Goal: Task Accomplishment & Management: Manage account settings

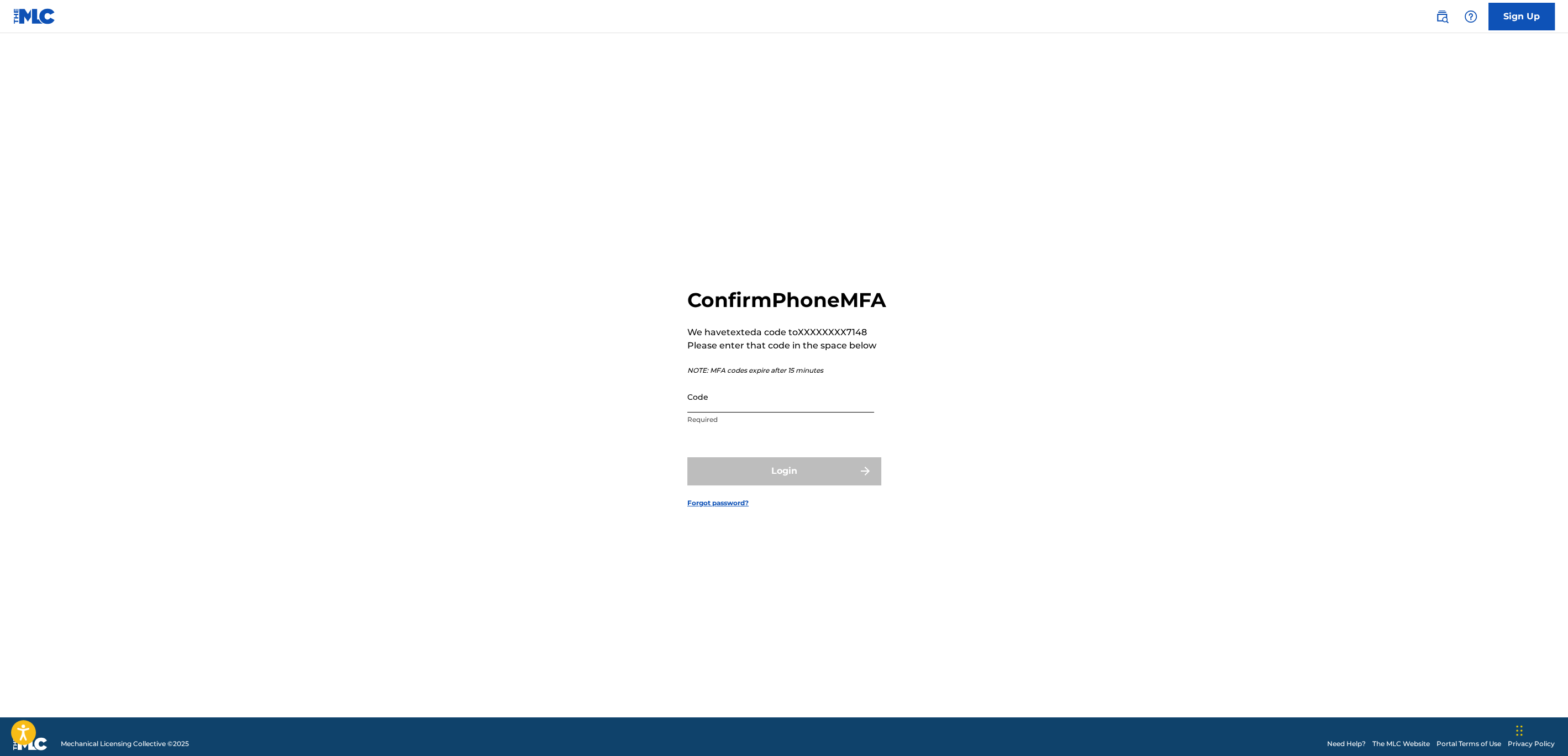
click at [768, 406] on input "Code" at bounding box center [781, 397] width 187 height 32
type input "229410"
click at [796, 485] on button "Login" at bounding box center [784, 471] width 193 height 27
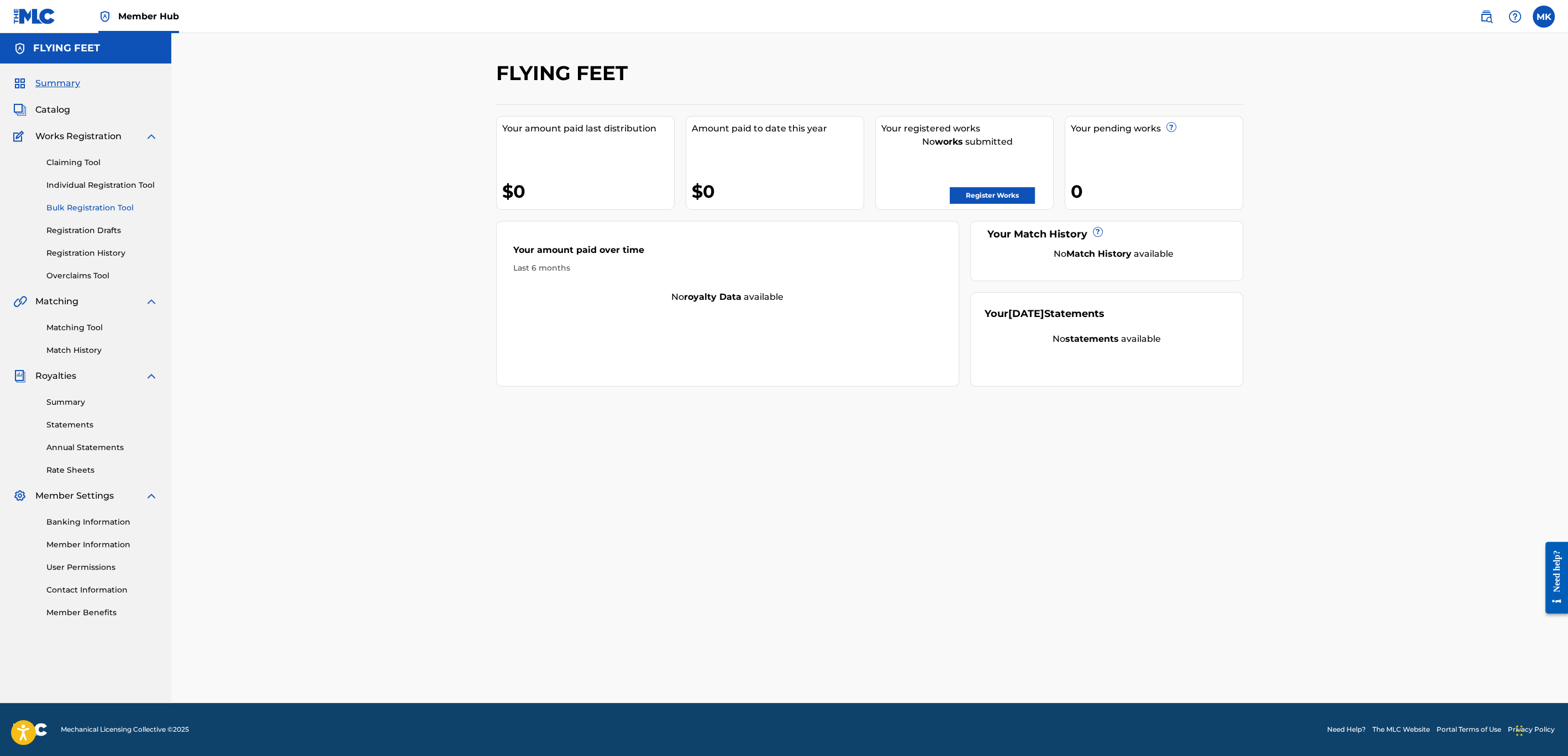
click at [72, 205] on link "Bulk Registration Tool" at bounding box center [102, 207] width 112 height 12
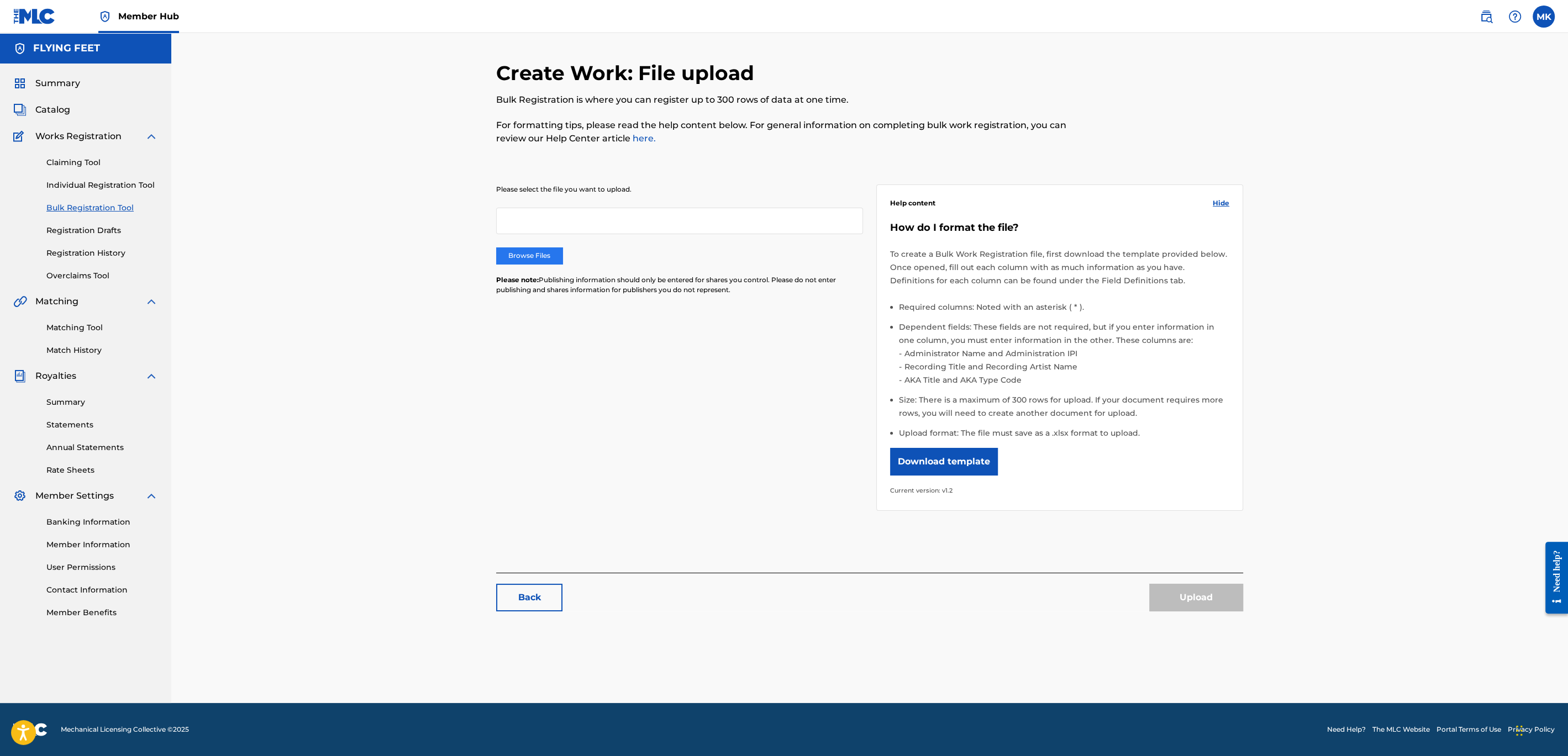
click at [541, 255] on label "Browse Files" at bounding box center [529, 255] width 66 height 16
click at [0, 0] on input "Browse Files" at bounding box center [0, 0] width 0 height 0
click at [1191, 592] on button "Upload" at bounding box center [1196, 598] width 94 height 27
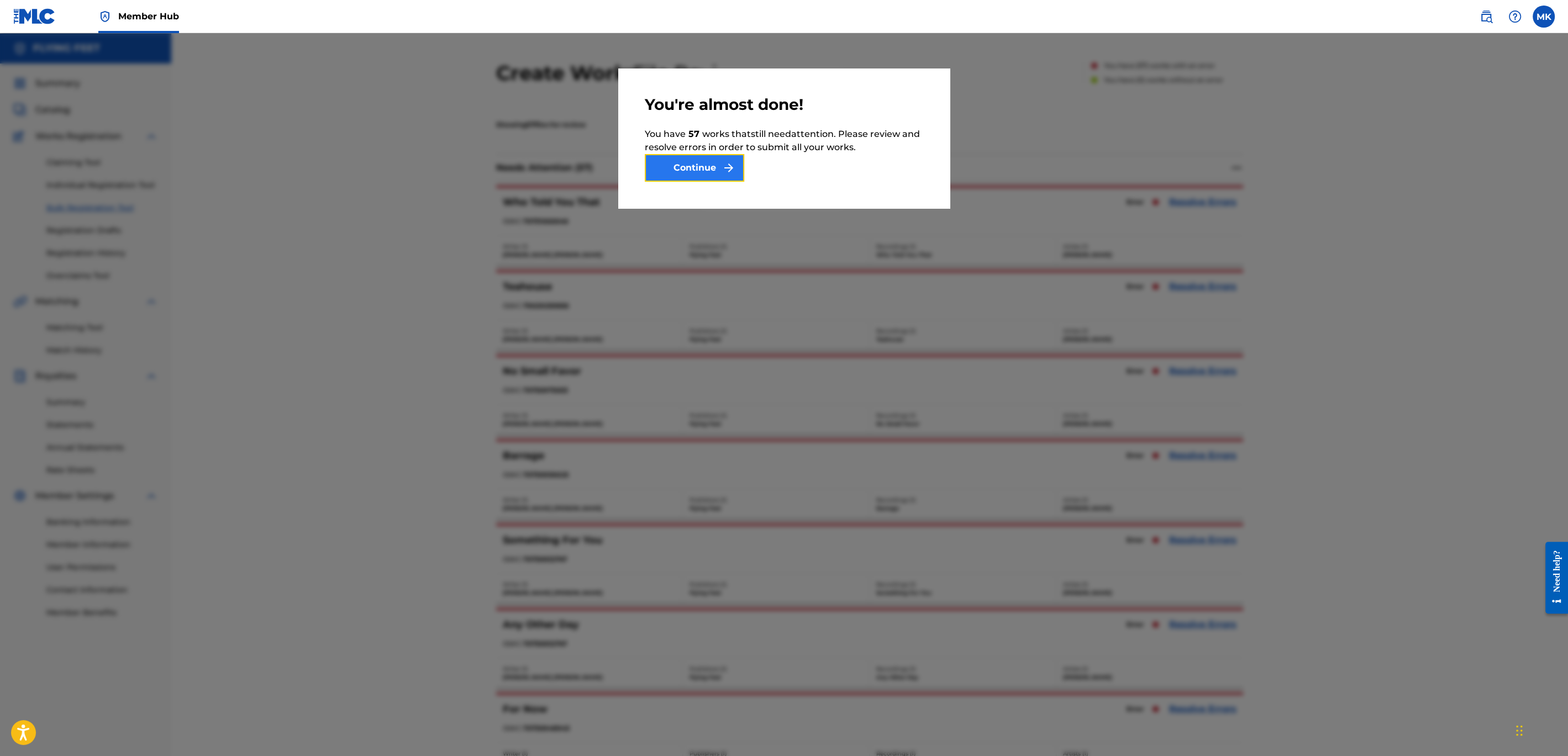
click at [690, 164] on button "Continue" at bounding box center [694, 168] width 99 height 27
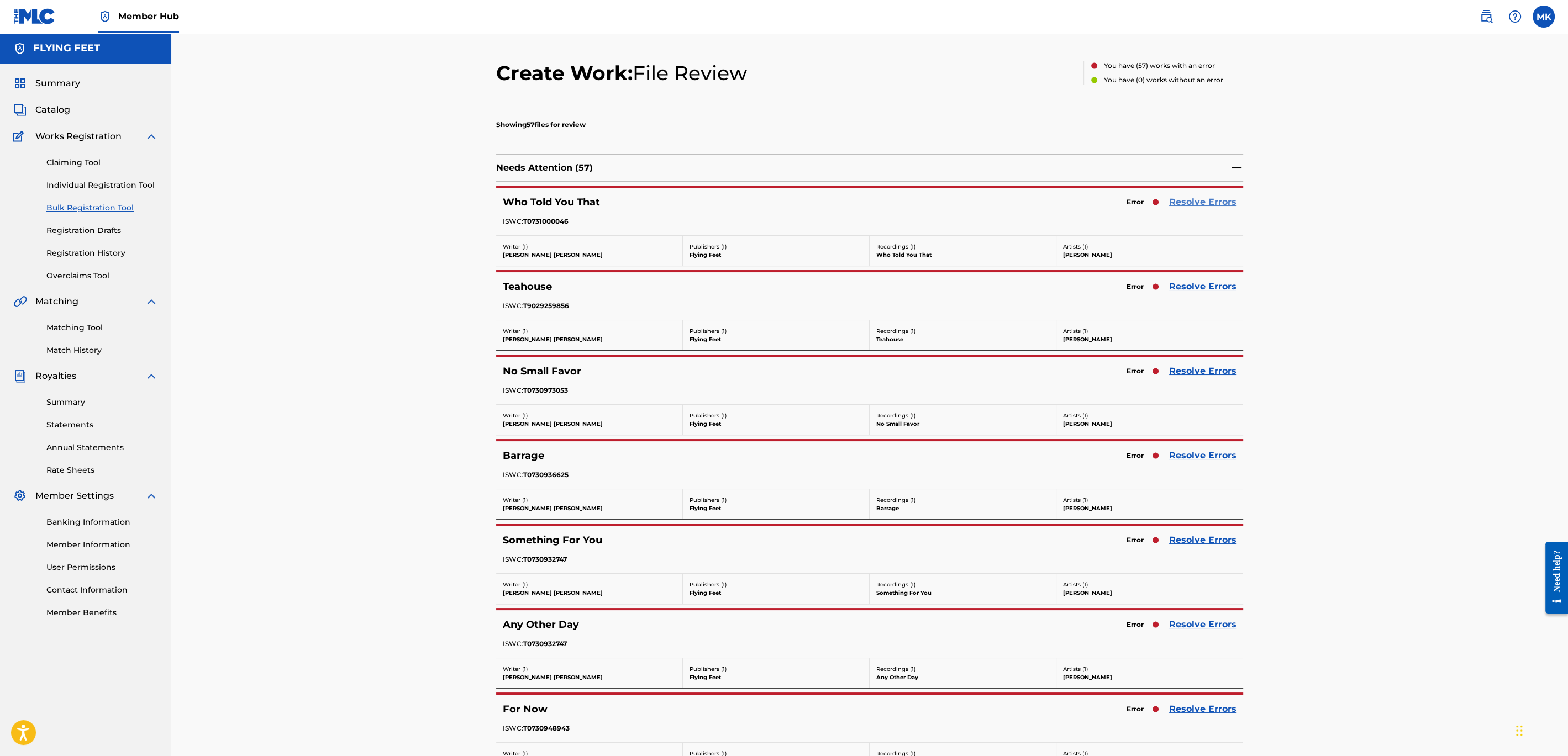
click at [1198, 200] on link "Resolve Errors" at bounding box center [1202, 202] width 67 height 13
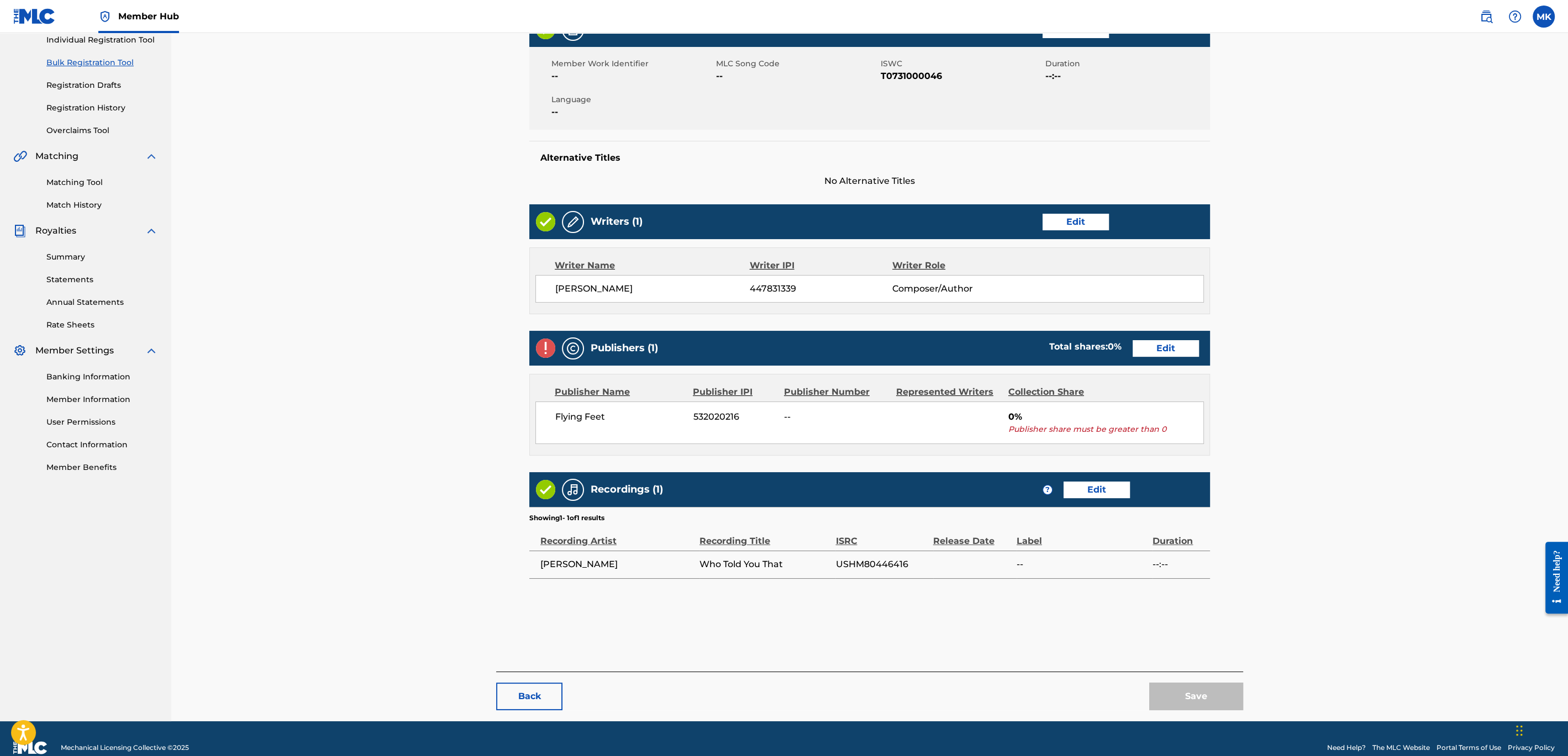
scroll to position [164, 0]
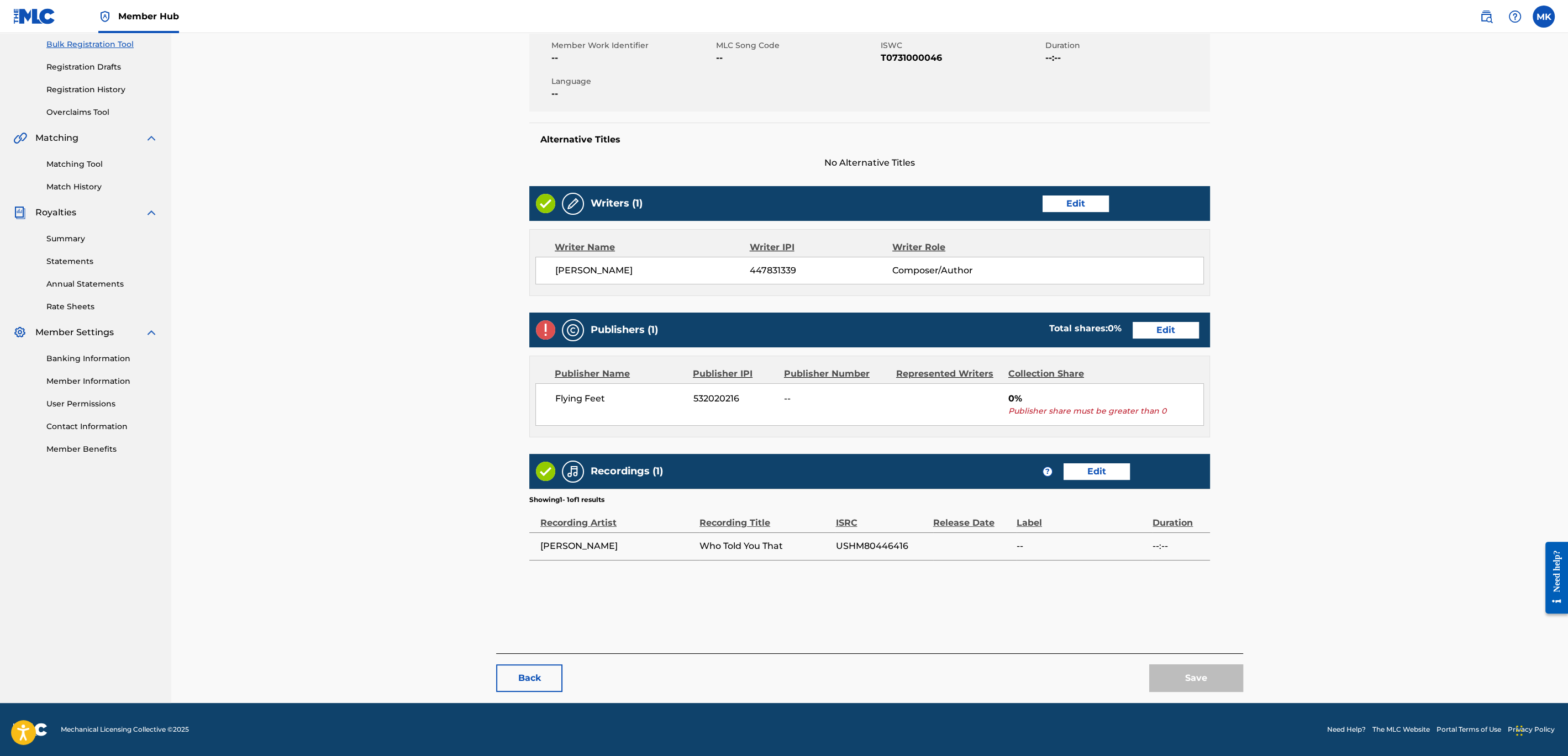
click at [1055, 374] on div "Collection Share" at bounding box center [1057, 373] width 97 height 13
click at [1165, 327] on link "Edit" at bounding box center [1165, 330] width 66 height 16
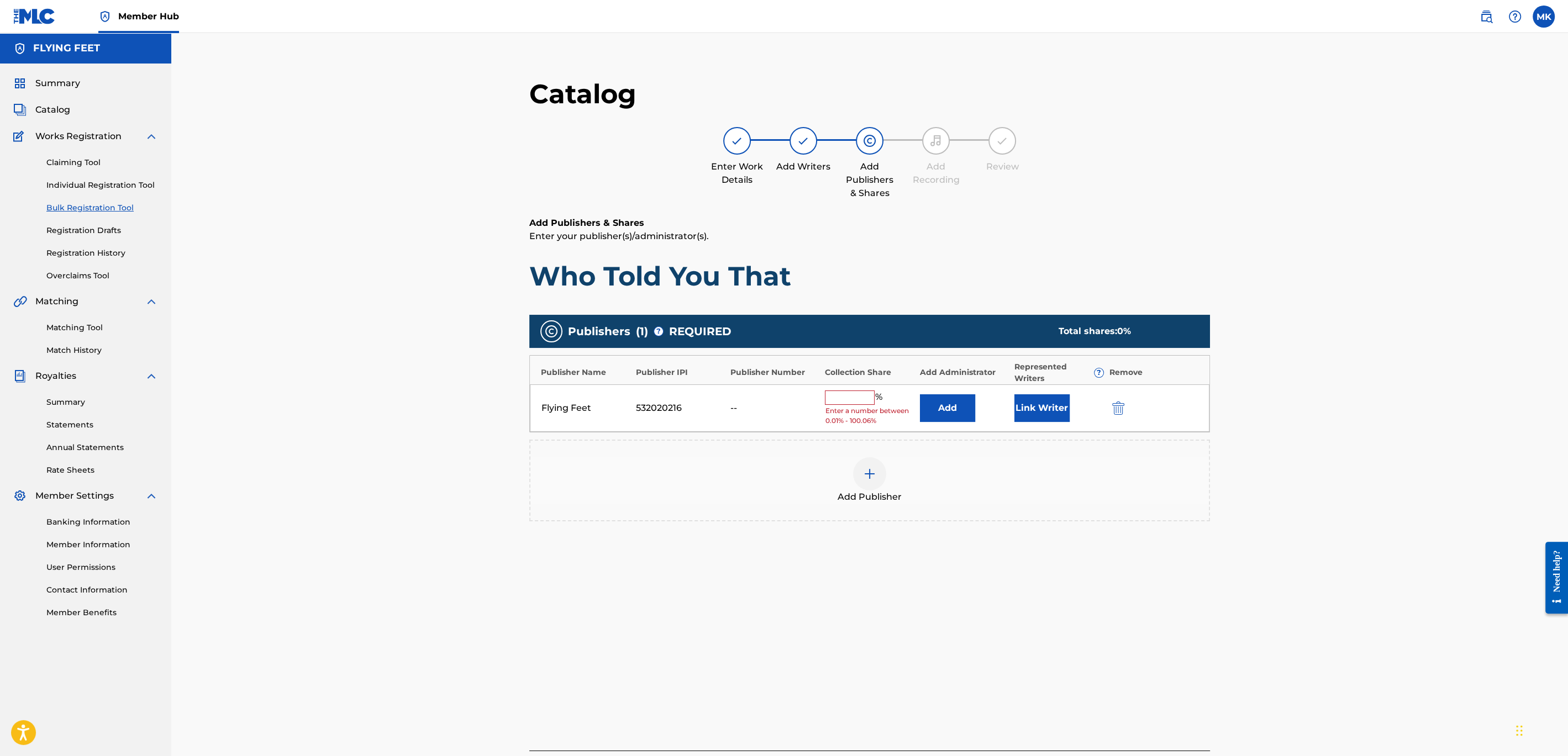
click at [858, 391] on input "text" at bounding box center [849, 397] width 50 height 14
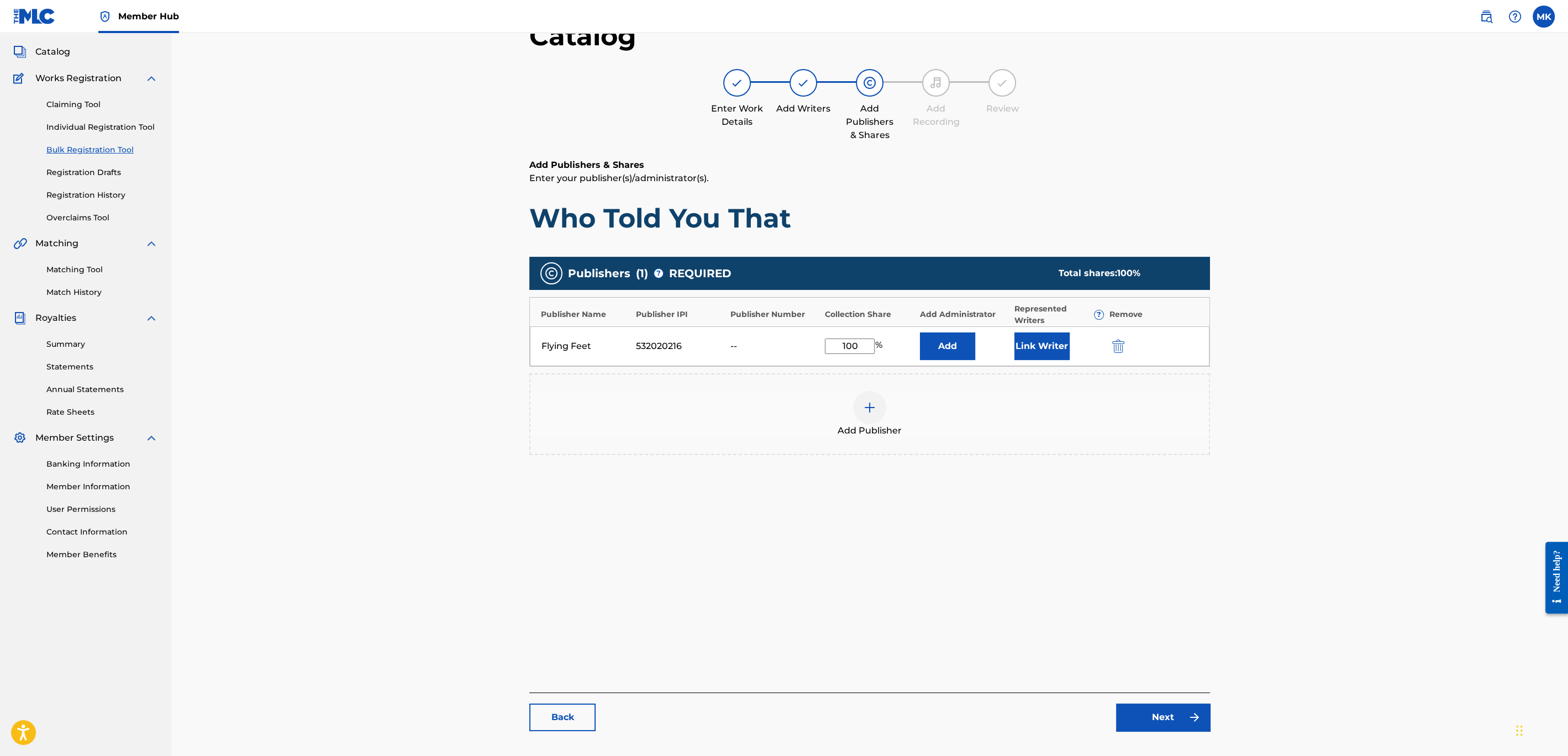
scroll to position [125, 0]
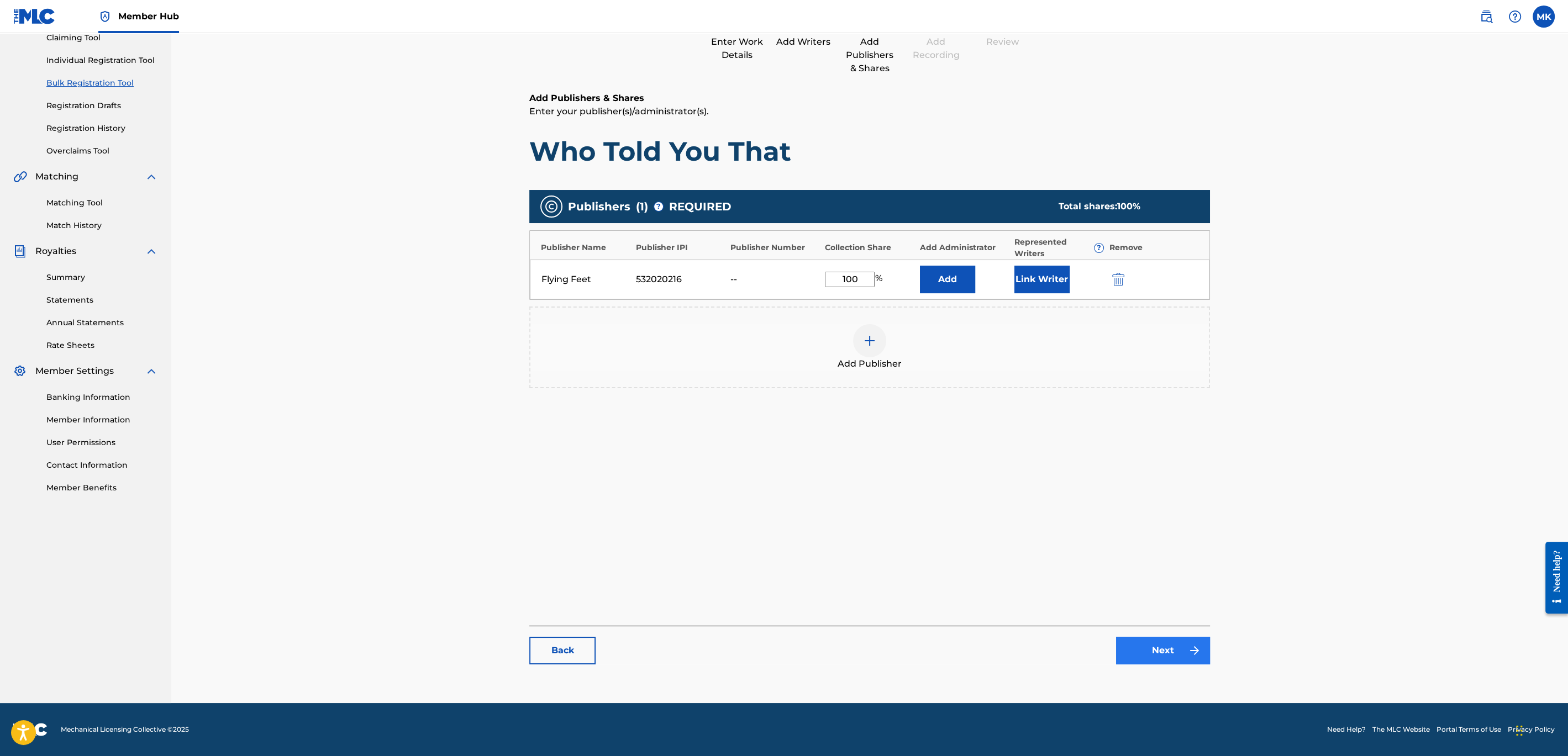
type input "100"
click at [1145, 652] on link "Next" at bounding box center [1163, 651] width 94 height 27
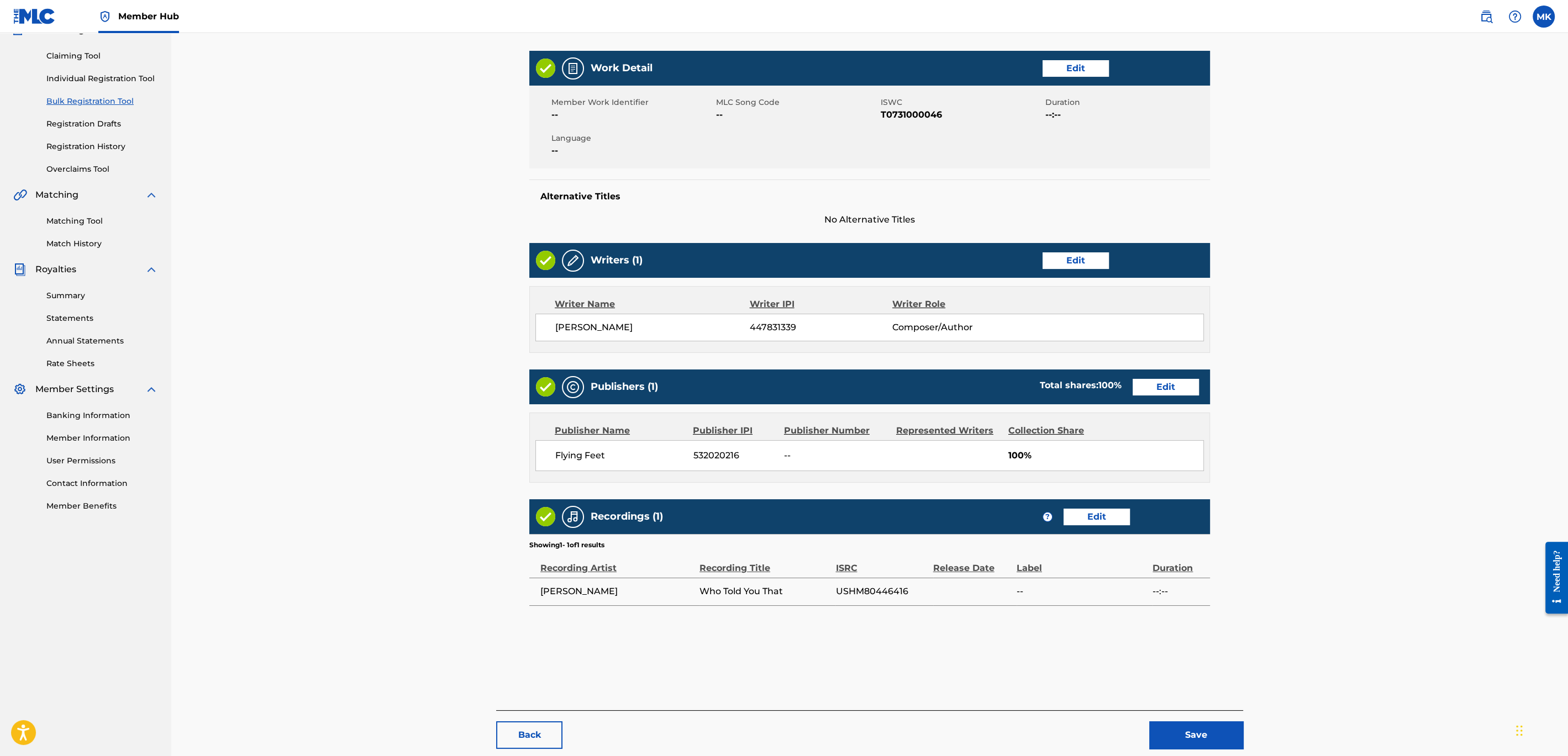
scroll to position [164, 0]
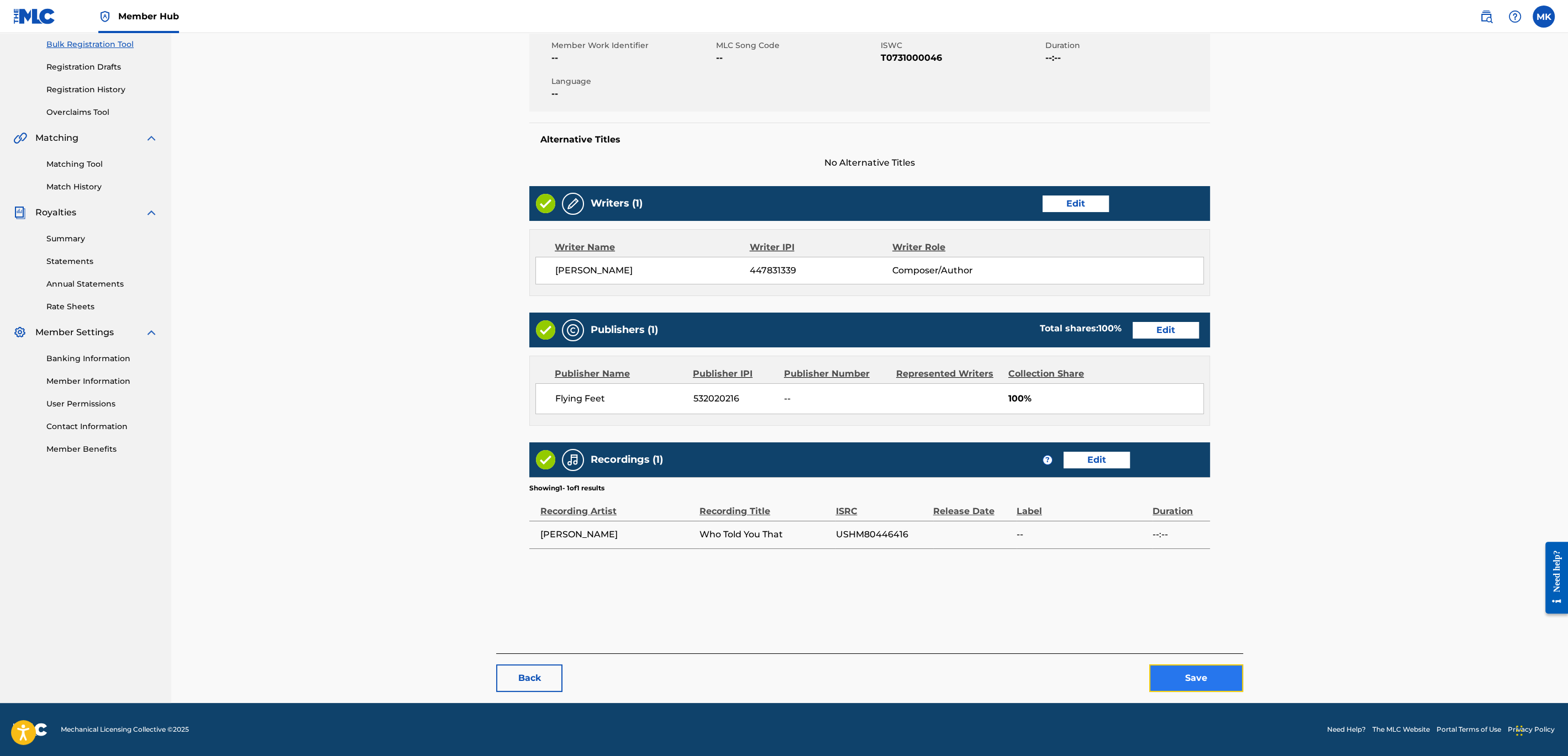
click at [1204, 674] on button "Save" at bounding box center [1196, 679] width 94 height 27
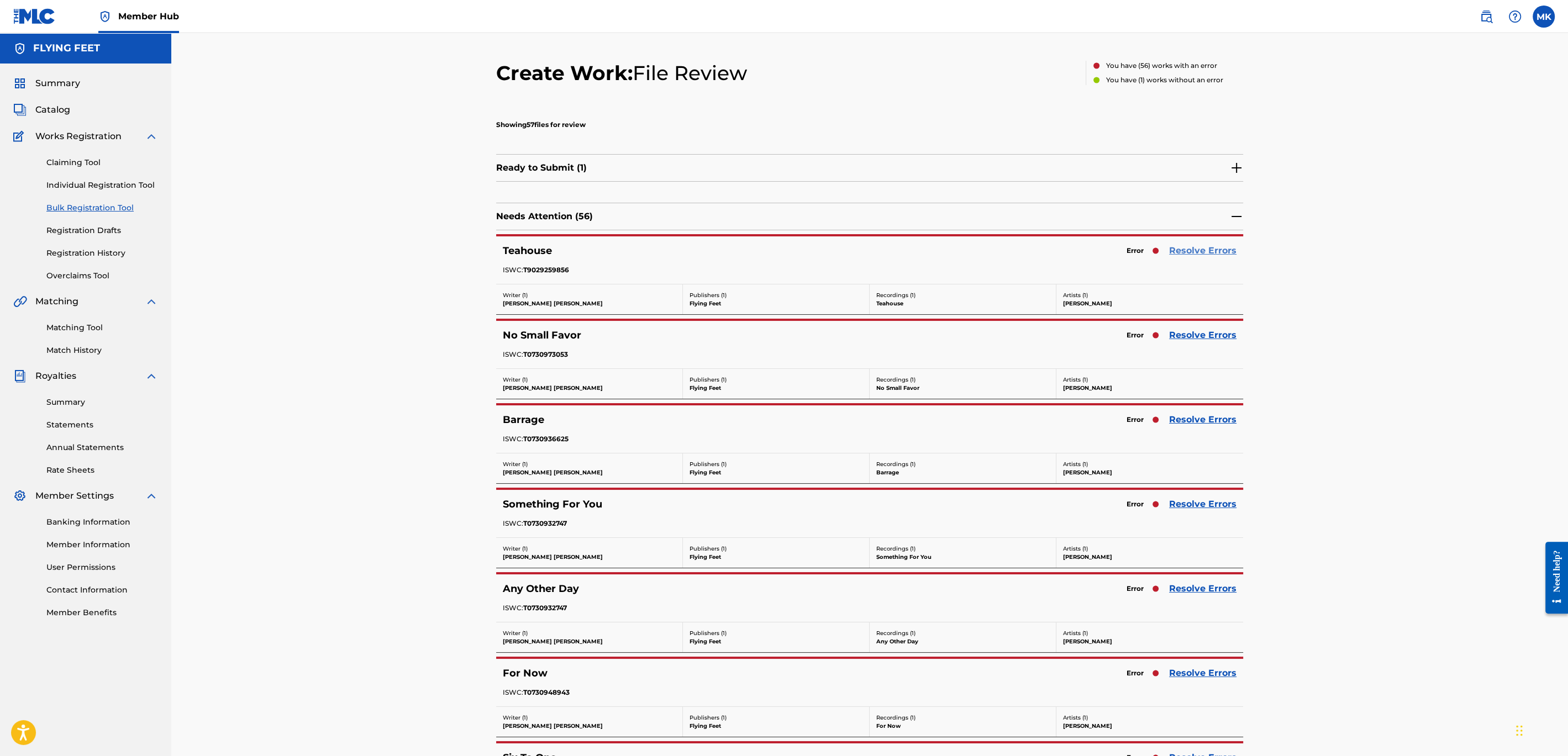
click at [1195, 253] on link "Resolve Errors" at bounding box center [1202, 251] width 67 height 13
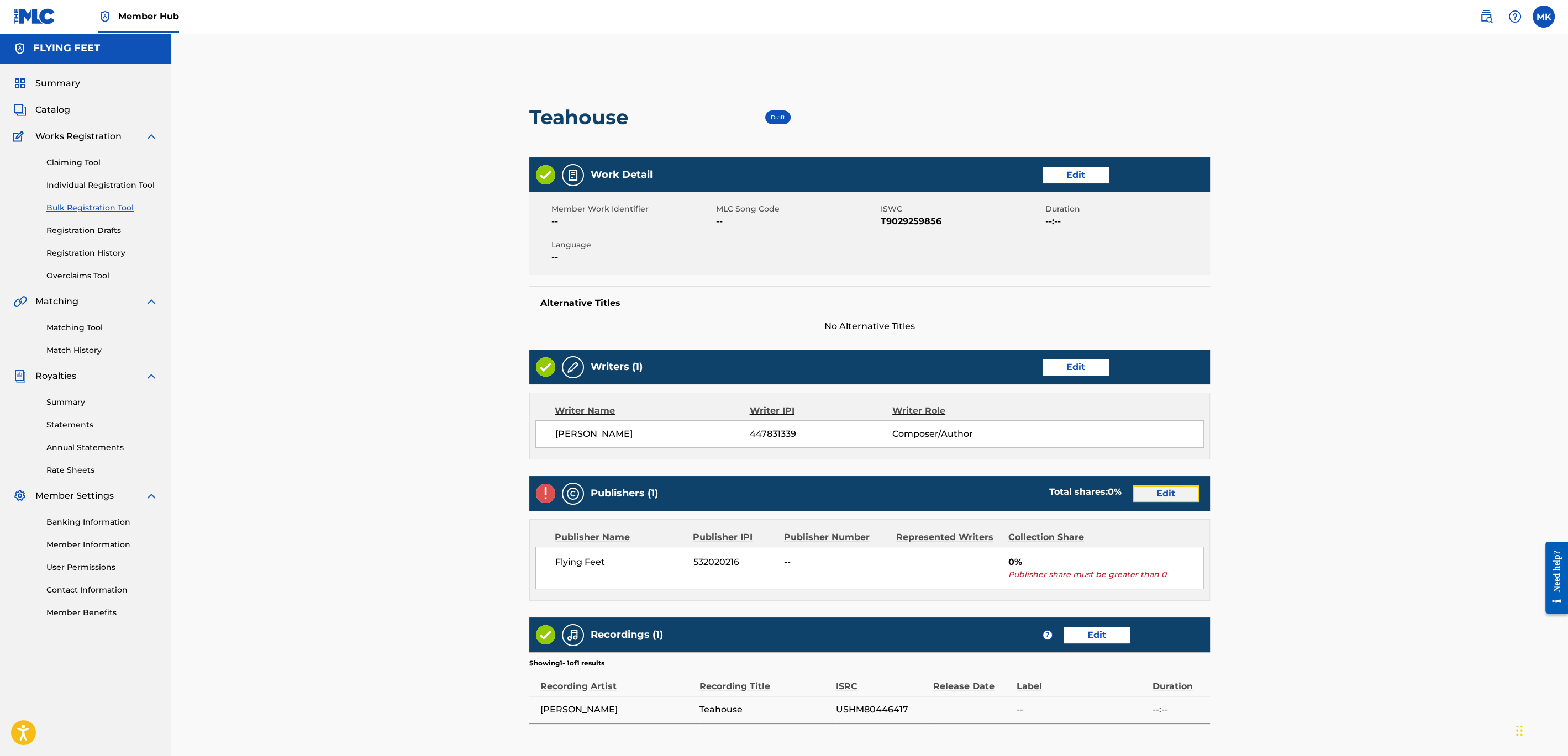
click at [1179, 491] on link "Edit" at bounding box center [1165, 494] width 66 height 16
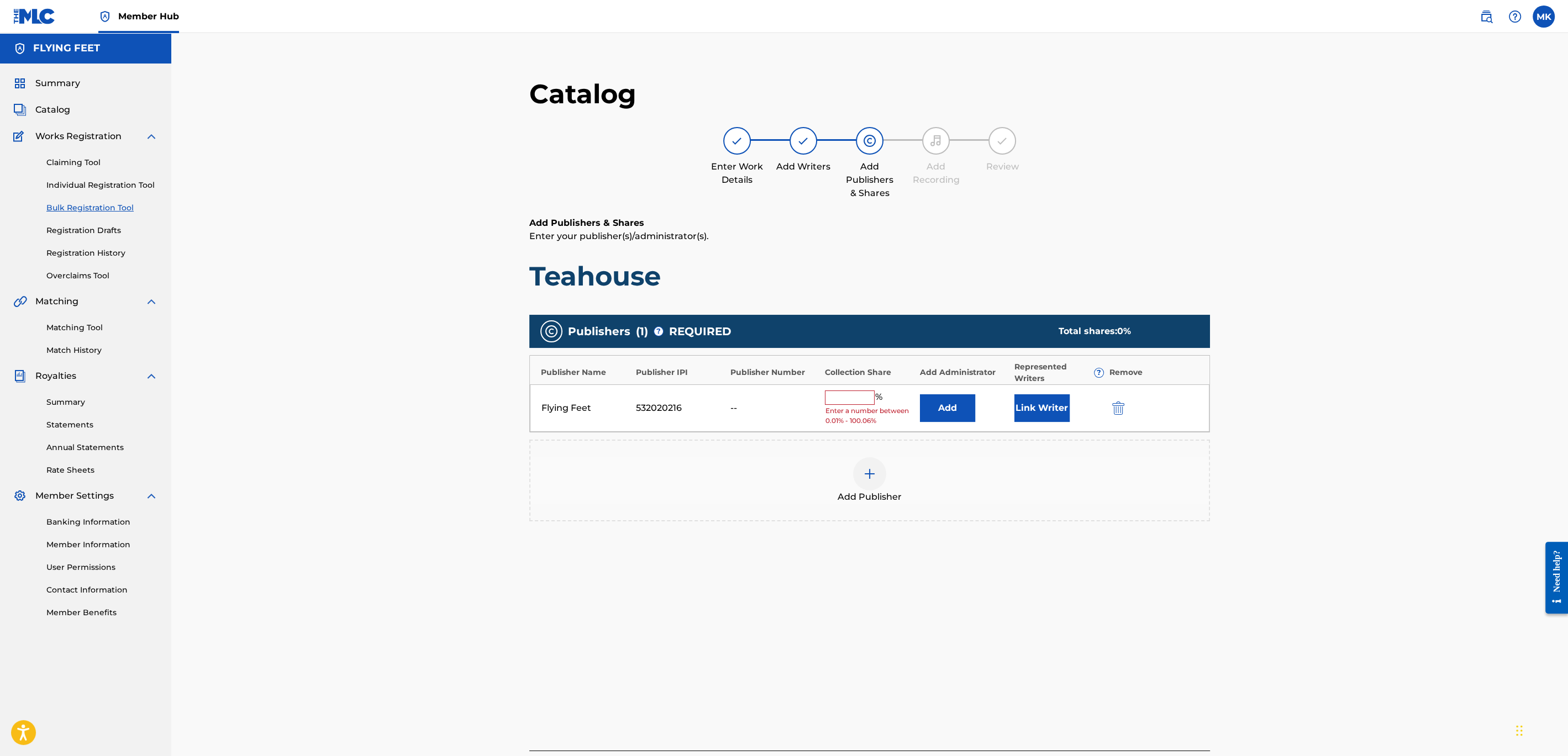
click at [855, 396] on input "text" at bounding box center [849, 397] width 50 height 14
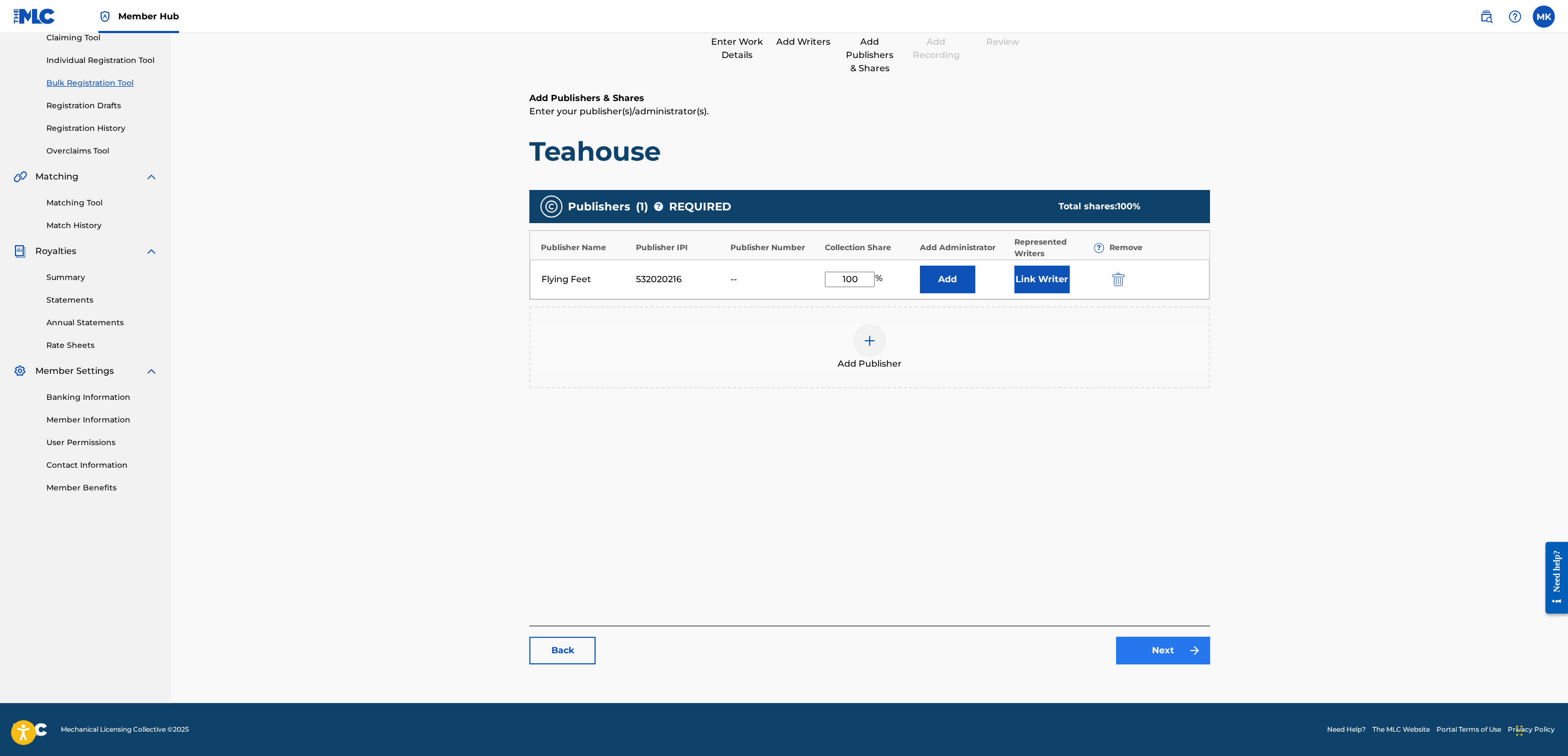
type input "100"
click at [1169, 649] on link "Next" at bounding box center [1163, 651] width 94 height 27
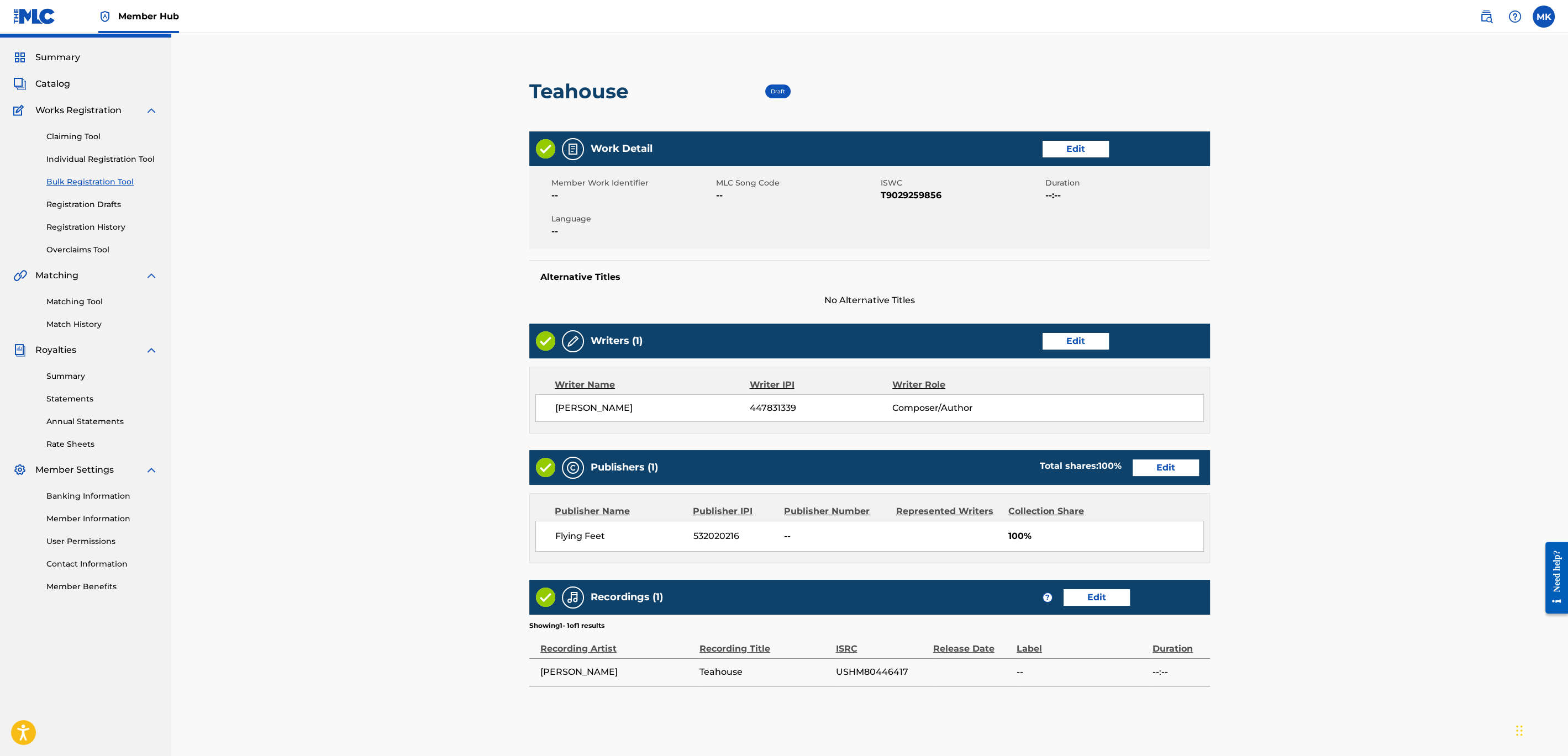
scroll to position [164, 0]
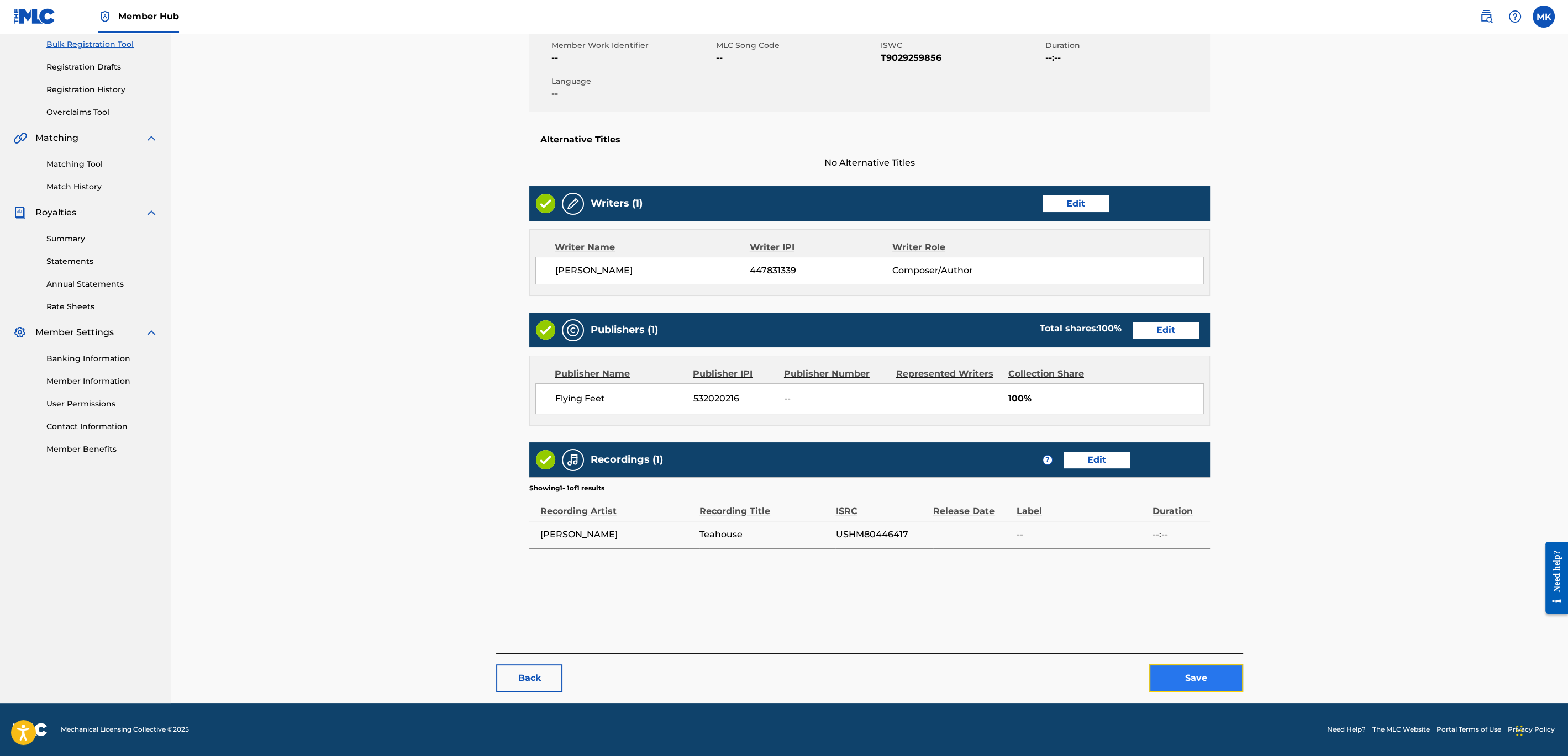
click at [1191, 677] on button "Save" at bounding box center [1196, 679] width 94 height 27
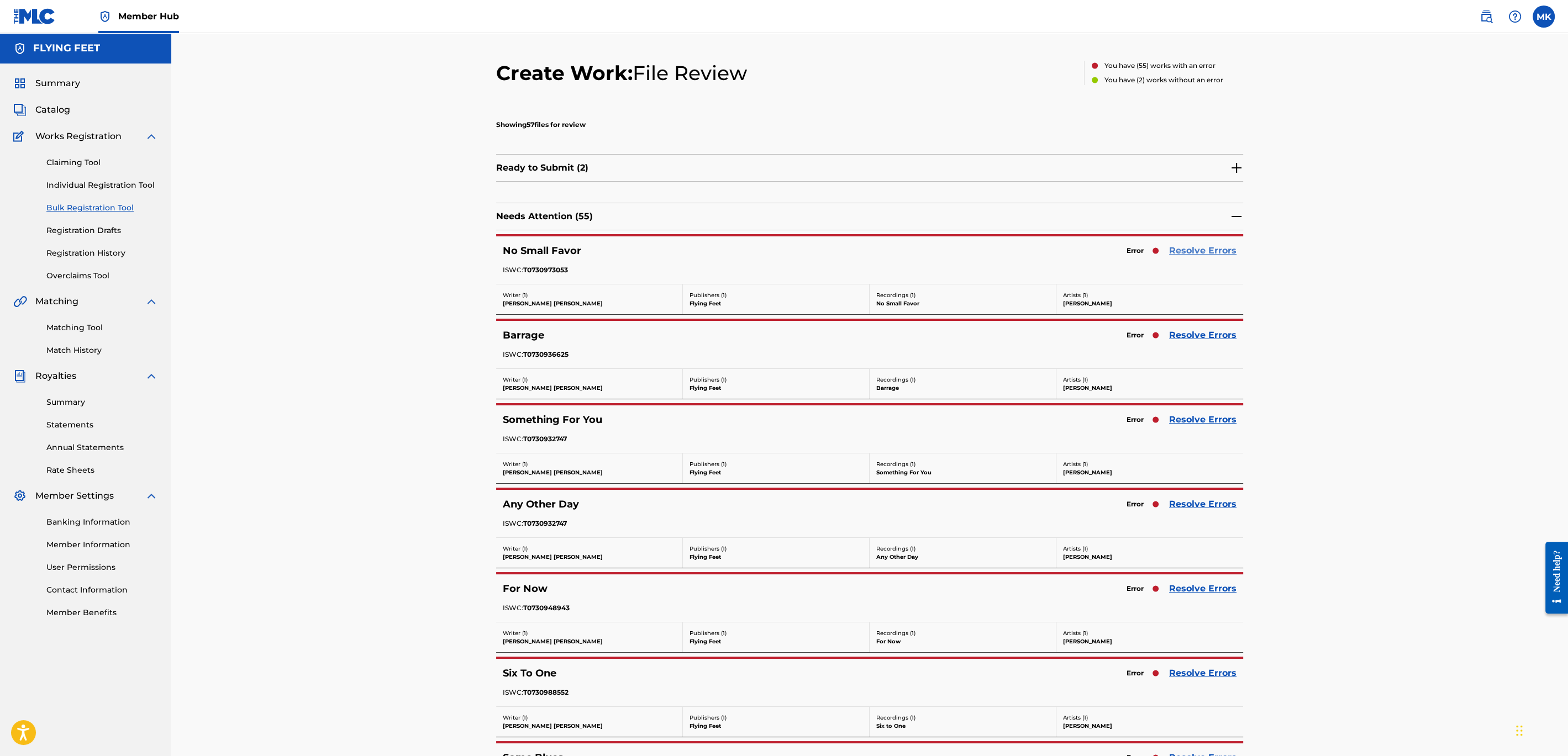
click at [1182, 253] on link "Resolve Errors" at bounding box center [1202, 251] width 67 height 13
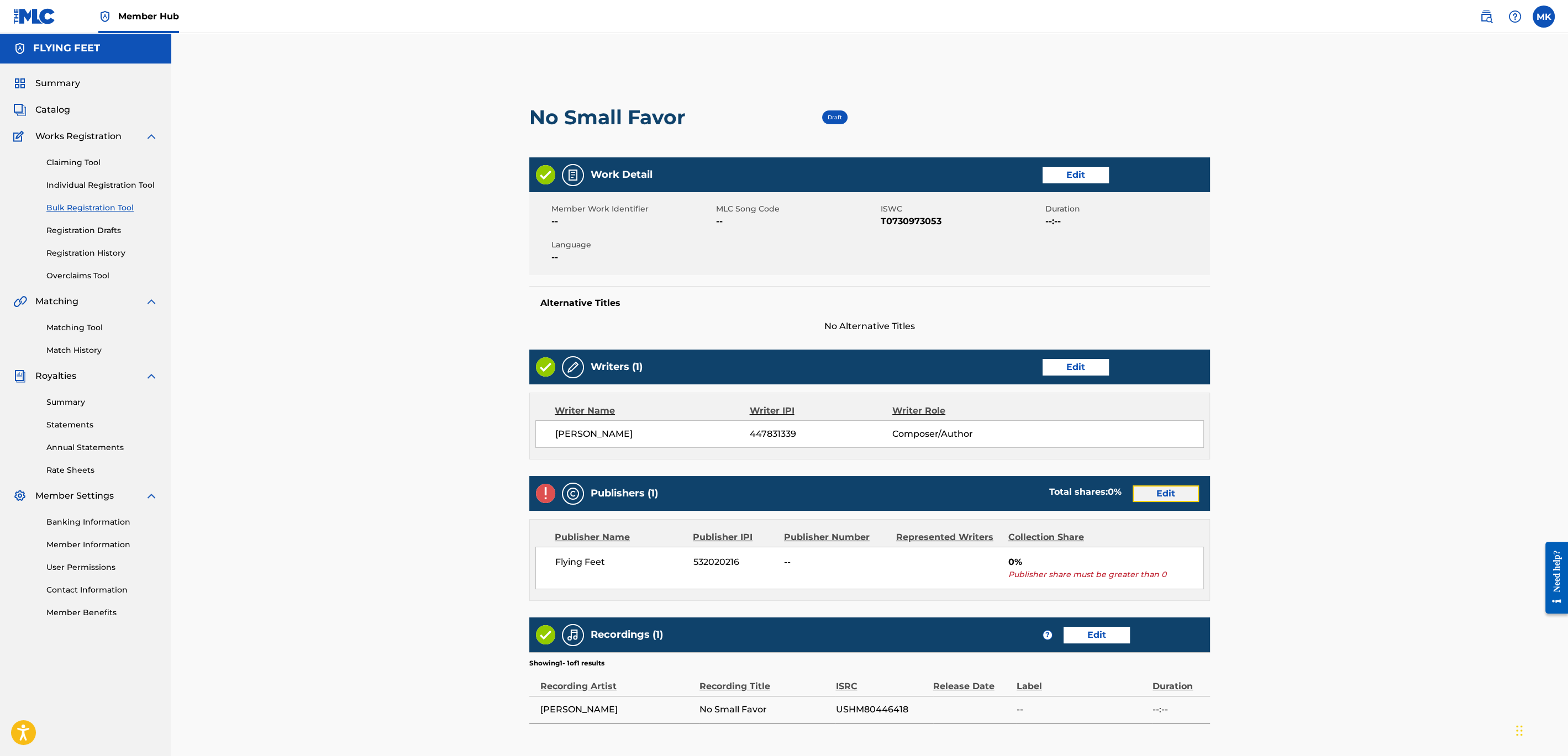
click at [1168, 486] on link "Edit" at bounding box center [1165, 494] width 66 height 16
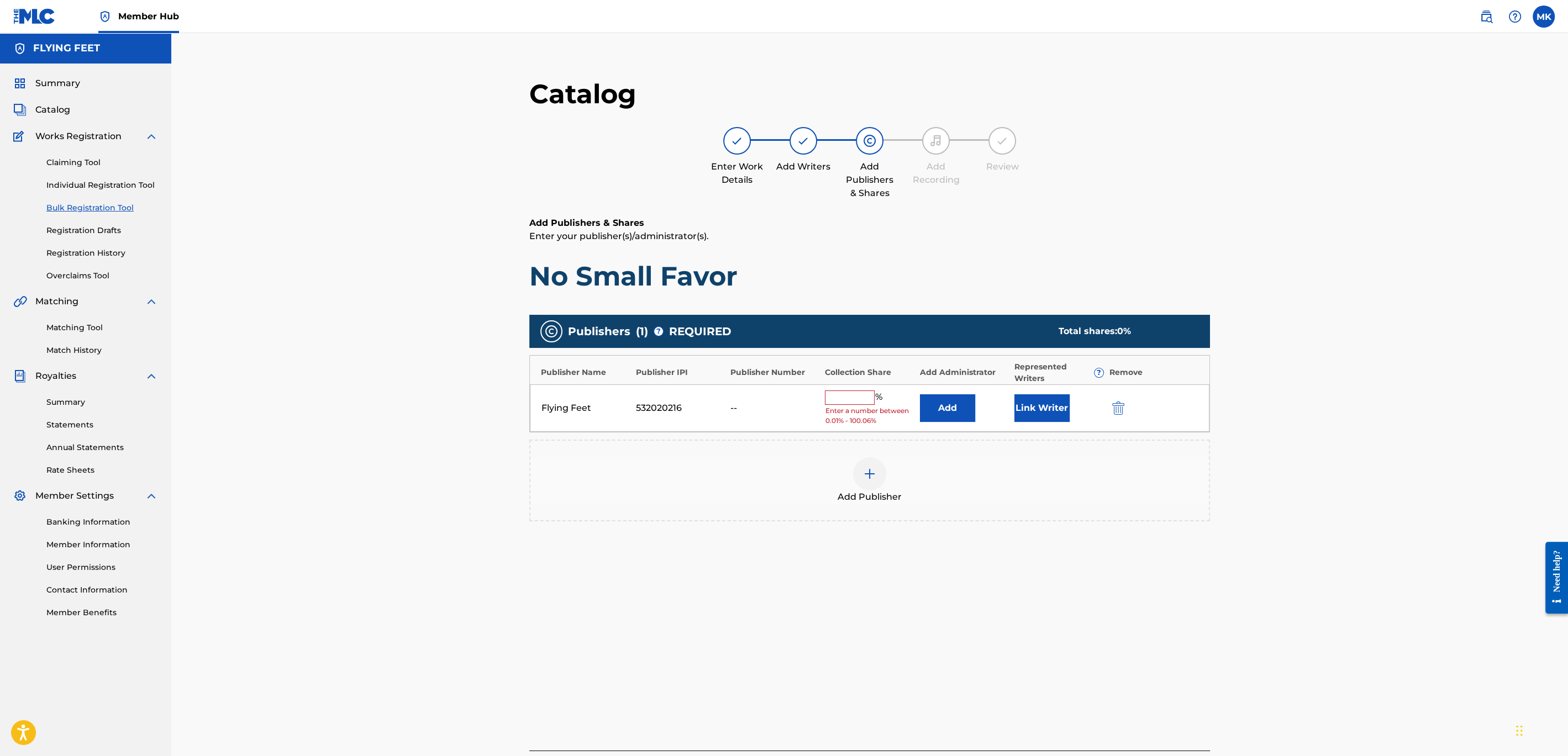
click at [863, 399] on input "text" at bounding box center [849, 397] width 50 height 14
type input "100"
click at [1085, 602] on div "Catalog Enter Work Details Add Writers Add Publishers & Shares Add Recording Re…" at bounding box center [870, 439] width 681 height 723
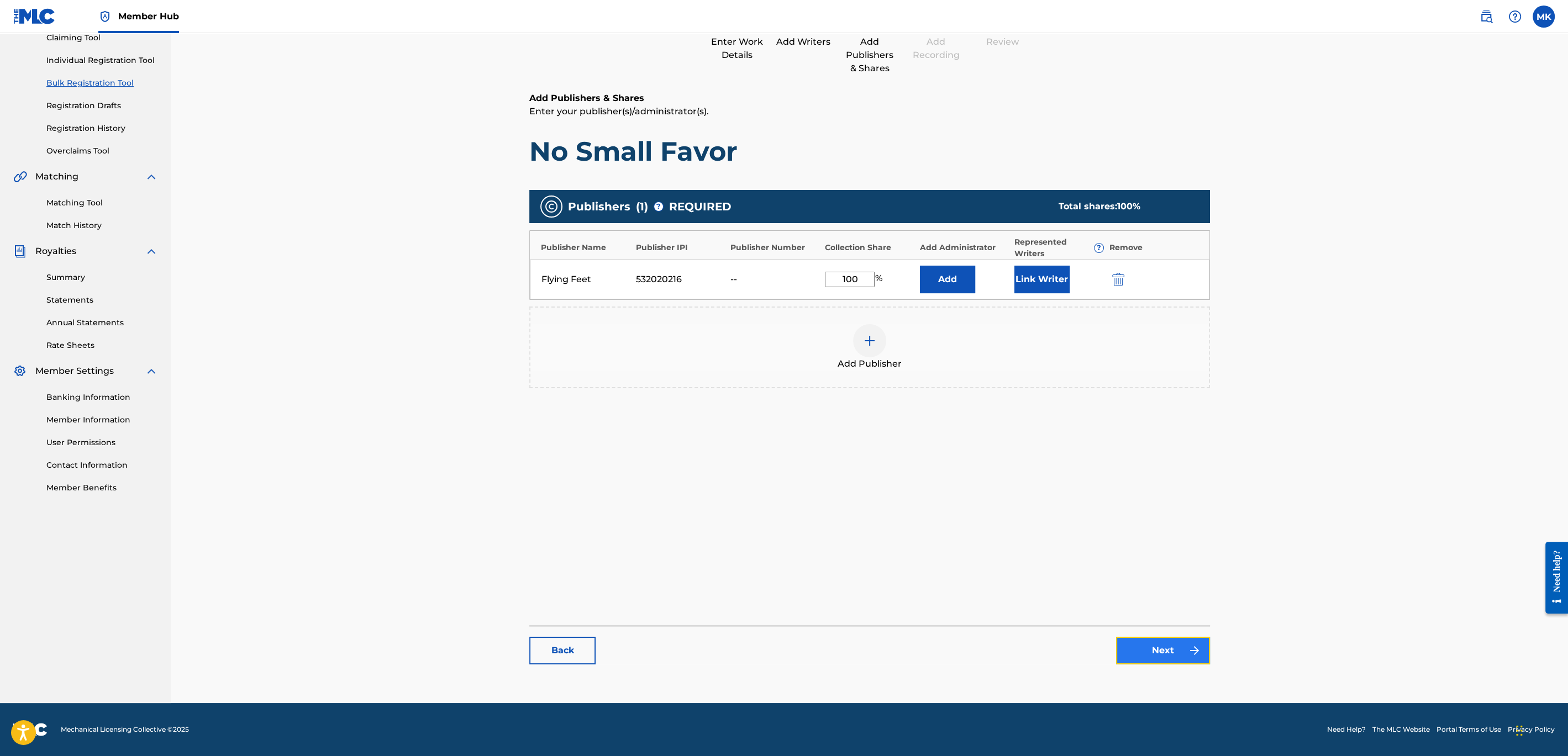
click at [1150, 649] on link "Next" at bounding box center [1163, 651] width 94 height 27
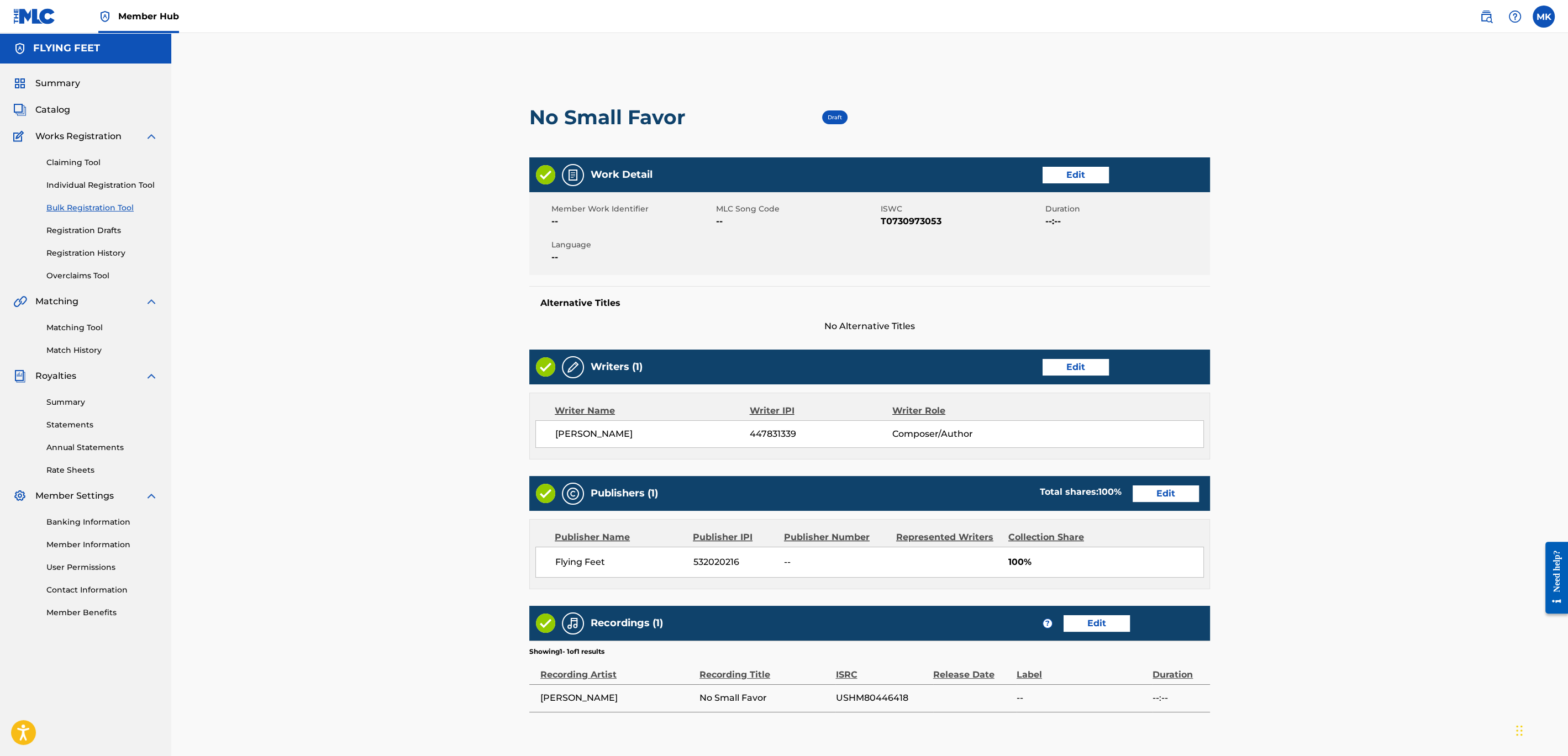
scroll to position [164, 0]
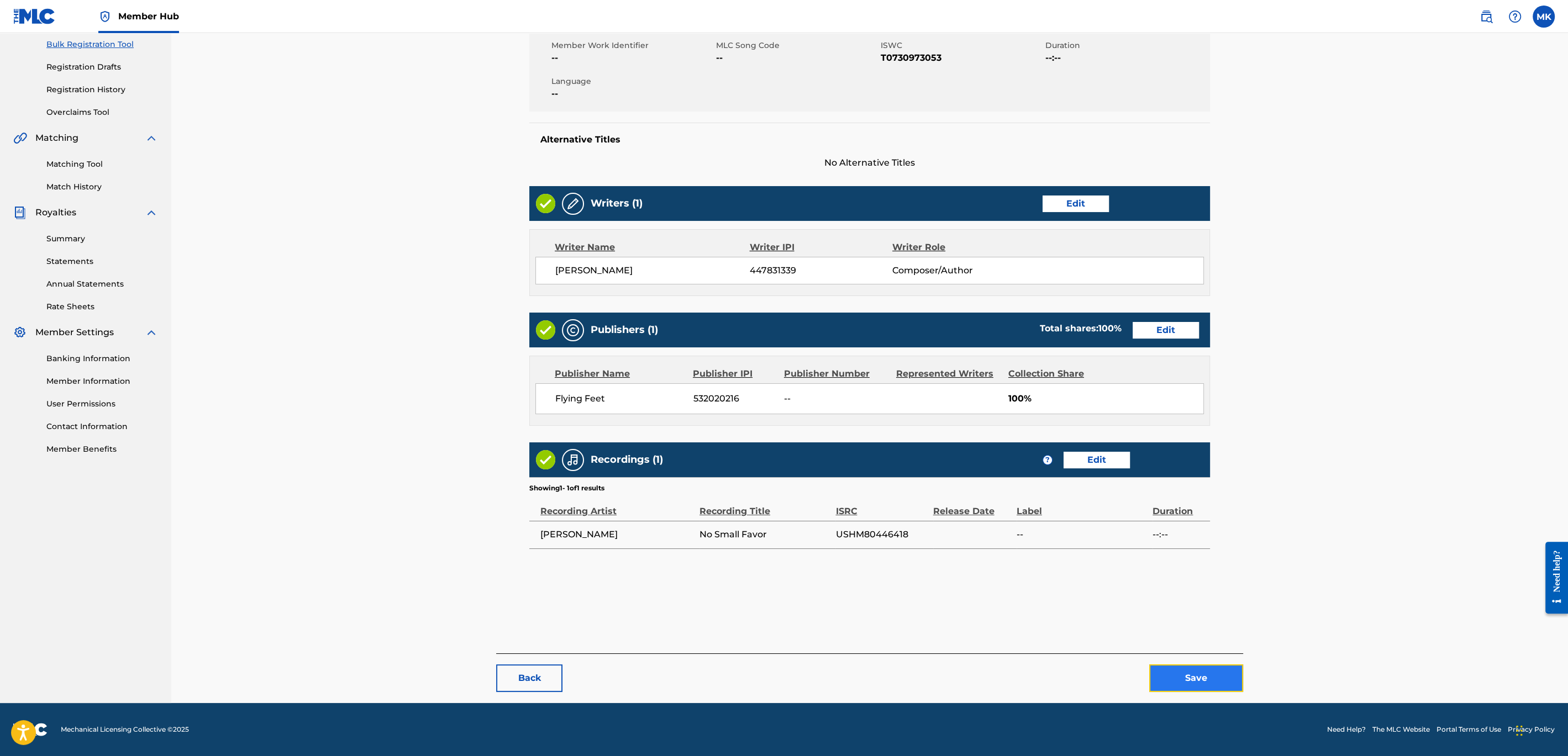
click at [1193, 677] on button "Save" at bounding box center [1196, 679] width 94 height 27
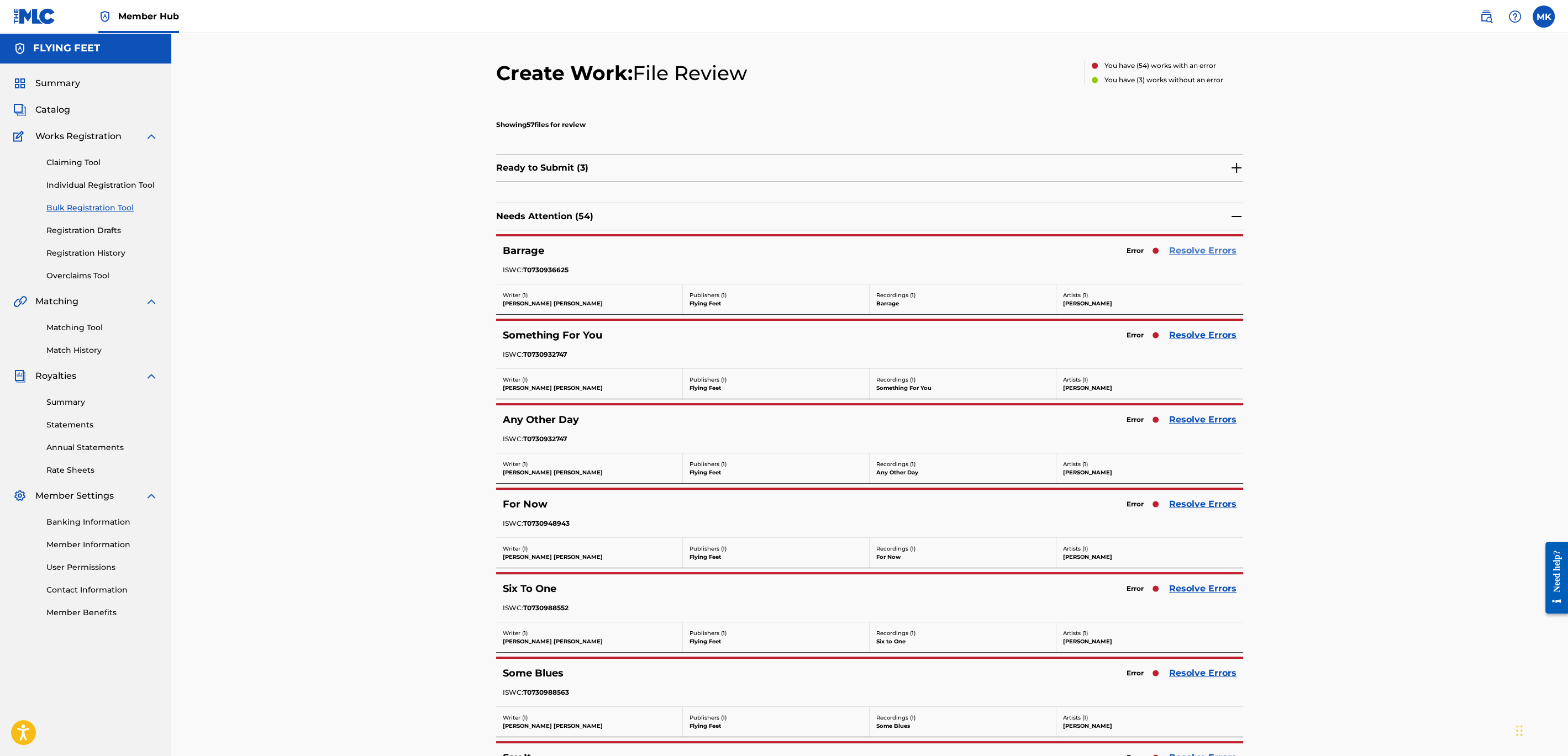
click at [1189, 249] on link "Resolve Errors" at bounding box center [1202, 251] width 67 height 13
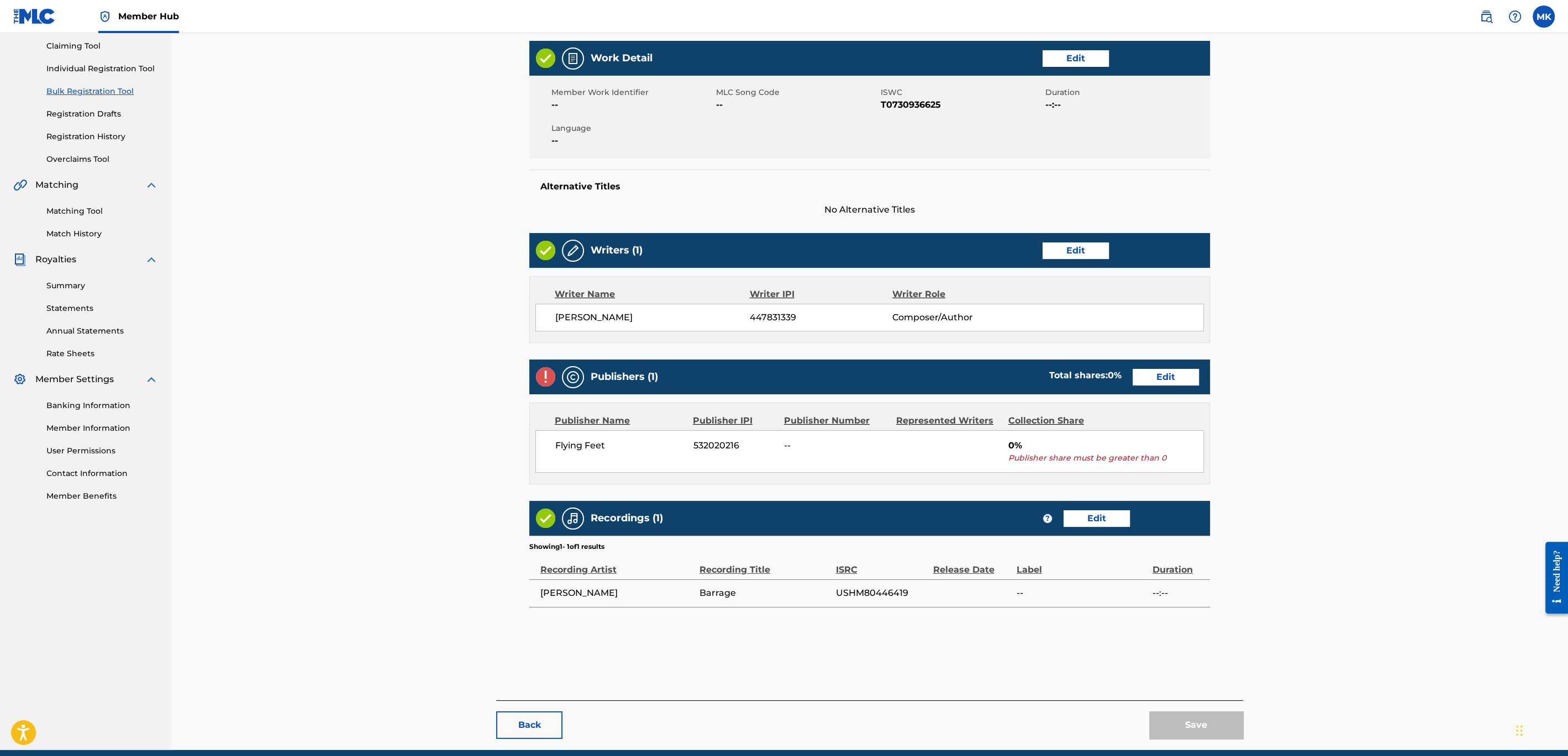
scroll to position [162, 0]
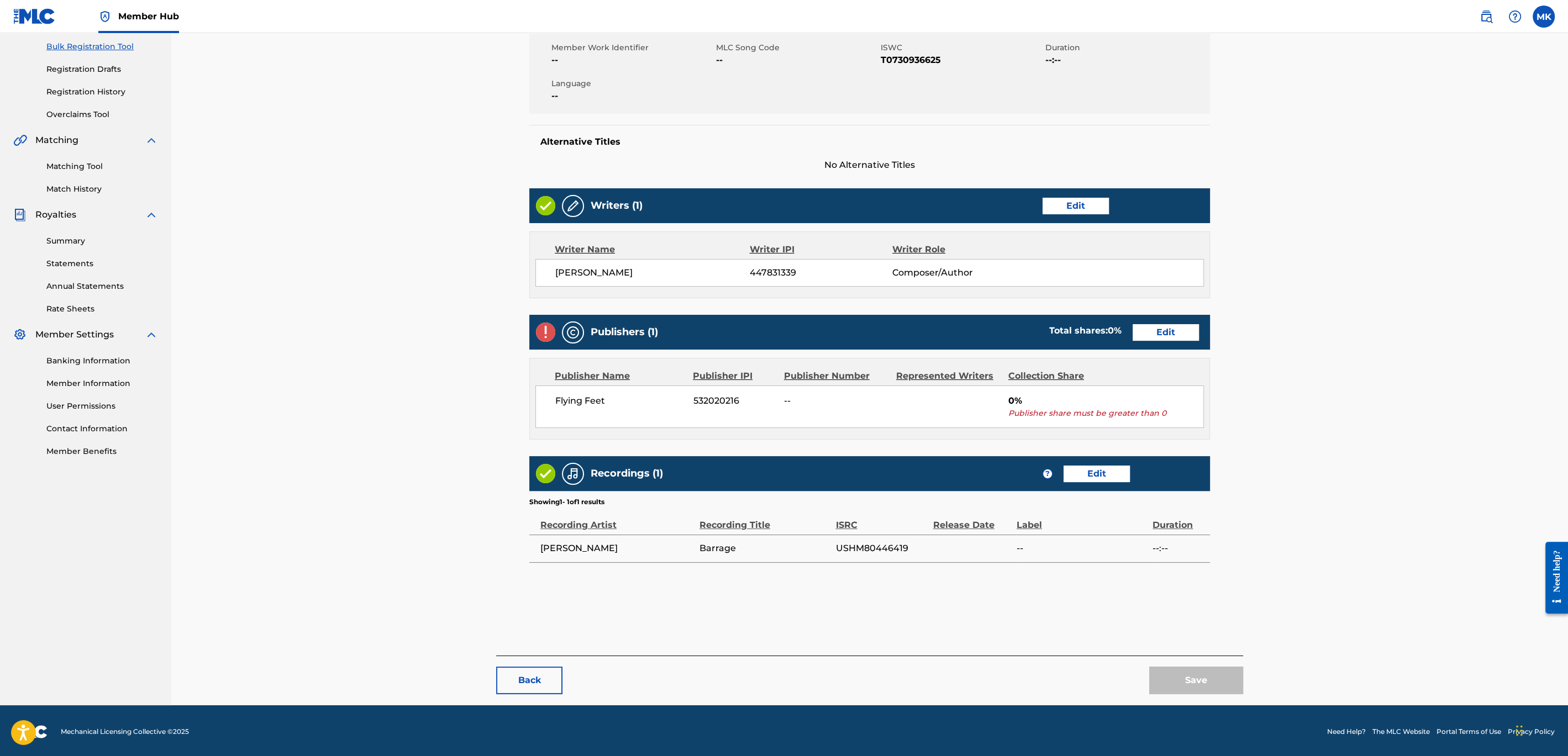
click at [1013, 399] on span "0%" at bounding box center [1106, 401] width 196 height 13
click at [1162, 329] on link "Edit" at bounding box center [1165, 333] width 66 height 16
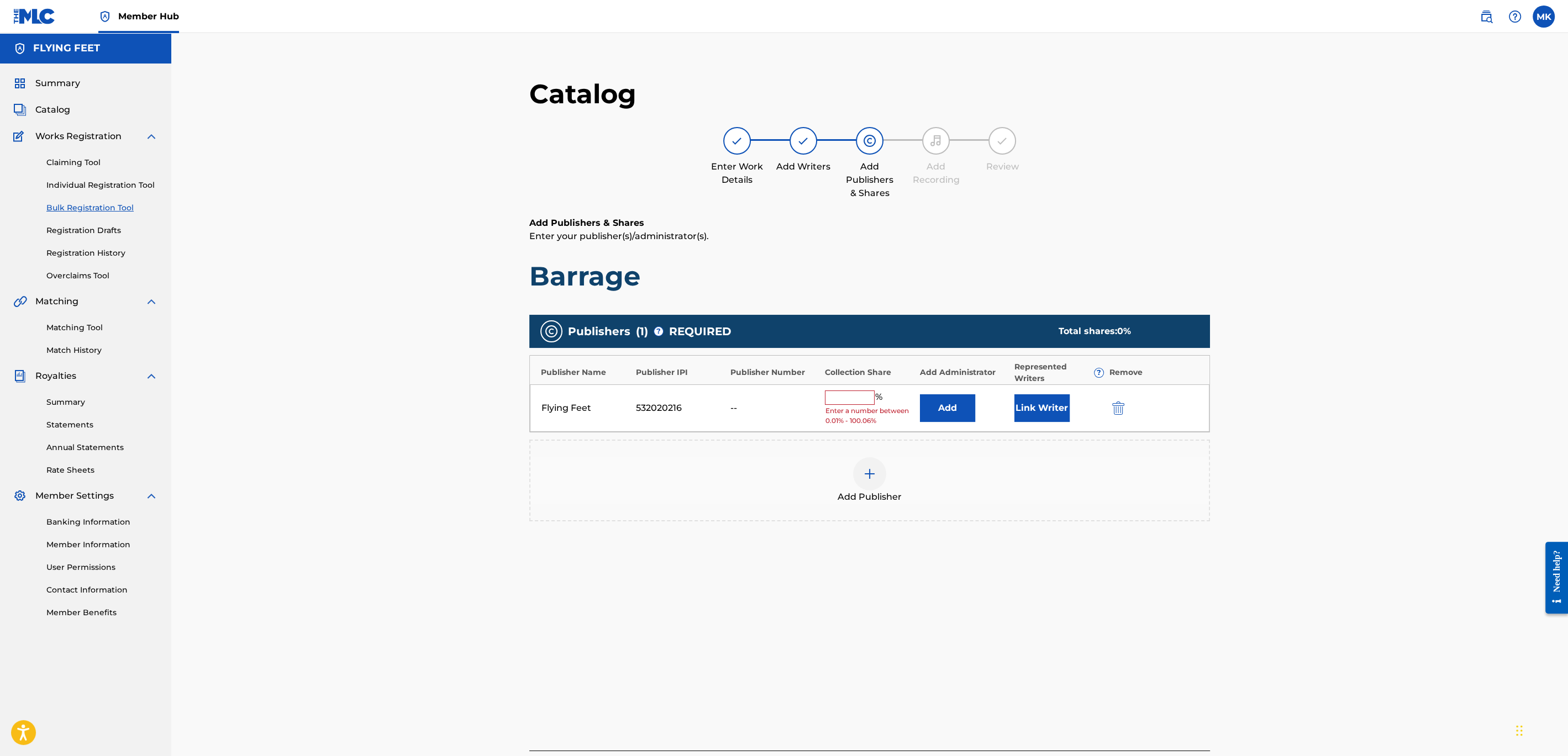
click at [847, 392] on input "text" at bounding box center [849, 397] width 50 height 14
type input "100"
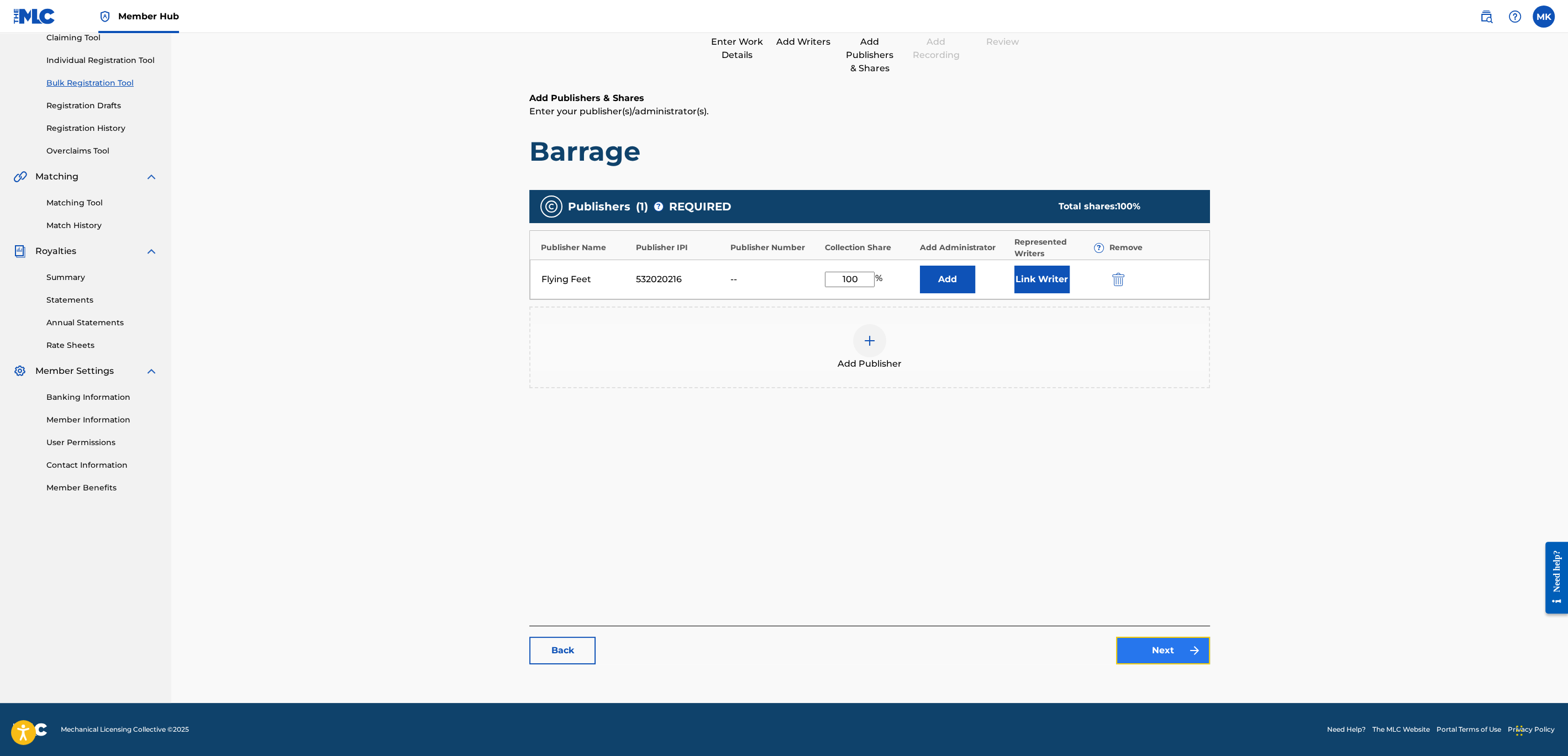
click at [1152, 644] on link "Next" at bounding box center [1163, 651] width 94 height 27
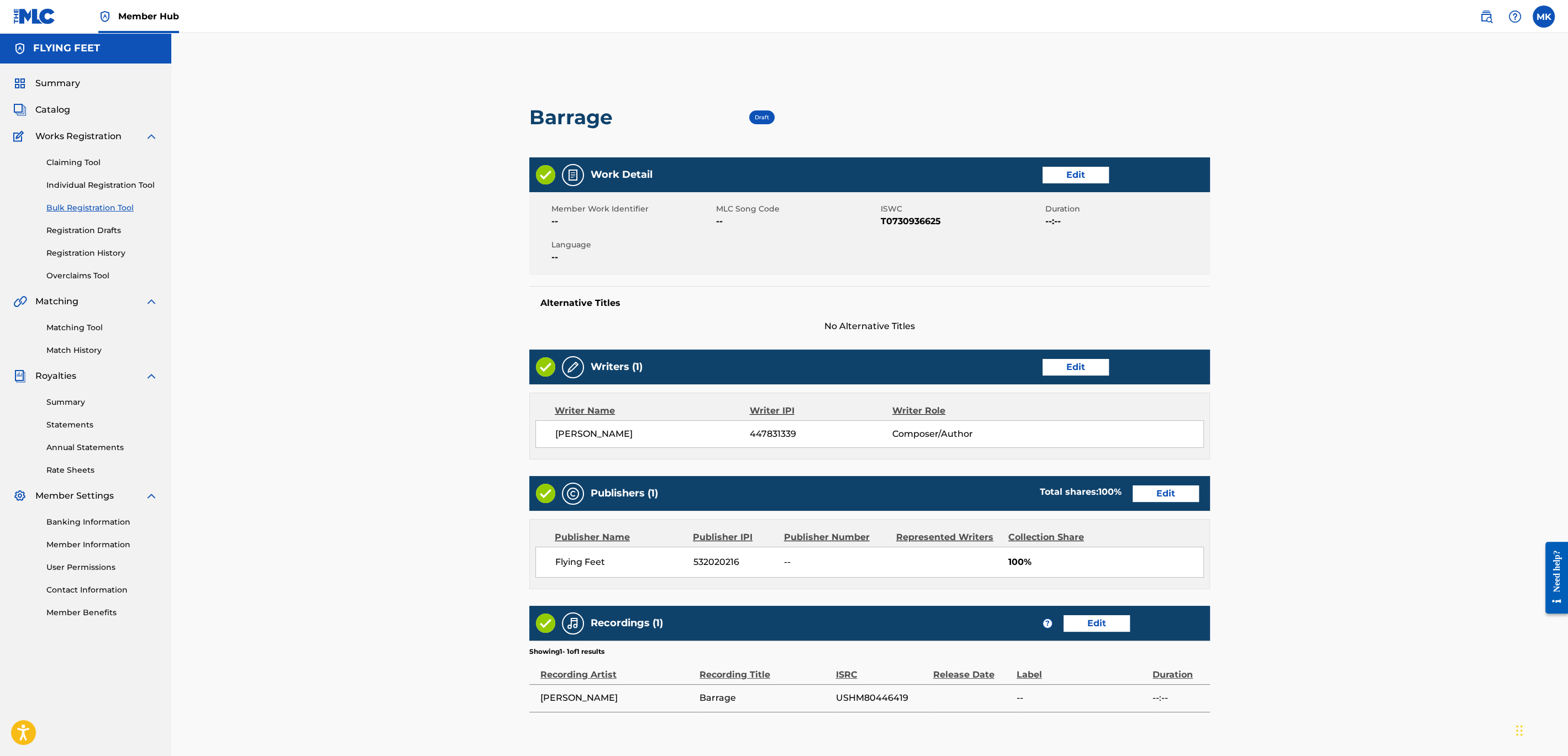
scroll to position [164, 0]
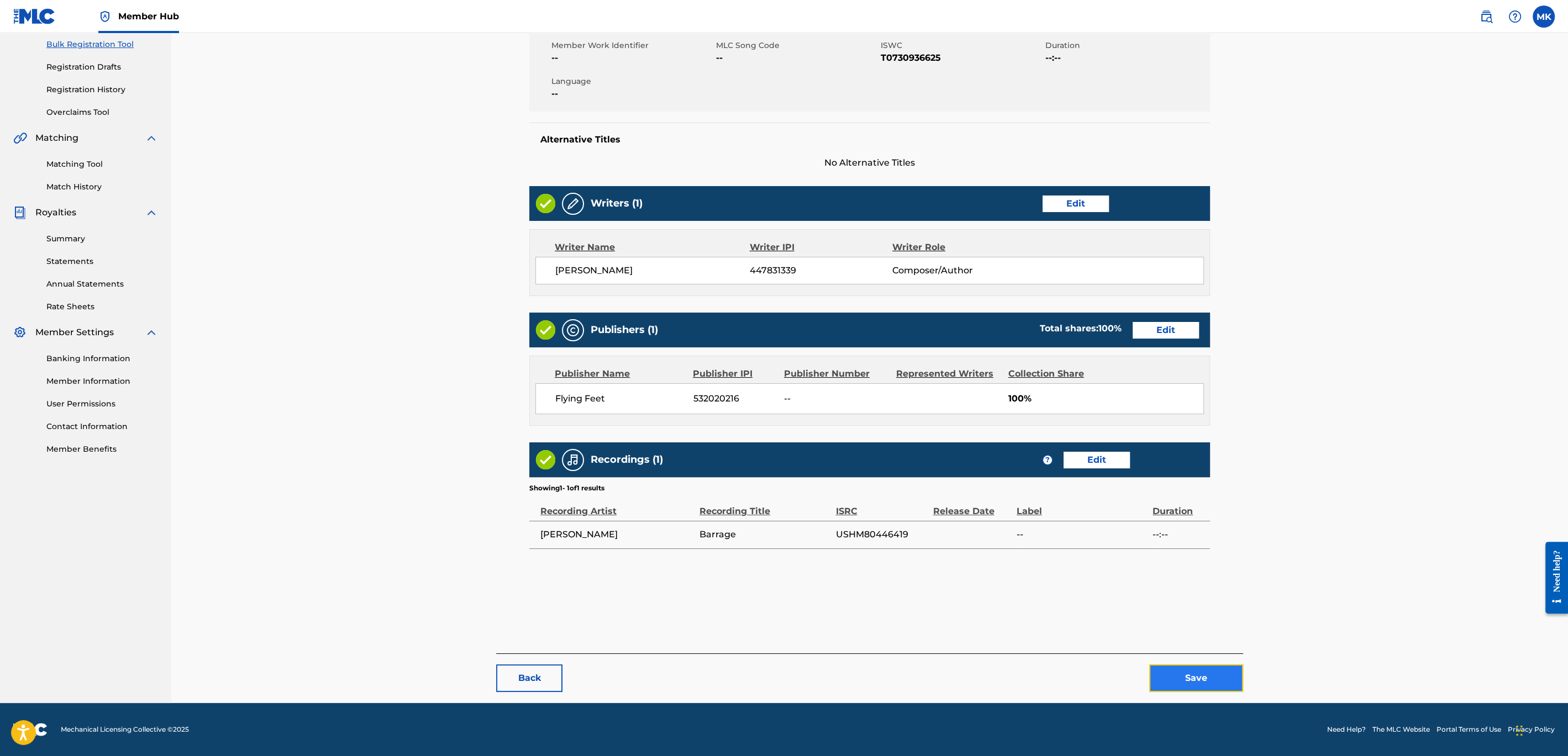
click at [1188, 670] on button "Save" at bounding box center [1196, 679] width 94 height 27
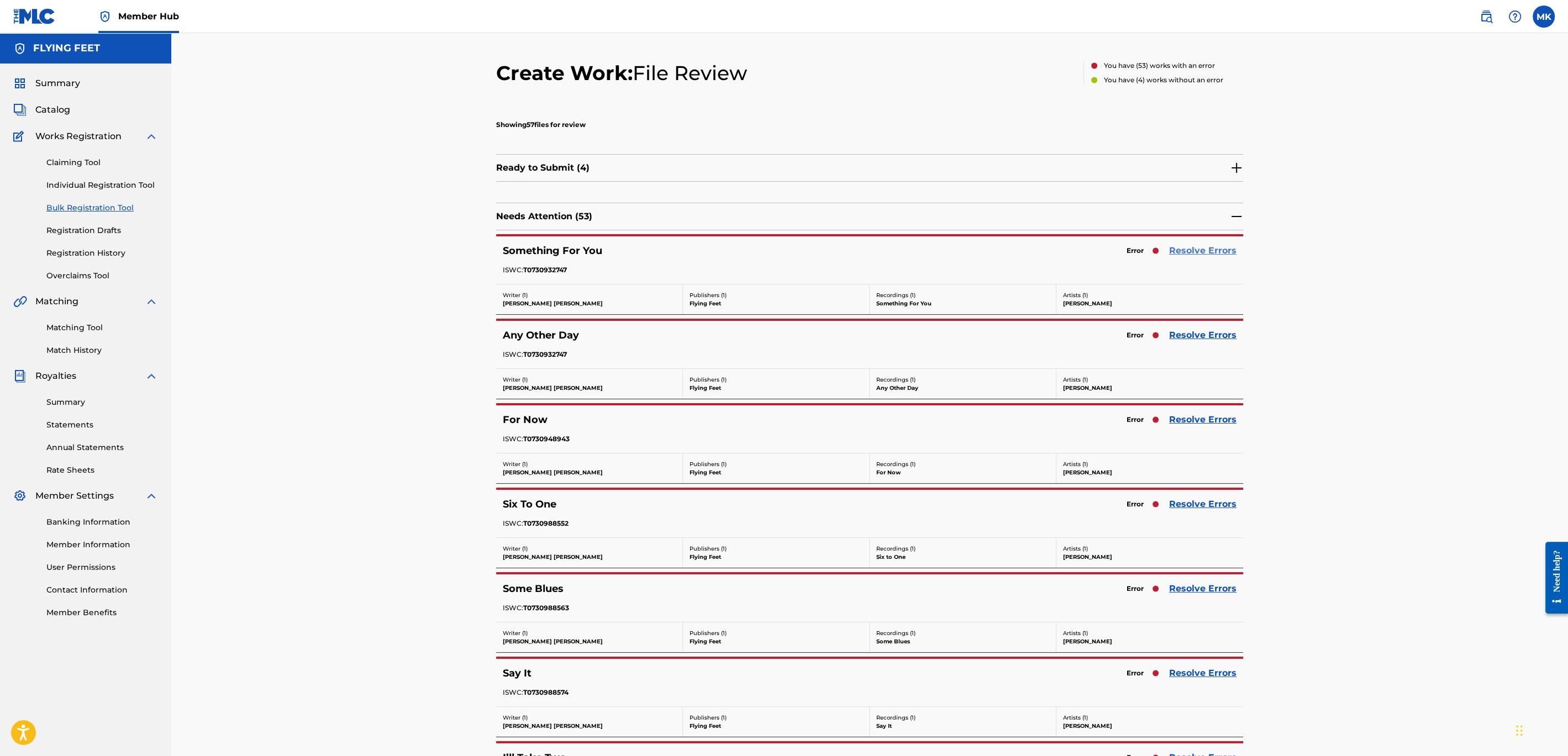
click at [1188, 253] on link "Resolve Errors" at bounding box center [1202, 251] width 67 height 13
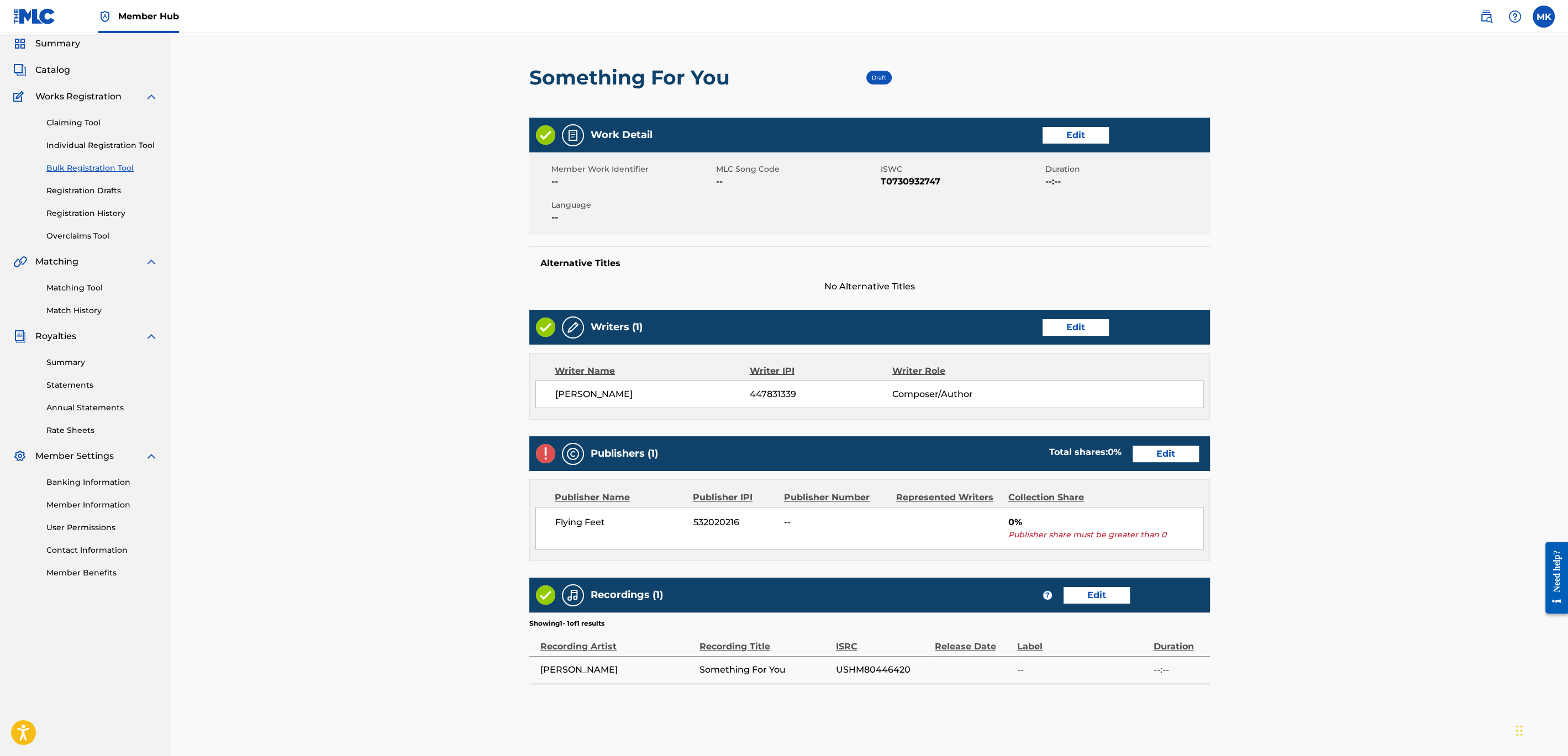
scroll to position [49, 0]
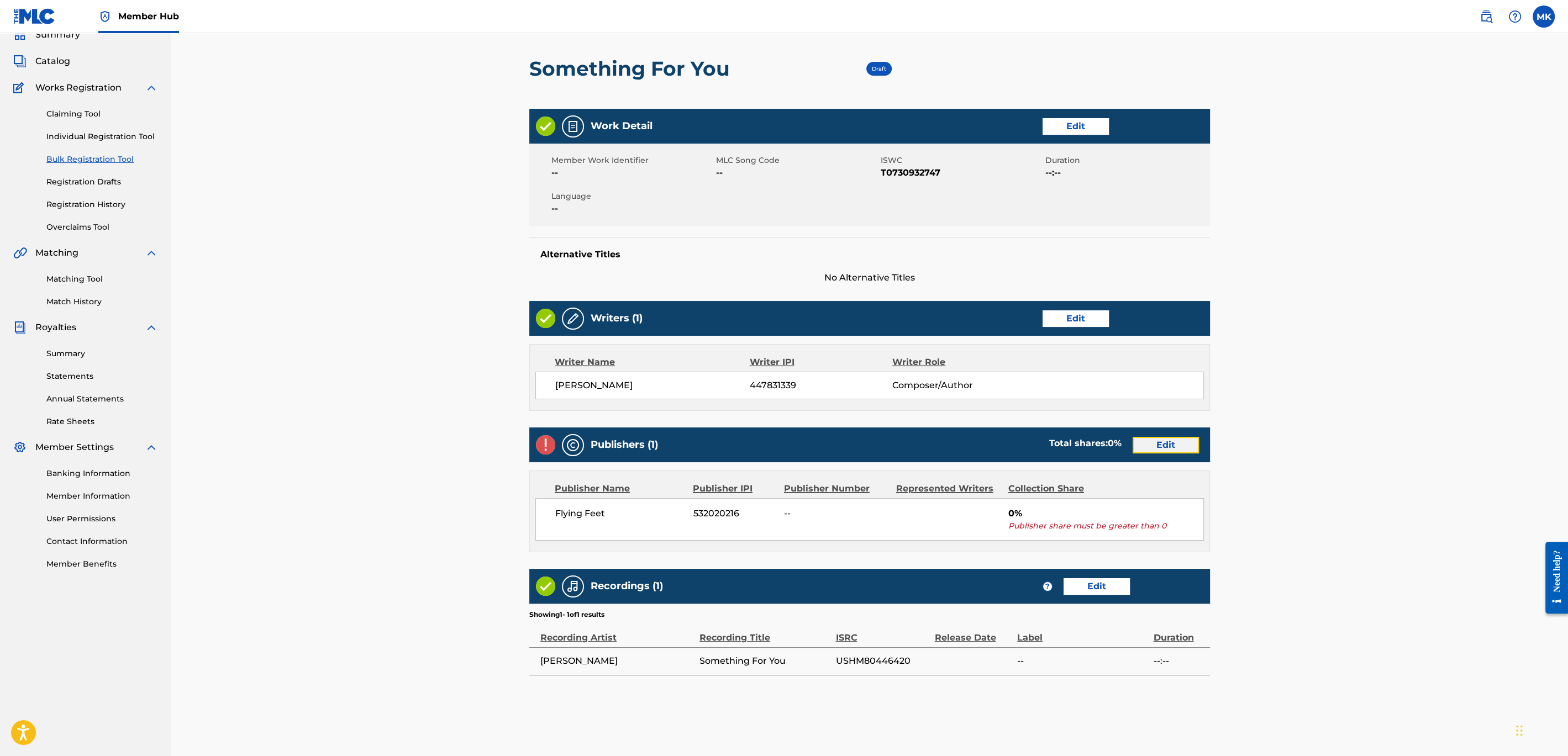
click at [1159, 444] on link "Edit" at bounding box center [1165, 445] width 66 height 16
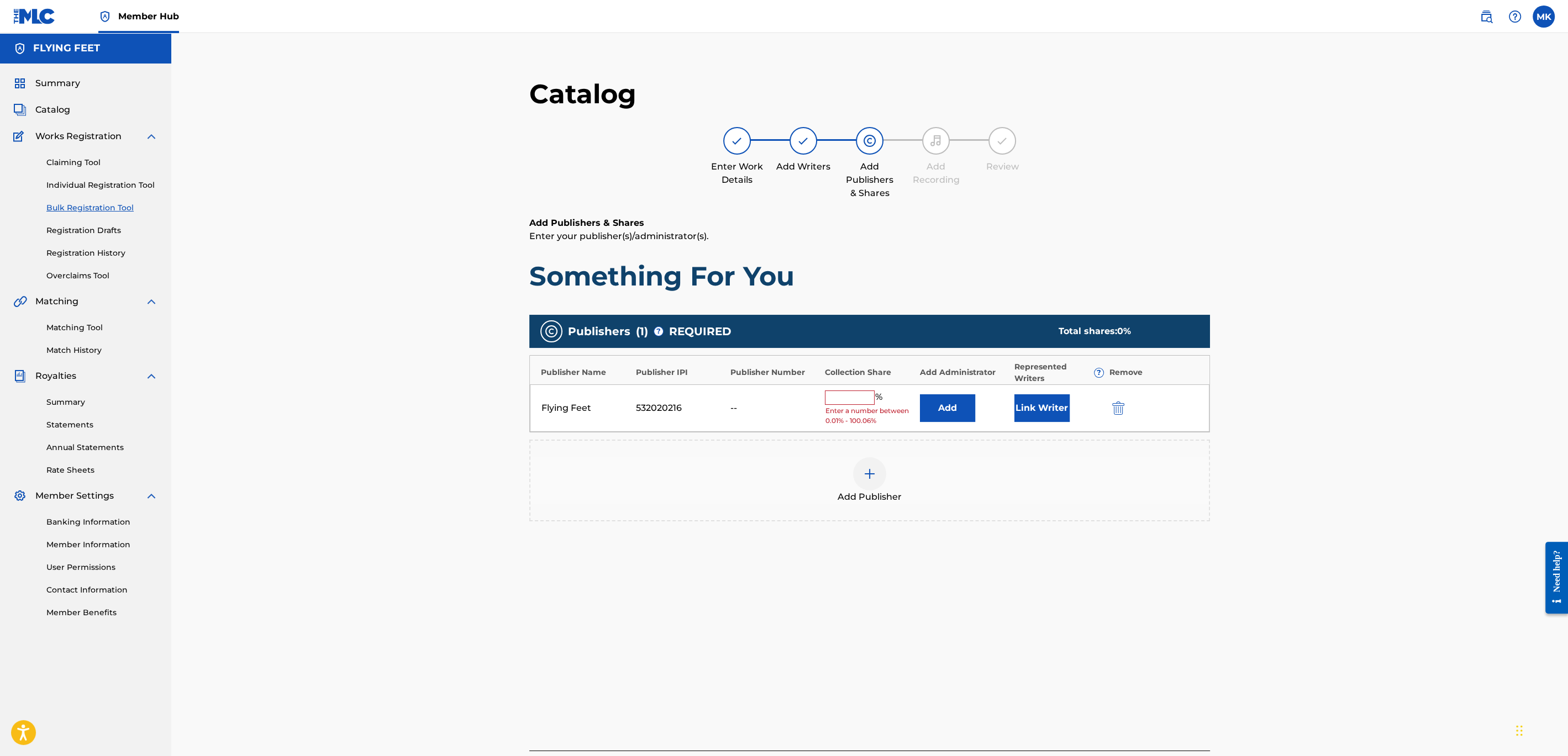
click at [845, 400] on input "text" at bounding box center [849, 397] width 50 height 14
type input "100"
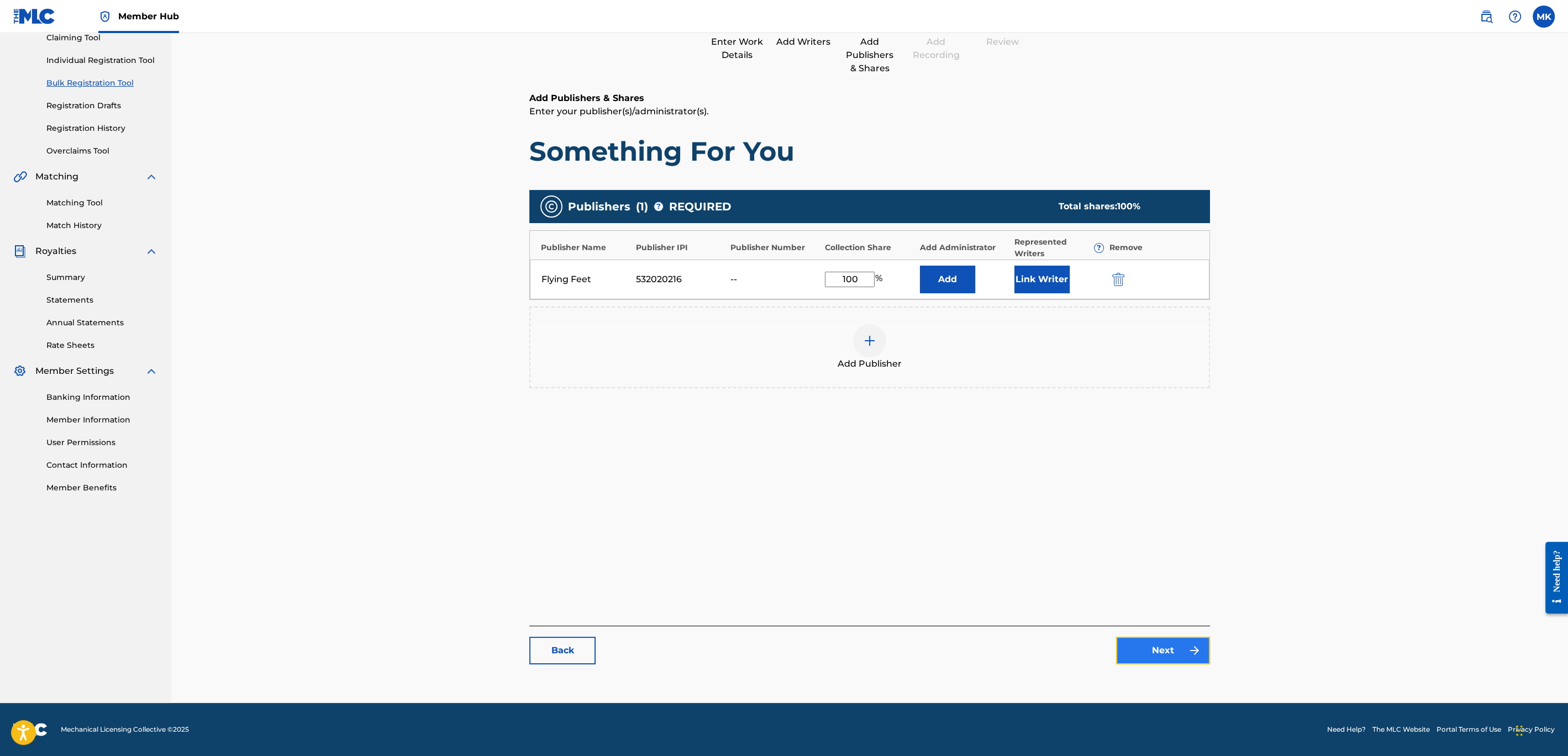
click at [1154, 653] on link "Next" at bounding box center [1163, 651] width 94 height 27
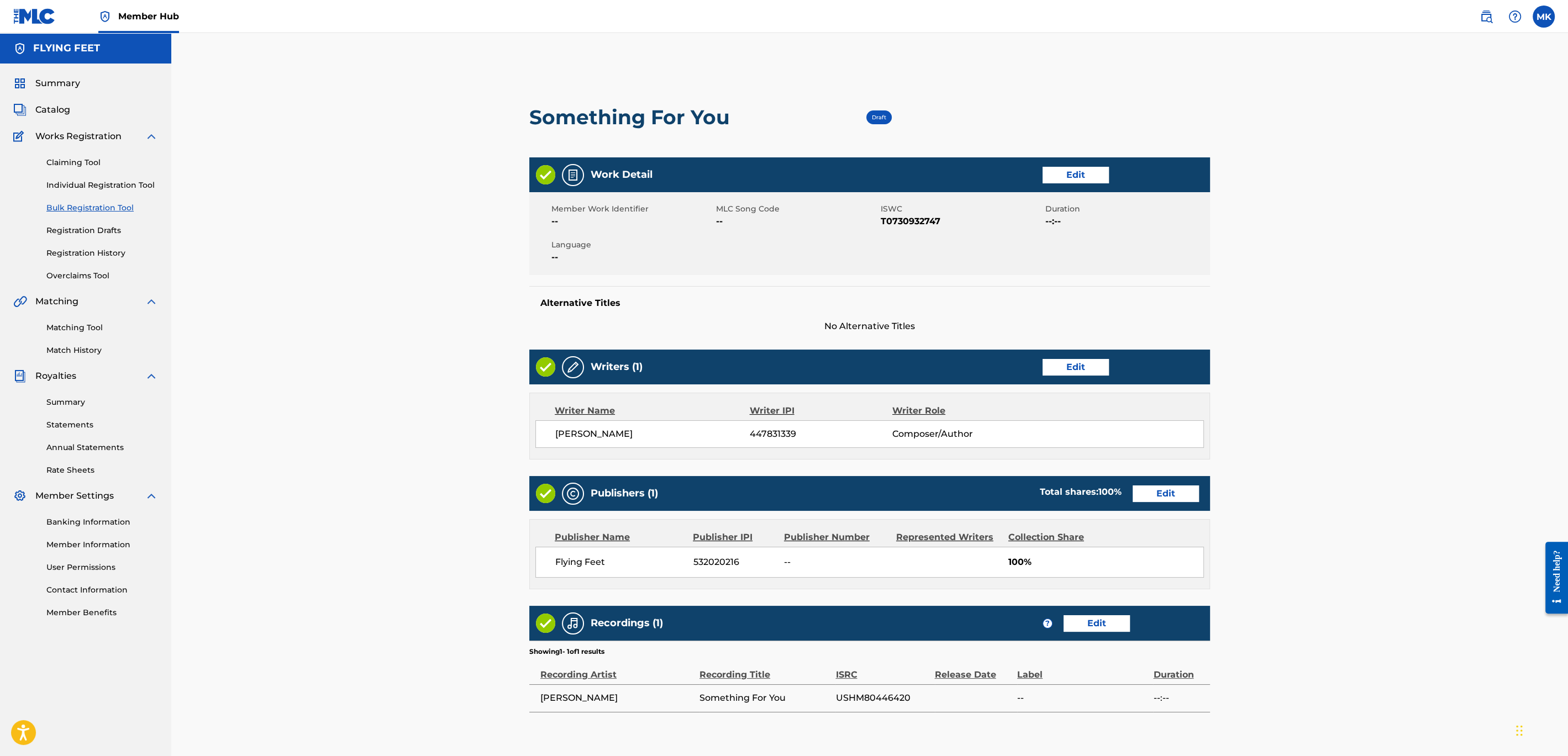
scroll to position [164, 0]
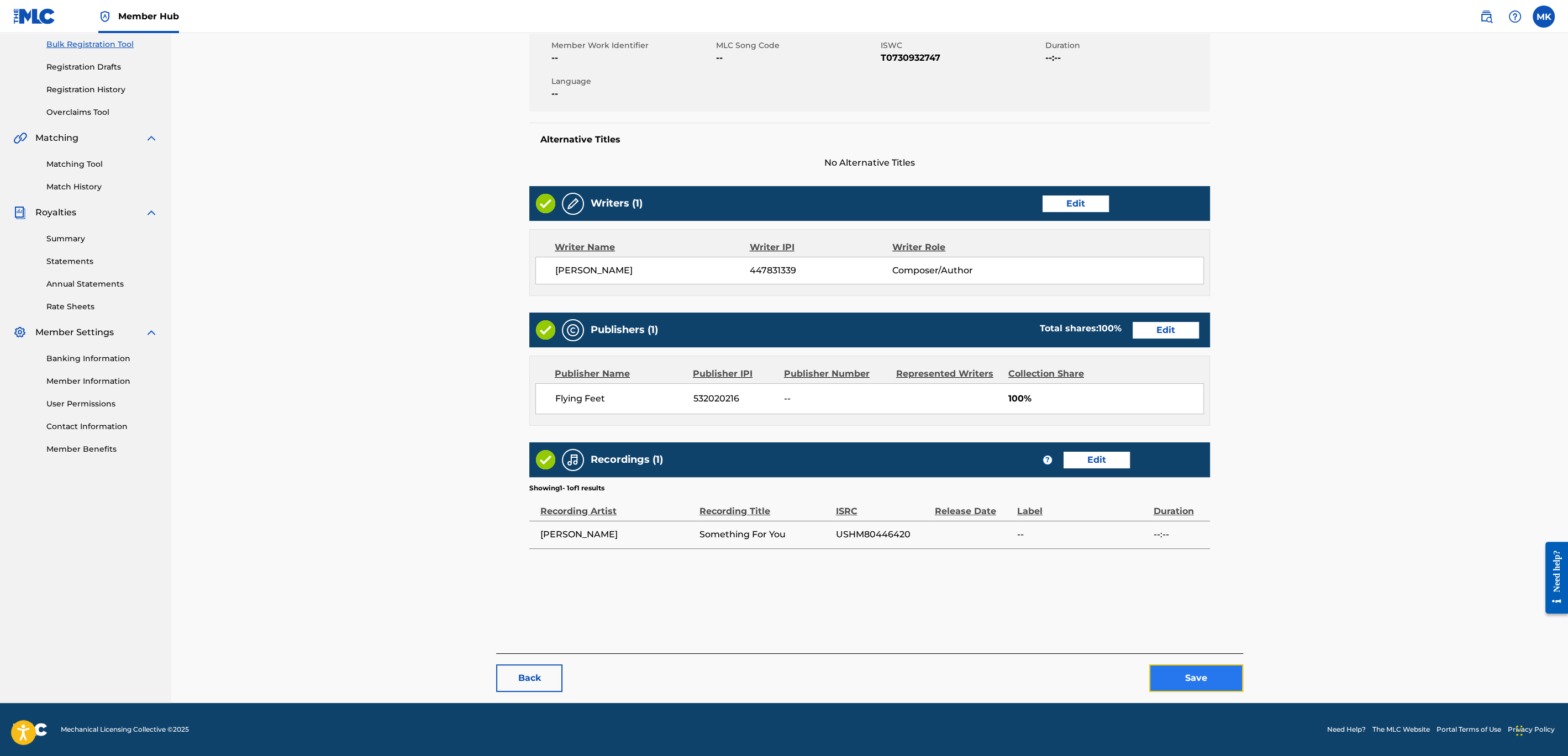
click at [1185, 673] on button "Save" at bounding box center [1196, 679] width 94 height 27
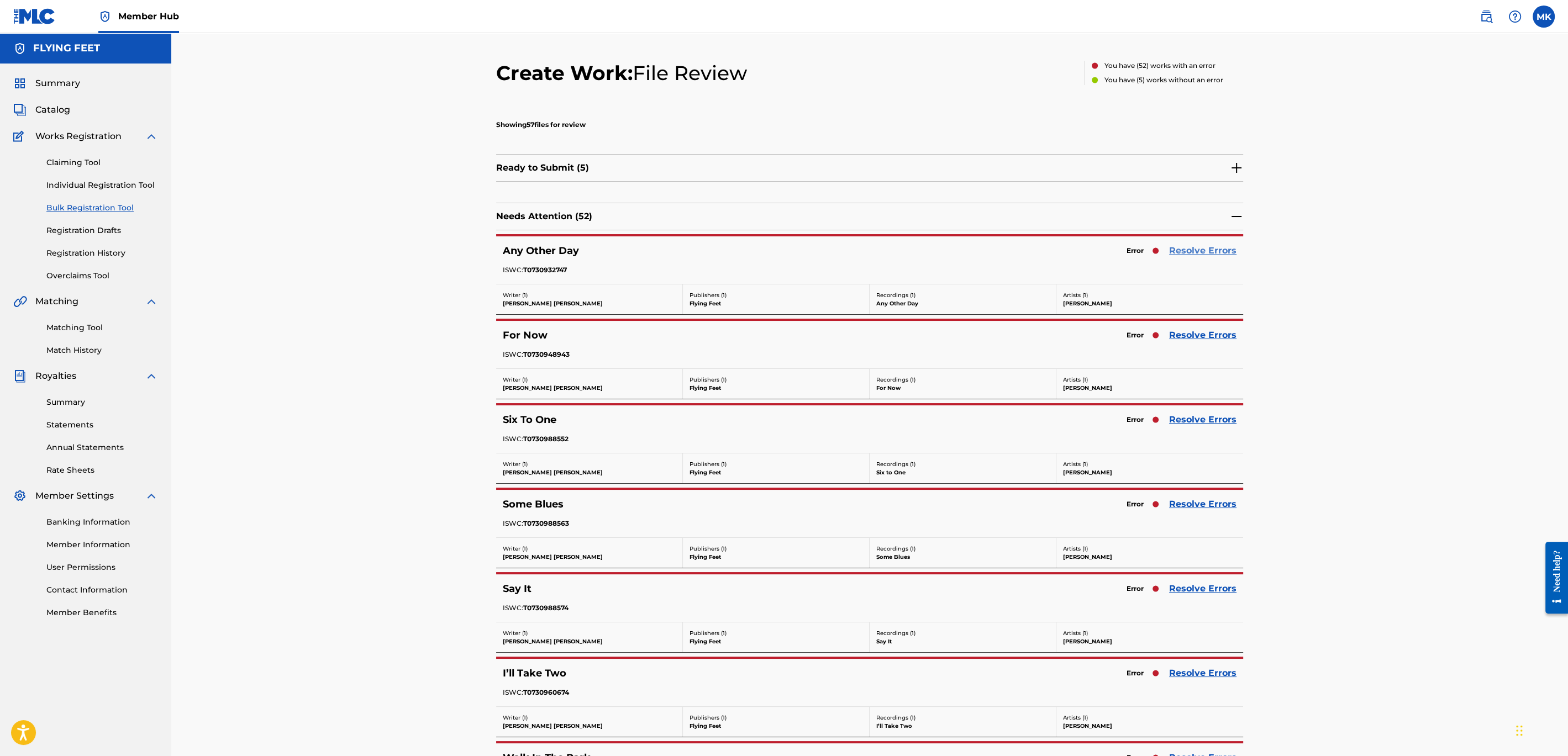
click at [1200, 249] on link "Resolve Errors" at bounding box center [1202, 251] width 67 height 13
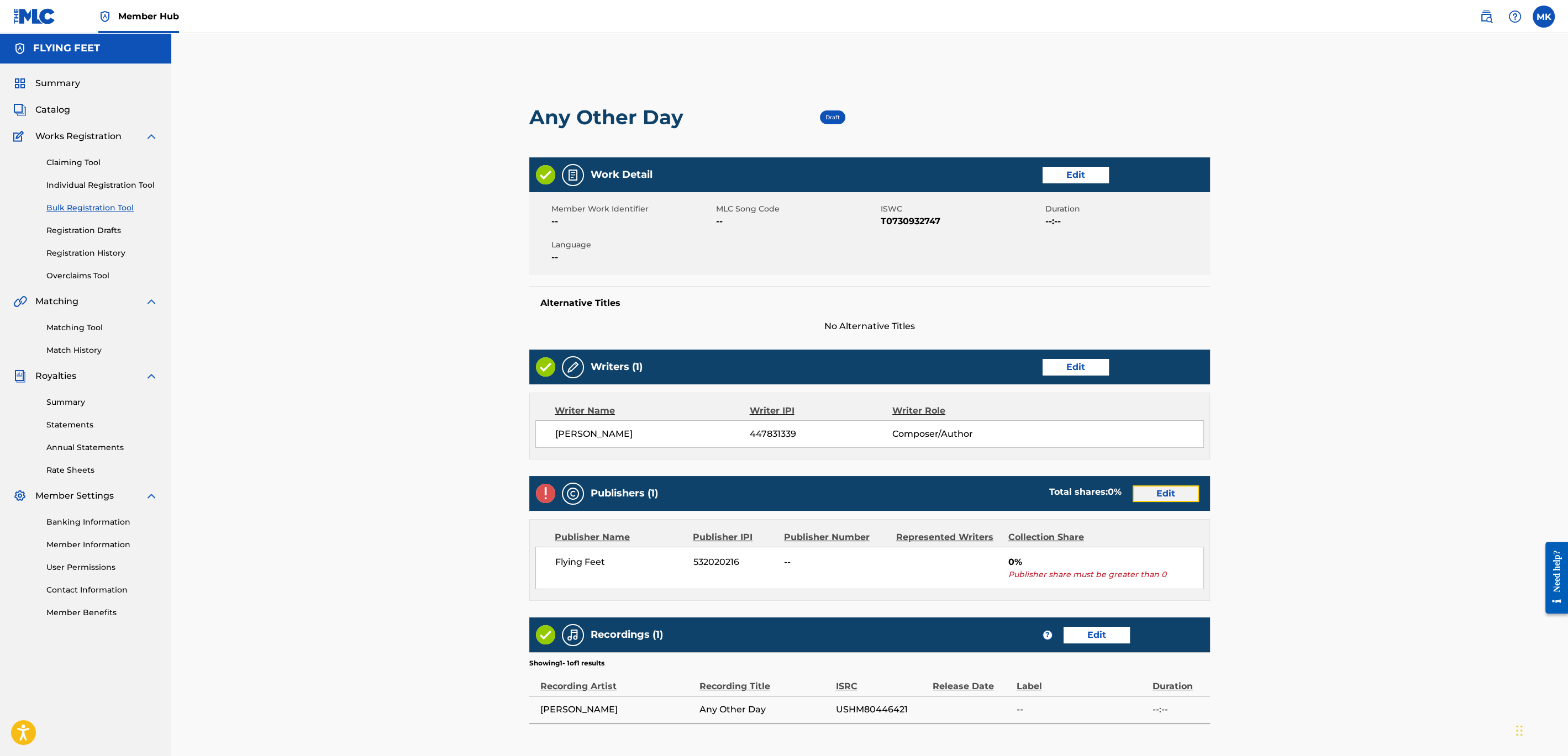
click at [1165, 489] on link "Edit" at bounding box center [1165, 494] width 66 height 16
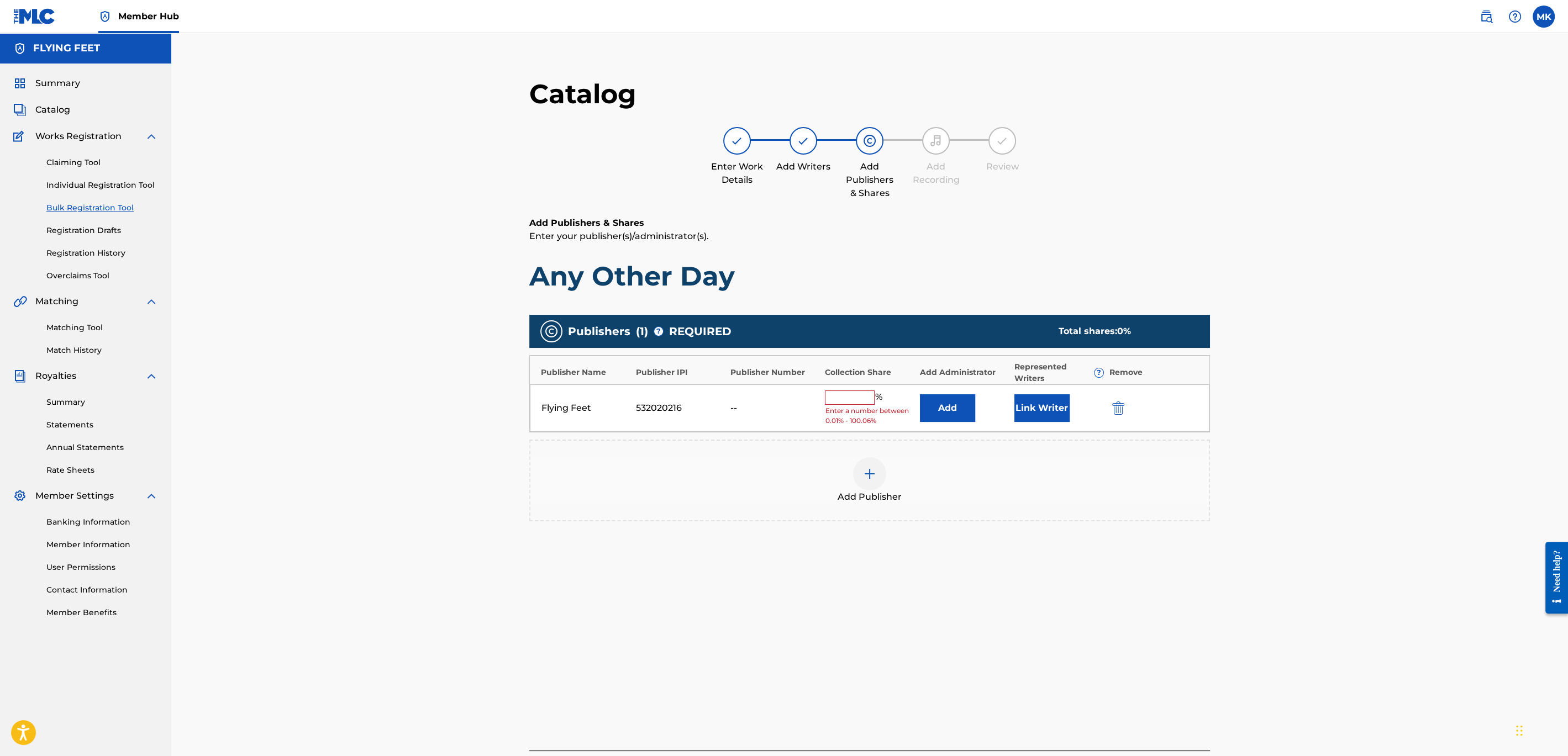
click at [853, 396] on input "text" at bounding box center [849, 397] width 50 height 14
type input "100"
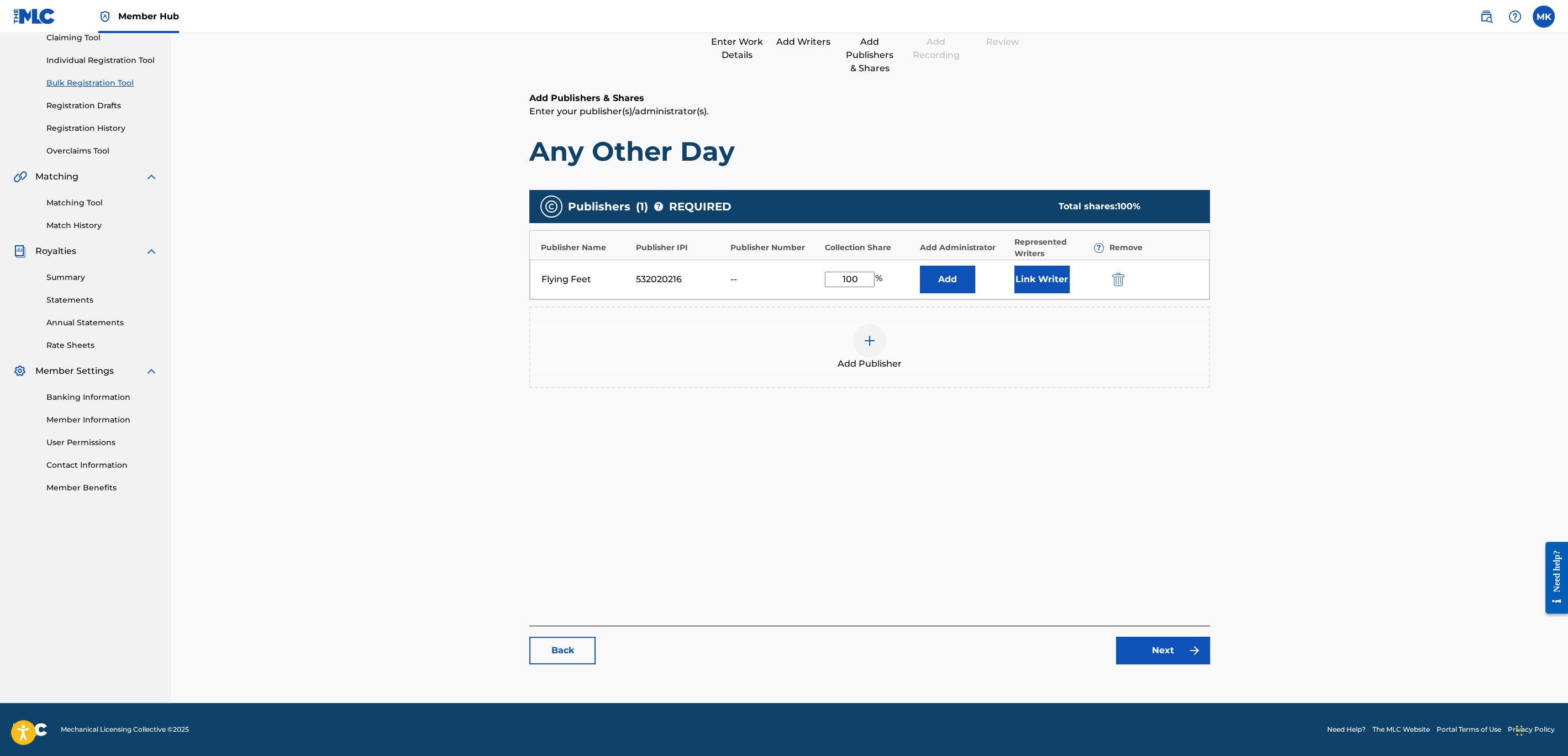
click at [920, 266] on button "Add" at bounding box center [947, 279] width 55 height 27
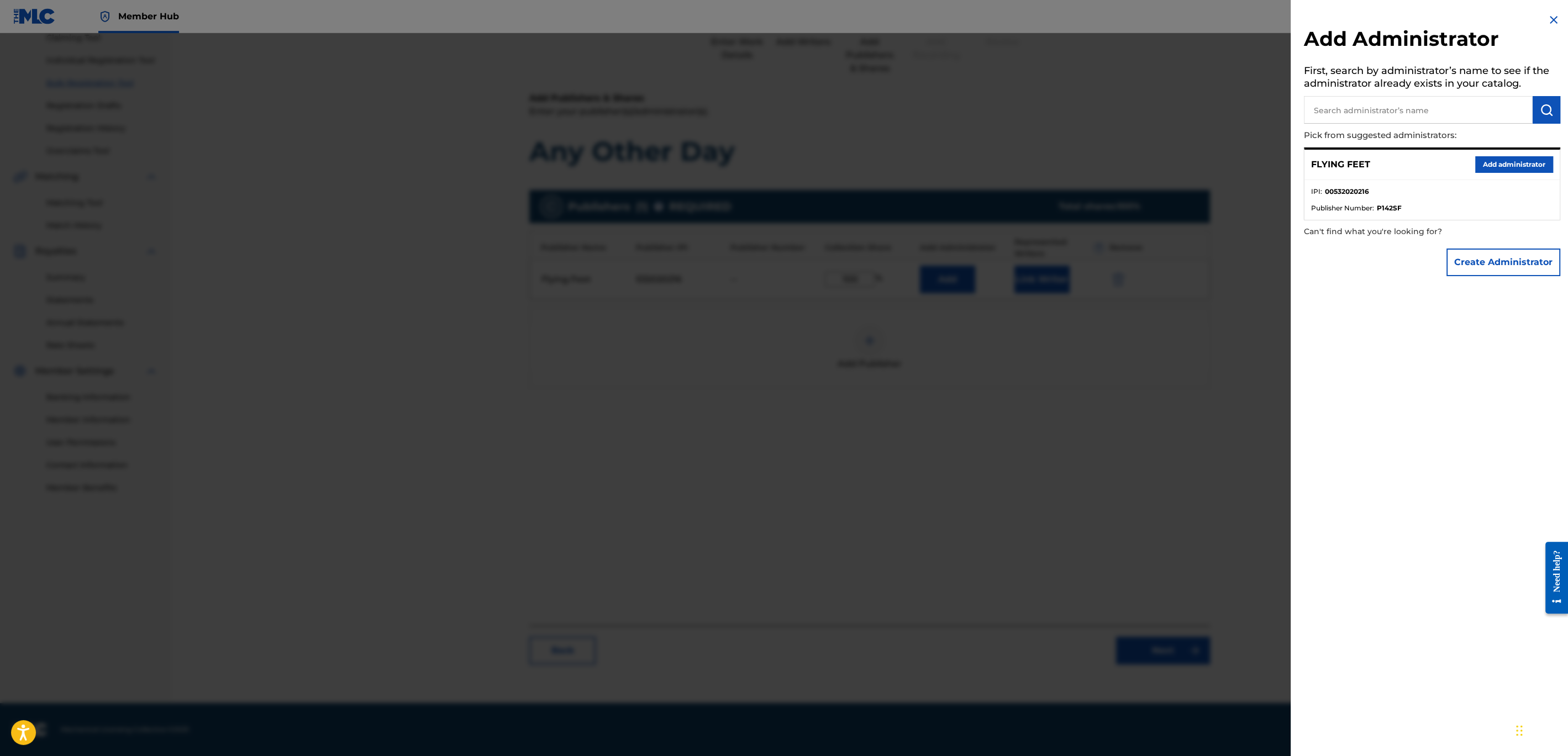
click at [1218, 540] on div at bounding box center [784, 411] width 1568 height 756
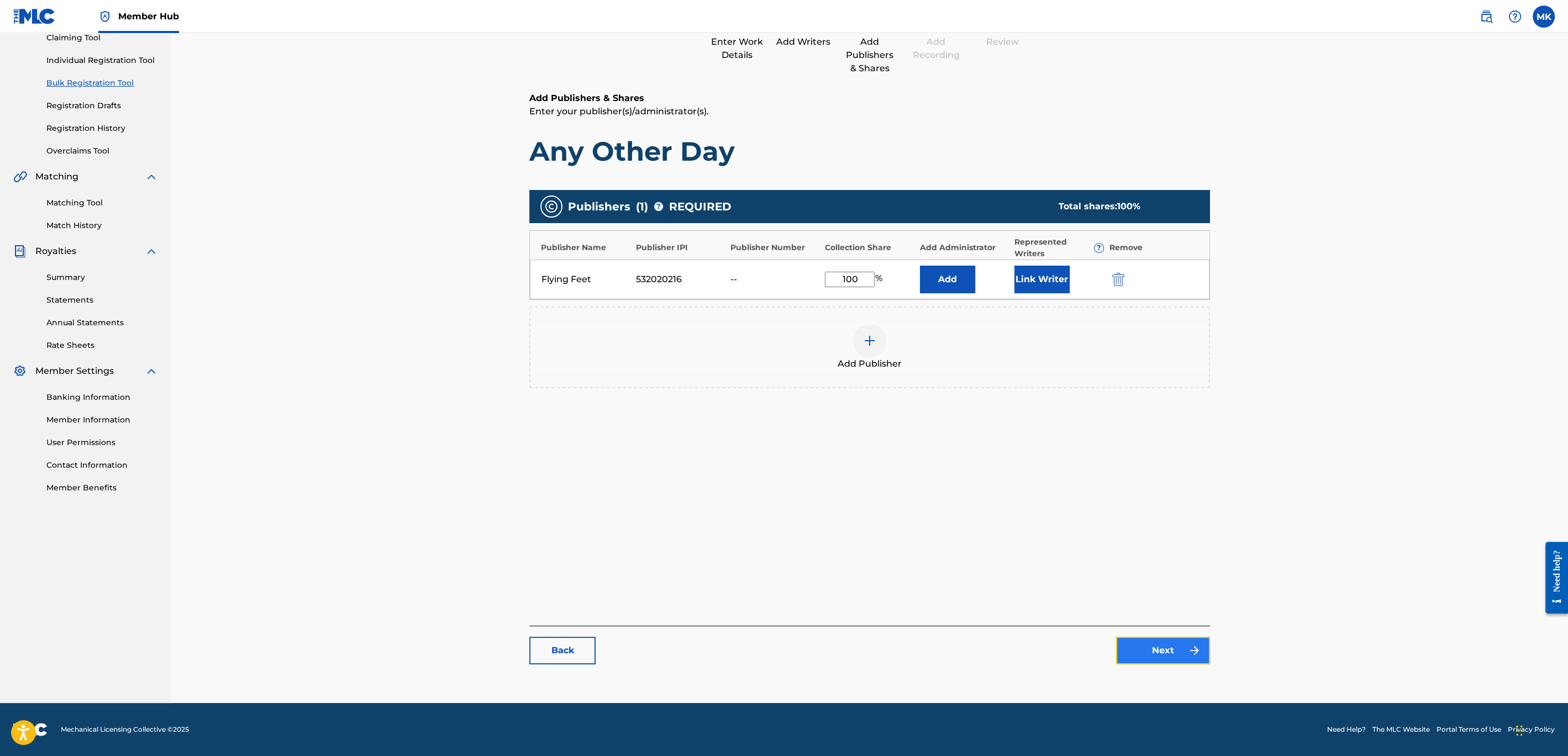
click at [1160, 647] on link "Next" at bounding box center [1163, 651] width 94 height 27
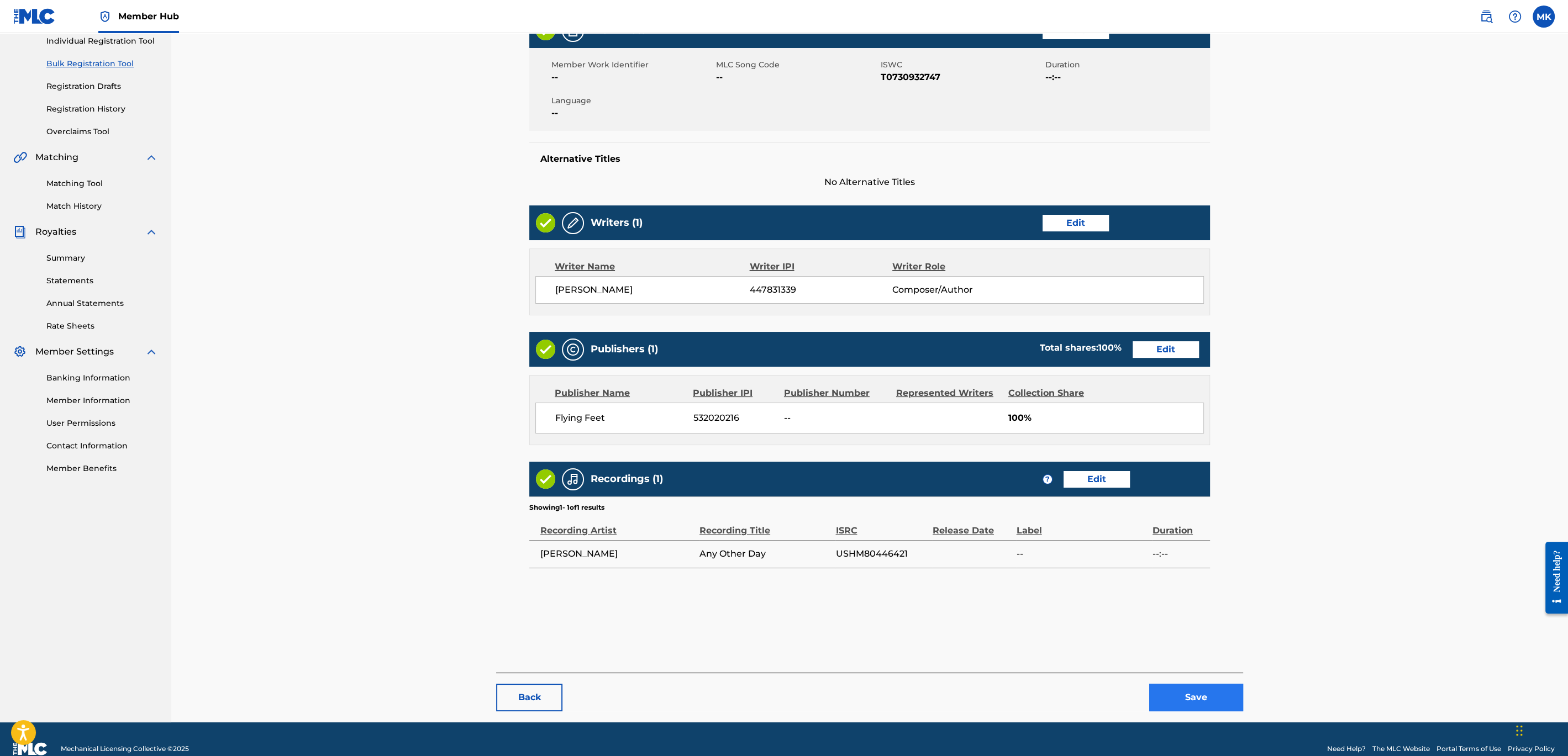
scroll to position [164, 0]
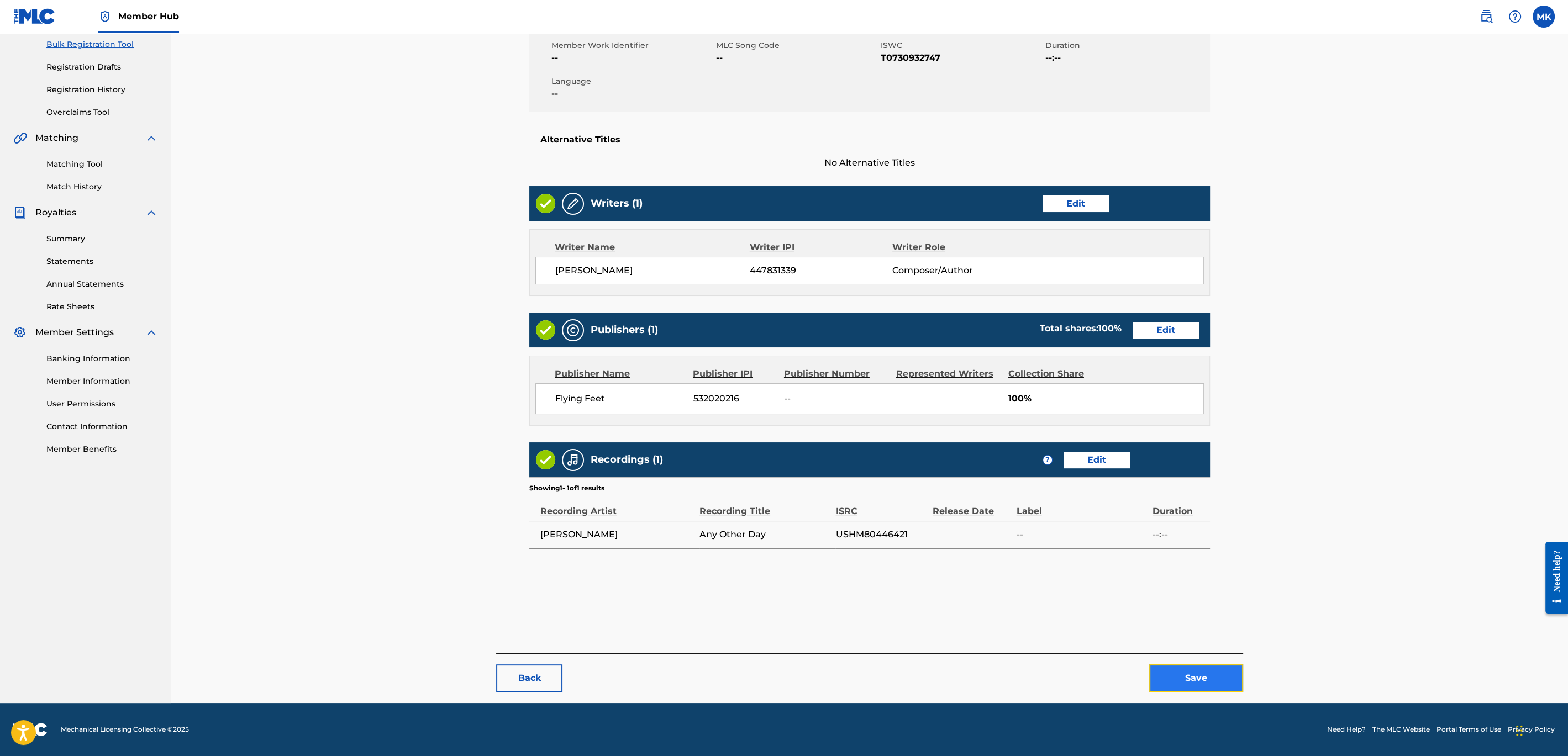
click at [1185, 672] on button "Save" at bounding box center [1196, 679] width 94 height 27
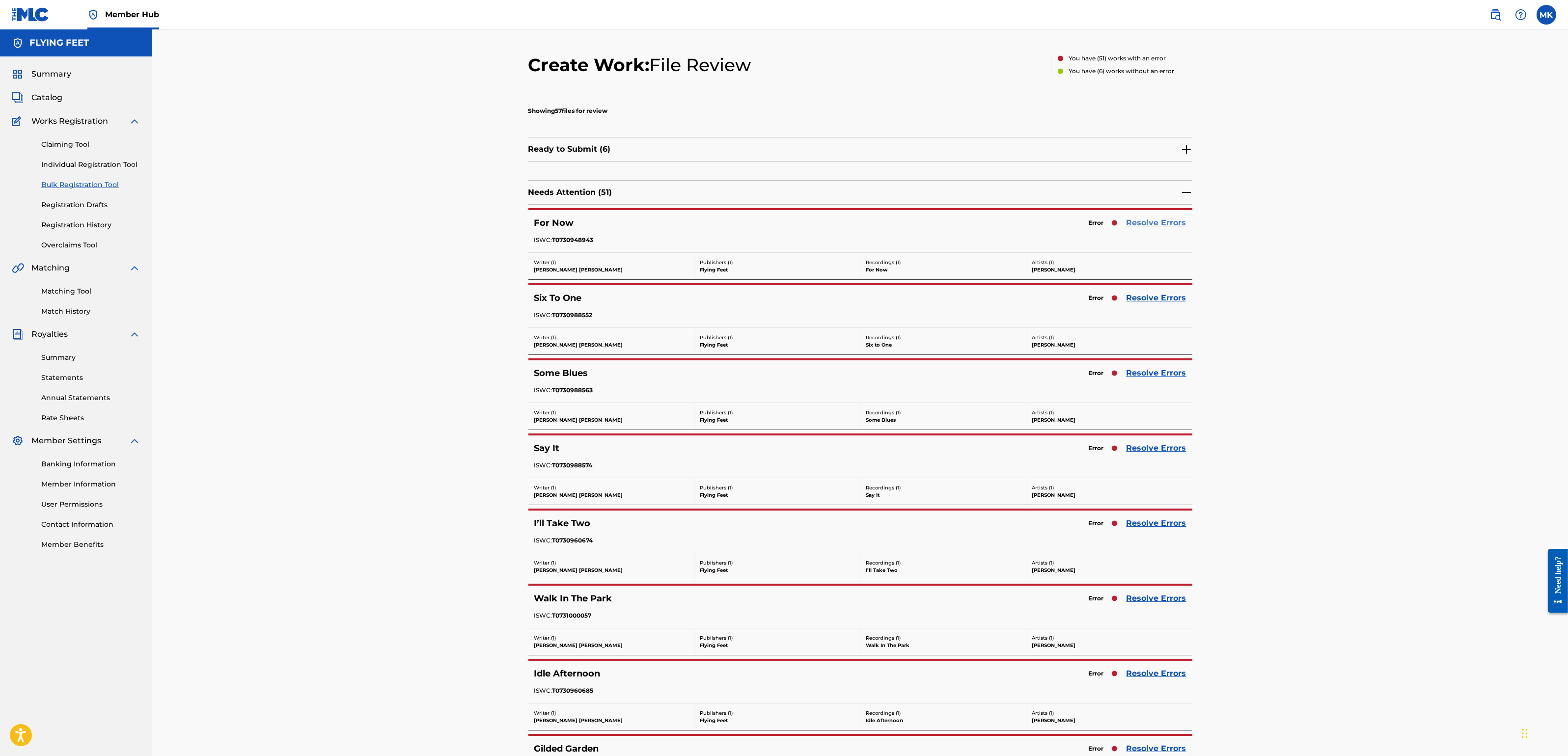
click at [1164, 224] on link "Resolve Errors" at bounding box center [1157, 223] width 60 height 12
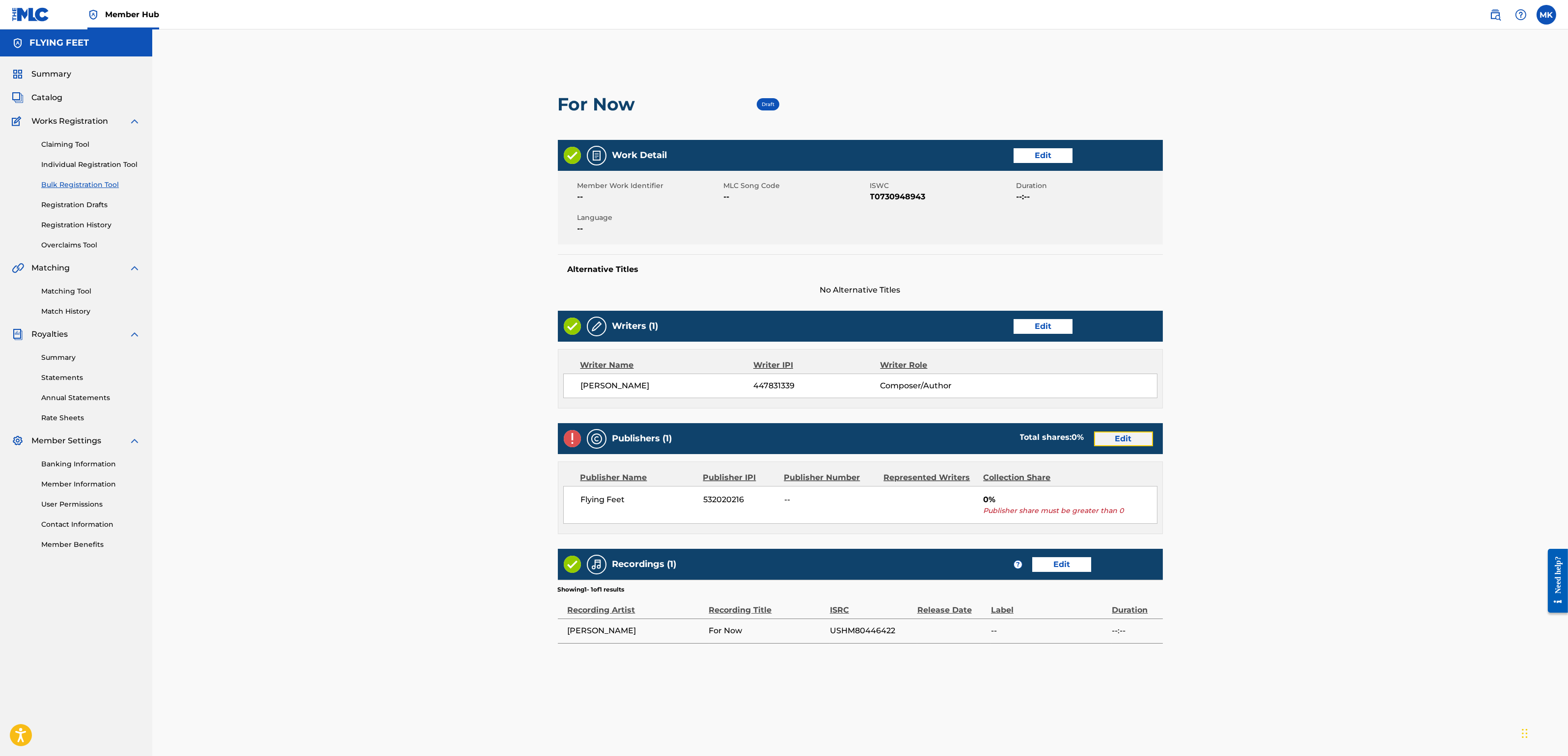
click at [1129, 434] on link "Edit" at bounding box center [1123, 439] width 59 height 15
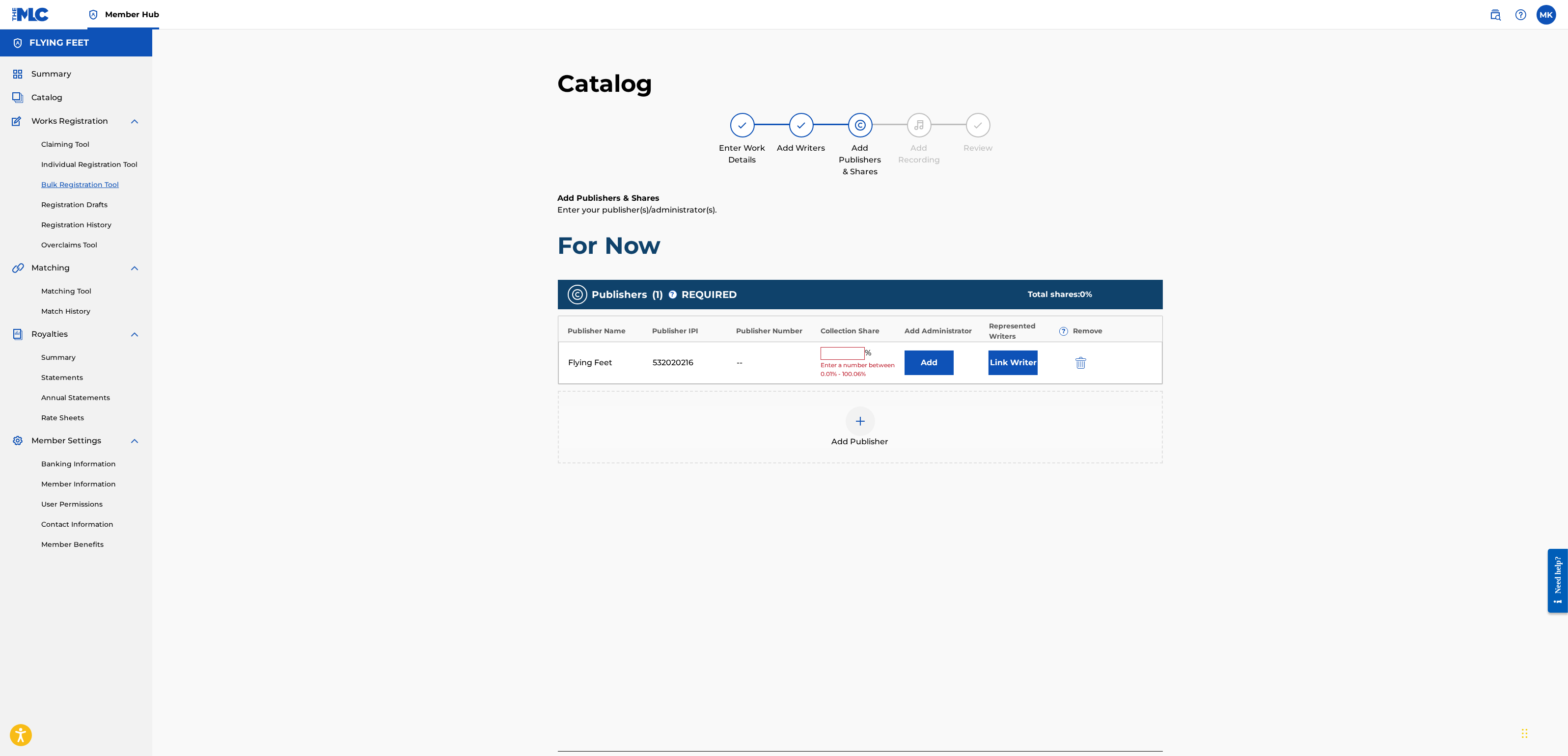
click at [847, 351] on input "text" at bounding box center [842, 353] width 44 height 13
type input "100"
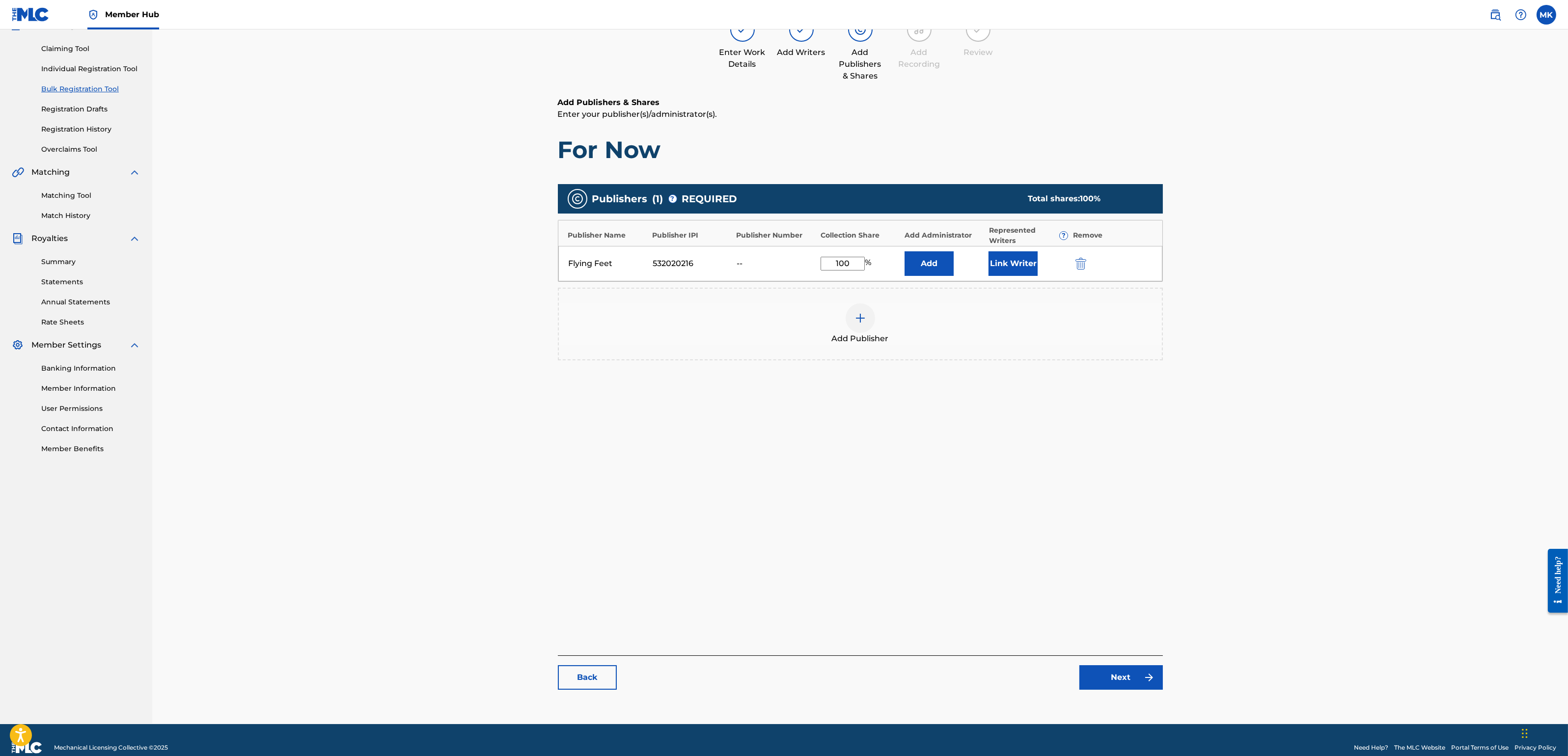
scroll to position [111, 0]
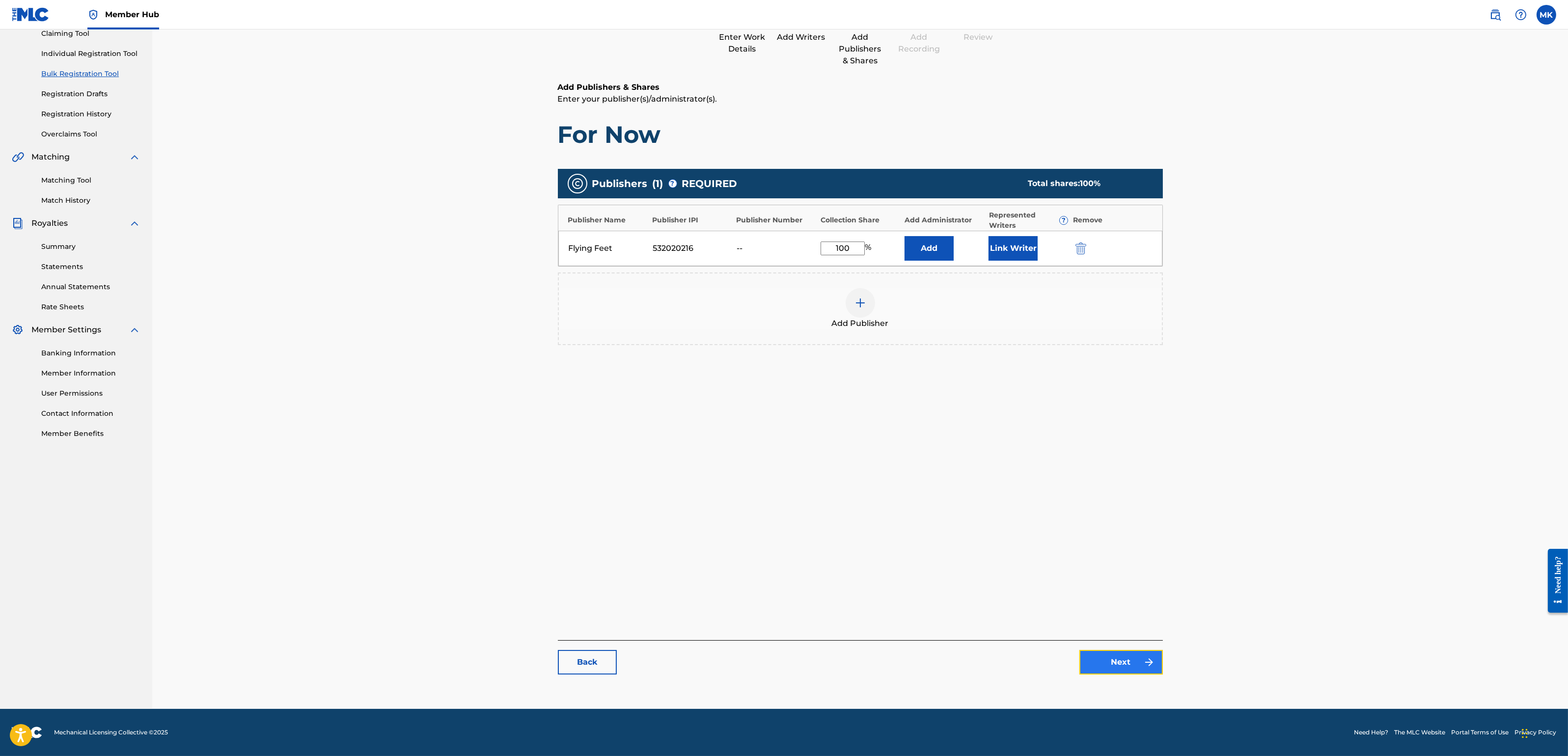
click at [1121, 659] on link "Next" at bounding box center [1121, 662] width 83 height 24
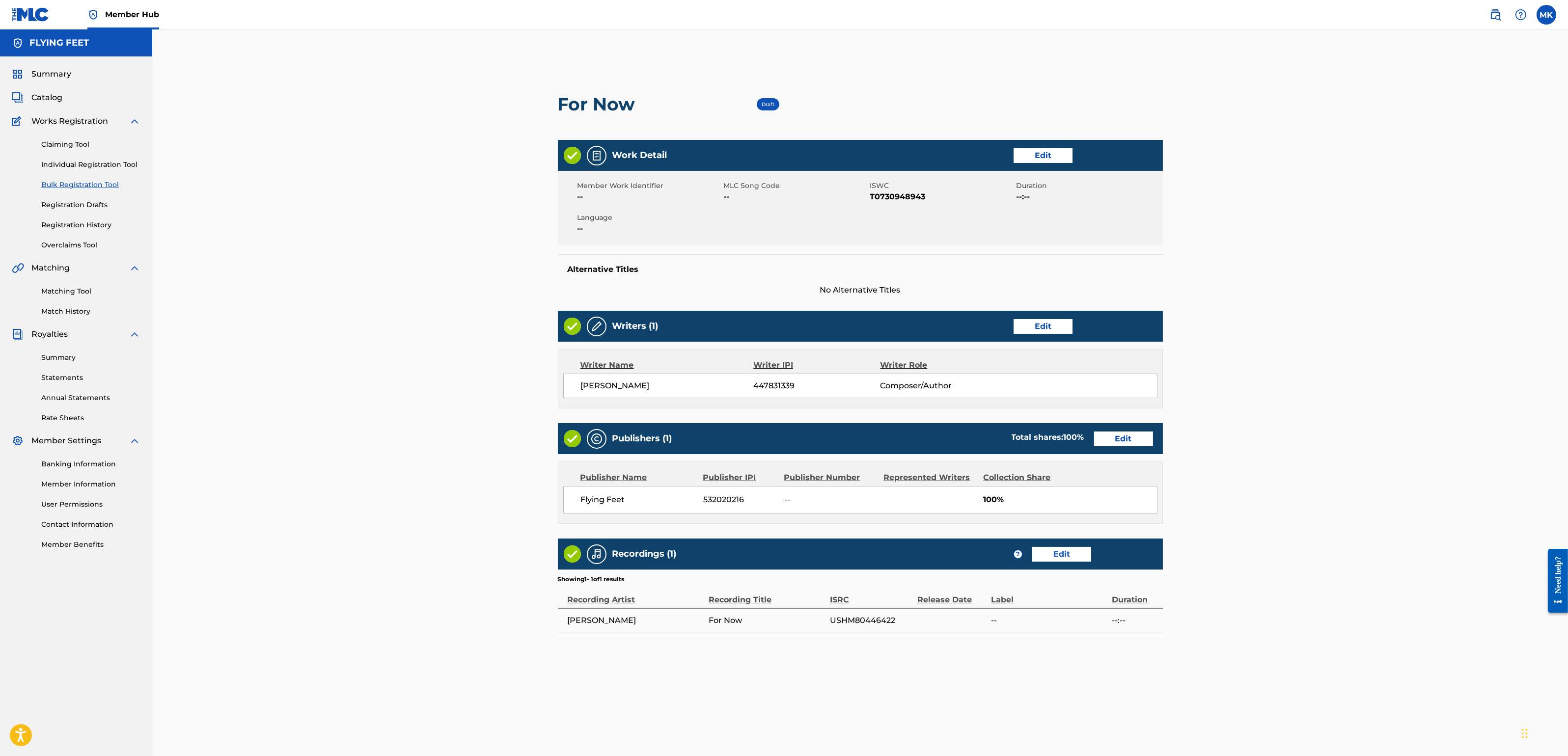
scroll to position [145, 0]
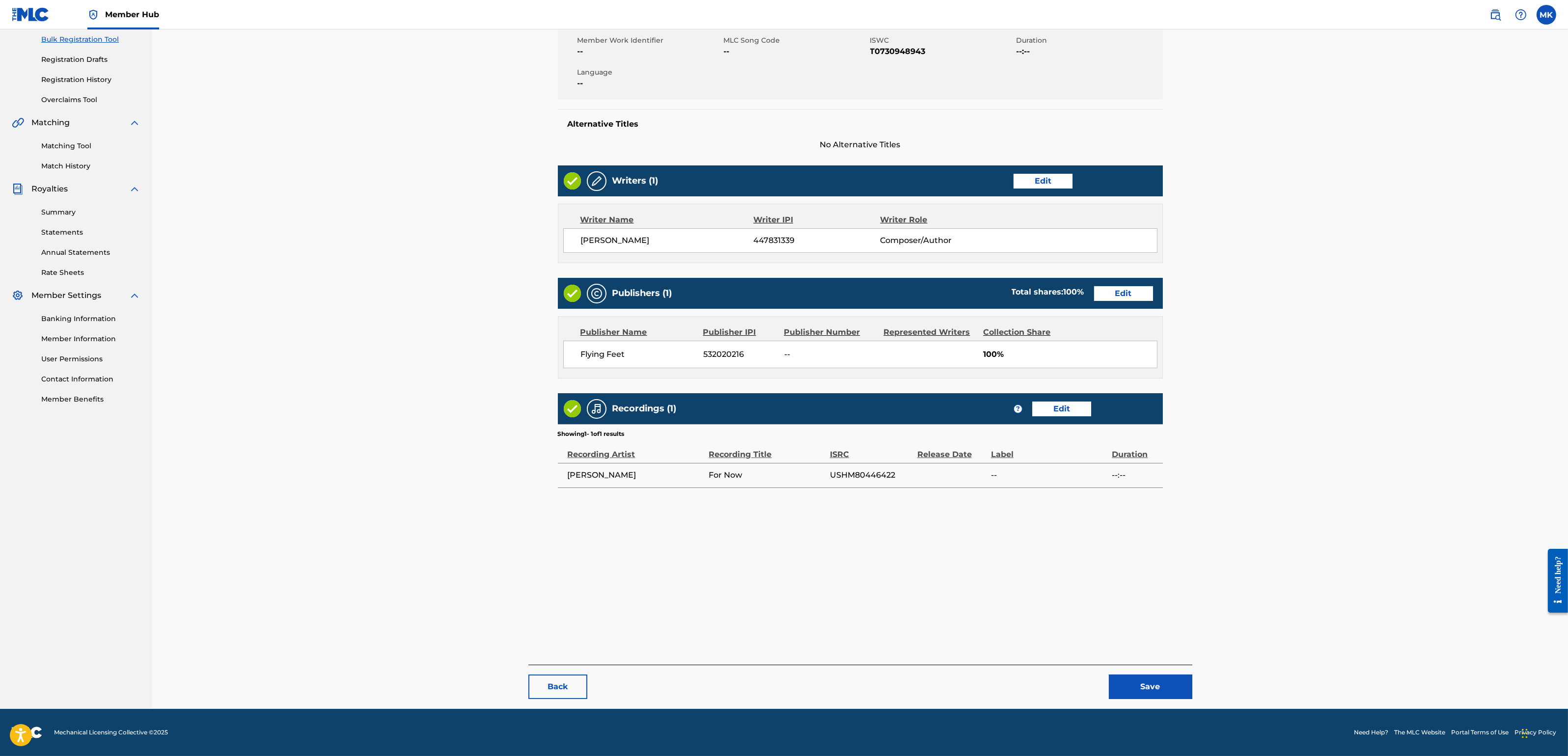
click at [1121, 659] on main "< Back For Now Draft Work Detail Edit Member Work Identifier -- MLC Song Code -…" at bounding box center [860, 287] width 664 height 756
click at [1141, 672] on button "Save" at bounding box center [1150, 687] width 83 height 24
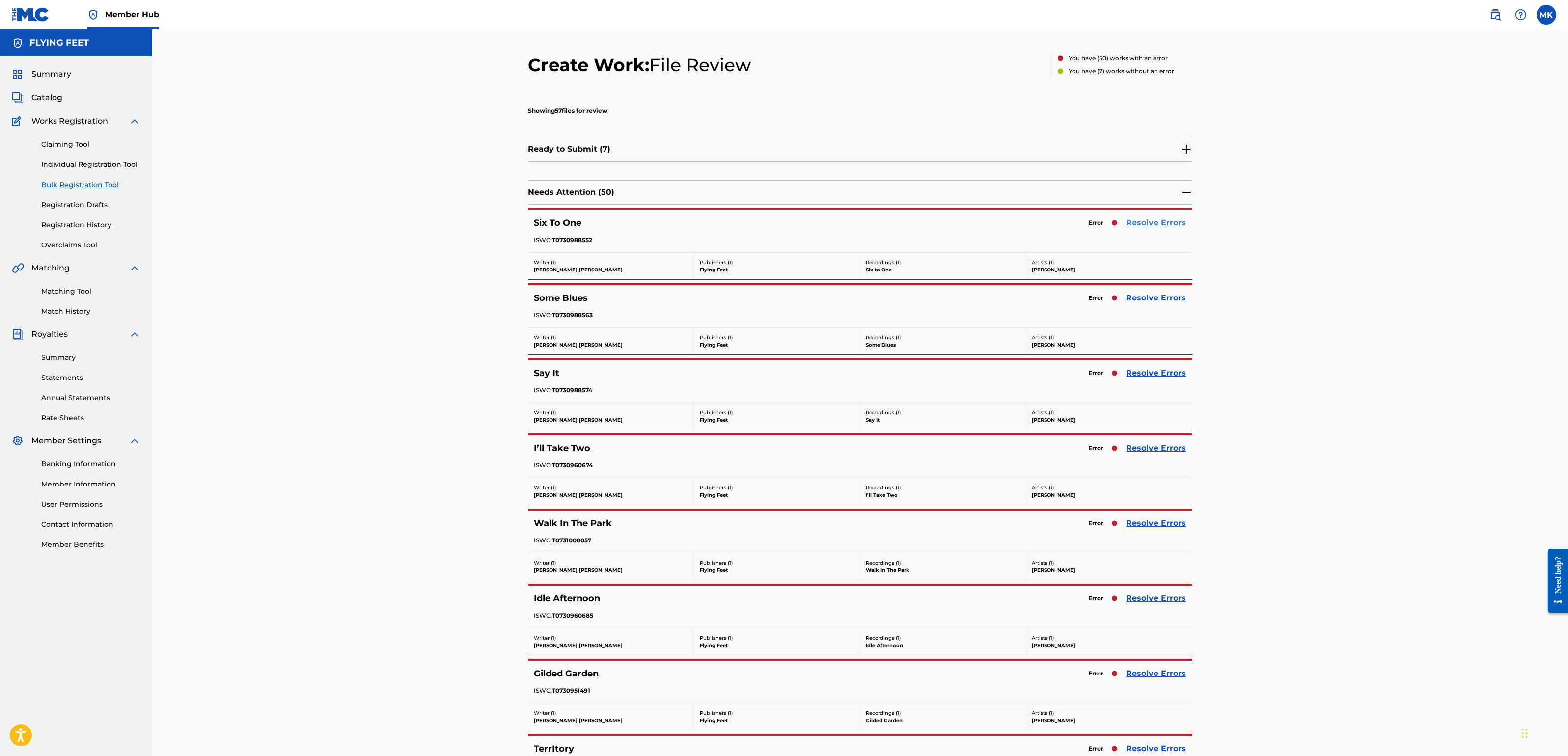
click at [1158, 223] on link "Resolve Errors" at bounding box center [1157, 223] width 60 height 12
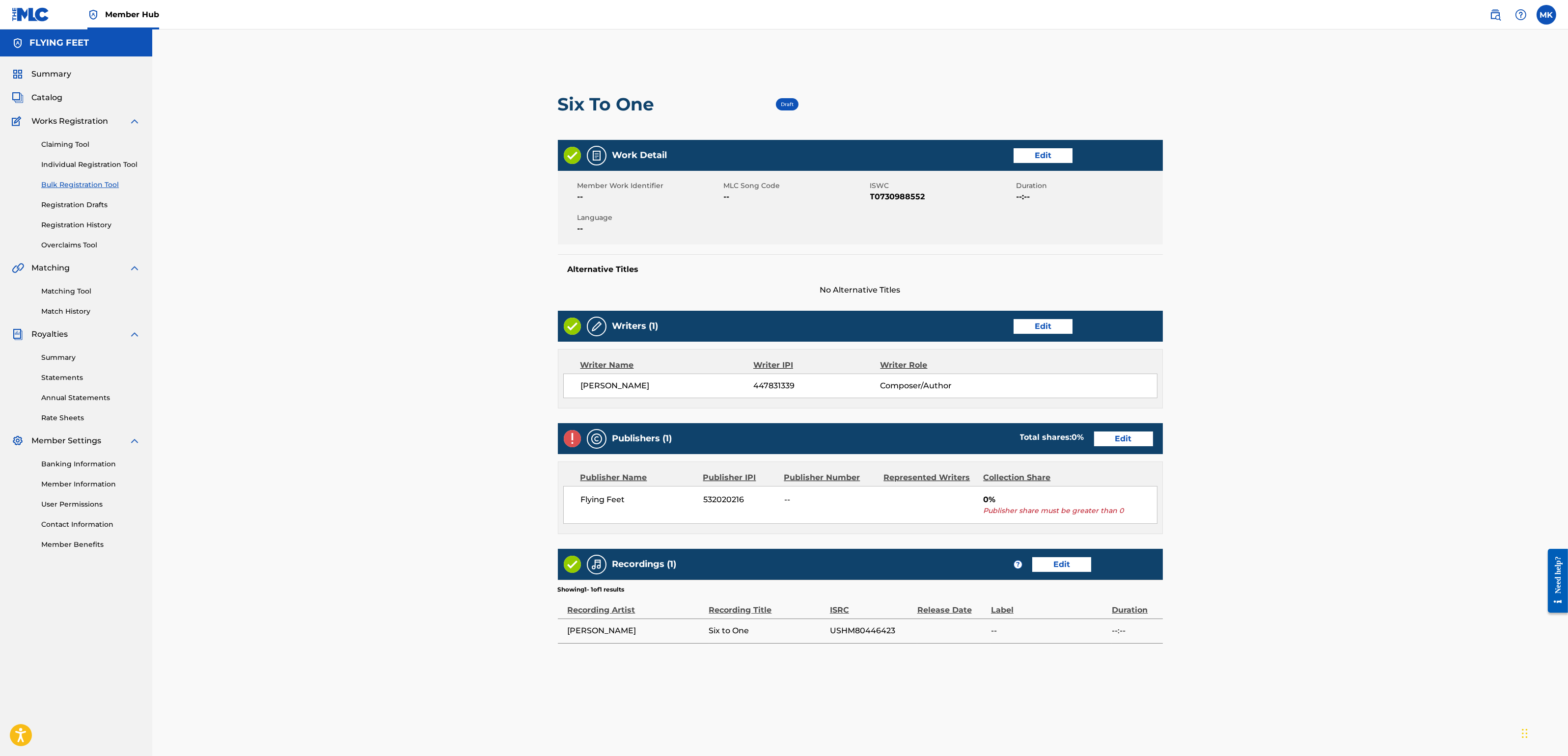
click at [1118, 427] on div "Publishers (1) Total shares: 0 % Edit" at bounding box center [860, 438] width 605 height 31
click at [1117, 436] on link "Edit" at bounding box center [1123, 439] width 59 height 15
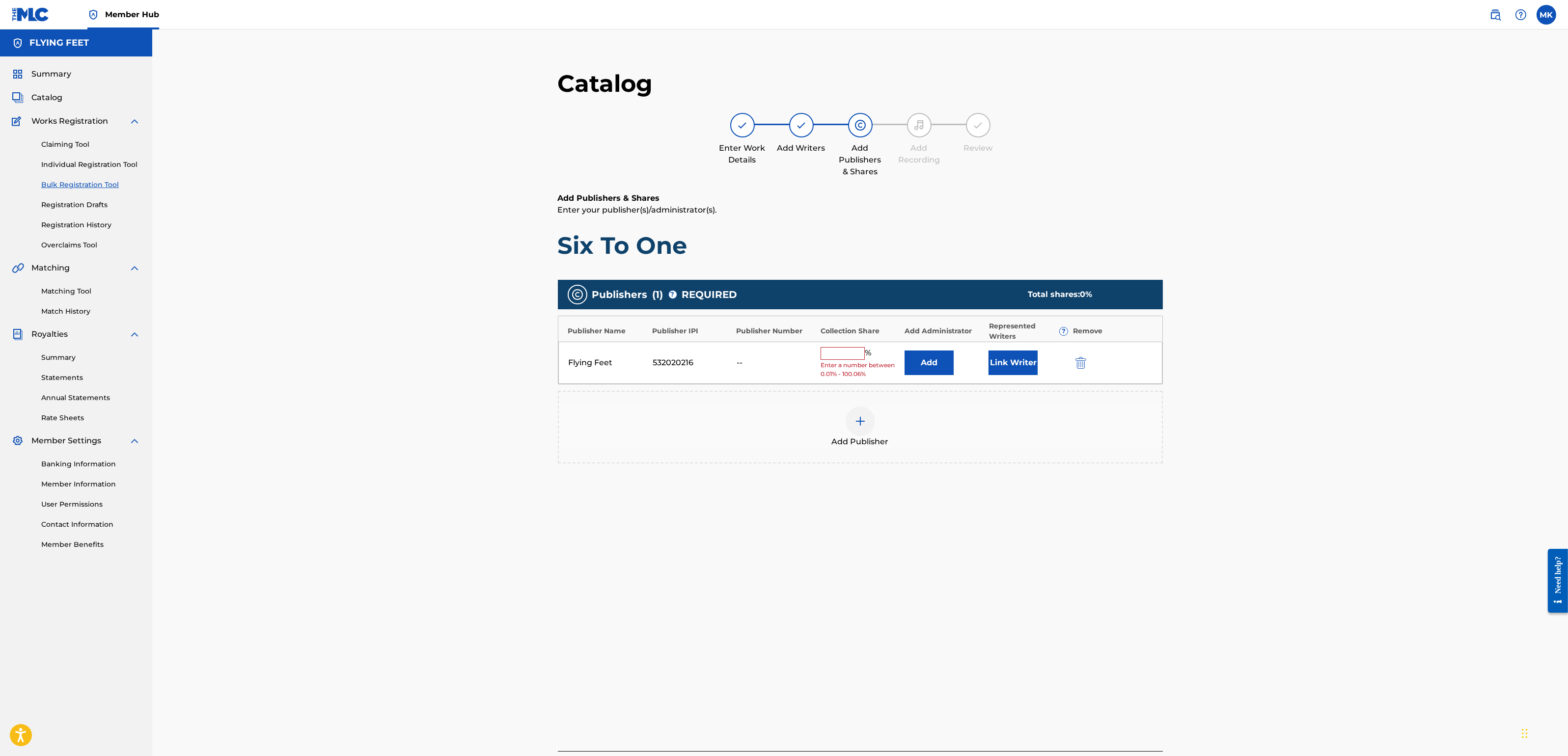
click at [841, 352] on input "text" at bounding box center [842, 353] width 44 height 13
type input "100"
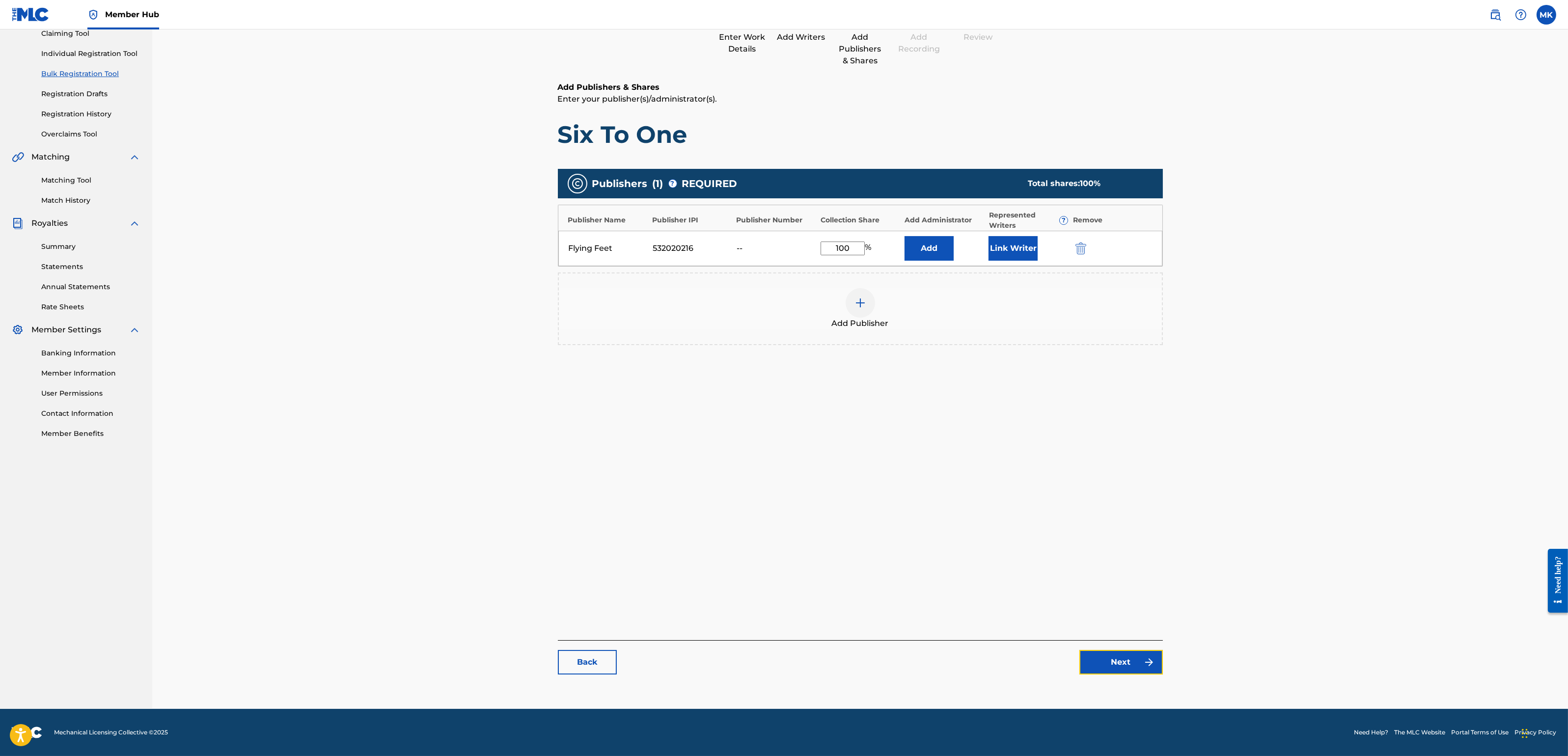
click at [1113, 669] on link "Next" at bounding box center [1121, 662] width 83 height 24
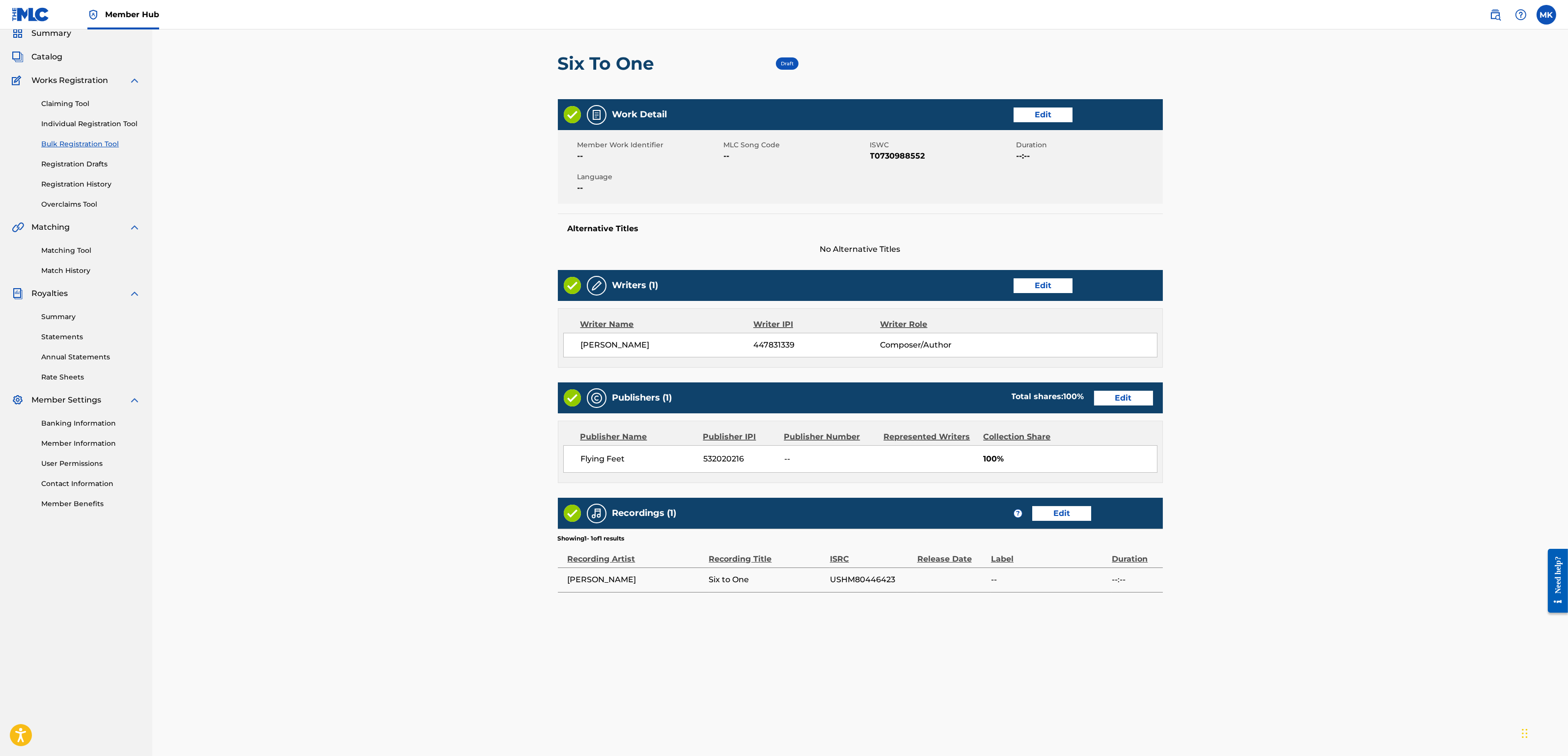
scroll to position [145, 0]
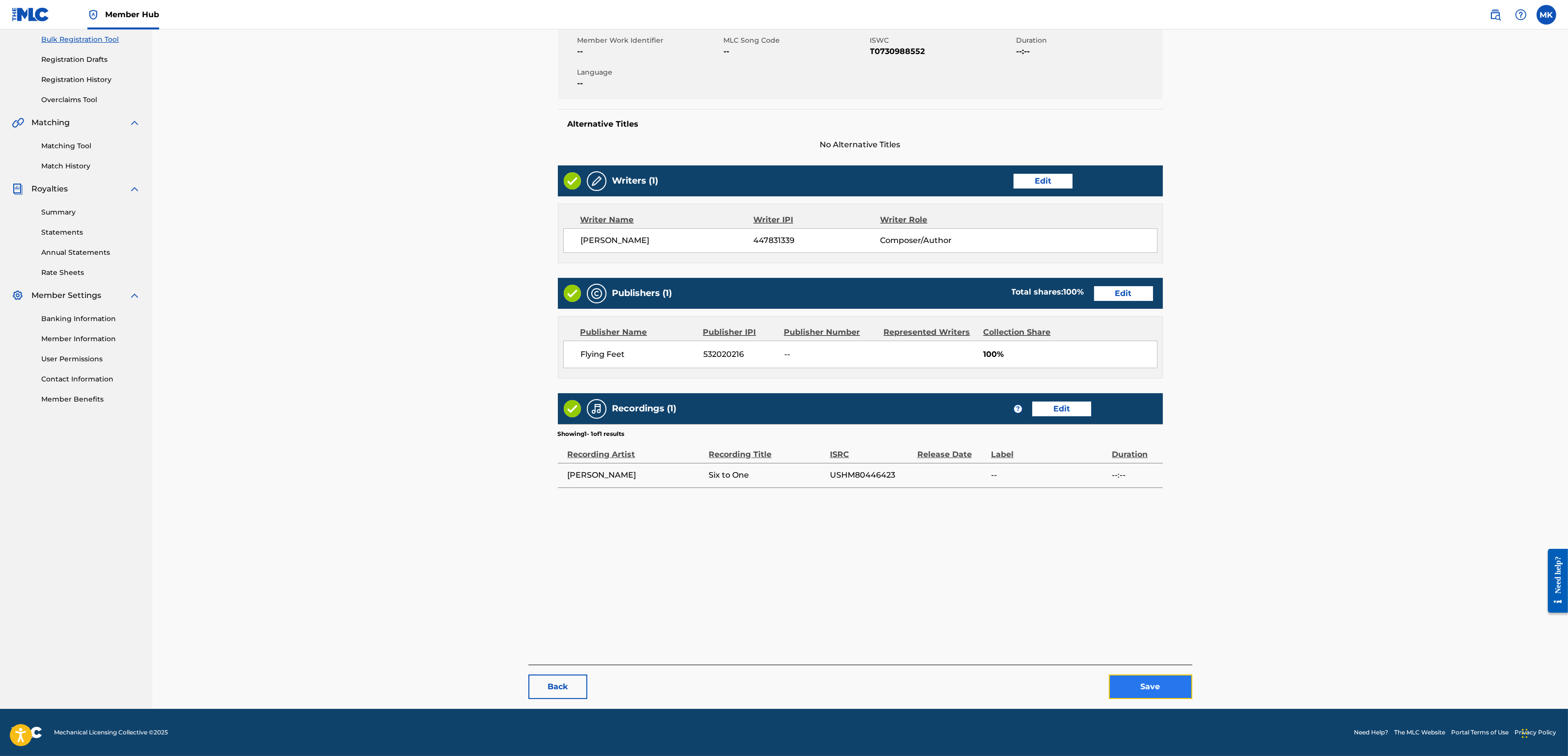
click at [1147, 672] on button "Save" at bounding box center [1150, 687] width 83 height 24
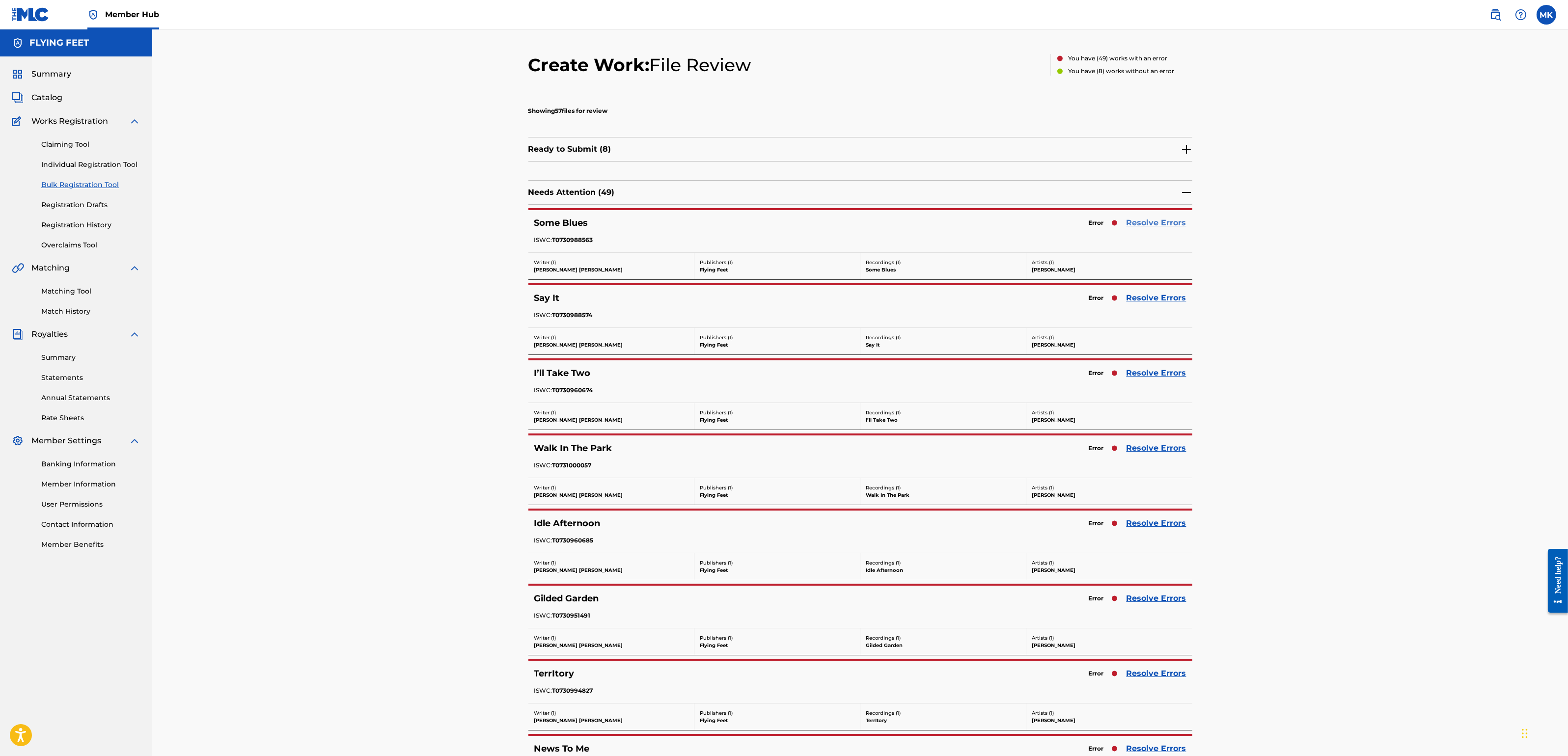
click at [1145, 222] on link "Resolve Errors" at bounding box center [1157, 223] width 60 height 12
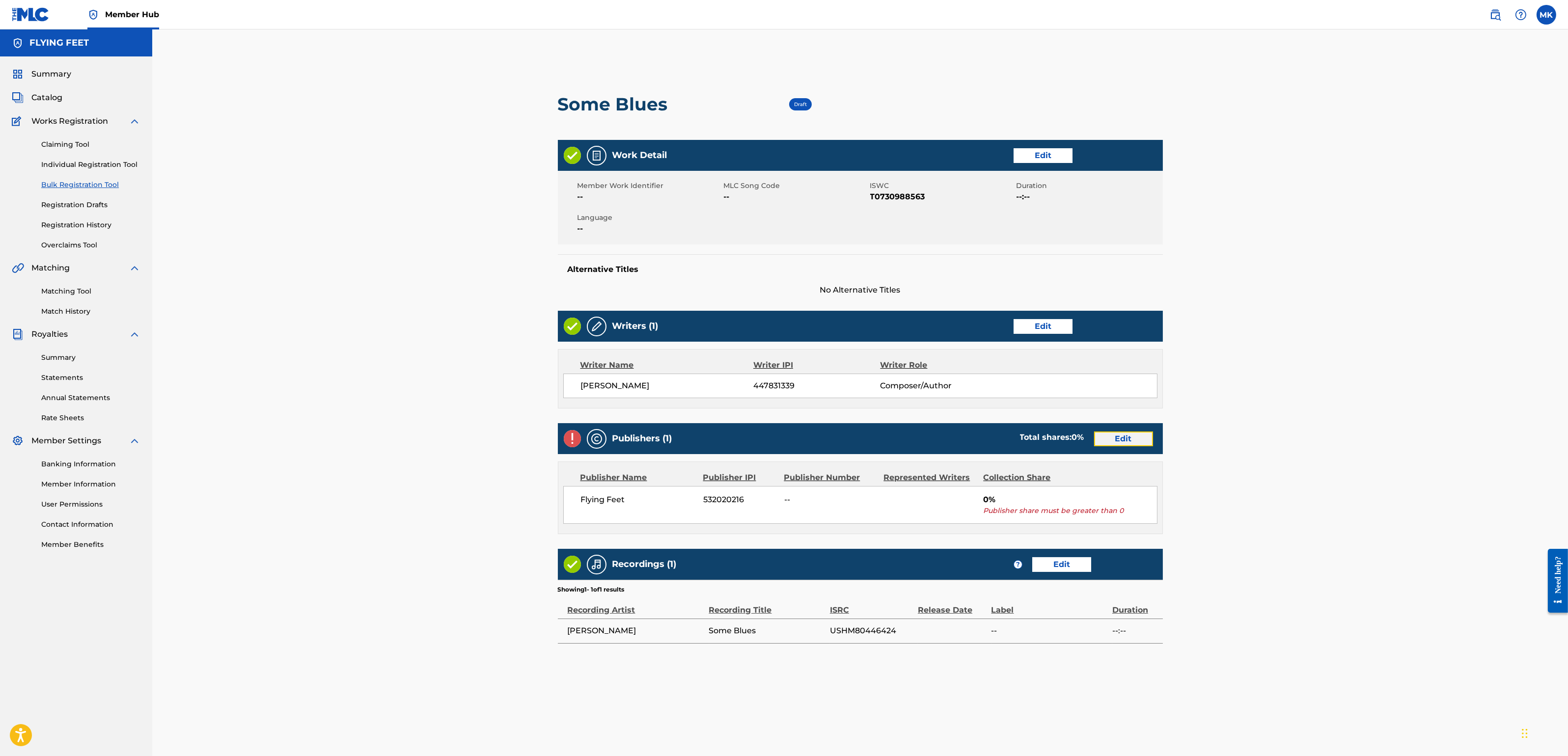
click at [1134, 441] on link "Edit" at bounding box center [1123, 439] width 59 height 15
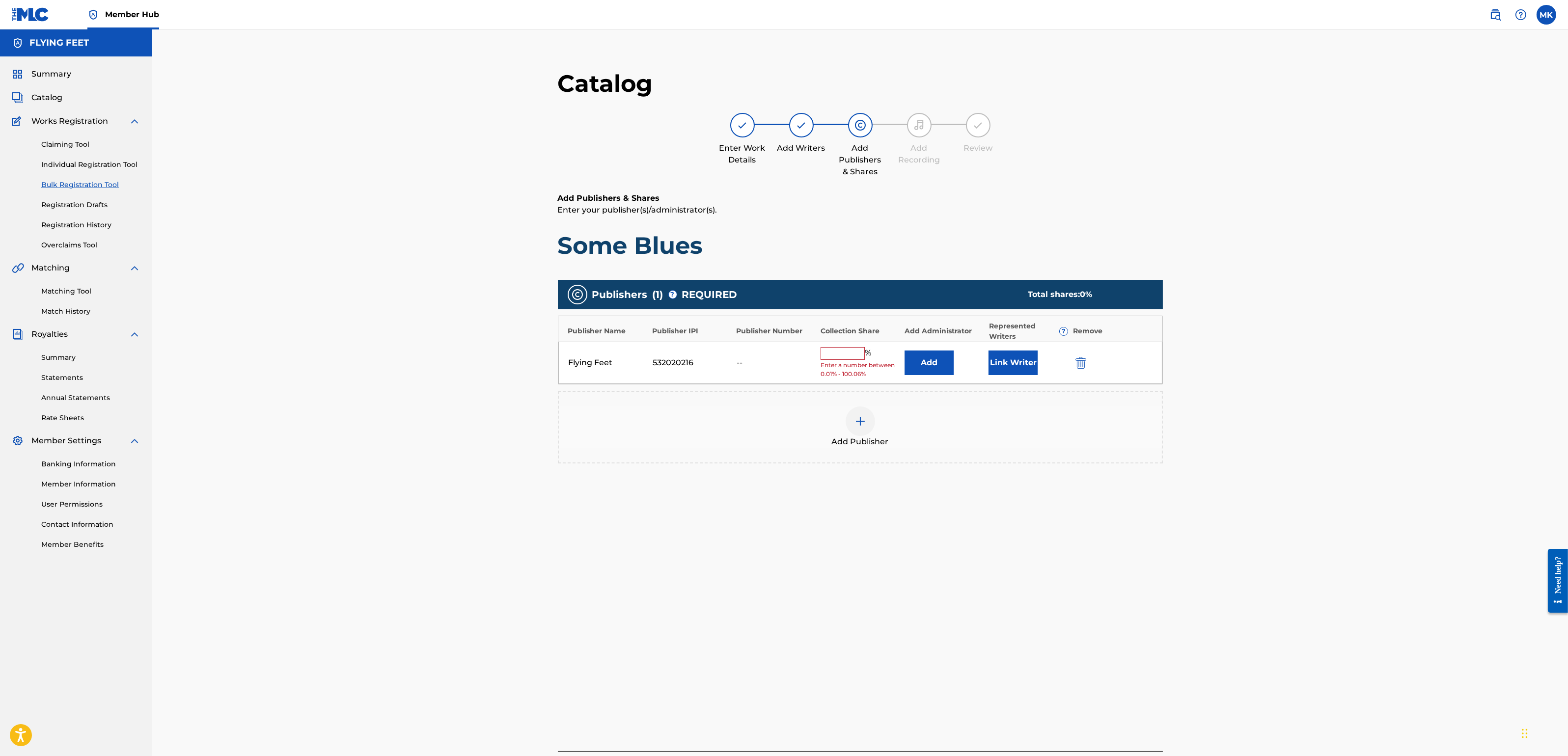
click at [855, 355] on input "text" at bounding box center [842, 353] width 44 height 13
type input "100"
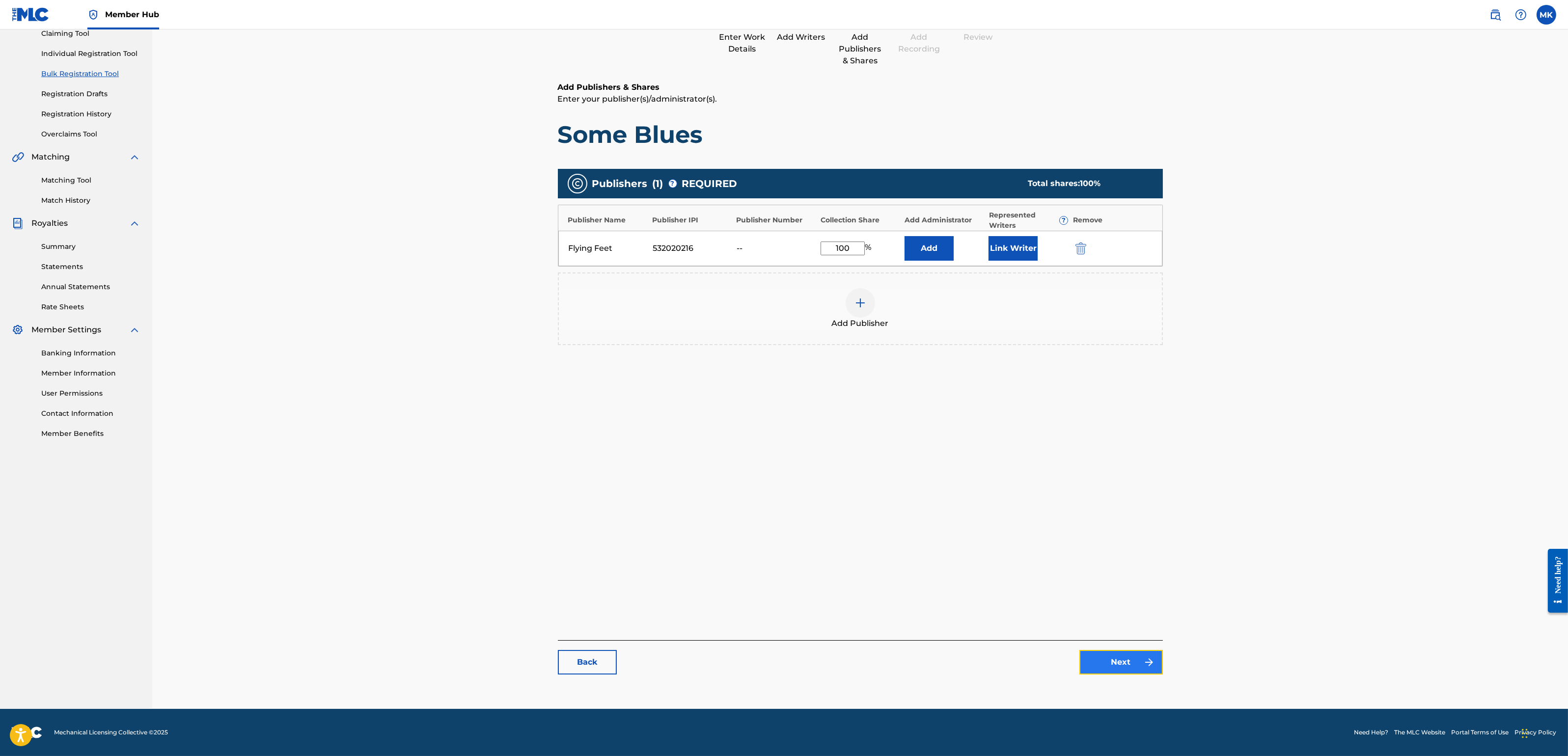
click at [1119, 660] on link "Next" at bounding box center [1121, 662] width 83 height 24
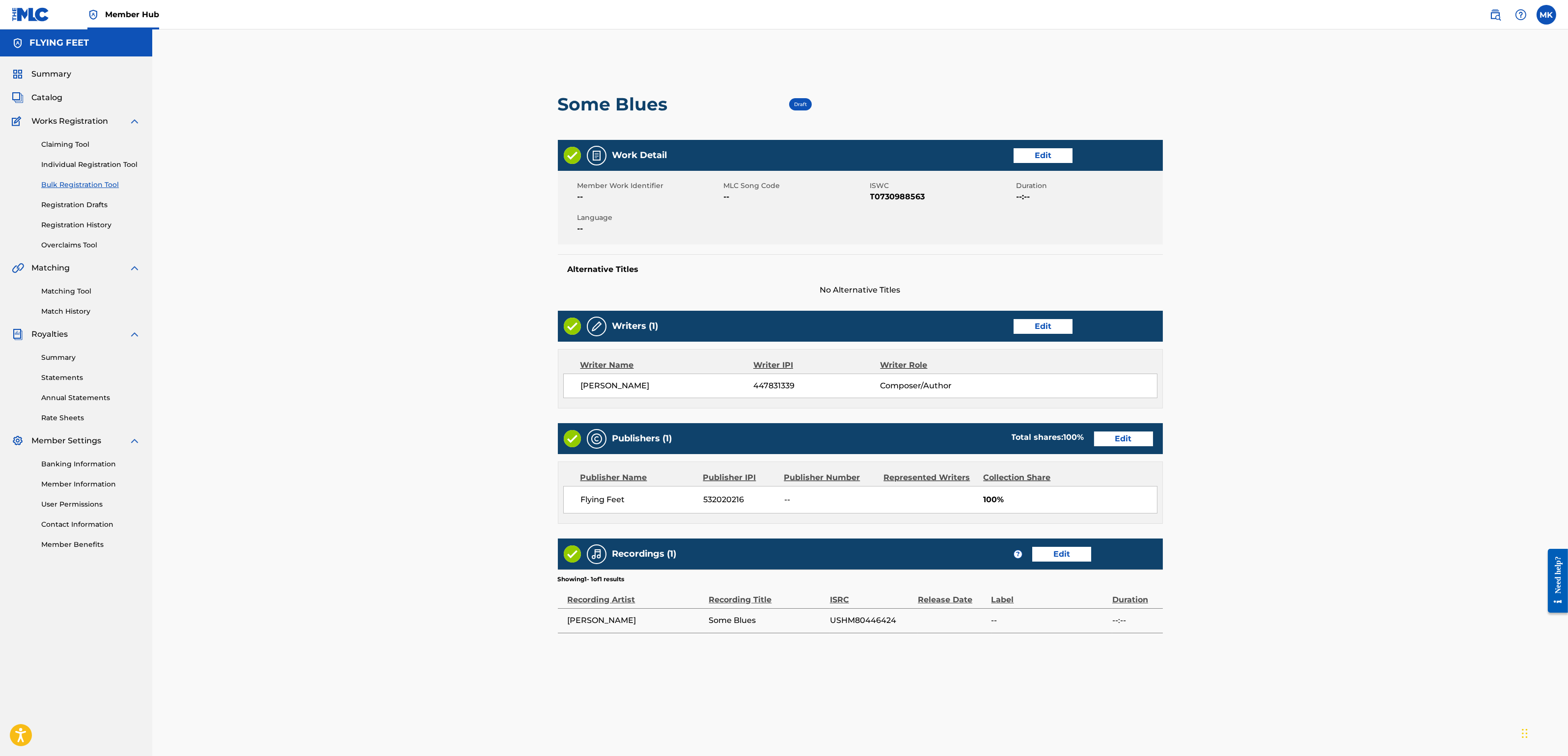
scroll to position [145, 0]
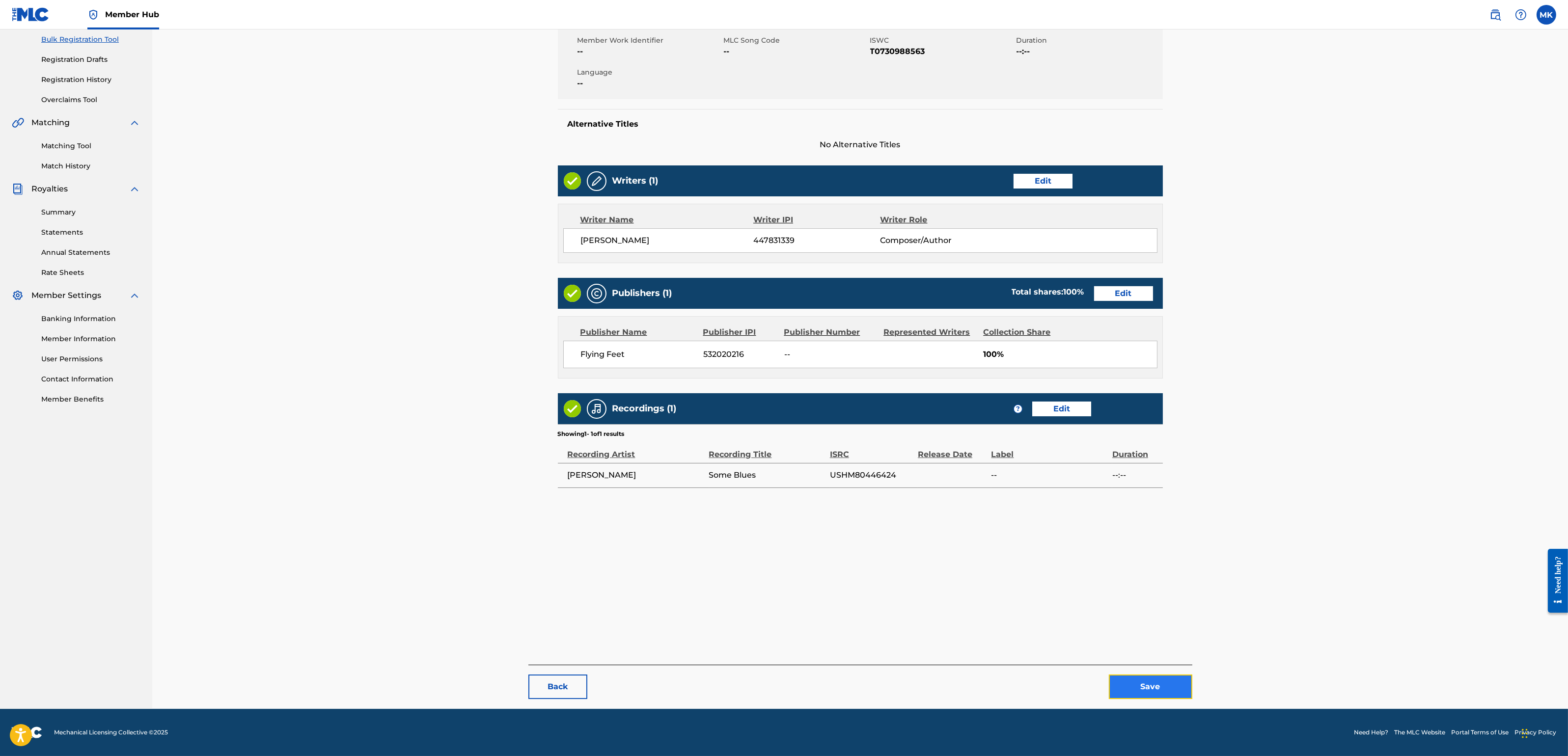
click at [1140, 672] on button "Save" at bounding box center [1150, 687] width 83 height 24
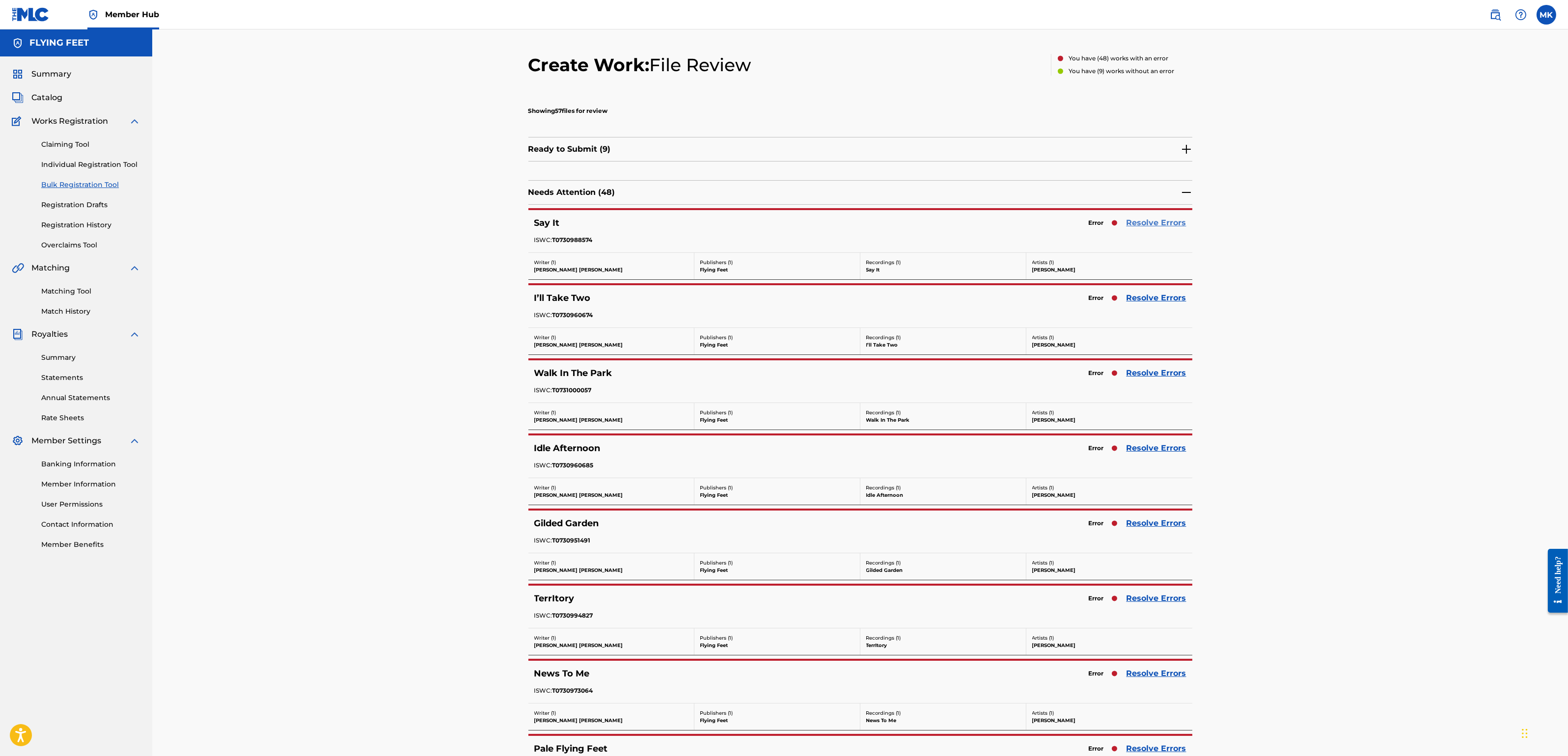
click at [1155, 221] on link "Resolve Errors" at bounding box center [1157, 223] width 60 height 12
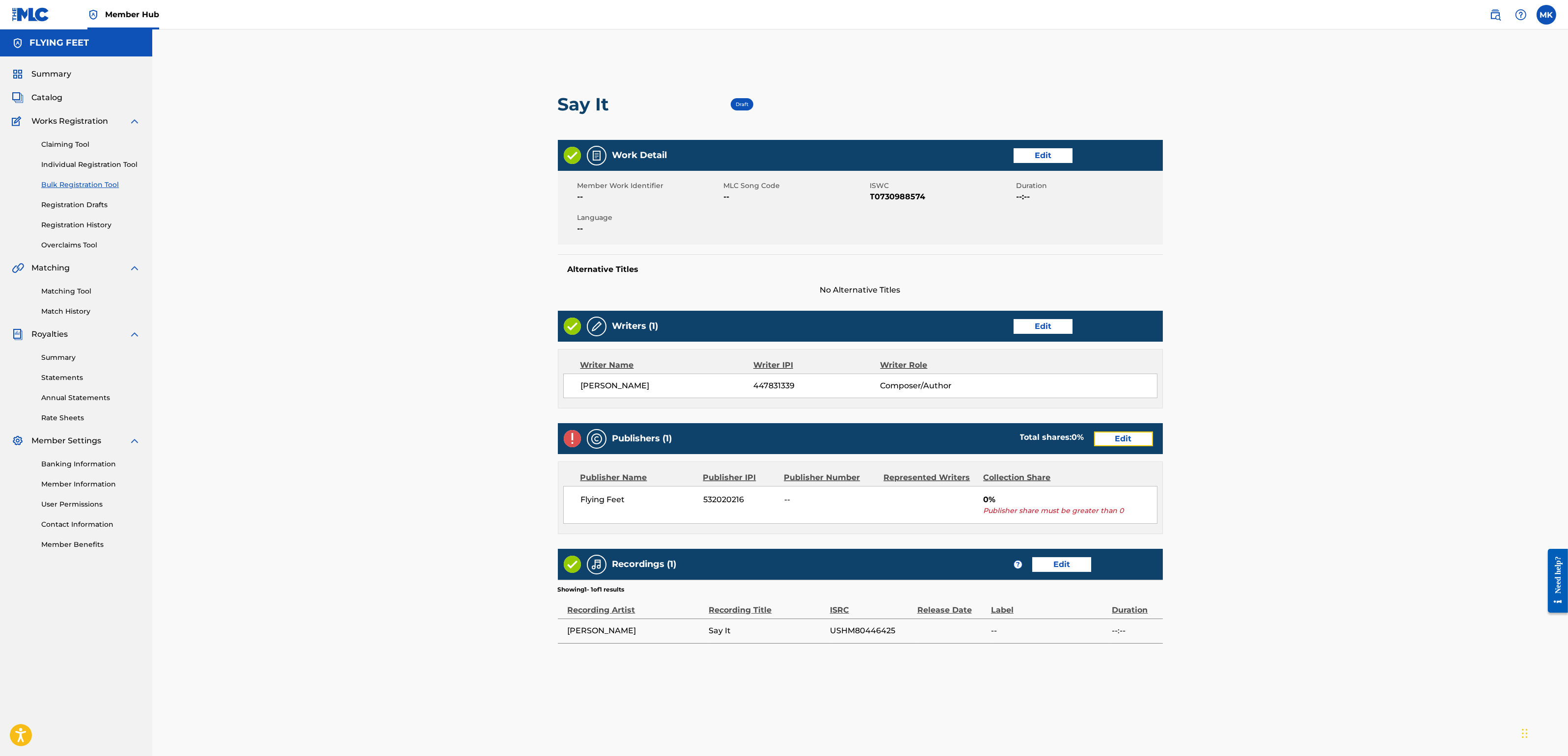
click at [1122, 441] on link "Edit" at bounding box center [1123, 439] width 59 height 15
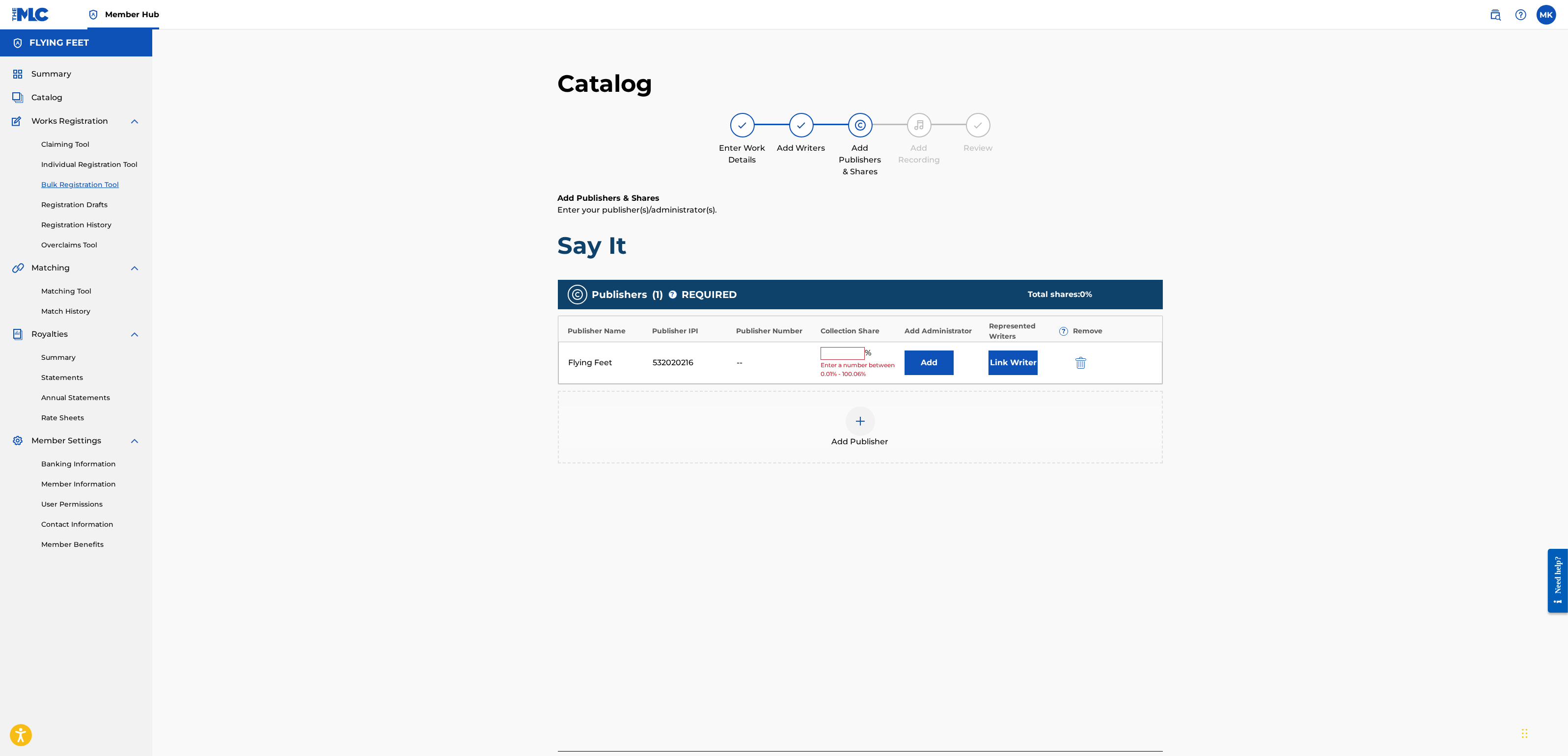
click at [848, 356] on input "text" at bounding box center [842, 353] width 44 height 13
type input "100"
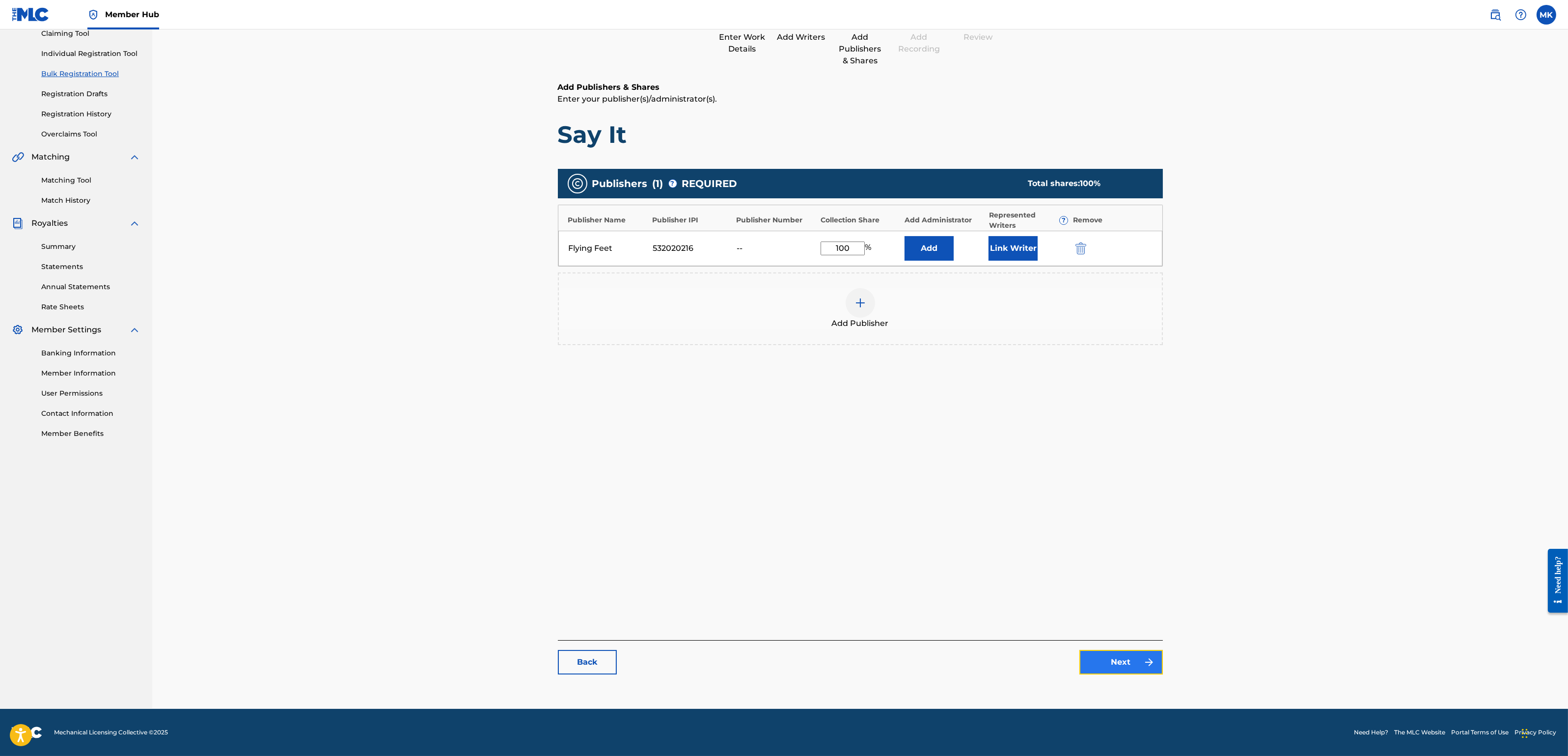
click at [1112, 663] on link "Next" at bounding box center [1121, 662] width 83 height 24
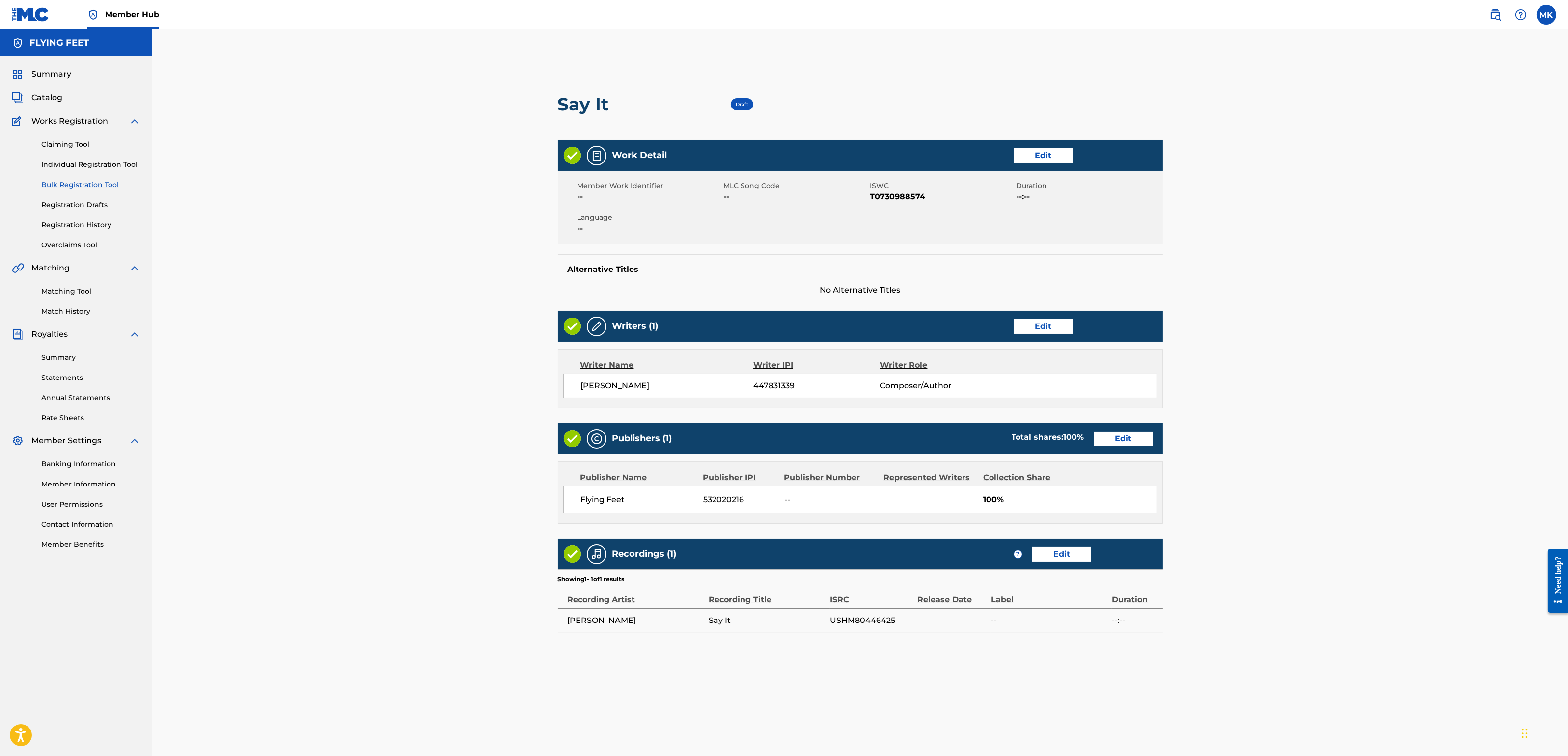
scroll to position [145, 0]
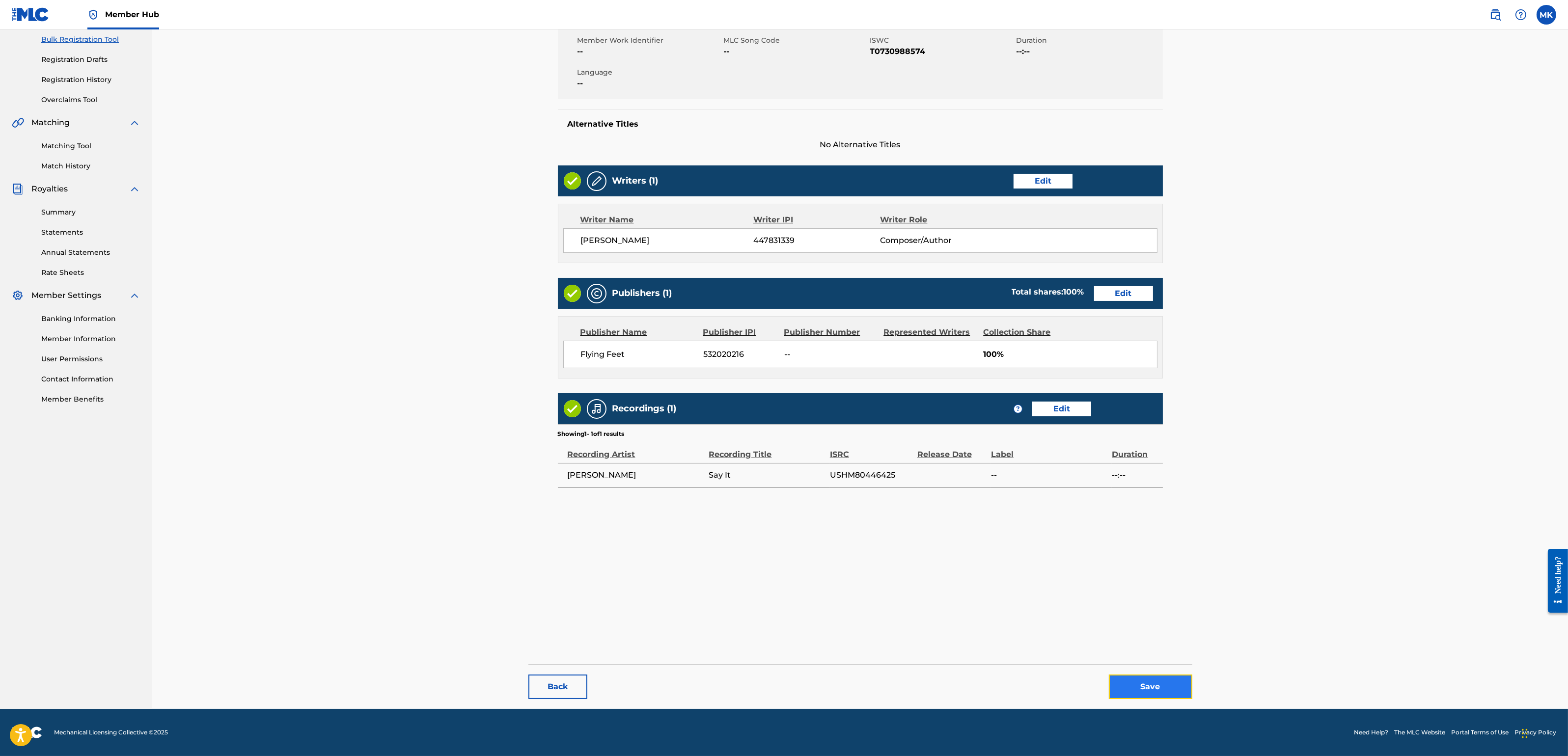
click at [1139, 672] on button "Save" at bounding box center [1150, 687] width 83 height 24
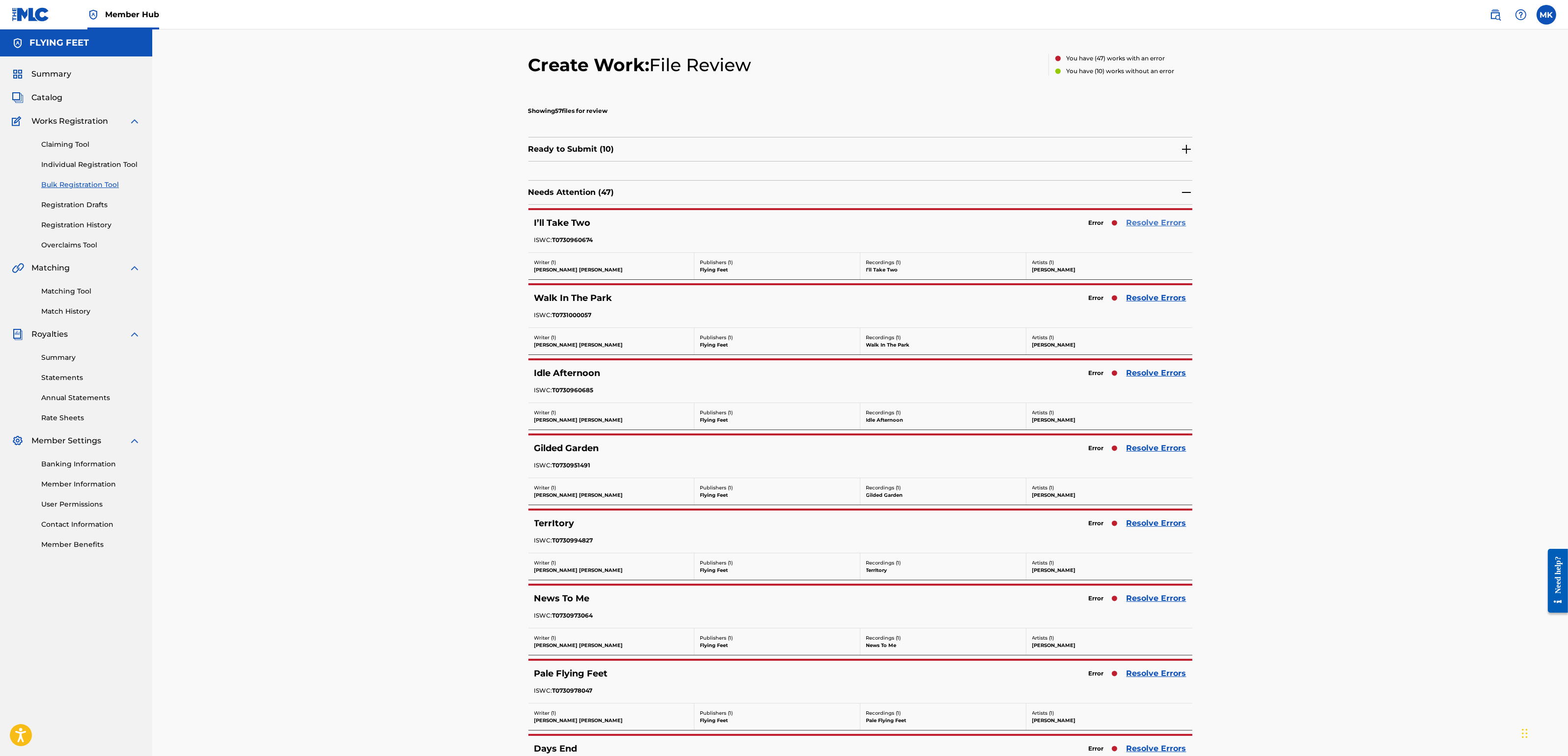
click at [1146, 222] on link "Resolve Errors" at bounding box center [1157, 223] width 60 height 12
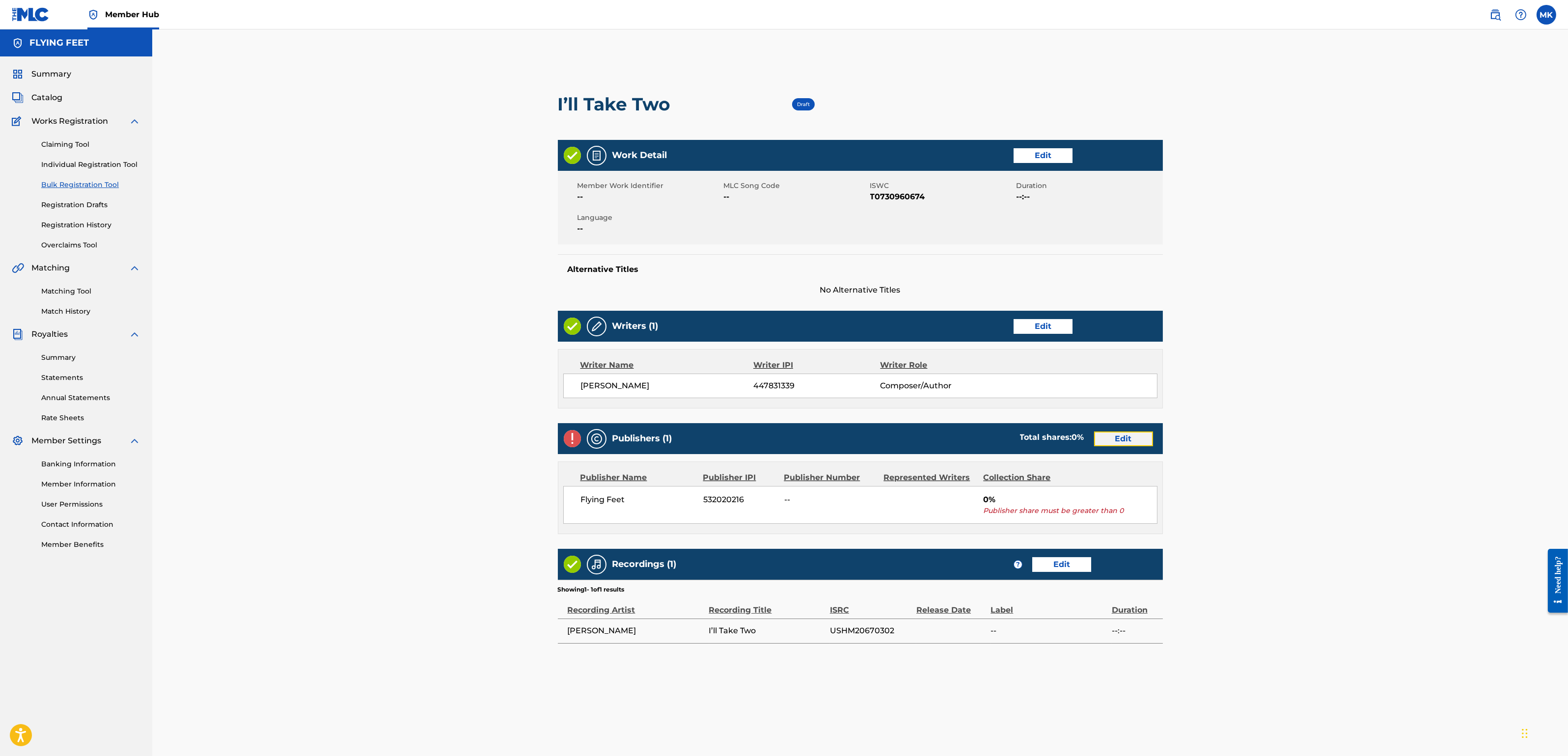
click at [1125, 433] on link "Edit" at bounding box center [1123, 439] width 59 height 15
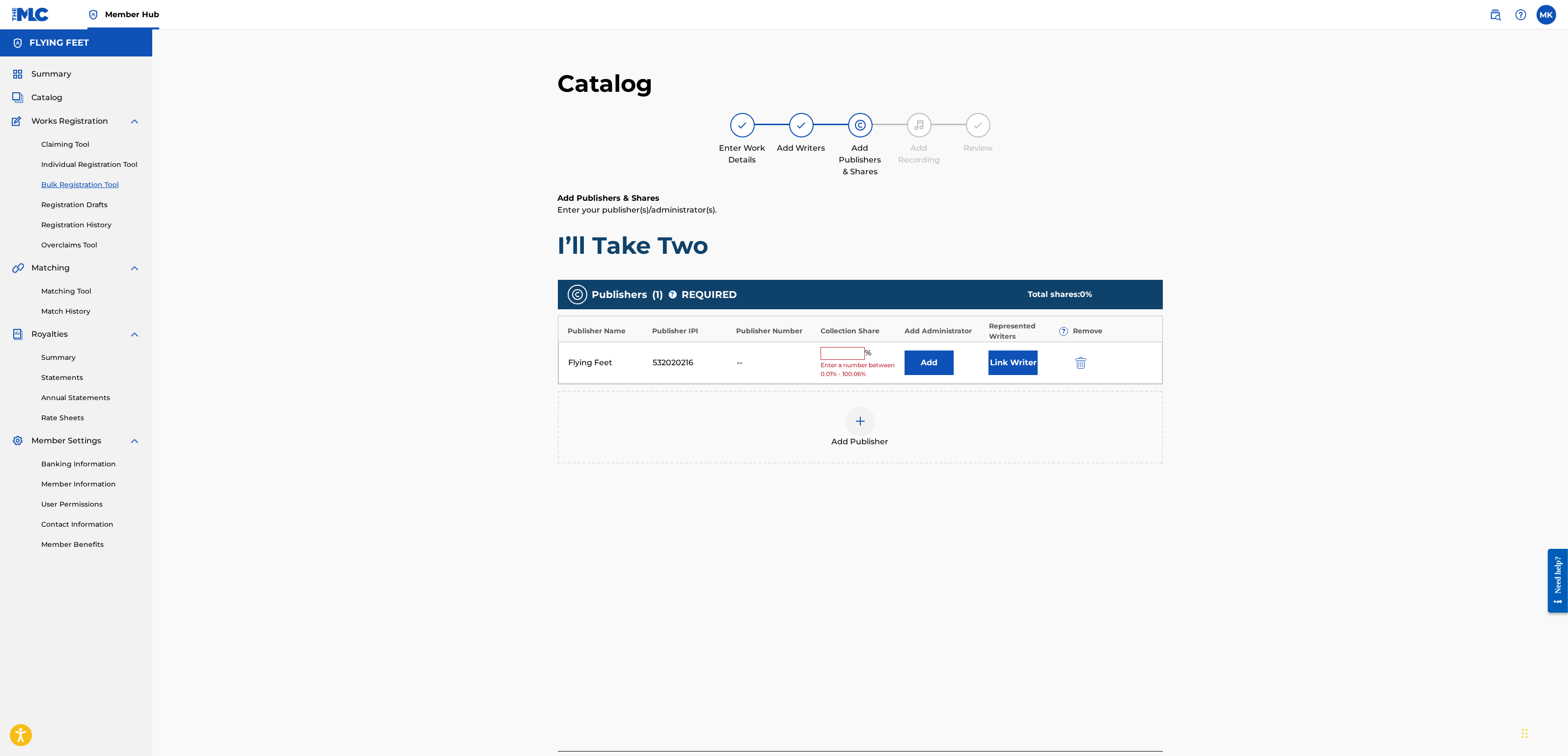
click at [845, 355] on input "text" at bounding box center [842, 353] width 44 height 13
type input "100"
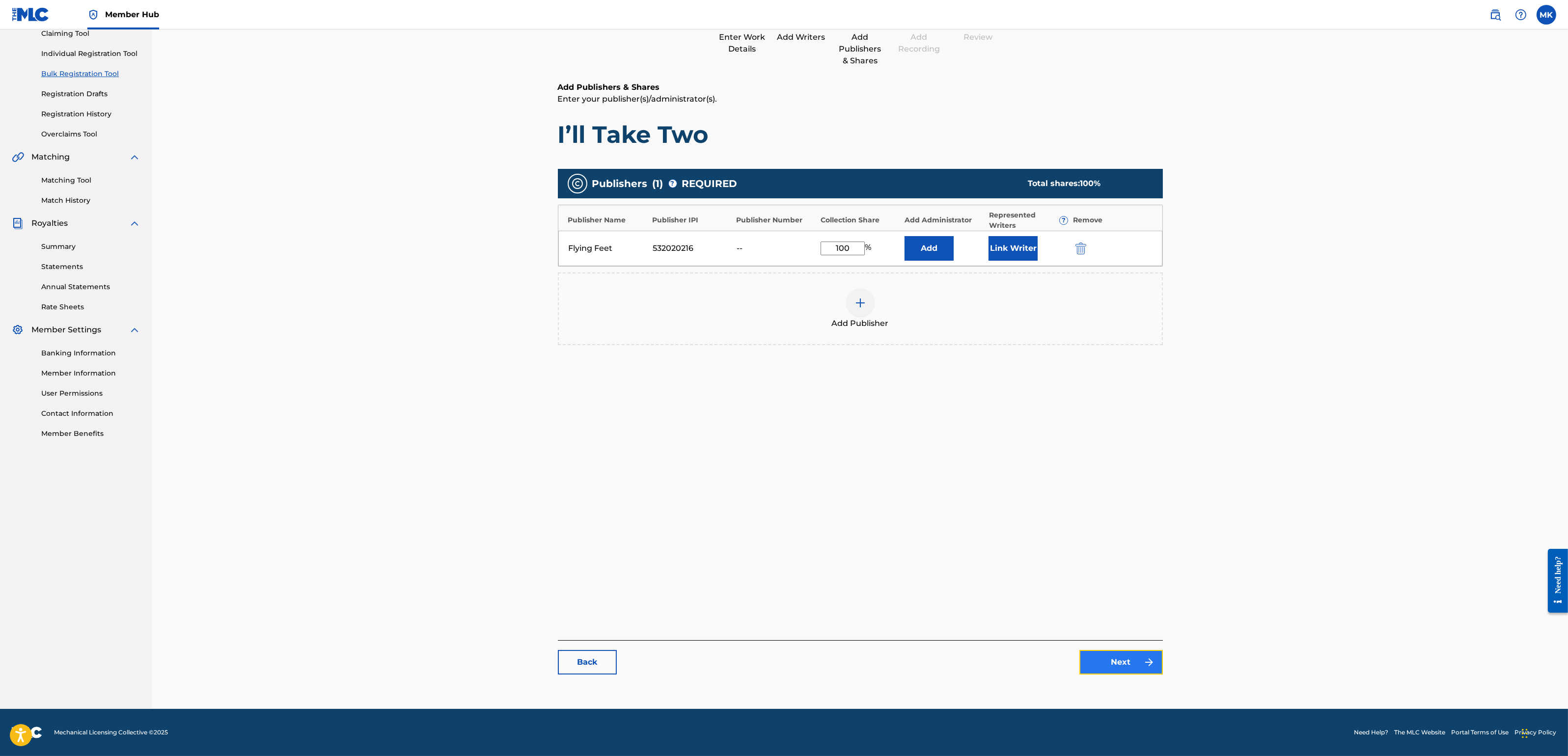
click at [1104, 657] on link "Next" at bounding box center [1121, 662] width 83 height 24
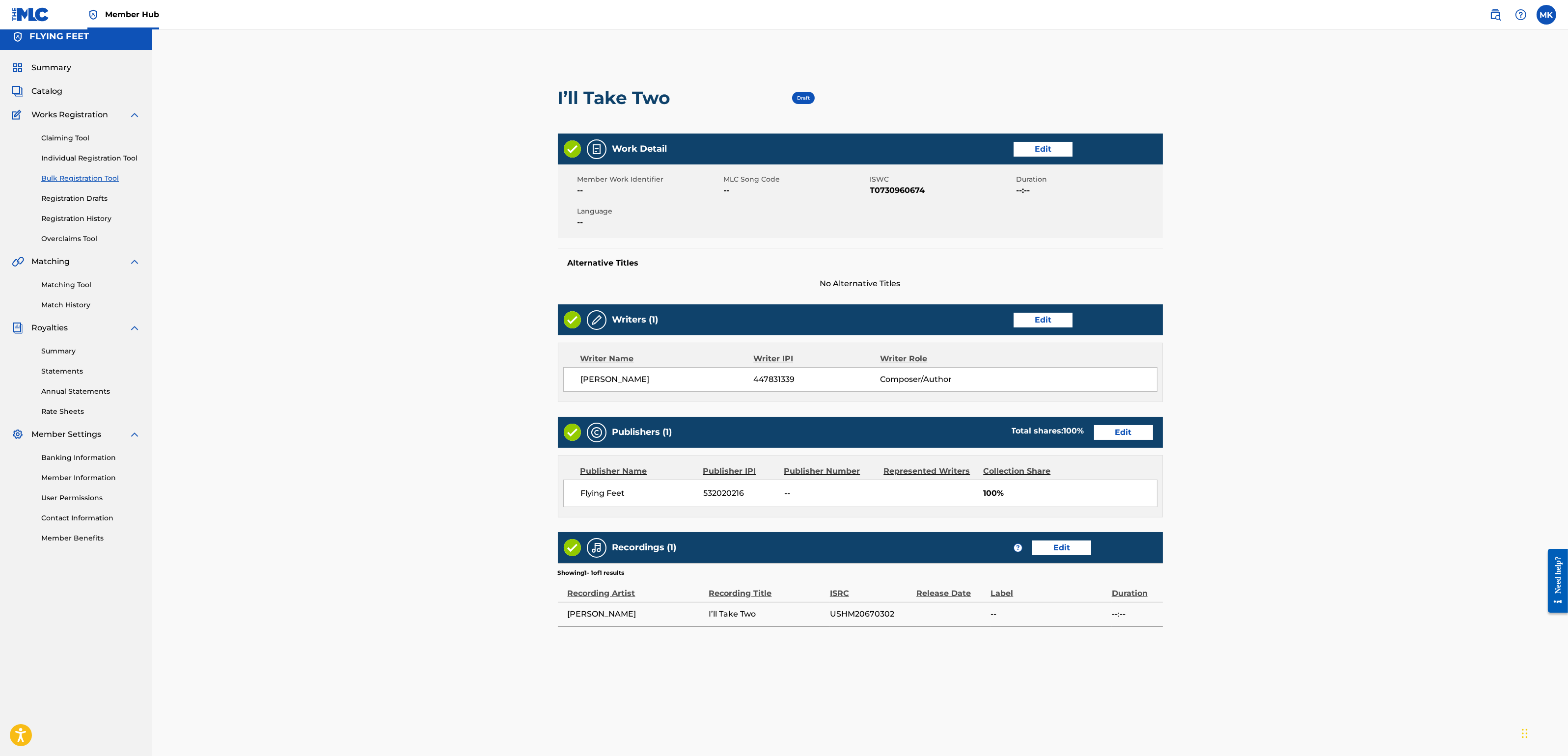
scroll to position [145, 0]
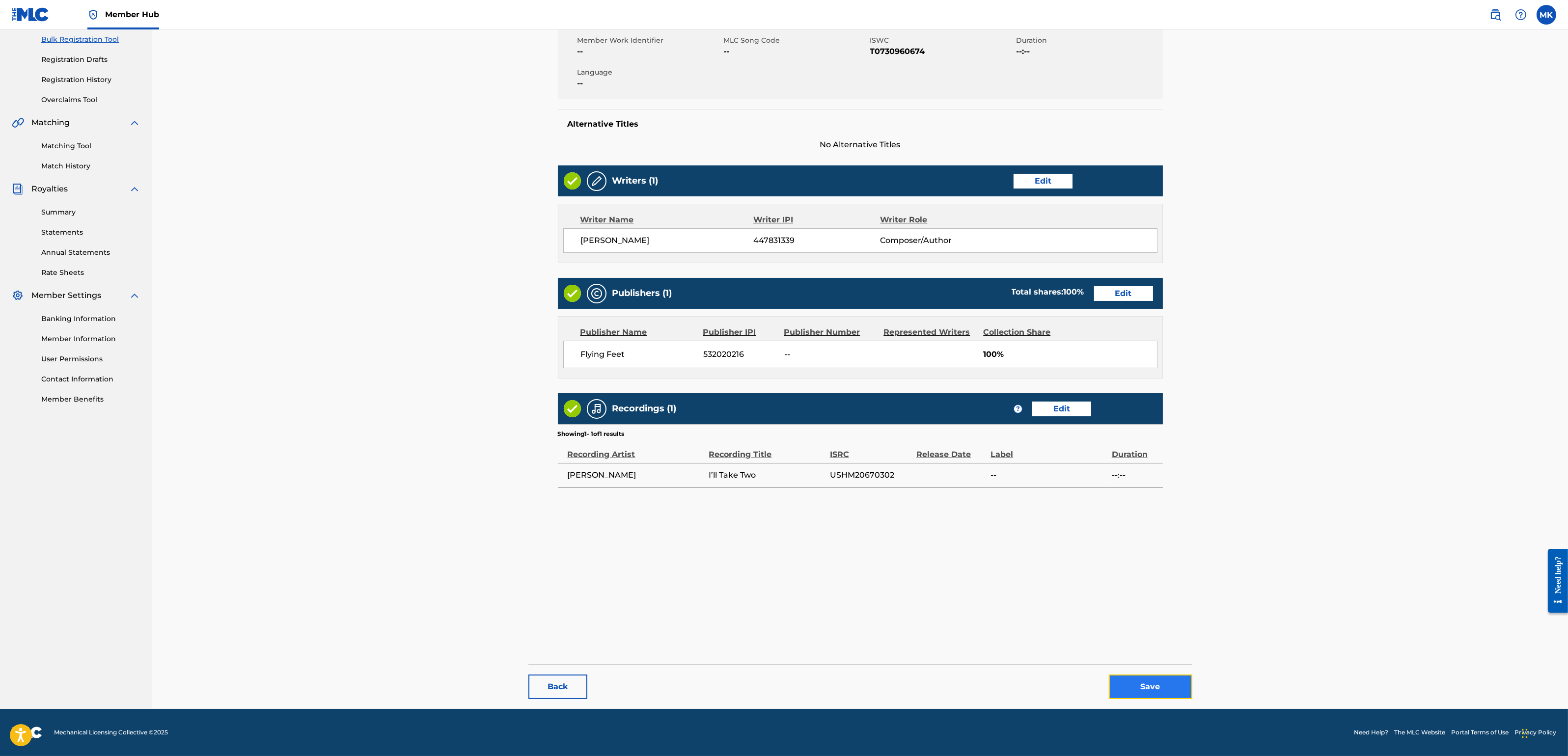
click at [1154, 672] on button "Save" at bounding box center [1150, 687] width 83 height 24
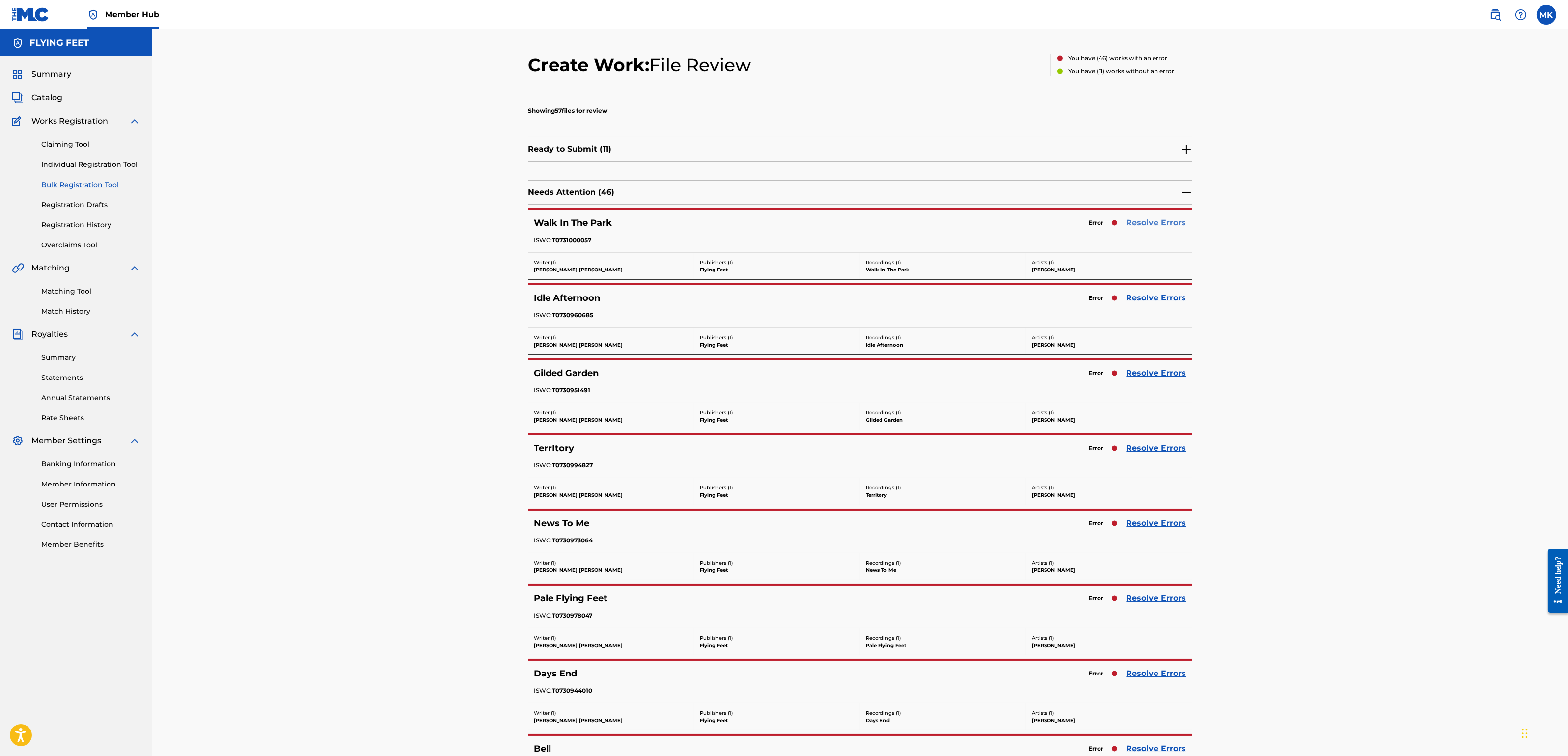
click at [1150, 221] on link "Resolve Errors" at bounding box center [1157, 223] width 60 height 12
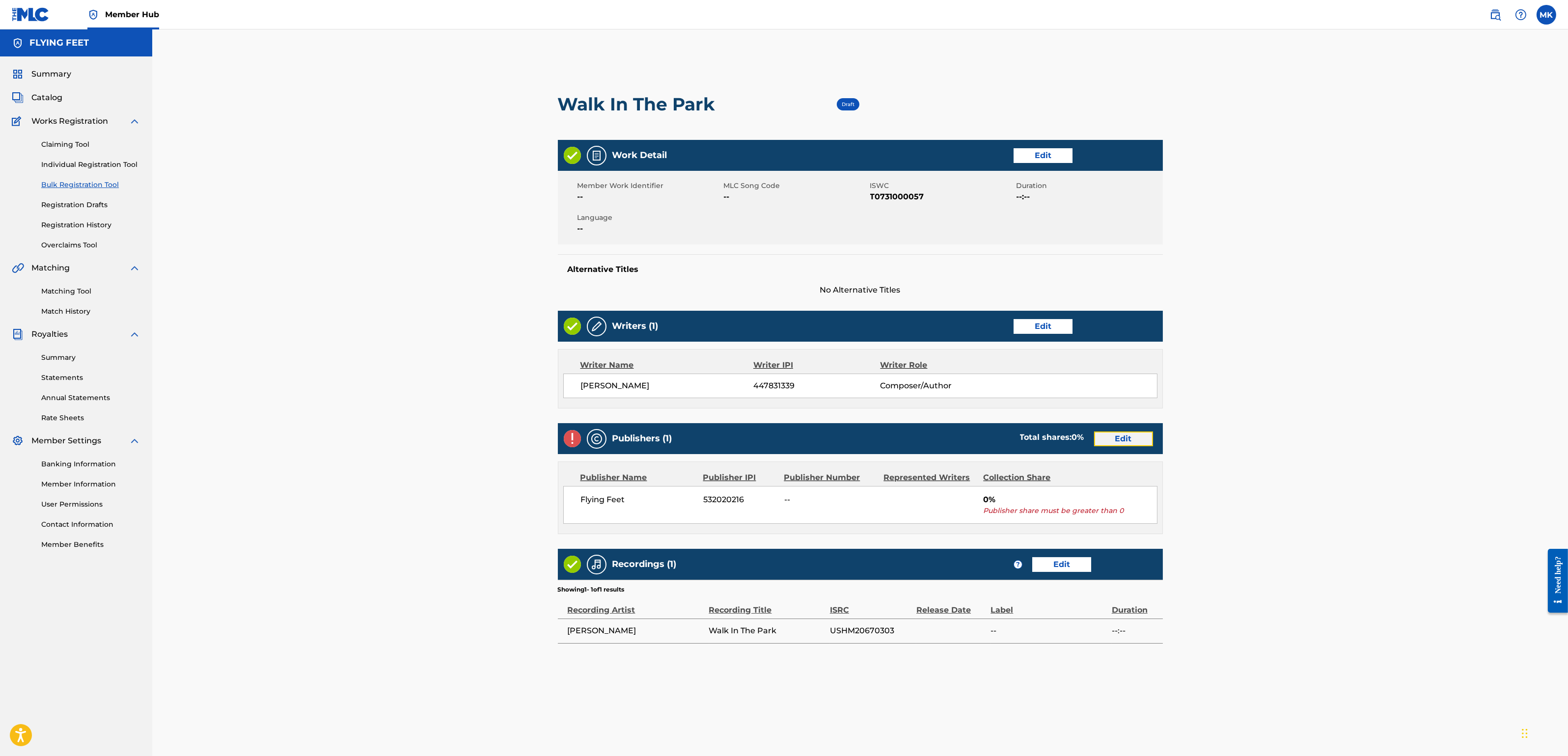
click at [1136, 443] on link "Edit" at bounding box center [1123, 439] width 59 height 15
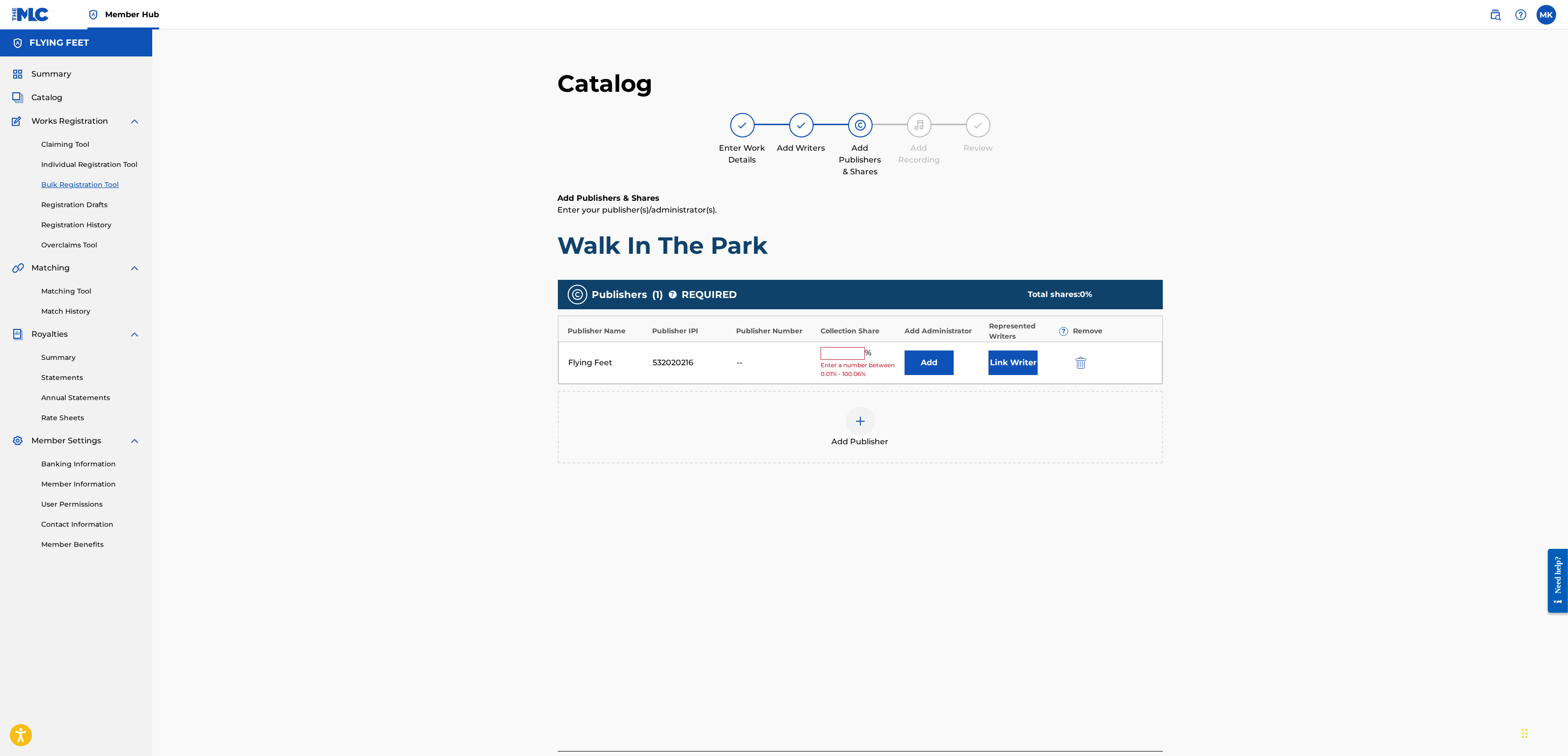
click at [858, 353] on input "text" at bounding box center [842, 353] width 44 height 13
type input "100"
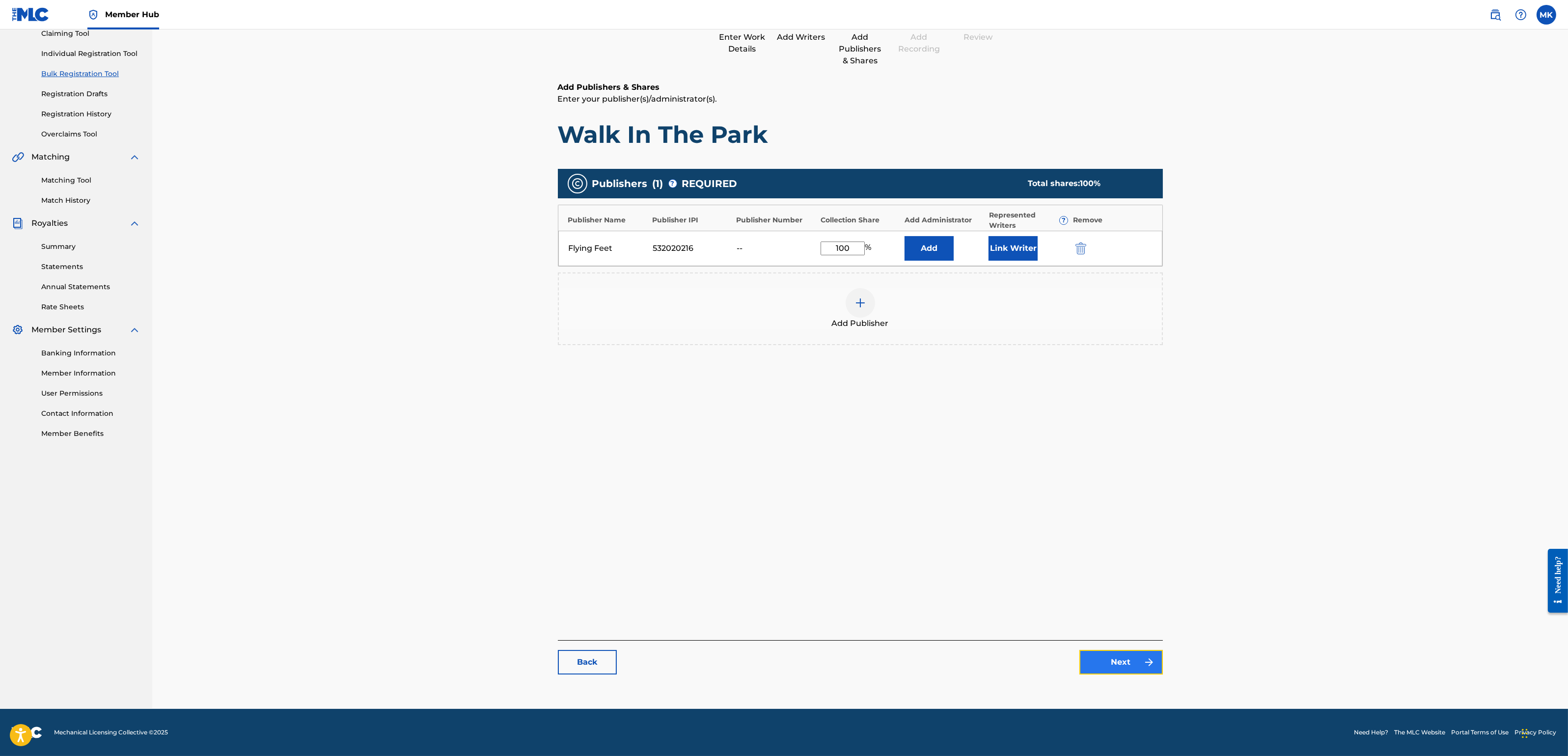
click at [1130, 666] on link "Next" at bounding box center [1121, 662] width 83 height 24
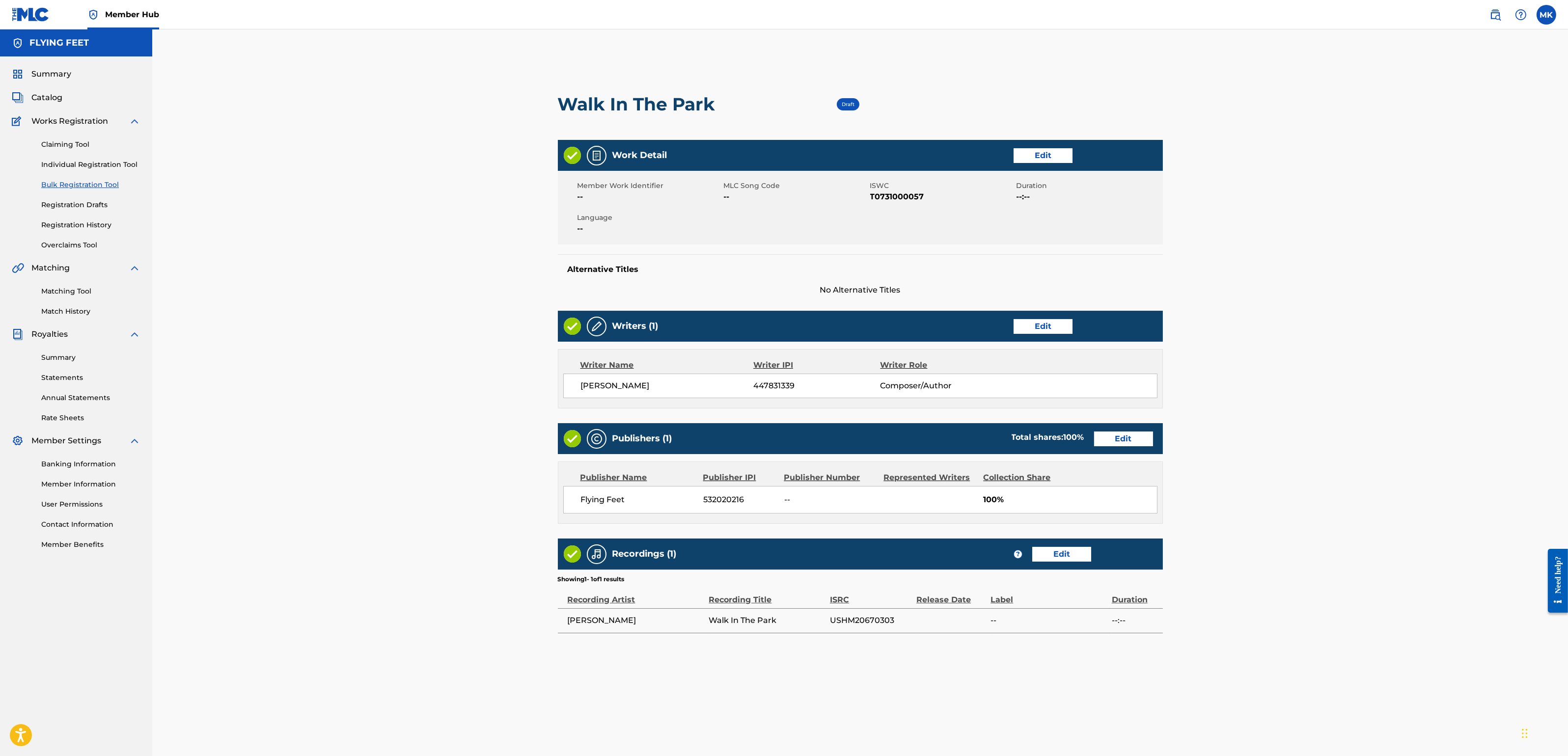
scroll to position [145, 0]
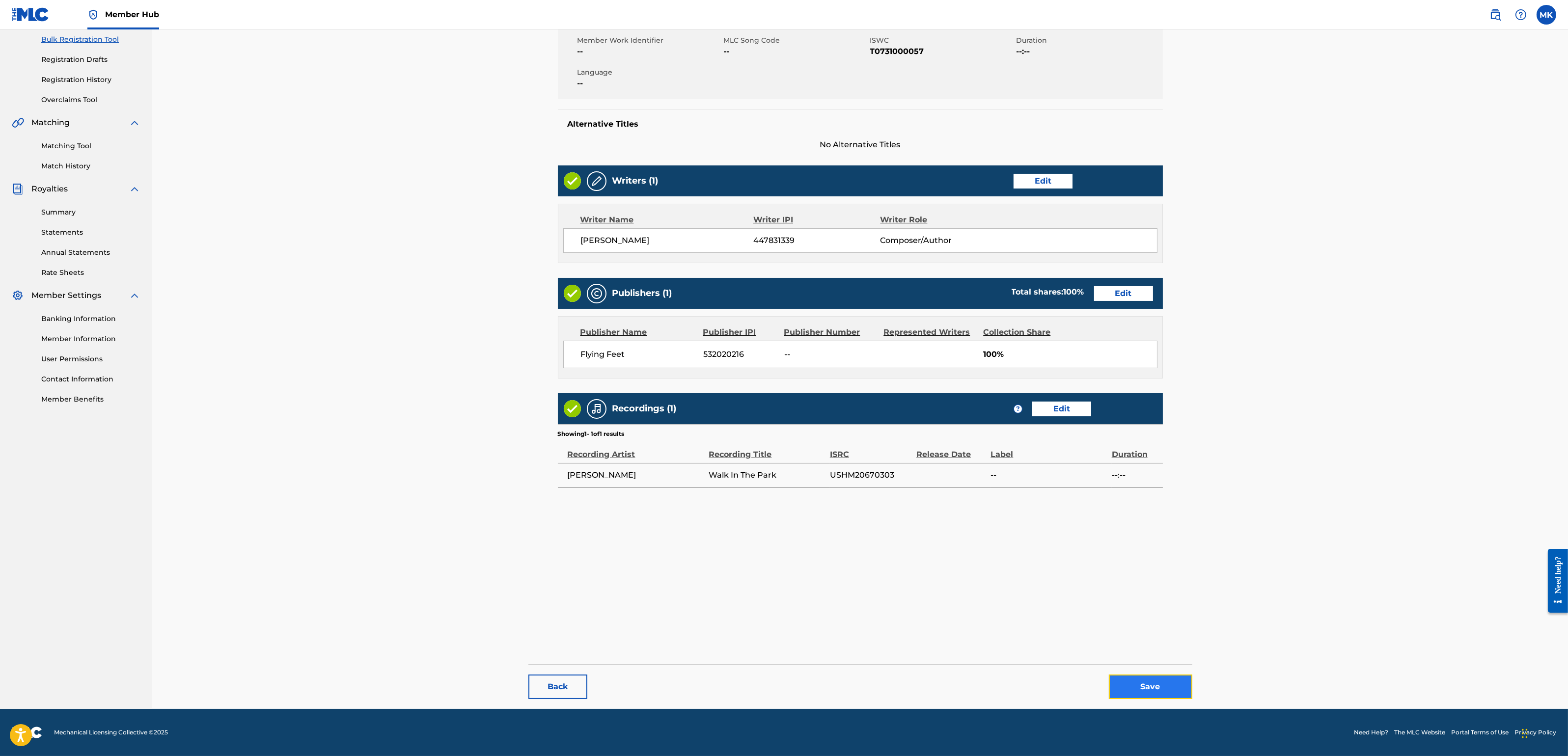
click at [1145, 672] on button "Save" at bounding box center [1150, 687] width 83 height 24
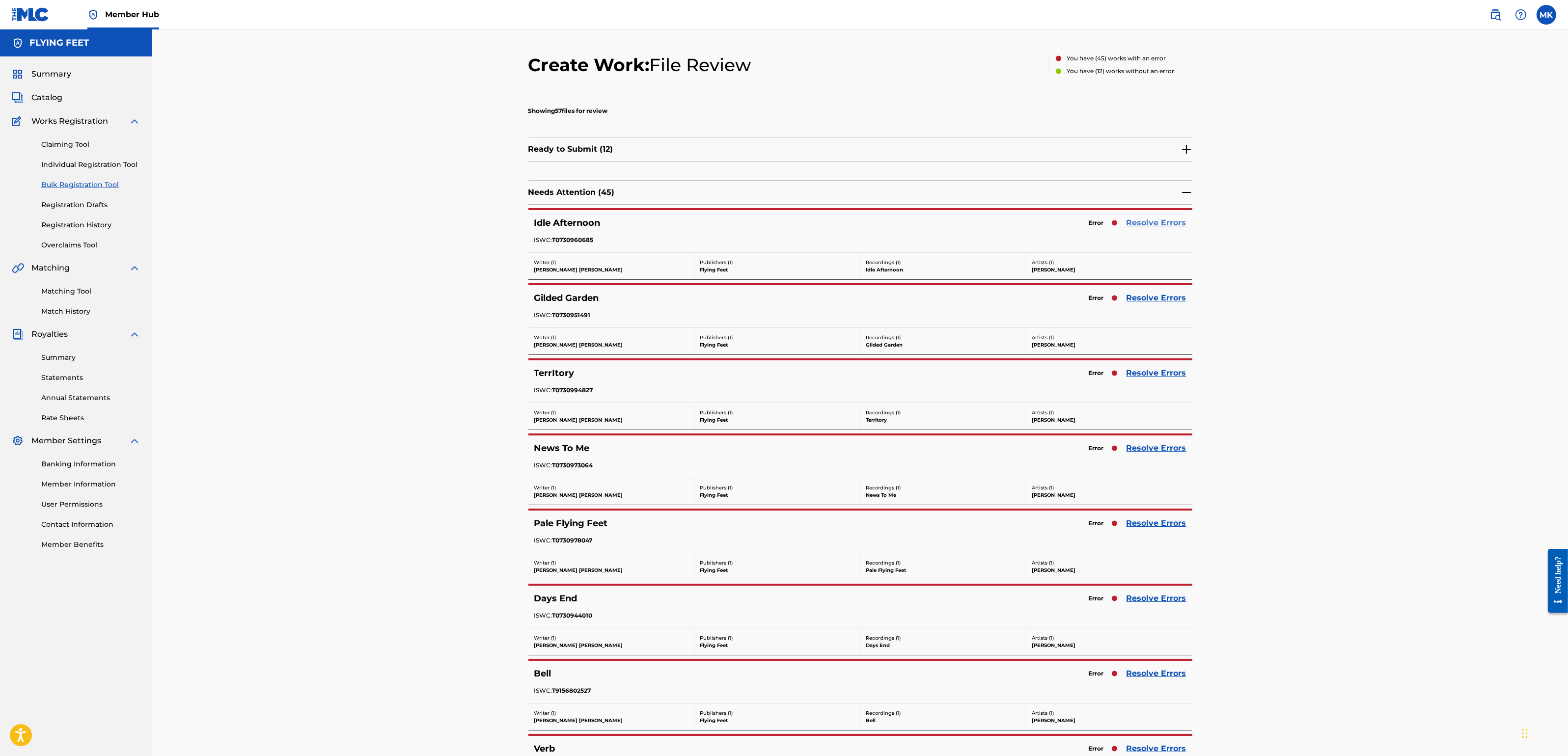
click at [1143, 221] on link "Resolve Errors" at bounding box center [1157, 223] width 60 height 12
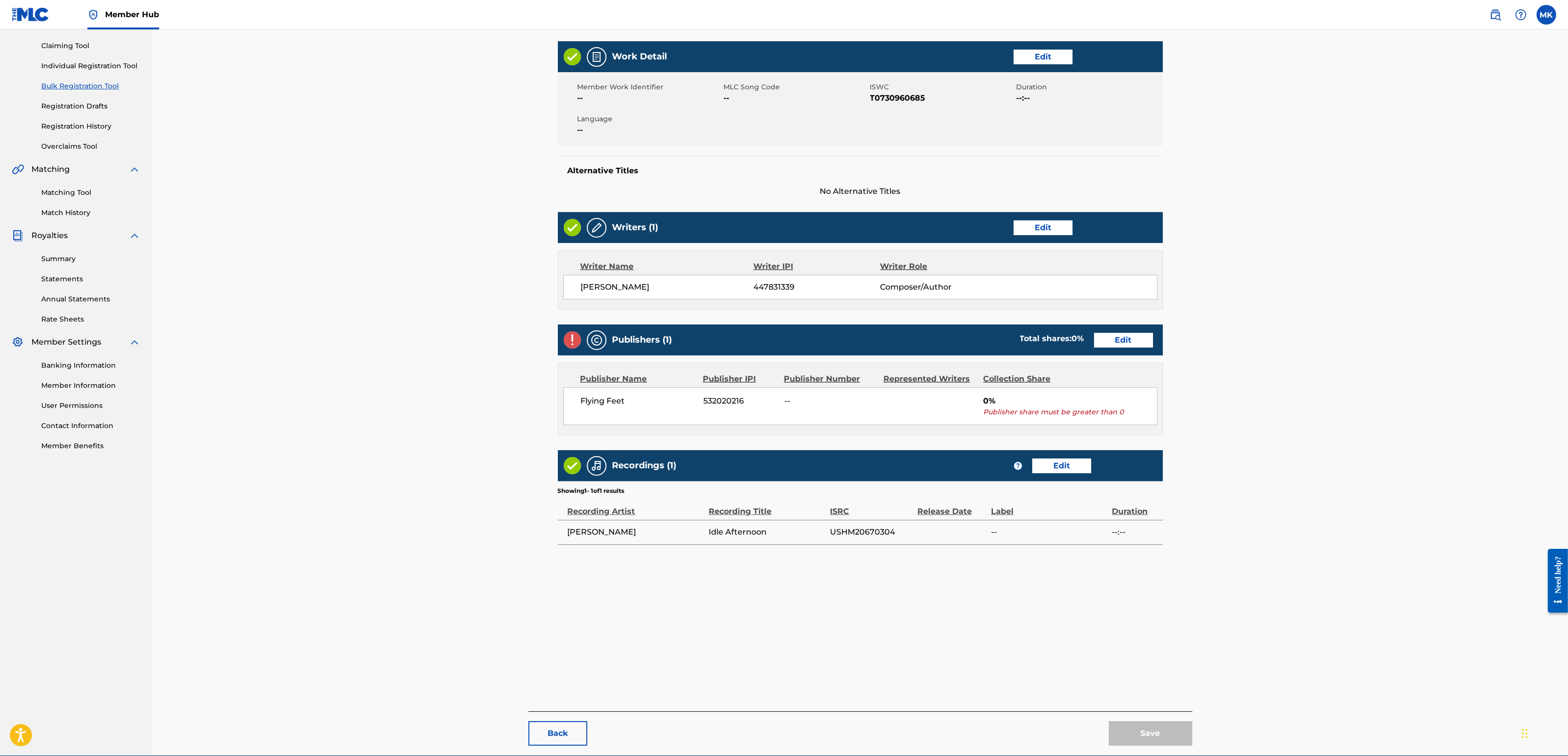
scroll to position [145, 0]
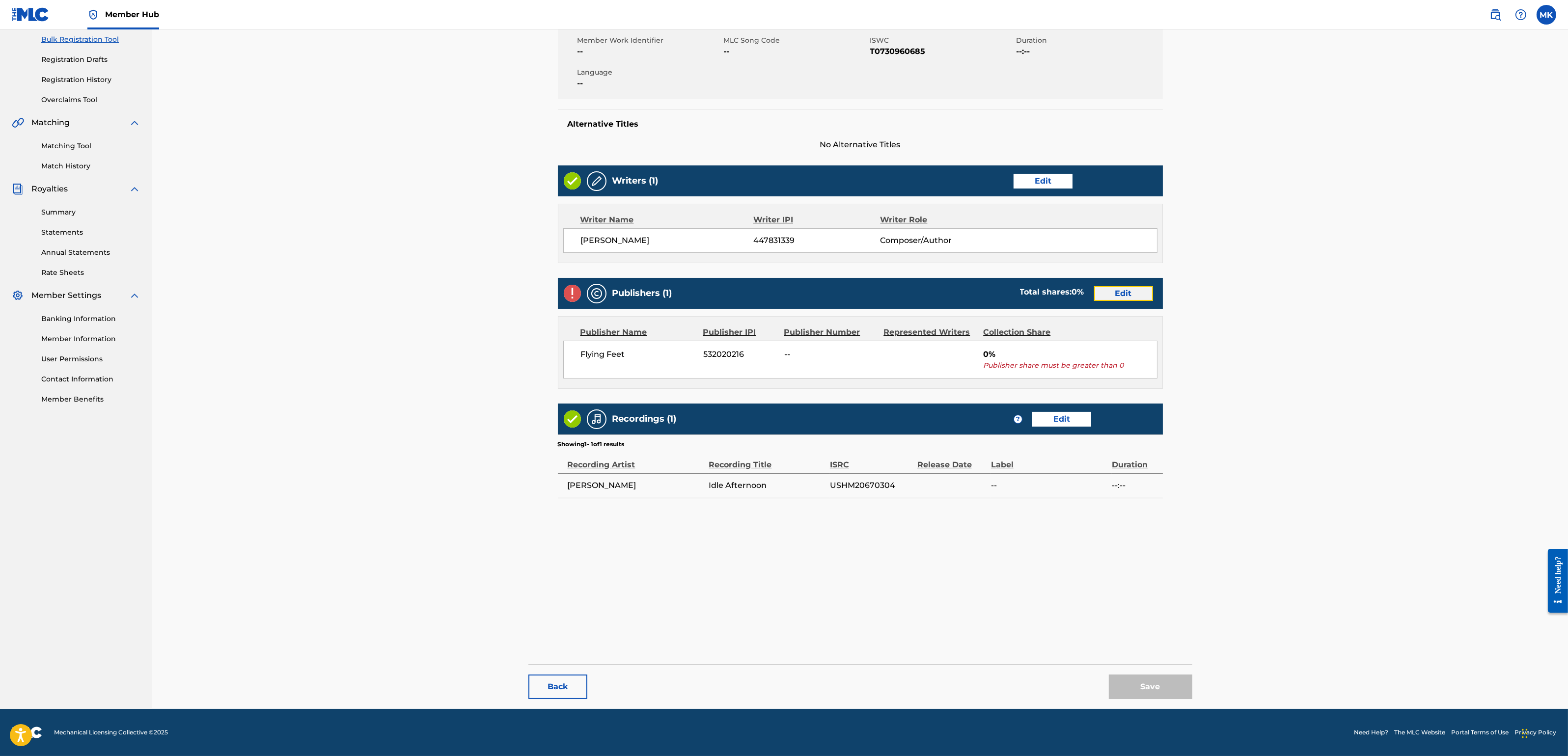
click at [1125, 294] on link "Edit" at bounding box center [1123, 293] width 59 height 15
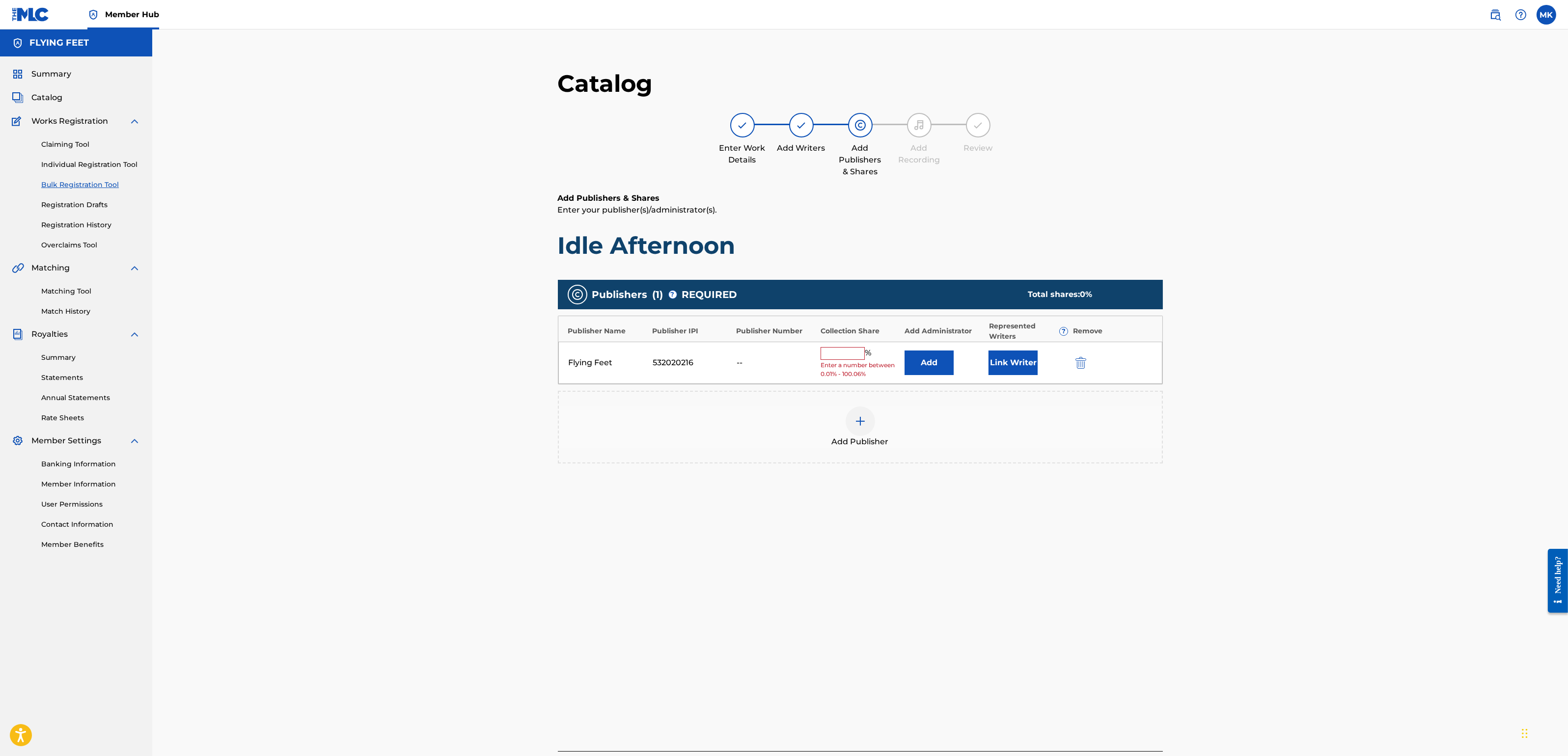
click at [840, 356] on input "text" at bounding box center [842, 353] width 44 height 13
type input "100"
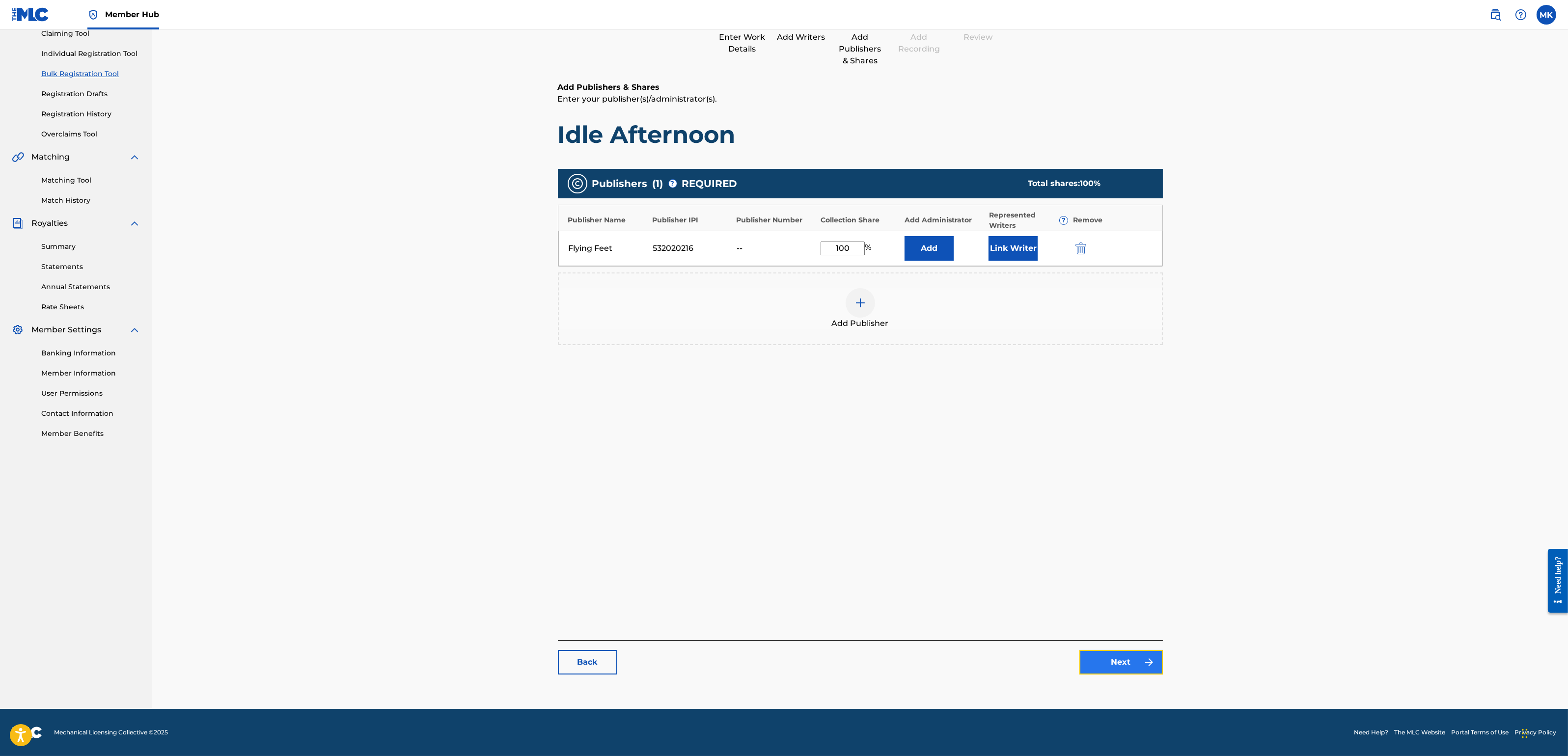
click at [1122, 654] on link "Next" at bounding box center [1121, 662] width 83 height 24
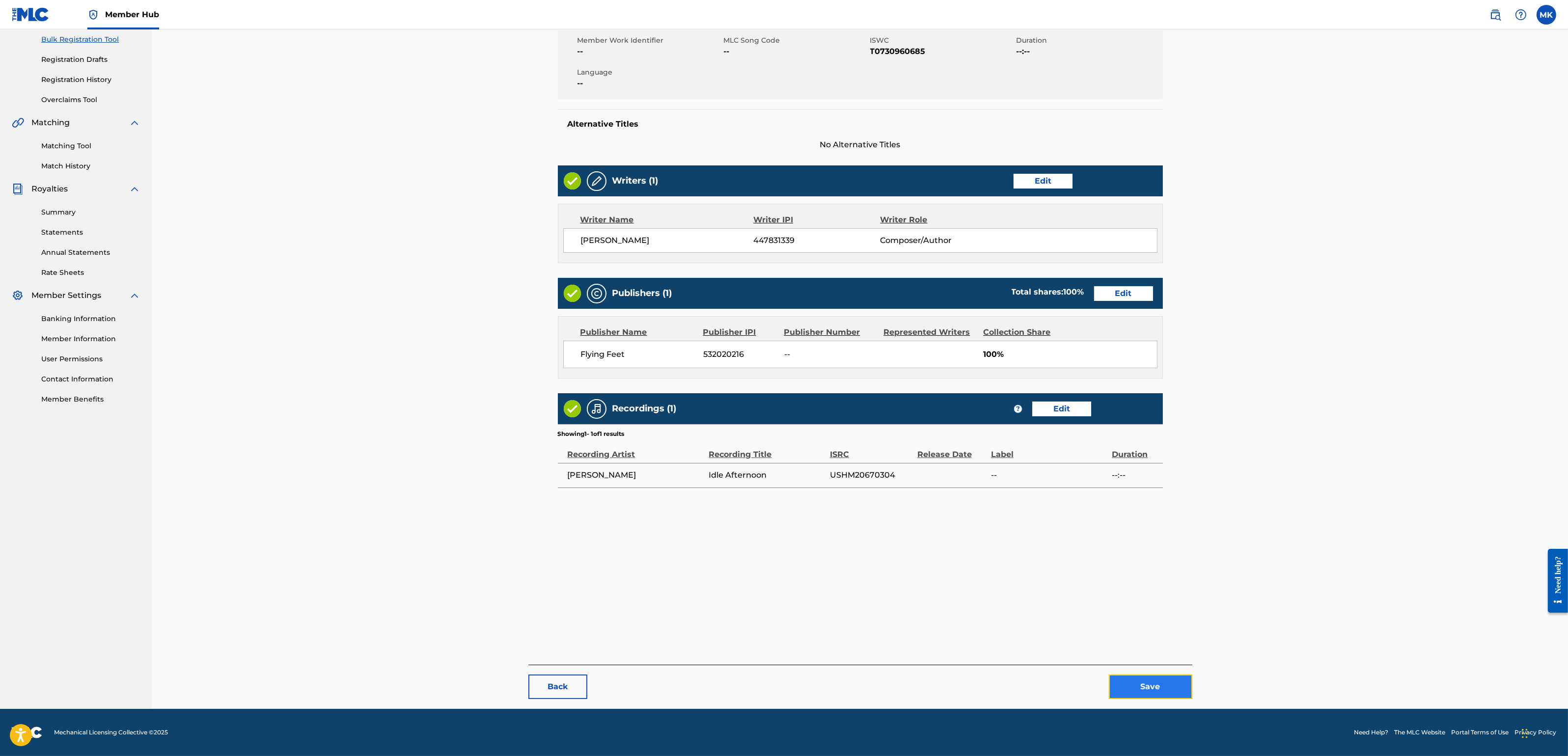
click at [1132, 672] on button "Save" at bounding box center [1150, 687] width 83 height 24
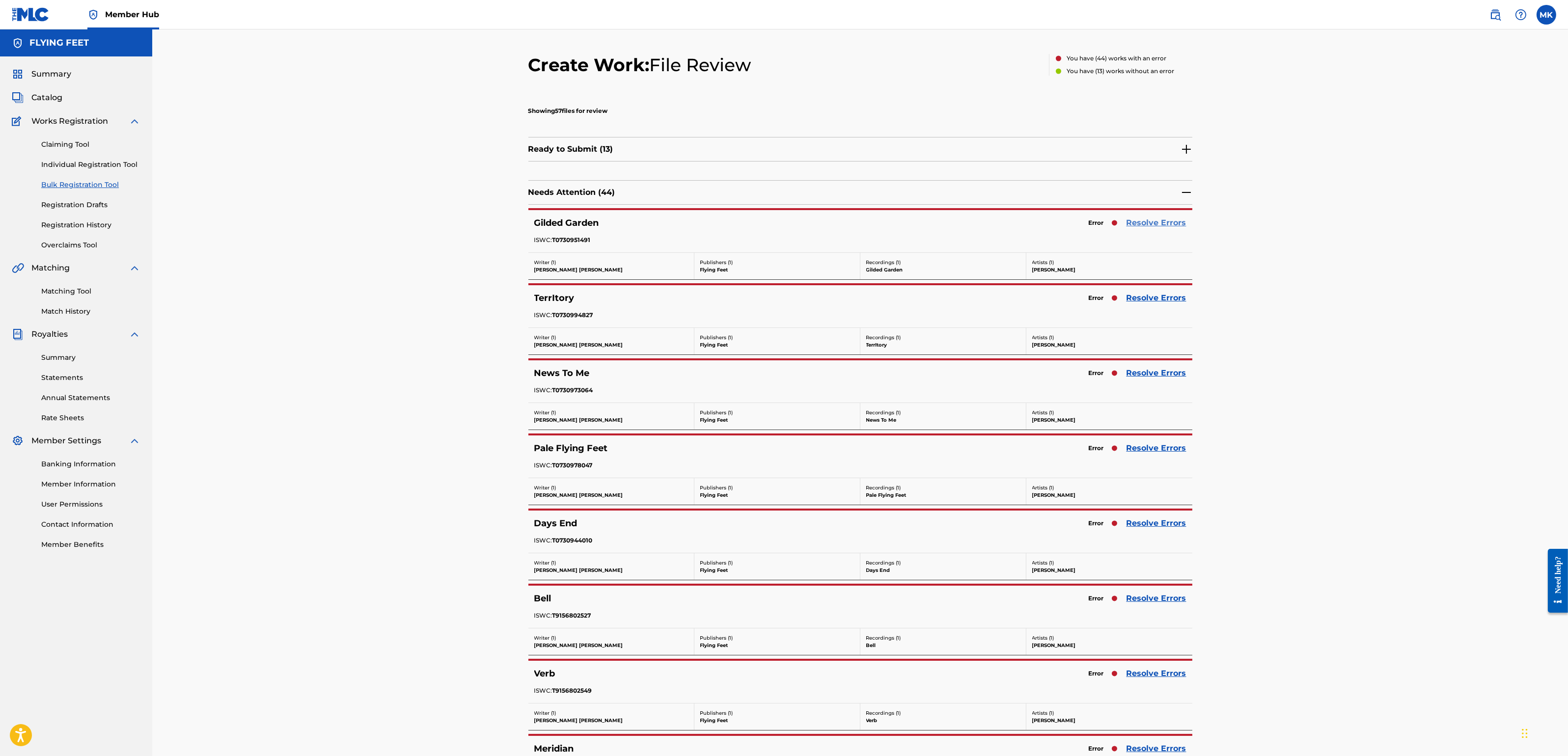
click at [1162, 221] on link "Resolve Errors" at bounding box center [1157, 223] width 60 height 12
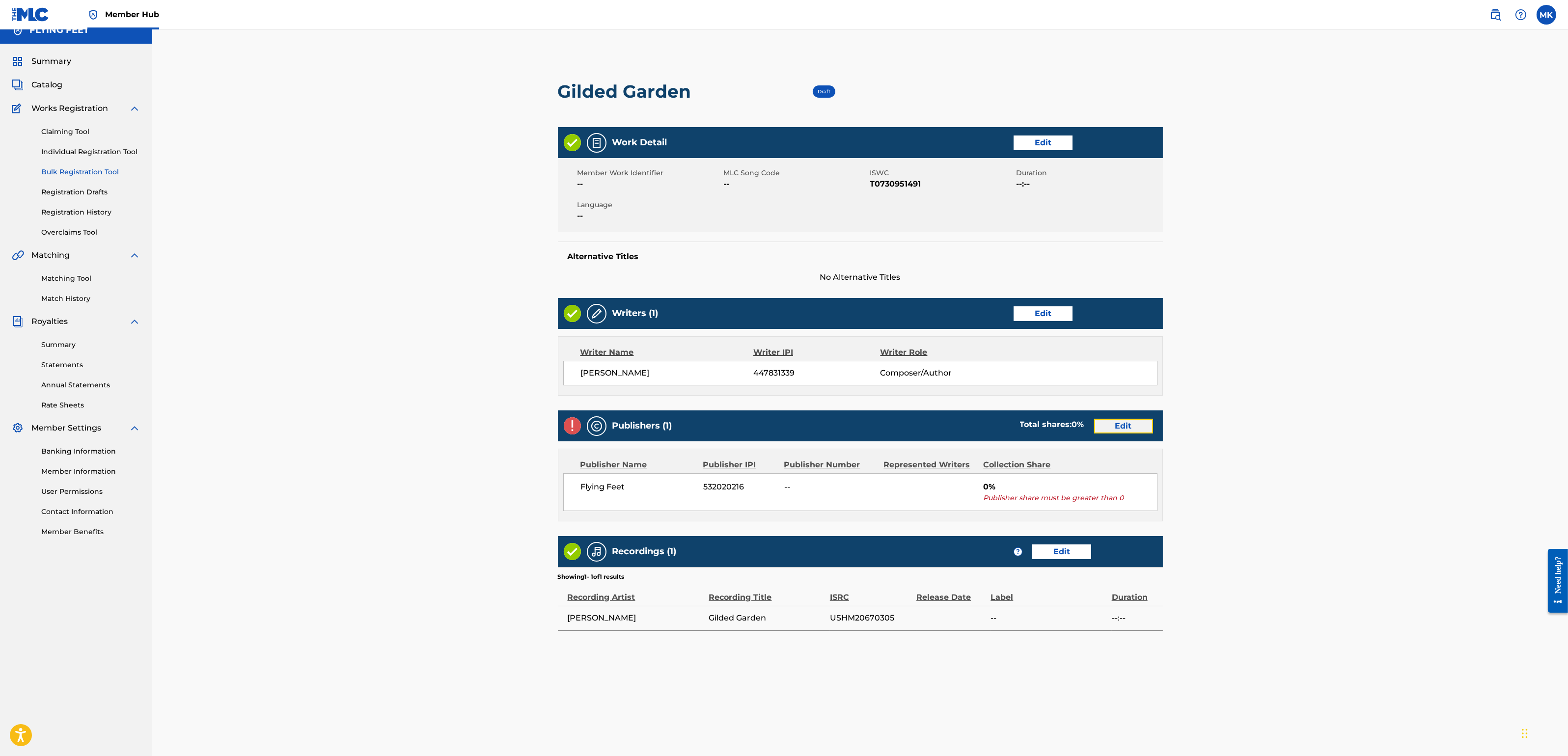
click at [1121, 425] on link "Edit" at bounding box center [1123, 426] width 59 height 15
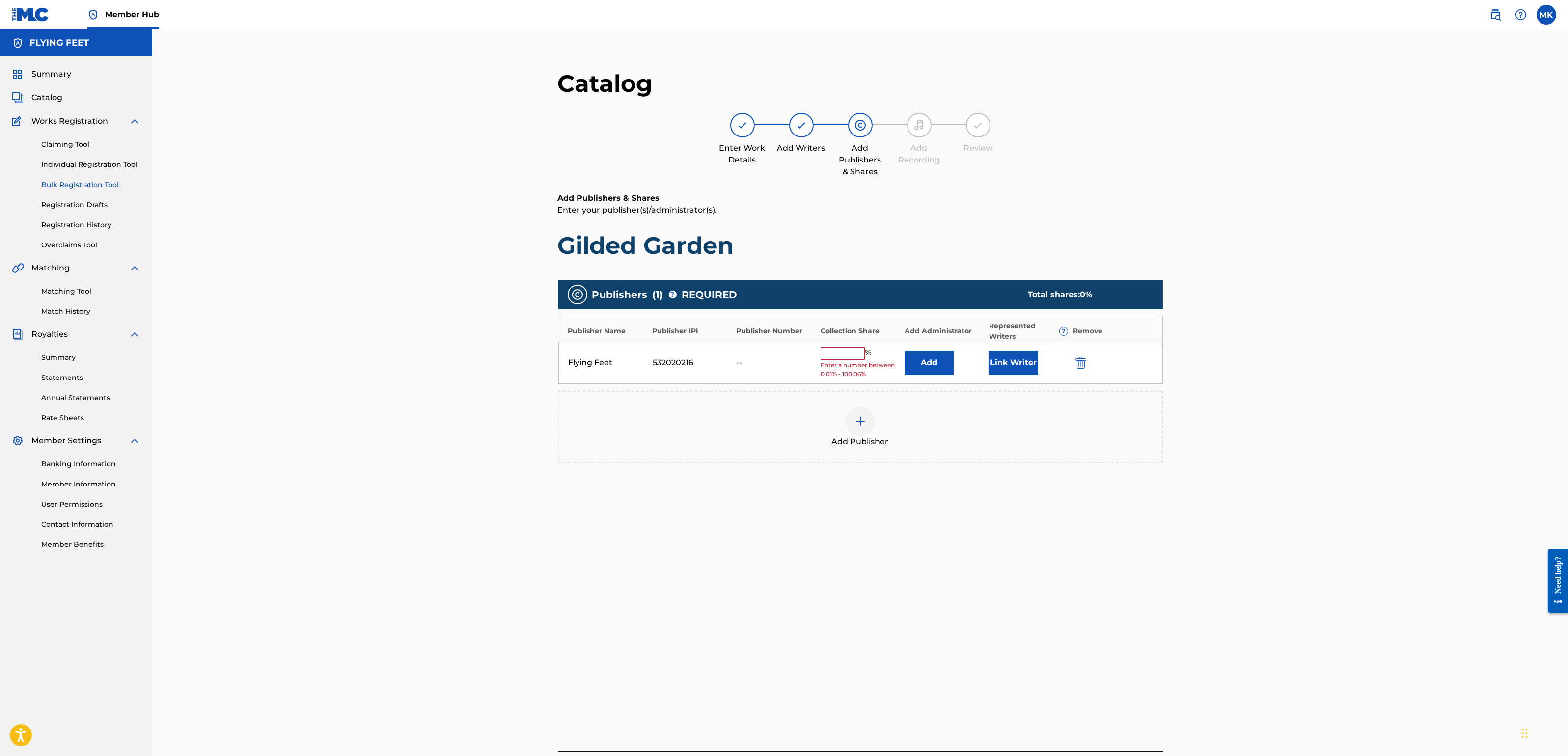
click at [837, 353] on input "text" at bounding box center [842, 353] width 44 height 13
type input "100"
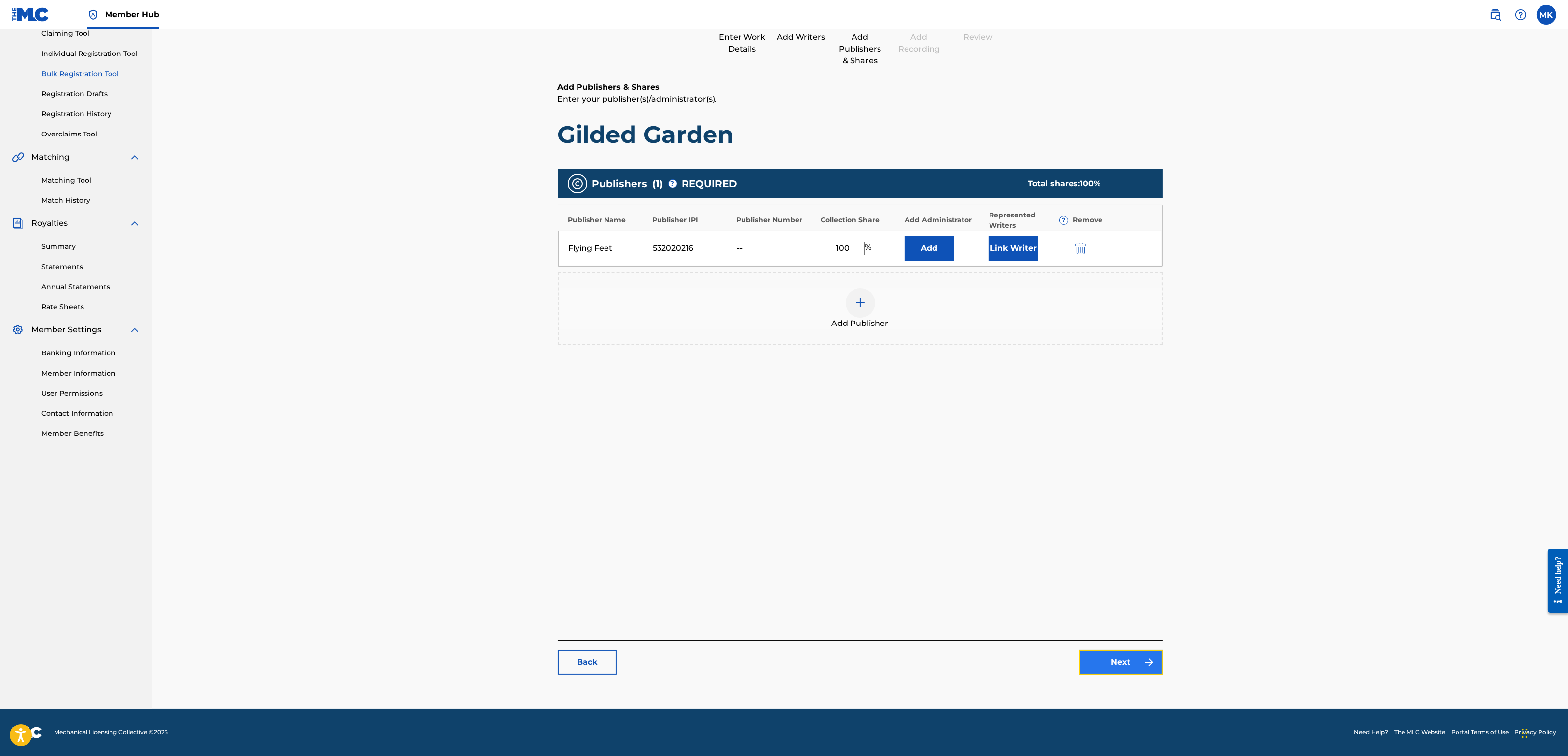
click at [1104, 670] on link "Next" at bounding box center [1121, 662] width 83 height 24
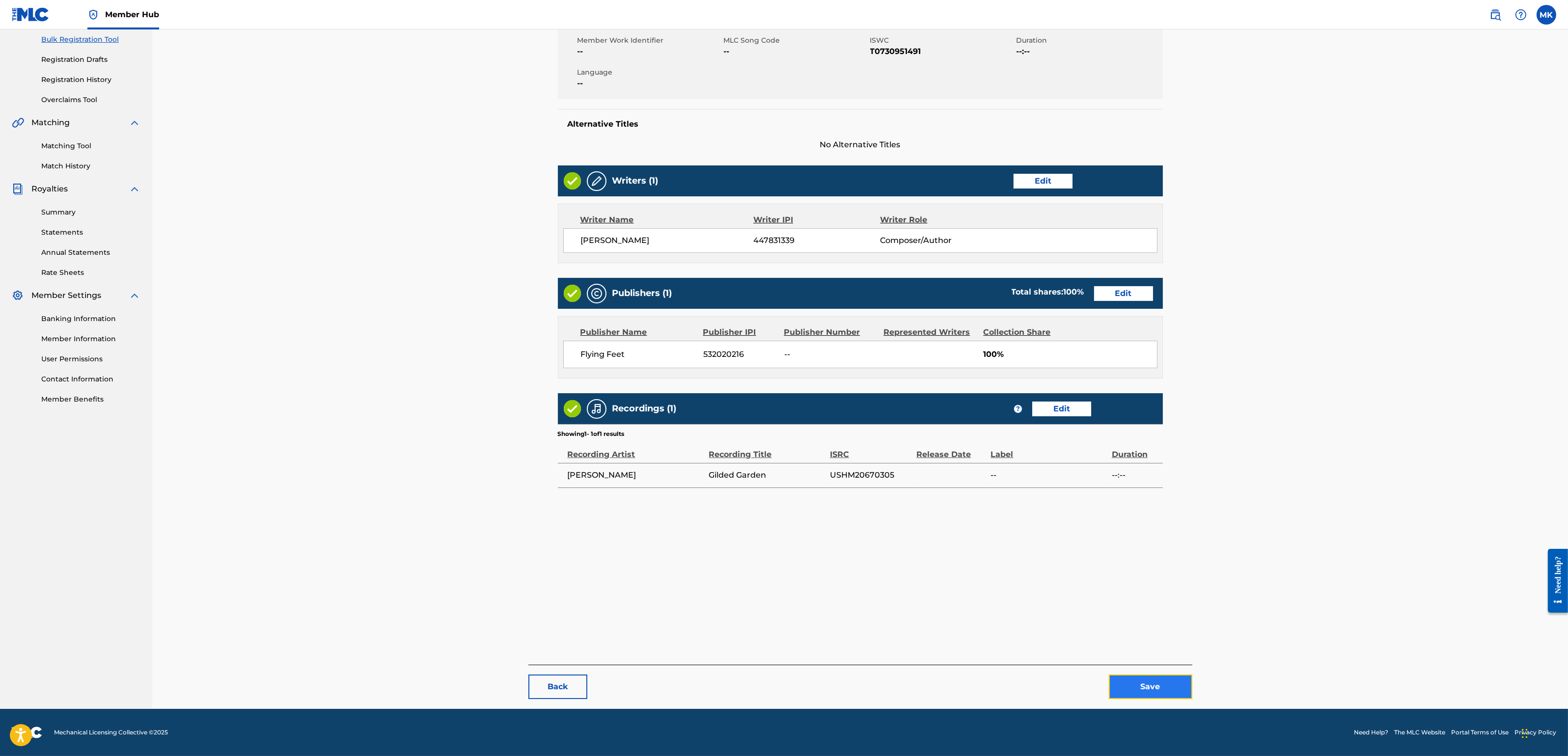
click at [1132, 672] on button "Save" at bounding box center [1150, 687] width 83 height 24
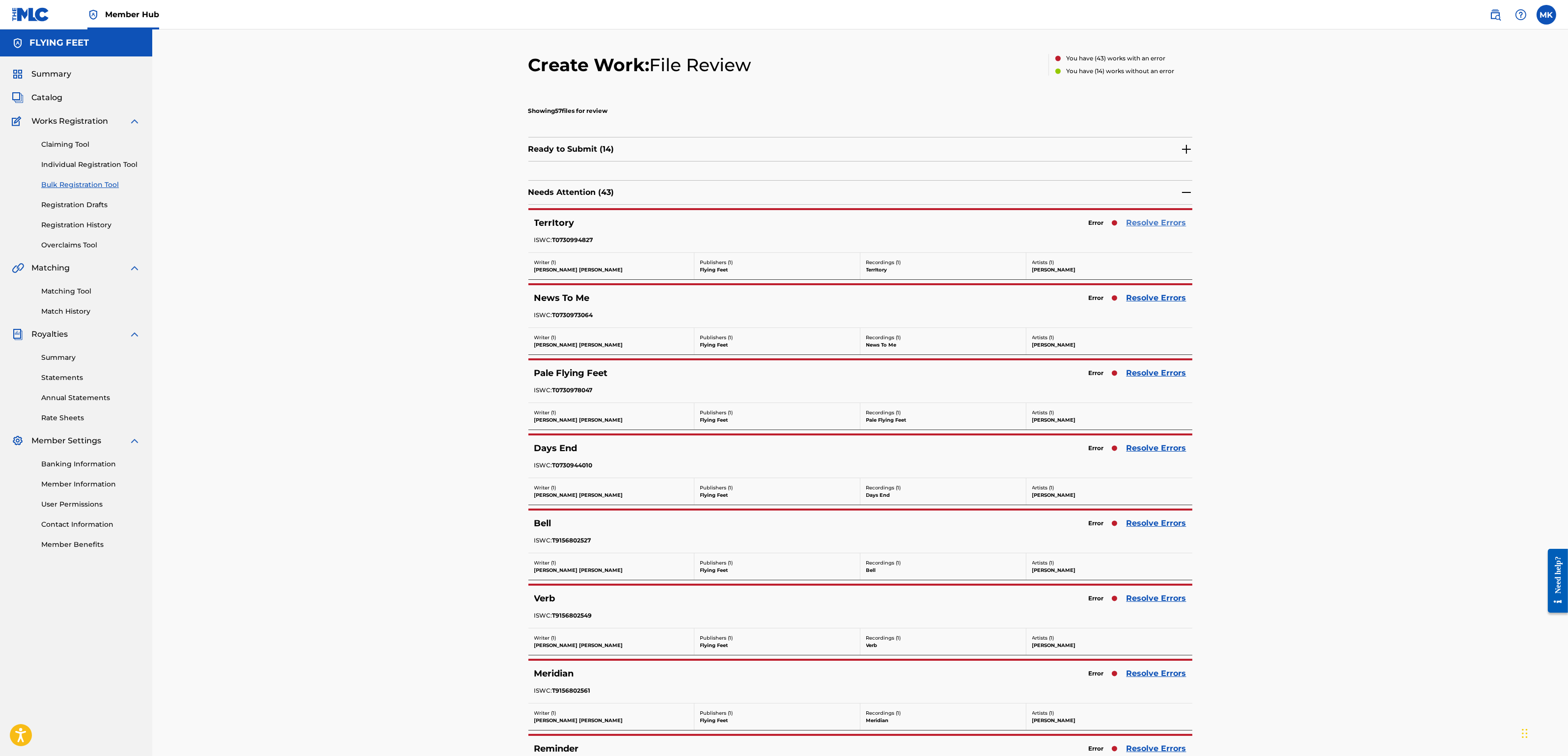
click at [1167, 225] on link "Resolve Errors" at bounding box center [1157, 223] width 60 height 12
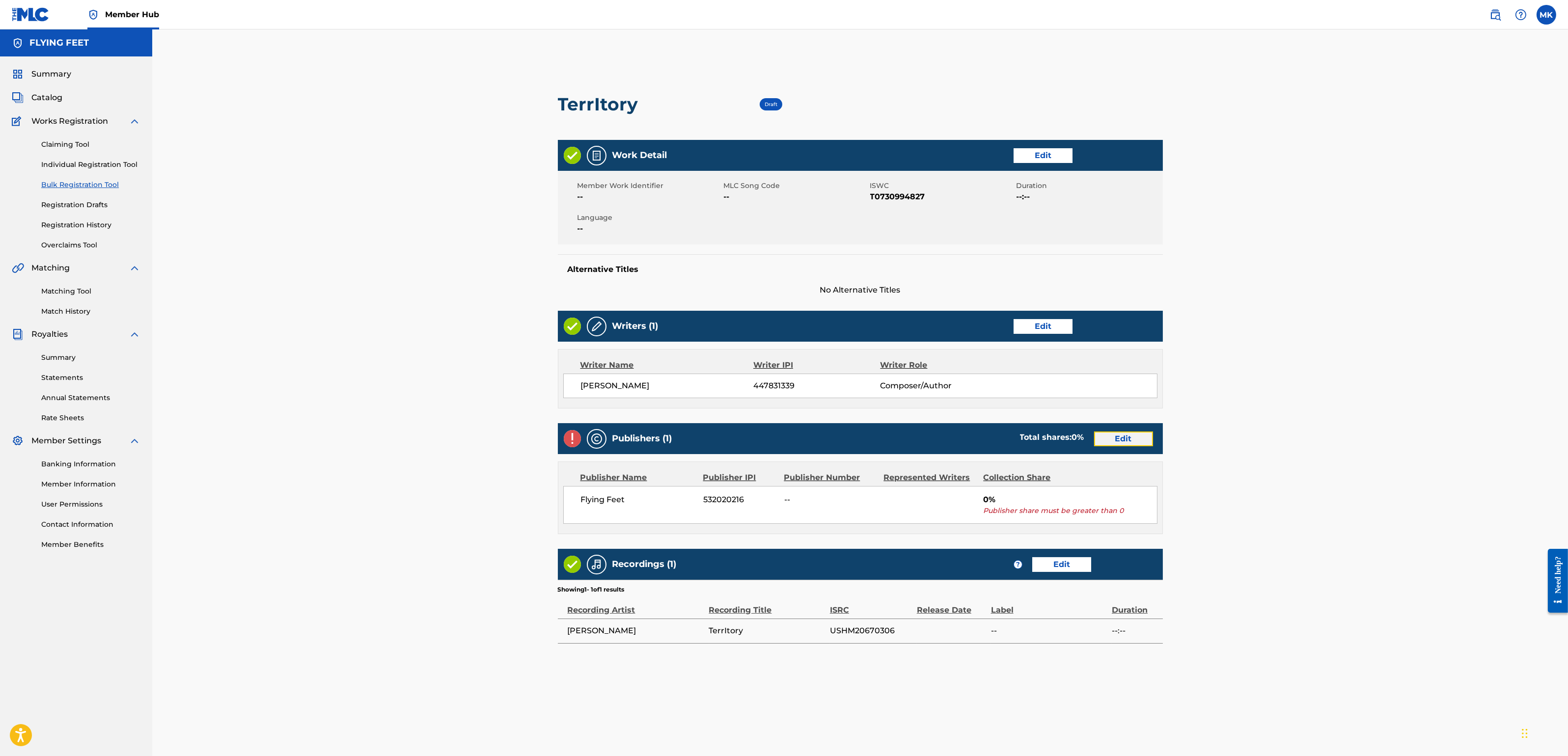
click at [1121, 441] on link "Edit" at bounding box center [1123, 439] width 59 height 15
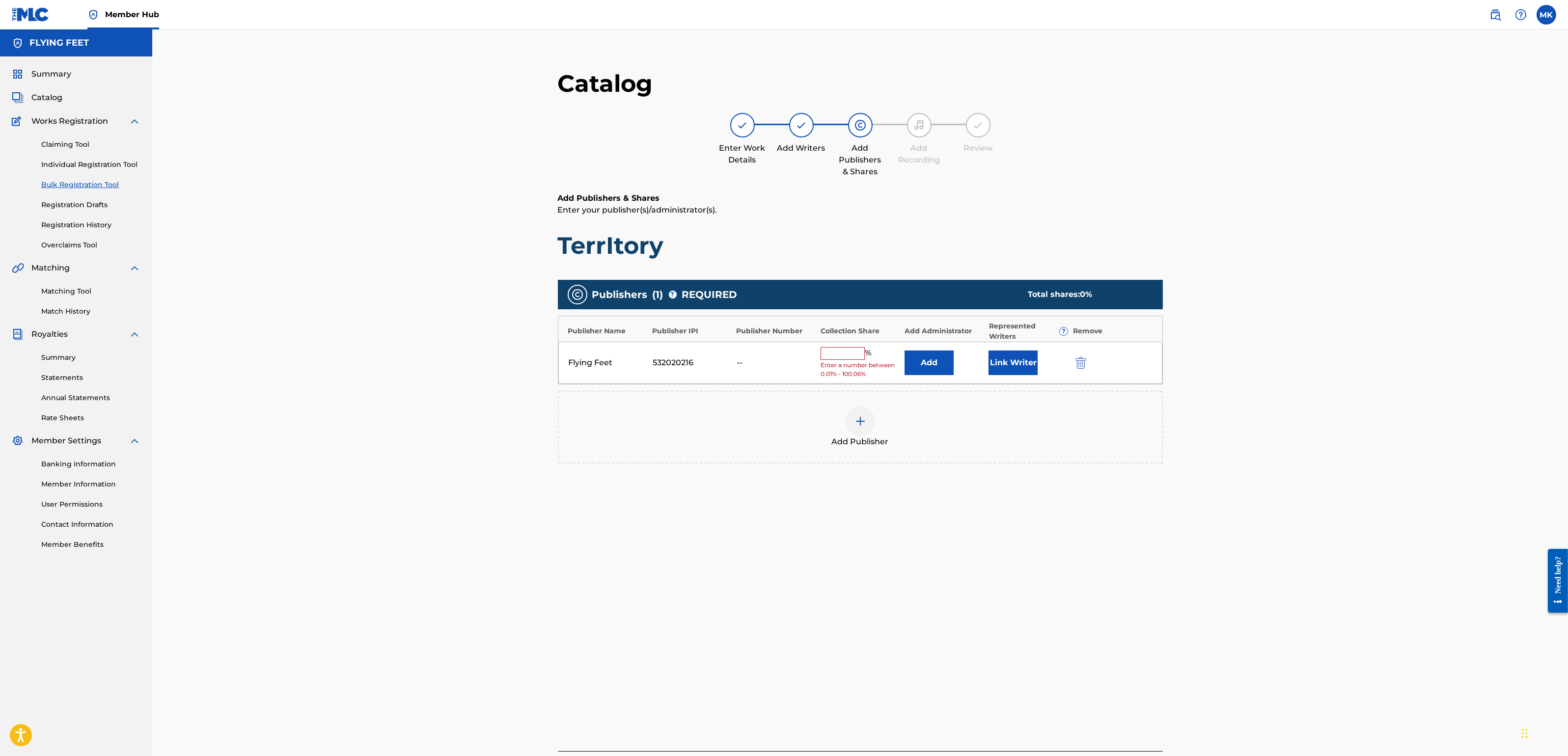
click at [850, 351] on input "text" at bounding box center [842, 353] width 44 height 13
type input "100"
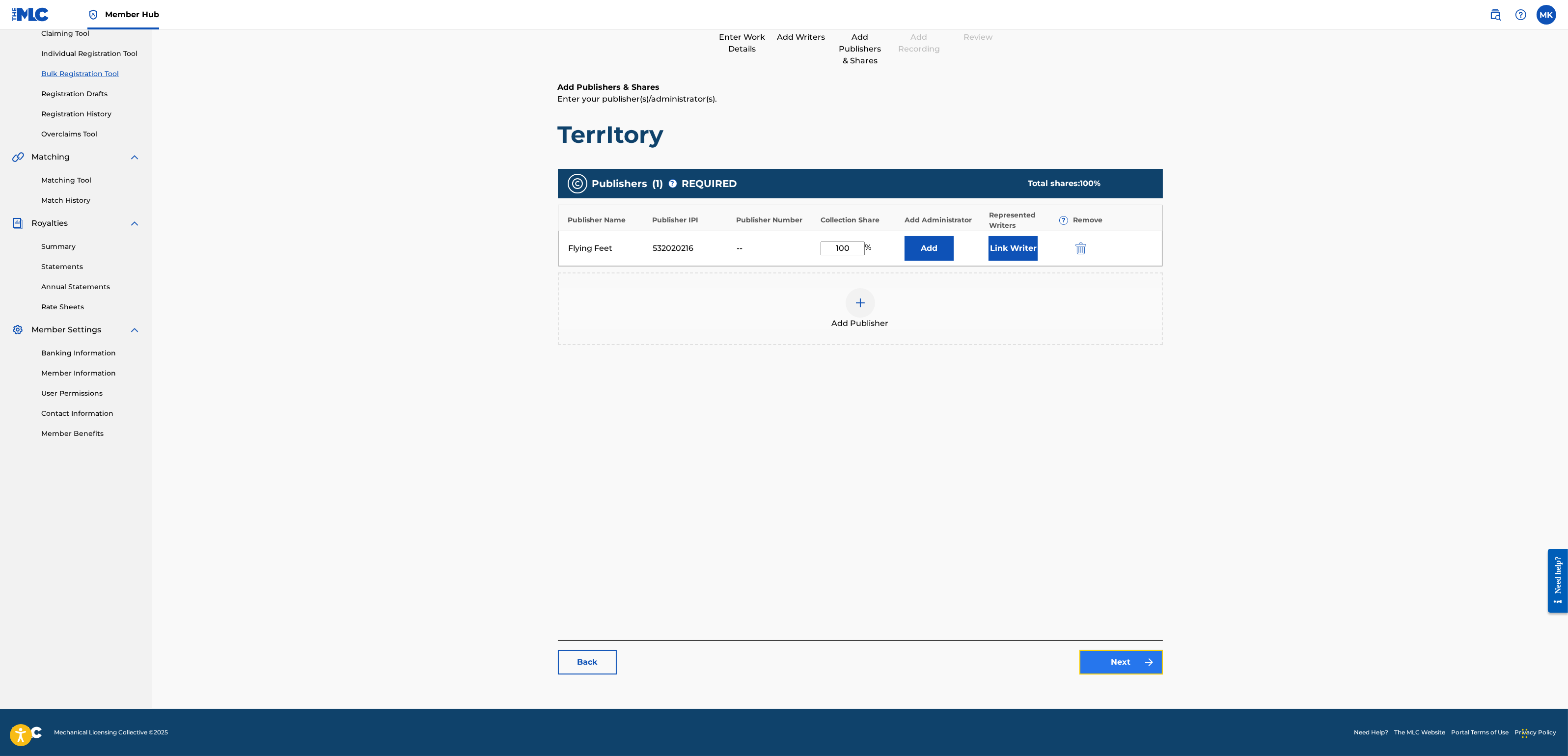
click at [1116, 665] on link "Next" at bounding box center [1121, 662] width 83 height 24
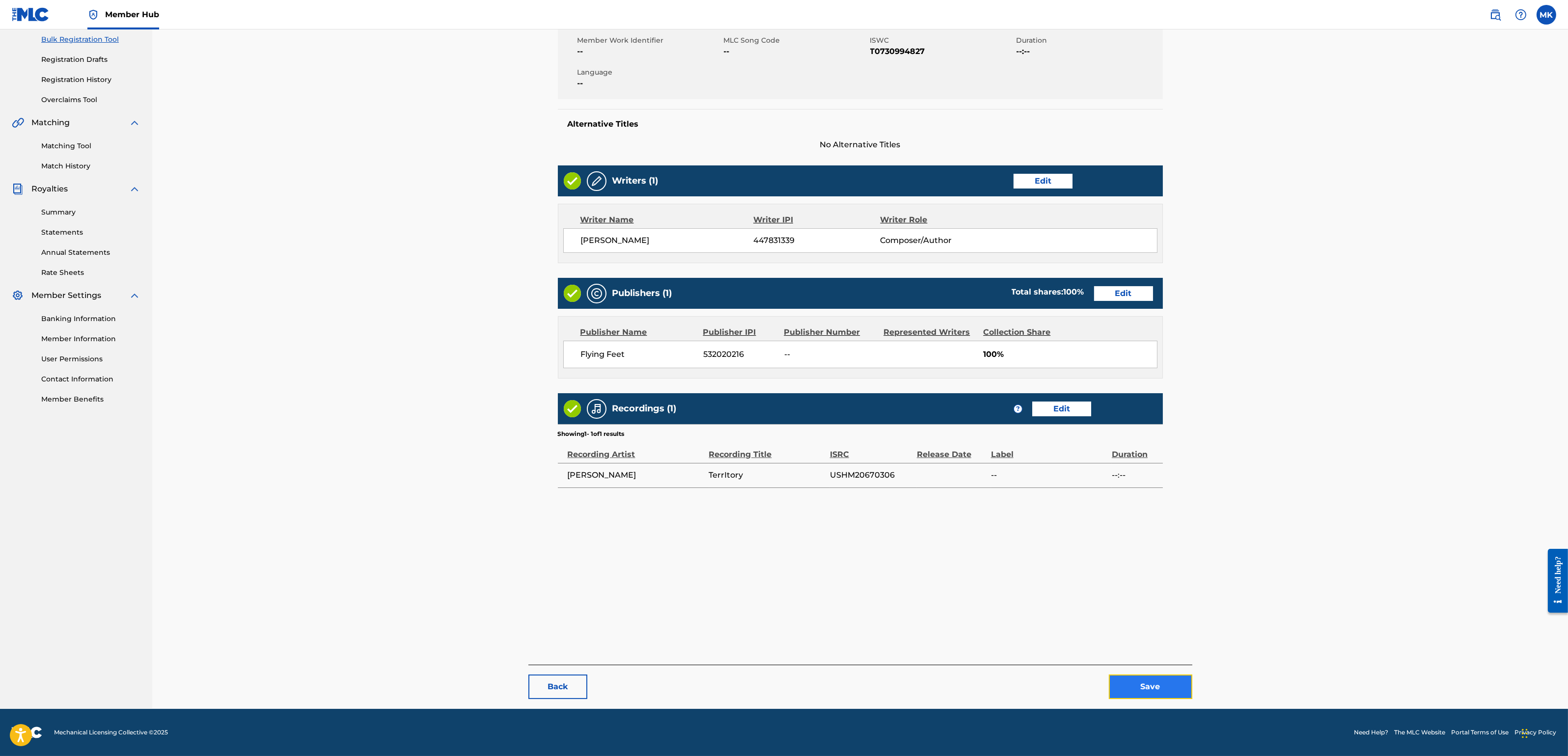
click at [1139, 672] on button "Save" at bounding box center [1150, 687] width 83 height 24
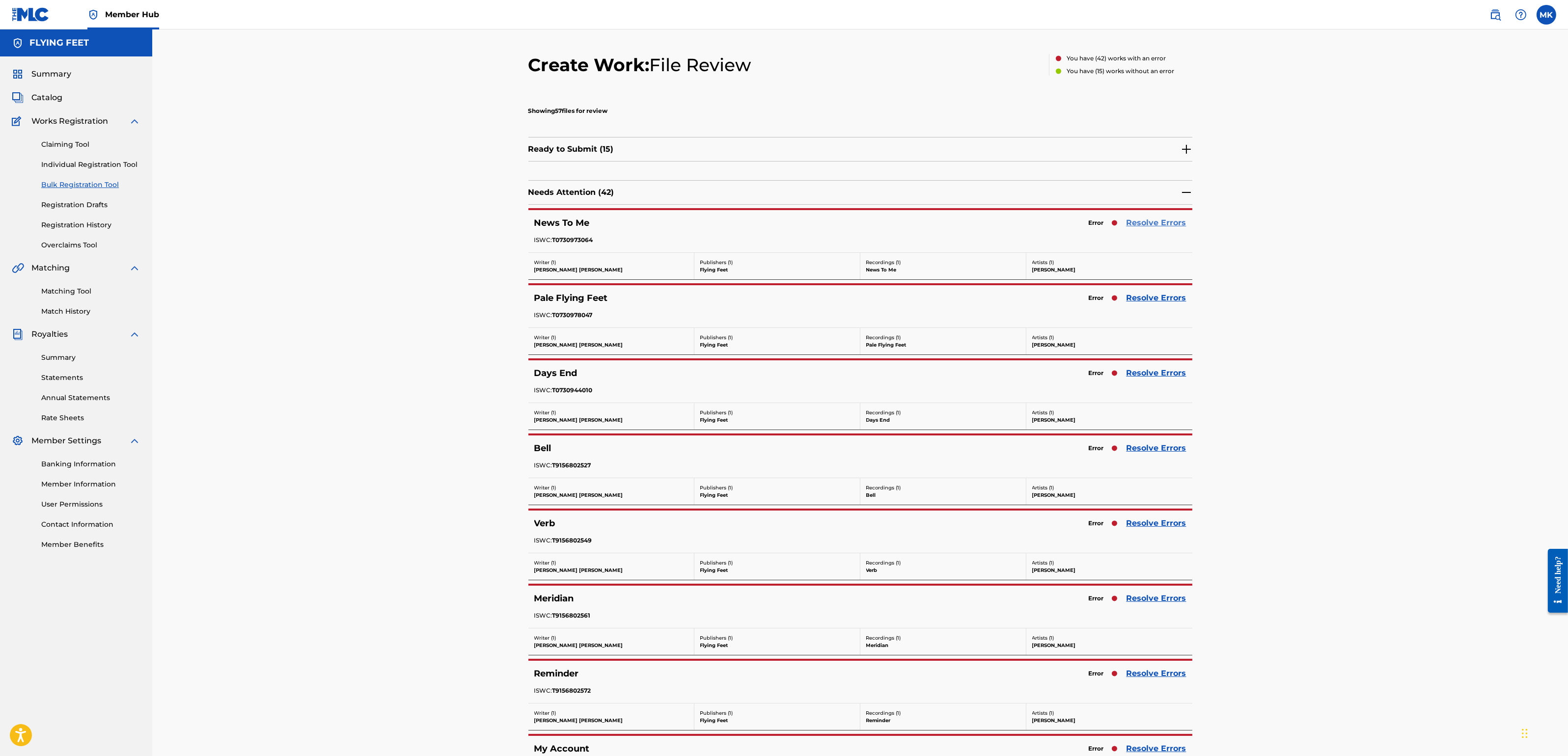
click at [1155, 222] on link "Resolve Errors" at bounding box center [1157, 223] width 60 height 12
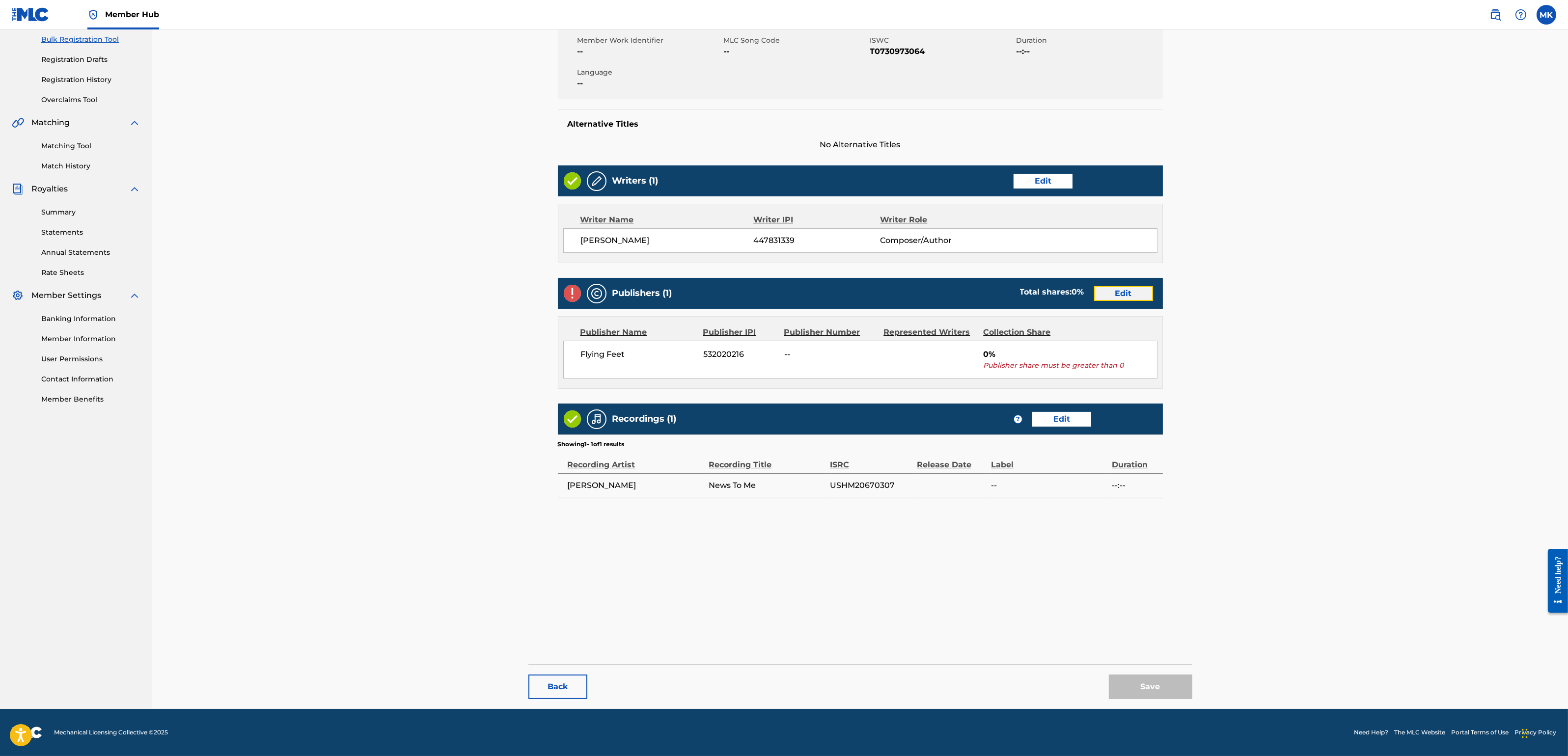
click at [1112, 287] on link "Edit" at bounding box center [1123, 293] width 59 height 15
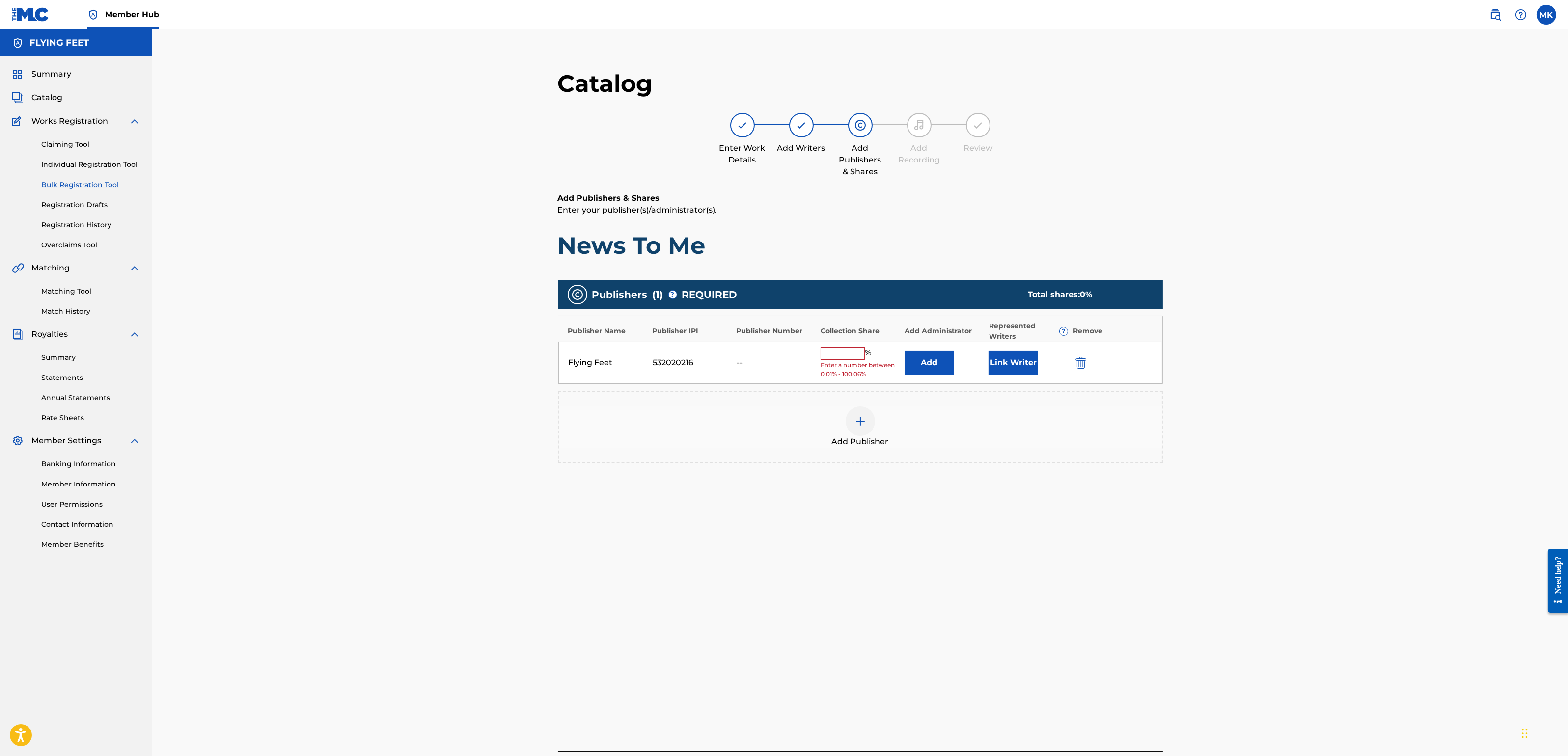
click at [846, 354] on input "text" at bounding box center [842, 353] width 44 height 13
type input "100"
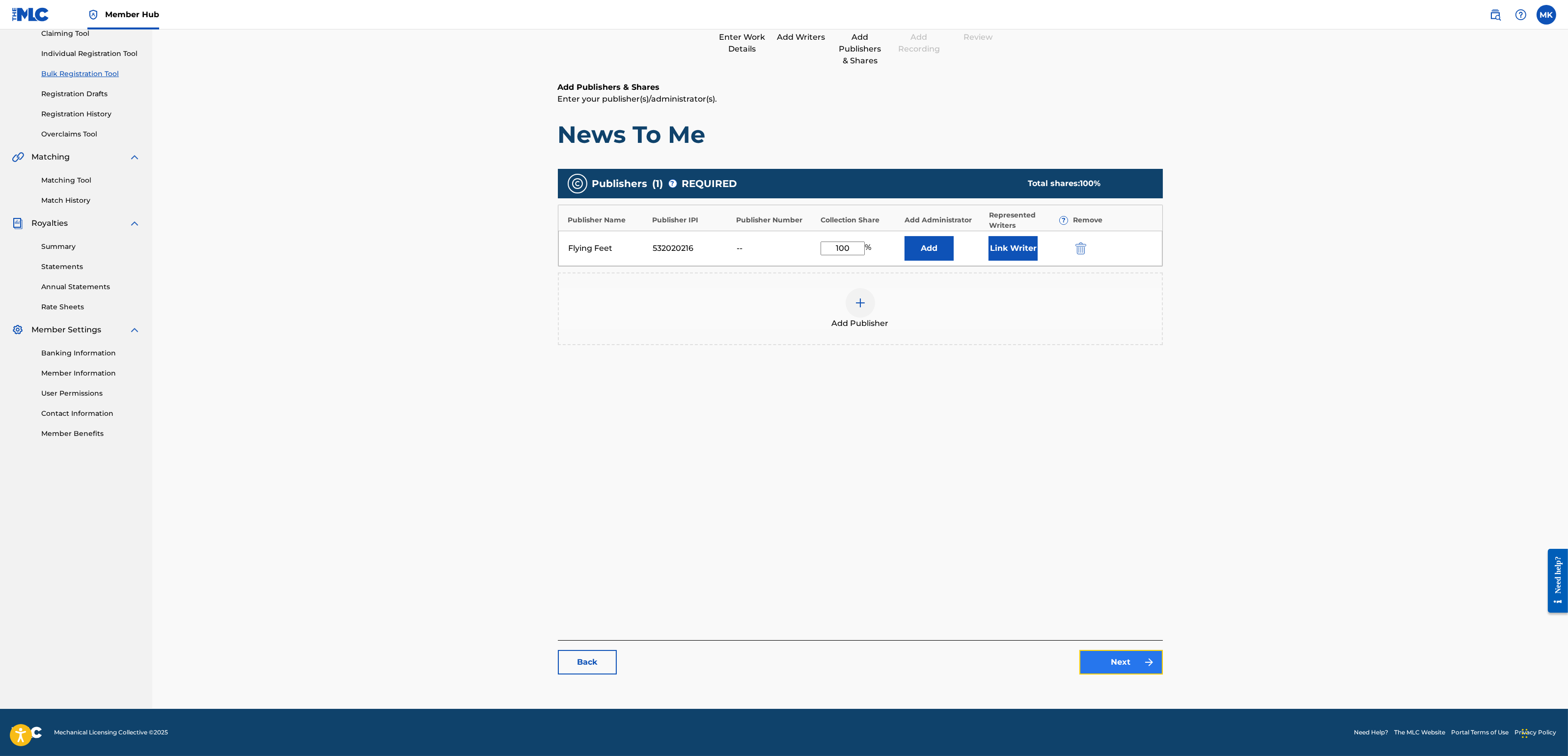
click at [1118, 652] on link "Next" at bounding box center [1121, 662] width 83 height 24
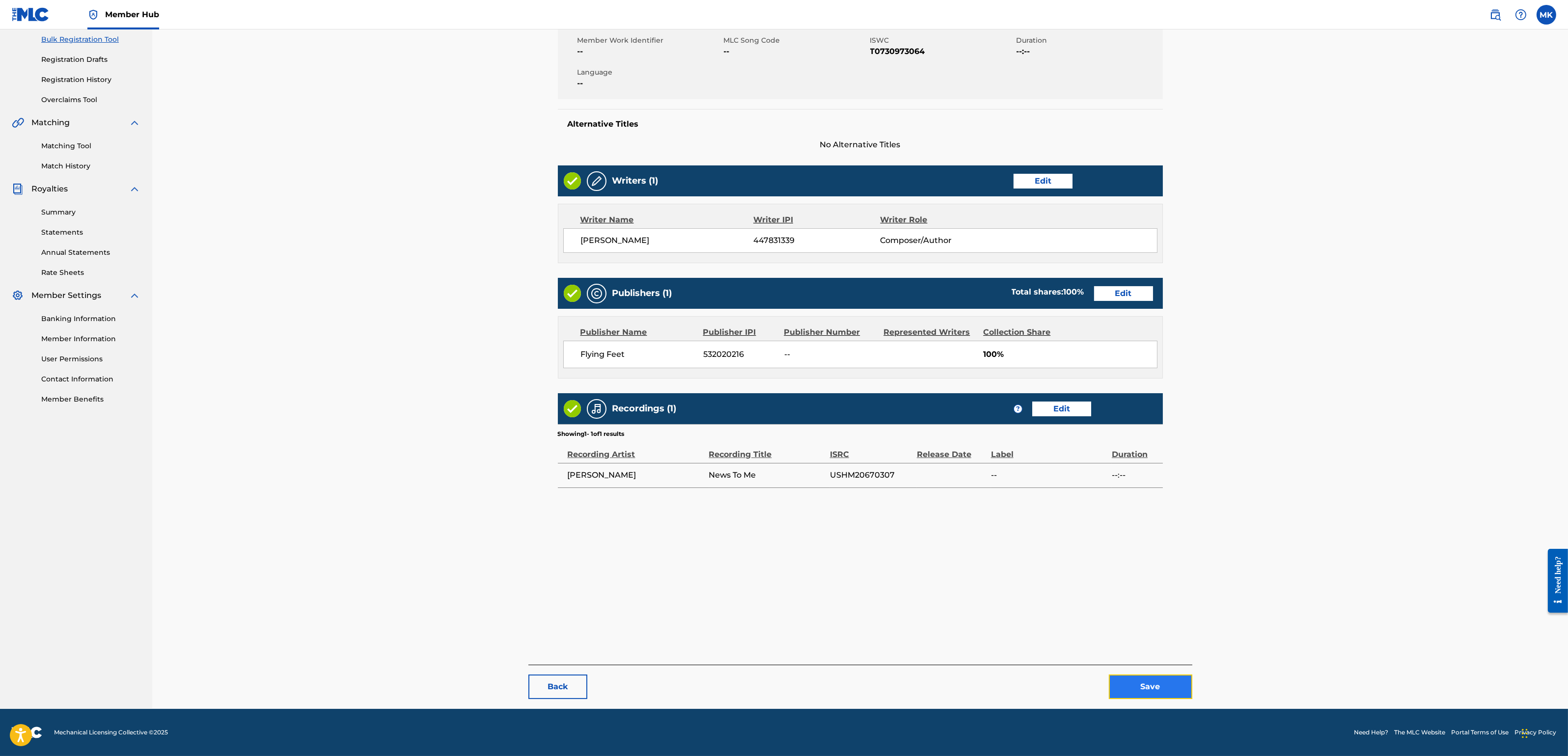
click at [1149, 672] on button "Save" at bounding box center [1150, 687] width 83 height 24
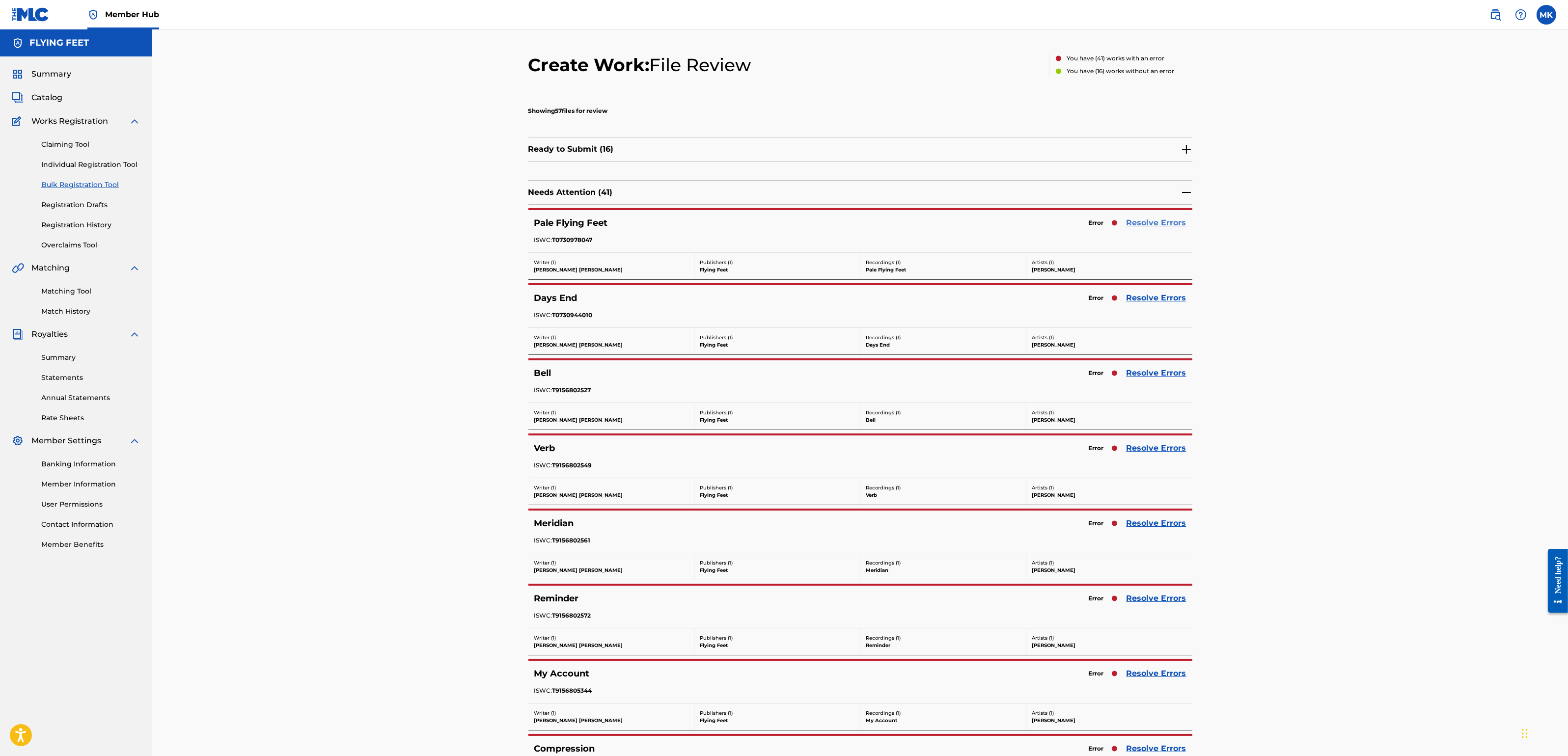
click at [1160, 223] on link "Resolve Errors" at bounding box center [1157, 223] width 60 height 12
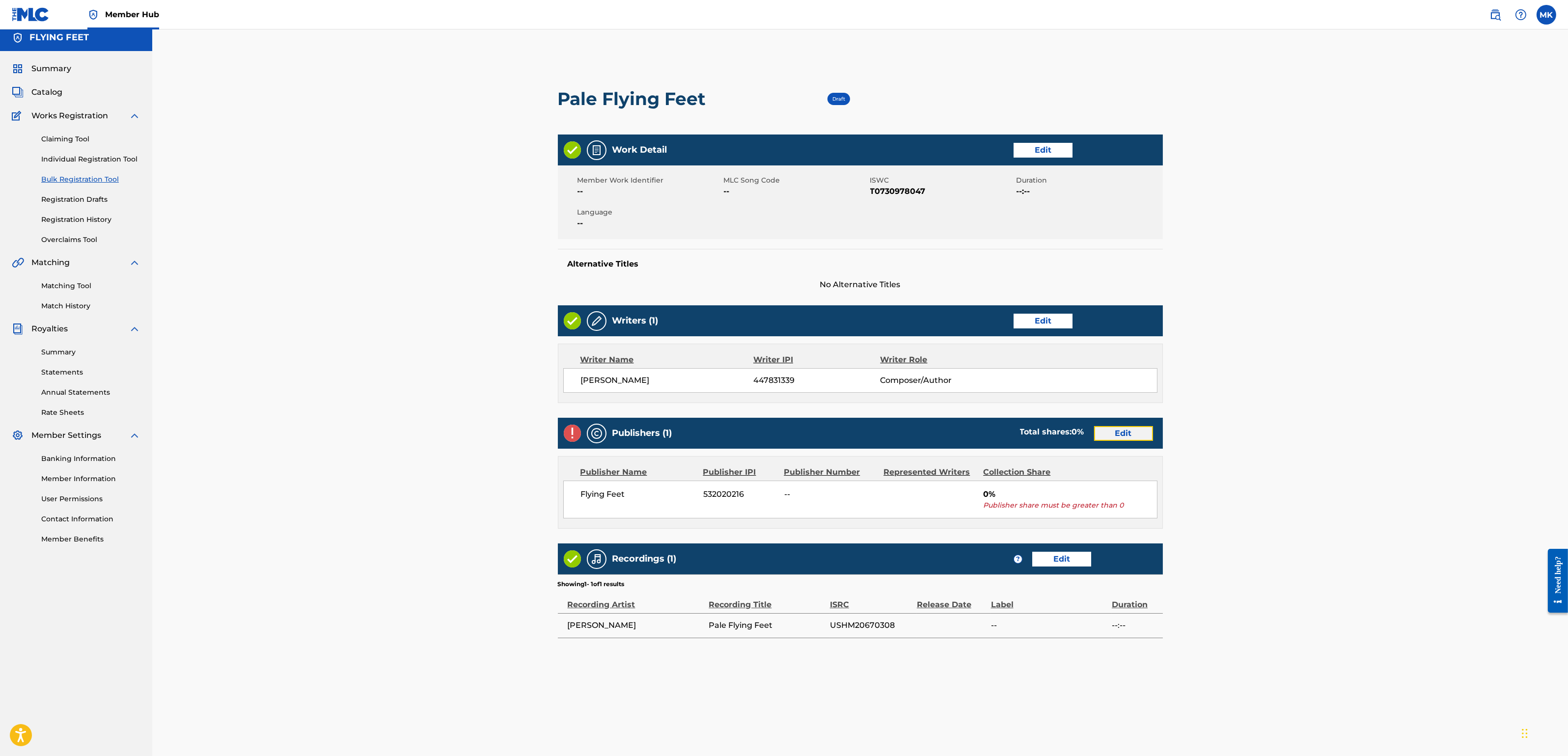
click at [1136, 437] on link "Edit" at bounding box center [1123, 433] width 59 height 15
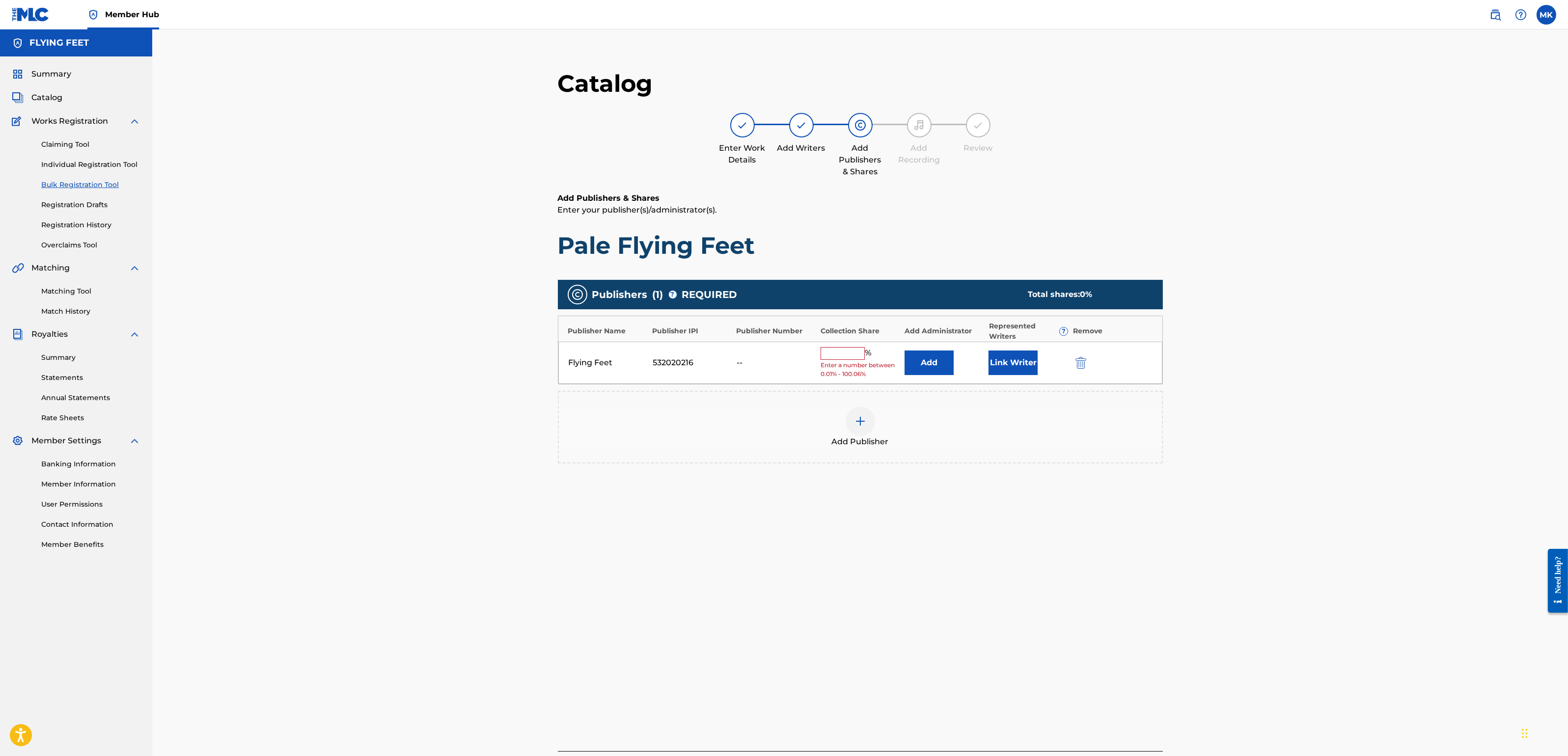
click at [853, 356] on input "text" at bounding box center [842, 353] width 44 height 13
type input "100"
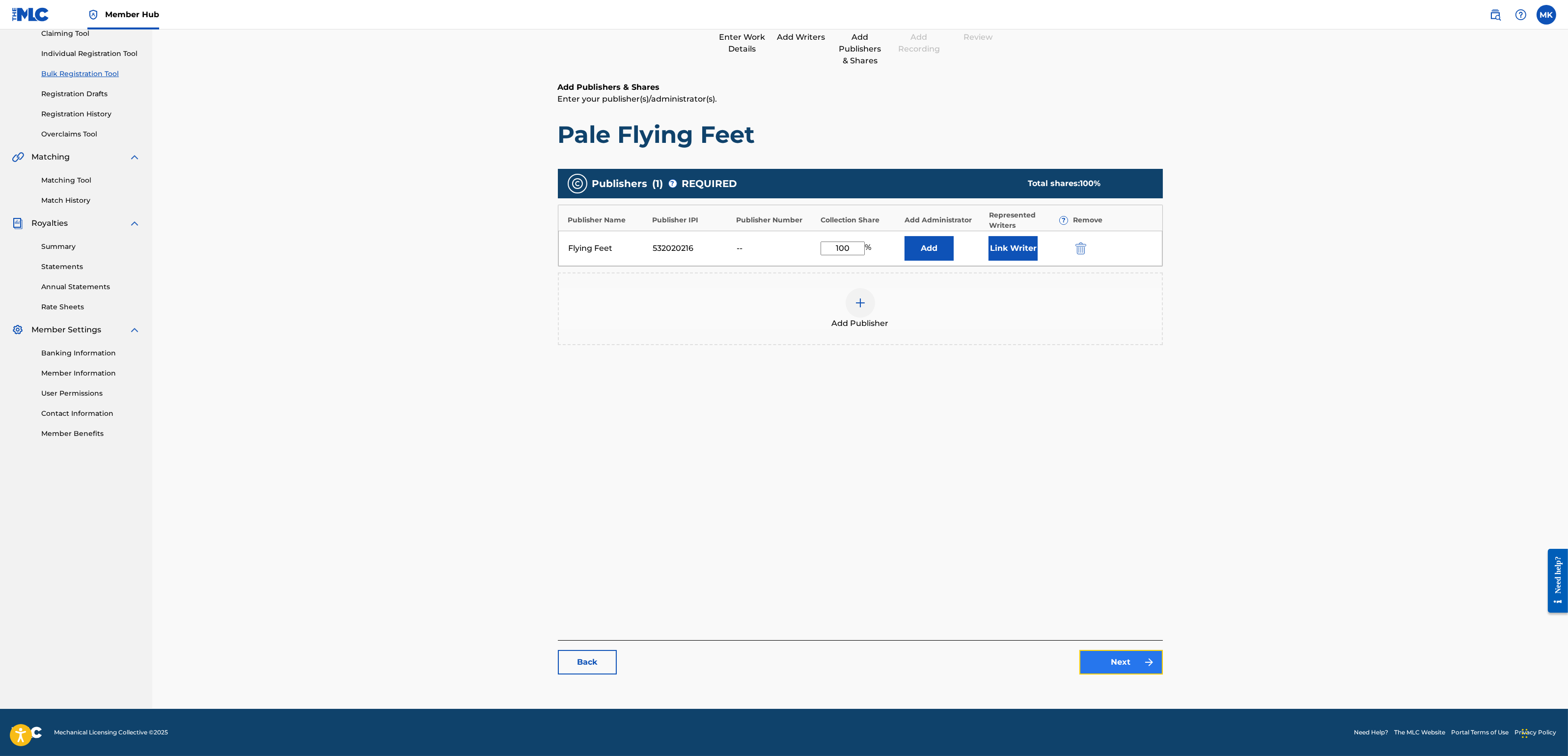
click at [1112, 662] on link "Next" at bounding box center [1121, 662] width 83 height 24
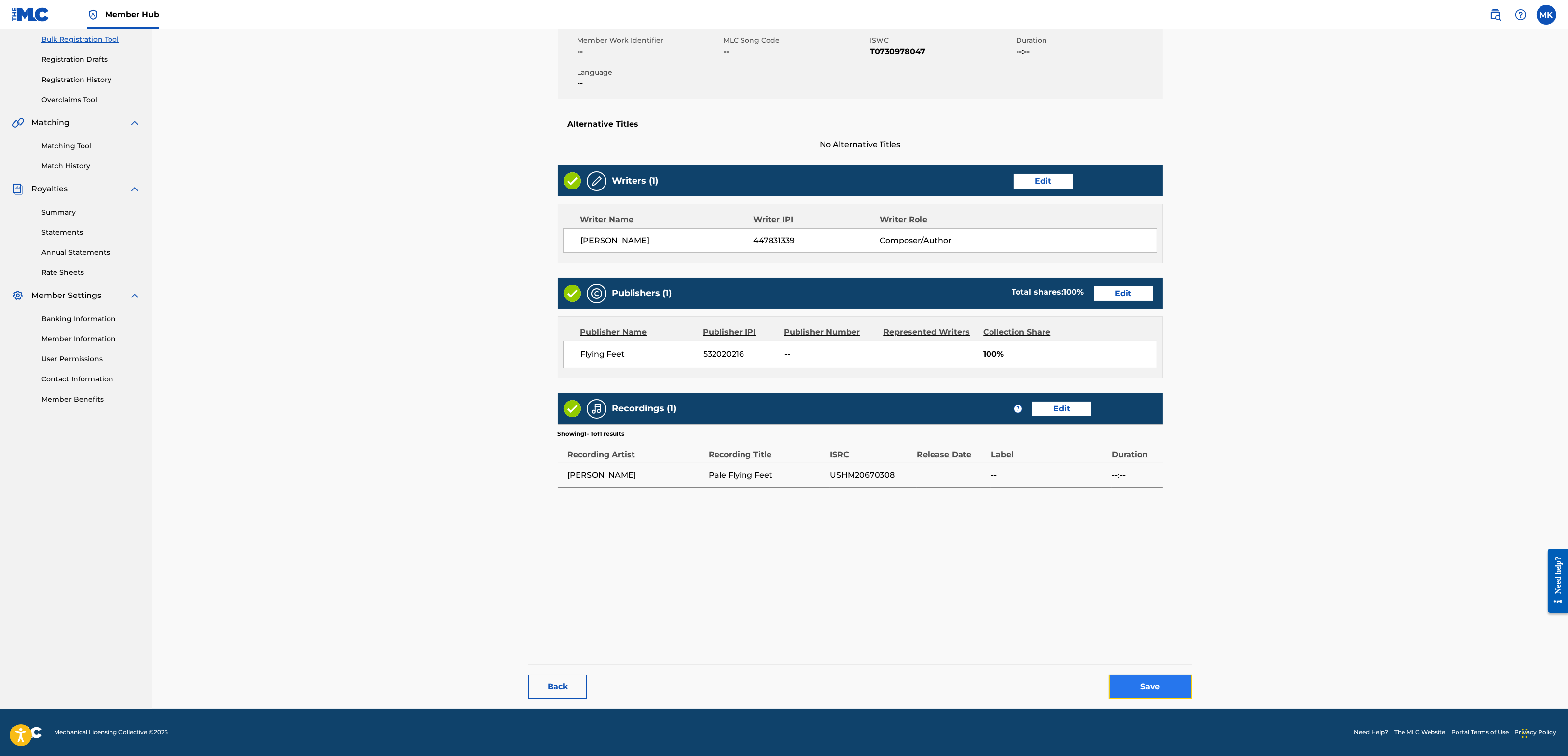
click at [1150, 672] on button "Save" at bounding box center [1150, 687] width 83 height 24
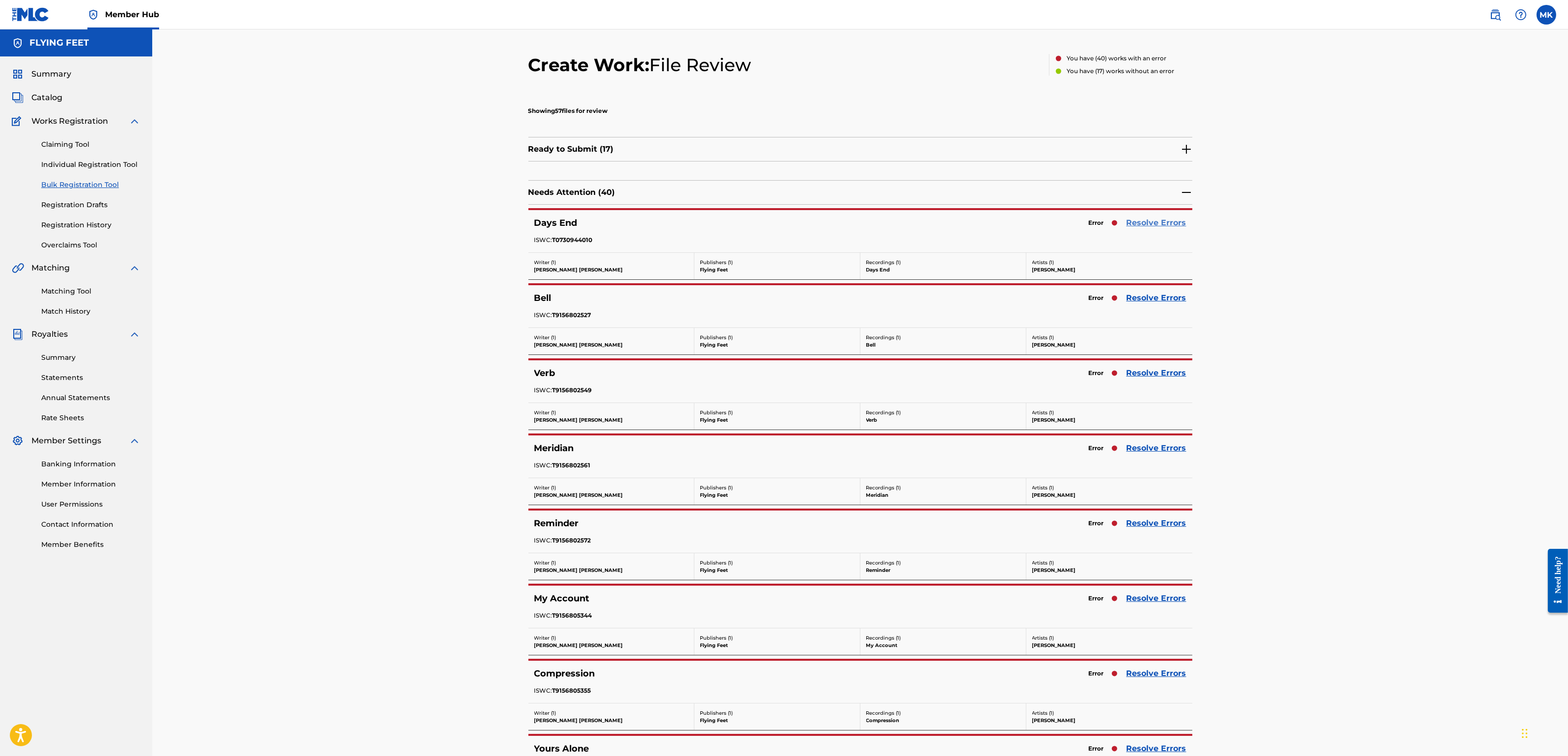
click at [1147, 220] on link "Resolve Errors" at bounding box center [1157, 223] width 60 height 12
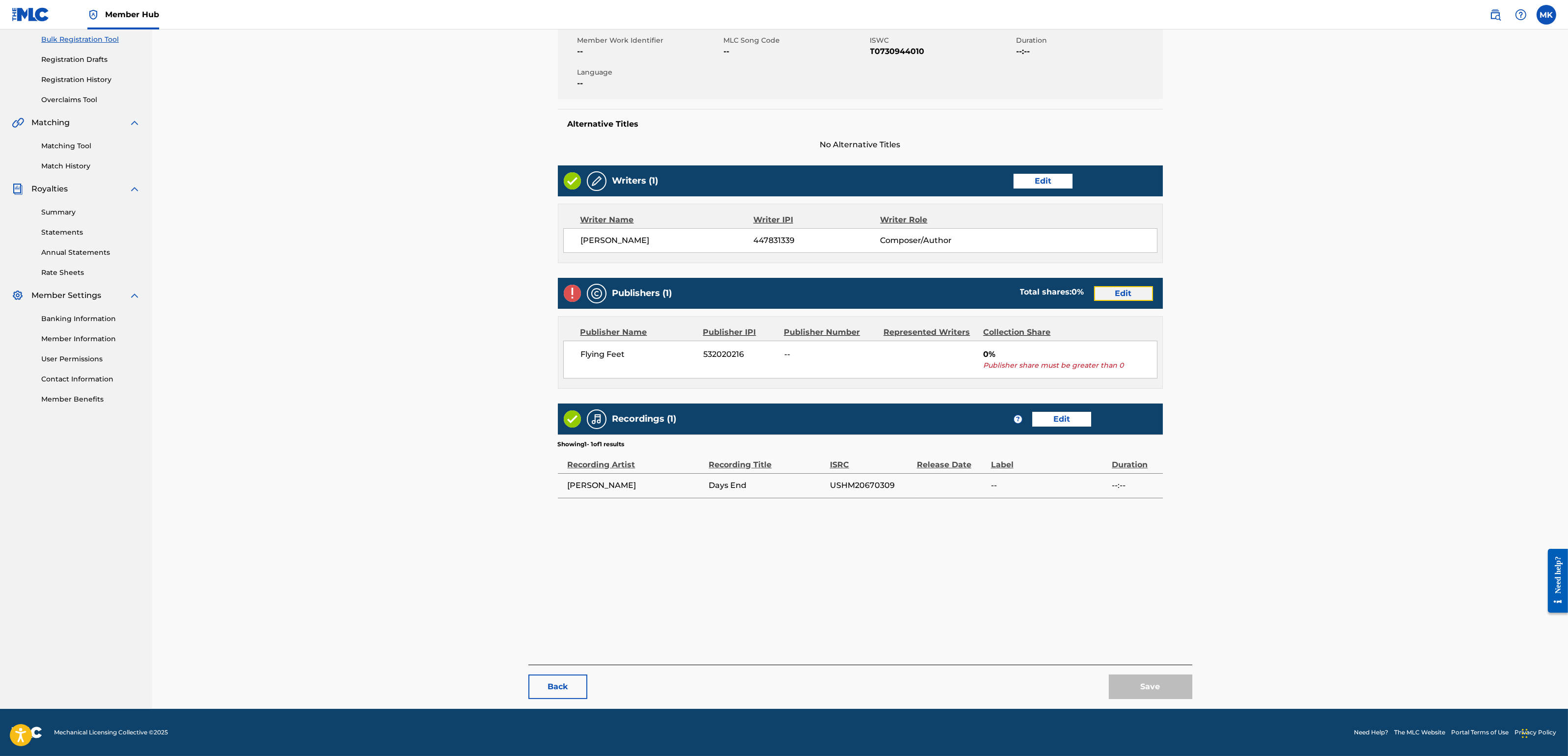
click at [1125, 291] on link "Edit" at bounding box center [1123, 293] width 59 height 15
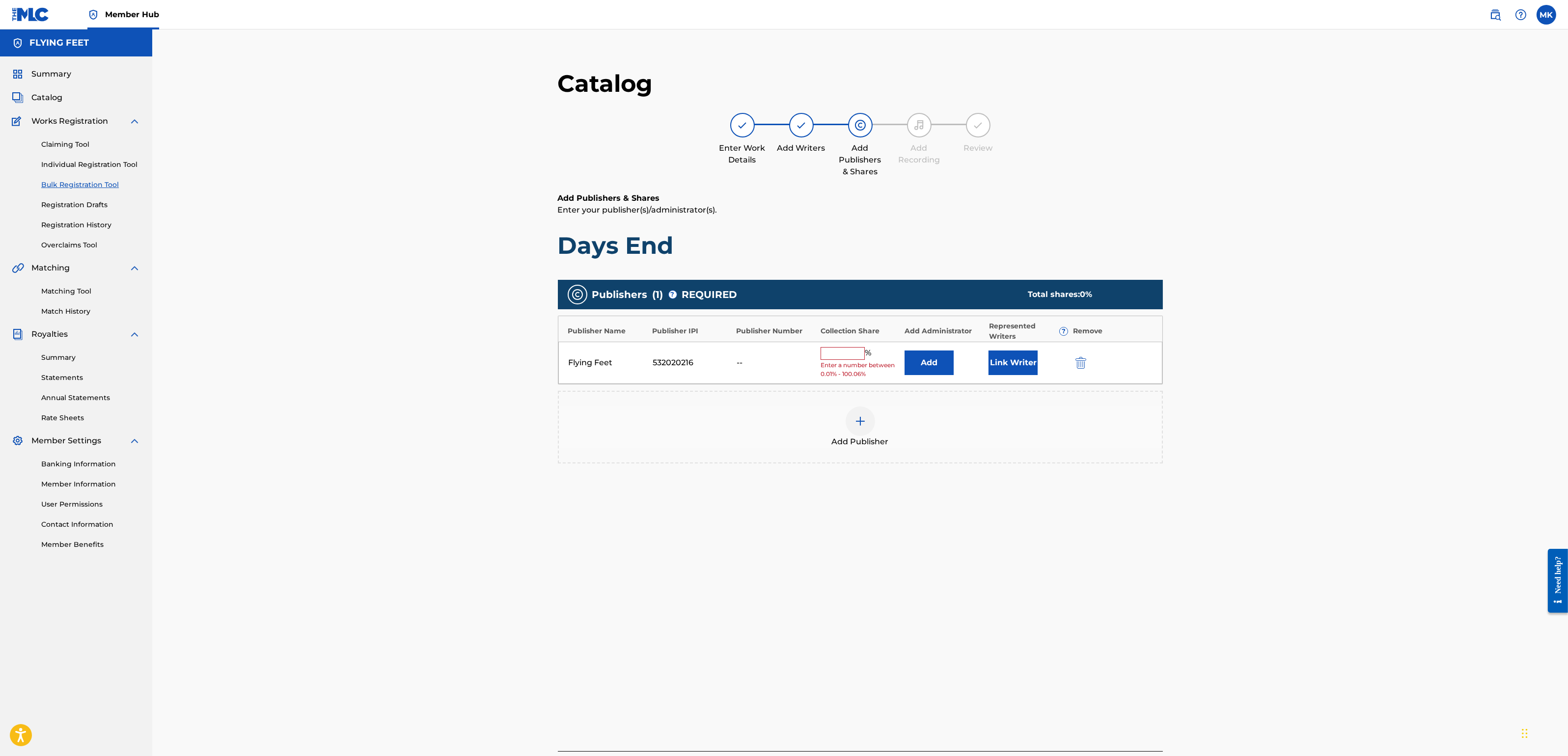
click at [850, 358] on input "text" at bounding box center [842, 353] width 44 height 13
type input "100"
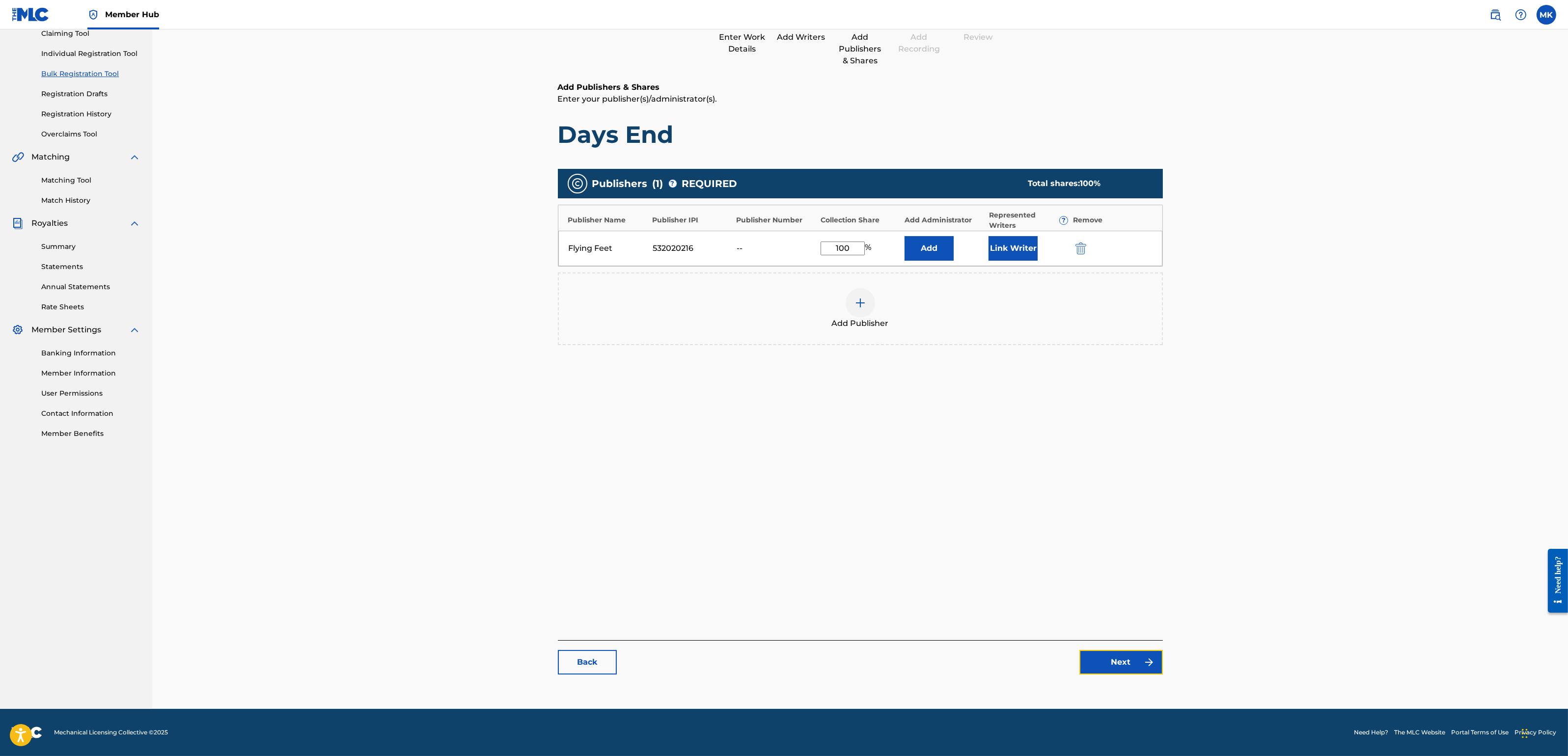
click at [1115, 656] on link "Next" at bounding box center [1121, 662] width 83 height 24
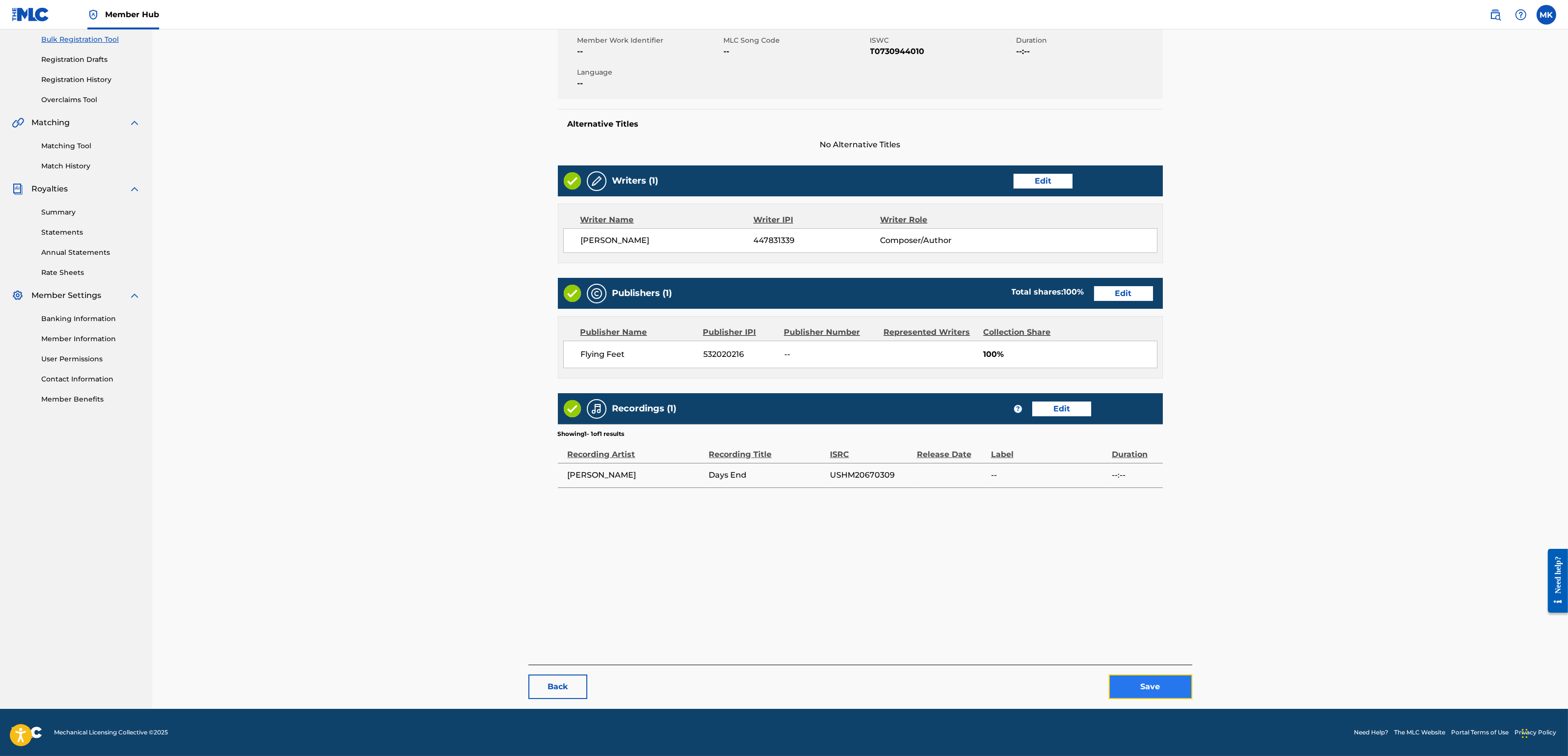
click at [1141, 672] on button "Save" at bounding box center [1150, 687] width 83 height 24
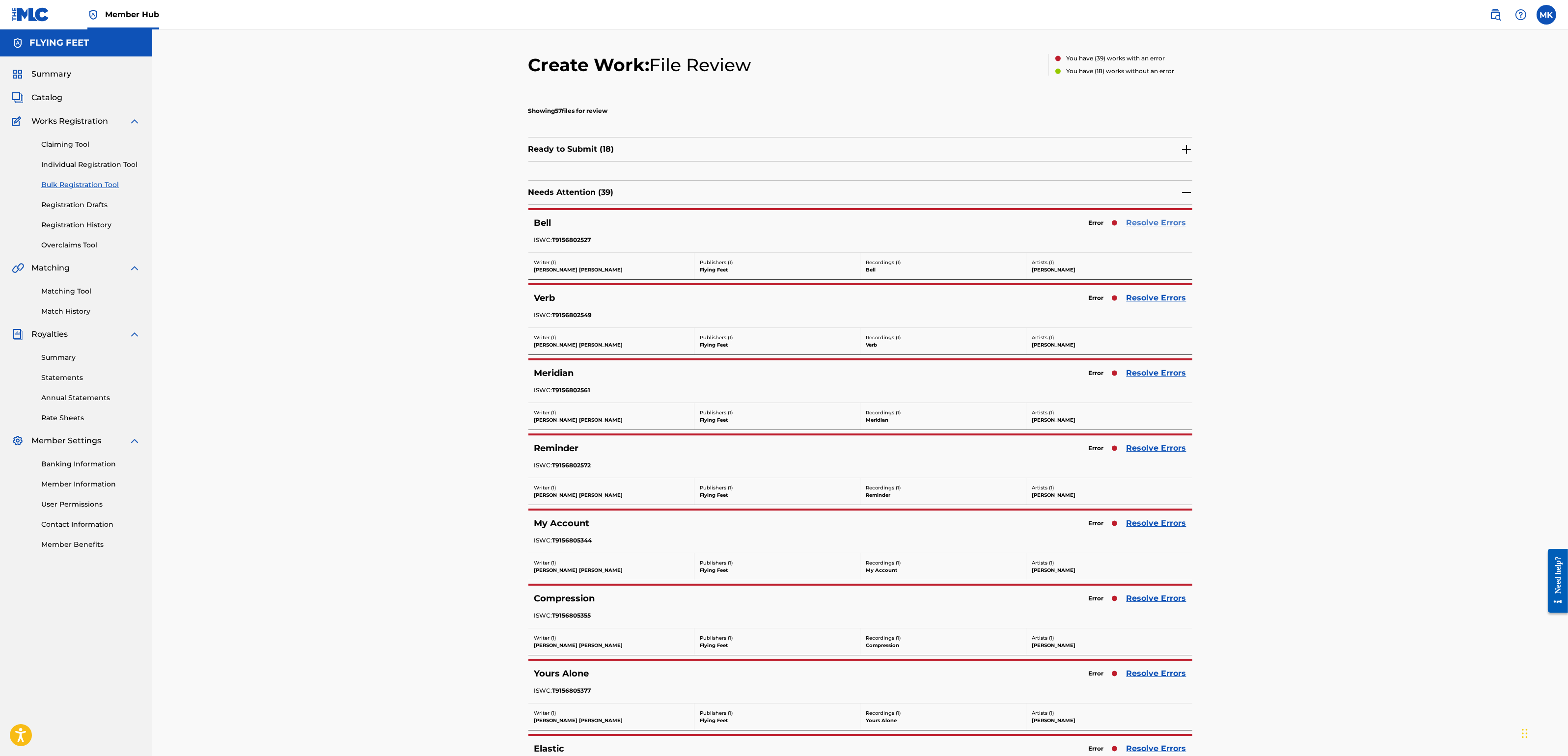
click at [1135, 225] on link "Resolve Errors" at bounding box center [1157, 223] width 60 height 12
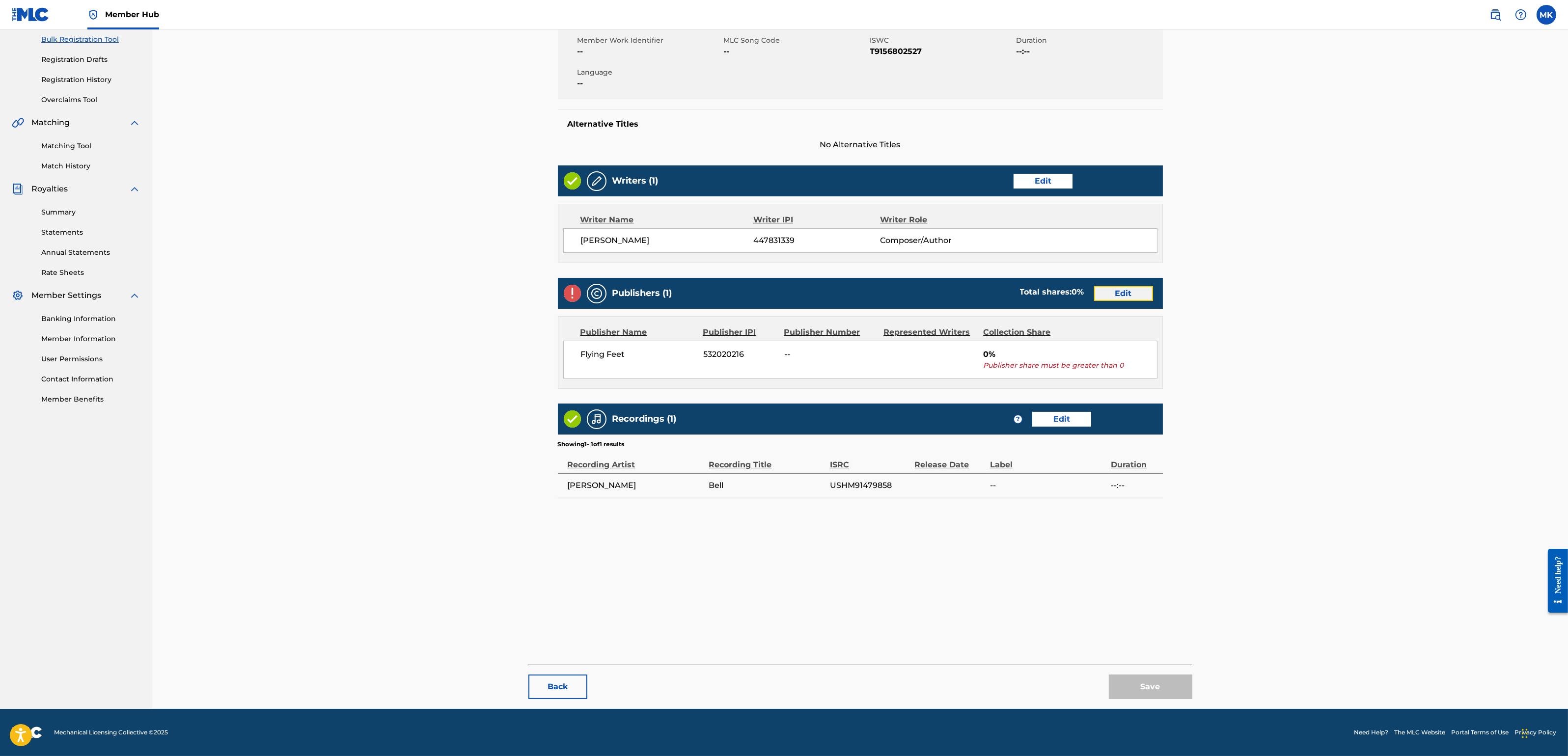
click at [1127, 292] on link "Edit" at bounding box center [1123, 293] width 59 height 15
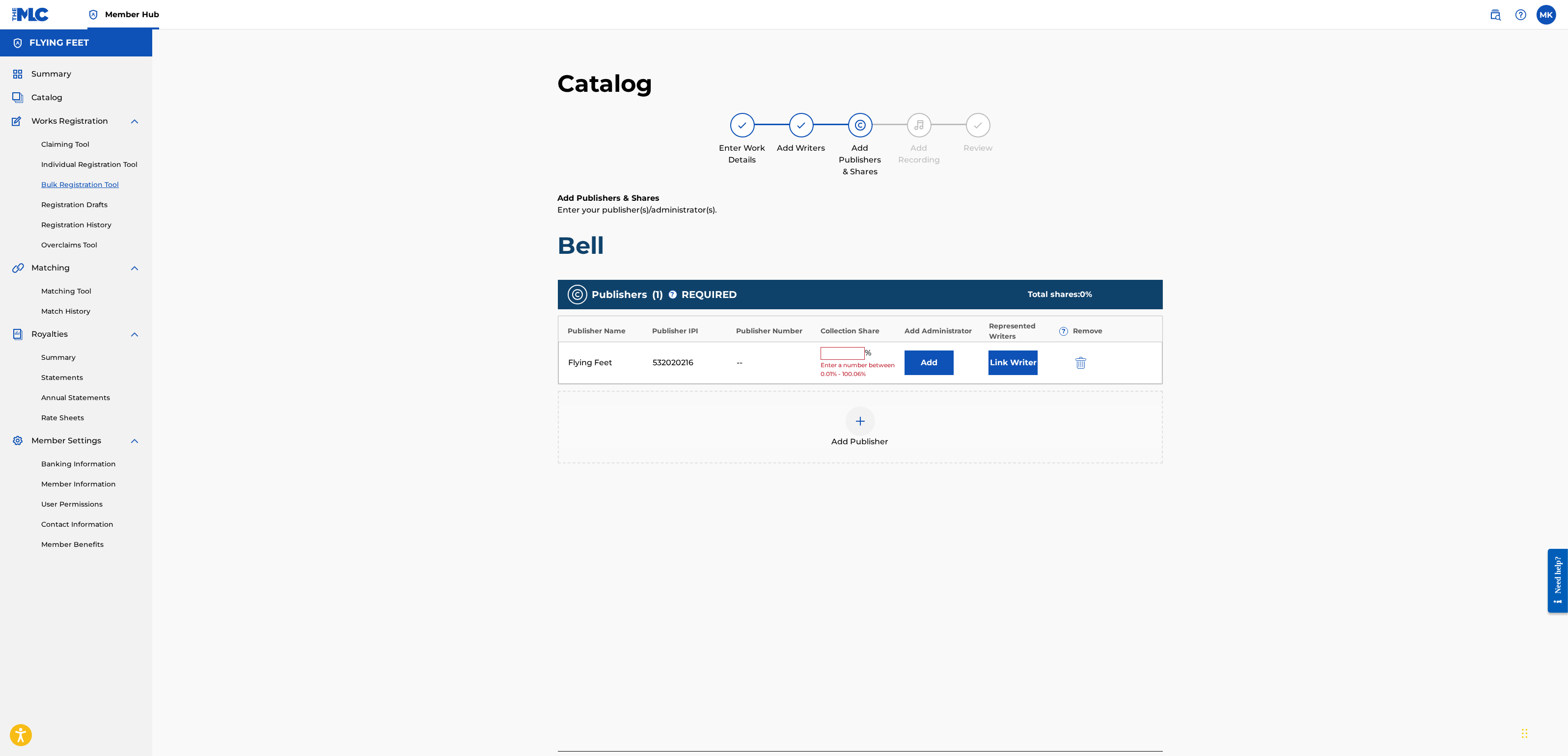
click at [852, 354] on input "text" at bounding box center [842, 353] width 44 height 13
type input "100"
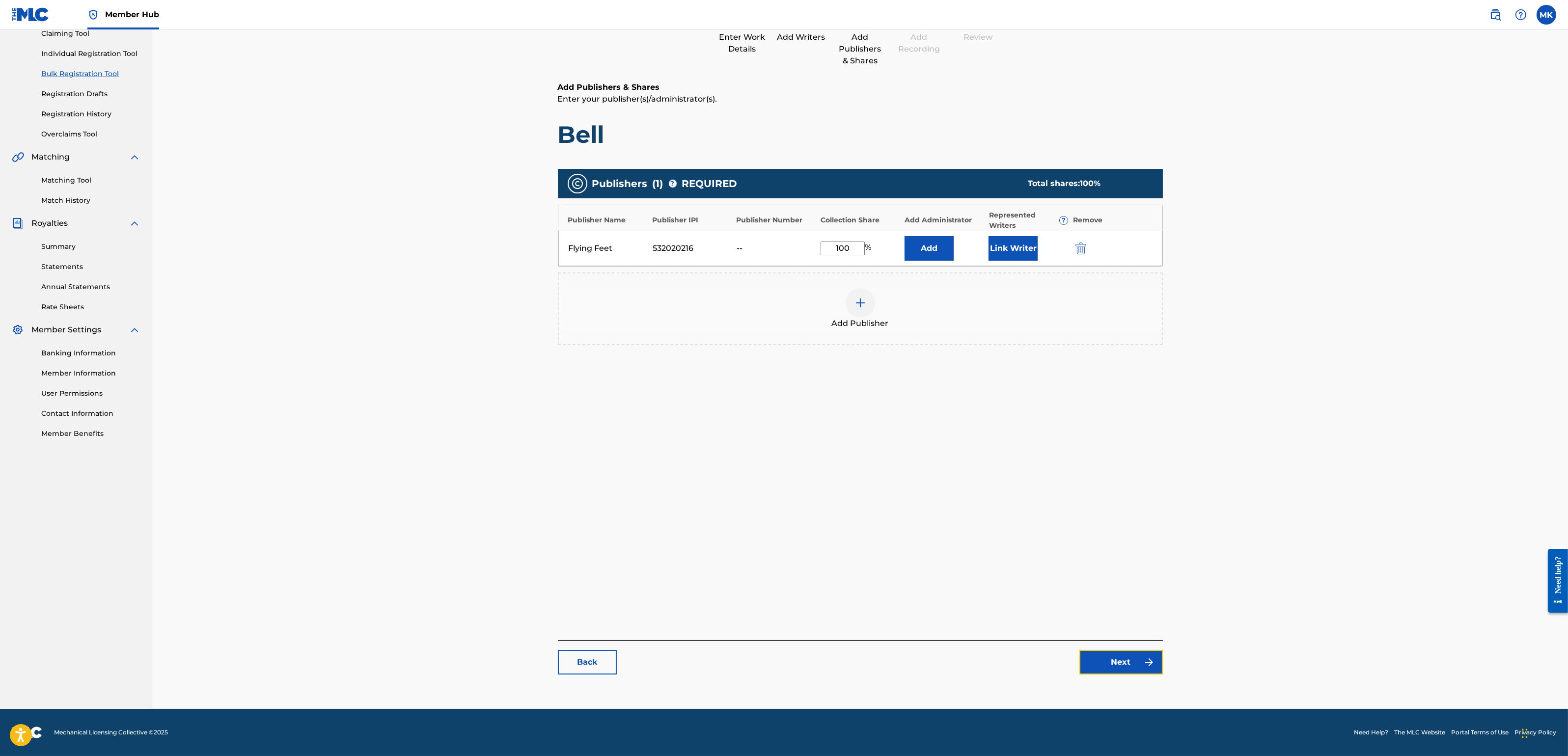
click at [1119, 663] on link "Next" at bounding box center [1121, 662] width 83 height 24
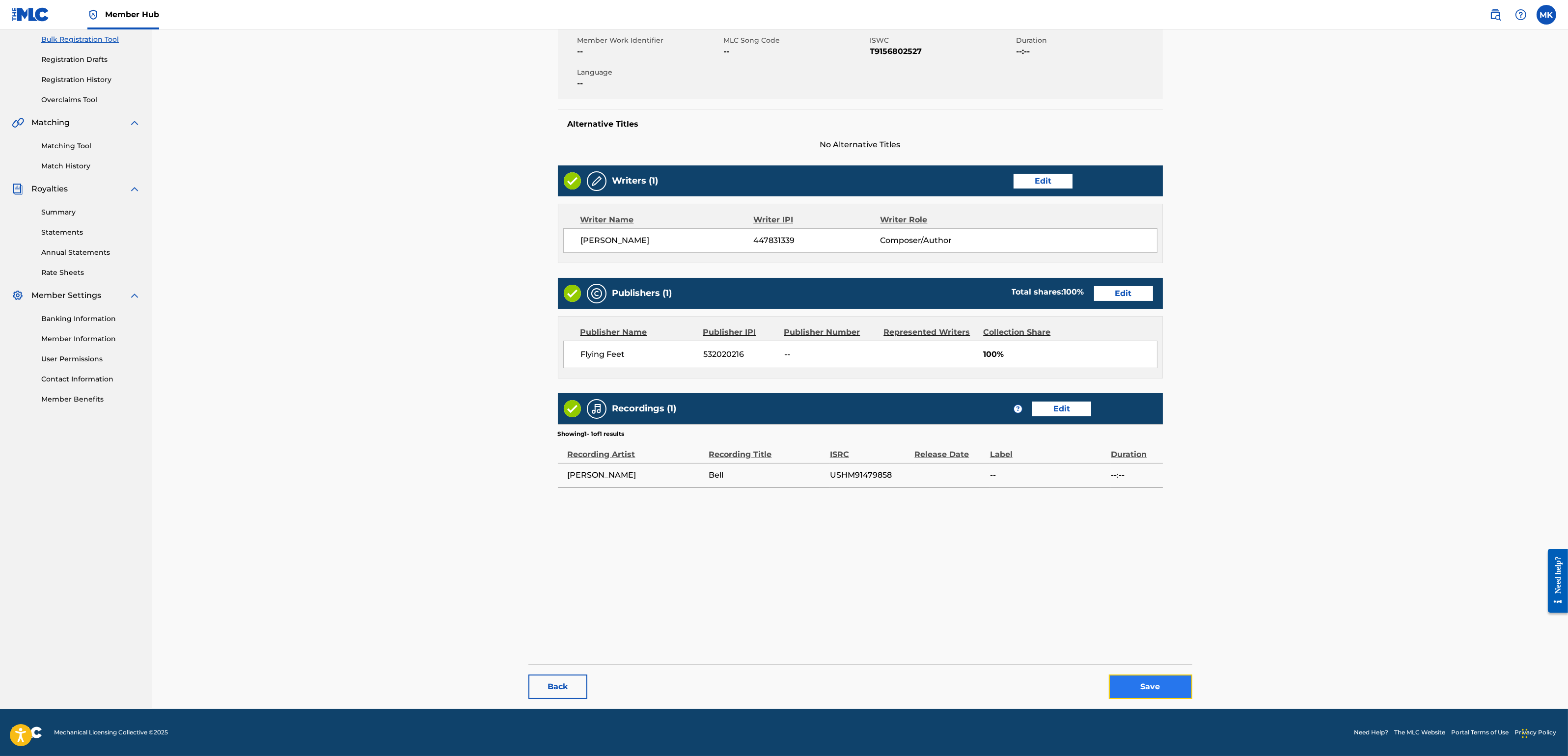
click at [1147, 672] on button "Save" at bounding box center [1150, 687] width 83 height 24
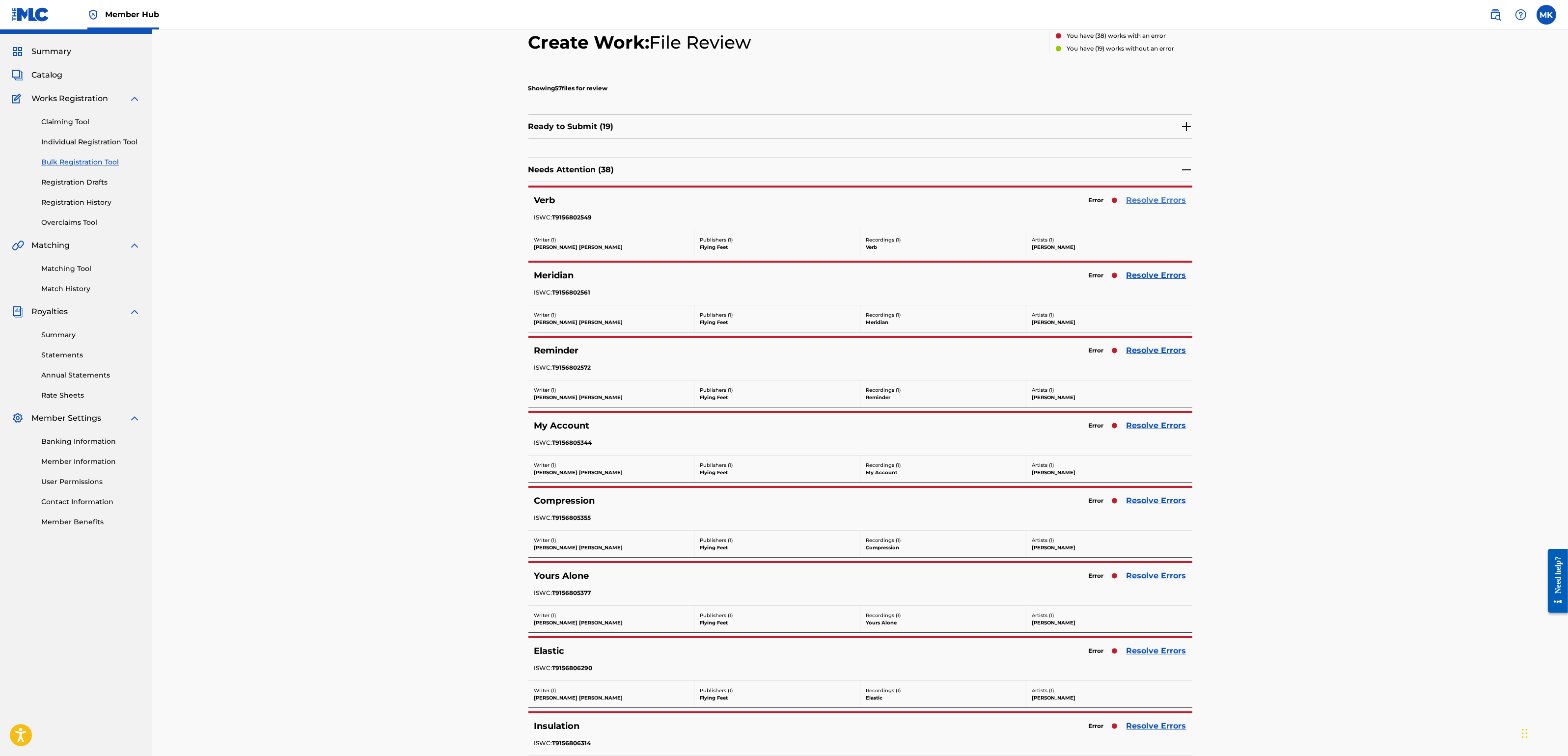
click at [1170, 202] on link "Resolve Errors" at bounding box center [1157, 200] width 60 height 12
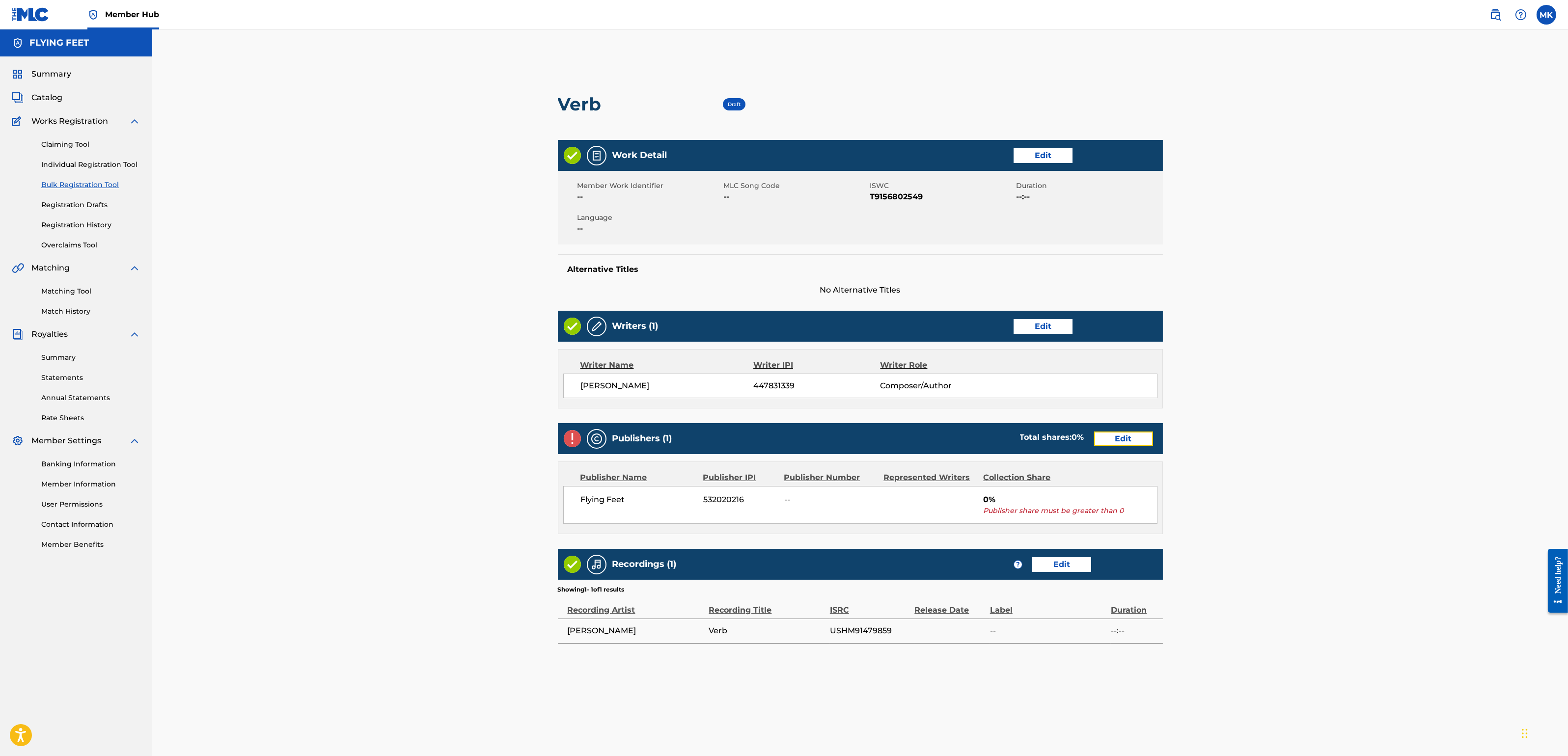
click at [1114, 435] on link "Edit" at bounding box center [1123, 439] width 59 height 15
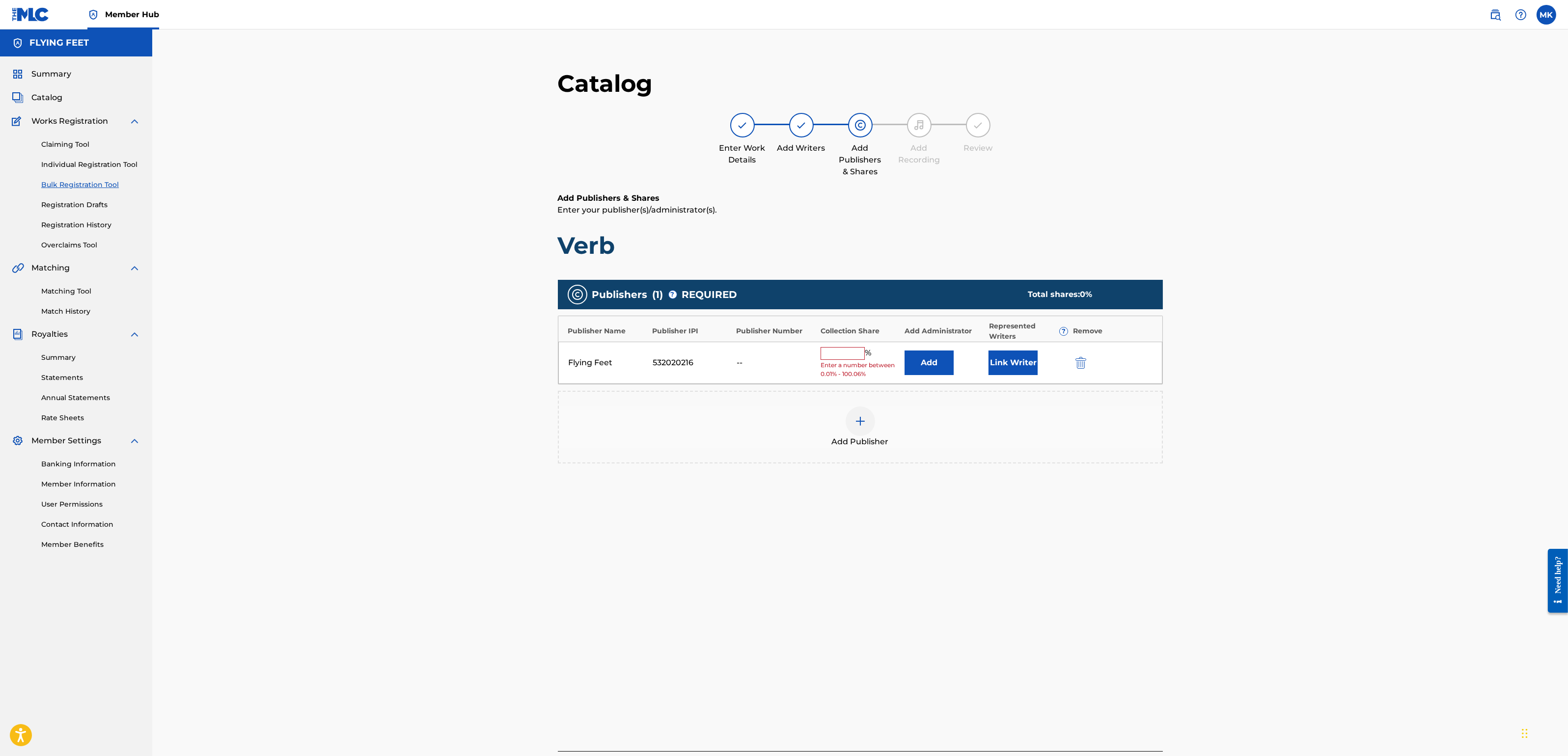
click at [839, 351] on input "text" at bounding box center [842, 353] width 44 height 13
type input "100"
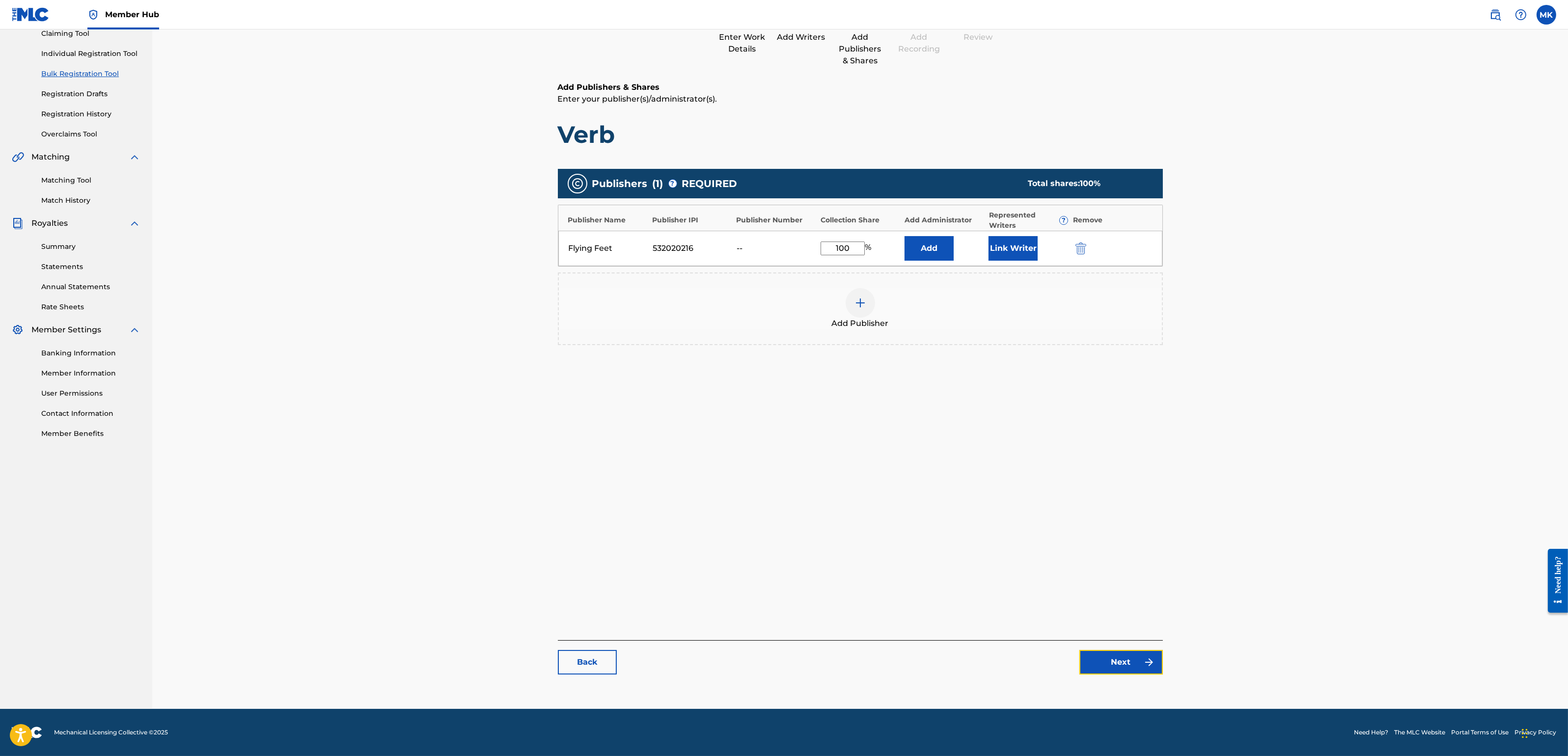
click at [1116, 666] on link "Next" at bounding box center [1121, 662] width 83 height 24
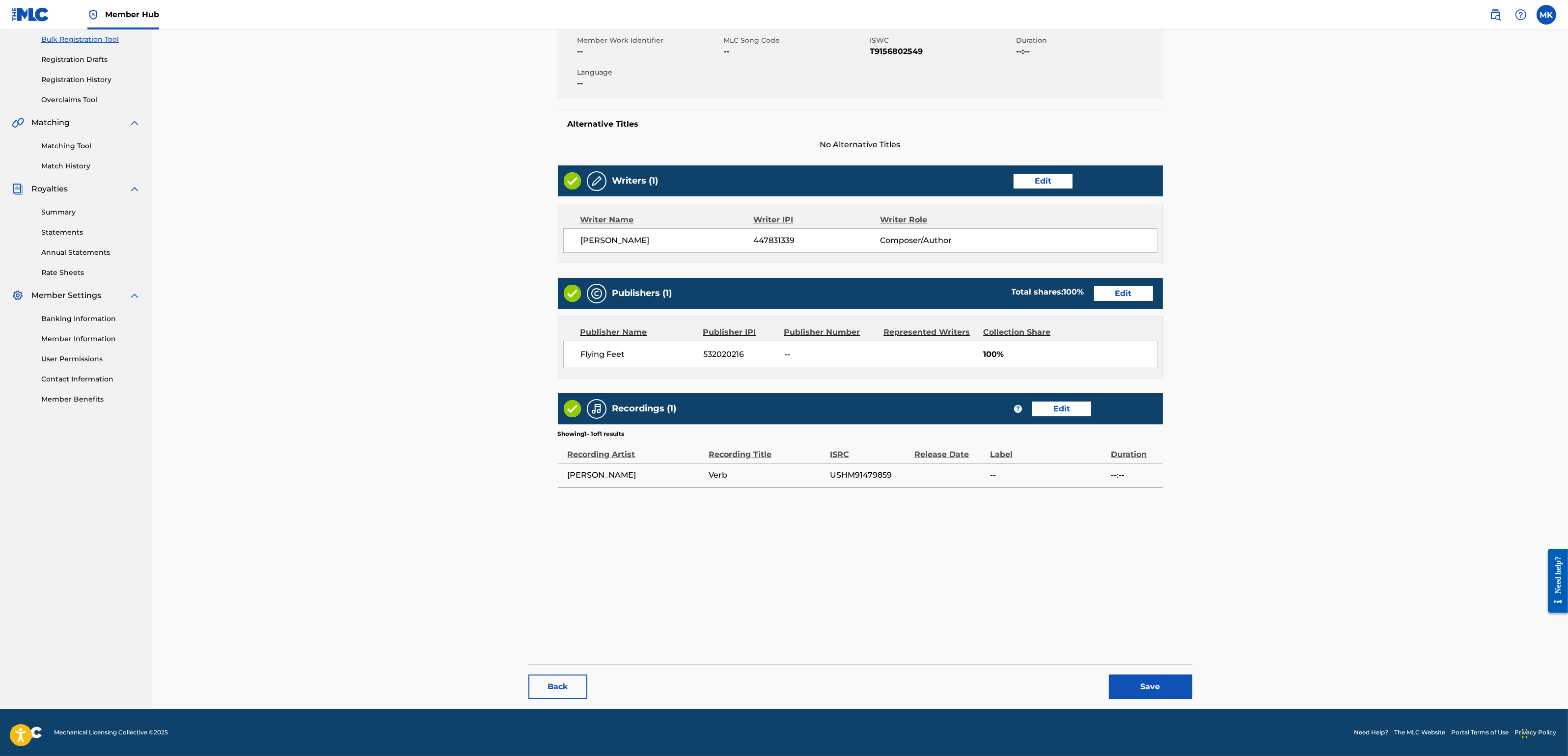
click at [1144, 672] on div "Back Save" at bounding box center [860, 682] width 664 height 34
click at [1146, 672] on button "Save" at bounding box center [1150, 687] width 83 height 24
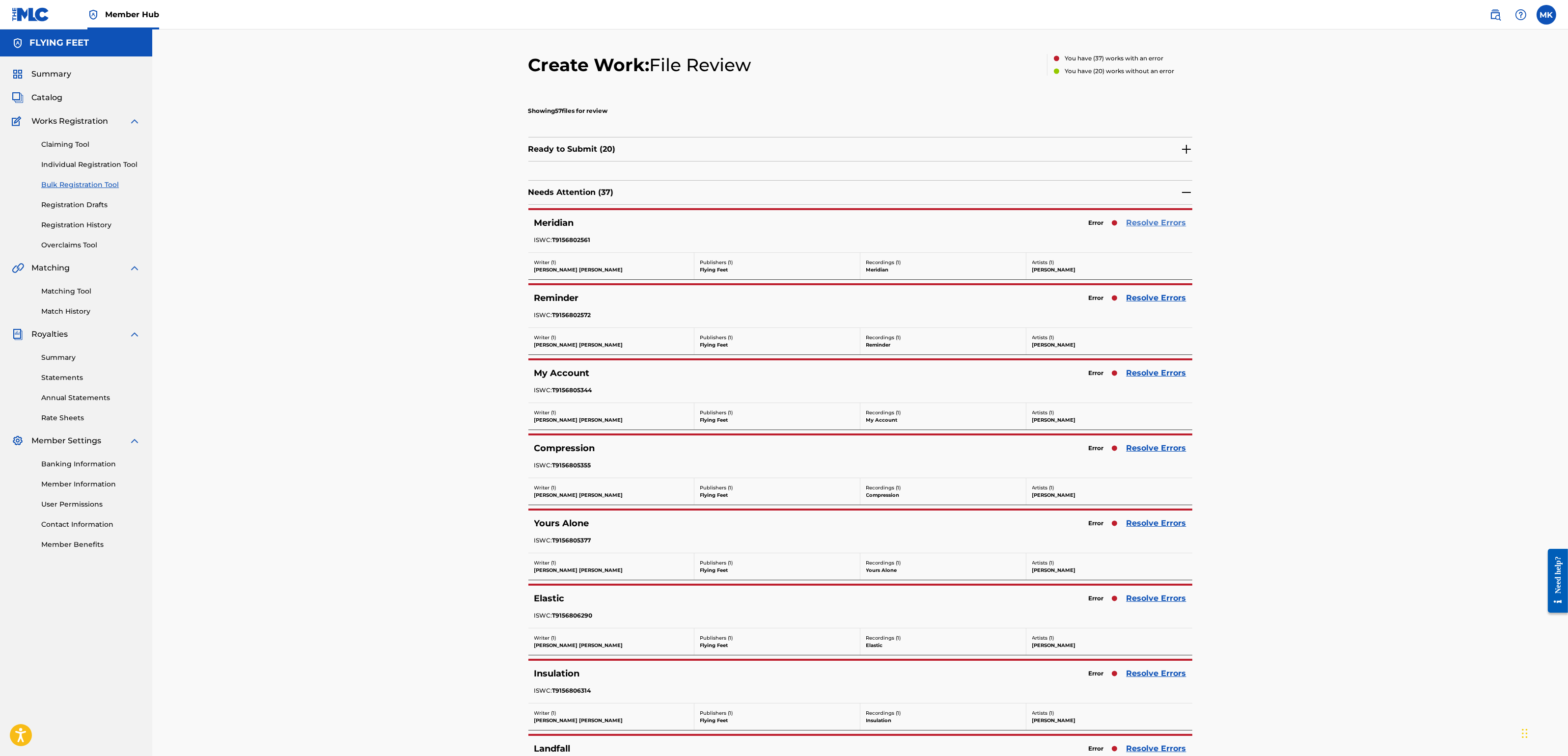
click at [1163, 225] on link "Resolve Errors" at bounding box center [1157, 223] width 60 height 12
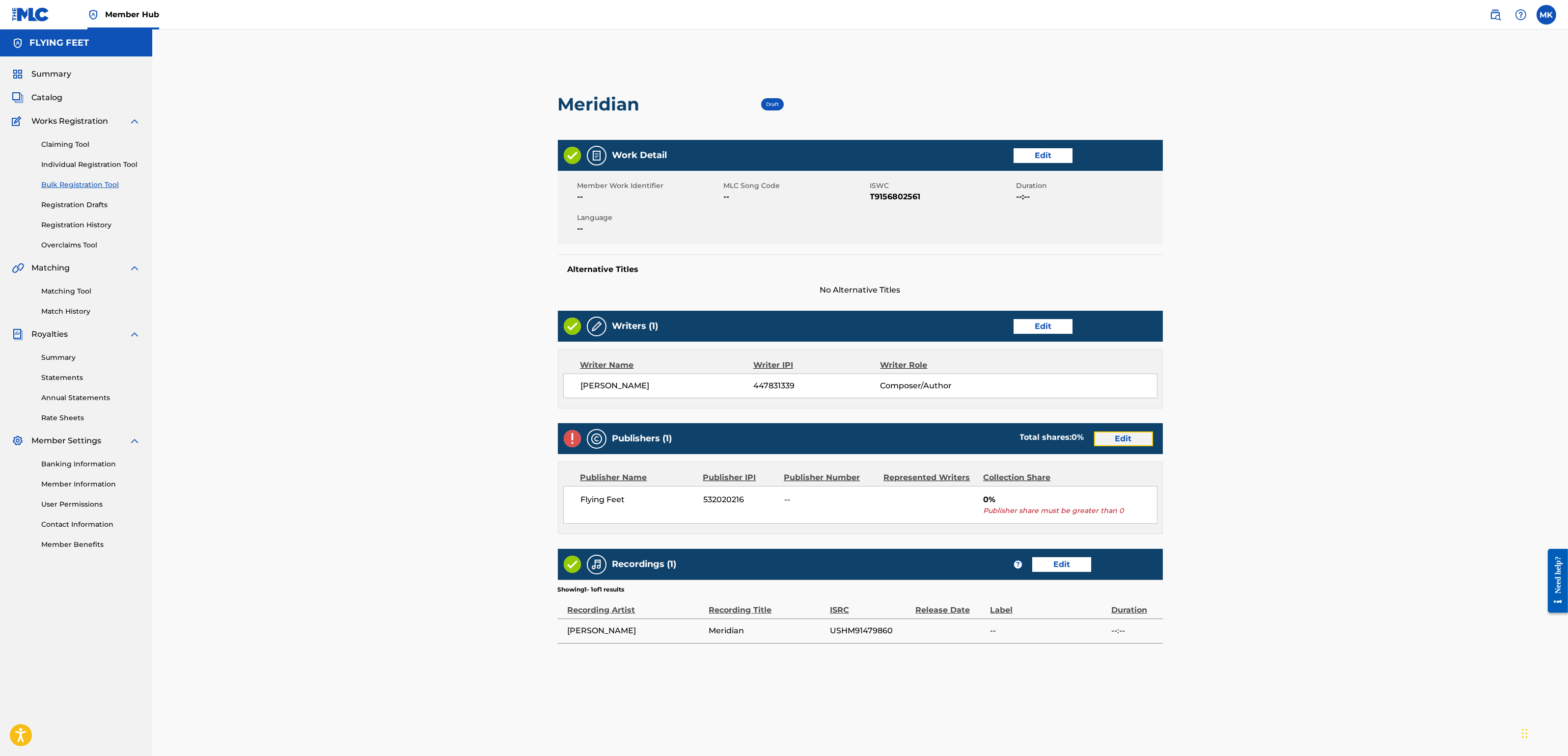
click at [1125, 436] on link "Edit" at bounding box center [1123, 439] width 59 height 15
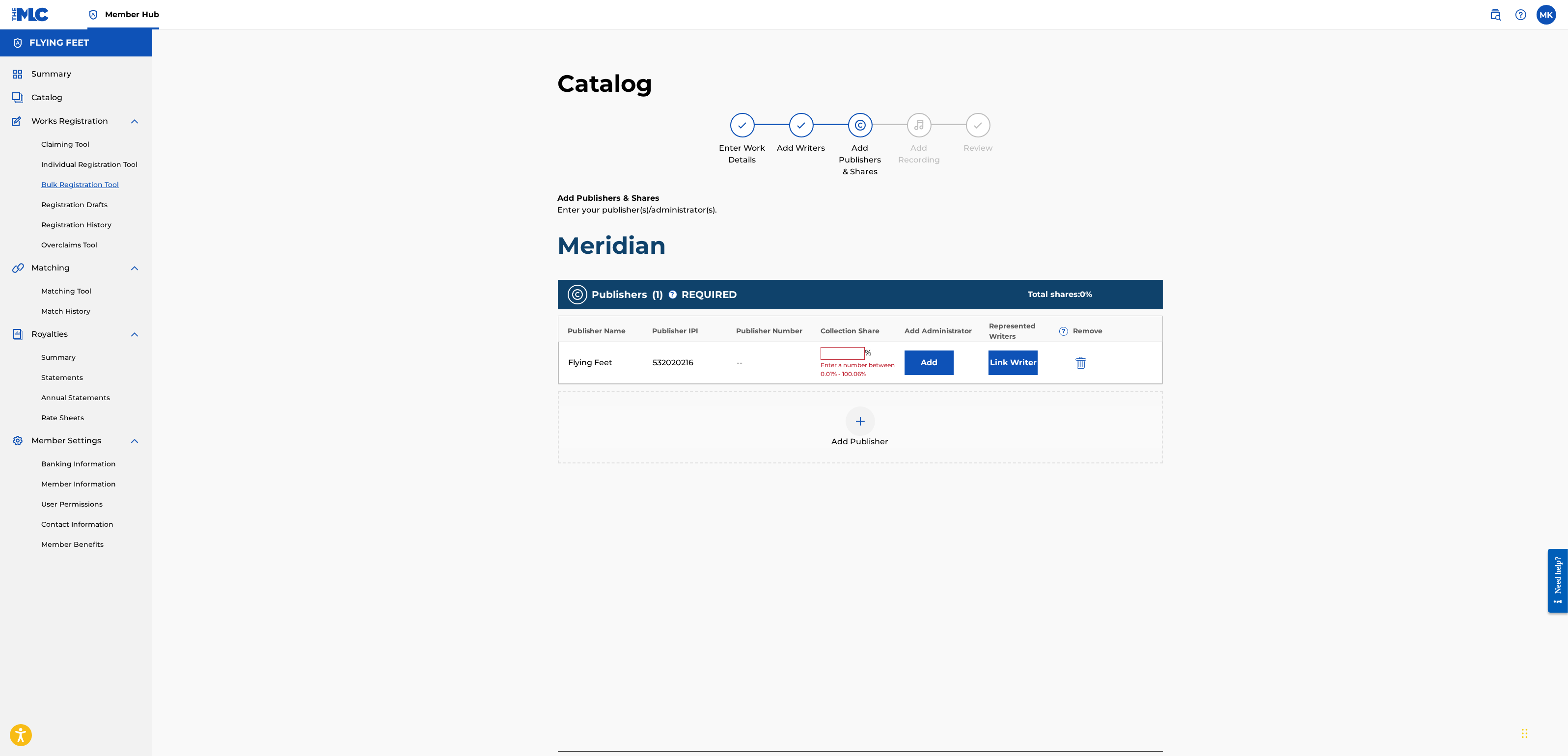
click at [845, 354] on input "text" at bounding box center [842, 353] width 44 height 13
type input "100"
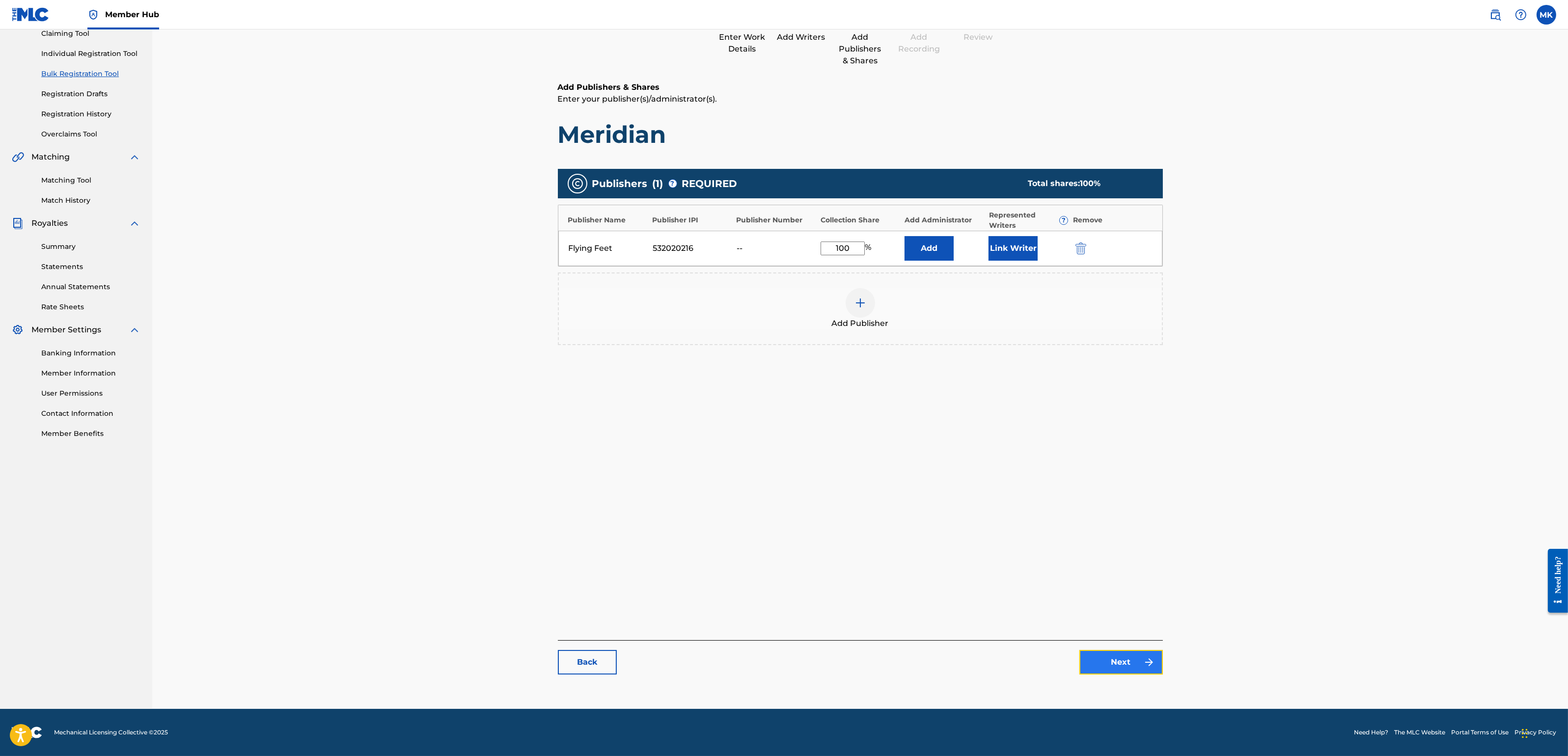
click at [1108, 671] on link "Next" at bounding box center [1121, 662] width 83 height 24
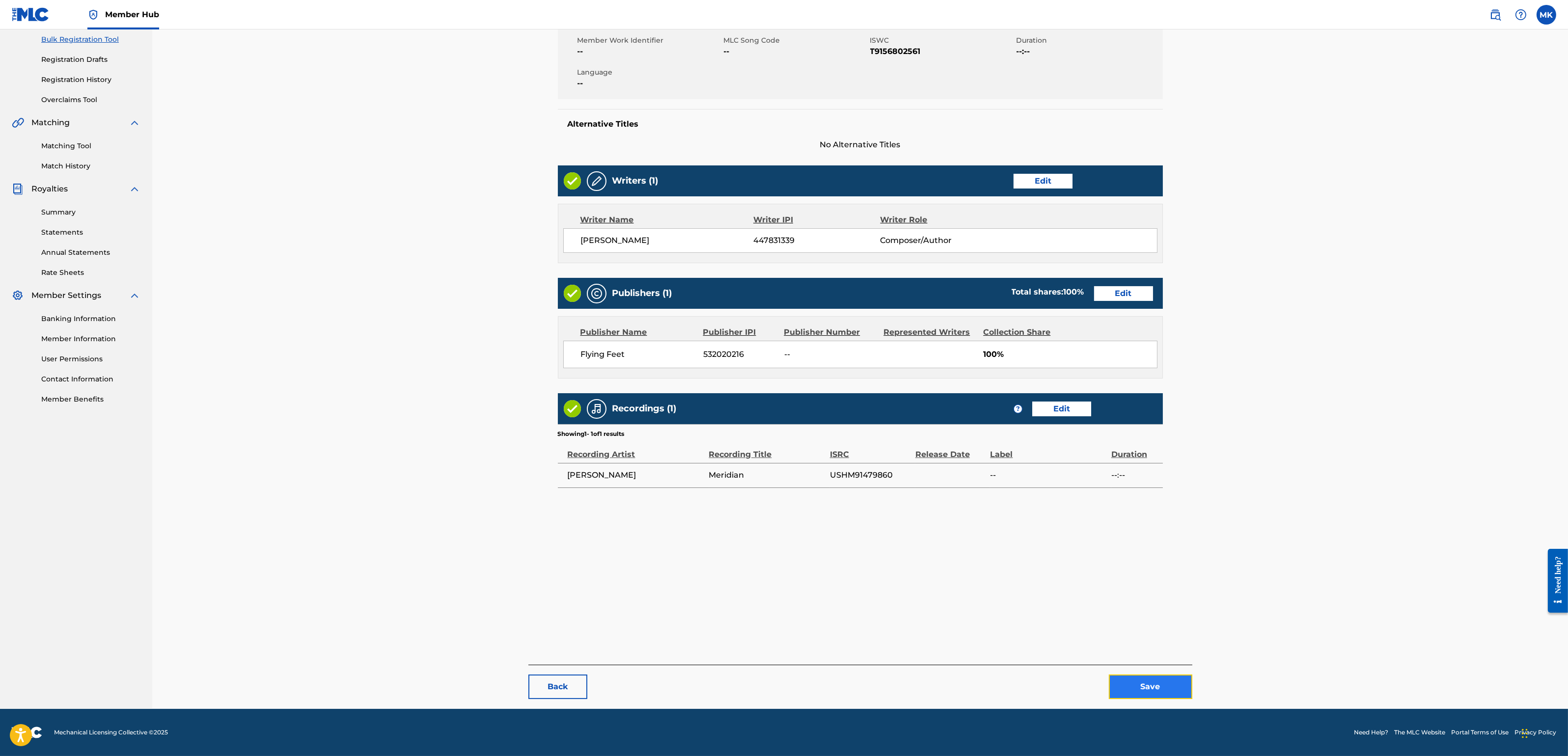
click at [1136, 672] on button "Save" at bounding box center [1150, 687] width 83 height 24
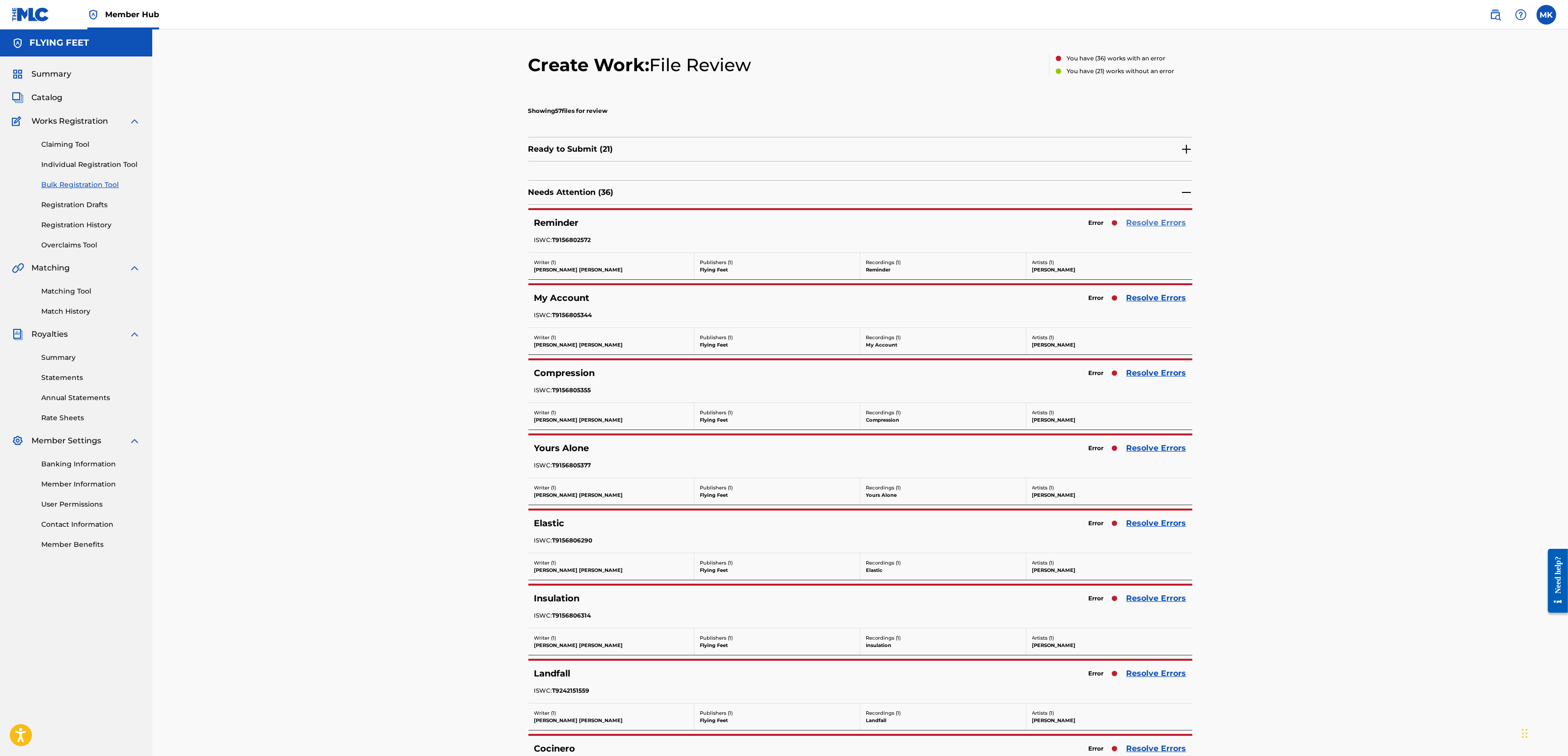
click at [1160, 228] on link "Resolve Errors" at bounding box center [1157, 223] width 60 height 12
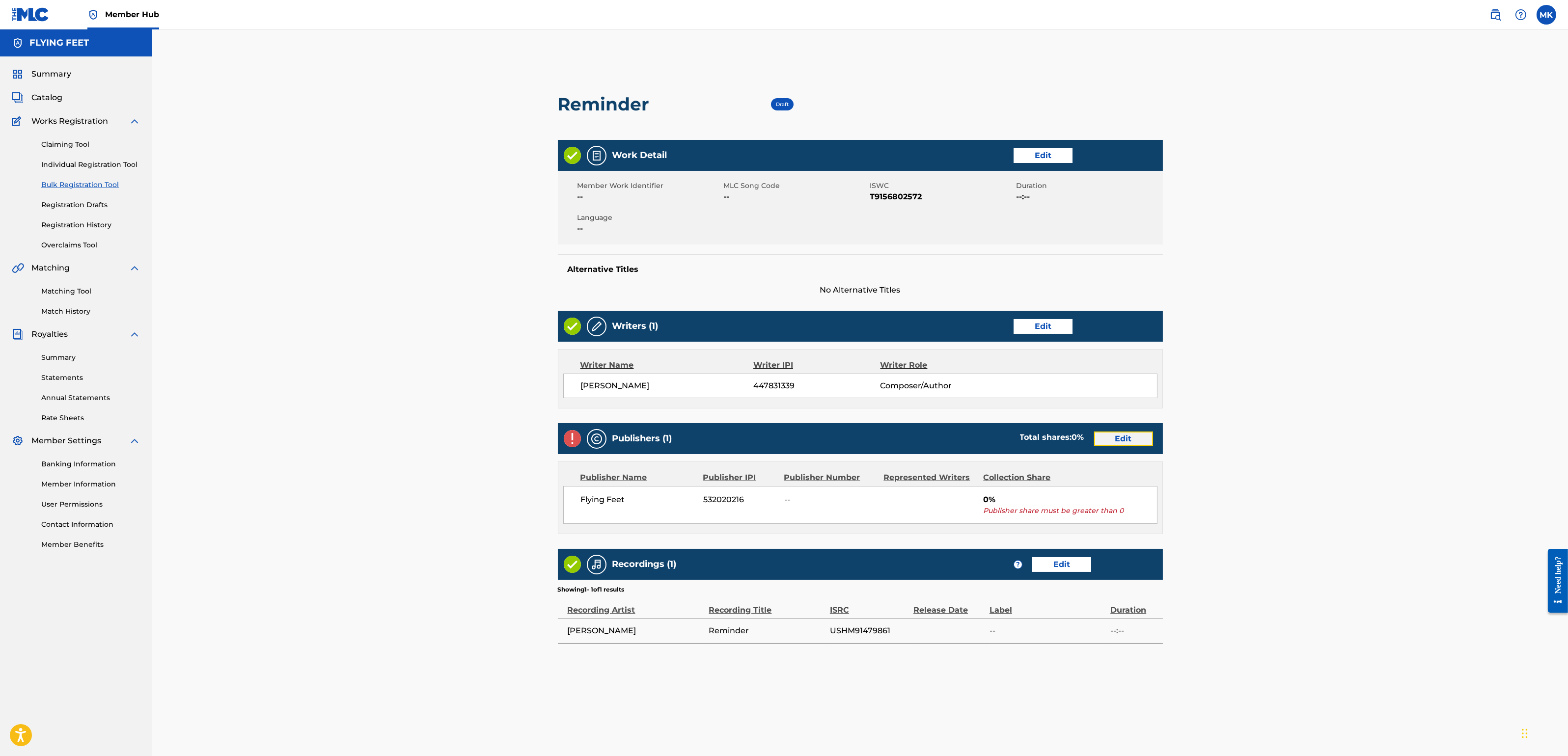
click at [1130, 444] on link "Edit" at bounding box center [1123, 439] width 59 height 15
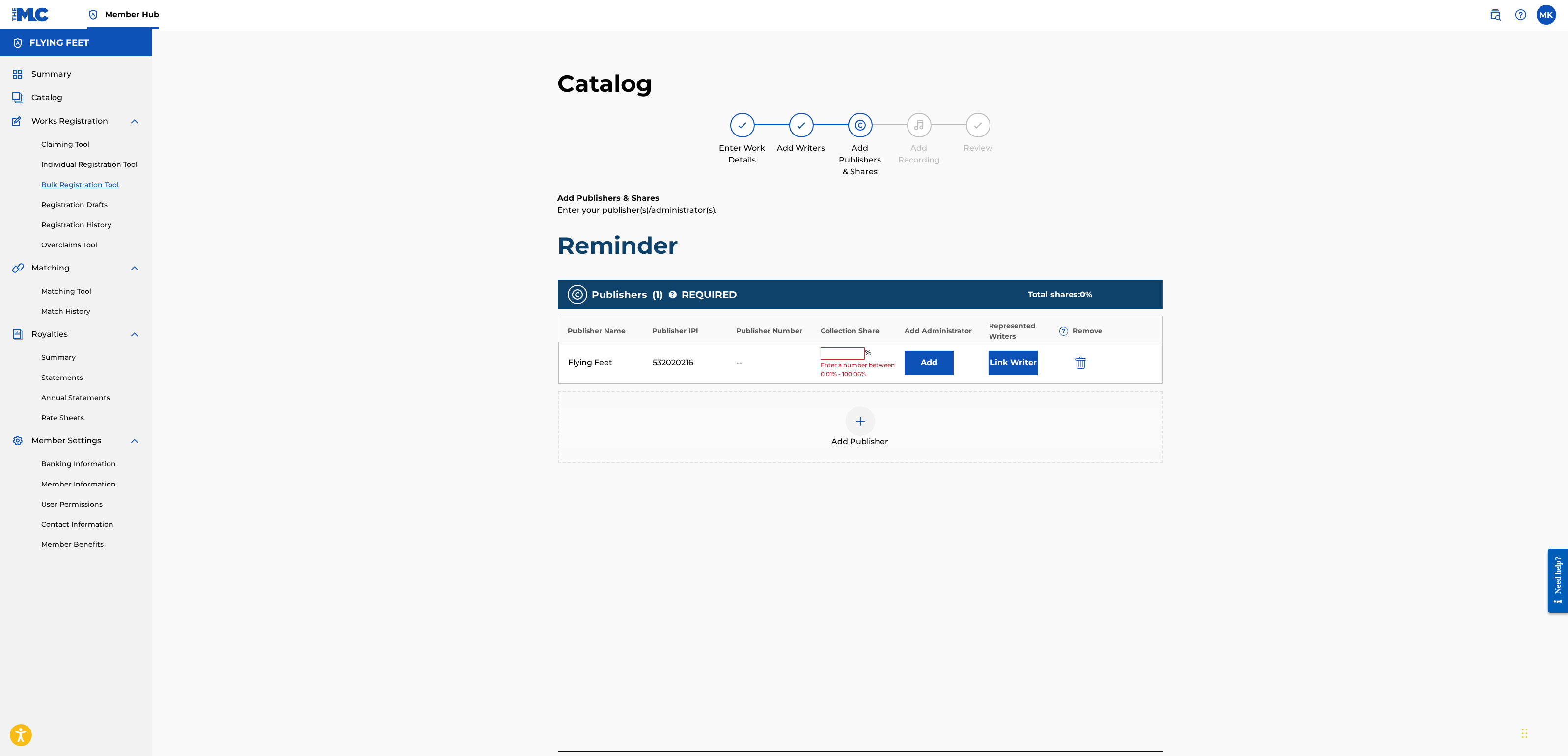
click at [859, 355] on input "text" at bounding box center [842, 353] width 44 height 13
type input "100"
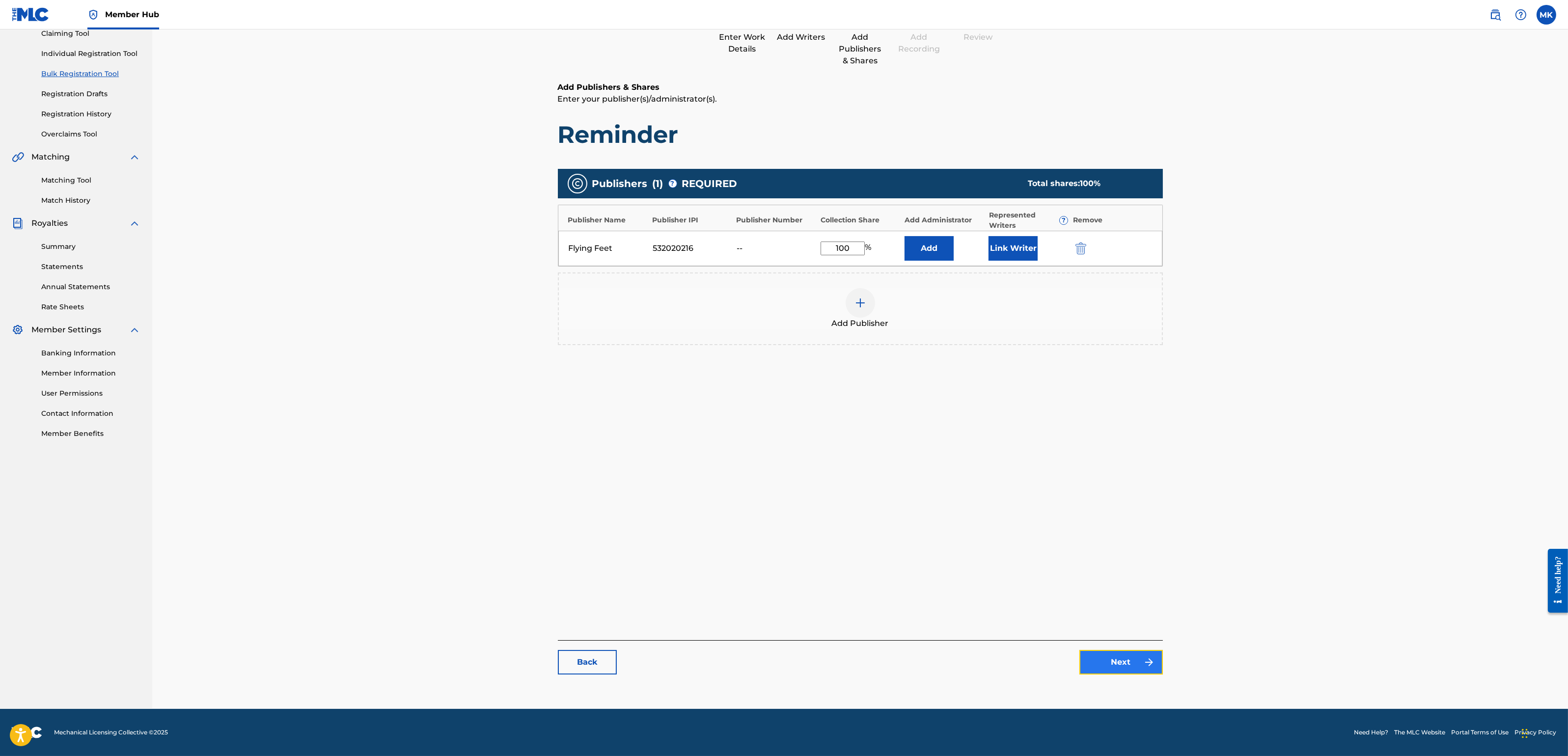
click at [1113, 654] on link "Next" at bounding box center [1121, 662] width 83 height 24
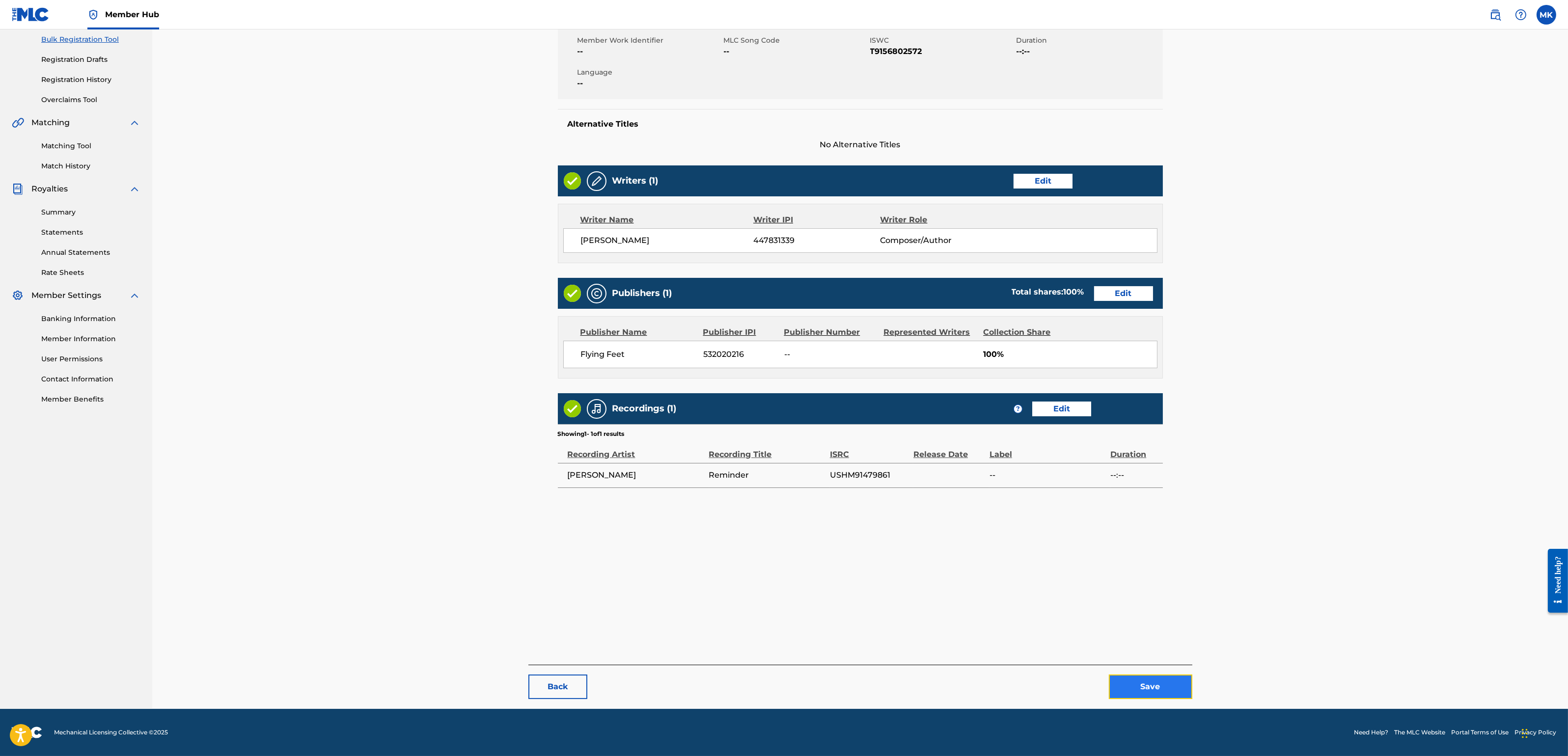
click at [1133, 672] on button "Save" at bounding box center [1150, 687] width 83 height 24
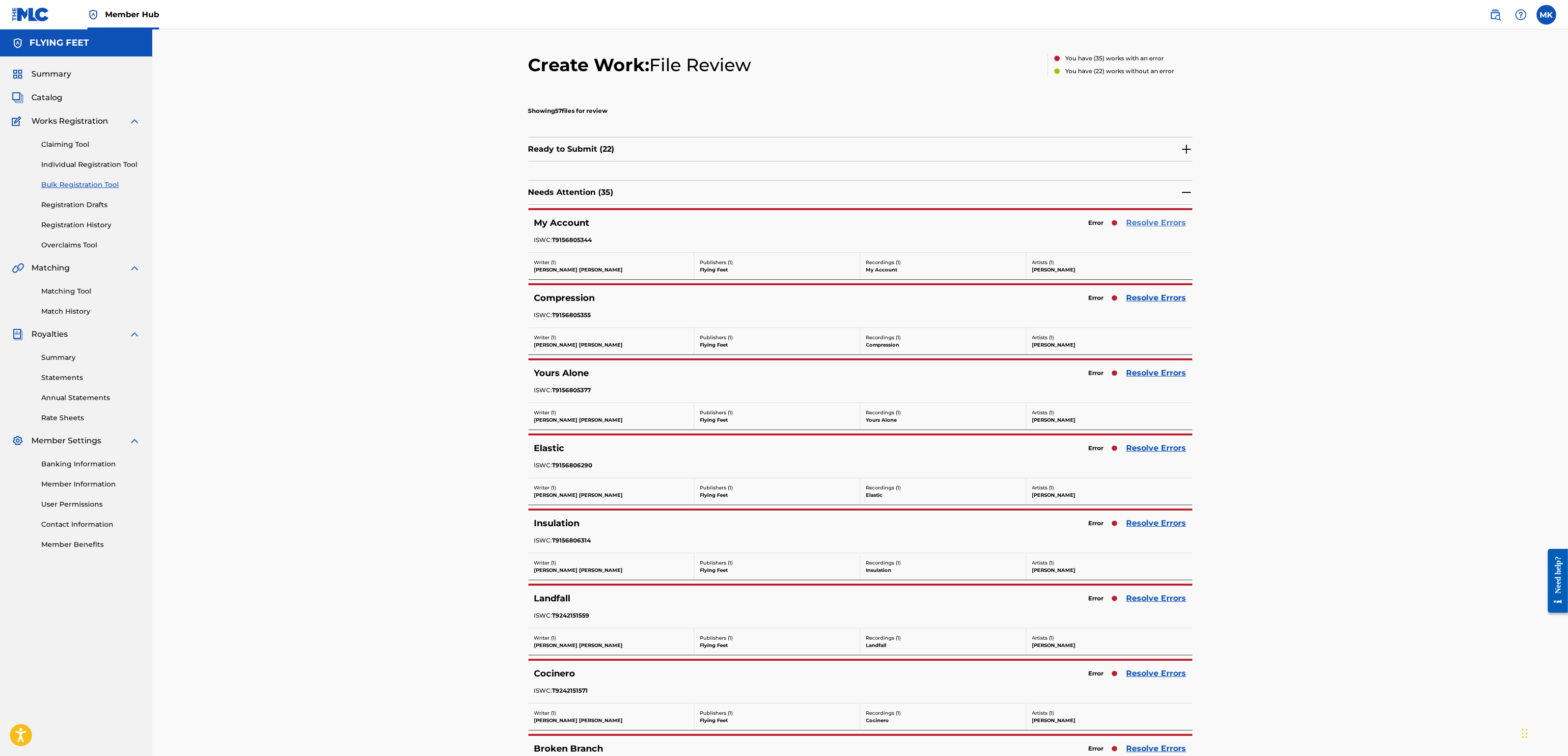
click at [1165, 217] on link "Resolve Errors" at bounding box center [1157, 223] width 60 height 12
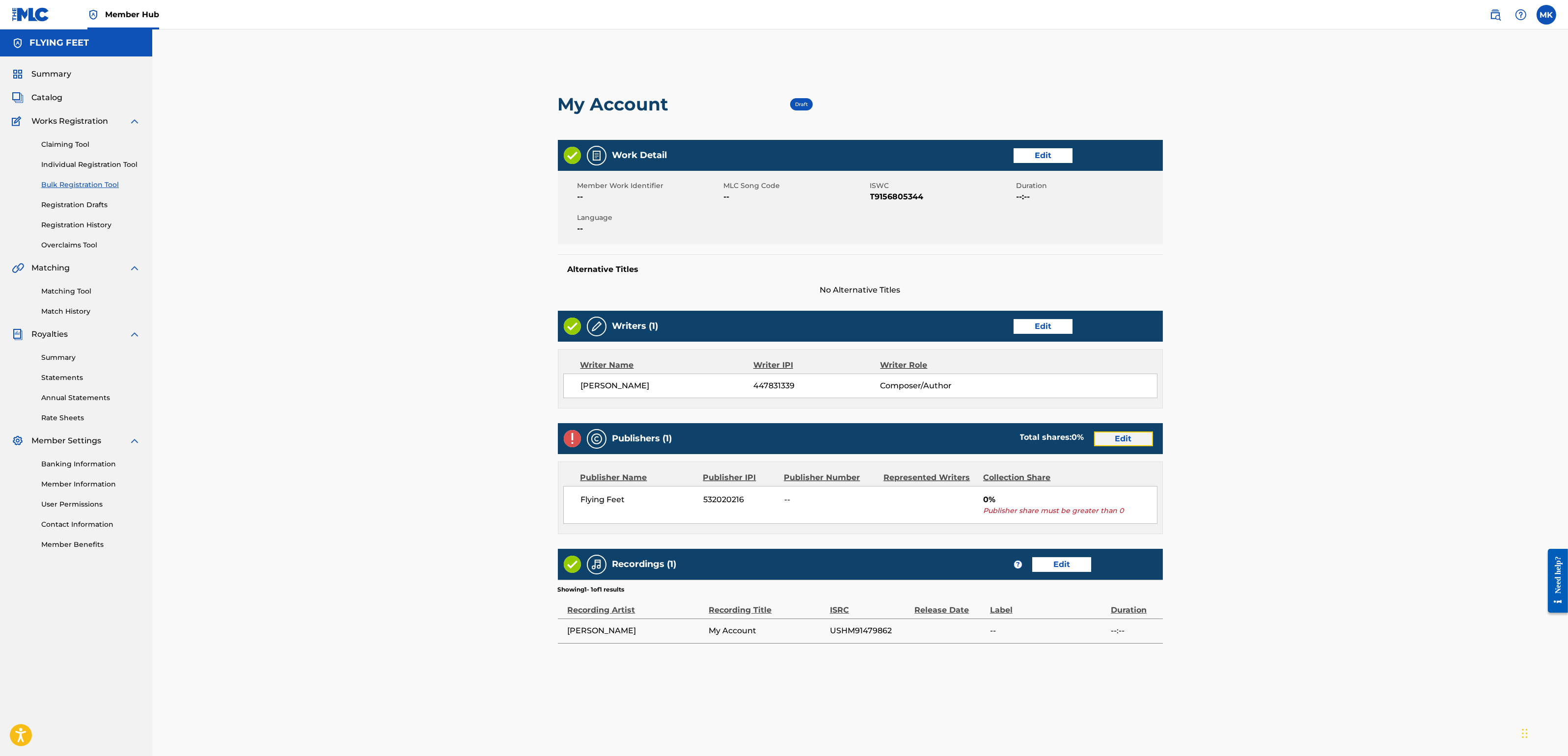
click at [1132, 433] on link "Edit" at bounding box center [1123, 439] width 59 height 15
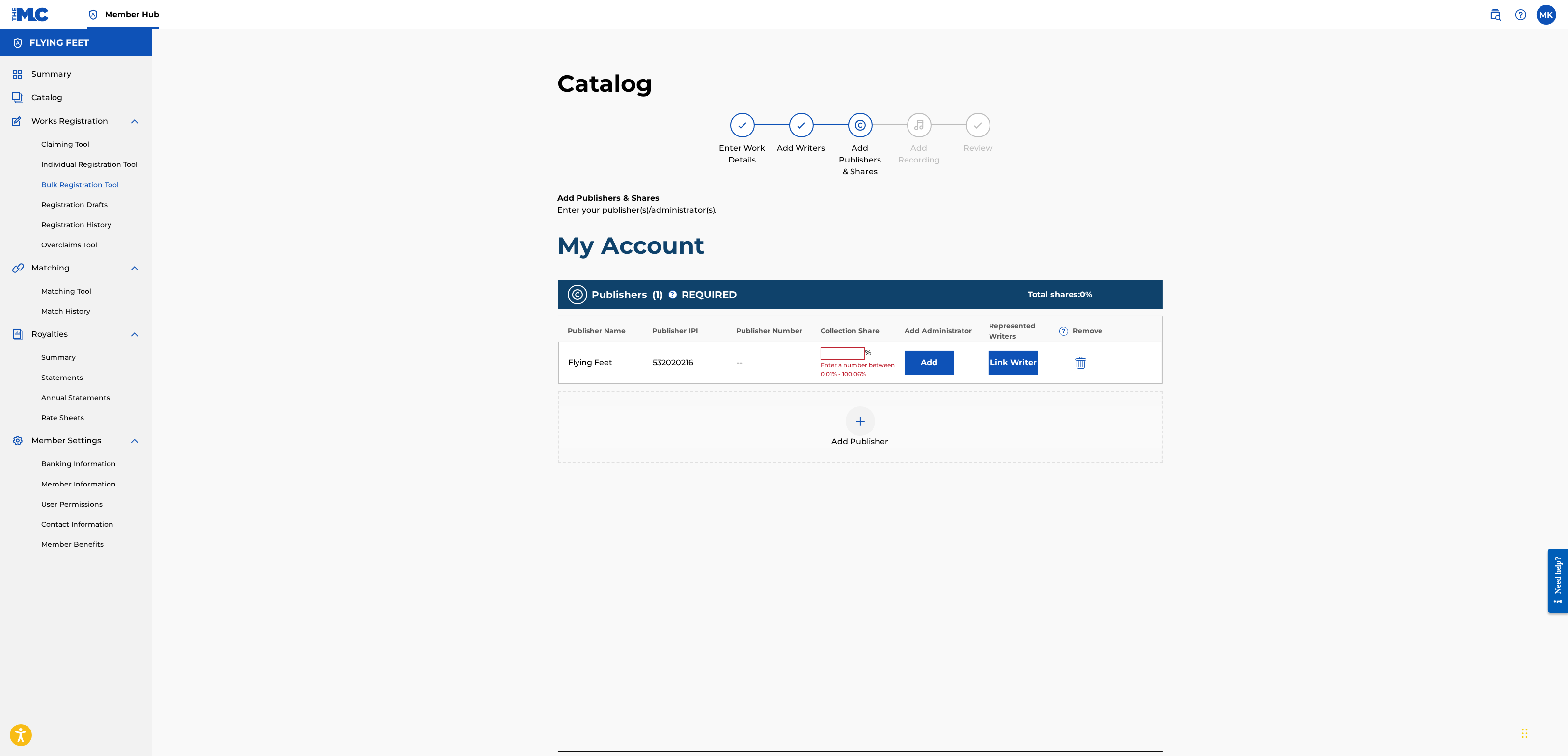
click at [842, 352] on input "text" at bounding box center [842, 353] width 44 height 13
type input "100"
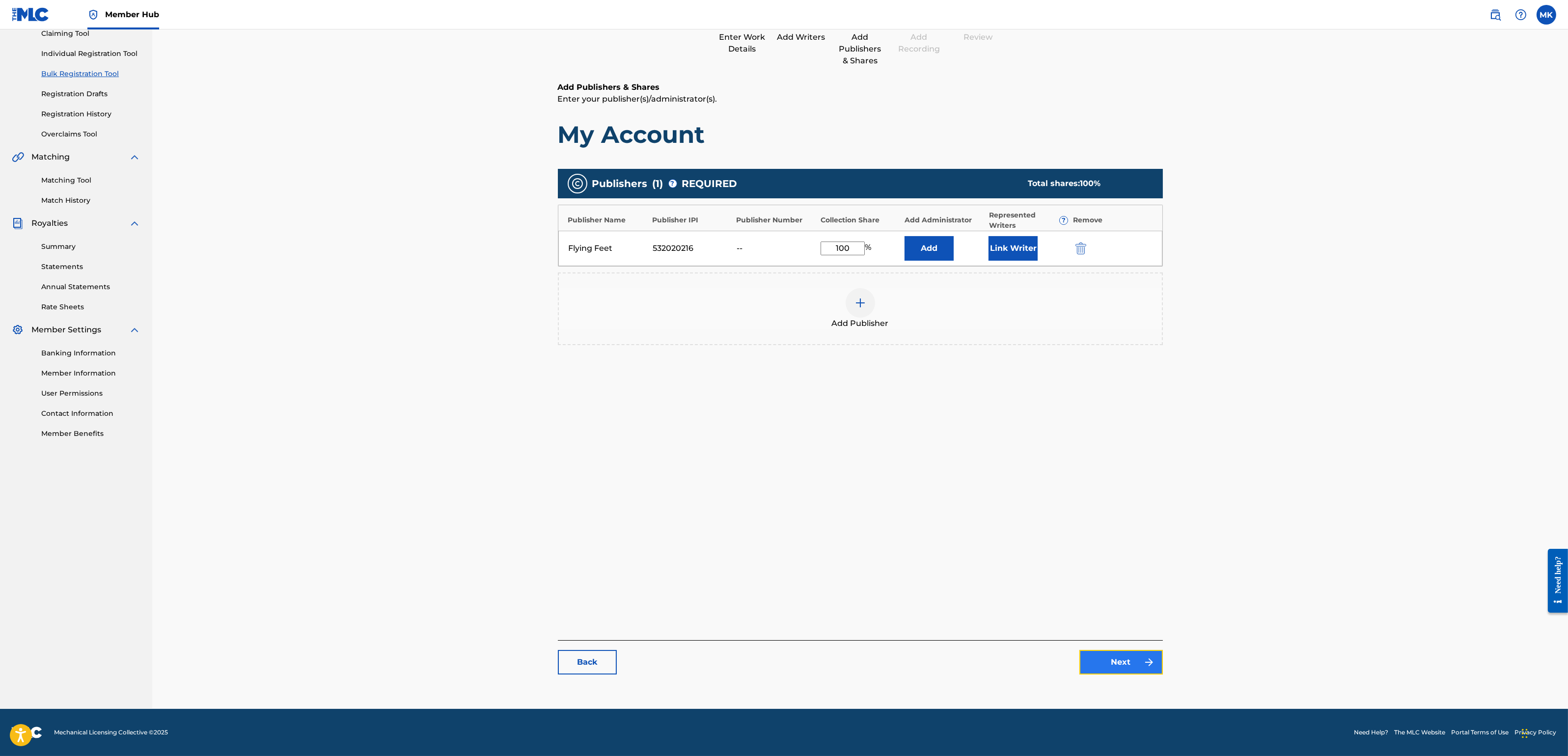
click at [1110, 668] on link "Next" at bounding box center [1121, 662] width 83 height 24
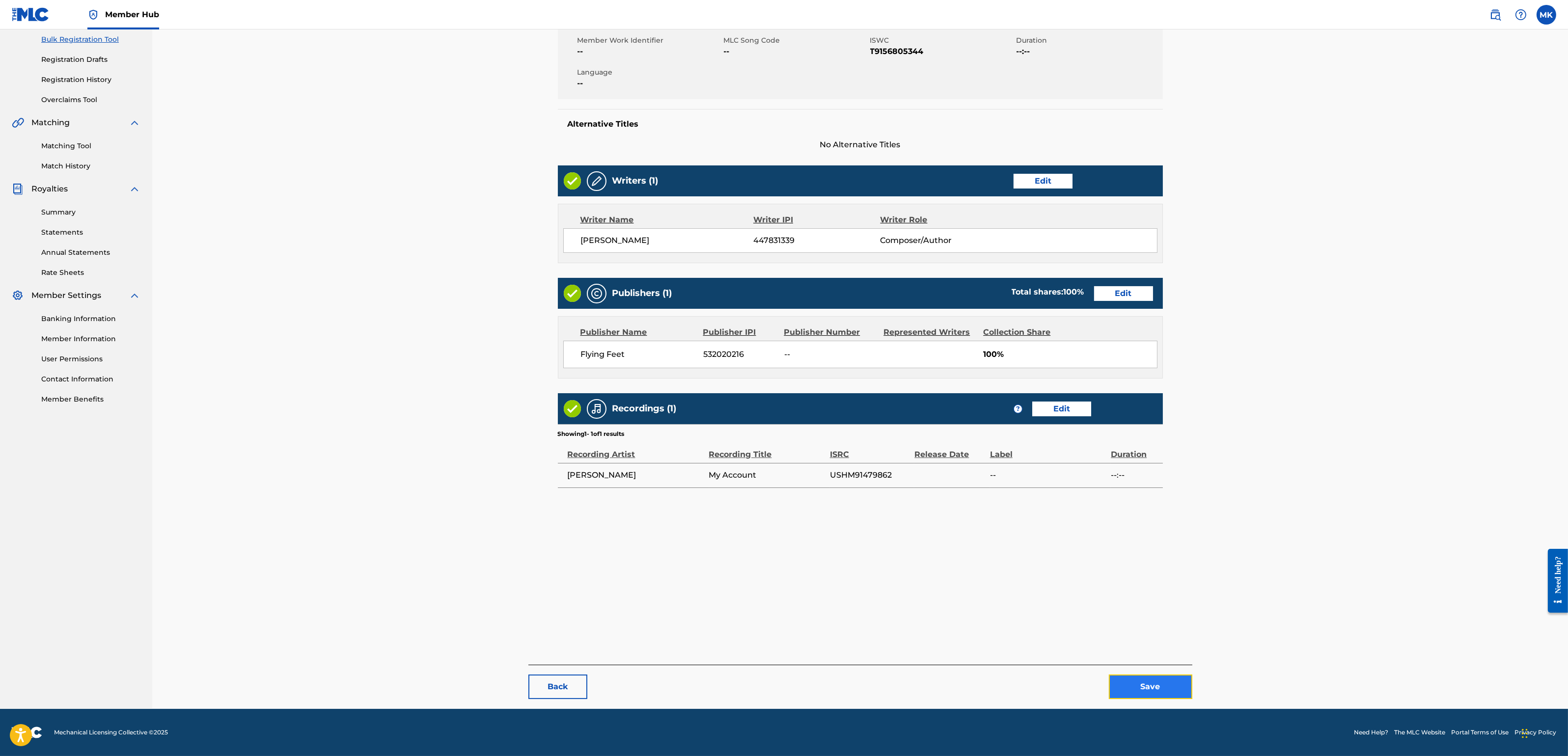
click at [1135, 672] on button "Save" at bounding box center [1150, 687] width 83 height 24
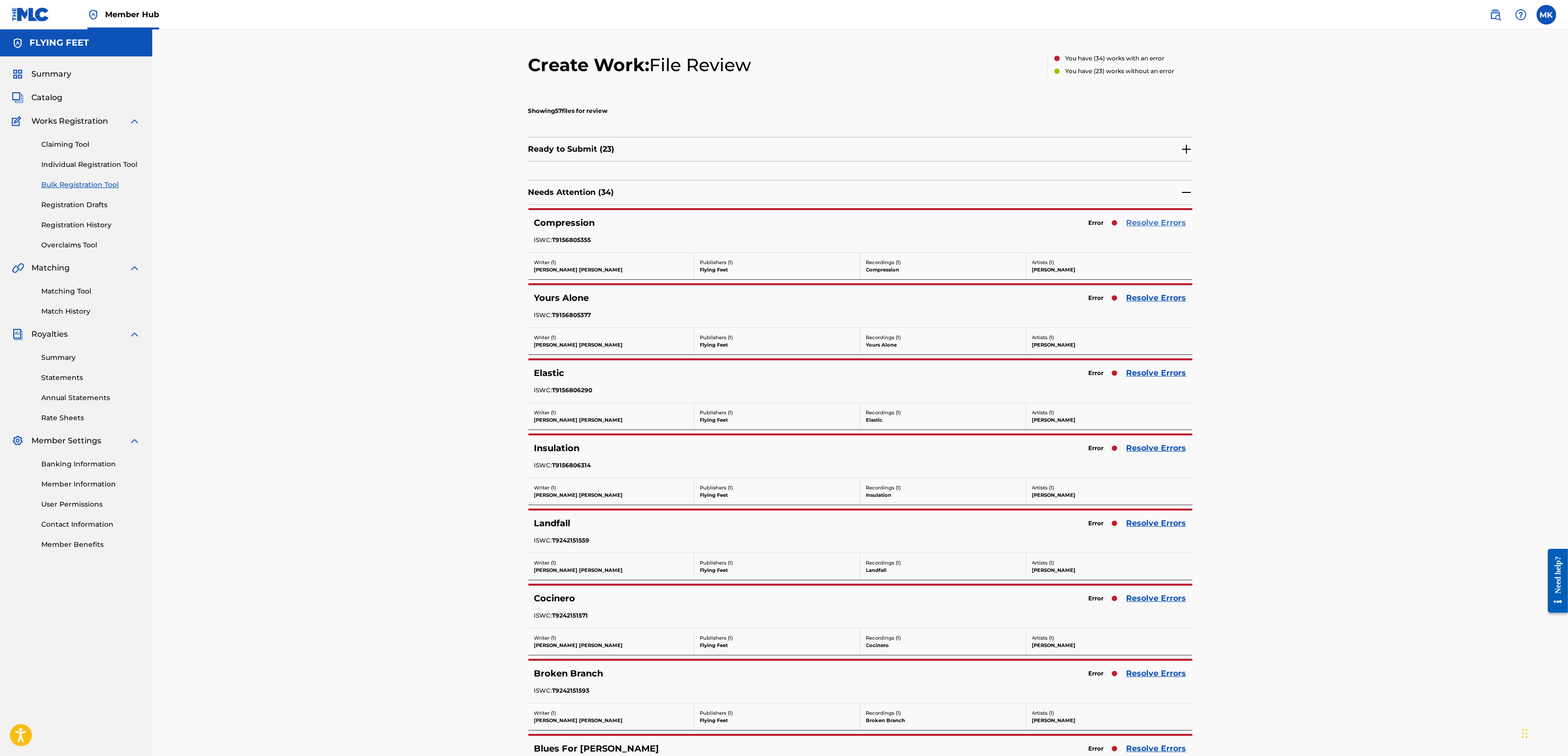
click at [1148, 222] on link "Resolve Errors" at bounding box center [1157, 223] width 60 height 12
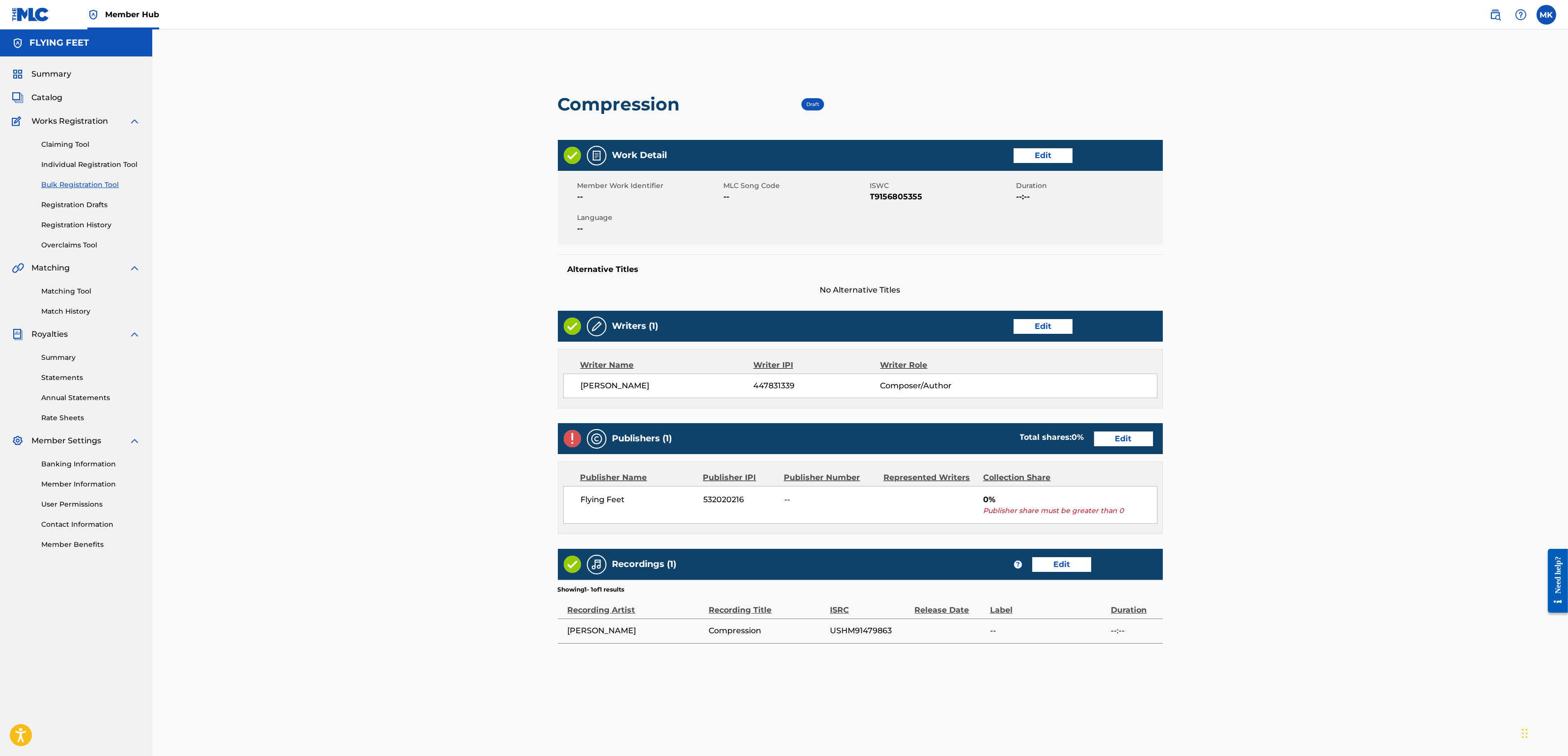
click at [1120, 449] on div "Publishers (1) Total shares: 0 % Edit" at bounding box center [860, 438] width 605 height 31
click at [1122, 440] on link "Edit" at bounding box center [1123, 439] width 59 height 15
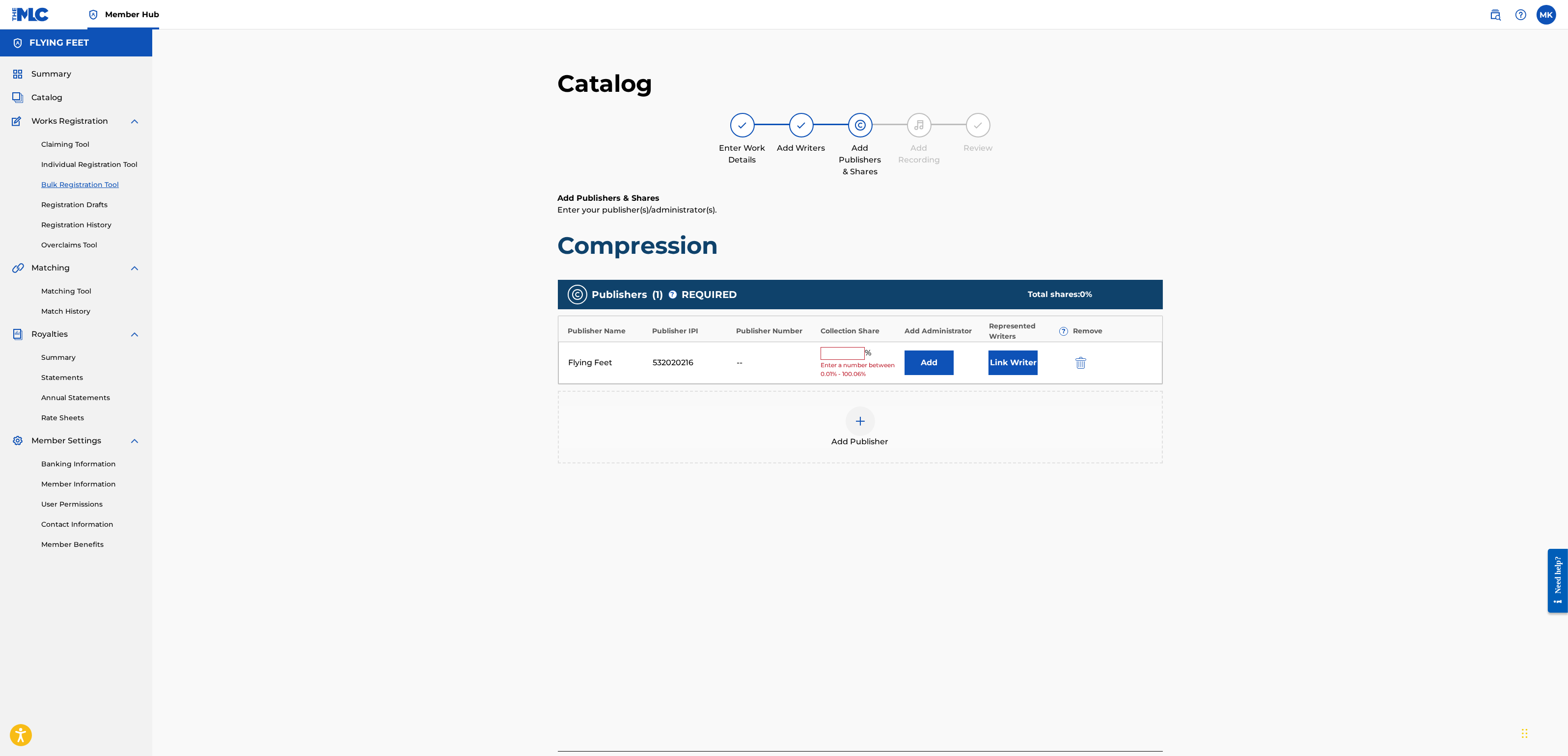
click at [856, 358] on input "text" at bounding box center [842, 353] width 44 height 13
type input "100"
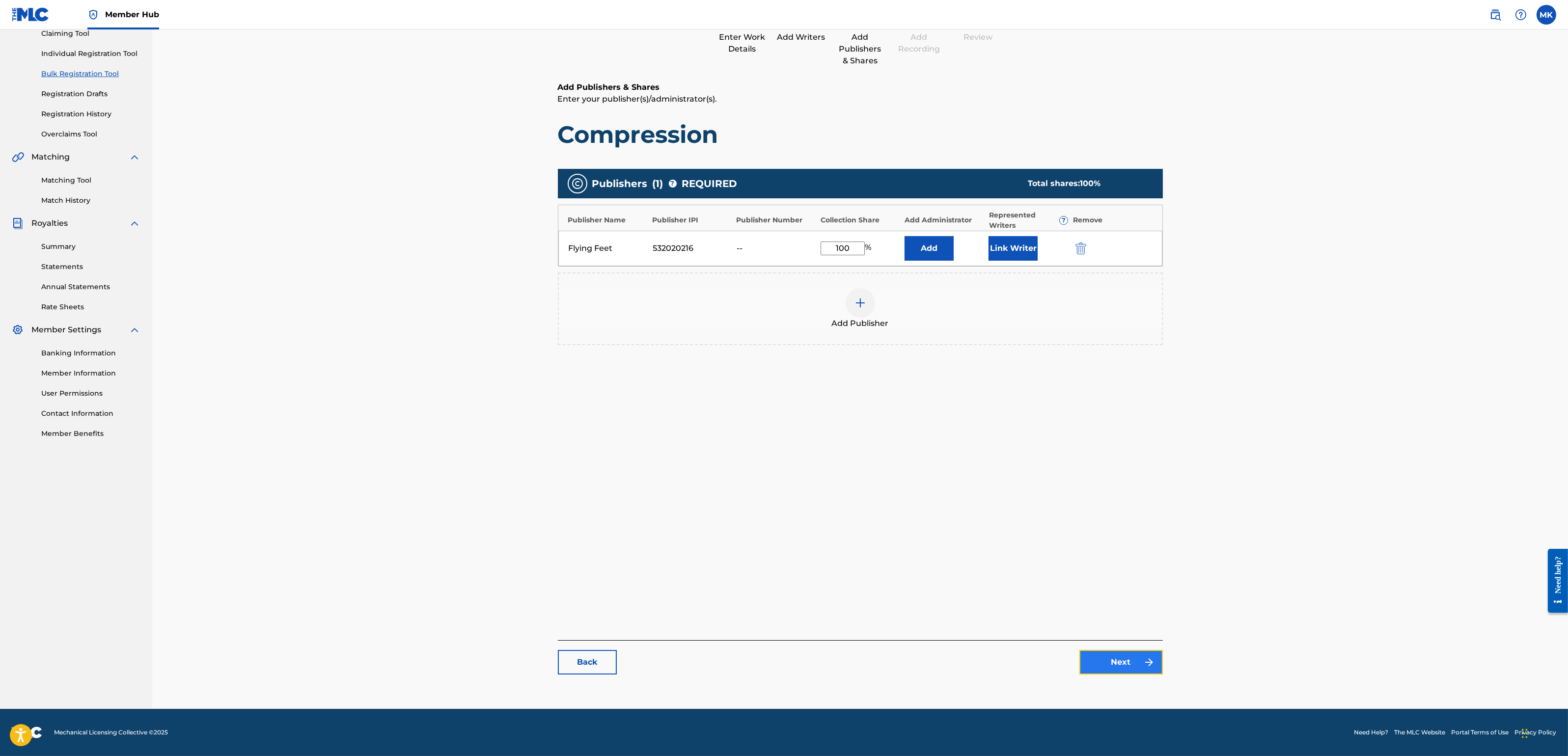
click at [1127, 656] on link "Next" at bounding box center [1121, 662] width 83 height 24
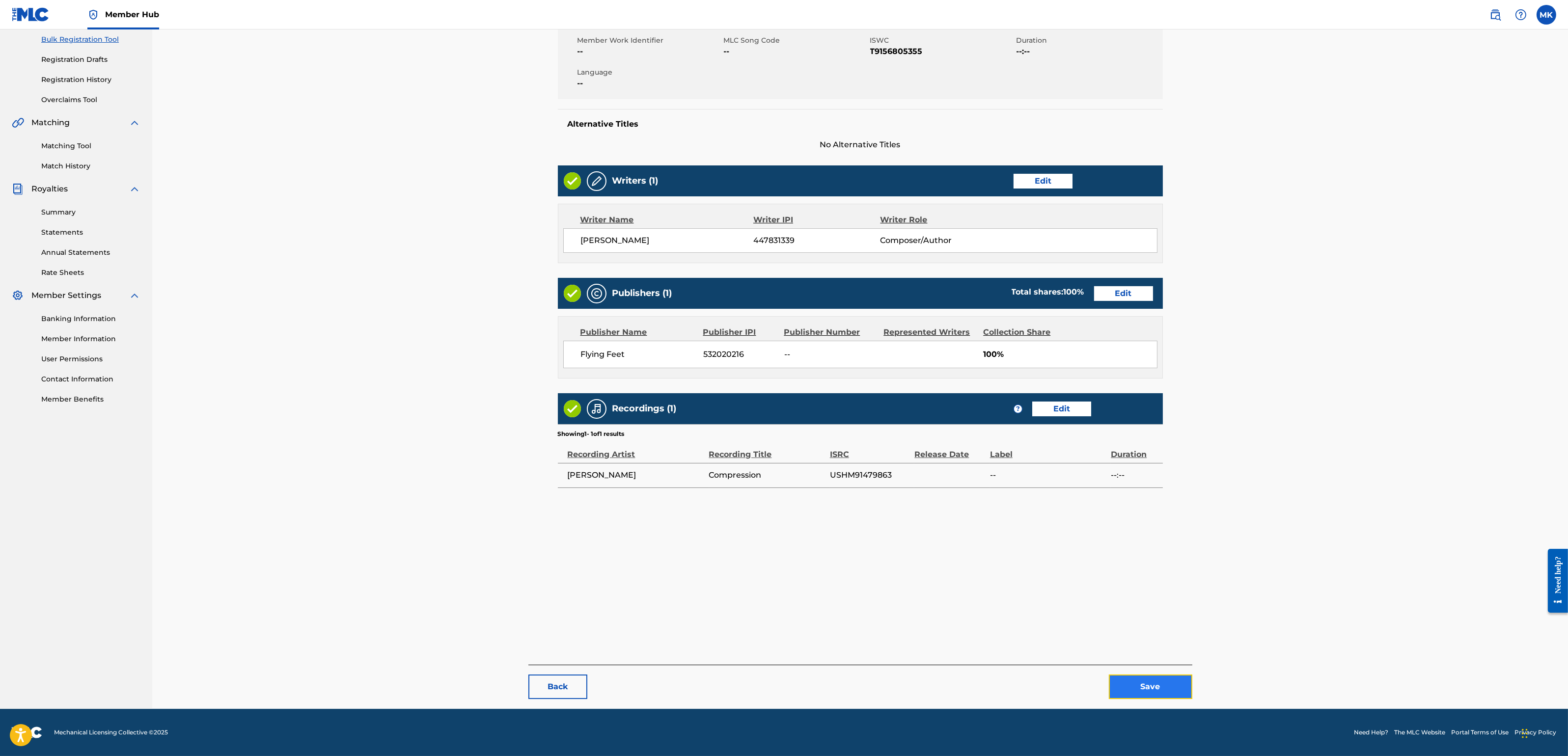
click at [1146, 672] on button "Save" at bounding box center [1150, 687] width 83 height 24
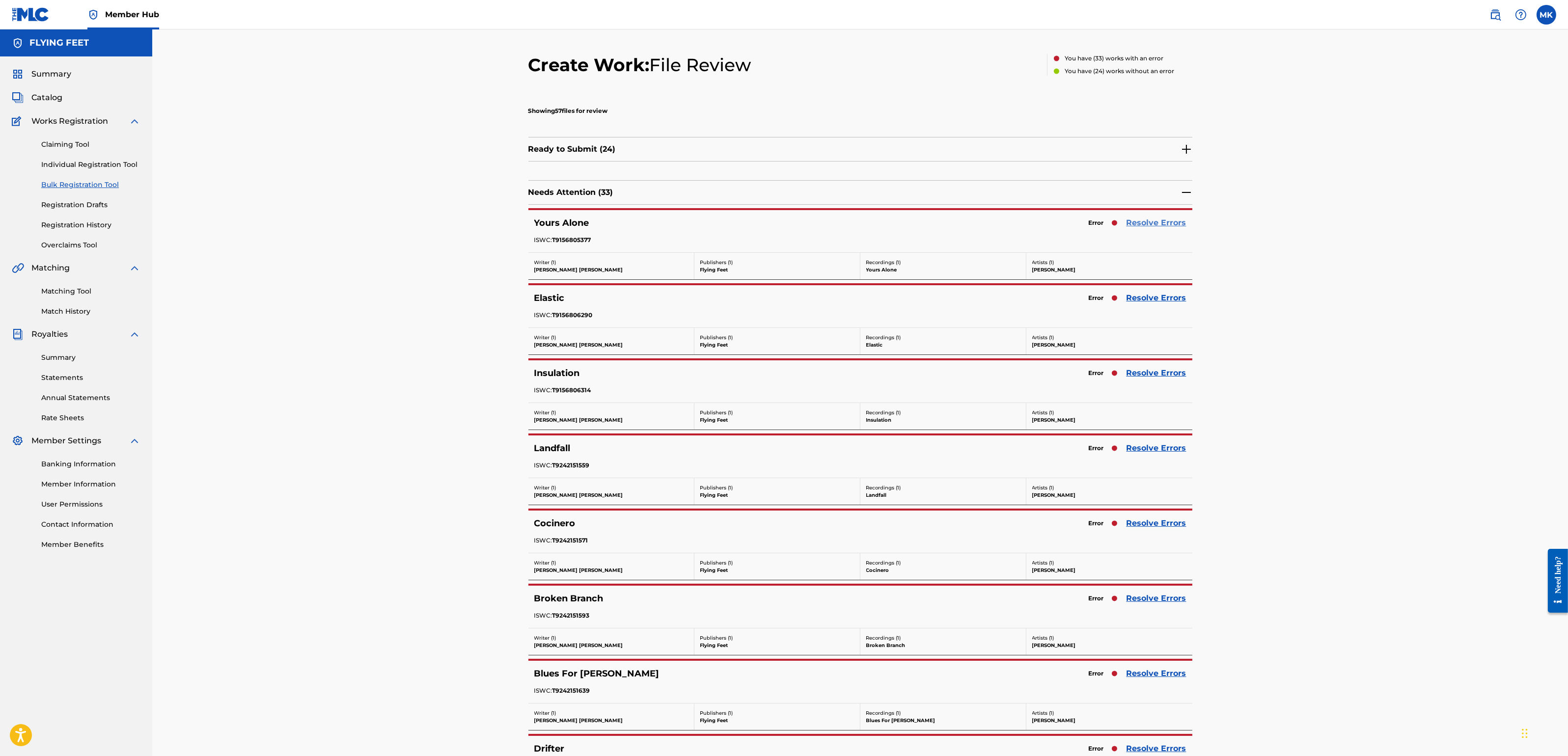
click at [1152, 221] on link "Resolve Errors" at bounding box center [1157, 223] width 60 height 12
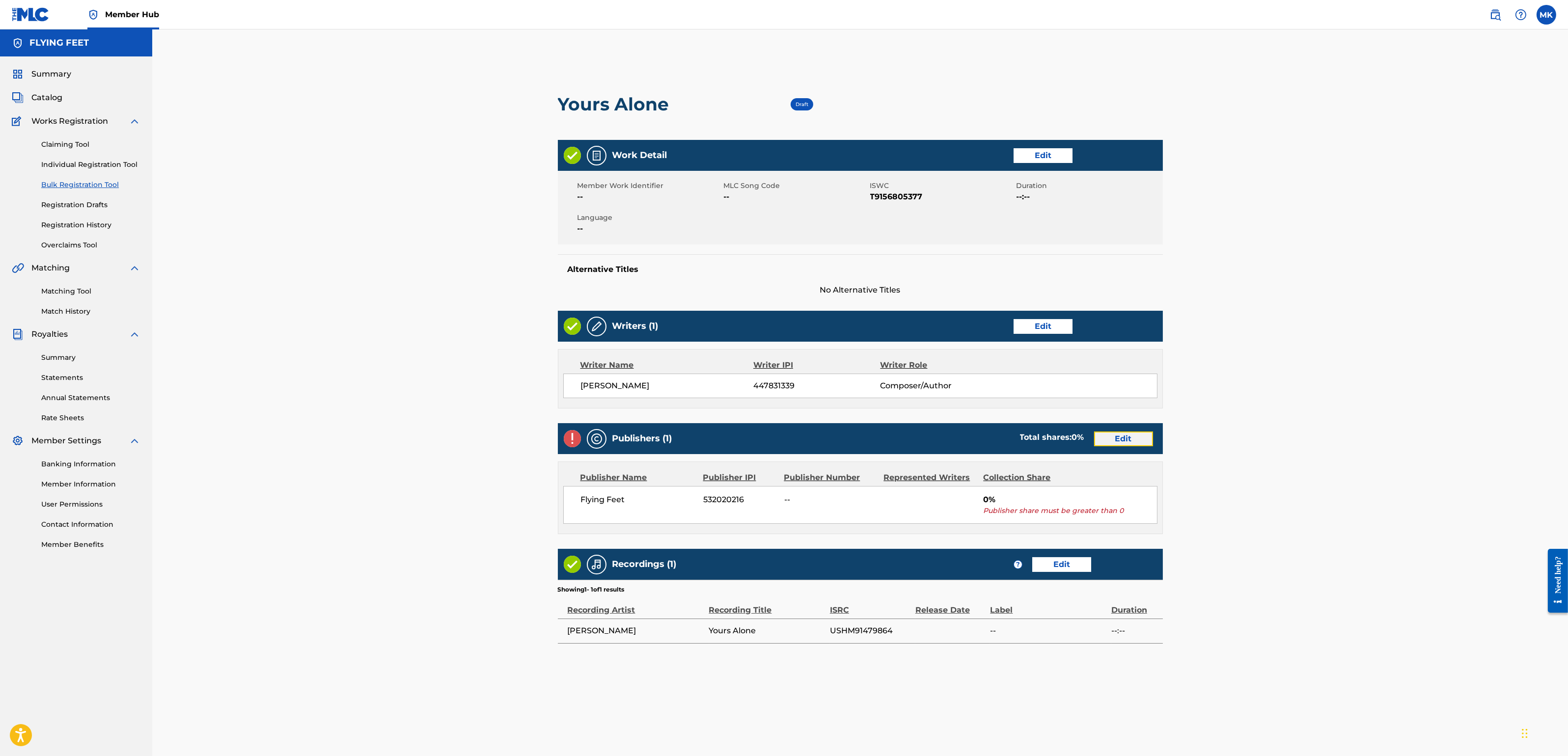
click at [1127, 433] on link "Edit" at bounding box center [1123, 439] width 59 height 15
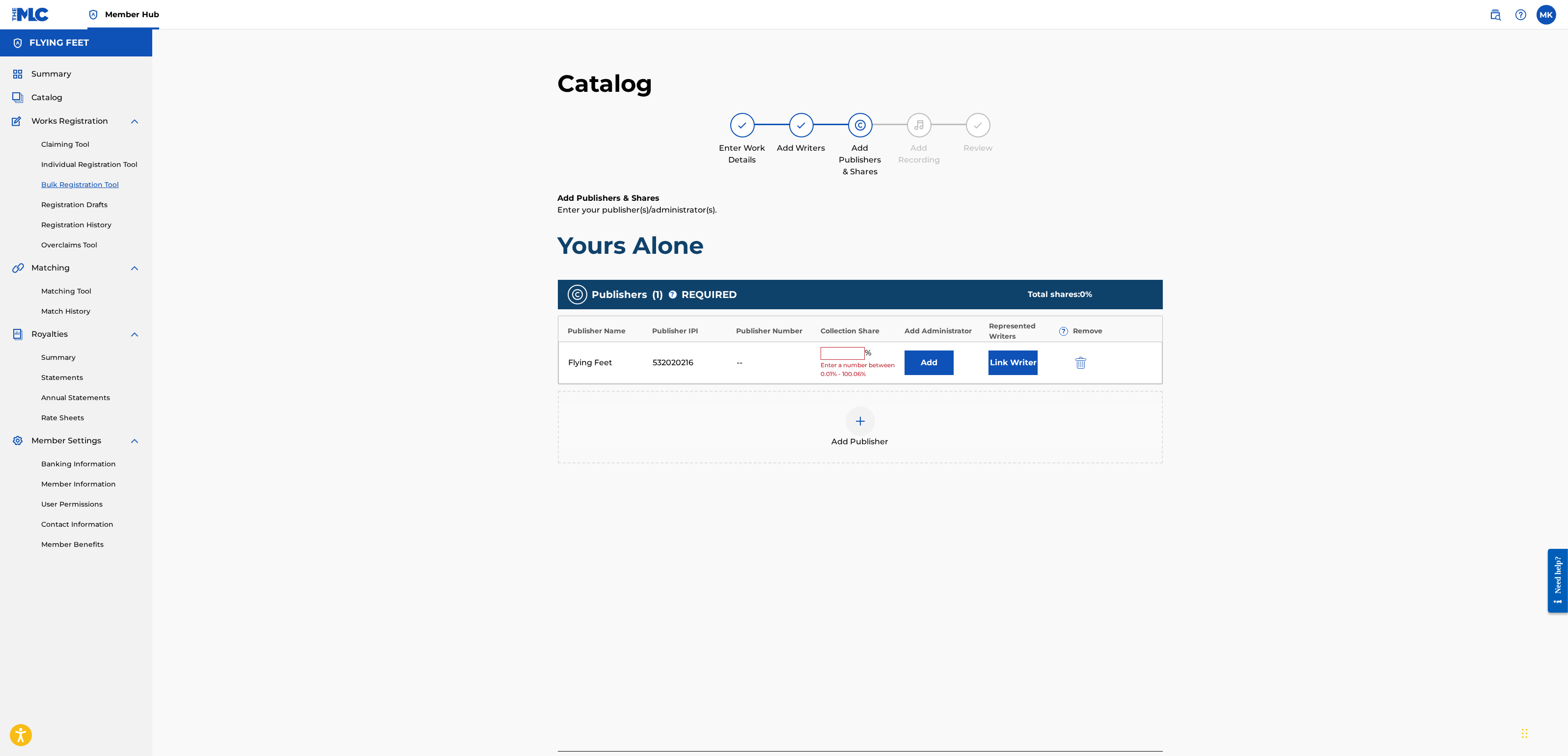
click at [835, 351] on input "text" at bounding box center [842, 353] width 44 height 13
type input "100"
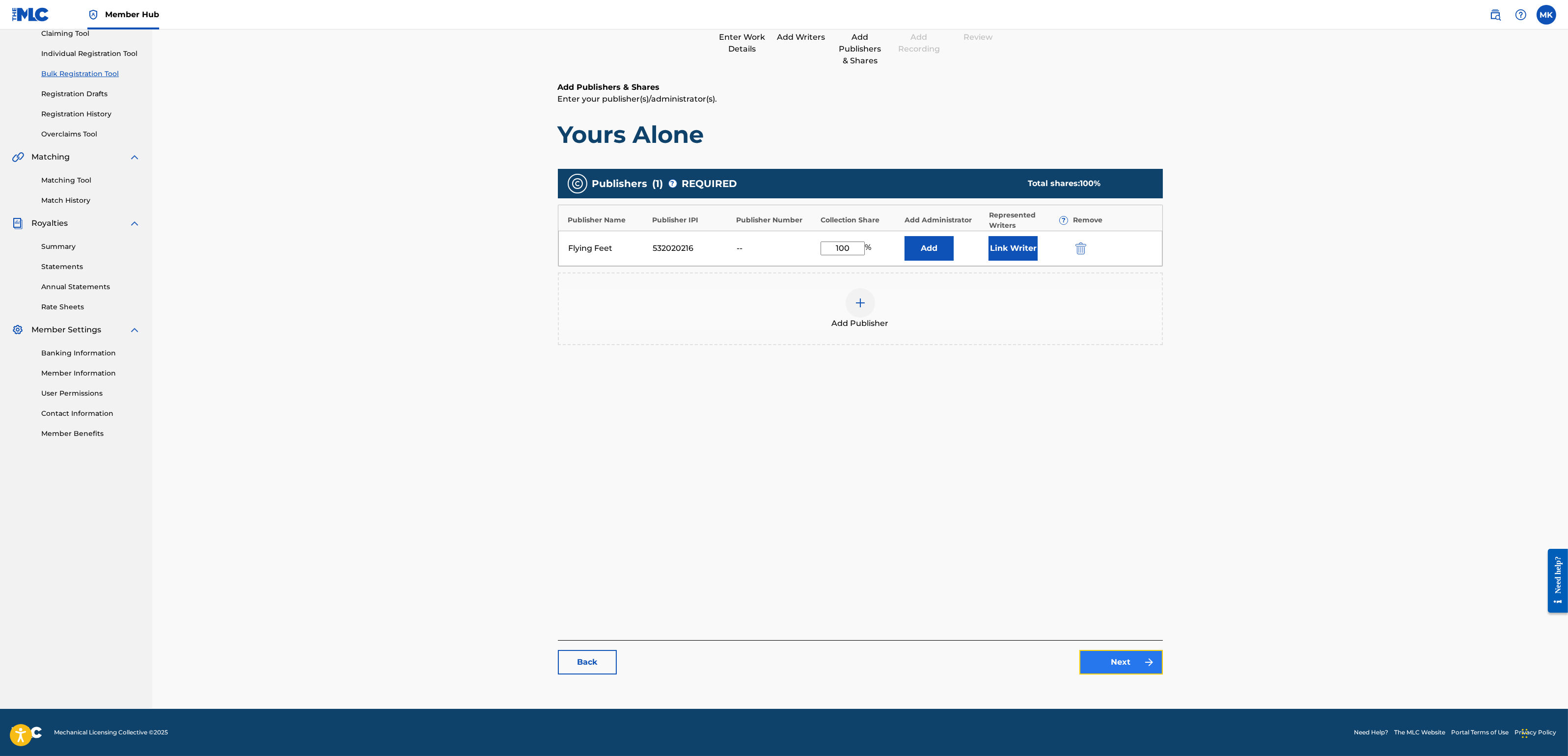
click at [1120, 667] on link "Next" at bounding box center [1121, 662] width 83 height 24
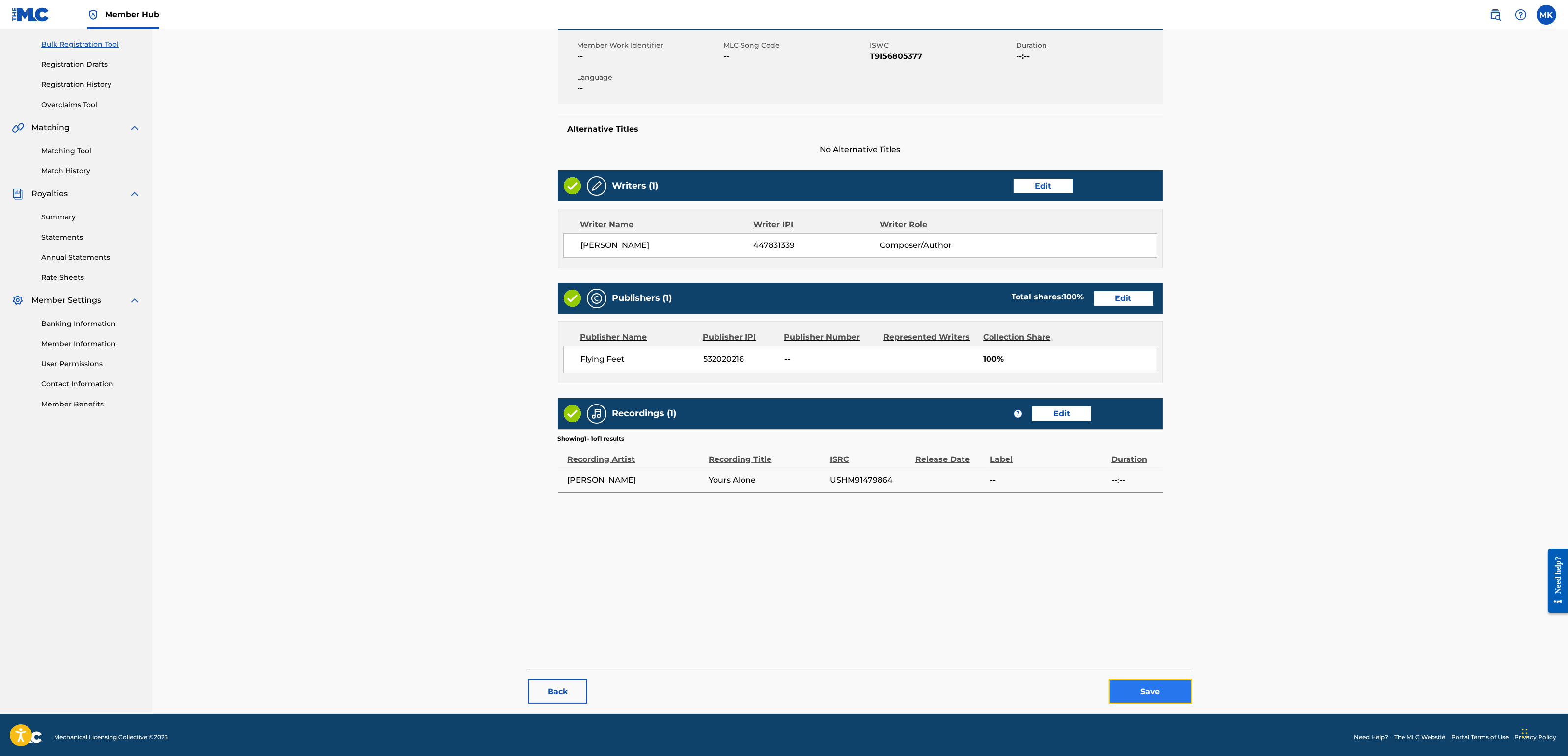
click at [1150, 672] on div "Back Save" at bounding box center [860, 687] width 664 height 34
click at [1149, 672] on button "Save" at bounding box center [1150, 692] width 83 height 24
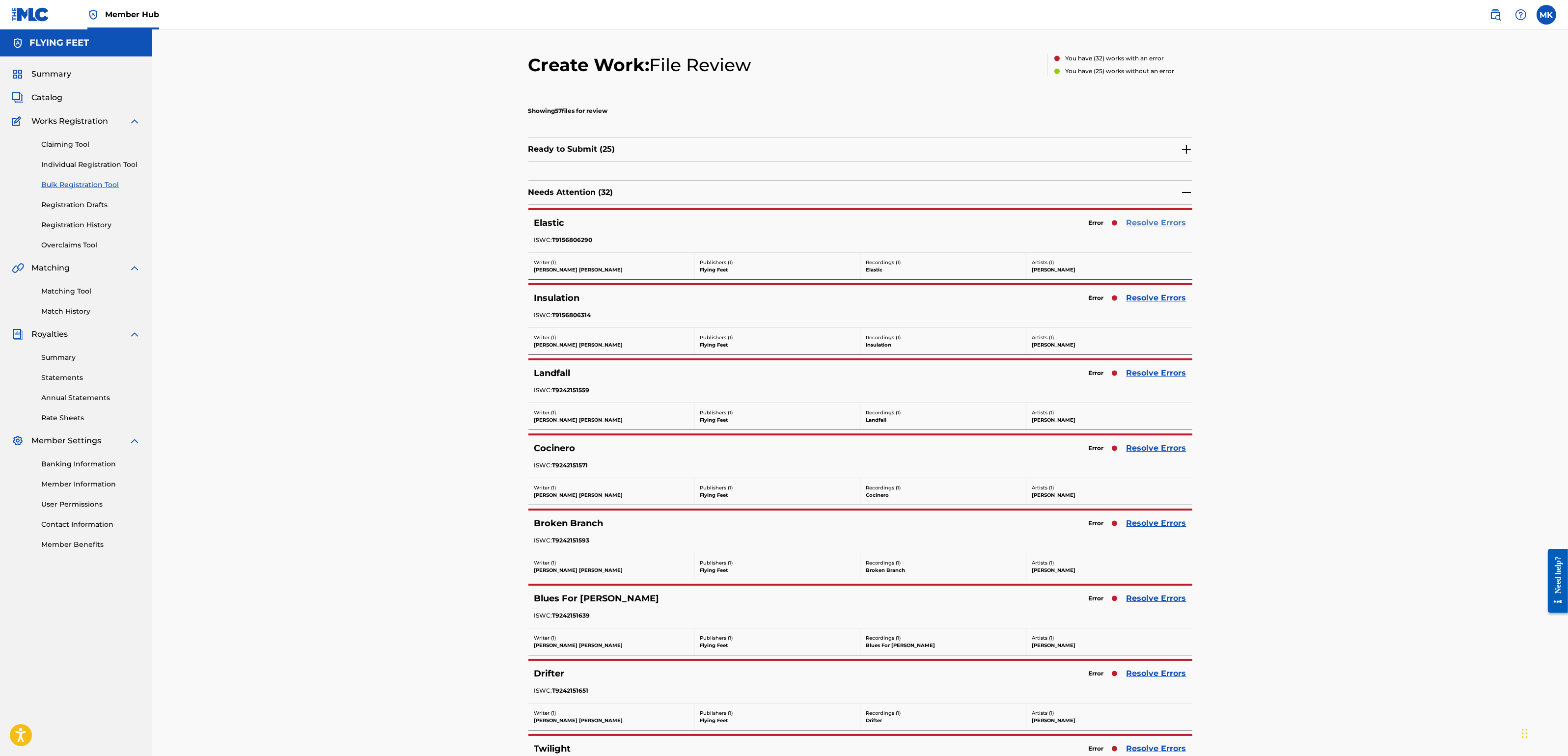
click at [1171, 217] on link "Resolve Errors" at bounding box center [1157, 223] width 60 height 12
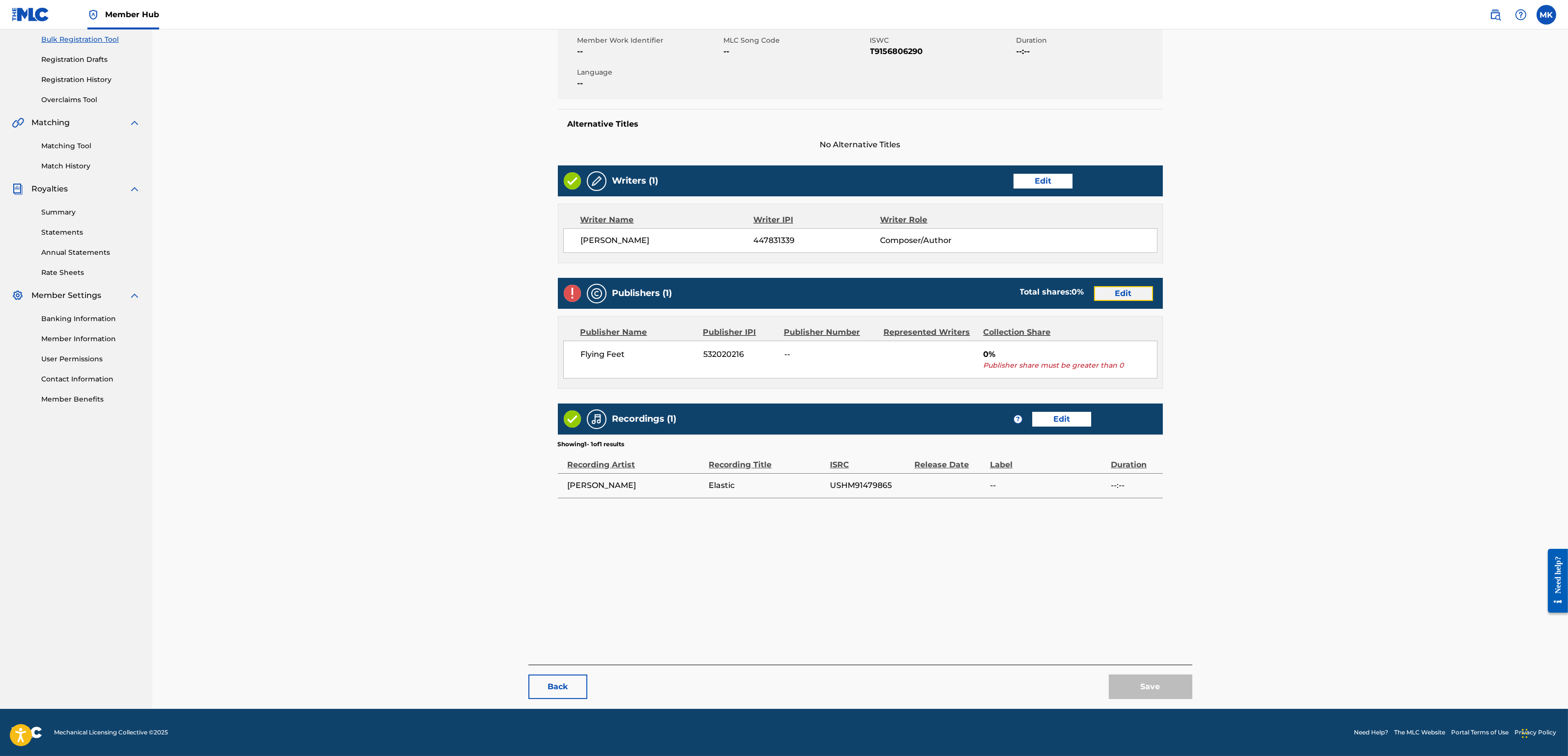
click at [1115, 293] on link "Edit" at bounding box center [1123, 293] width 59 height 15
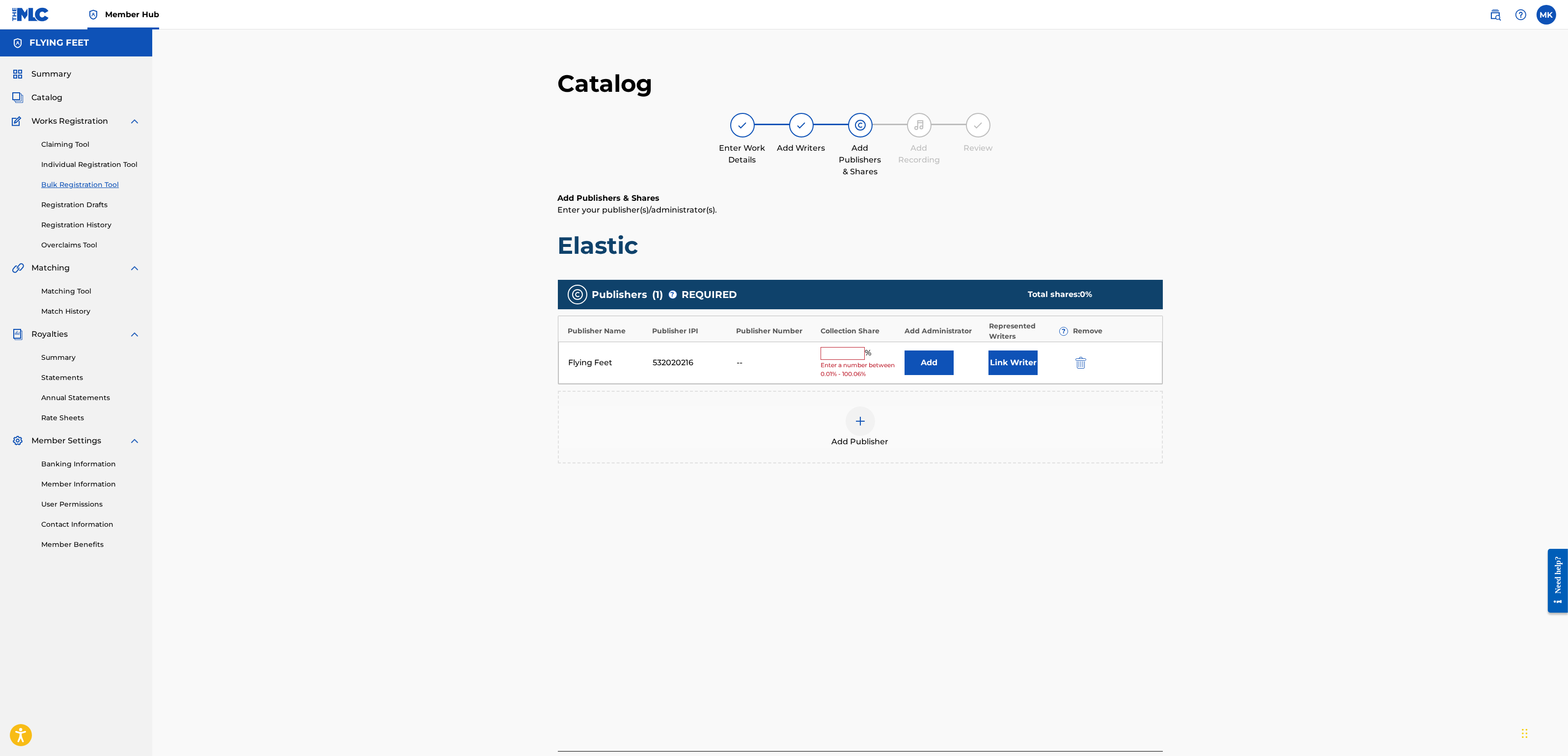
click at [830, 355] on input "text" at bounding box center [842, 353] width 44 height 13
type input "100"
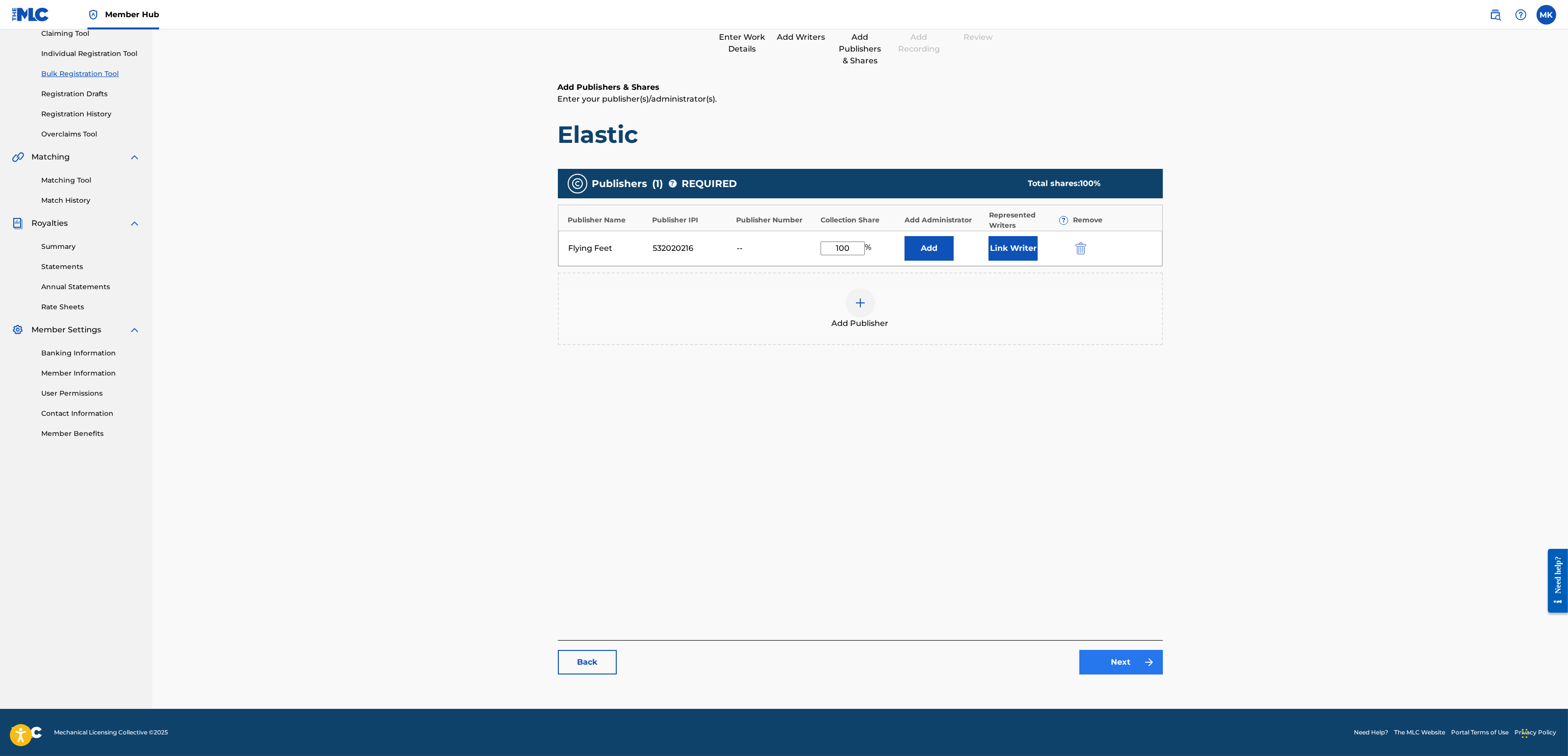
click at [1122, 648] on div "Back Next" at bounding box center [860, 657] width 605 height 34
click at [1122, 653] on link "Next" at bounding box center [1121, 662] width 83 height 24
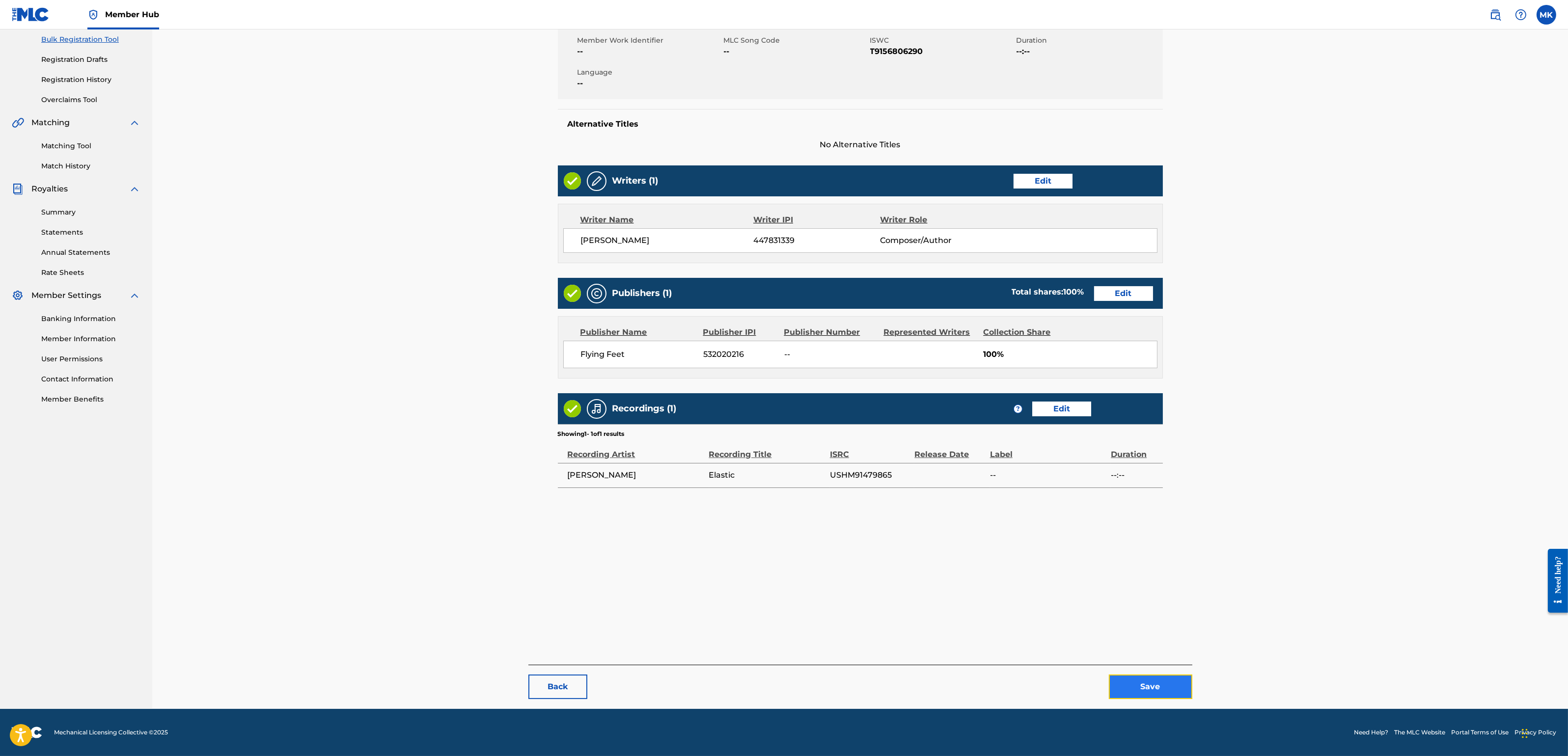
click at [1143, 672] on button "Save" at bounding box center [1150, 687] width 83 height 24
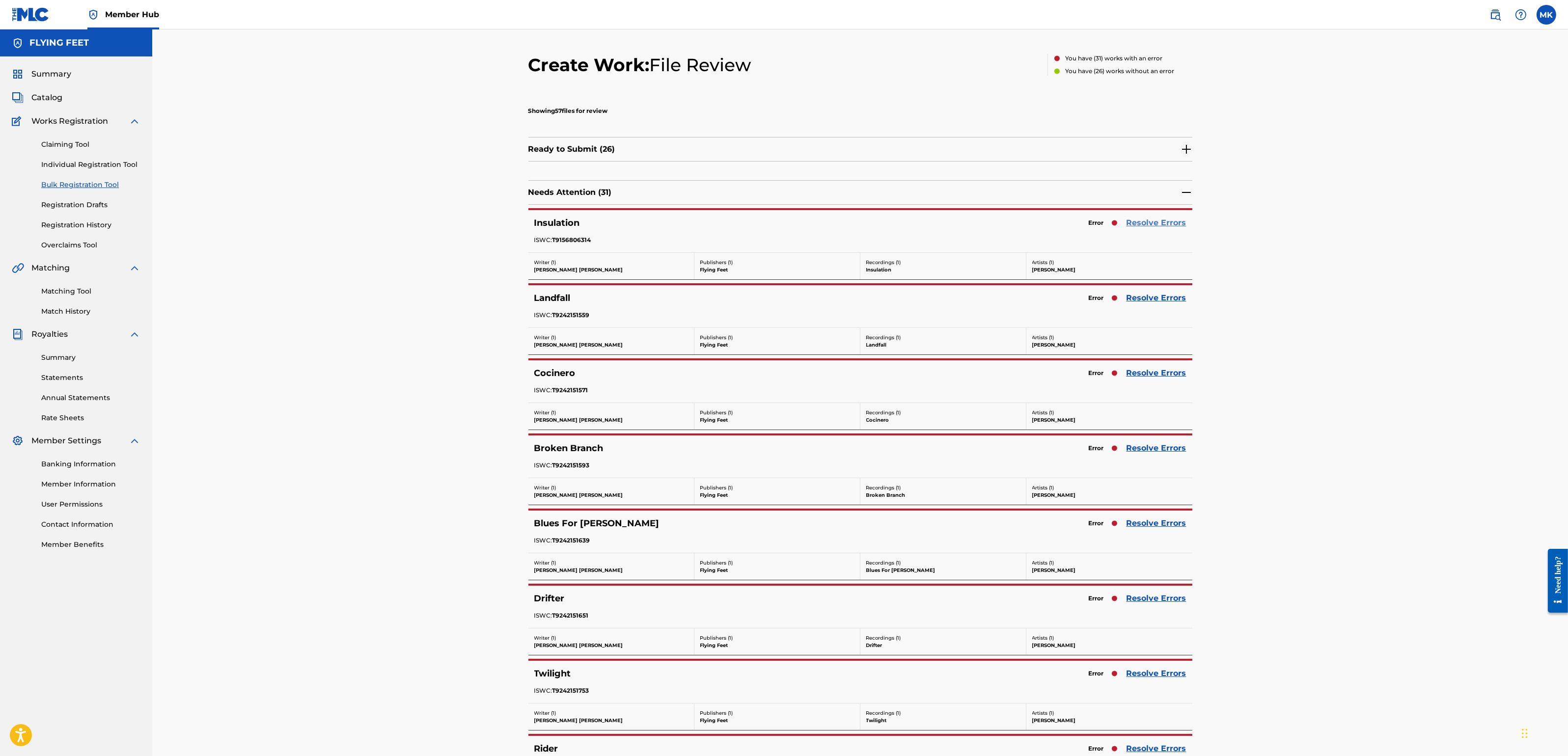
click at [1138, 223] on link "Resolve Errors" at bounding box center [1157, 223] width 60 height 12
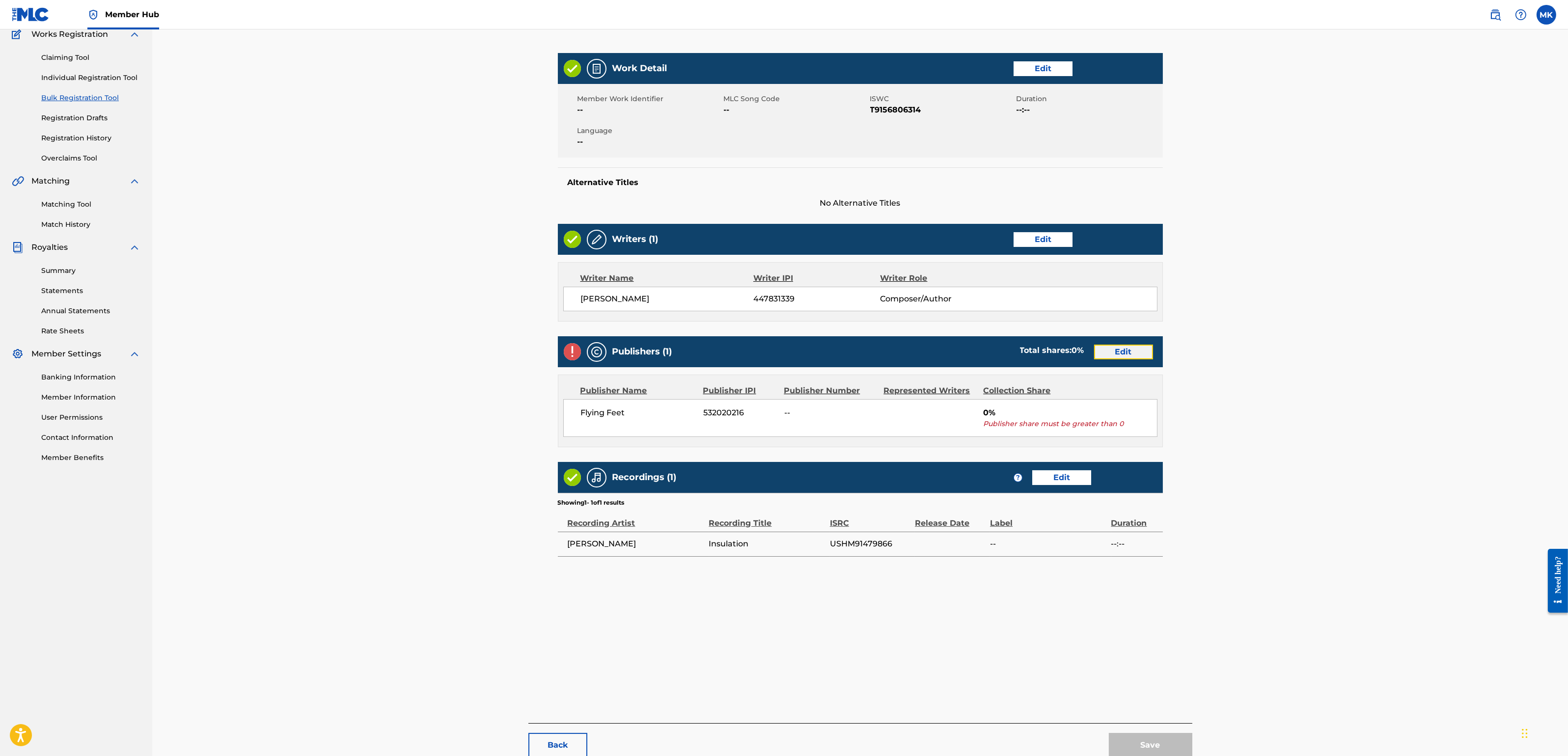
click at [1130, 354] on link "Edit" at bounding box center [1123, 352] width 59 height 15
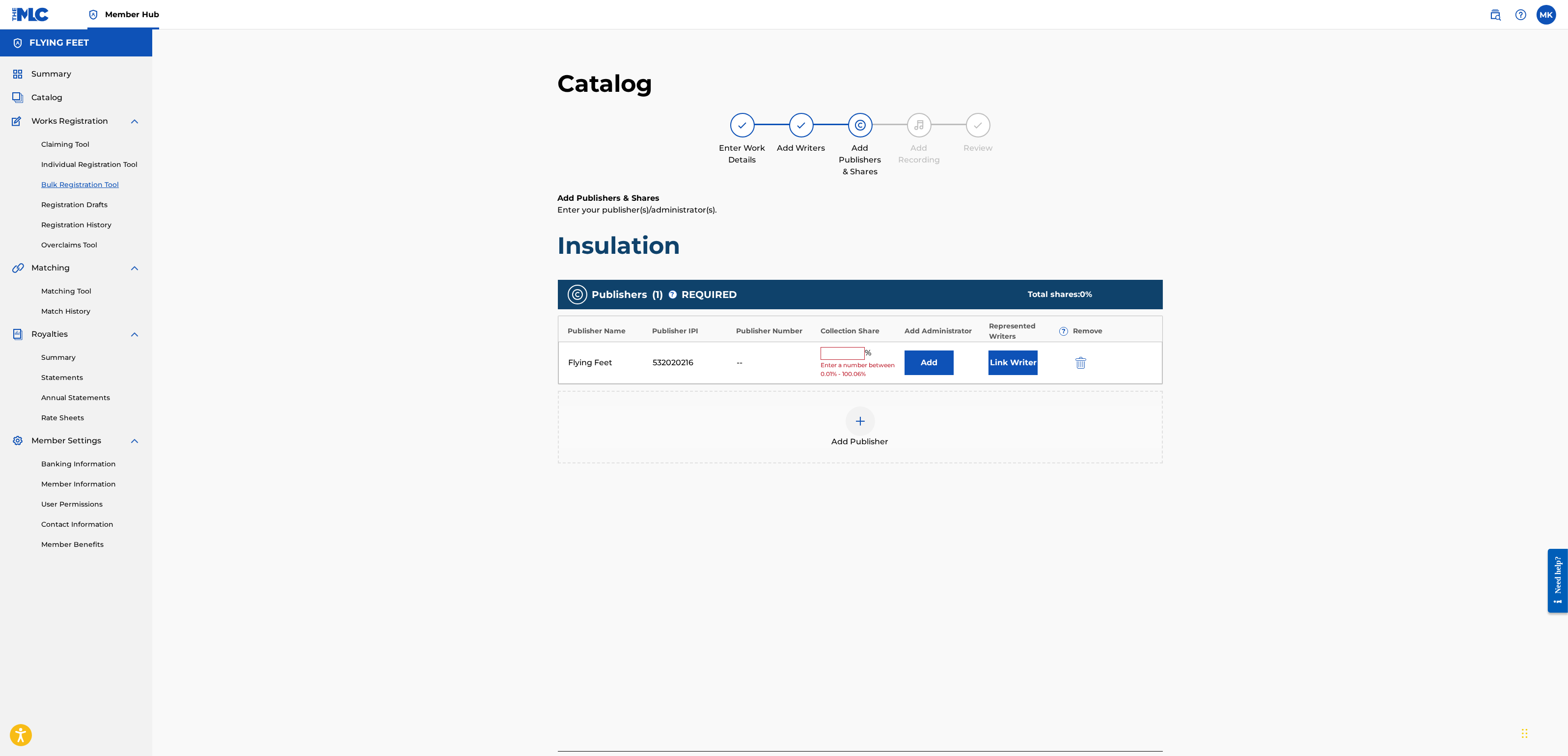
click at [862, 356] on input "text" at bounding box center [842, 353] width 44 height 13
type input "100"
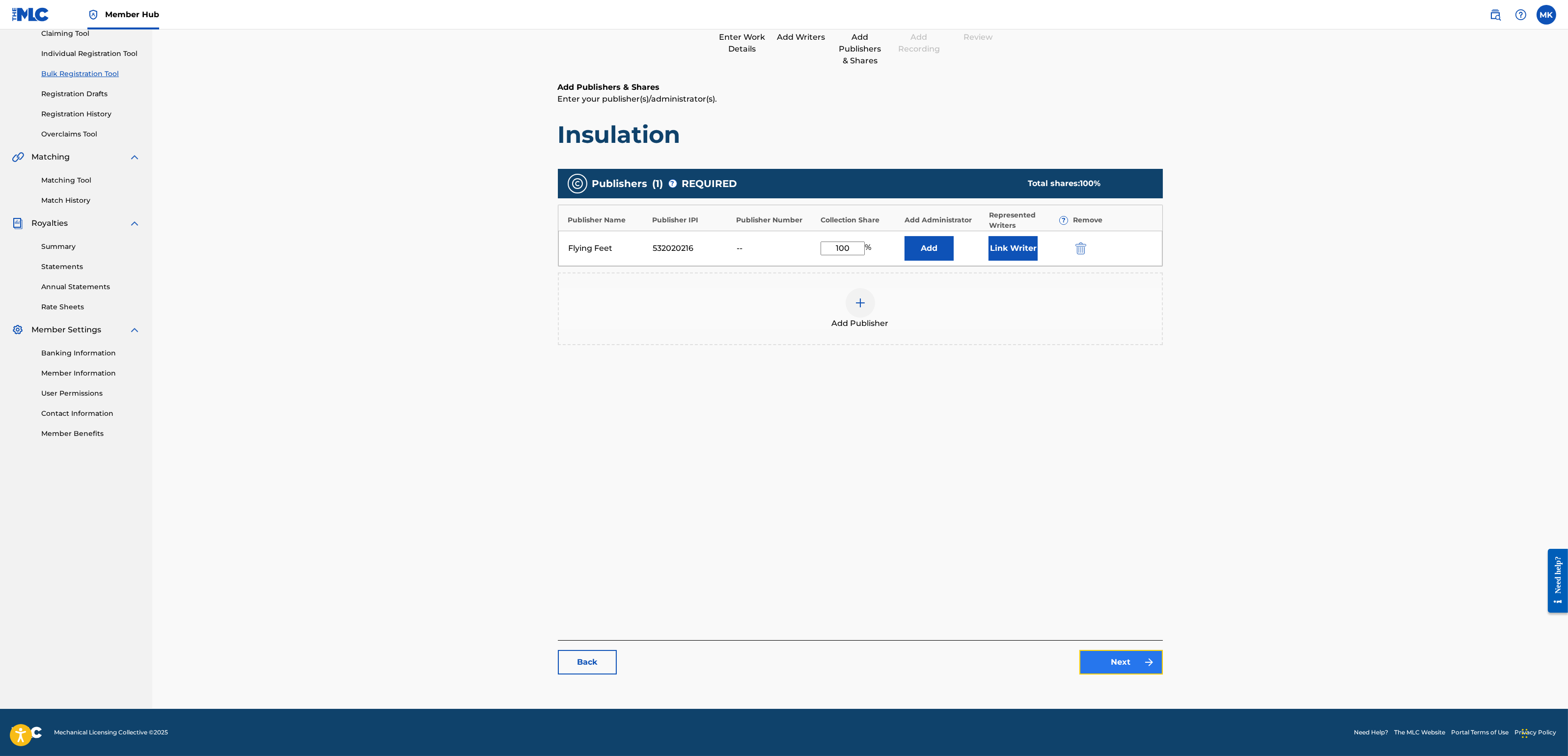
click at [1110, 662] on link "Next" at bounding box center [1121, 662] width 83 height 24
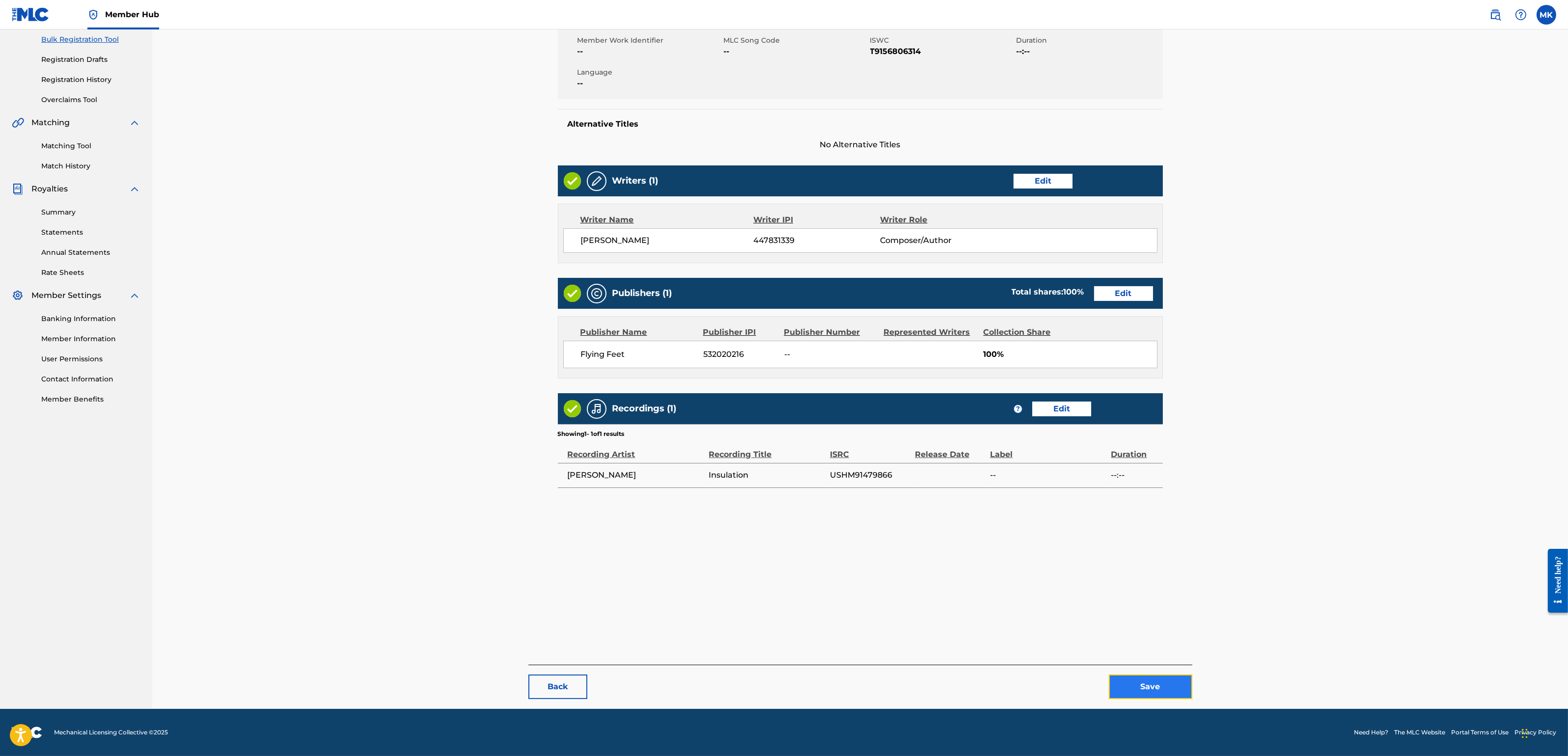
click at [1141, 672] on button "Save" at bounding box center [1150, 687] width 83 height 24
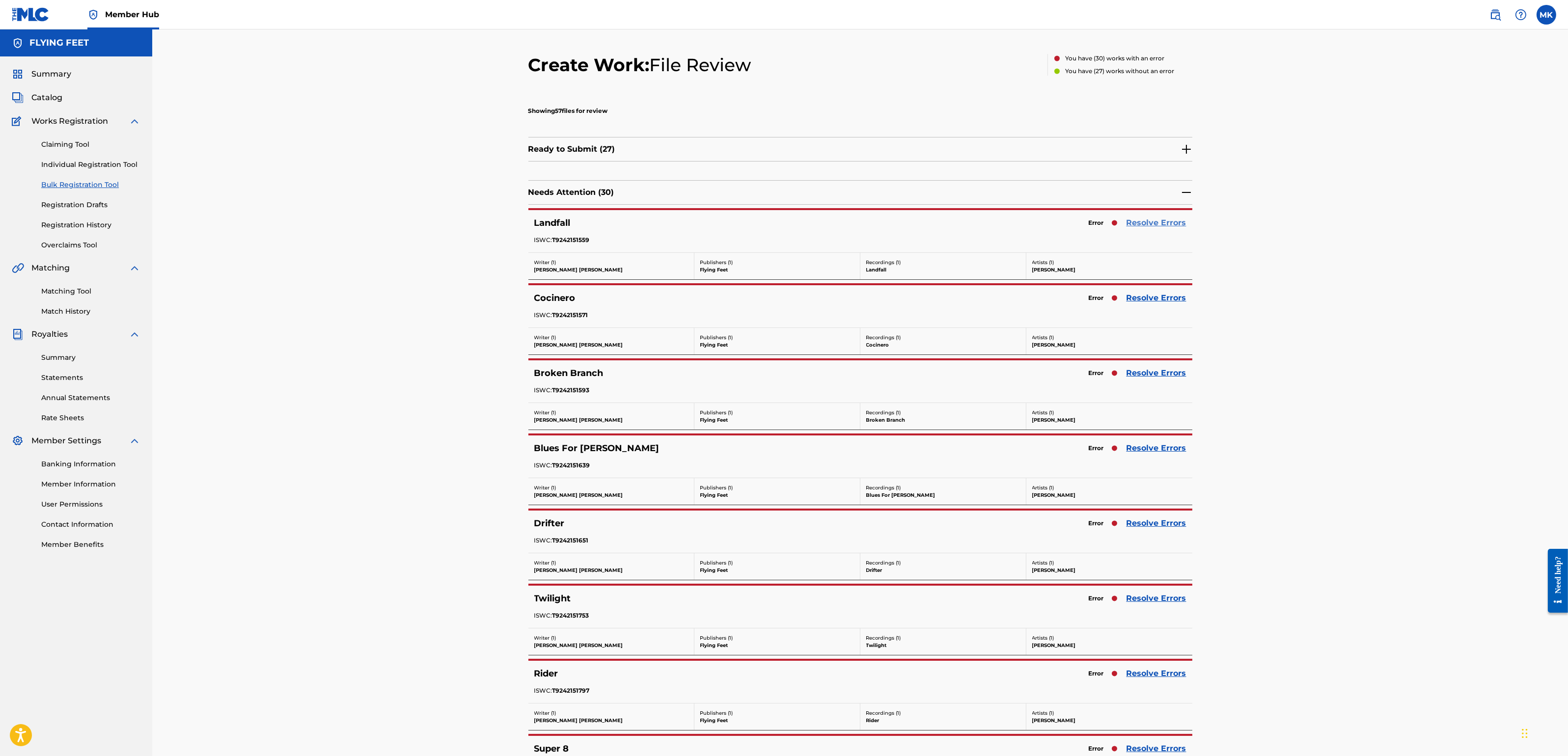
click at [1152, 222] on link "Resolve Errors" at bounding box center [1157, 223] width 60 height 12
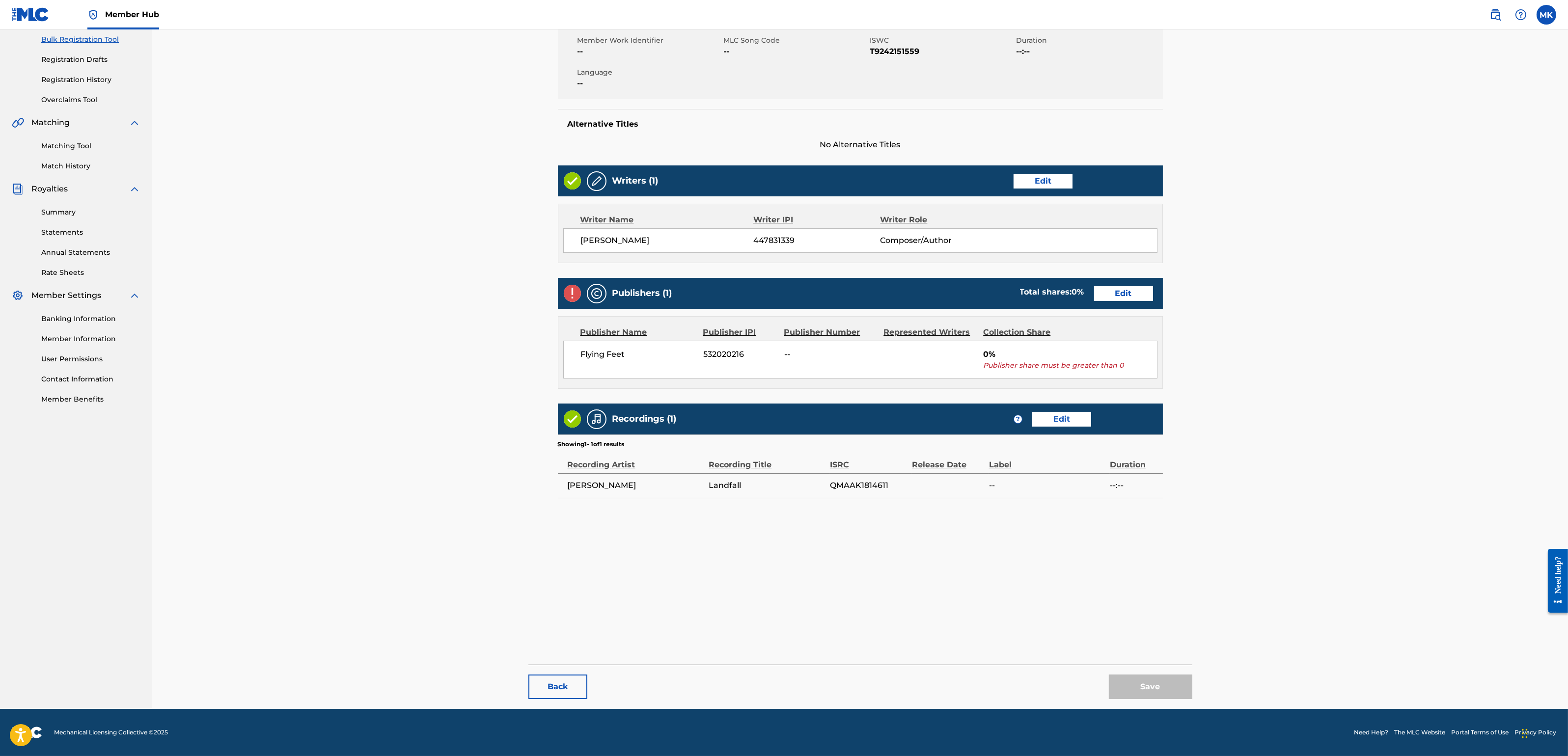
click at [1119, 284] on div "Publishers (1) Total shares: 0 % Edit" at bounding box center [860, 293] width 605 height 31
click at [1119, 289] on link "Edit" at bounding box center [1123, 293] width 59 height 15
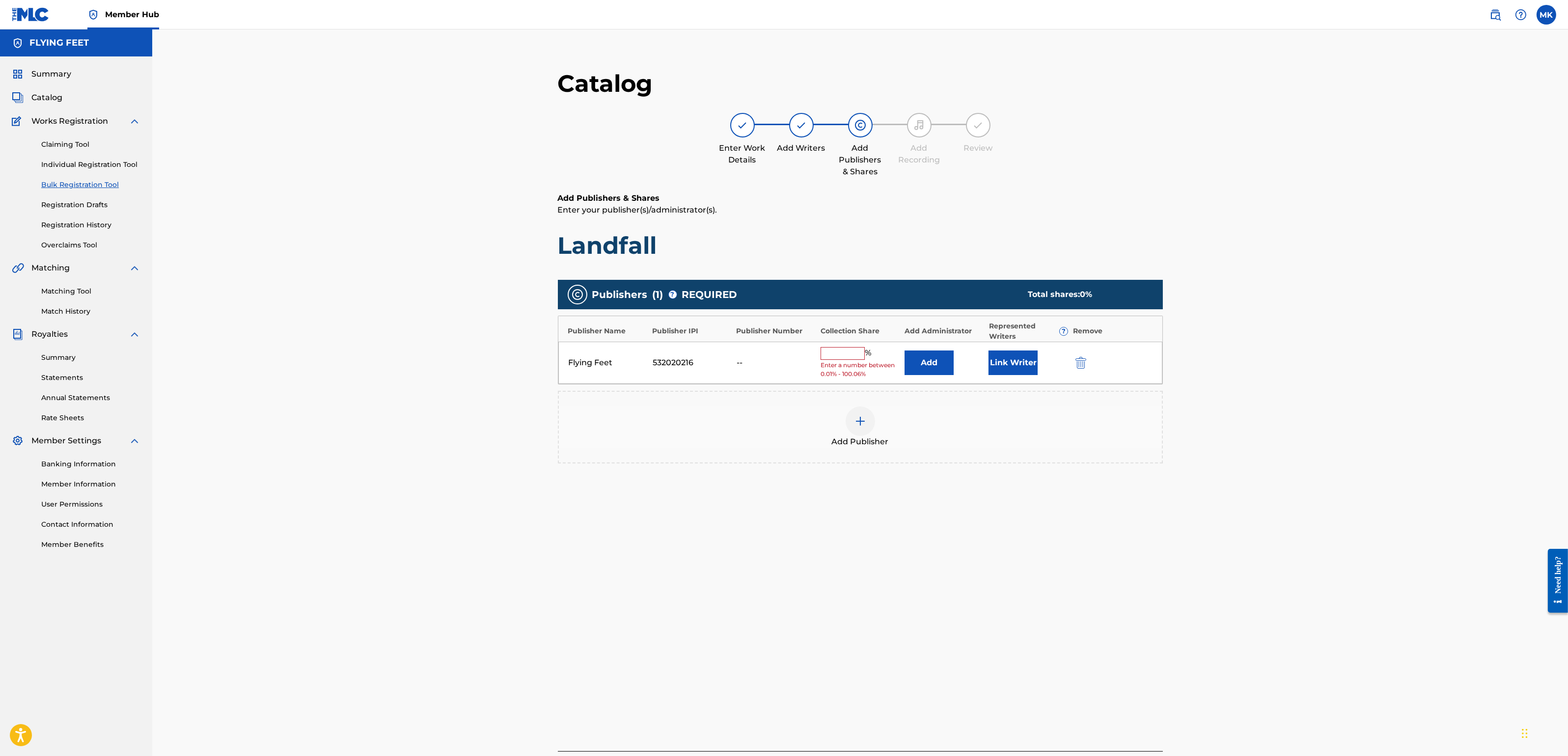
click at [834, 352] on input "text" at bounding box center [842, 353] width 44 height 13
type input "100"
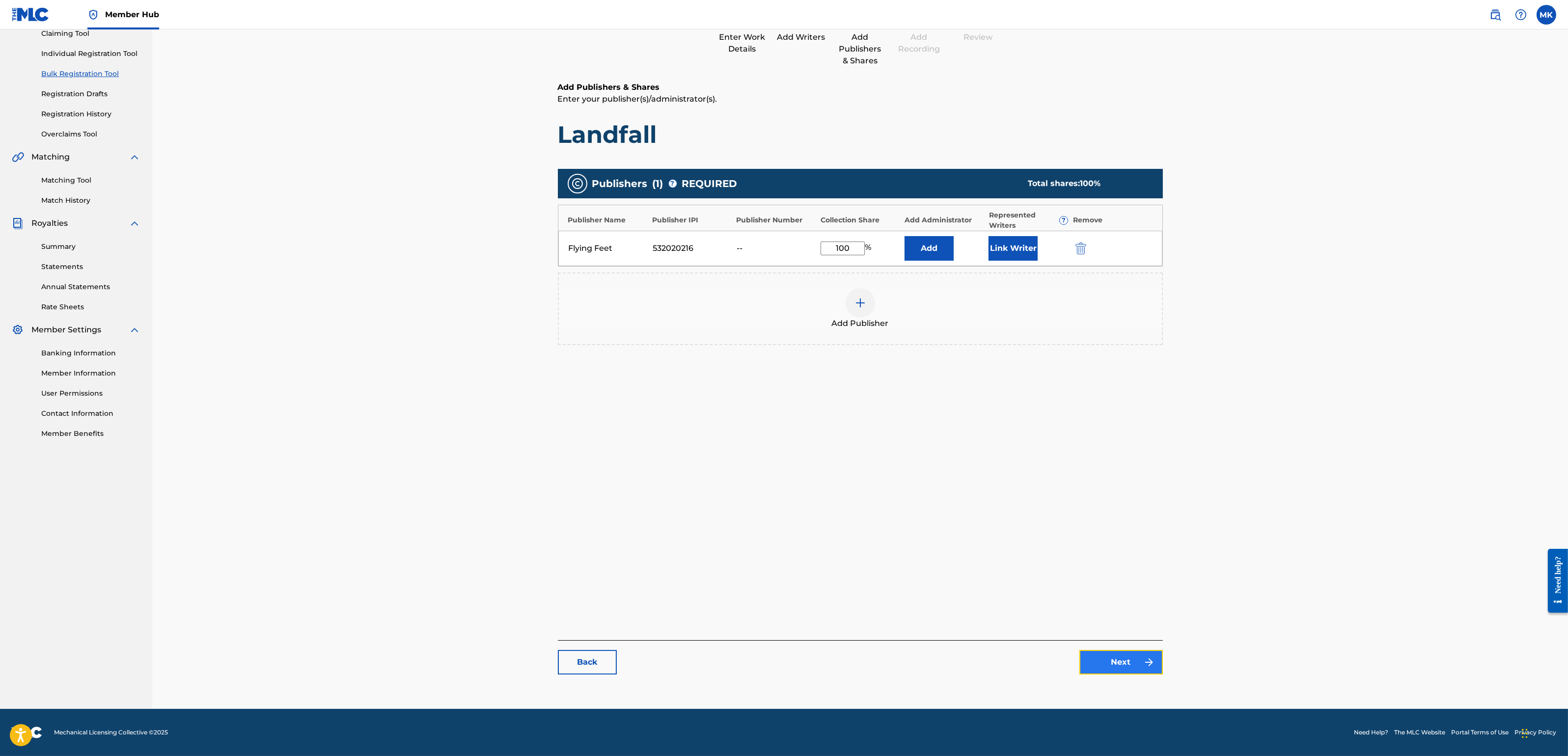
click at [1110, 666] on link "Next" at bounding box center [1121, 662] width 83 height 24
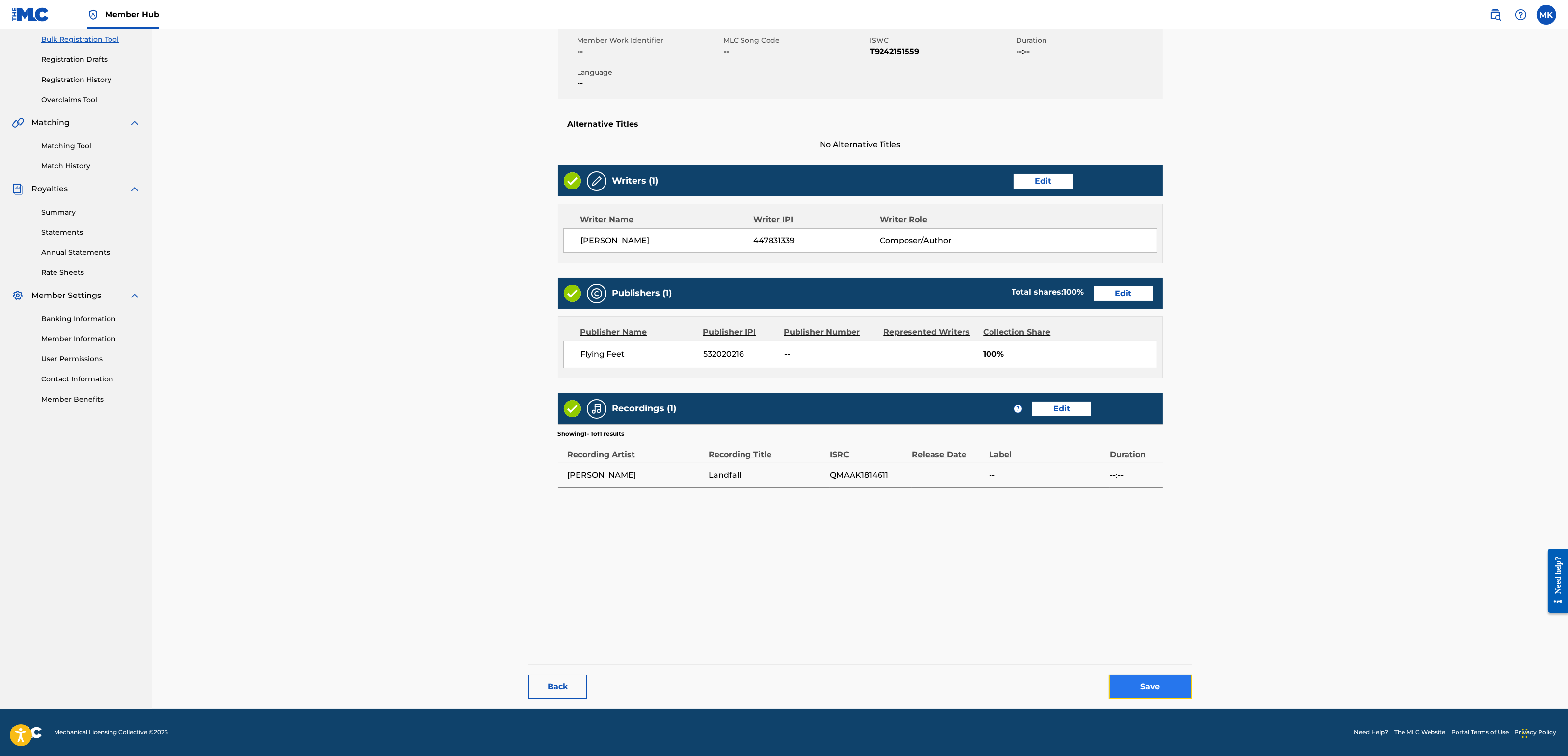
click at [1145, 672] on button "Save" at bounding box center [1150, 687] width 83 height 24
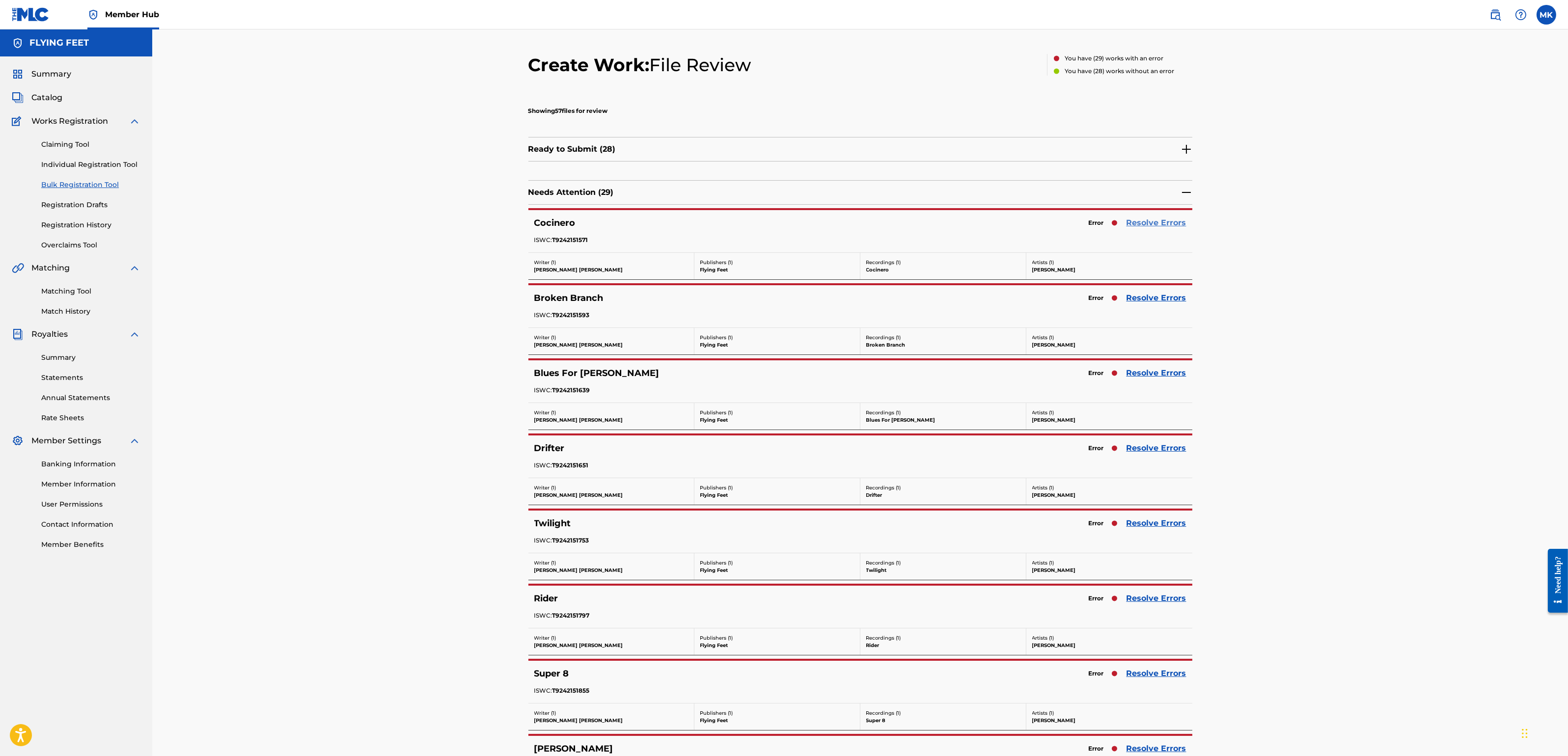
click at [1162, 225] on link "Resolve Errors" at bounding box center [1157, 223] width 60 height 12
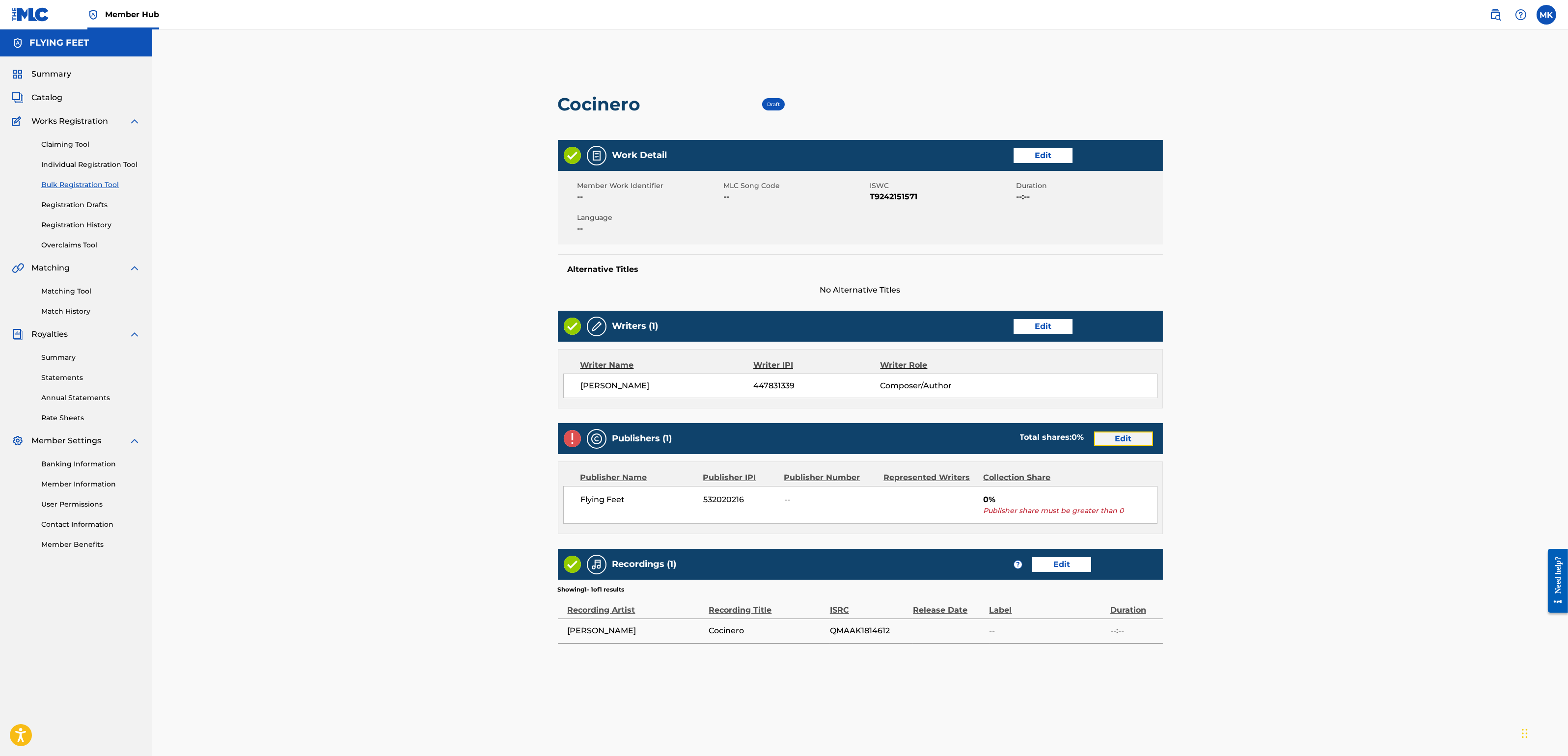
click at [1127, 433] on link "Edit" at bounding box center [1123, 439] width 59 height 15
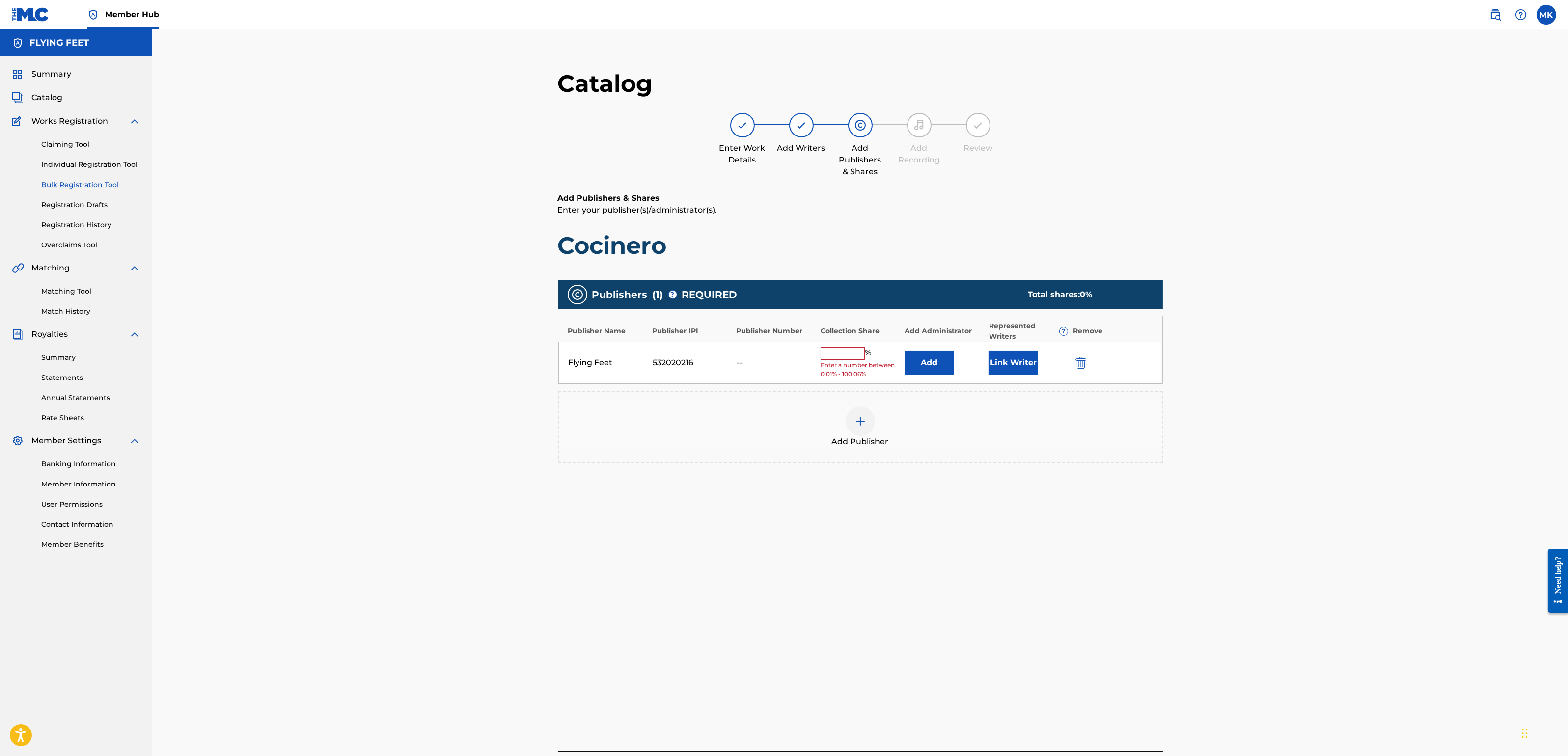
click at [852, 354] on input "text" at bounding box center [842, 353] width 44 height 13
type input "100"
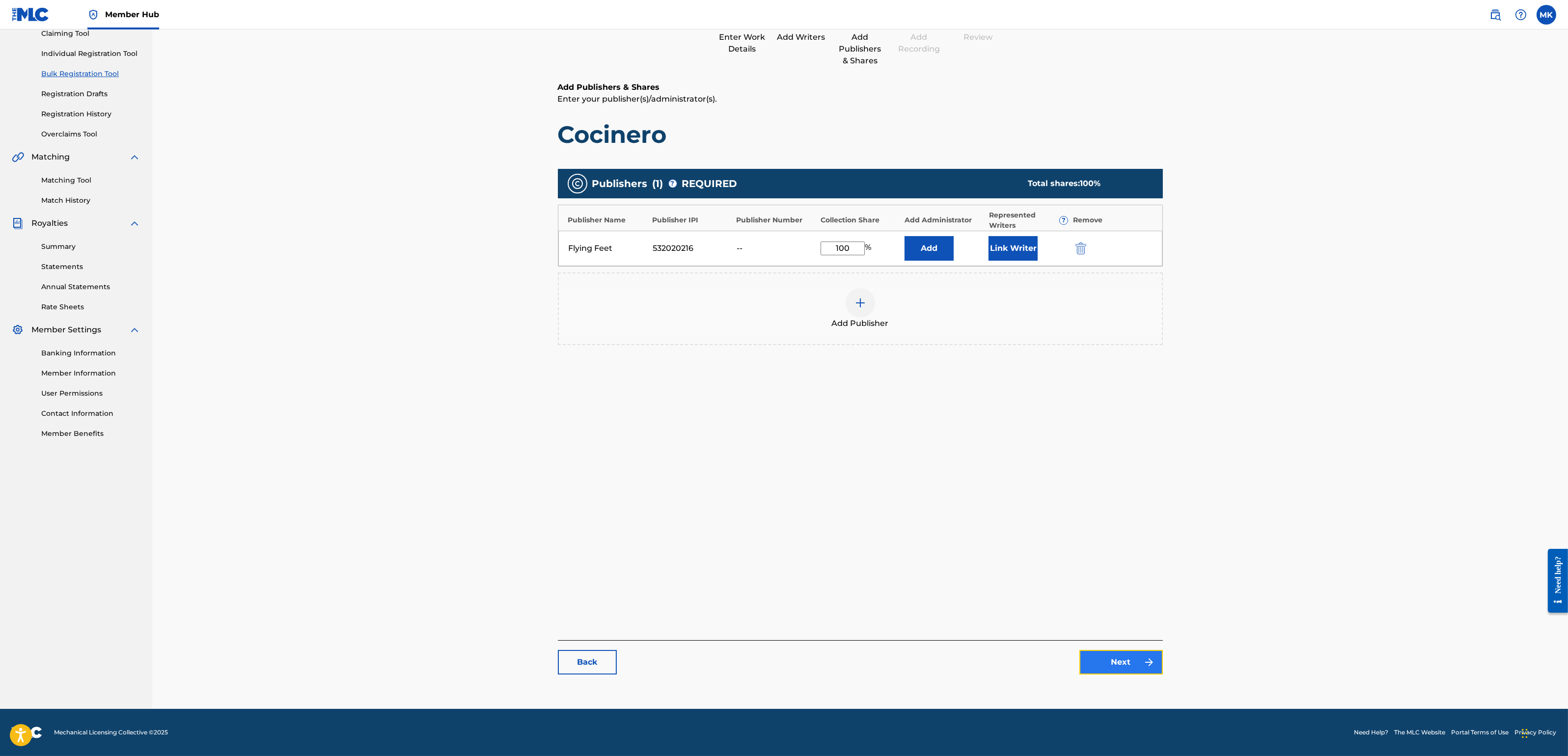
click at [1119, 666] on link "Next" at bounding box center [1121, 662] width 83 height 24
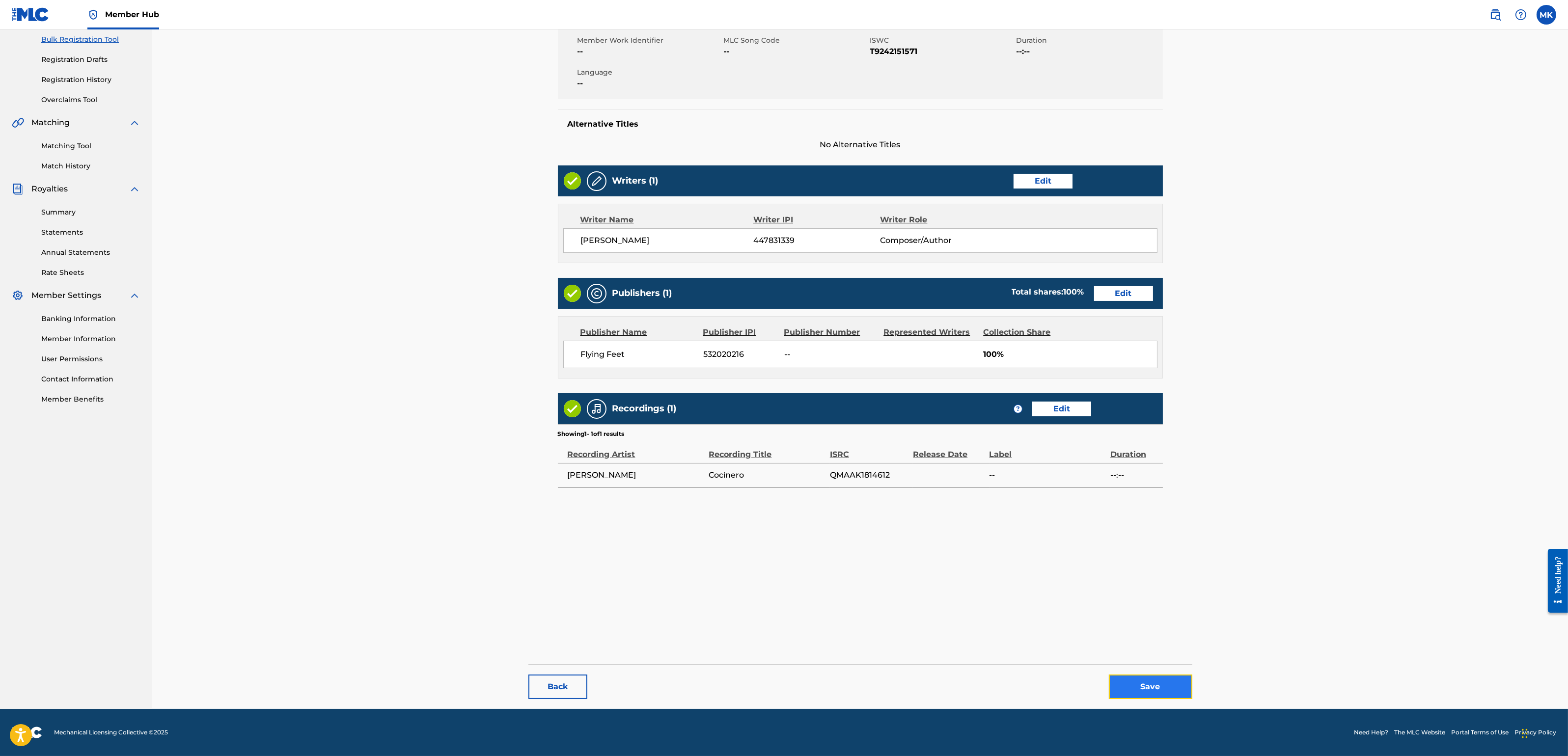
click at [1144, 672] on button "Save" at bounding box center [1150, 687] width 83 height 24
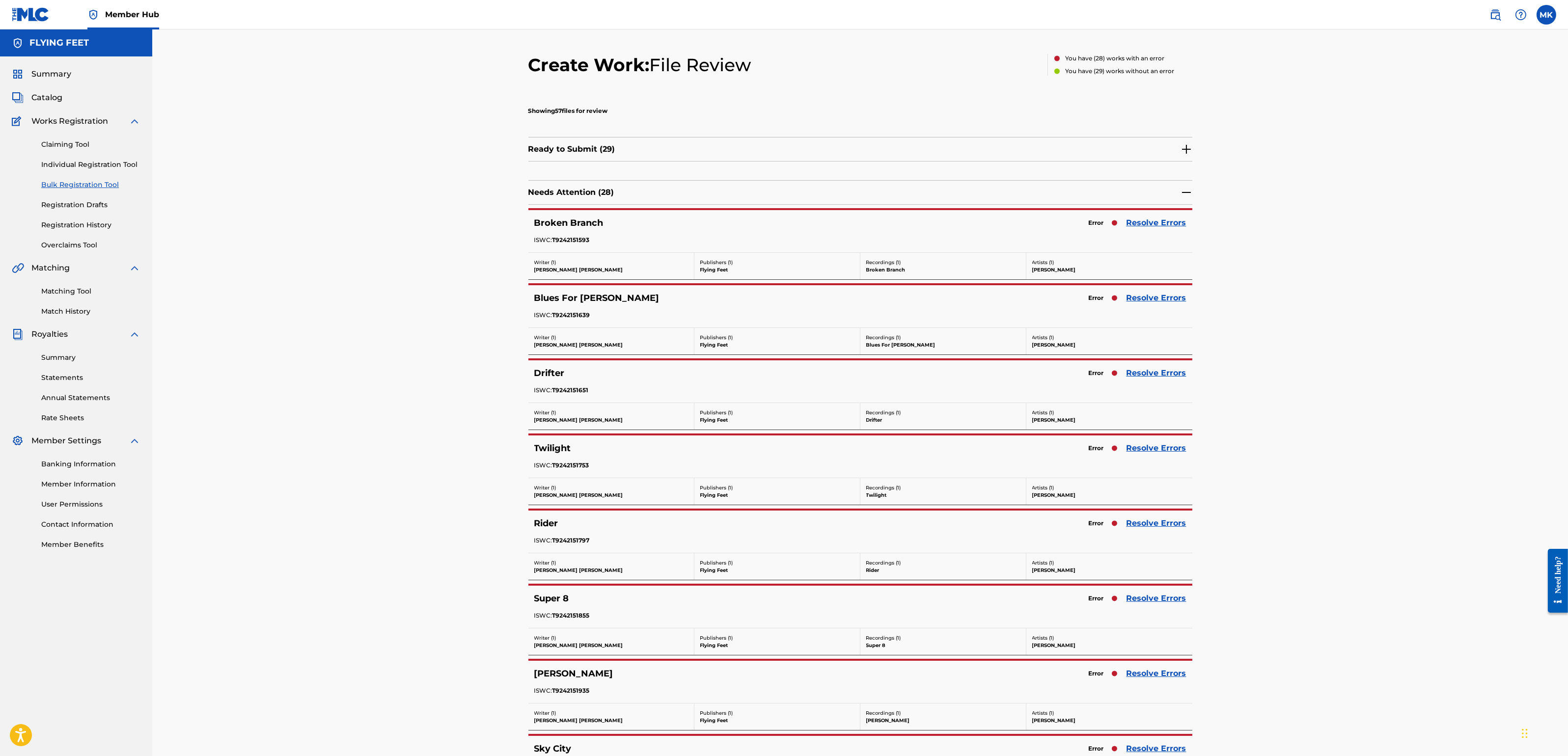
click at [1150, 216] on div "Error Resolve Errors" at bounding box center [1135, 223] width 103 height 14
click at [1150, 220] on link "Resolve Errors" at bounding box center [1157, 223] width 60 height 12
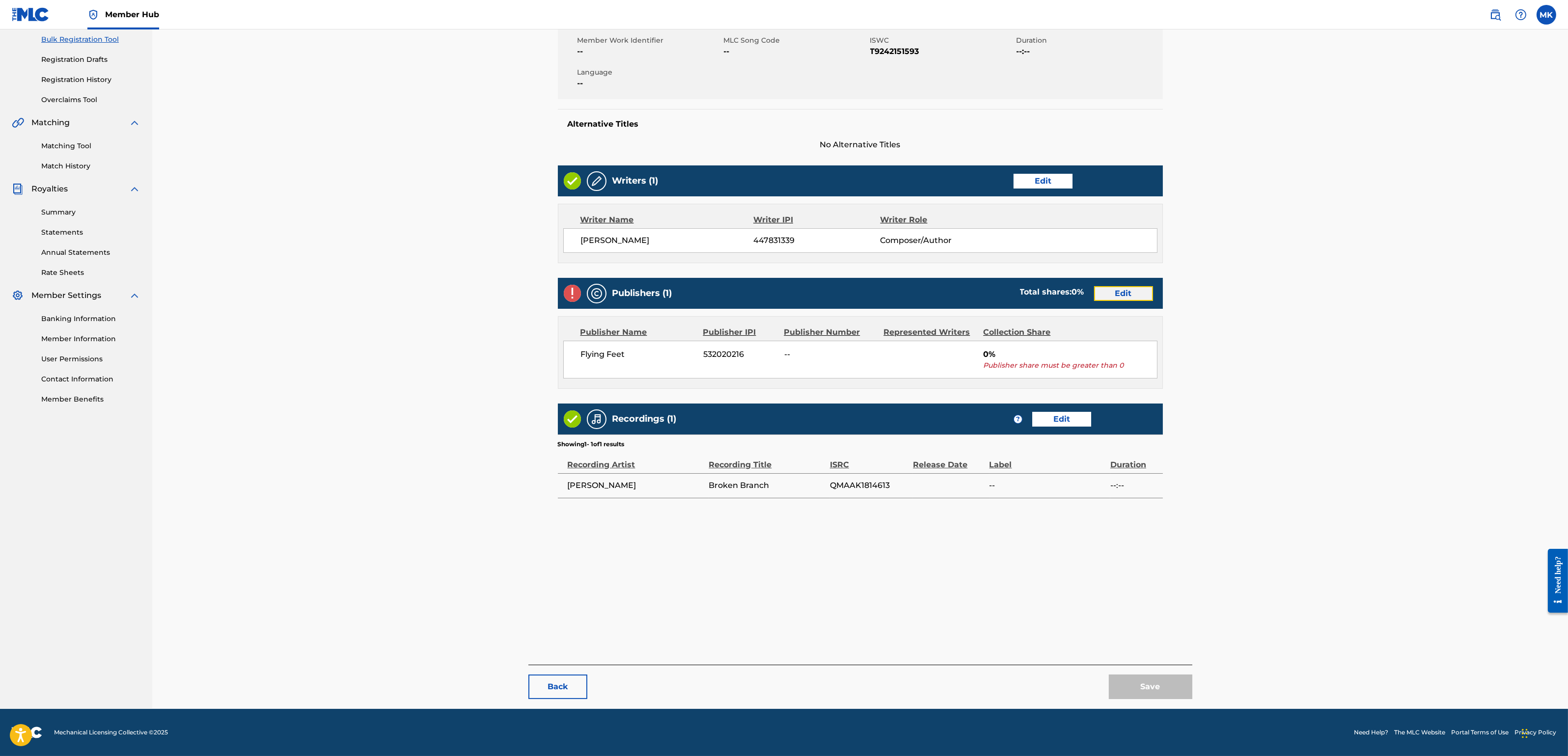
click at [1136, 286] on link "Edit" at bounding box center [1123, 293] width 59 height 15
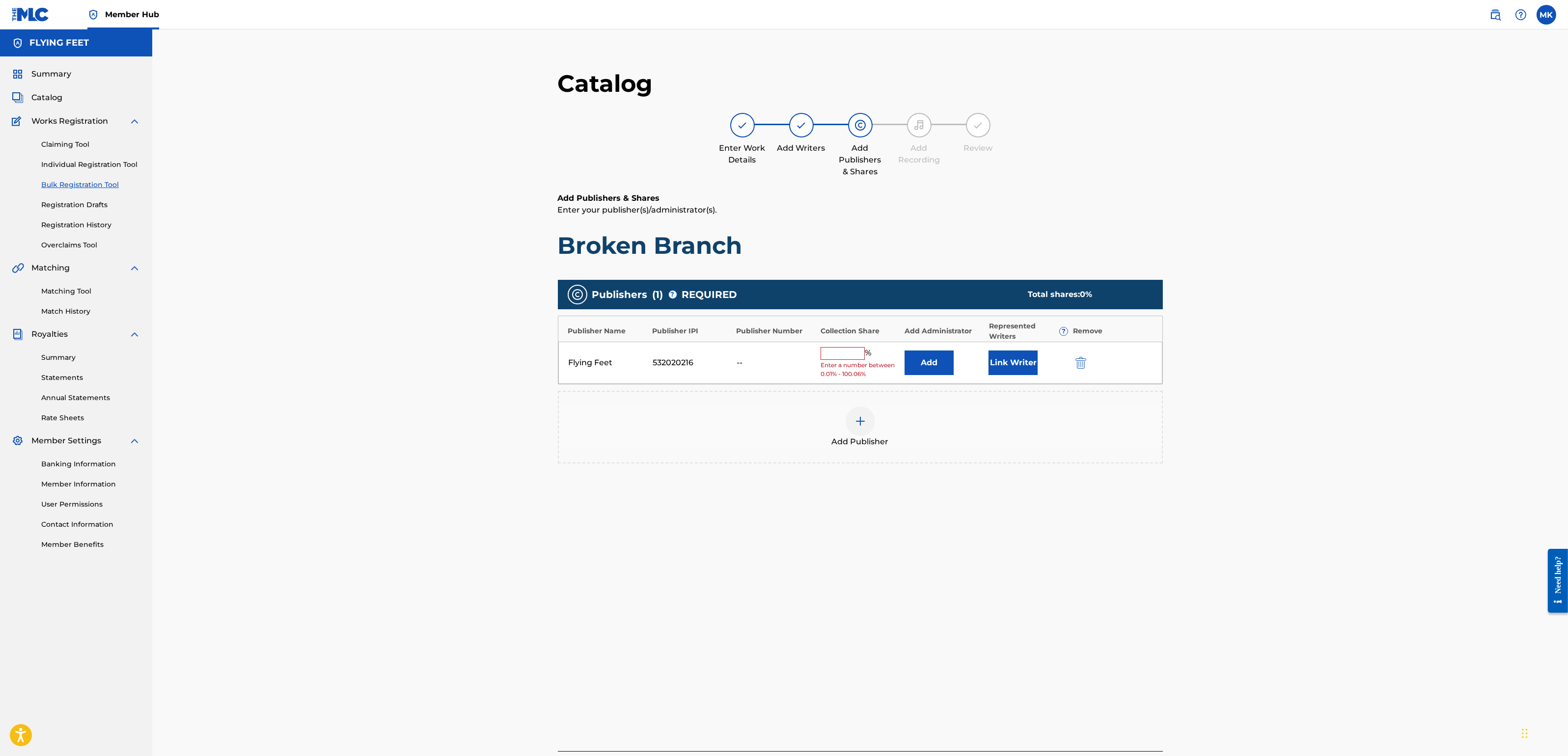
click at [861, 349] on input "text" at bounding box center [842, 353] width 44 height 13
type input "100"
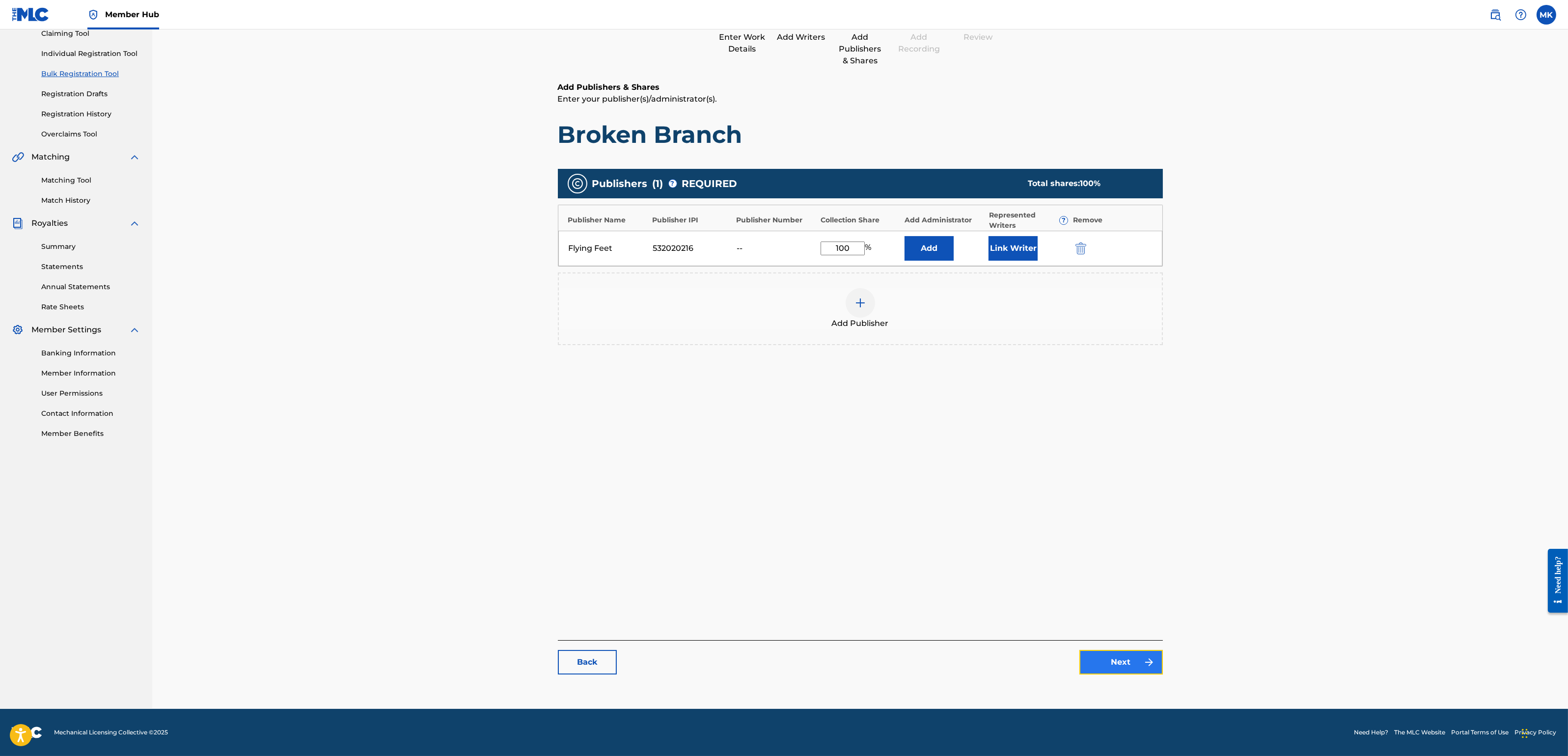
click at [1125, 663] on link "Next" at bounding box center [1121, 662] width 83 height 24
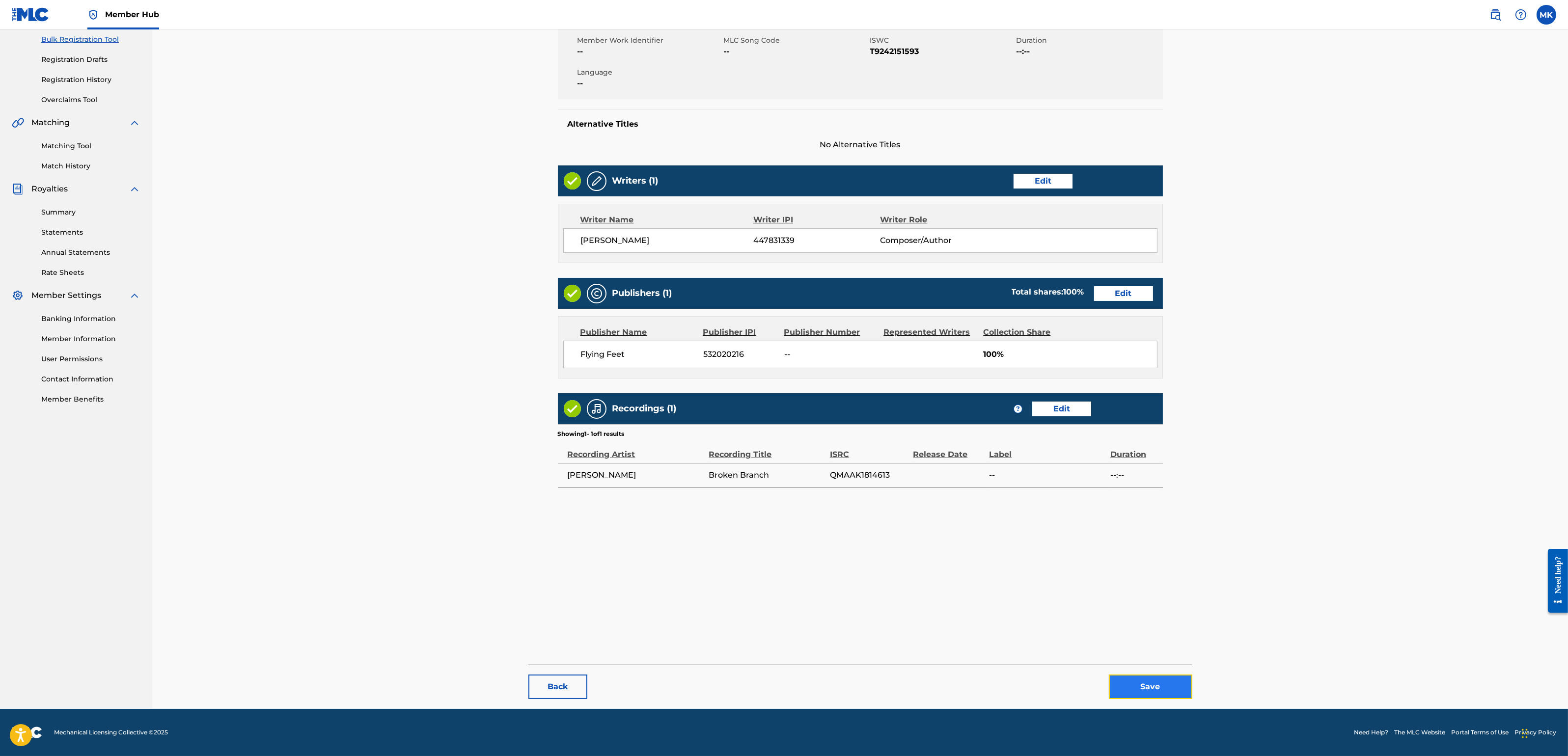
click at [1150, 672] on button "Save" at bounding box center [1150, 687] width 83 height 24
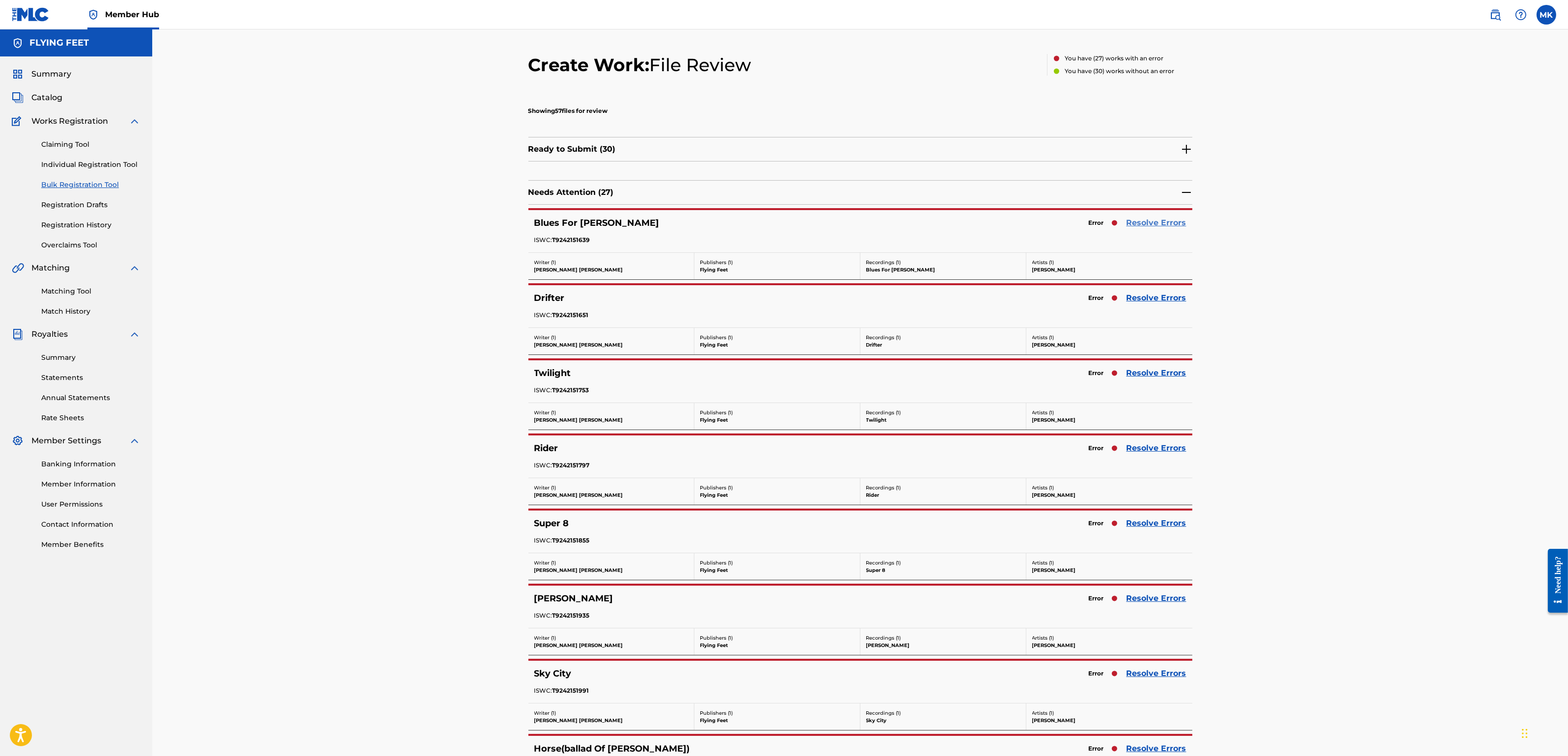
click at [1144, 223] on link "Resolve Errors" at bounding box center [1157, 223] width 60 height 12
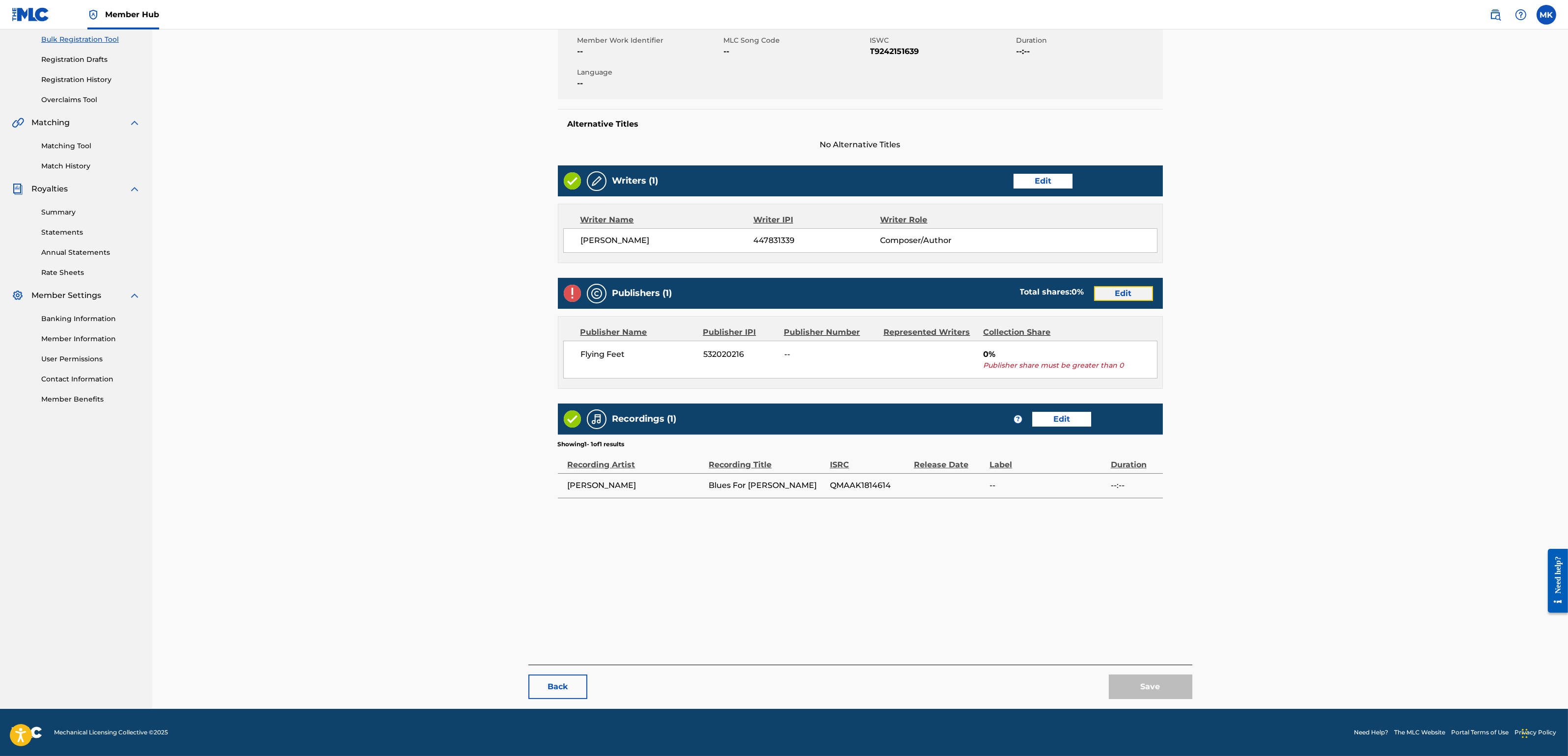
click at [1124, 289] on link "Edit" at bounding box center [1123, 293] width 59 height 15
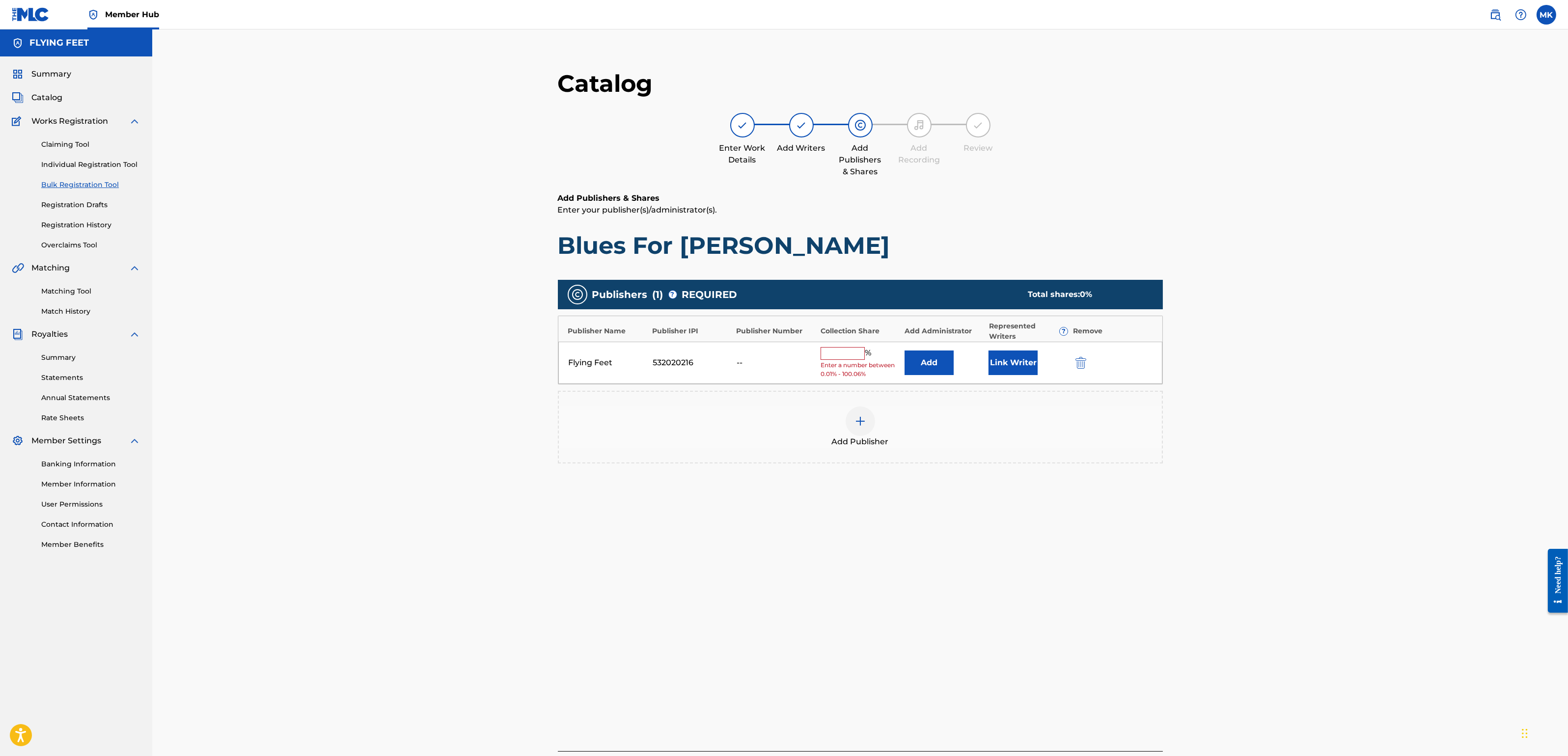
click at [853, 357] on input "text" at bounding box center [842, 353] width 44 height 13
type input "100"
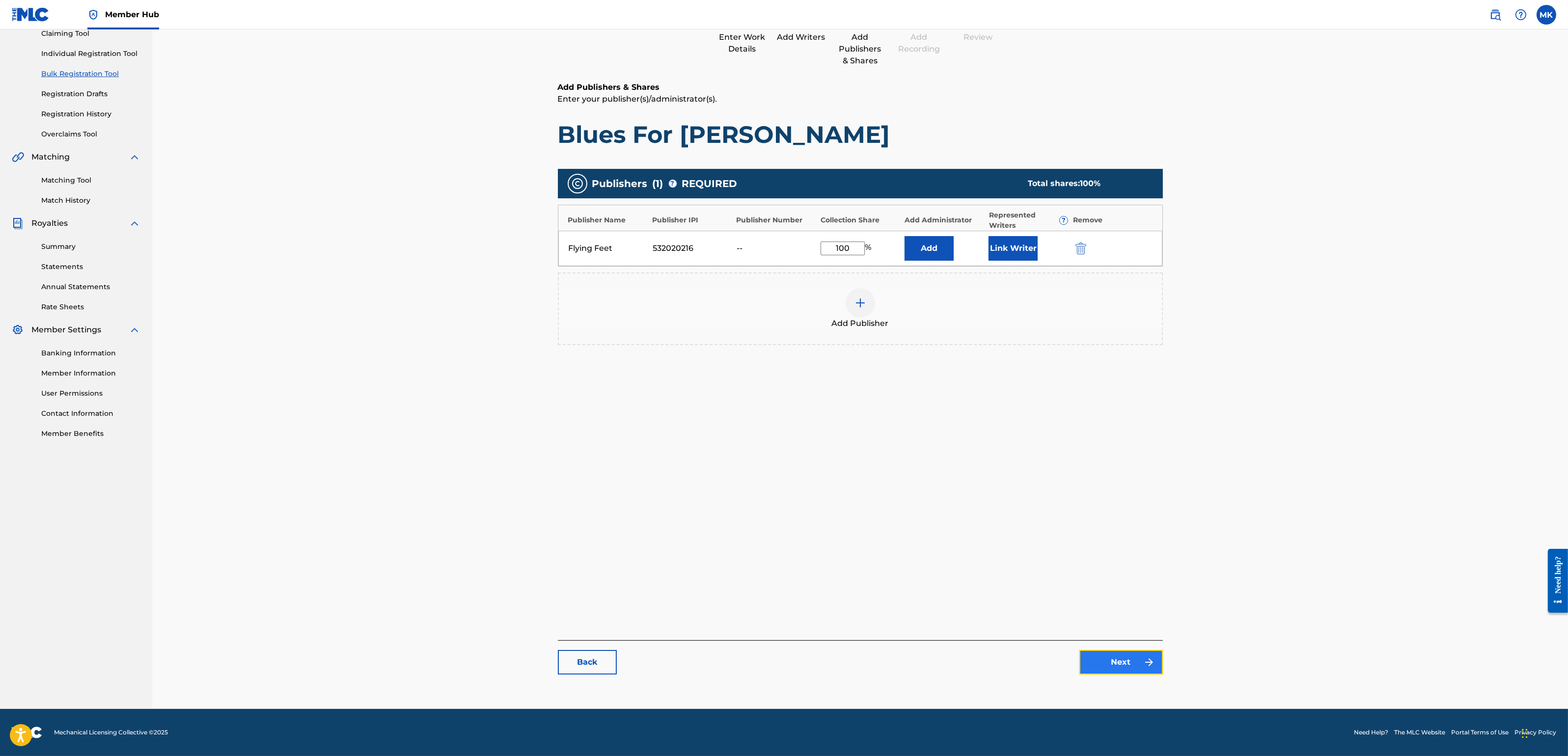
click at [1119, 660] on link "Next" at bounding box center [1121, 662] width 83 height 24
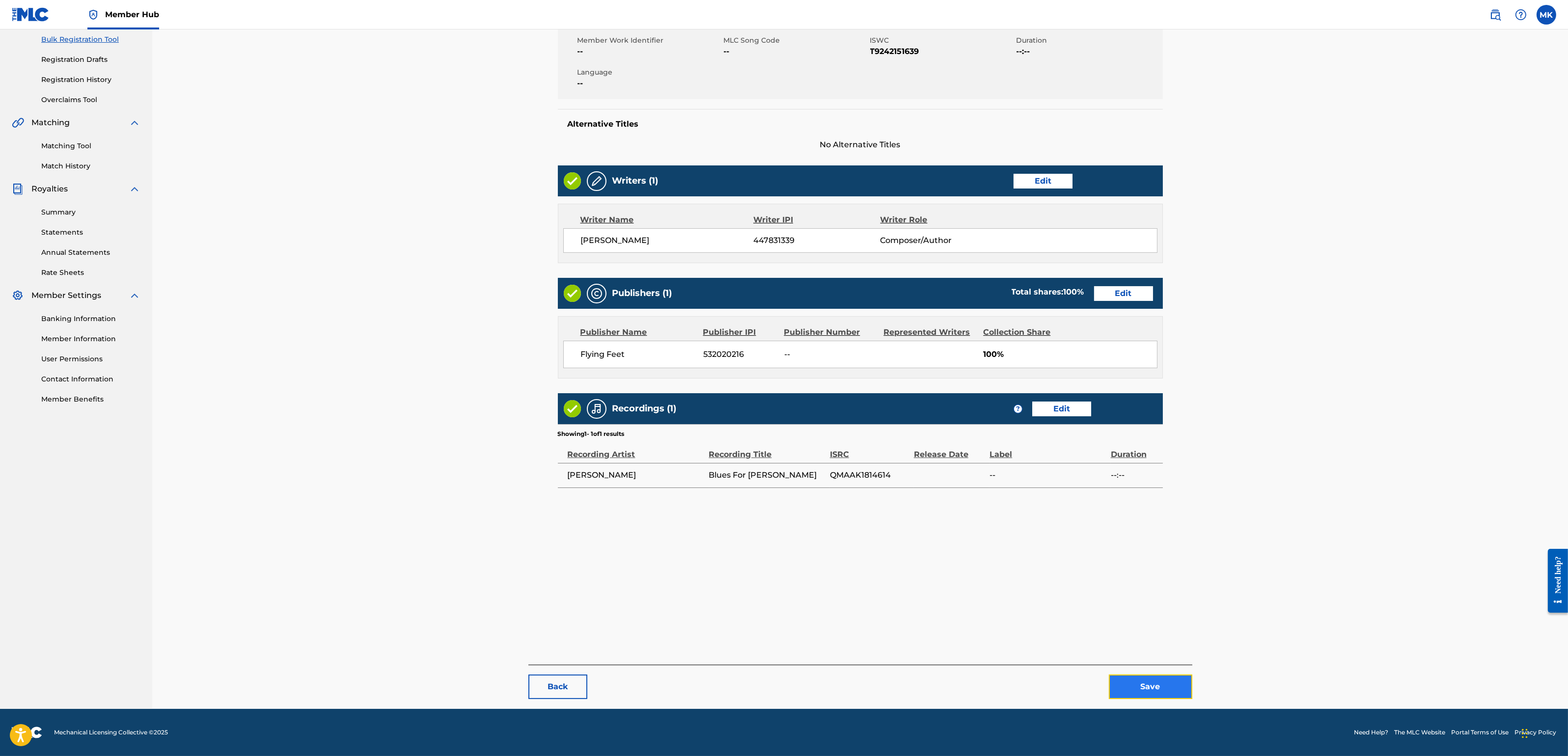
click at [1137, 672] on button "Save" at bounding box center [1150, 687] width 83 height 24
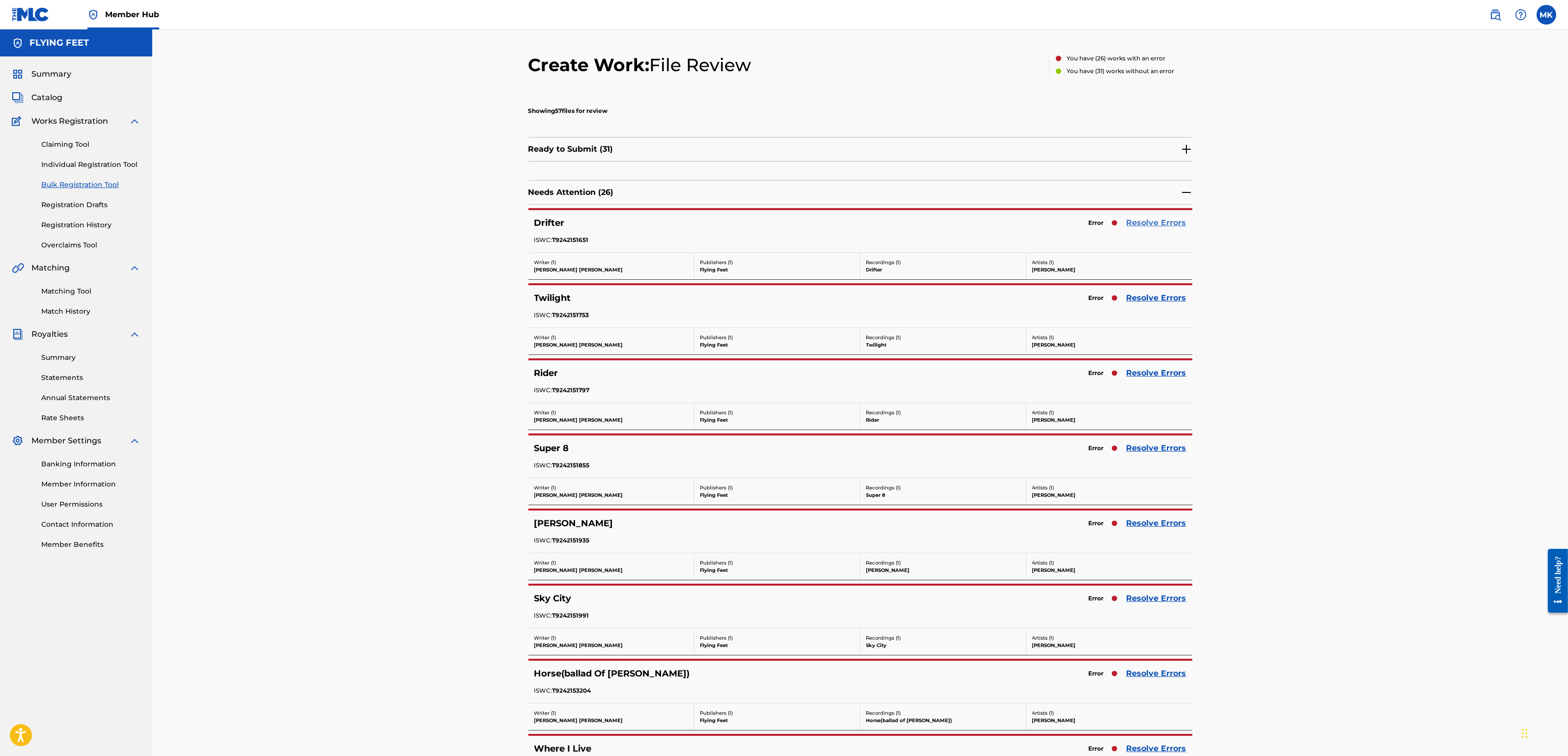
click at [1152, 225] on link "Resolve Errors" at bounding box center [1157, 223] width 60 height 12
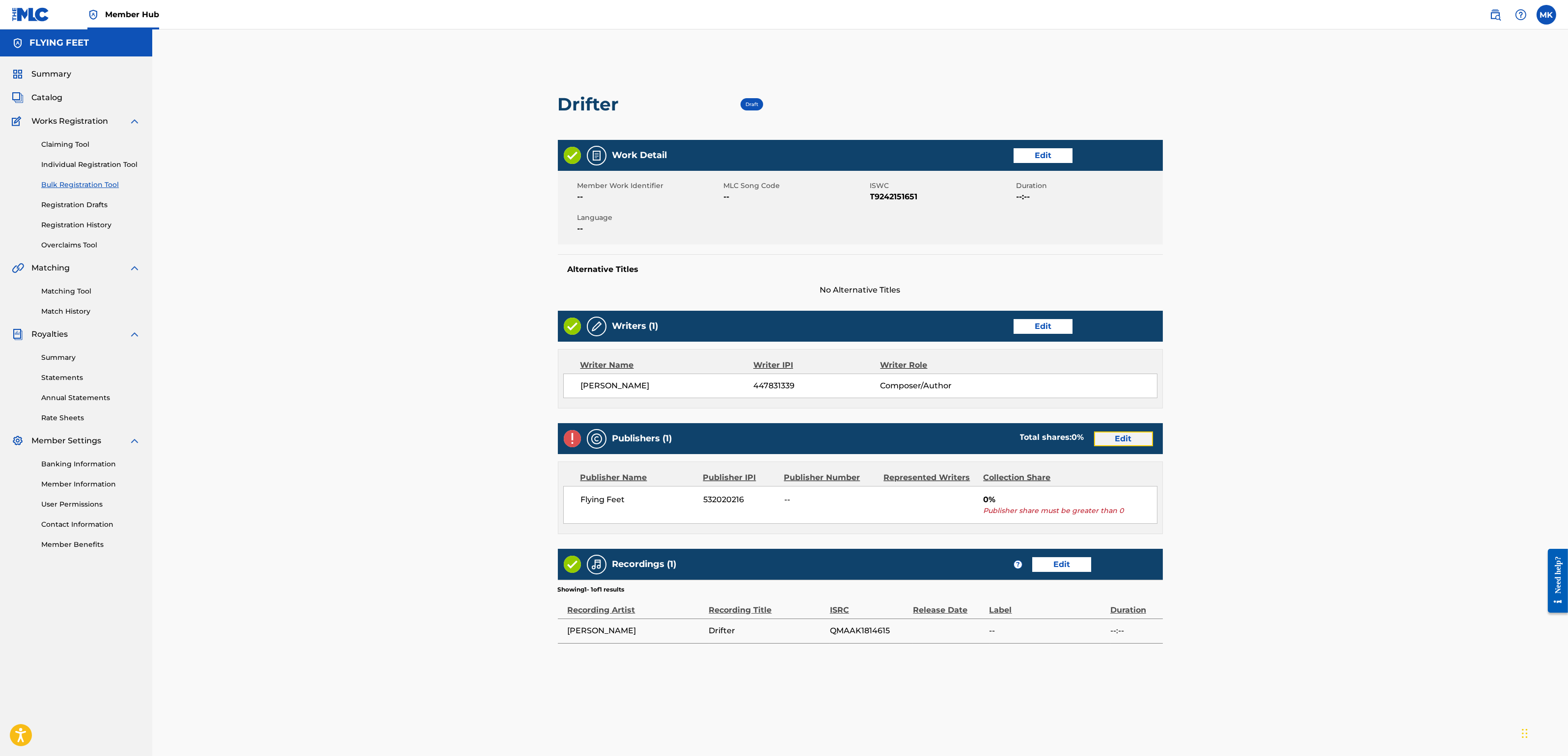
click at [1126, 444] on link "Edit" at bounding box center [1123, 439] width 59 height 15
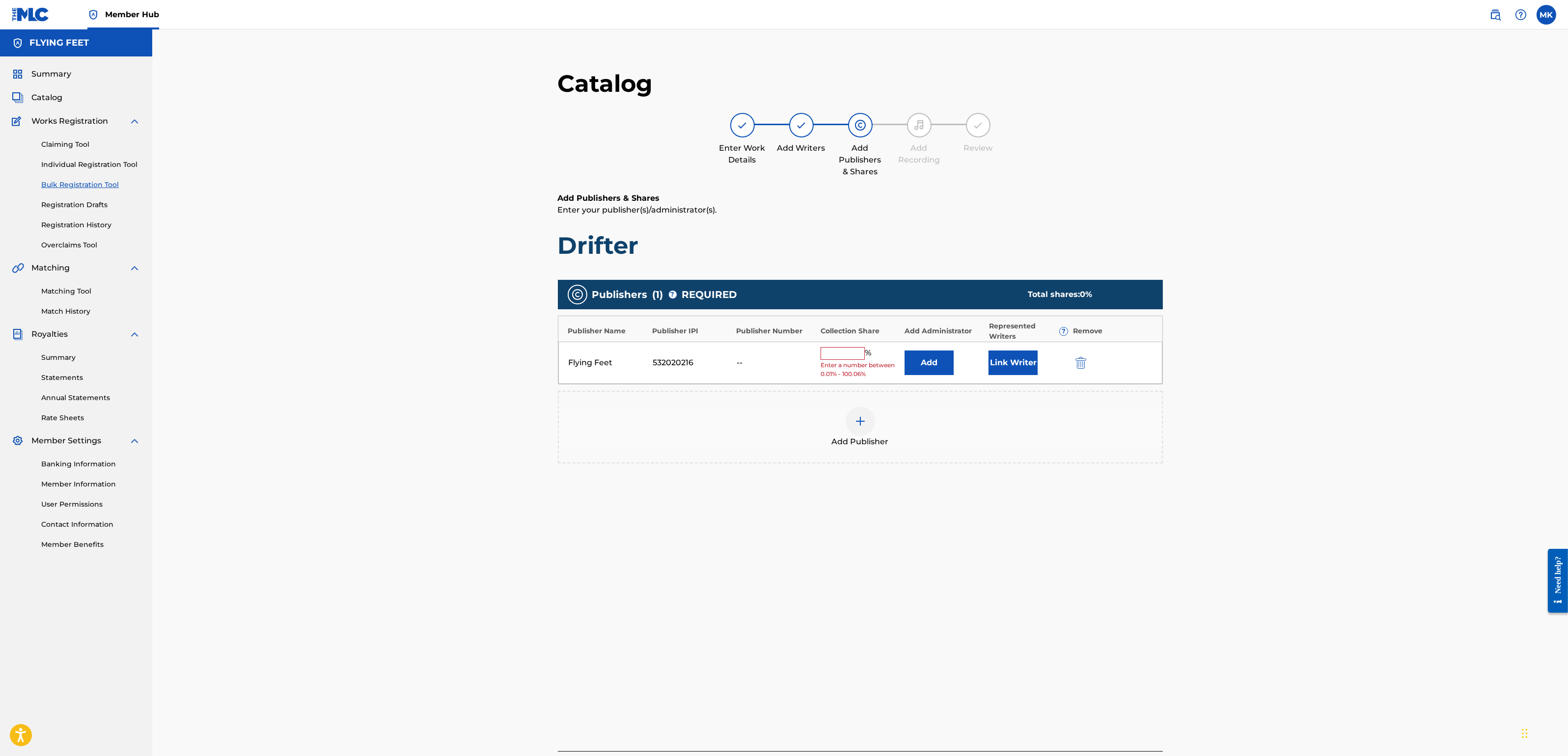
click at [835, 354] on input "text" at bounding box center [842, 353] width 44 height 13
type input "100"
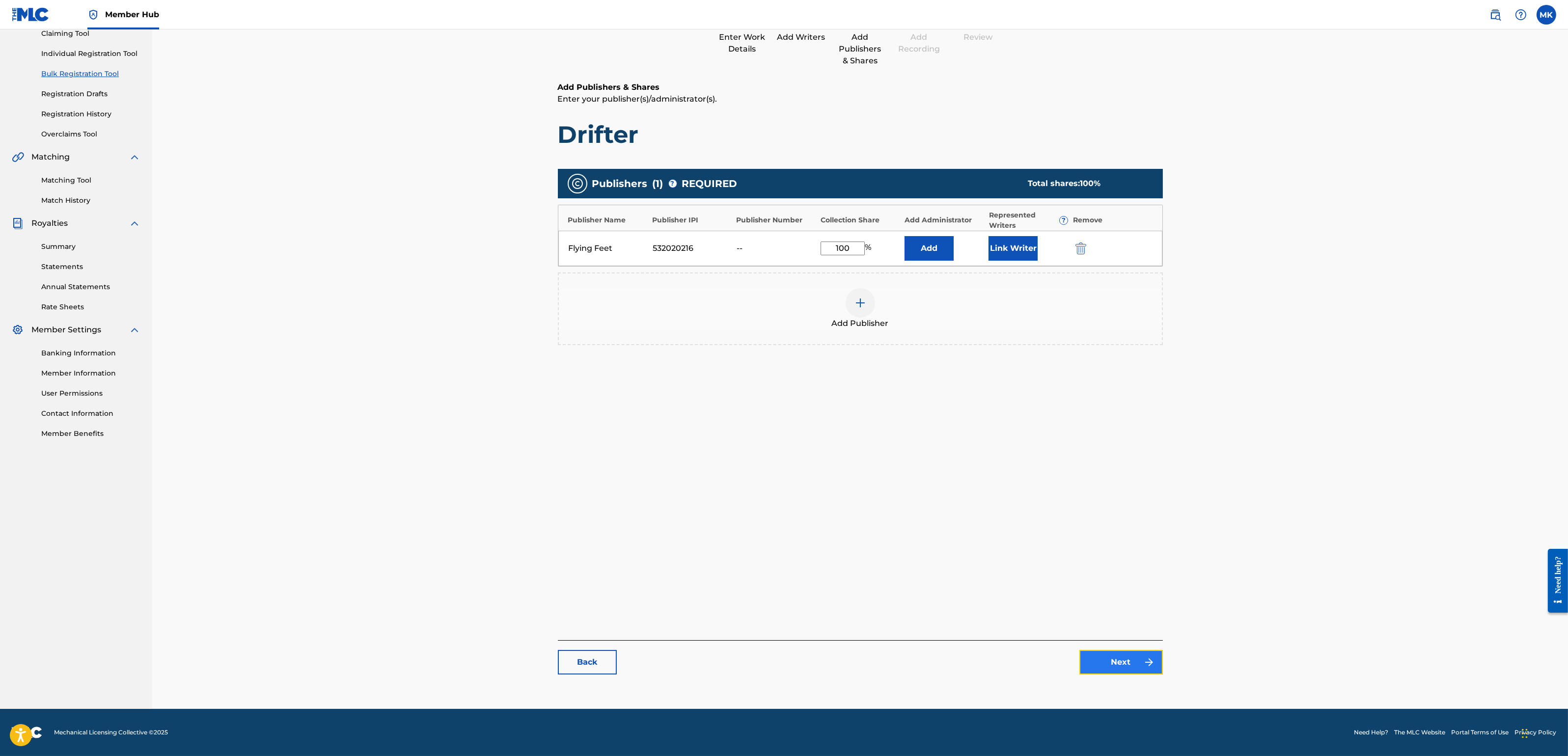
click at [1118, 663] on link "Next" at bounding box center [1121, 662] width 83 height 24
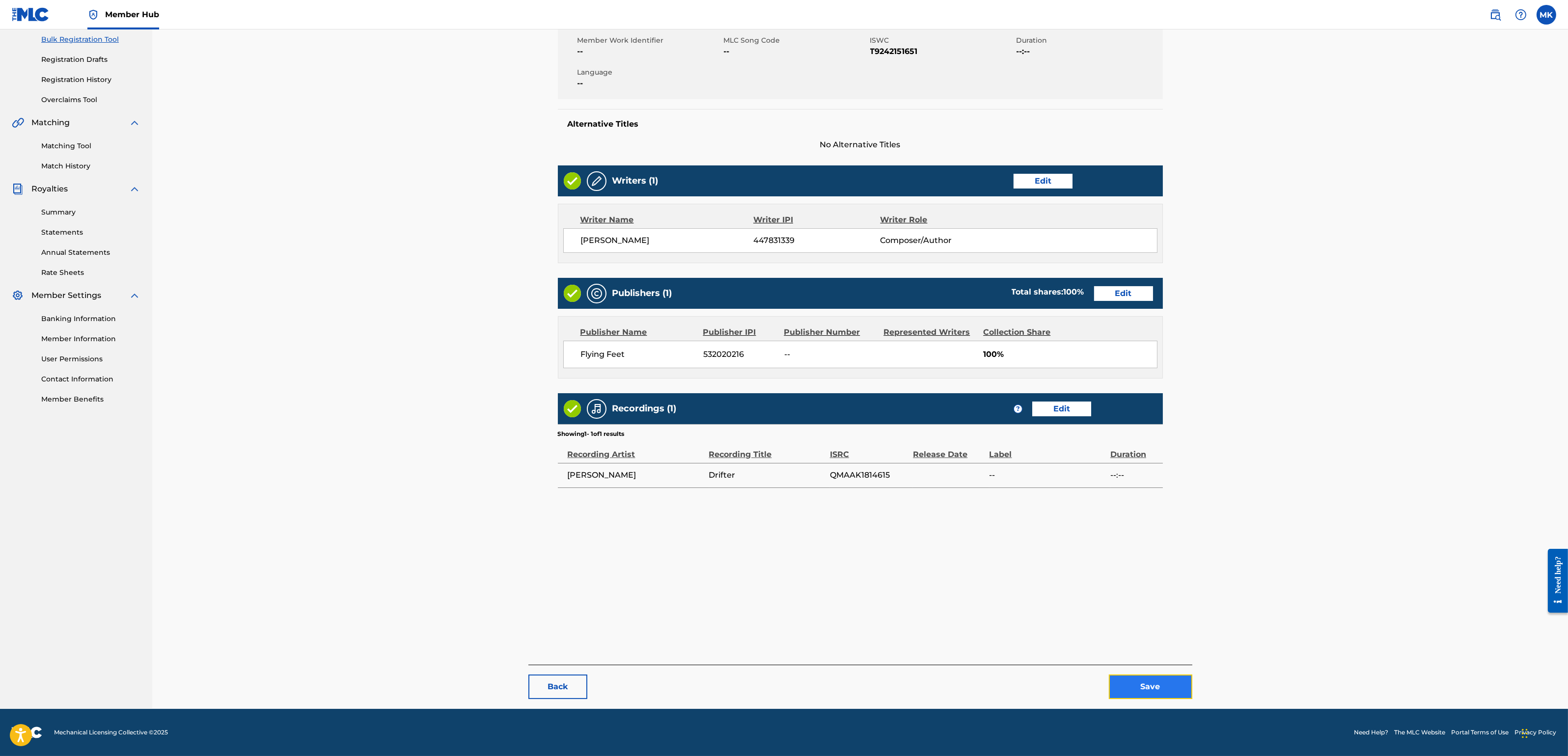
click at [1127, 672] on button "Save" at bounding box center [1150, 687] width 83 height 24
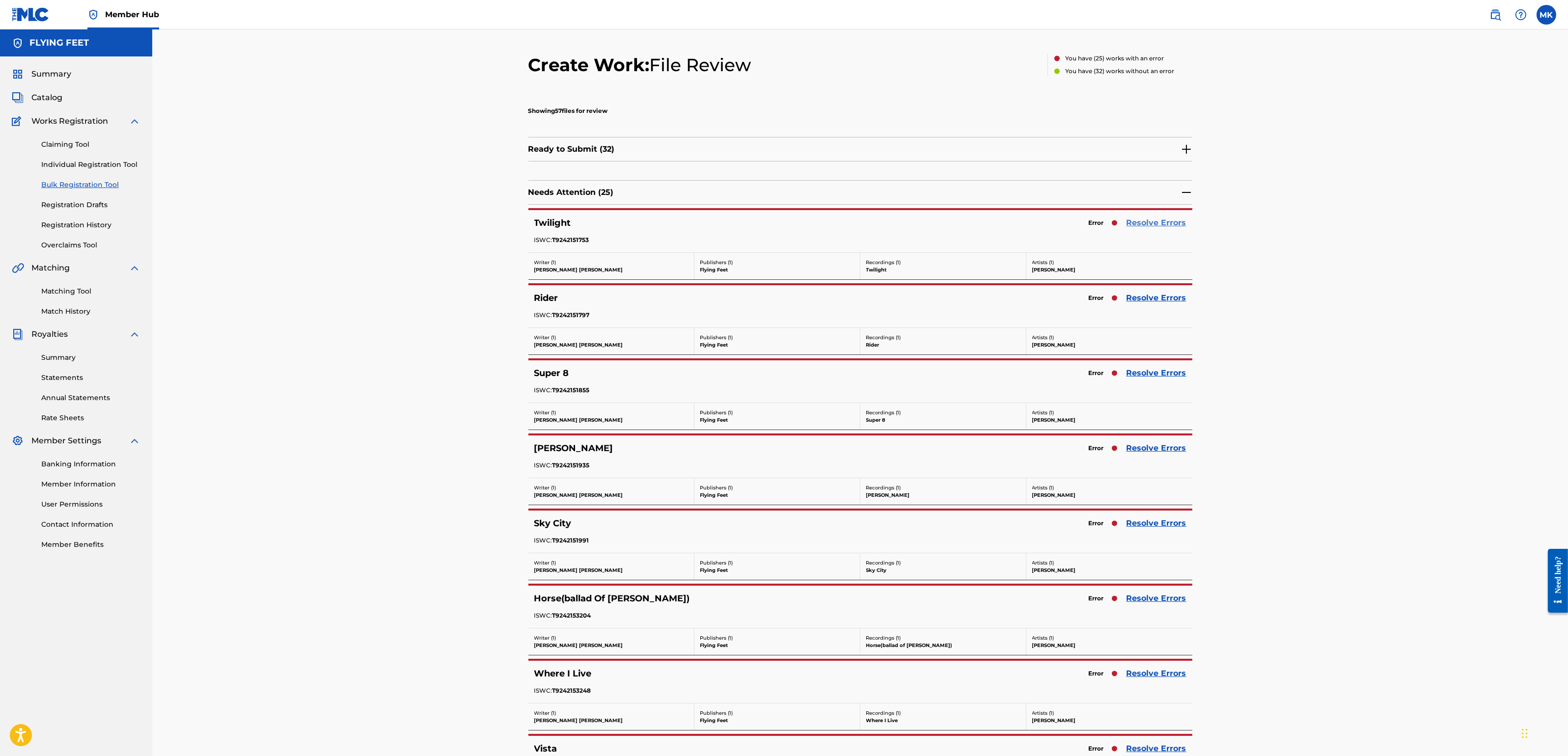
click at [1168, 219] on link "Resolve Errors" at bounding box center [1157, 223] width 60 height 12
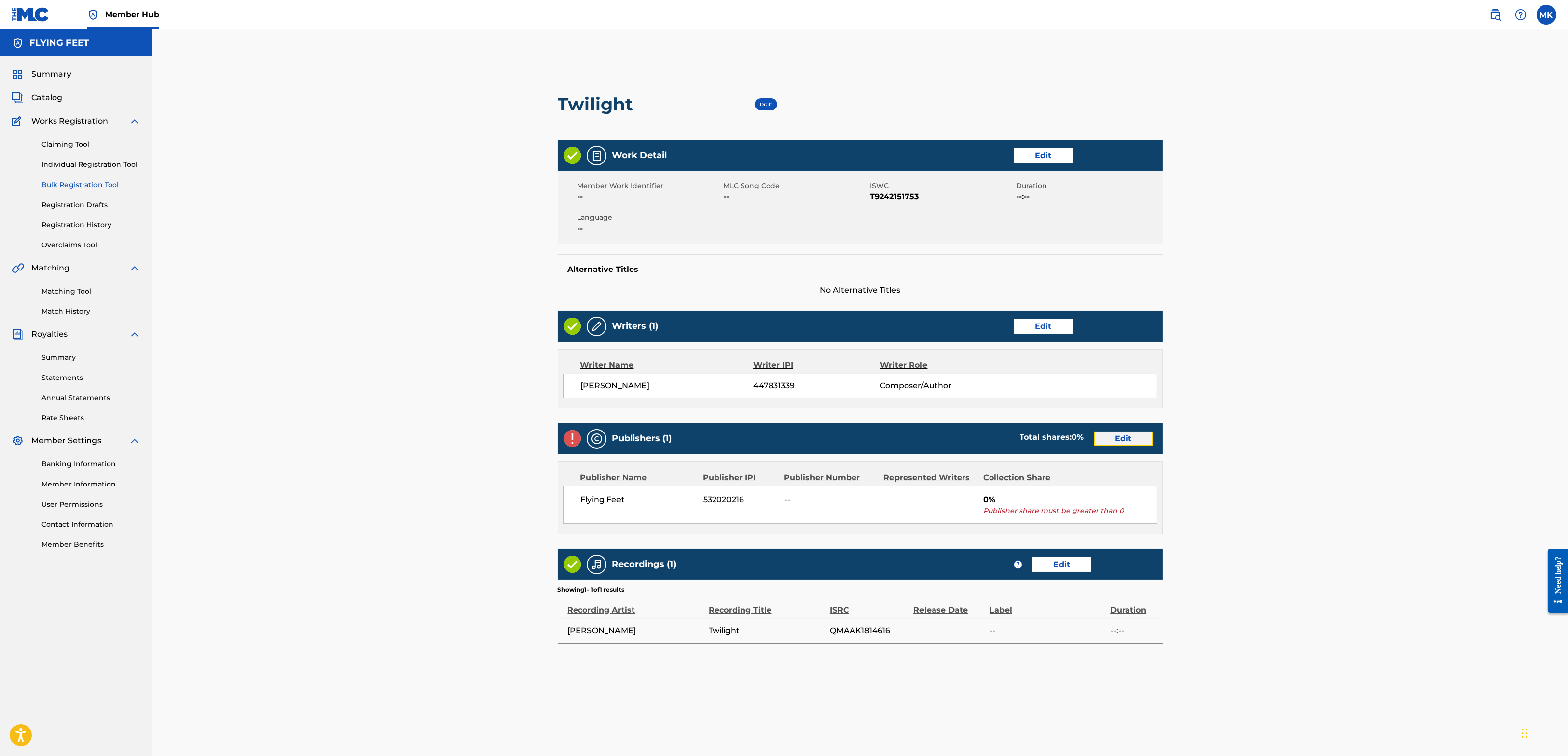
click at [1117, 437] on link "Edit" at bounding box center [1123, 439] width 59 height 15
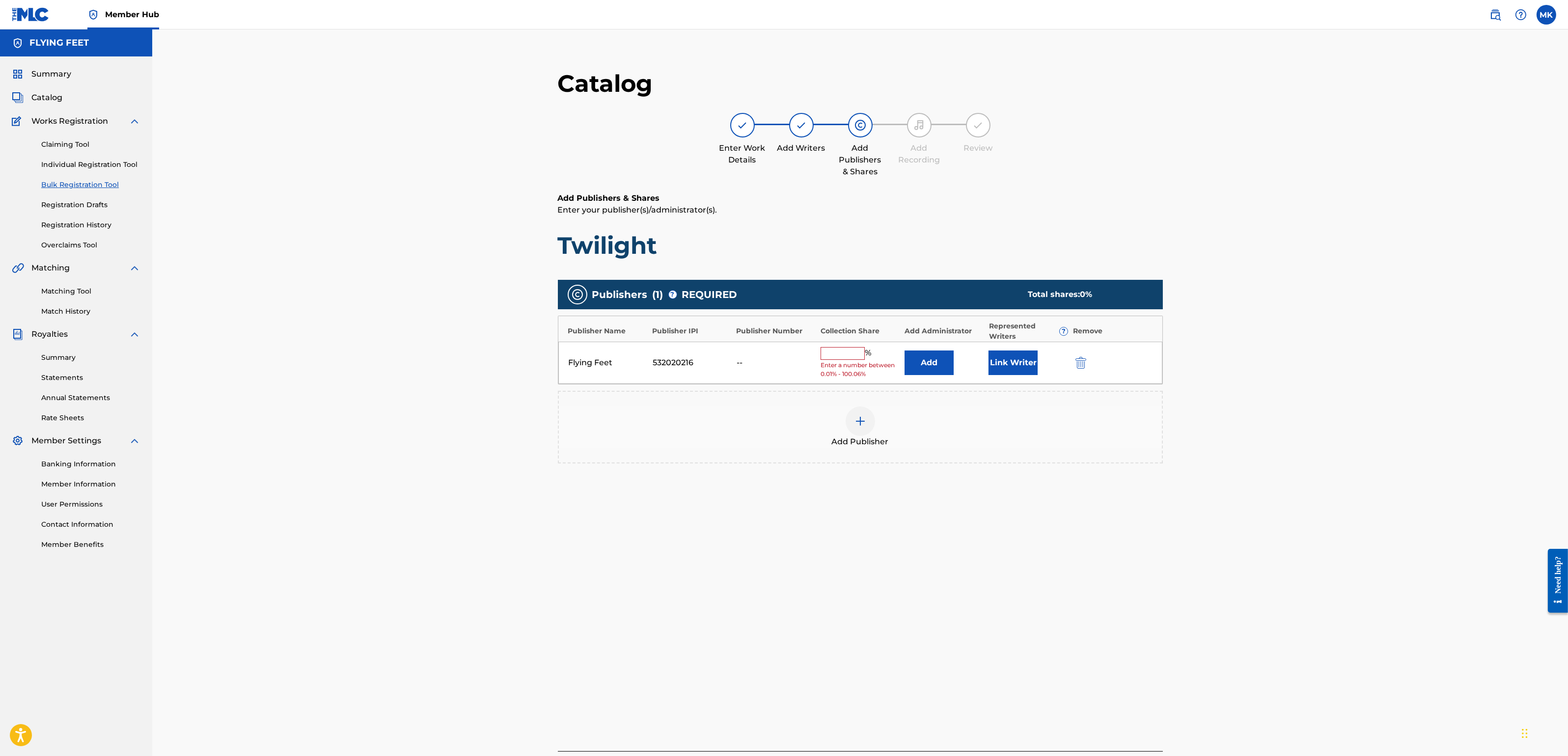
click at [838, 356] on input "text" at bounding box center [842, 353] width 44 height 13
type input "100"
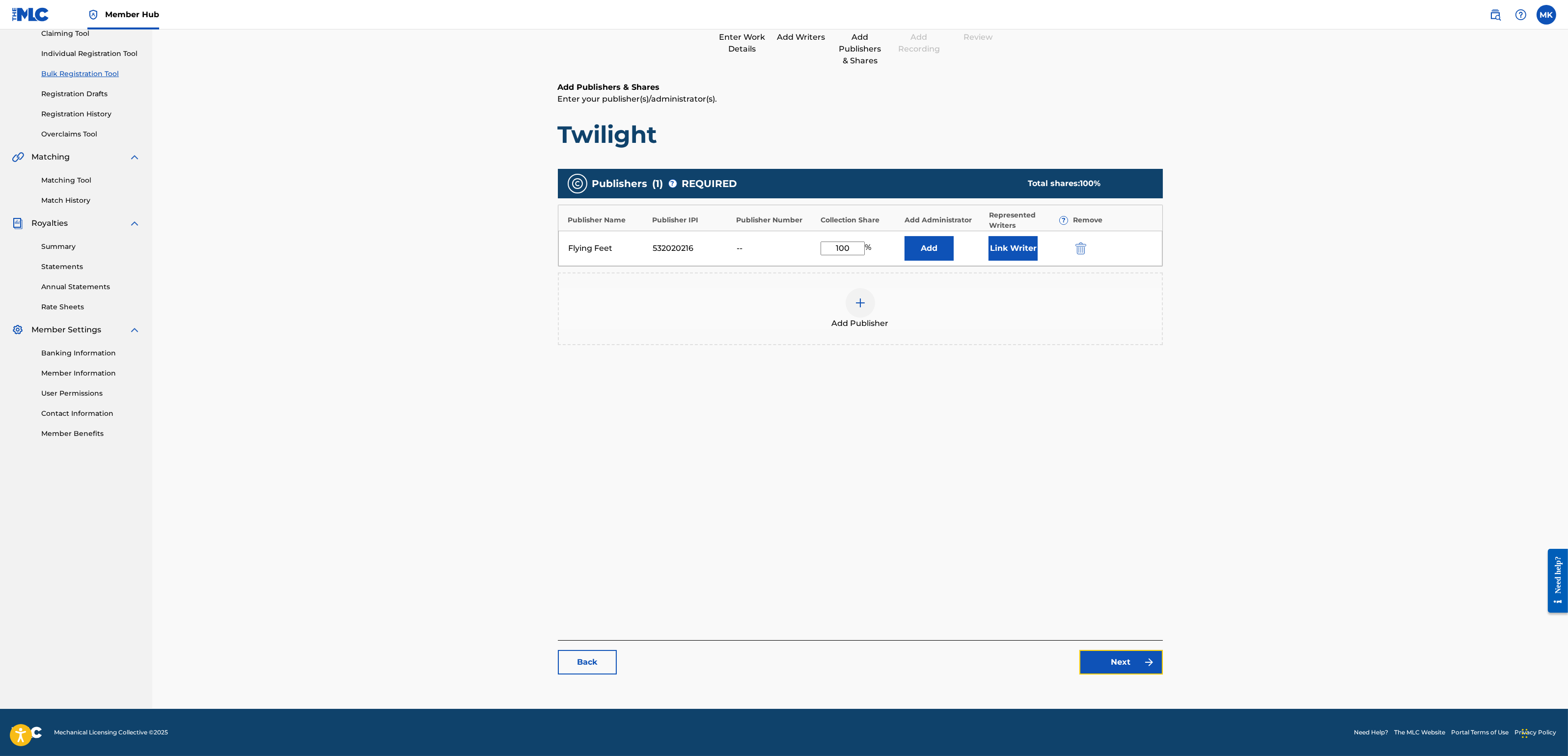
click at [1110, 668] on link "Next" at bounding box center [1121, 662] width 83 height 24
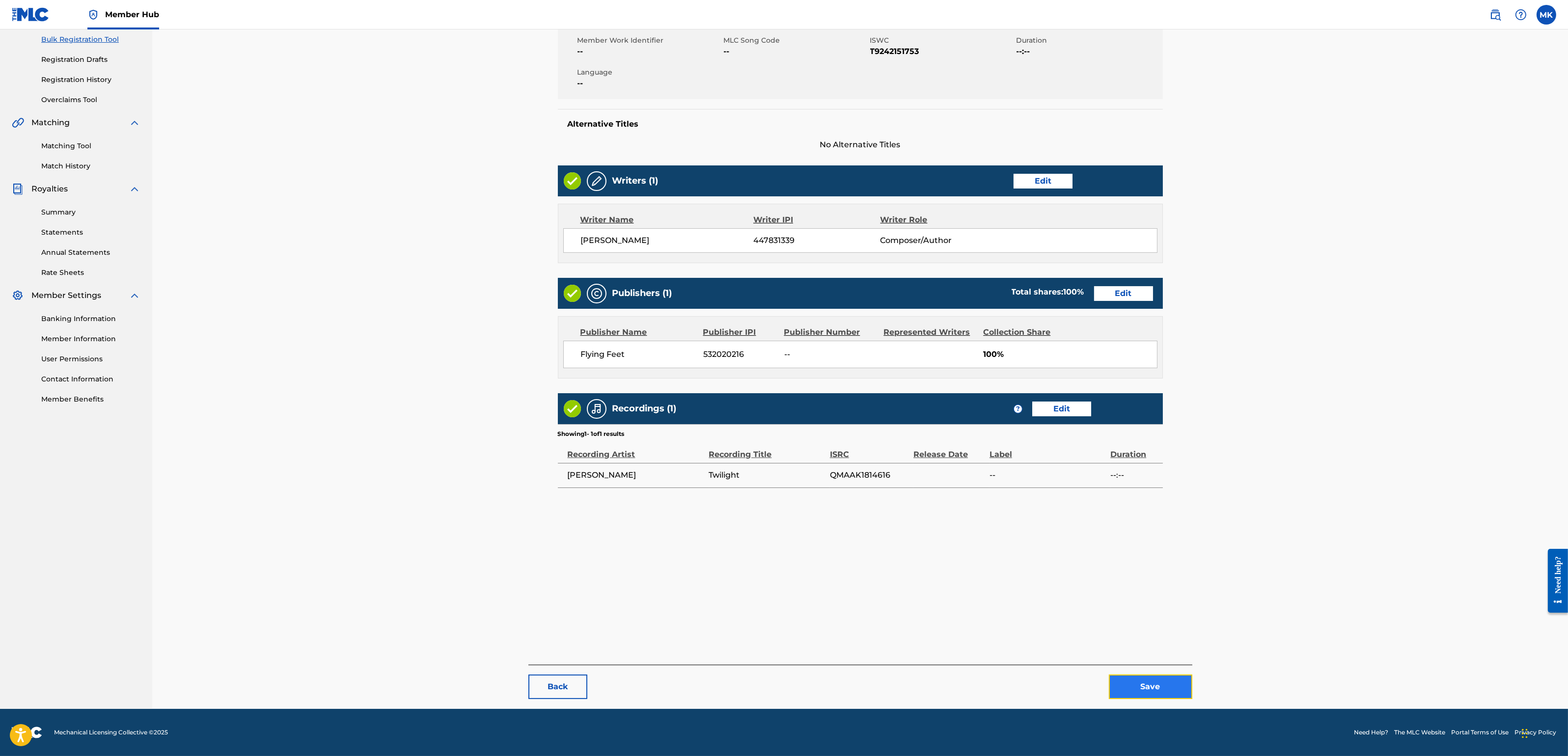
click at [1137, 672] on button "Save" at bounding box center [1150, 687] width 83 height 24
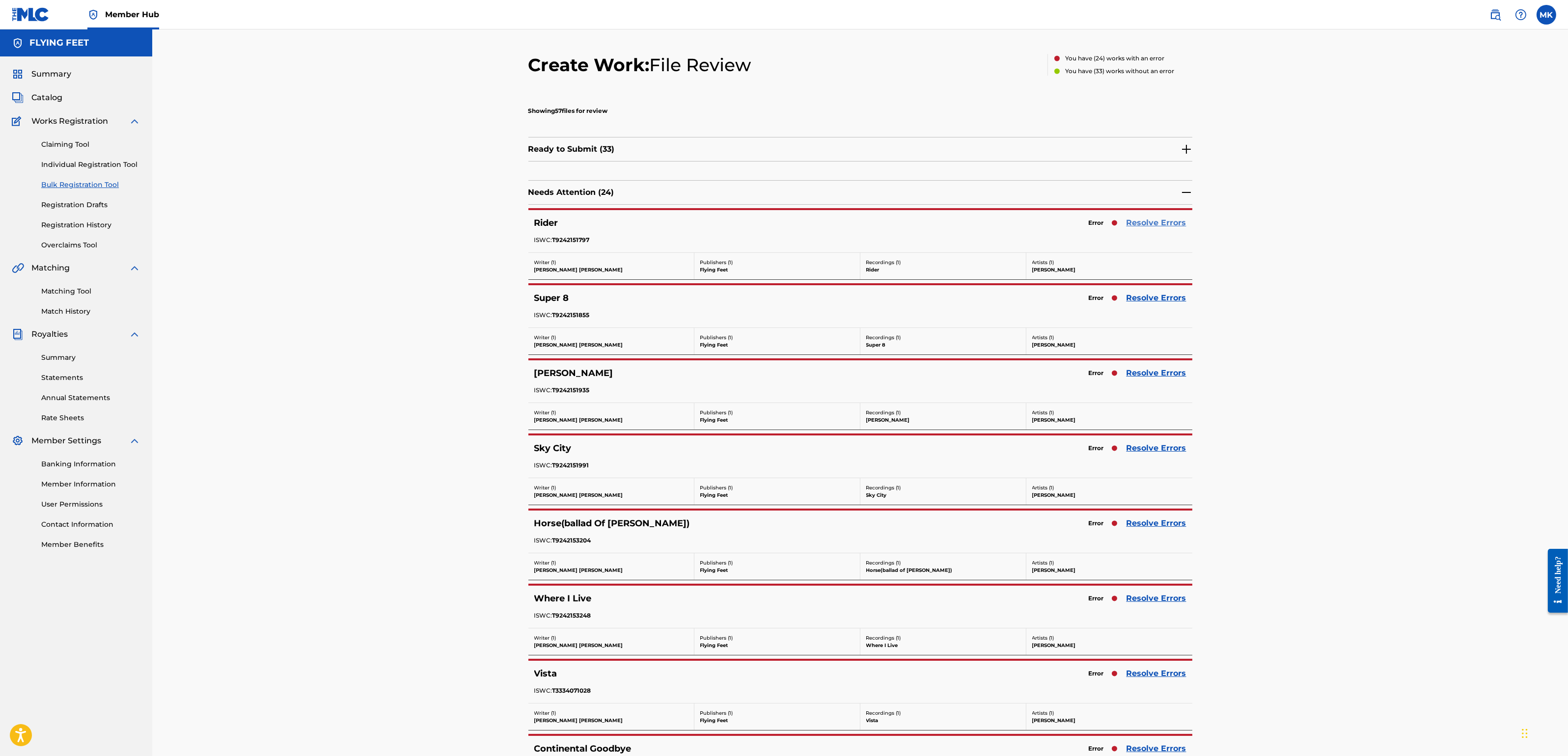
click at [1146, 222] on link "Resolve Errors" at bounding box center [1157, 223] width 60 height 12
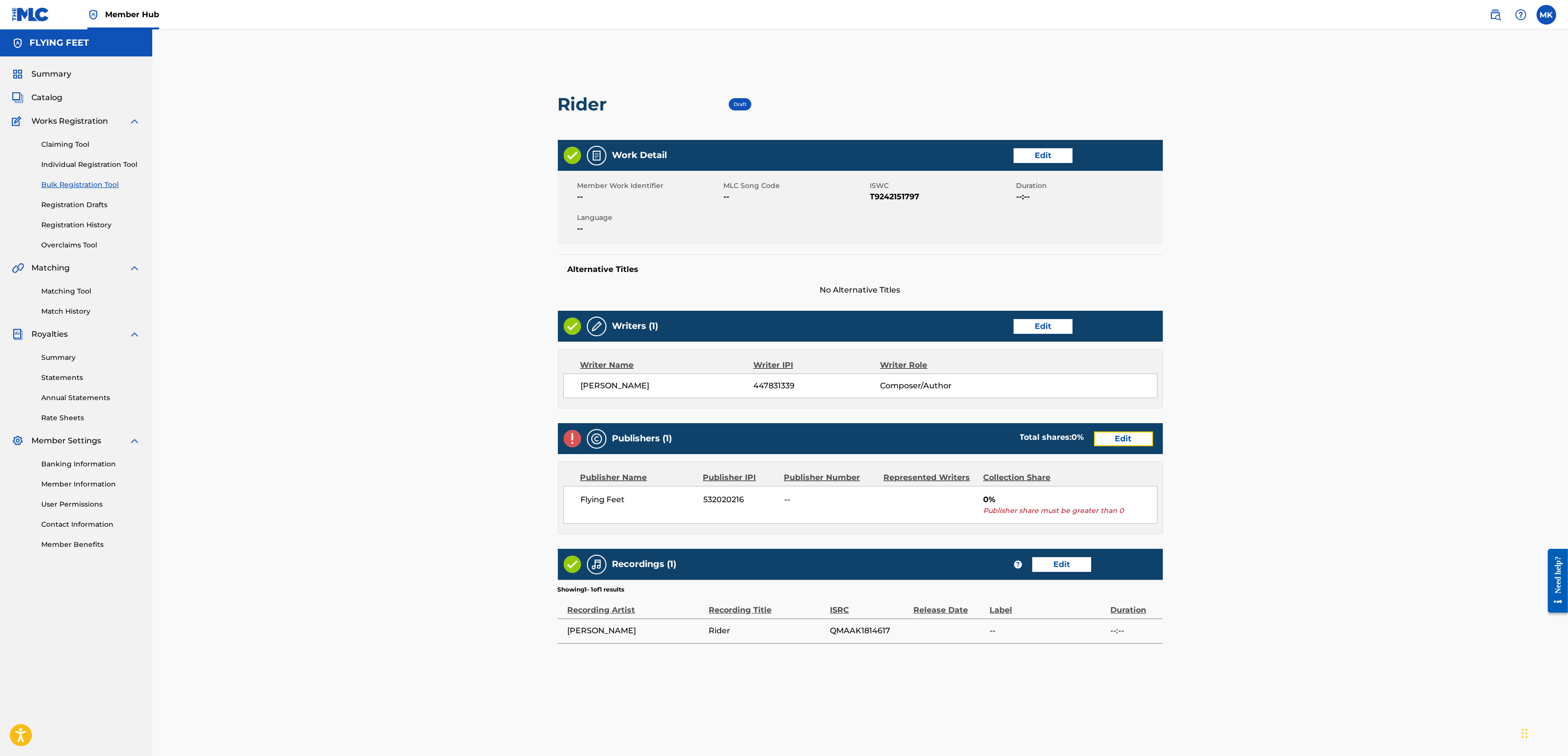
click at [1110, 433] on link "Edit" at bounding box center [1123, 439] width 59 height 15
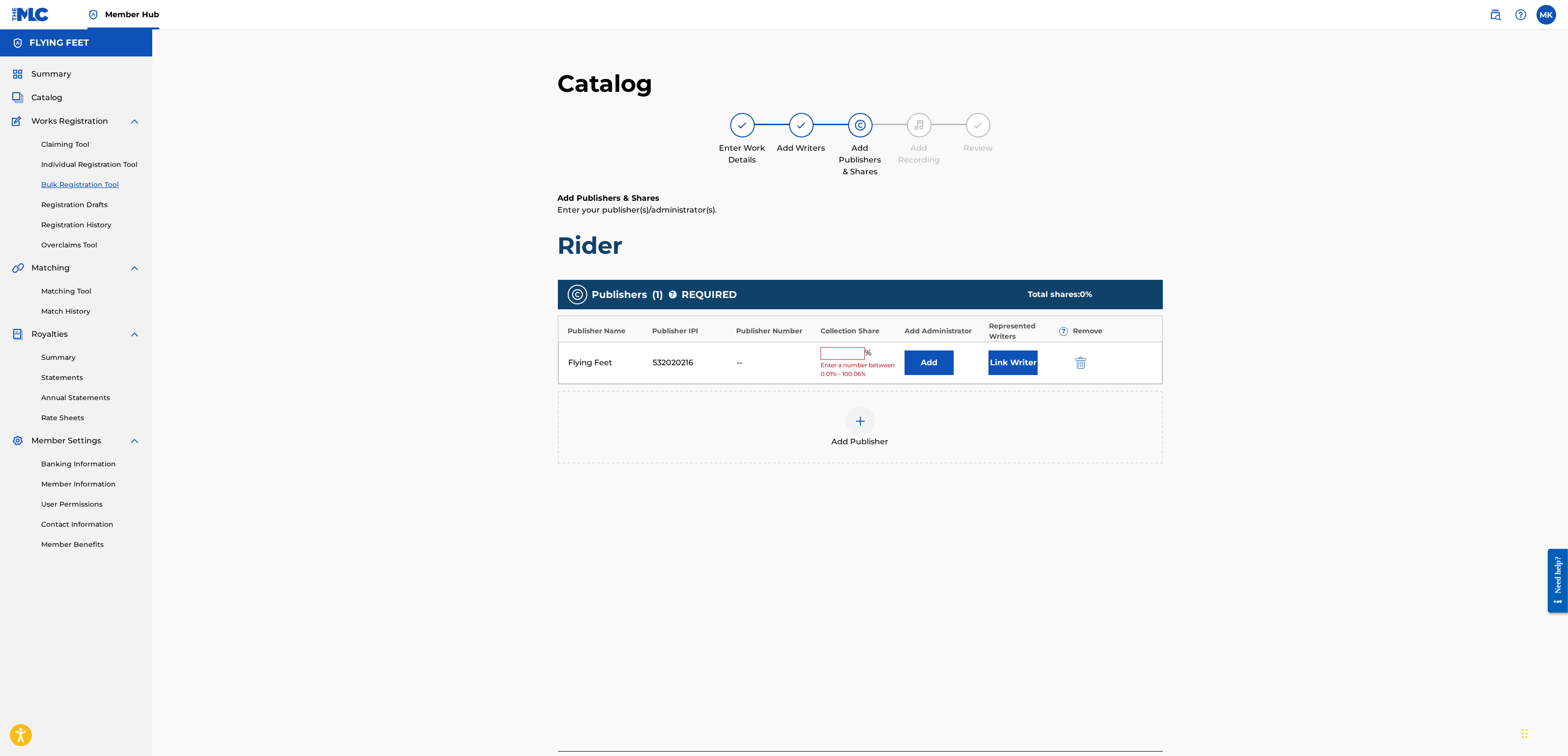
click at [839, 354] on input "text" at bounding box center [842, 353] width 44 height 13
type input "100"
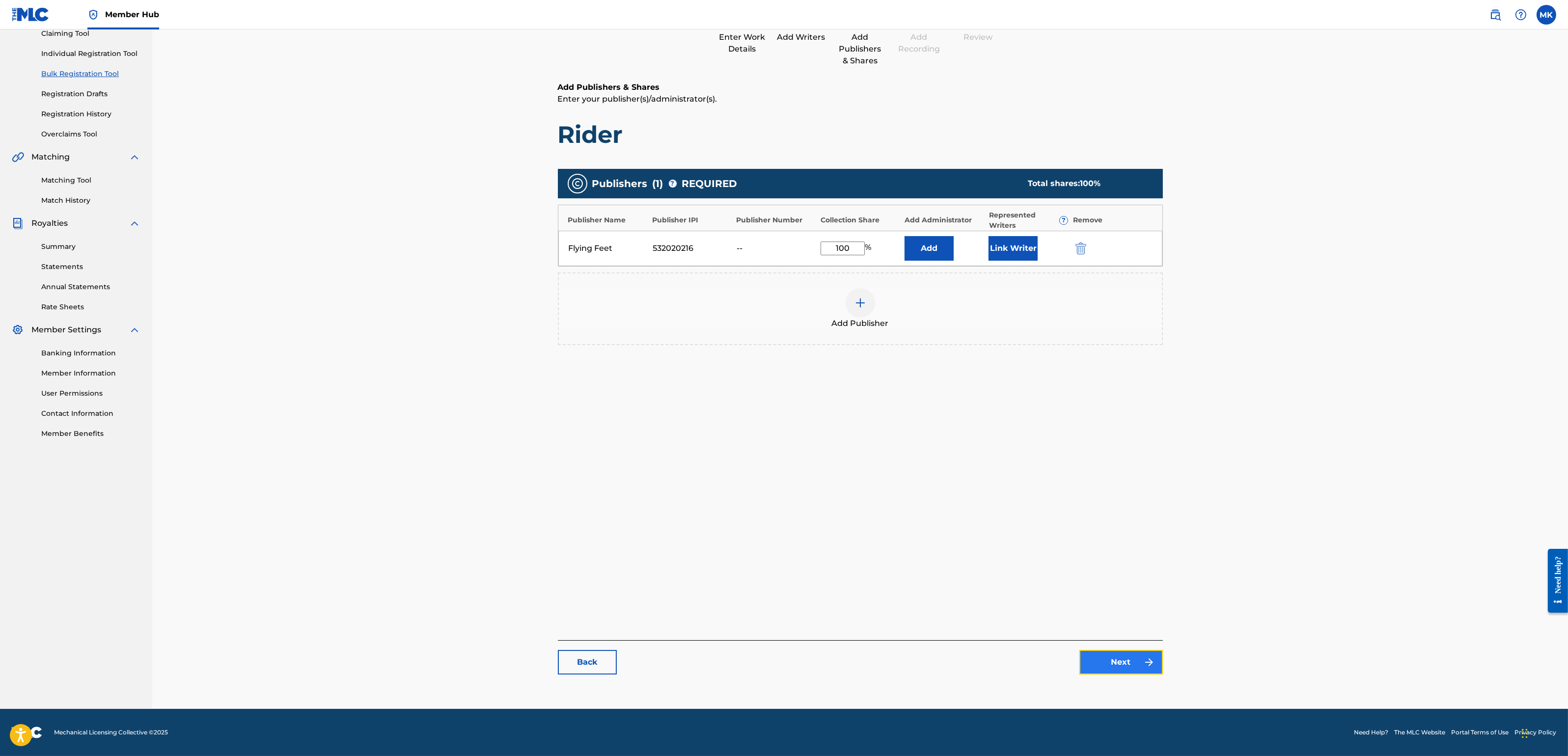
click at [1128, 657] on link "Next" at bounding box center [1121, 662] width 83 height 24
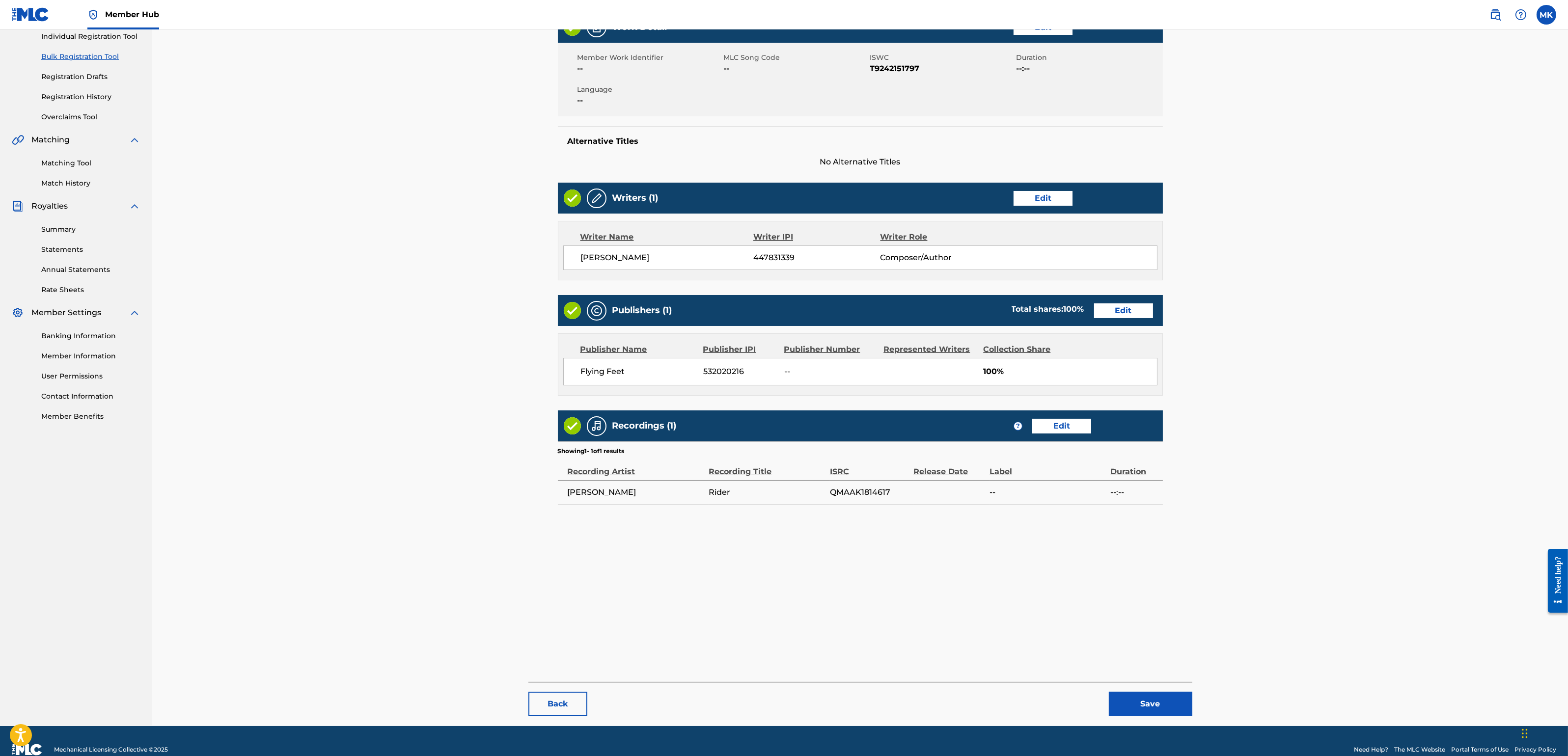
scroll to position [145, 0]
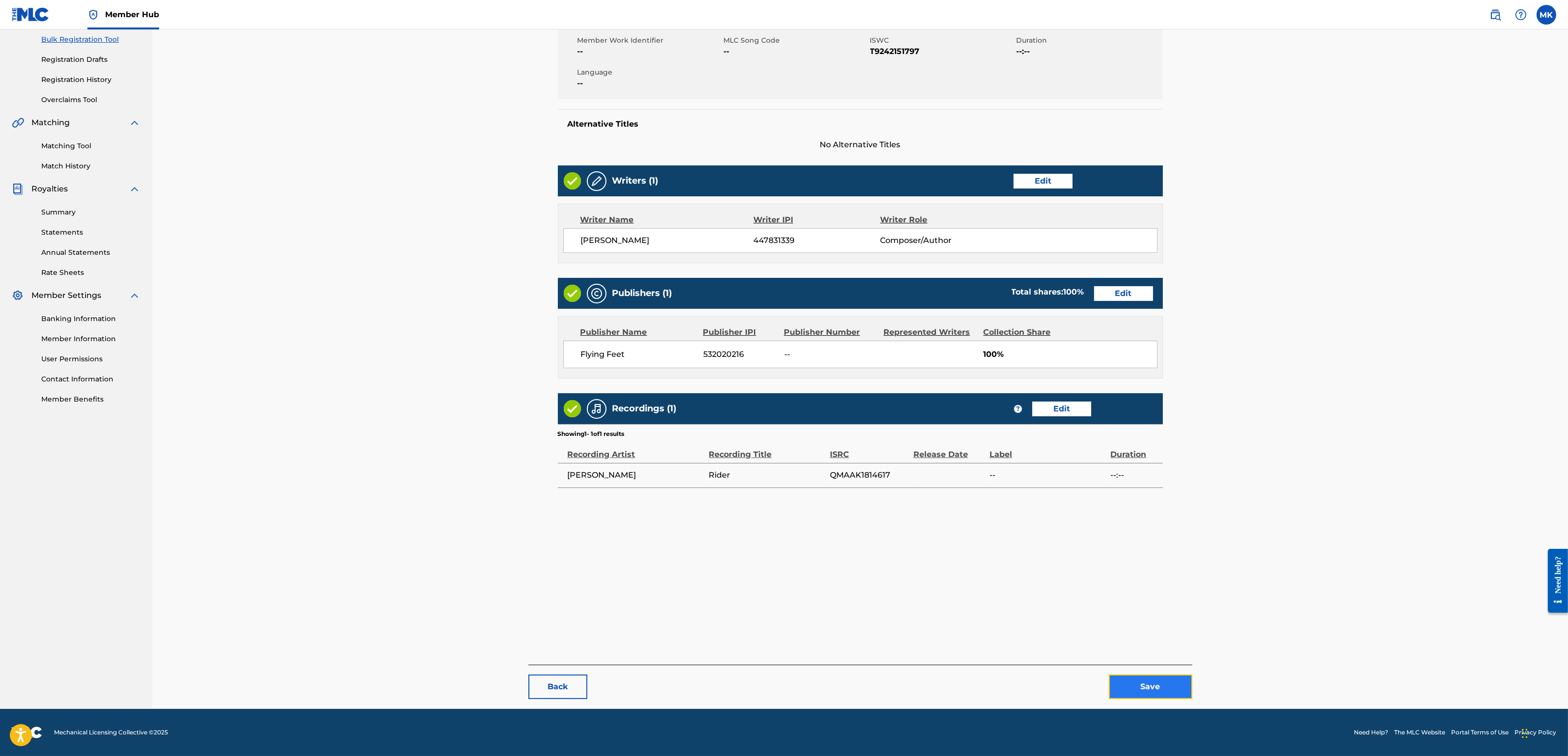
click at [1158, 672] on button "Save" at bounding box center [1150, 687] width 83 height 24
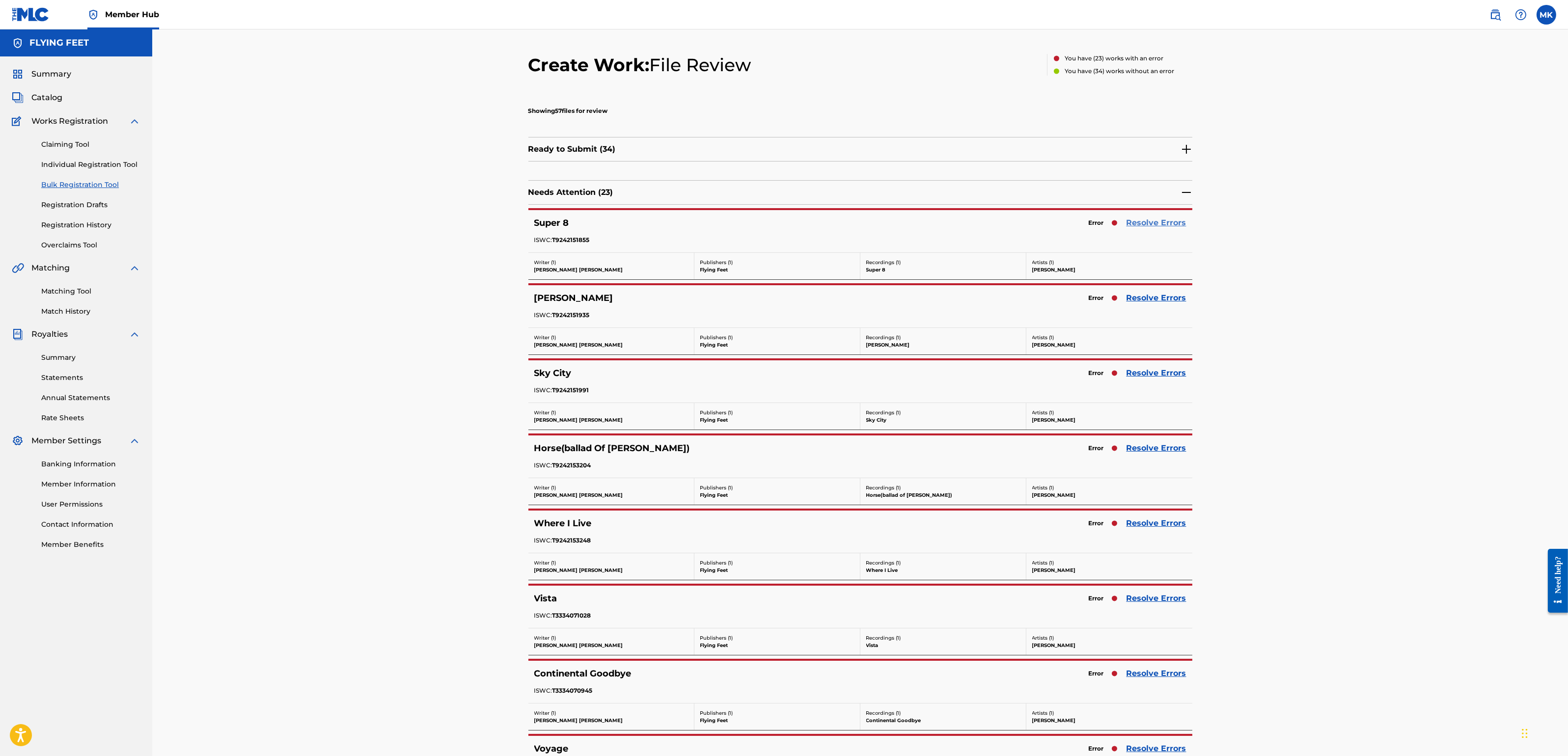
click at [1149, 224] on link "Resolve Errors" at bounding box center [1157, 223] width 60 height 12
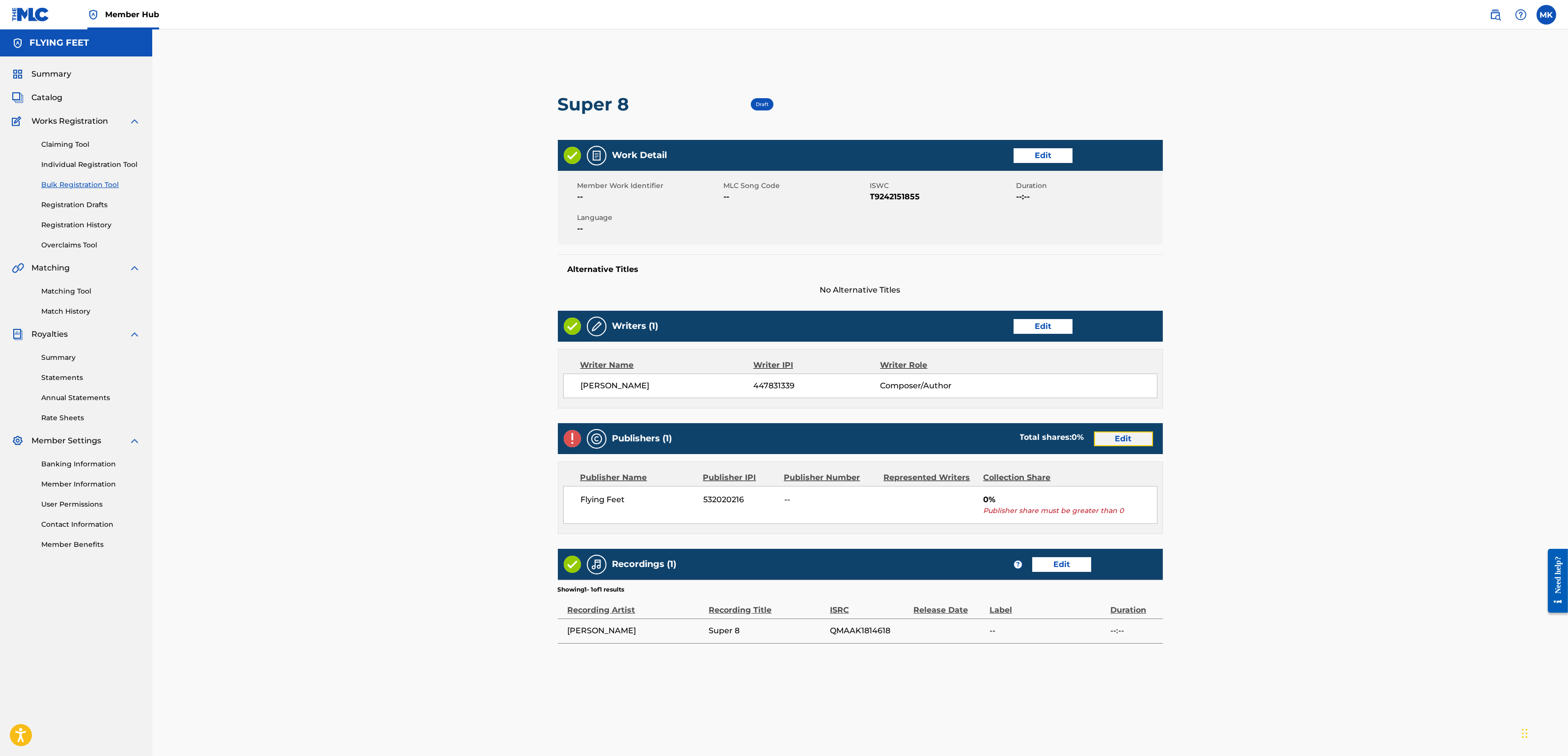
click at [1125, 440] on link "Edit" at bounding box center [1123, 439] width 59 height 15
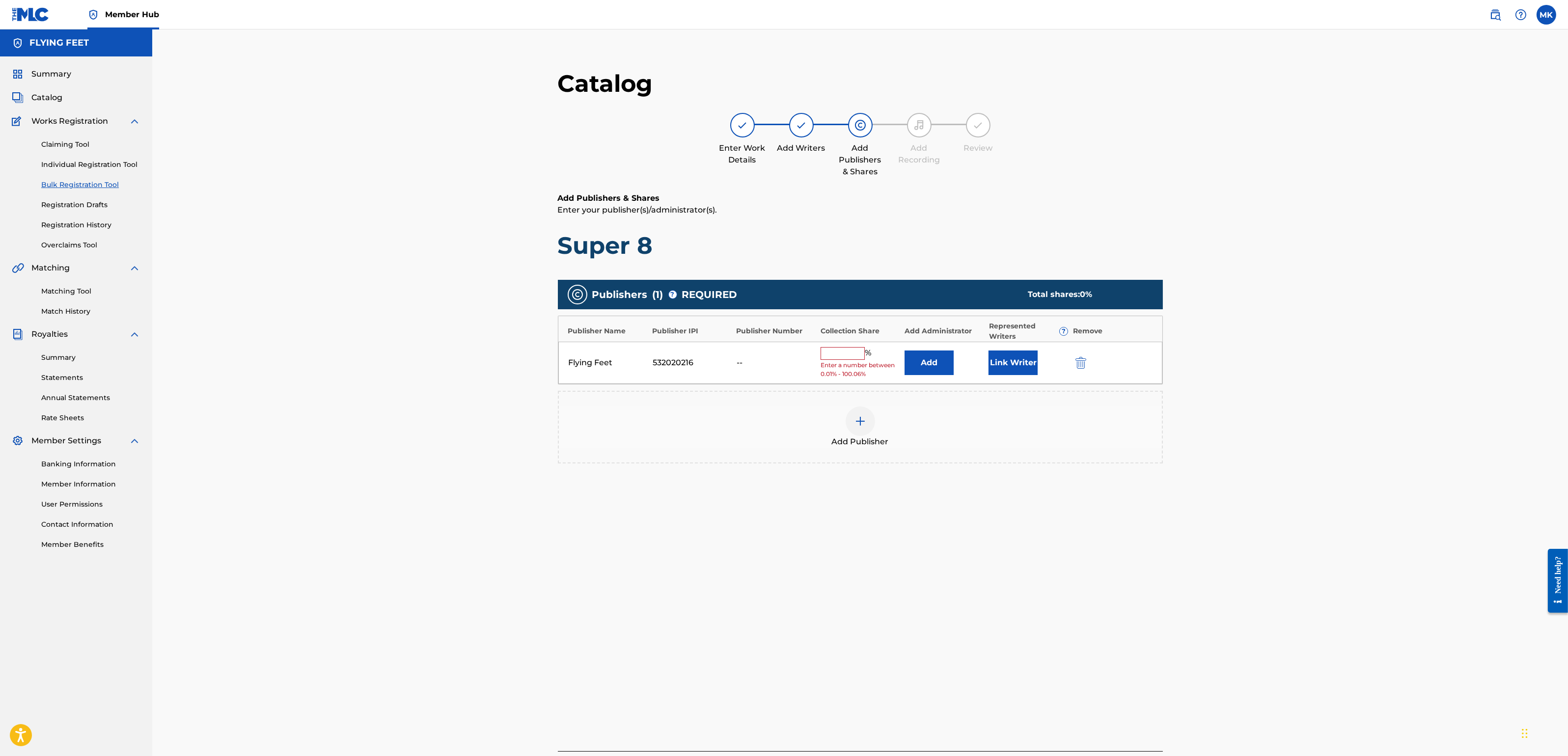
click at [850, 355] on input "text" at bounding box center [842, 353] width 44 height 13
type input "100"
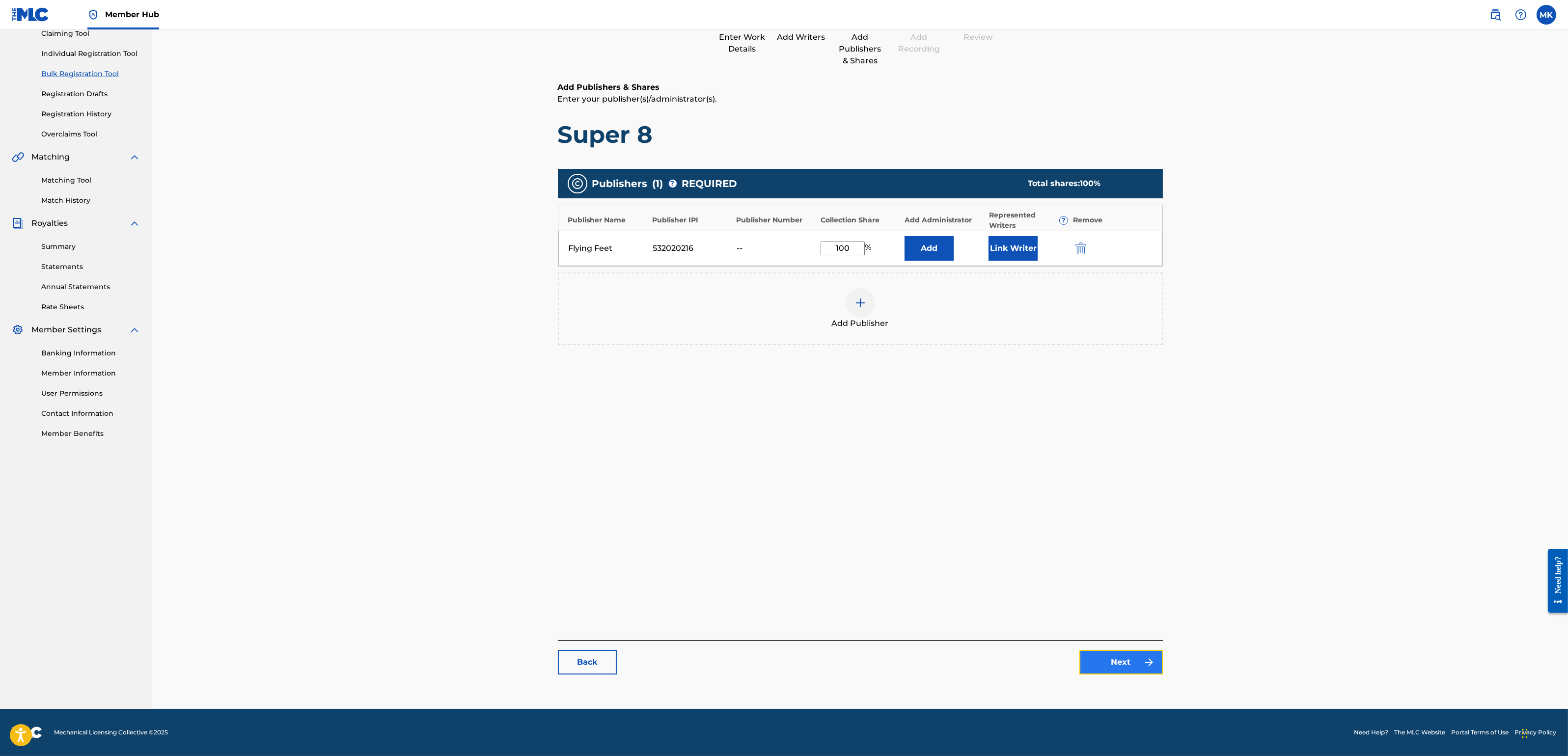
click at [1119, 668] on link "Next" at bounding box center [1121, 662] width 83 height 24
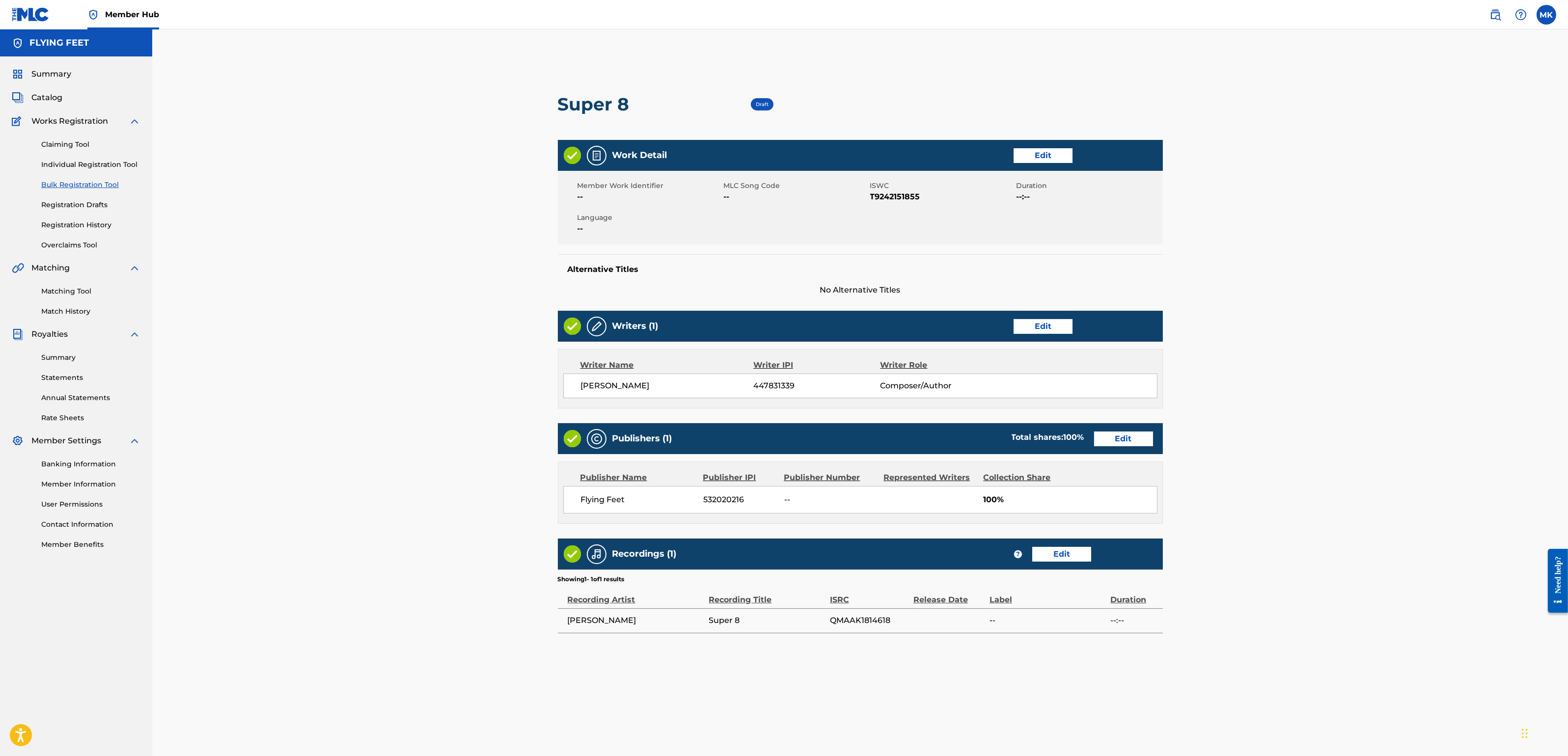
scroll to position [145, 0]
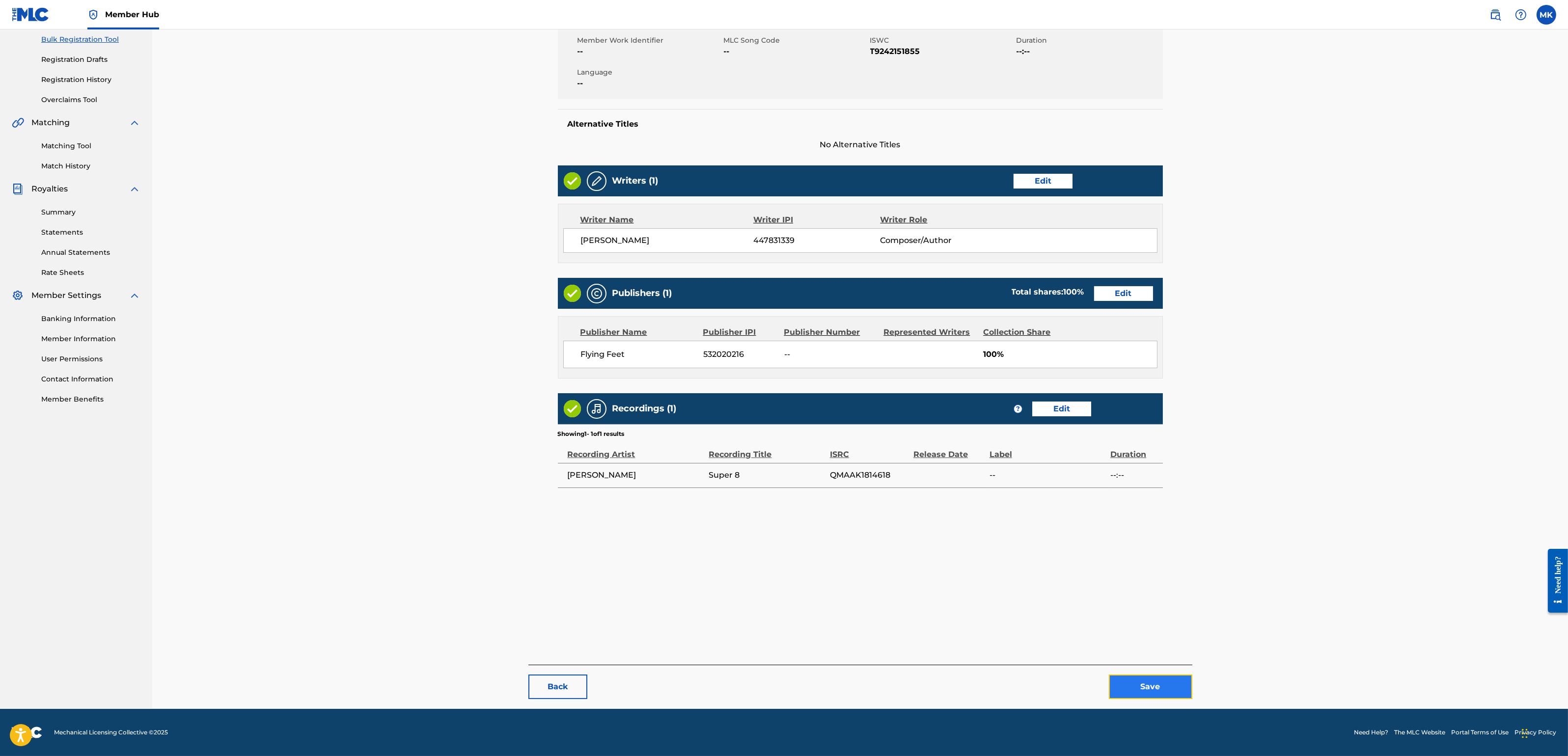
click at [1157, 672] on button "Save" at bounding box center [1150, 687] width 83 height 24
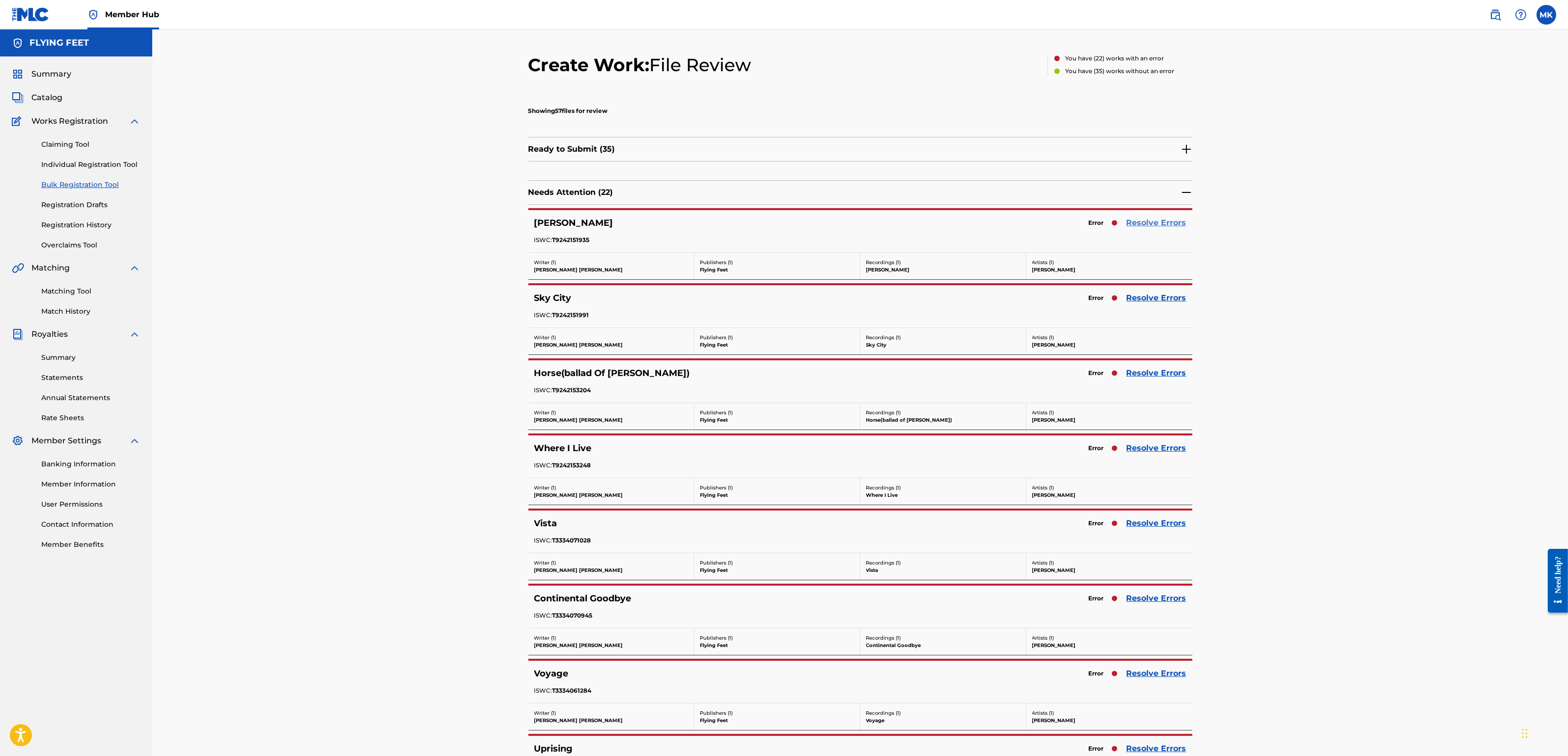
click at [1161, 220] on link "Resolve Errors" at bounding box center [1157, 223] width 60 height 12
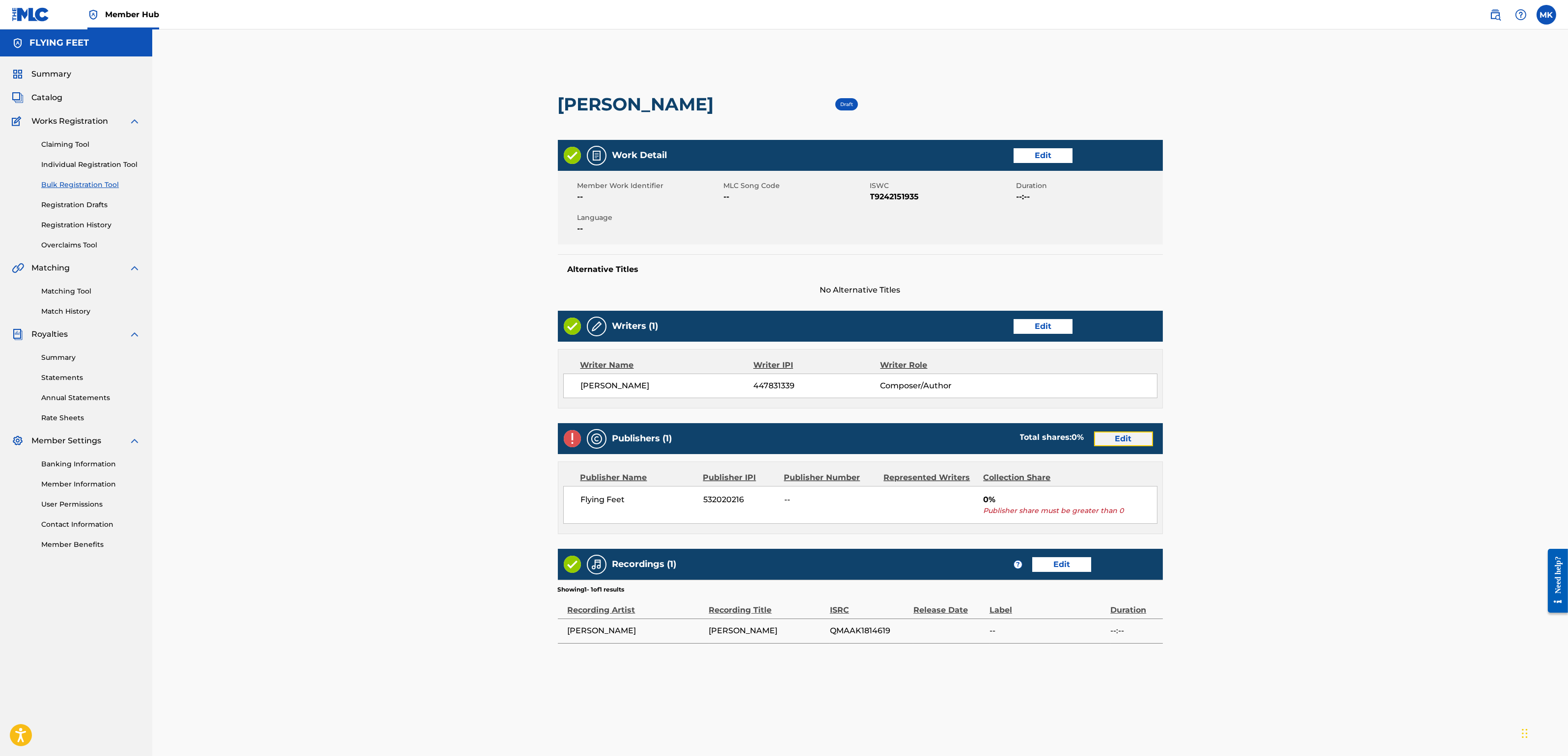
click at [1137, 434] on link "Edit" at bounding box center [1123, 439] width 59 height 15
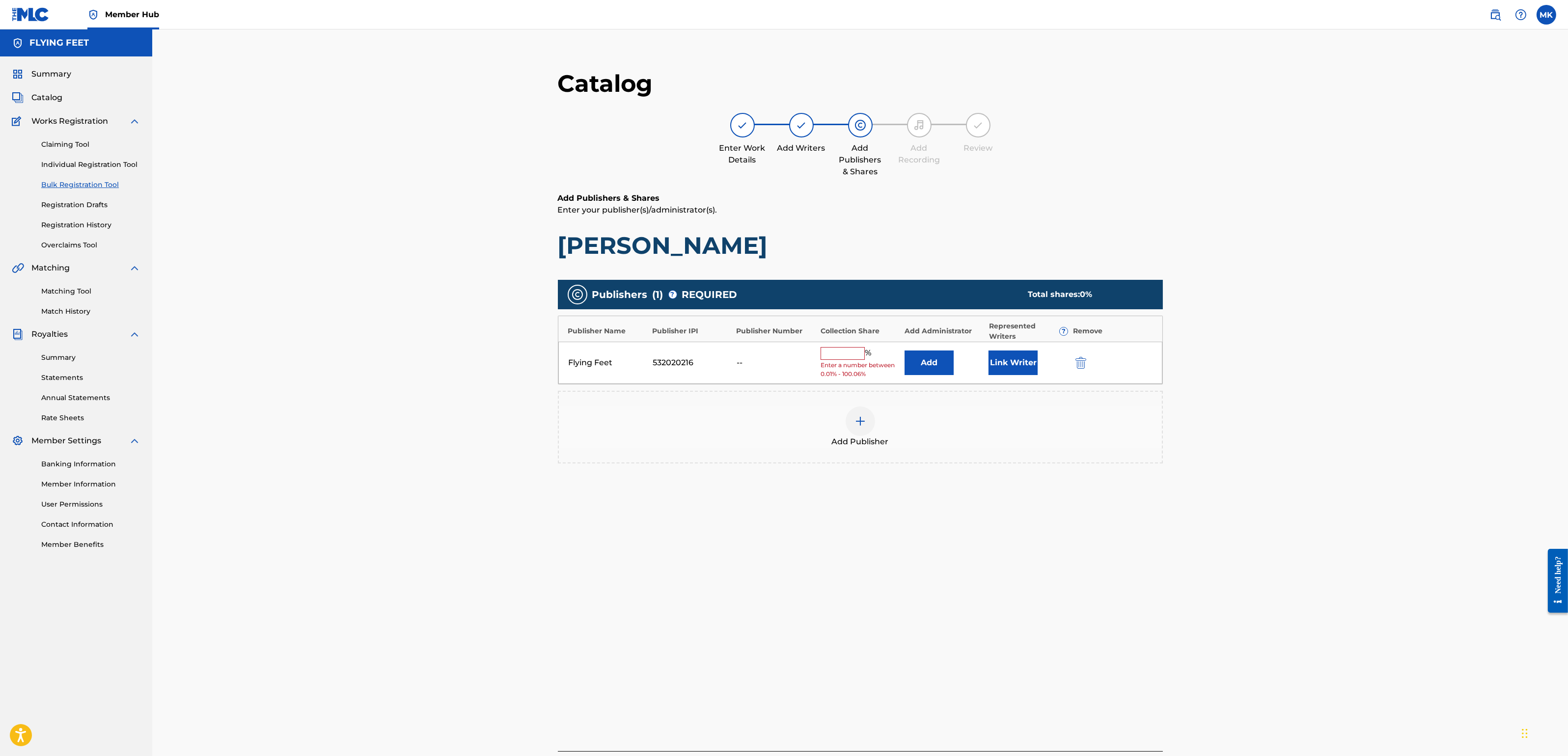
click at [856, 352] on input "text" at bounding box center [842, 353] width 44 height 13
type input "100"
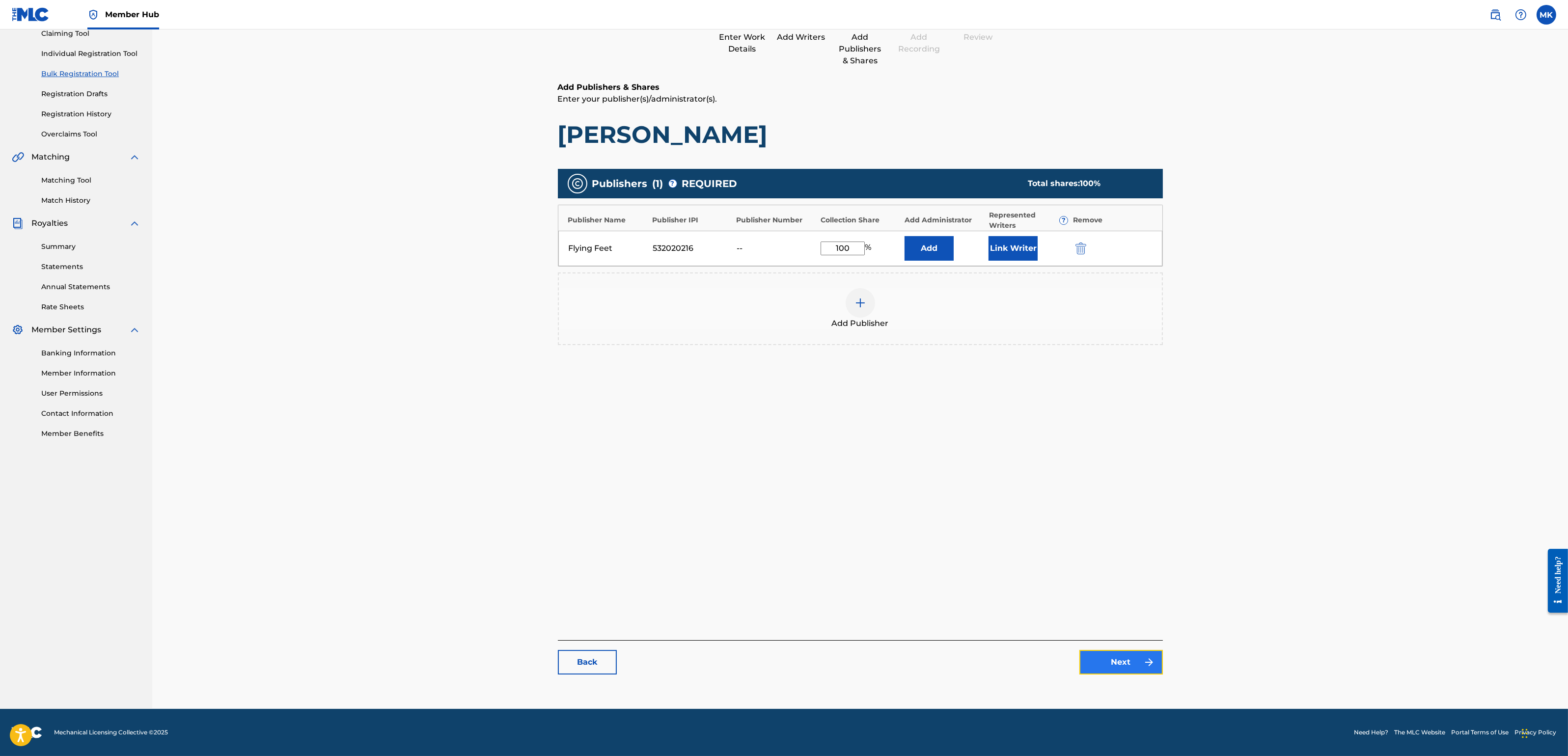
click at [1110, 667] on link "Next" at bounding box center [1121, 662] width 83 height 24
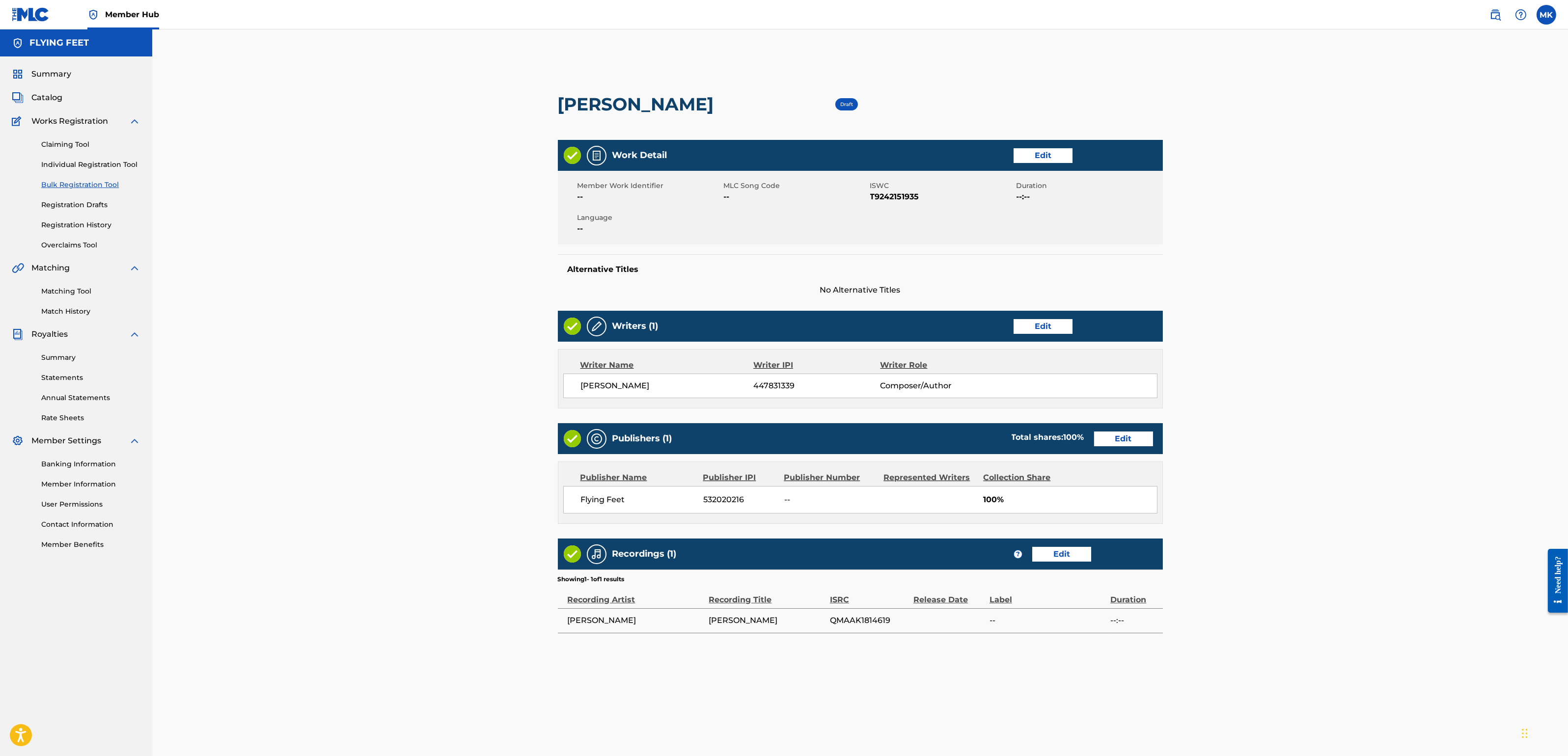
scroll to position [145, 0]
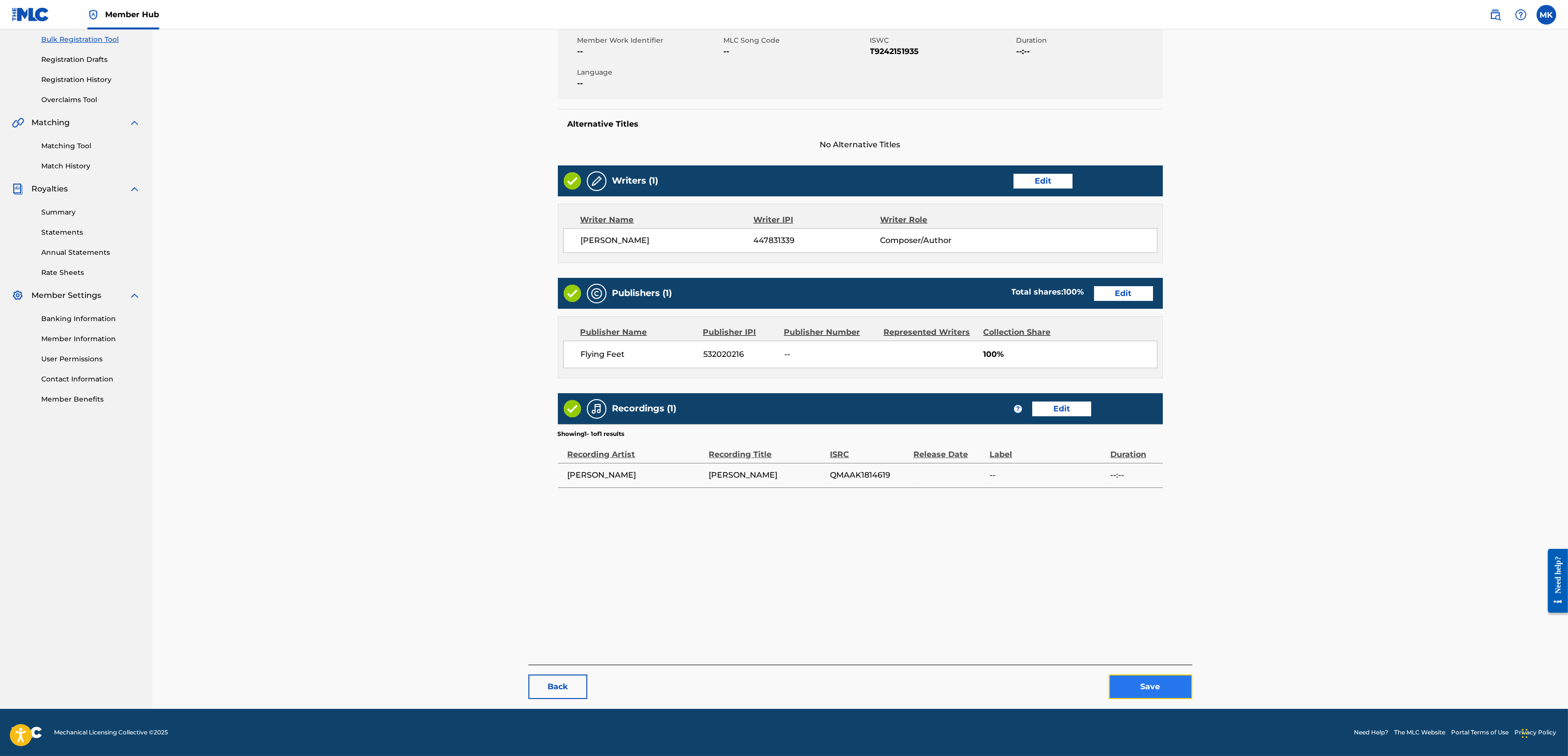
click at [1150, 672] on button "Save" at bounding box center [1150, 687] width 83 height 24
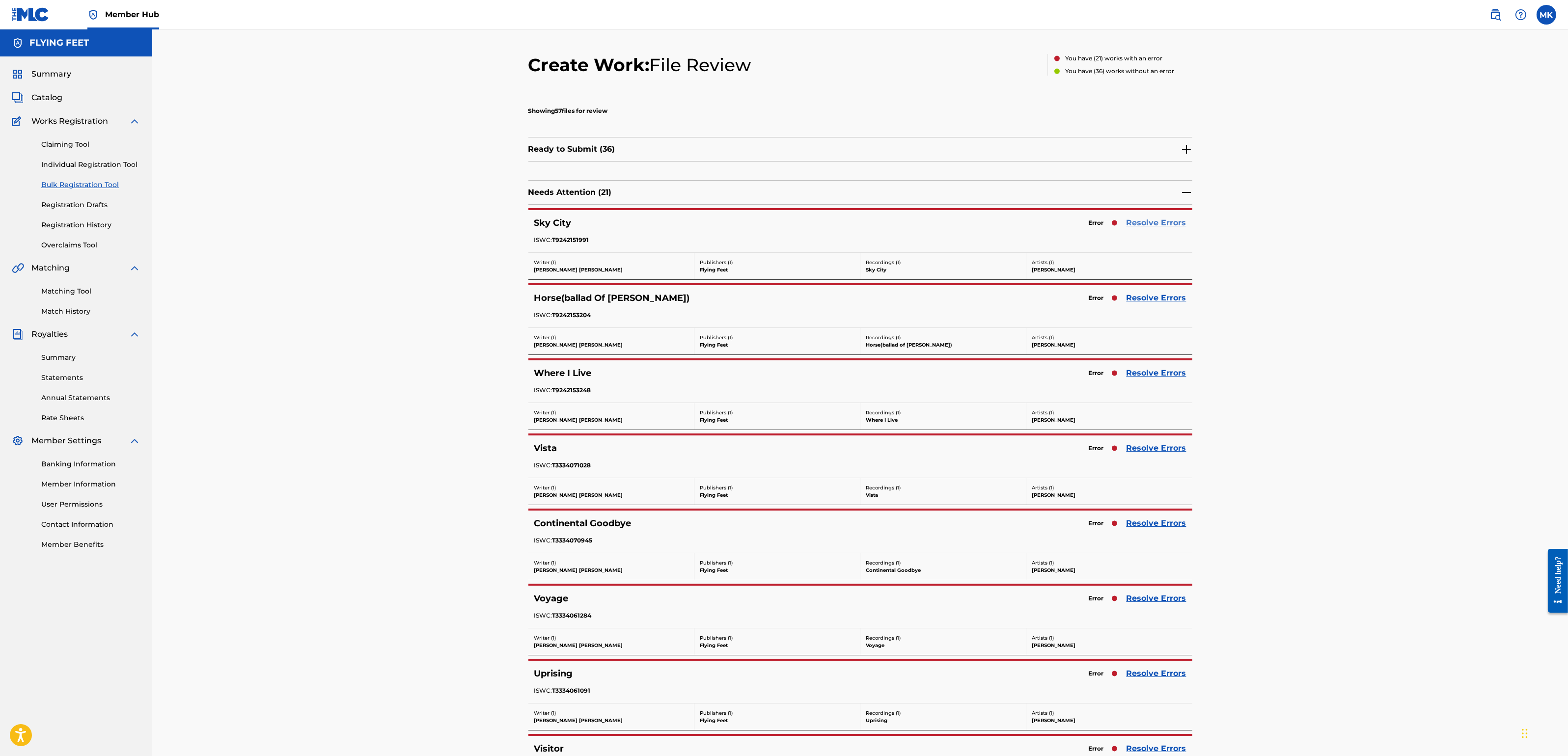
click at [1167, 226] on link "Resolve Errors" at bounding box center [1157, 223] width 60 height 12
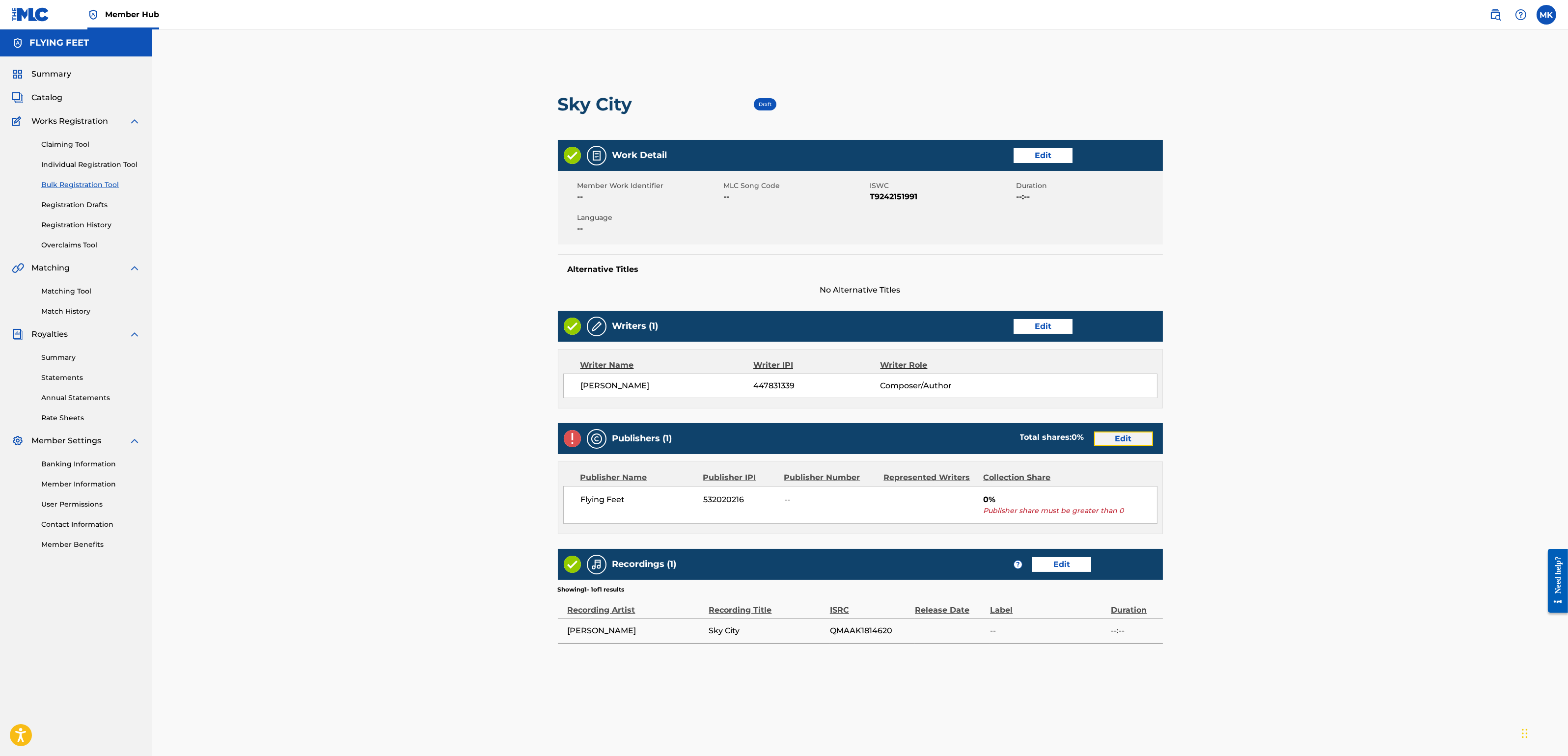
click at [1127, 445] on link "Edit" at bounding box center [1123, 439] width 59 height 15
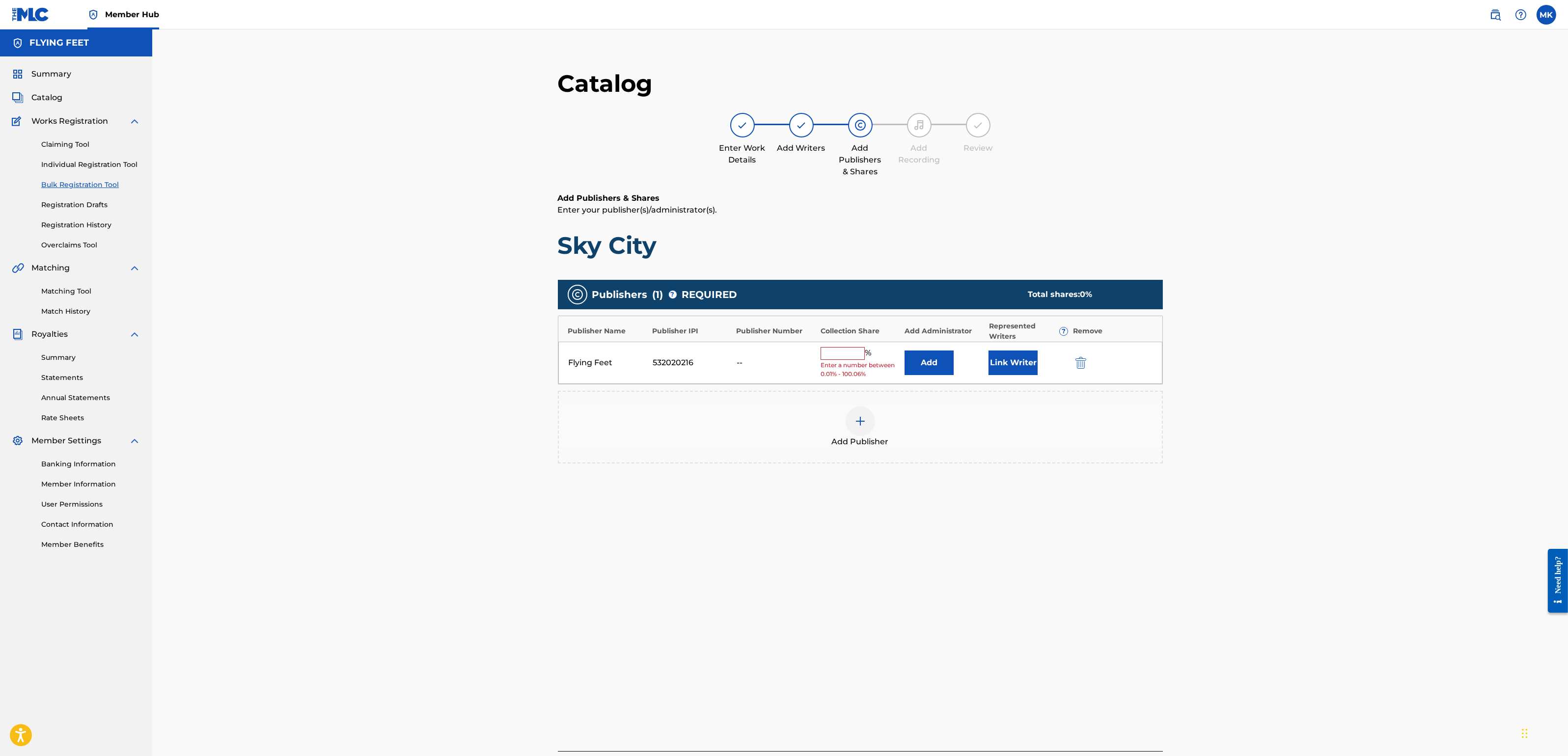
click at [853, 355] on input "text" at bounding box center [842, 353] width 44 height 13
type input "100"
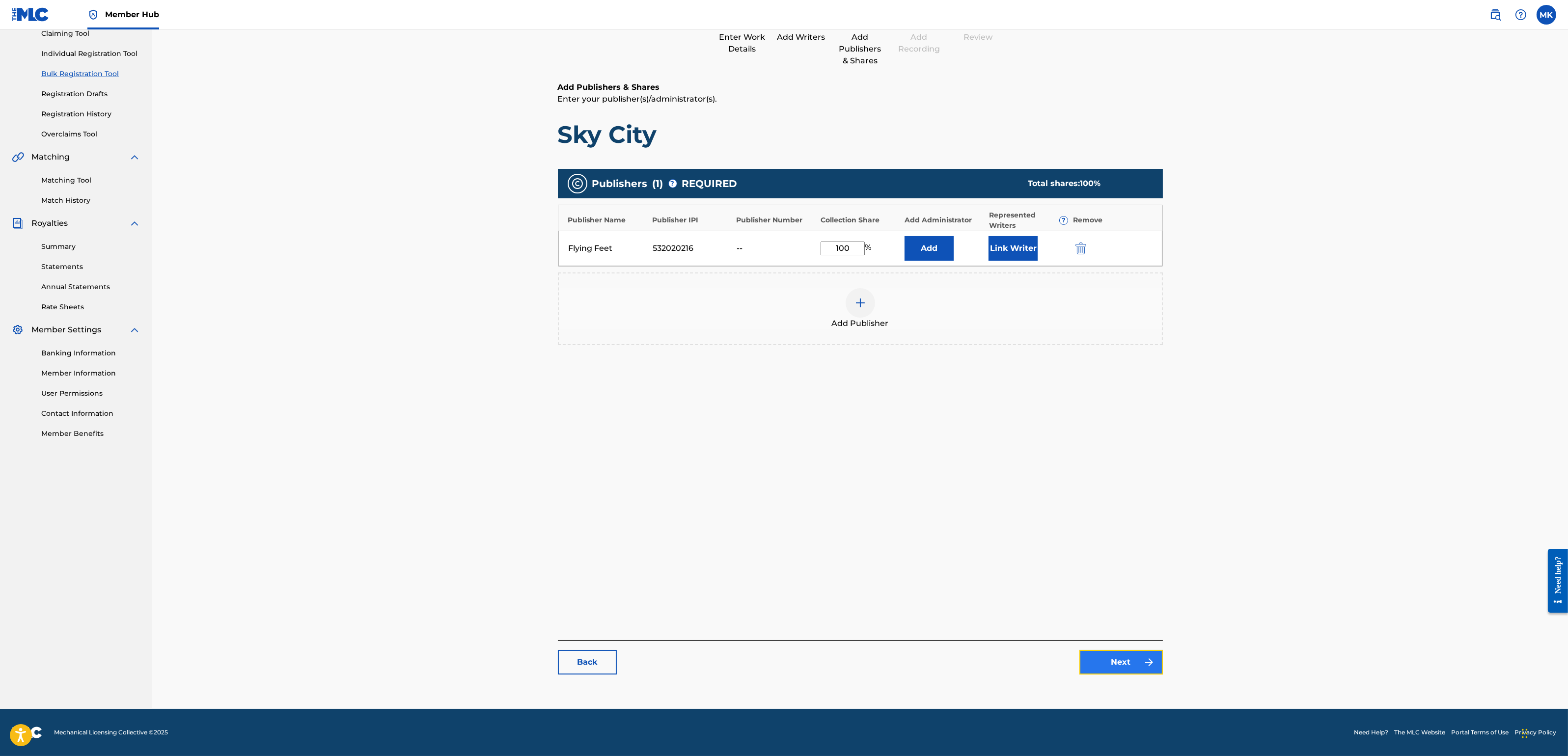
click at [1119, 662] on link "Next" at bounding box center [1121, 662] width 83 height 24
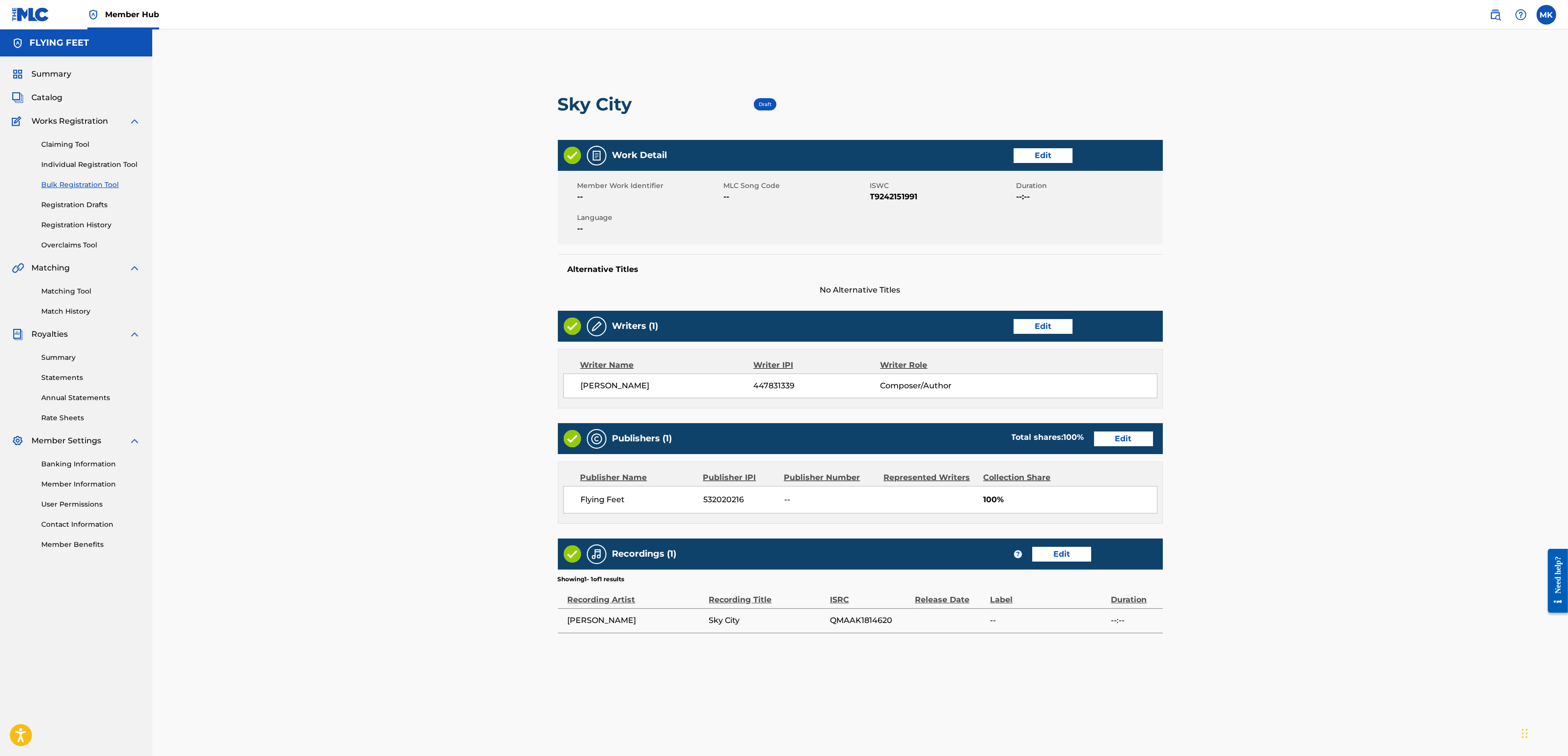
scroll to position [145, 0]
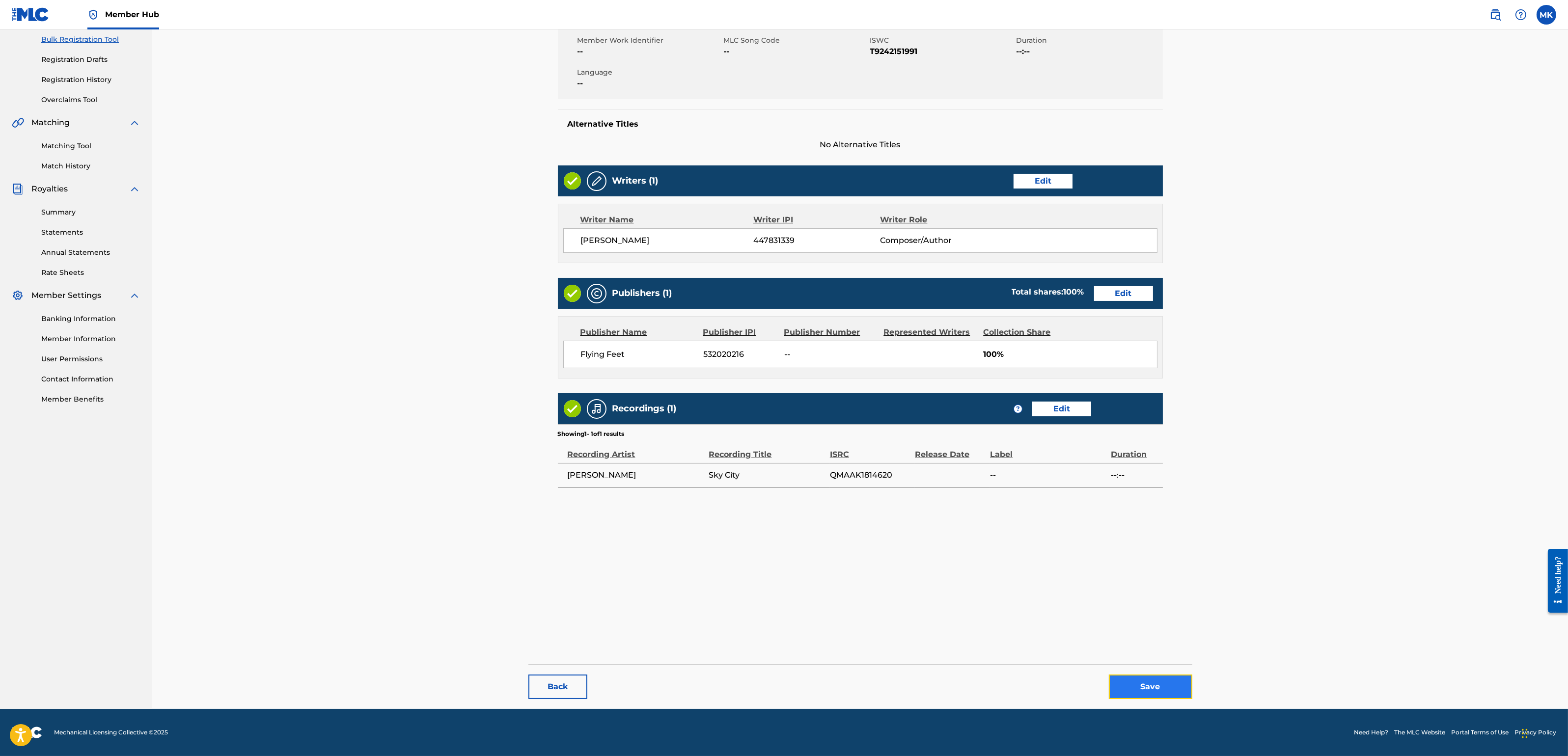
click at [1152, 672] on button "Save" at bounding box center [1150, 687] width 83 height 24
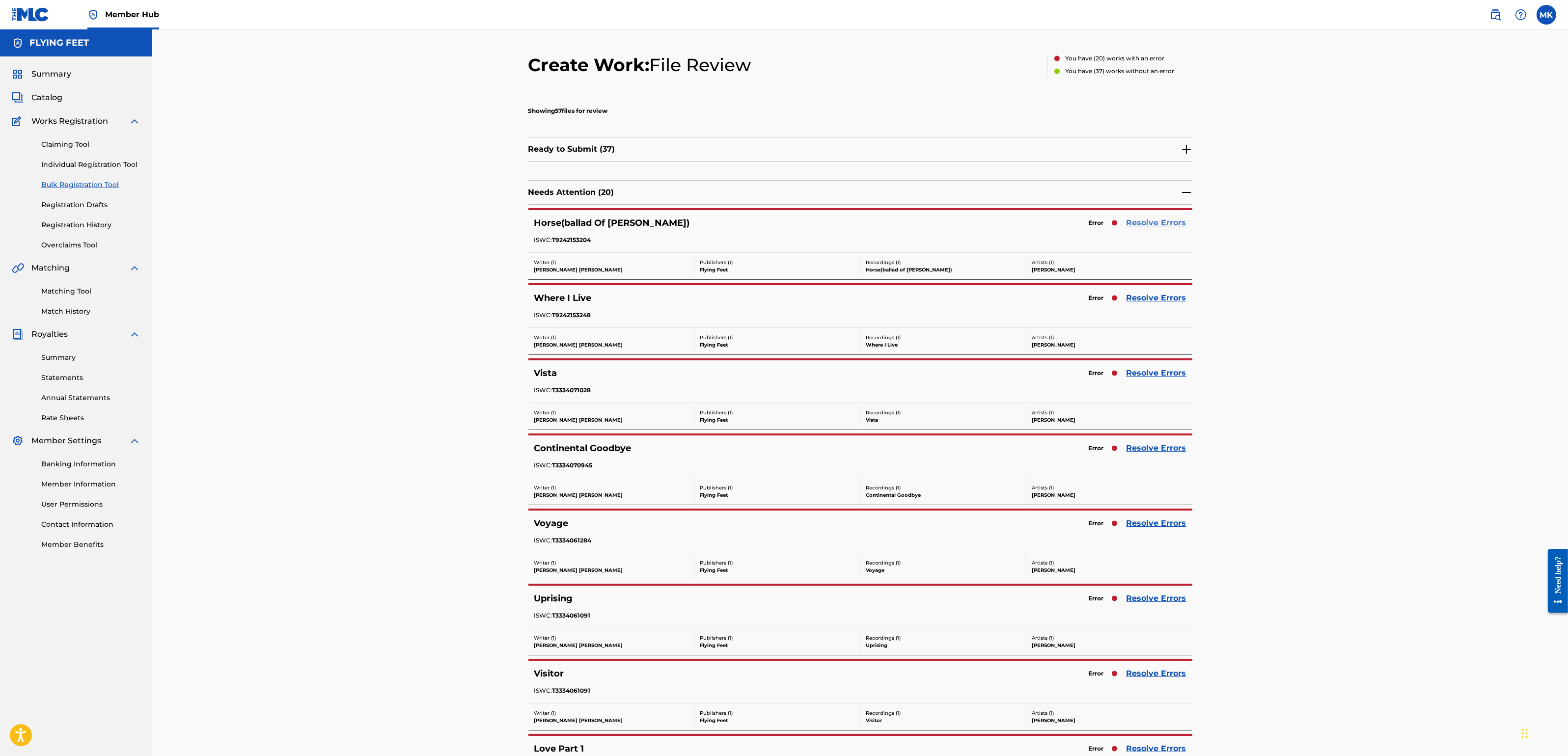
click at [1147, 224] on link "Resolve Errors" at bounding box center [1157, 223] width 60 height 12
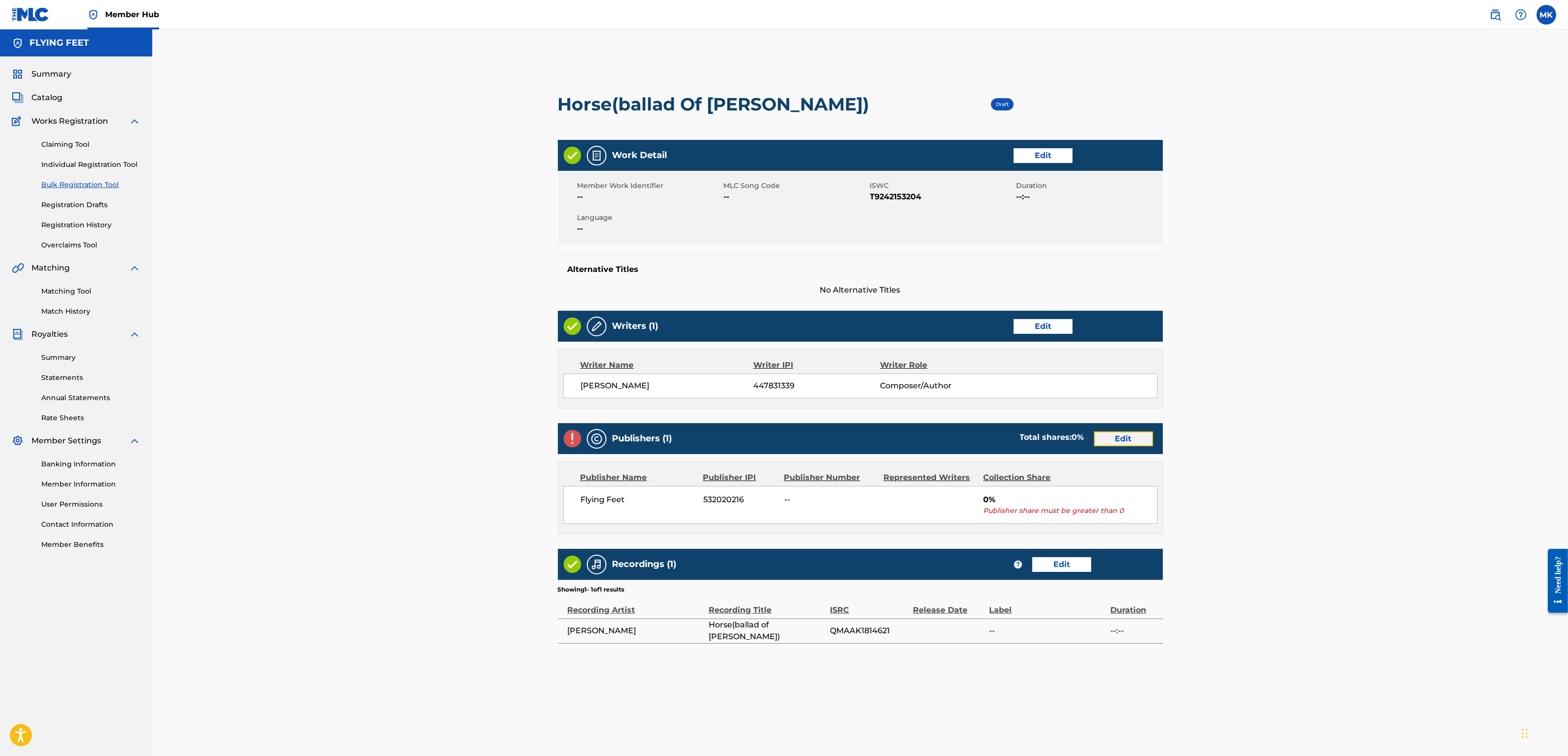
click at [1125, 436] on link "Edit" at bounding box center [1123, 439] width 59 height 15
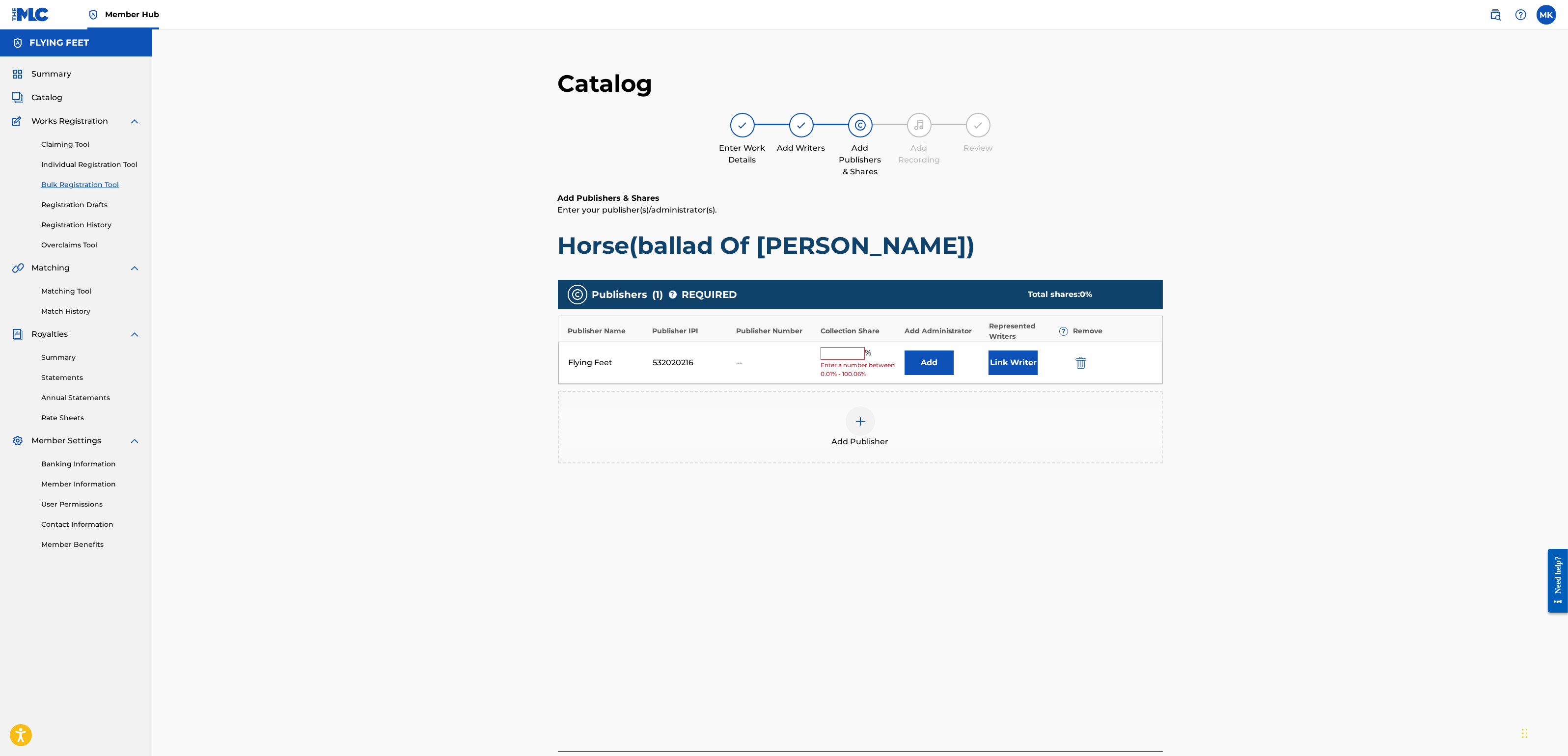
click at [840, 352] on input "text" at bounding box center [842, 353] width 44 height 13
type input "100"
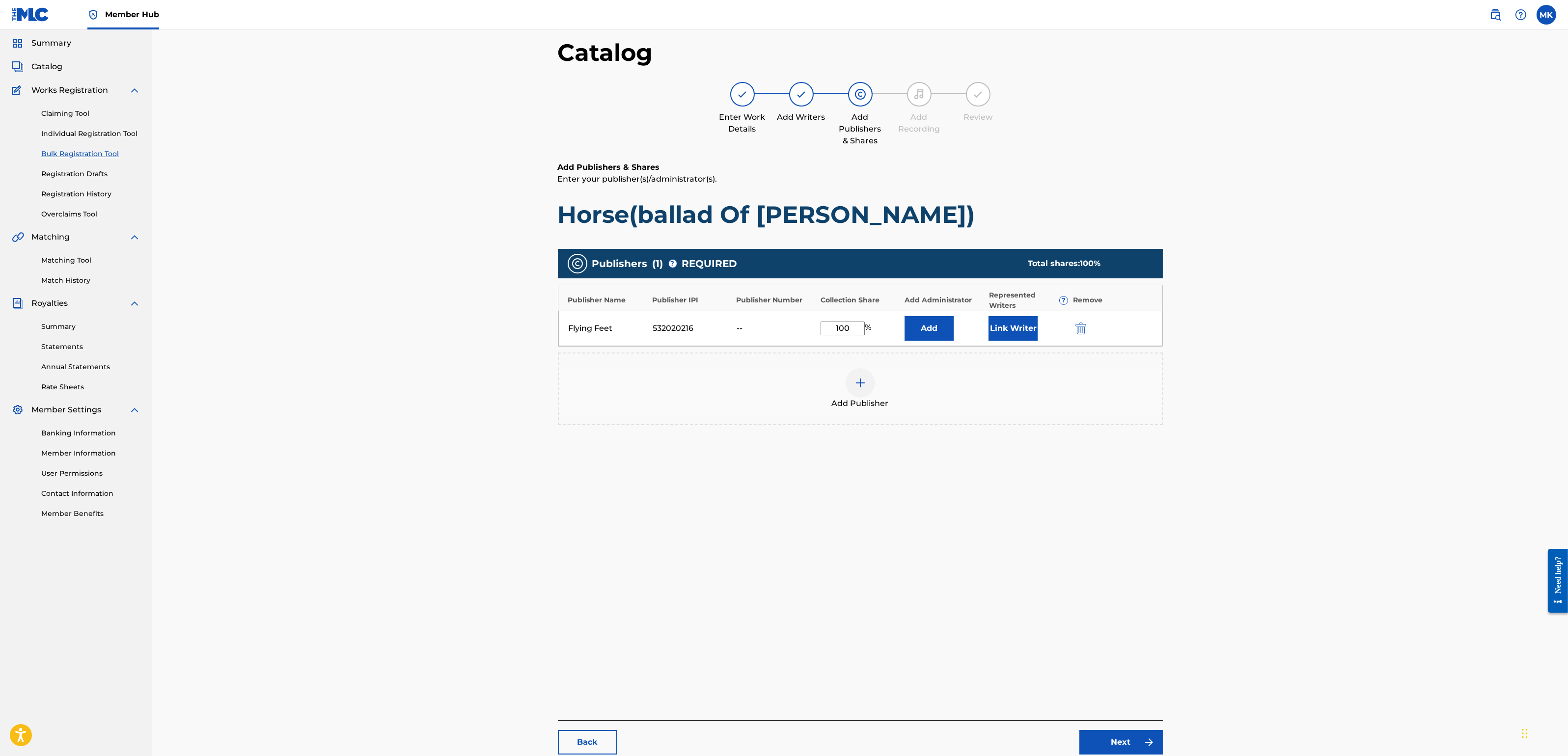
scroll to position [111, 0]
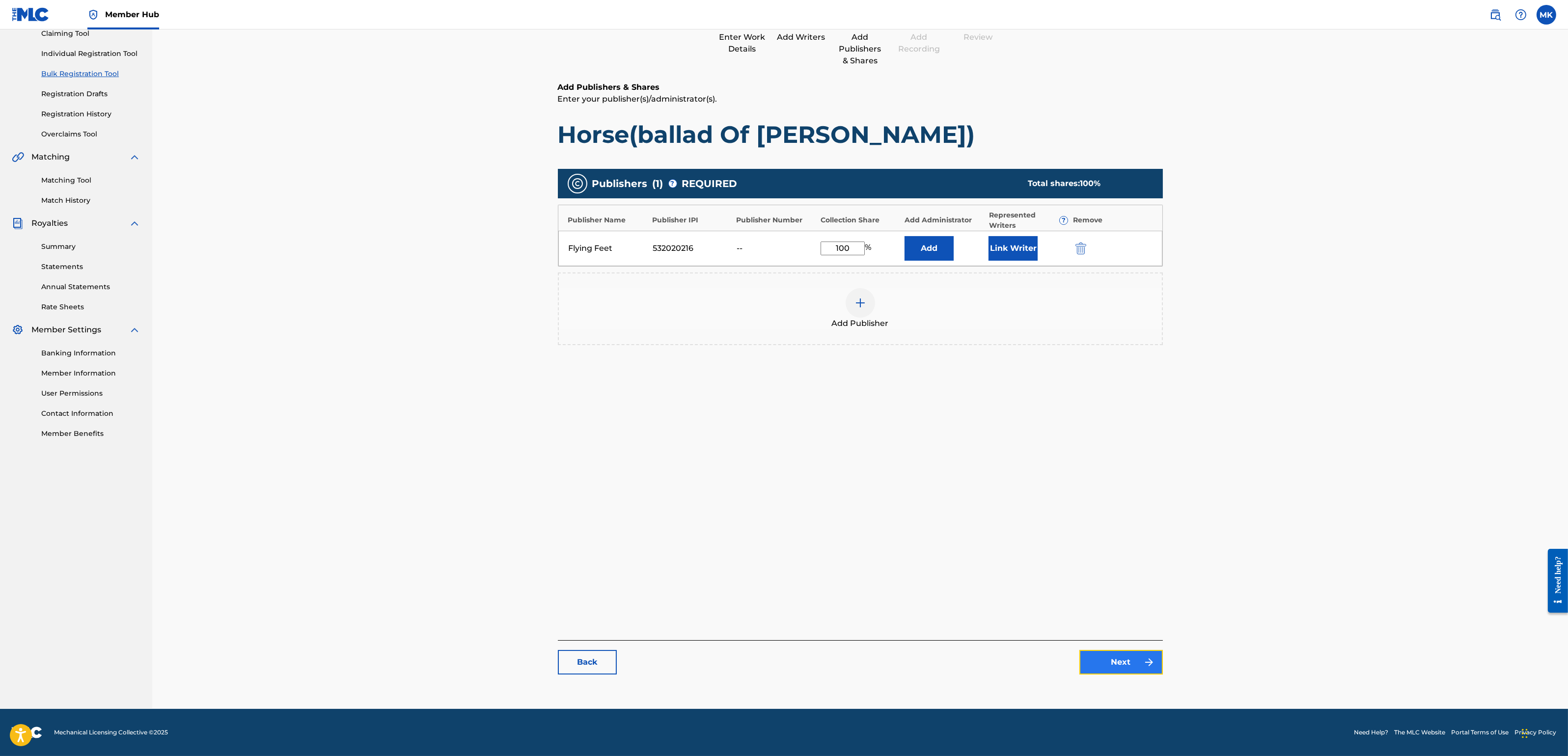
click at [1134, 657] on link "Next" at bounding box center [1121, 662] width 83 height 24
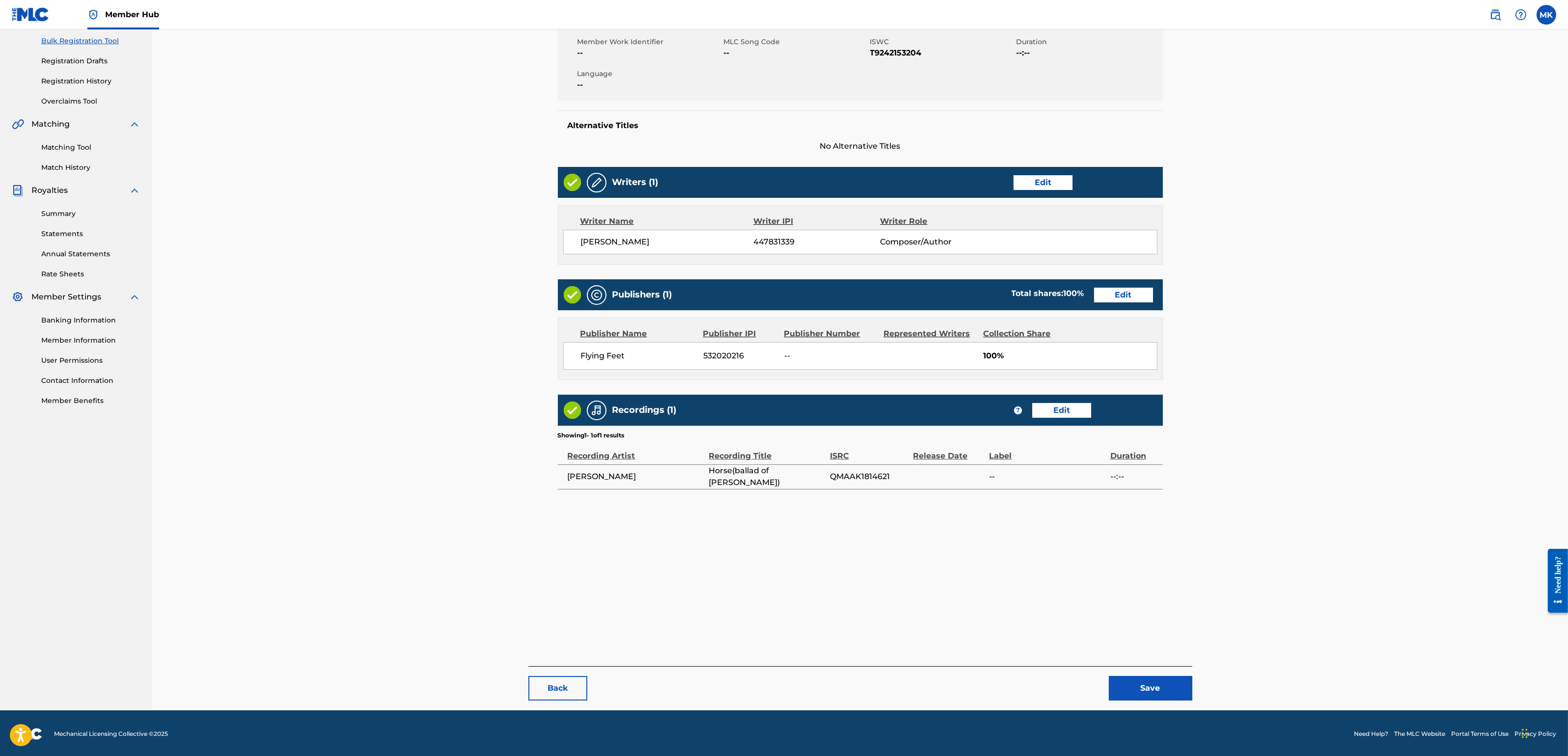
scroll to position [145, 0]
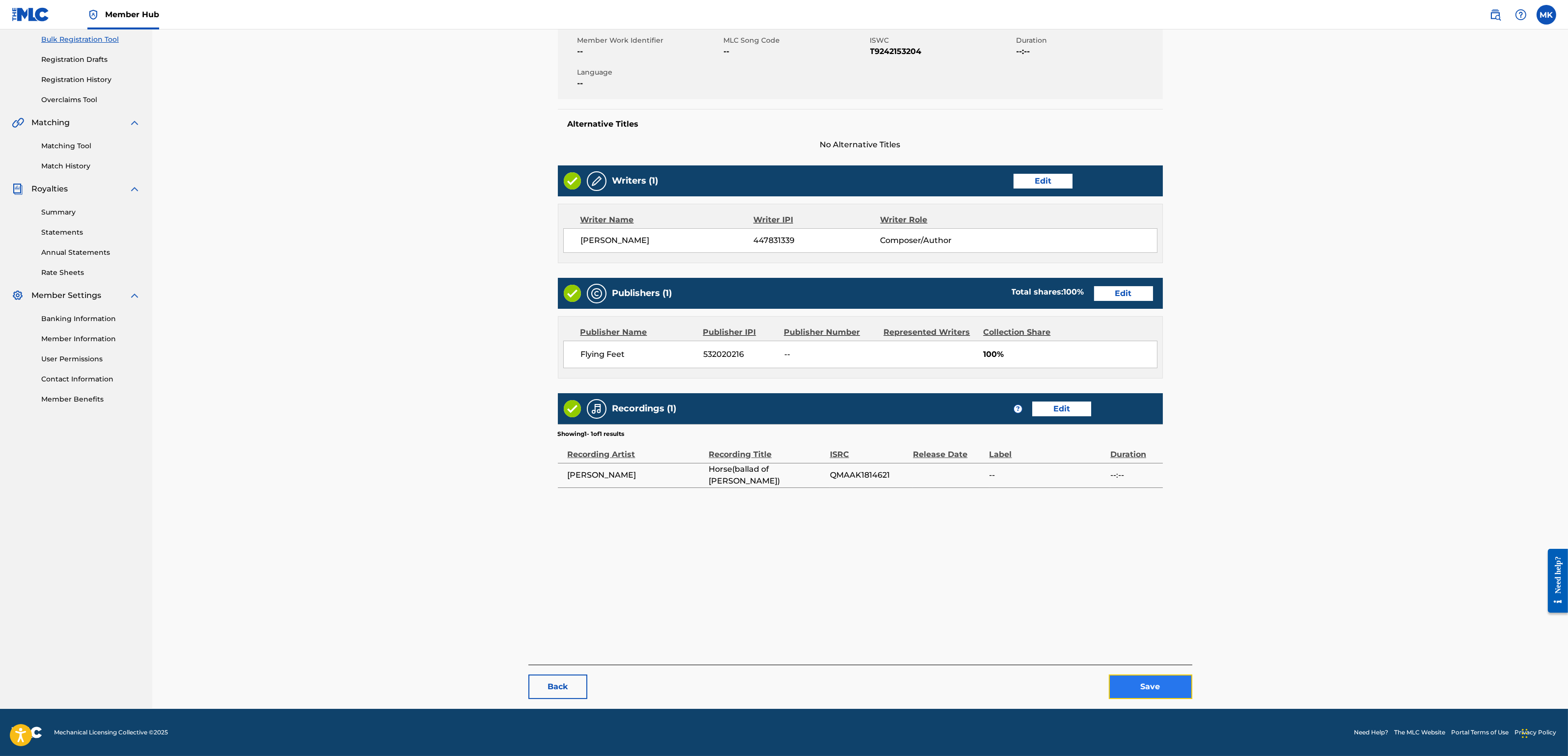
click at [1146, 672] on button "Save" at bounding box center [1150, 687] width 83 height 24
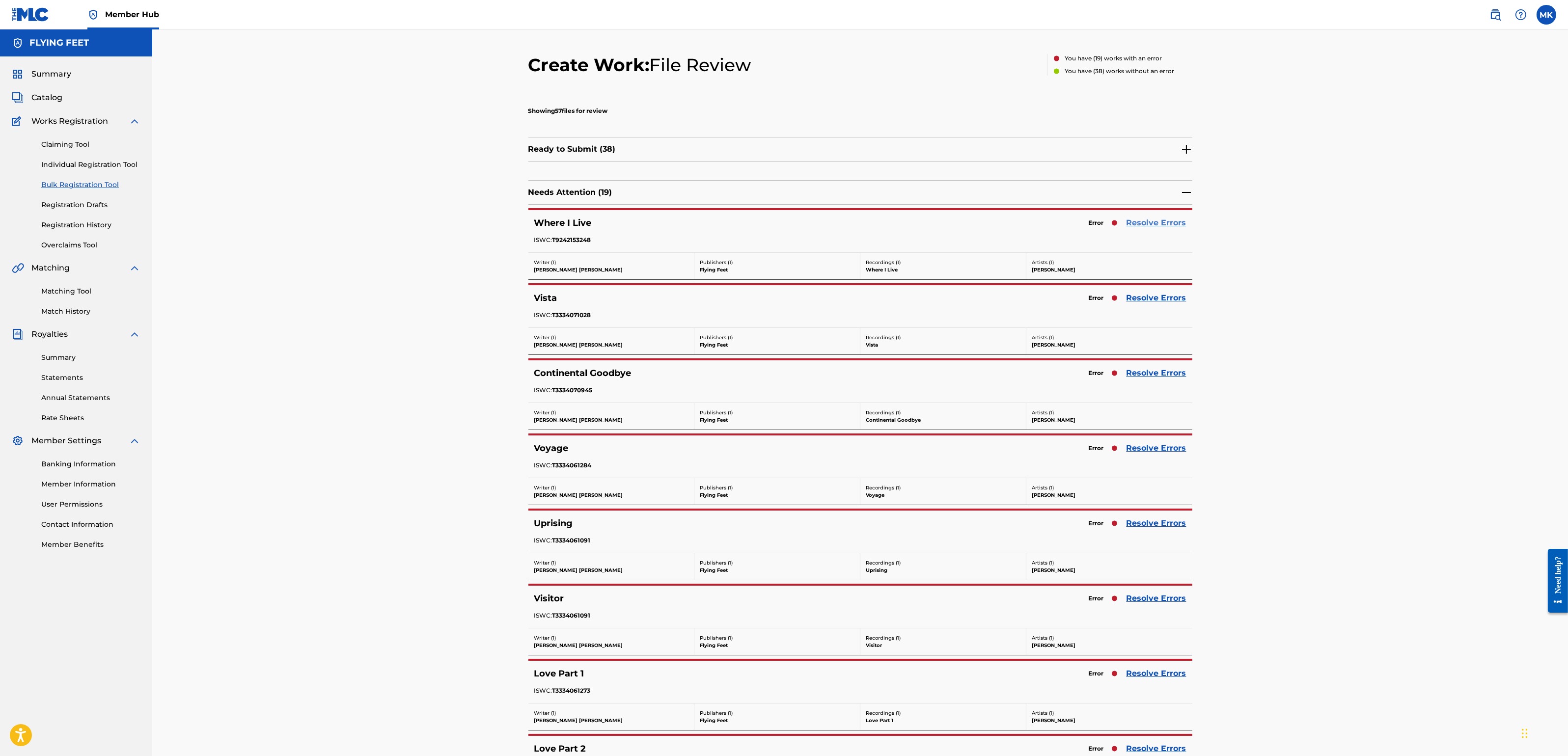
click at [1145, 221] on link "Resolve Errors" at bounding box center [1157, 223] width 60 height 12
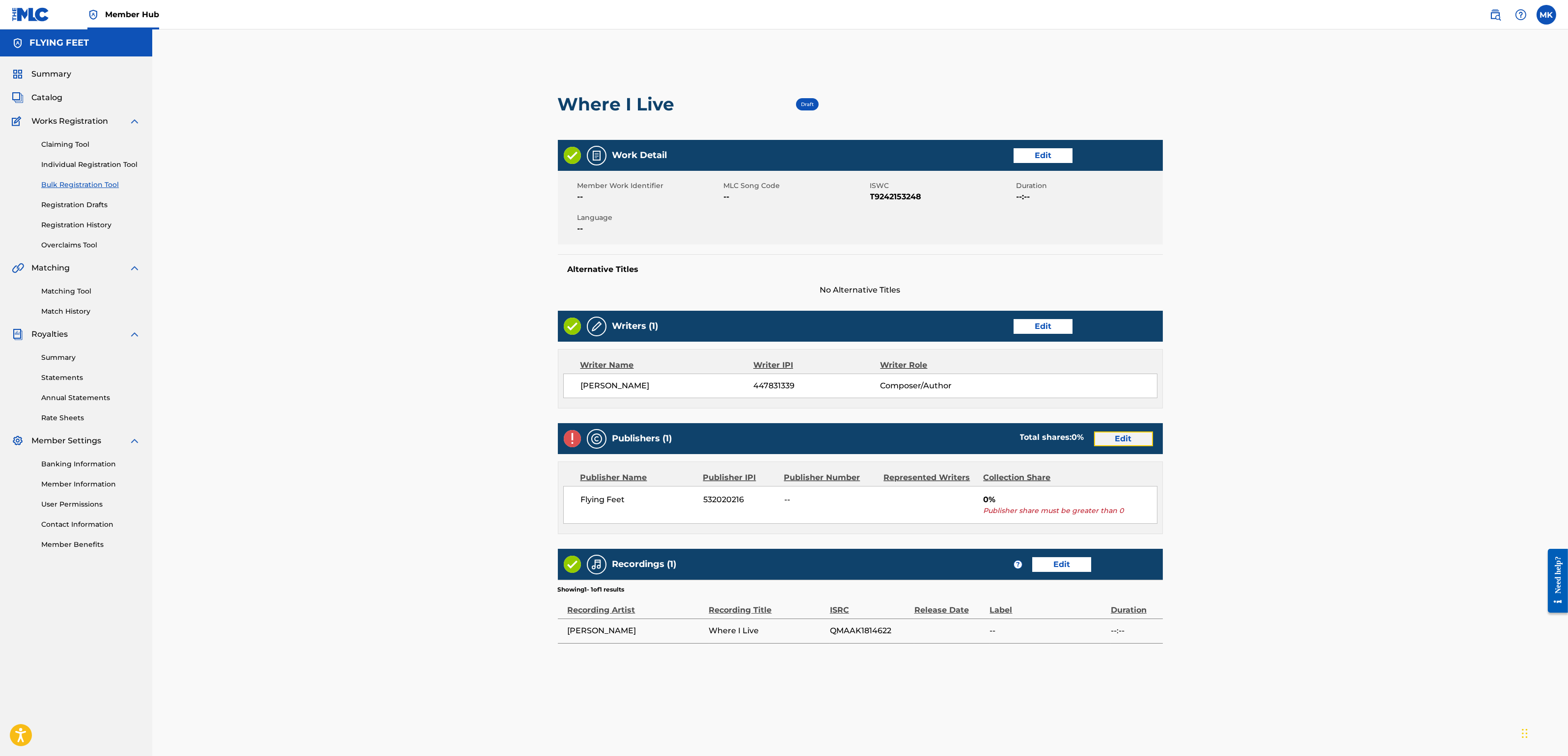
click at [1125, 436] on link "Edit" at bounding box center [1123, 439] width 59 height 15
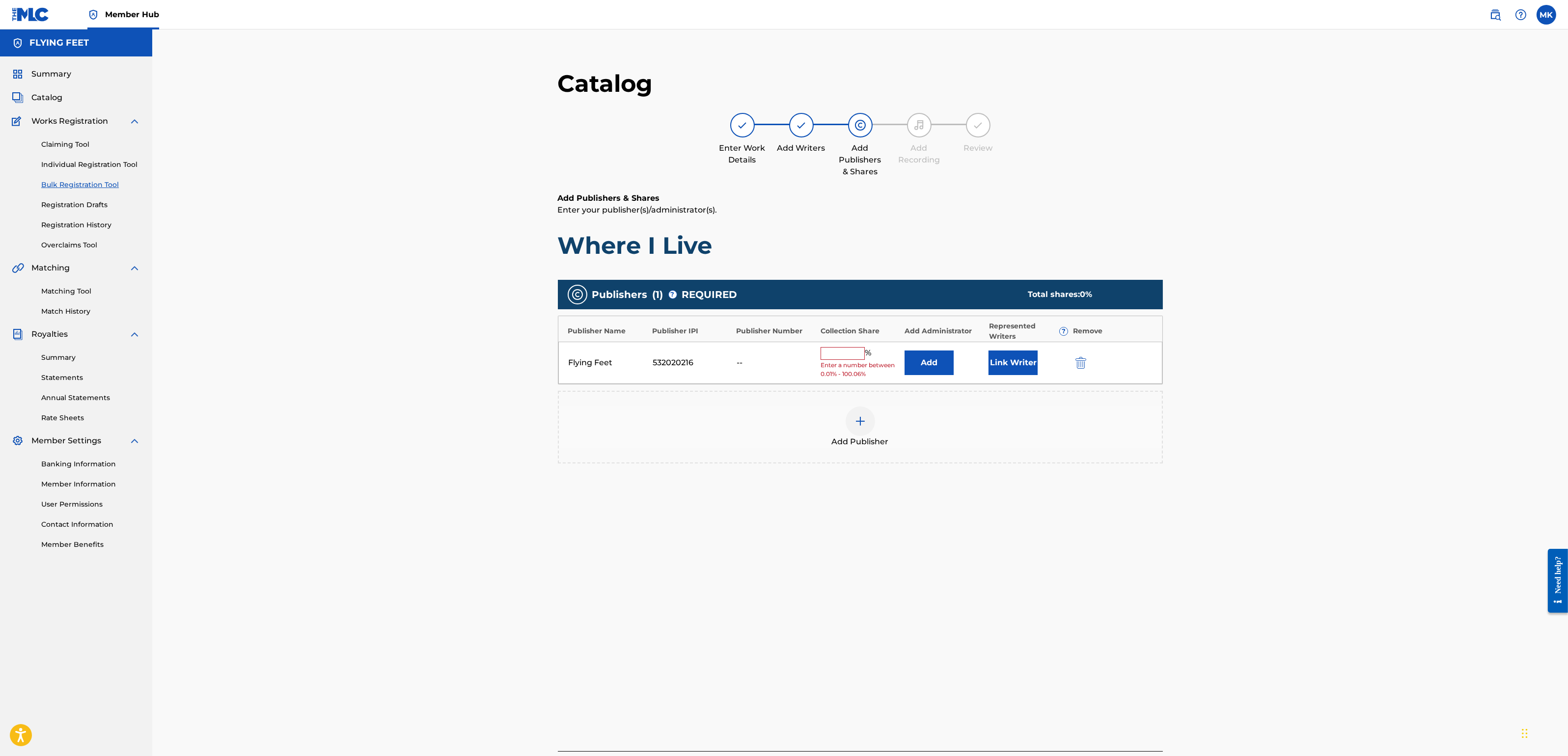
click at [847, 352] on input "text" at bounding box center [842, 353] width 44 height 13
type input "100"
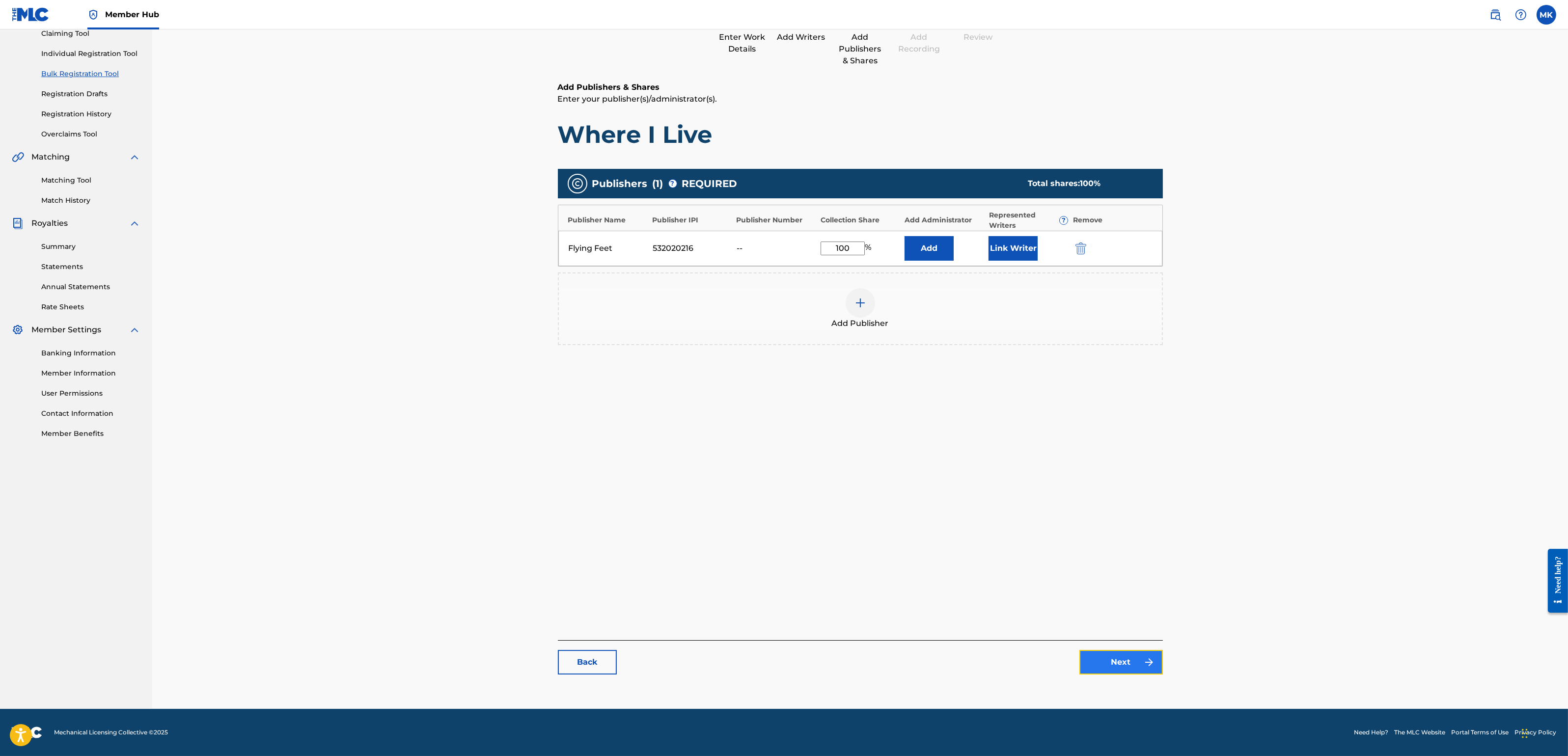
click at [1113, 669] on link "Next" at bounding box center [1121, 662] width 83 height 24
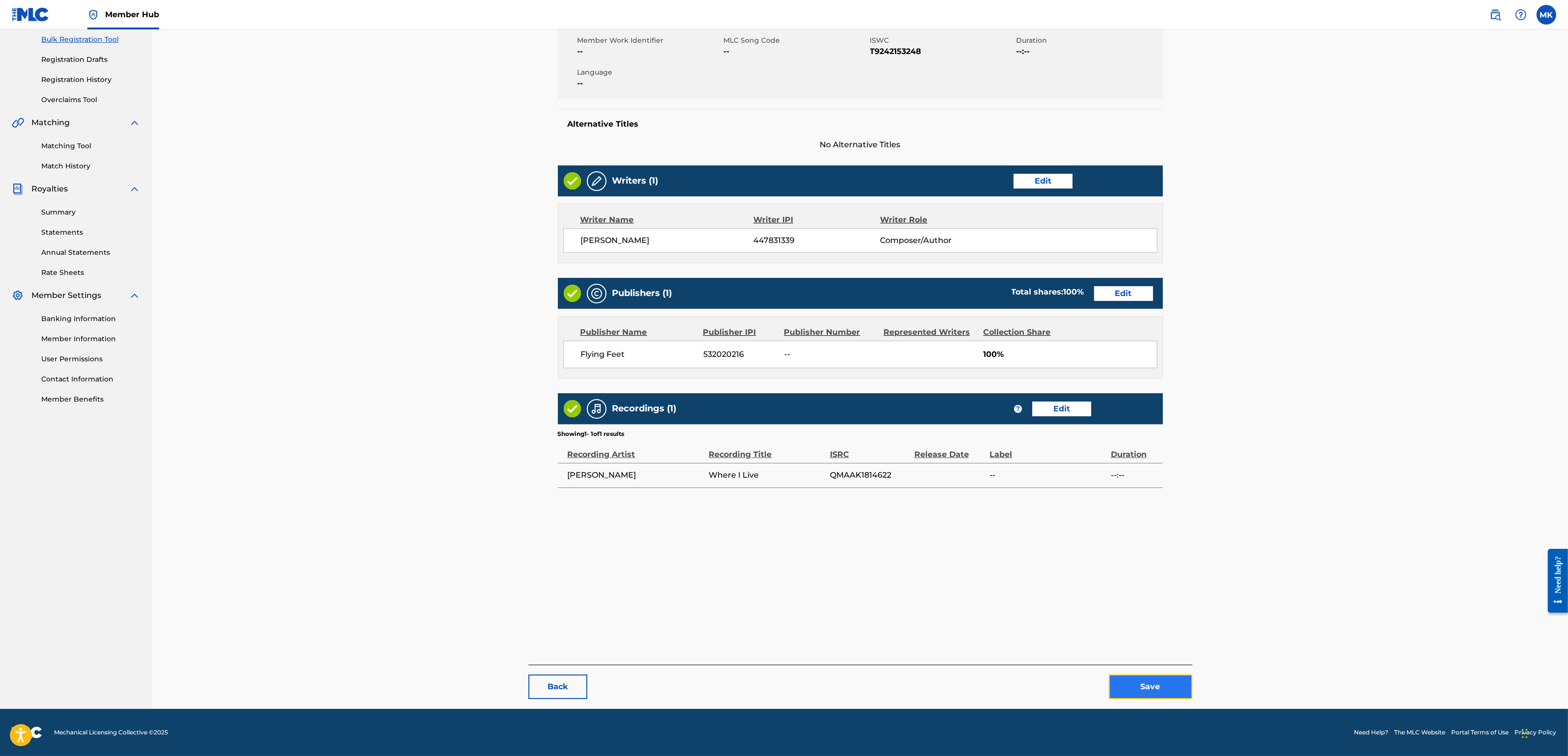
click at [1155, 672] on button "Save" at bounding box center [1150, 687] width 83 height 24
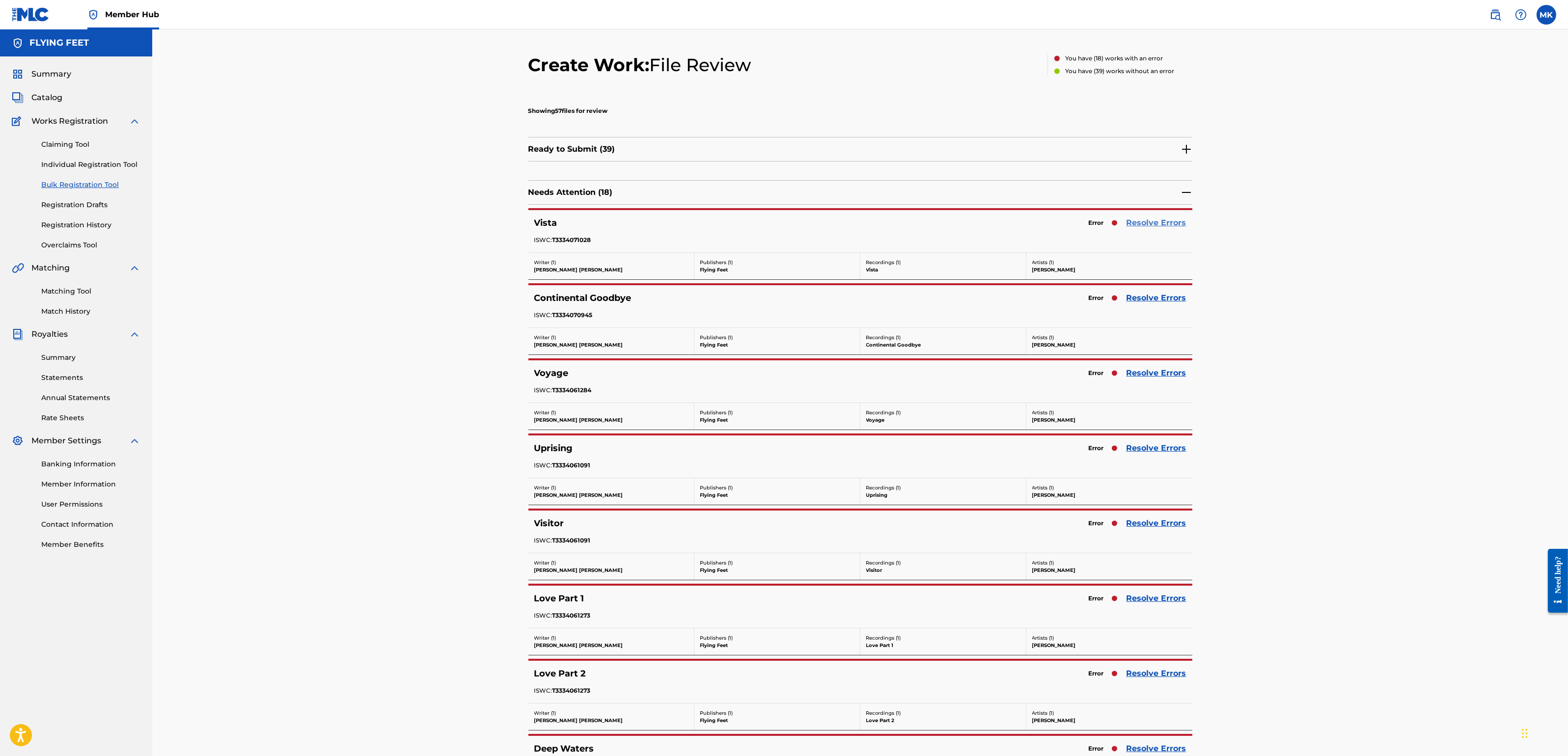
click at [1149, 226] on link "Resolve Errors" at bounding box center [1157, 223] width 60 height 12
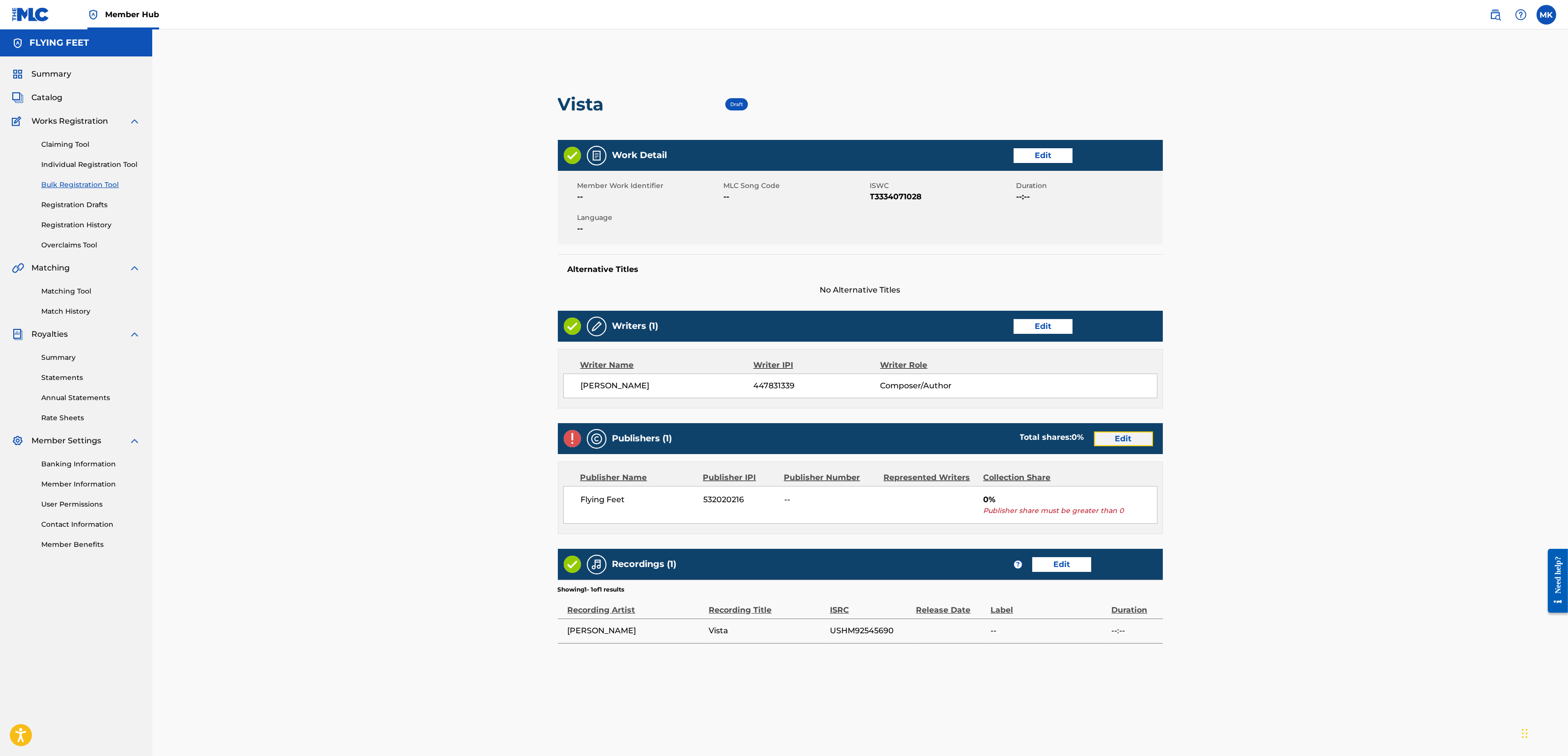
click at [1131, 438] on link "Edit" at bounding box center [1123, 439] width 59 height 15
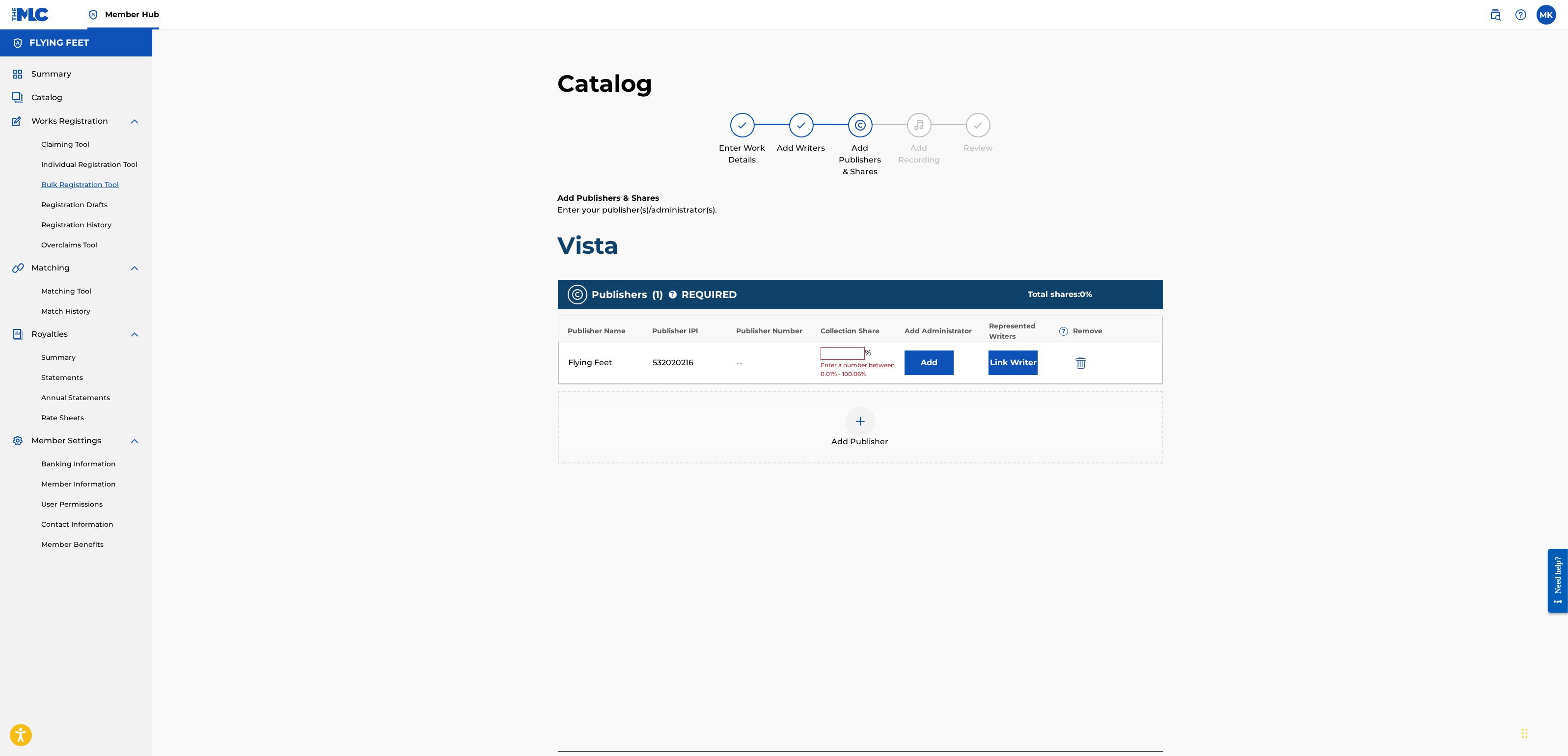
click at [858, 353] on input "text" at bounding box center [842, 353] width 44 height 13
type input "100"
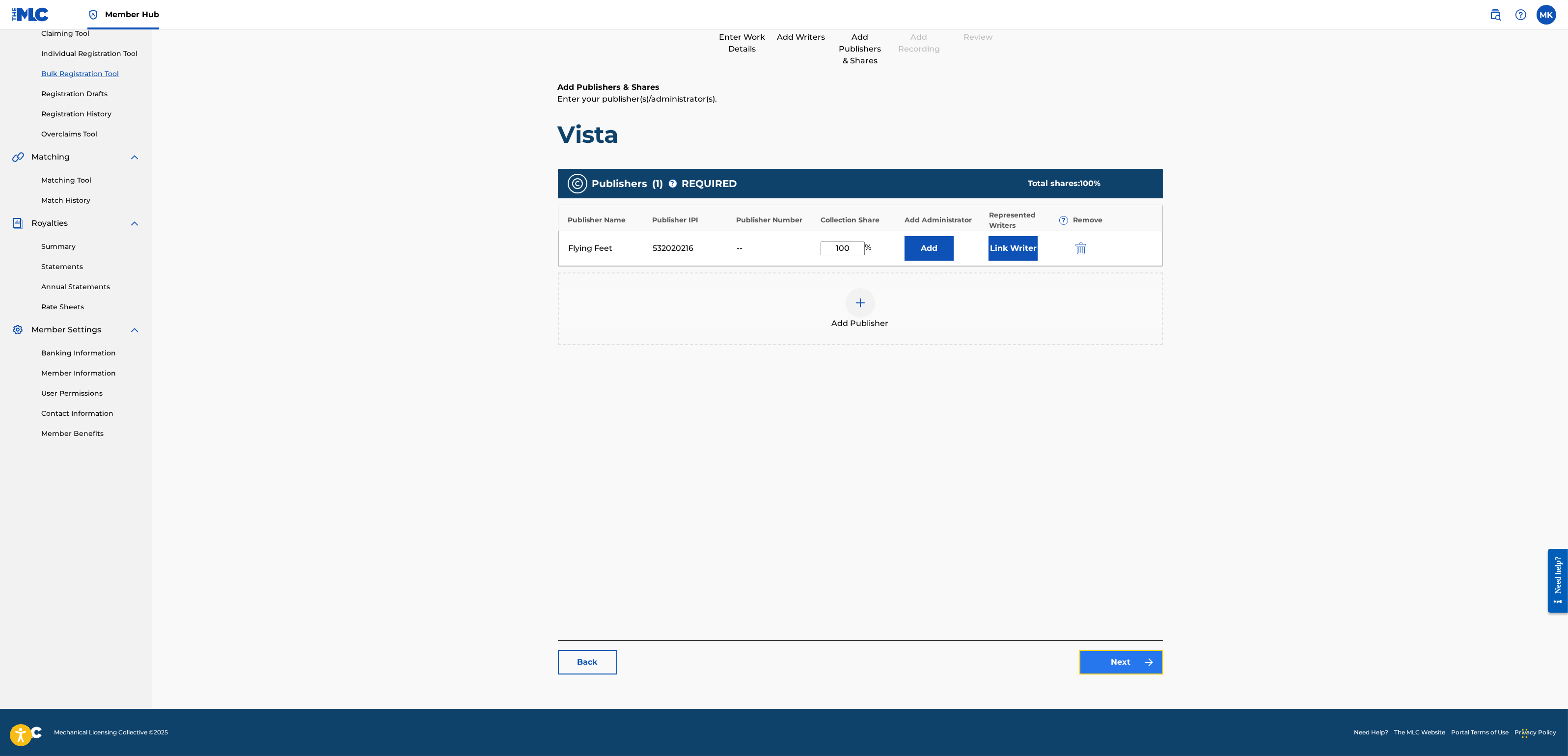
click at [1116, 663] on link "Next" at bounding box center [1121, 662] width 83 height 24
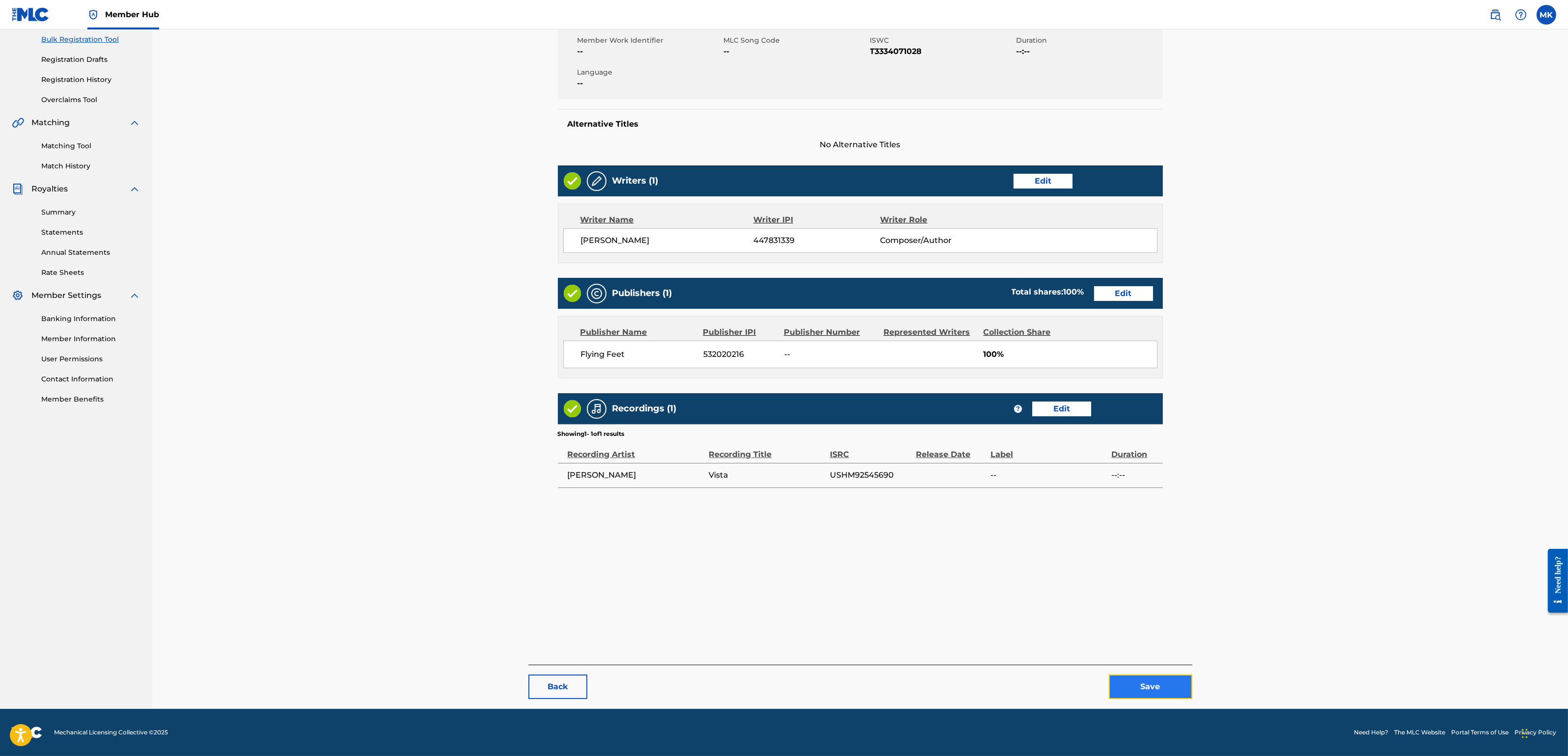
click at [1141, 672] on button "Save" at bounding box center [1150, 687] width 83 height 24
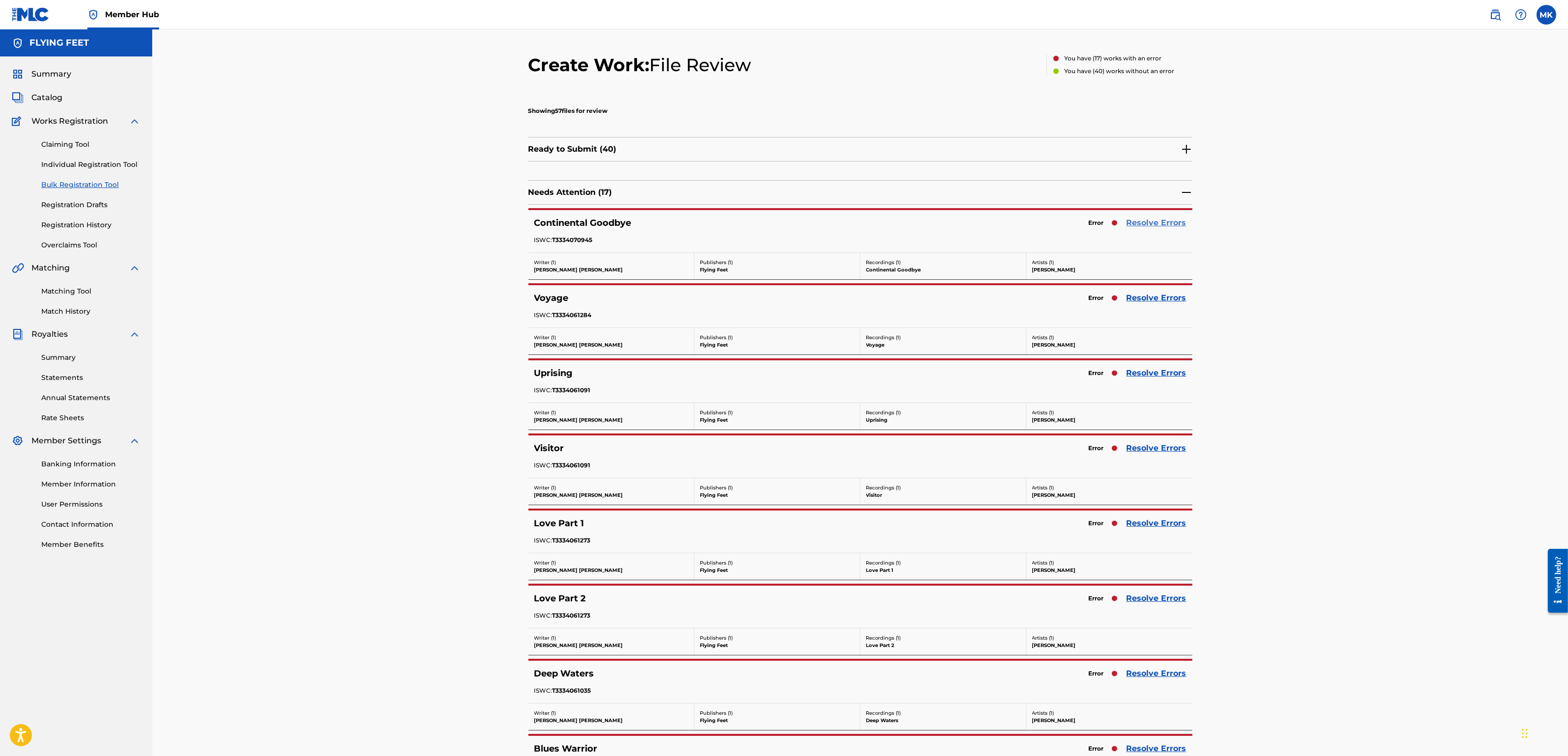
click at [1148, 217] on link "Resolve Errors" at bounding box center [1157, 223] width 60 height 12
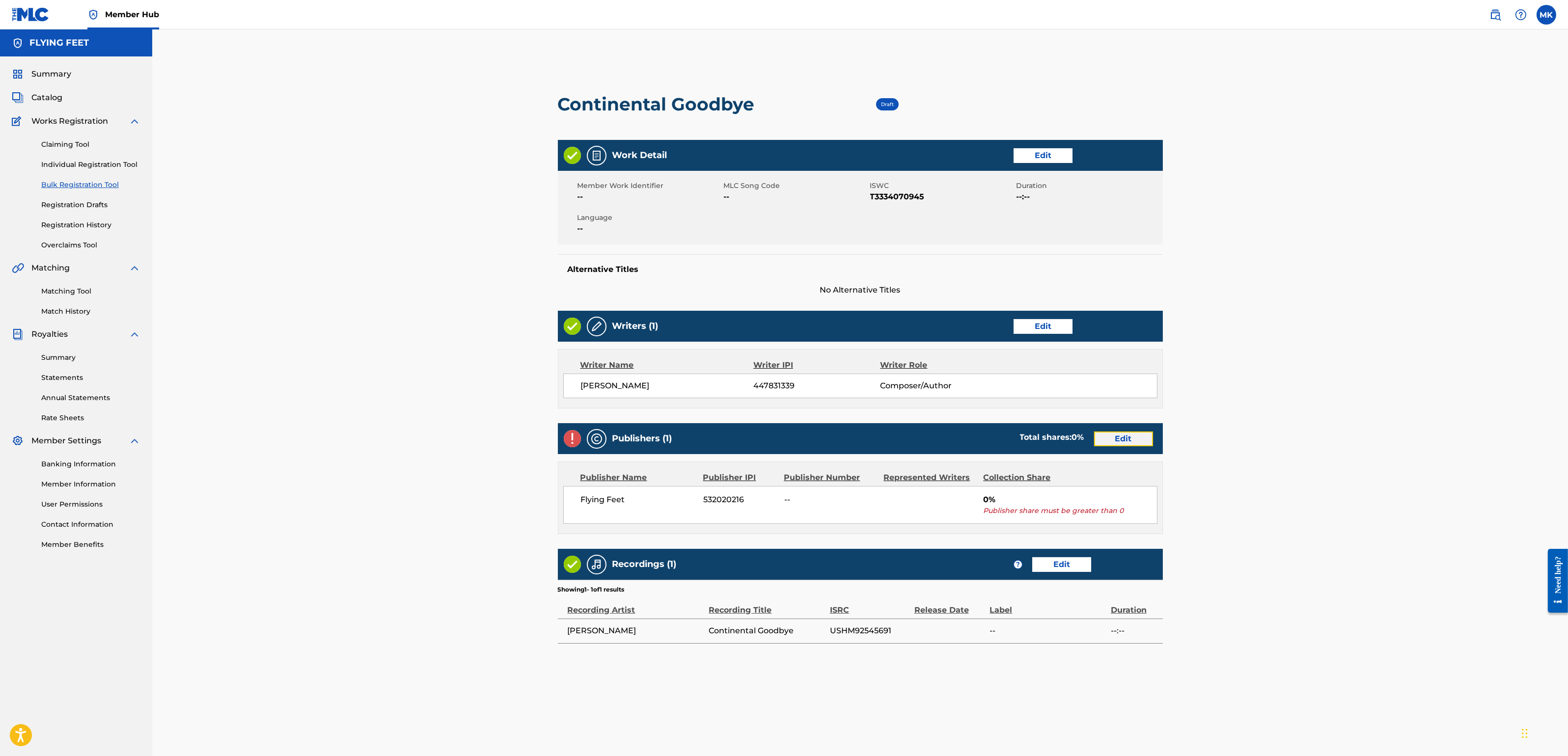
click at [1127, 438] on link "Edit" at bounding box center [1123, 439] width 59 height 15
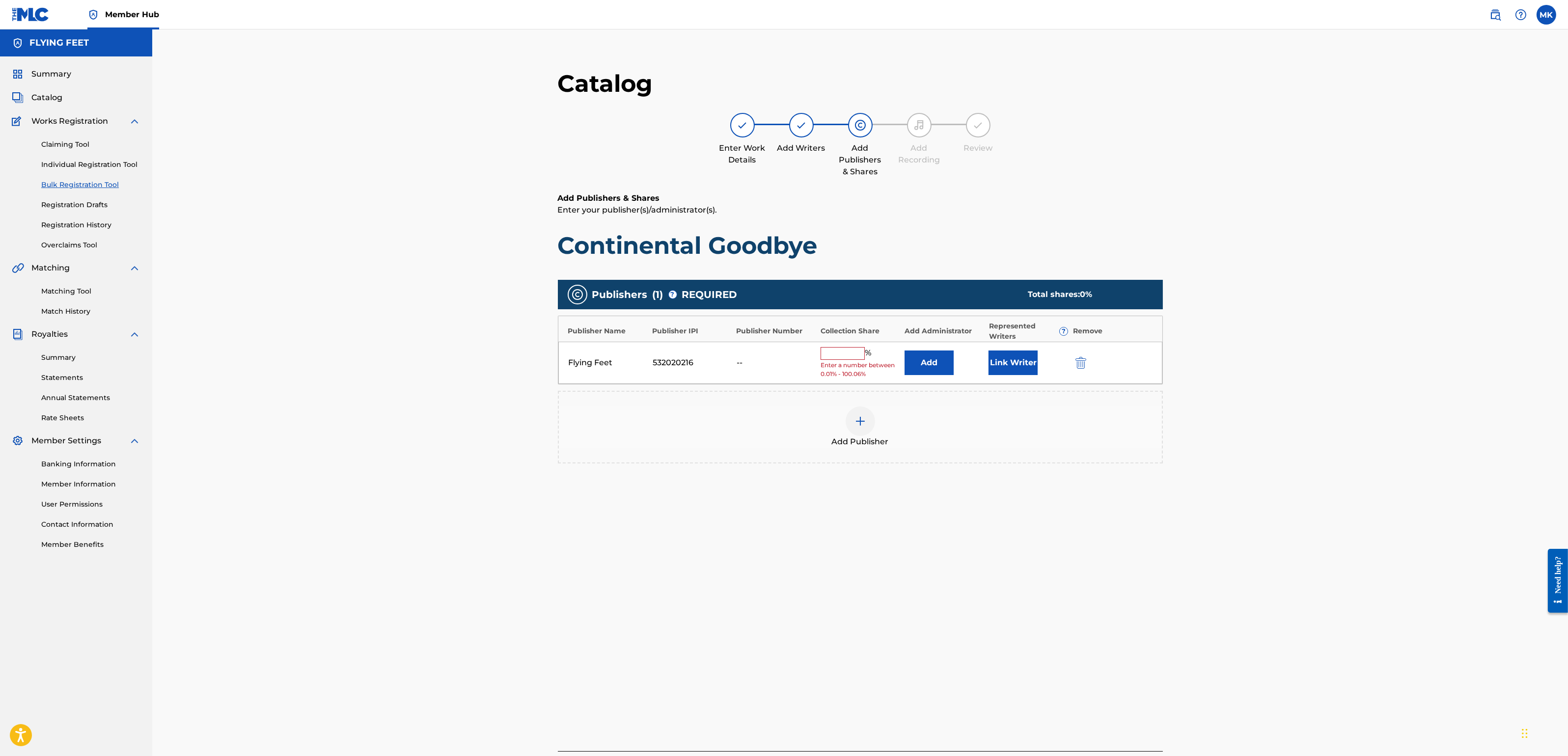
click at [850, 351] on input "text" at bounding box center [842, 353] width 44 height 13
type input "100"
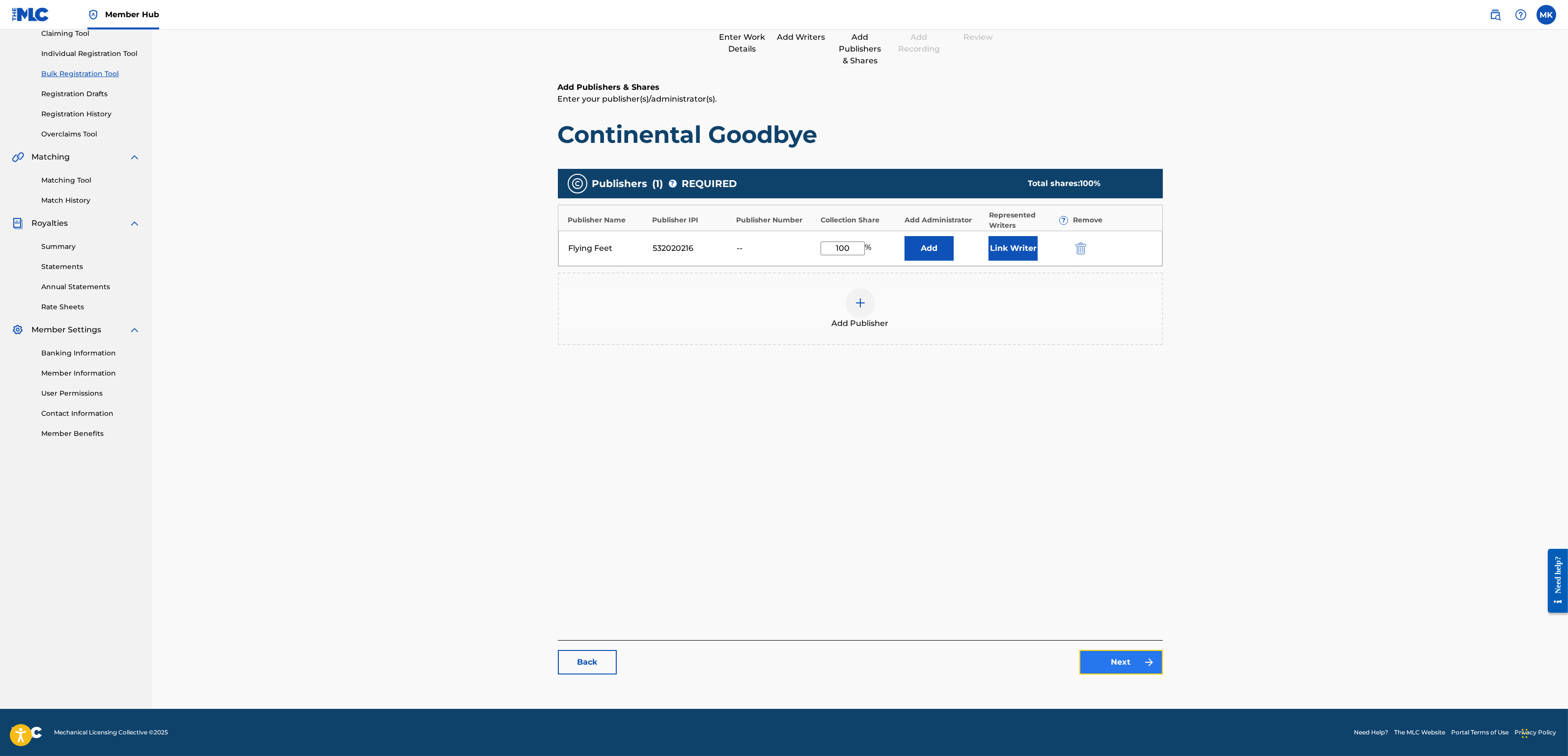
click at [1117, 665] on link "Next" at bounding box center [1121, 662] width 83 height 24
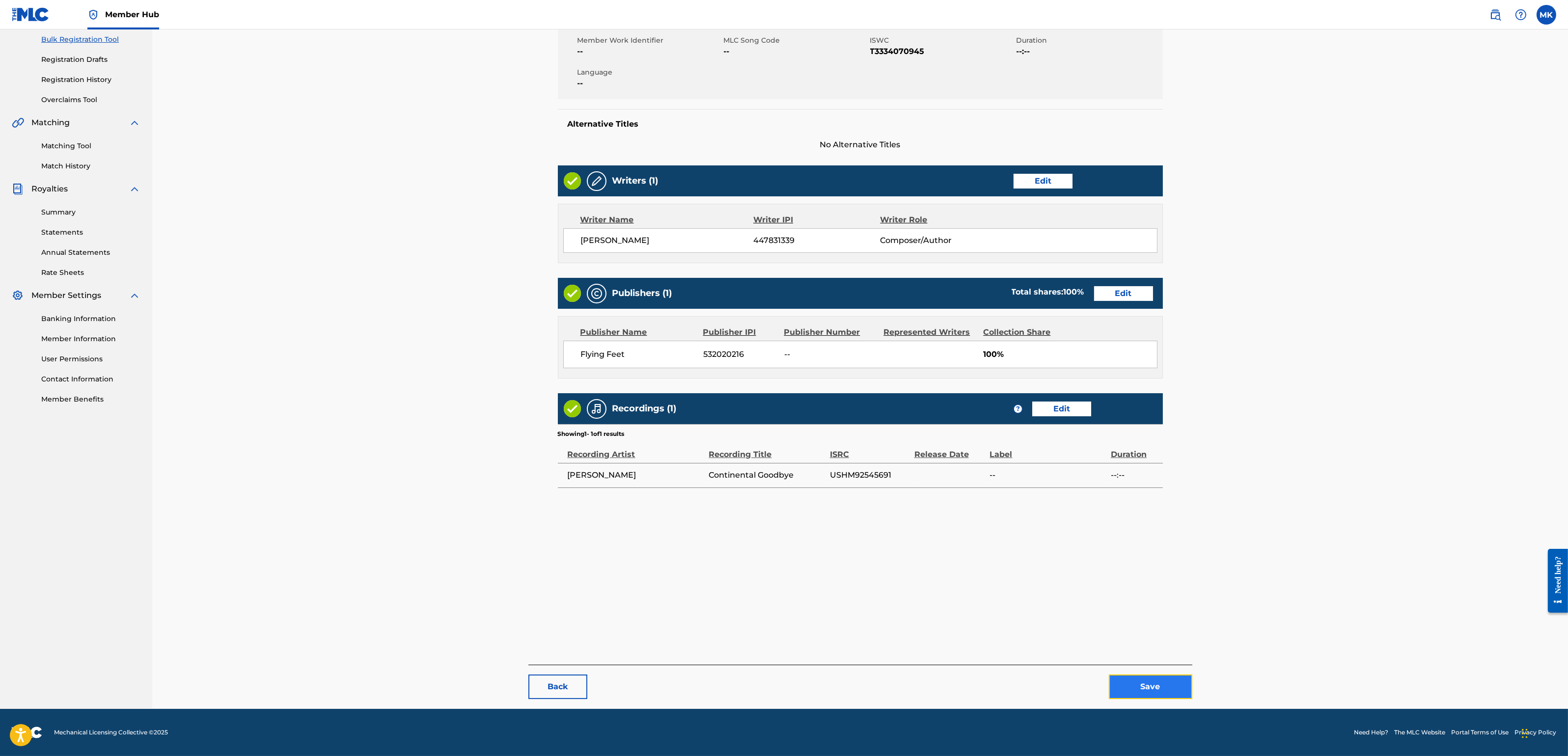
click at [1144, 672] on button "Save" at bounding box center [1150, 687] width 83 height 24
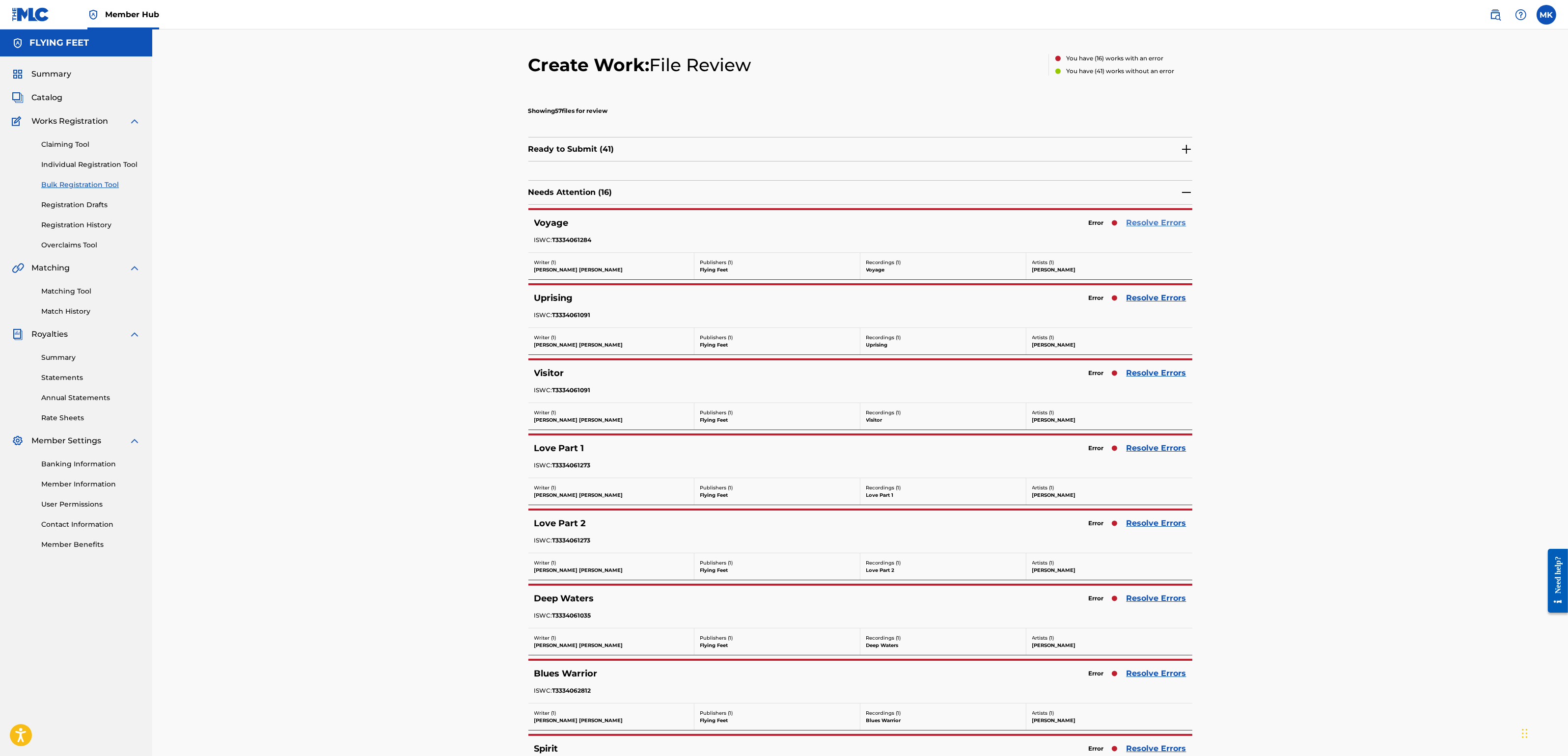
click at [1149, 217] on link "Resolve Errors" at bounding box center [1157, 223] width 60 height 12
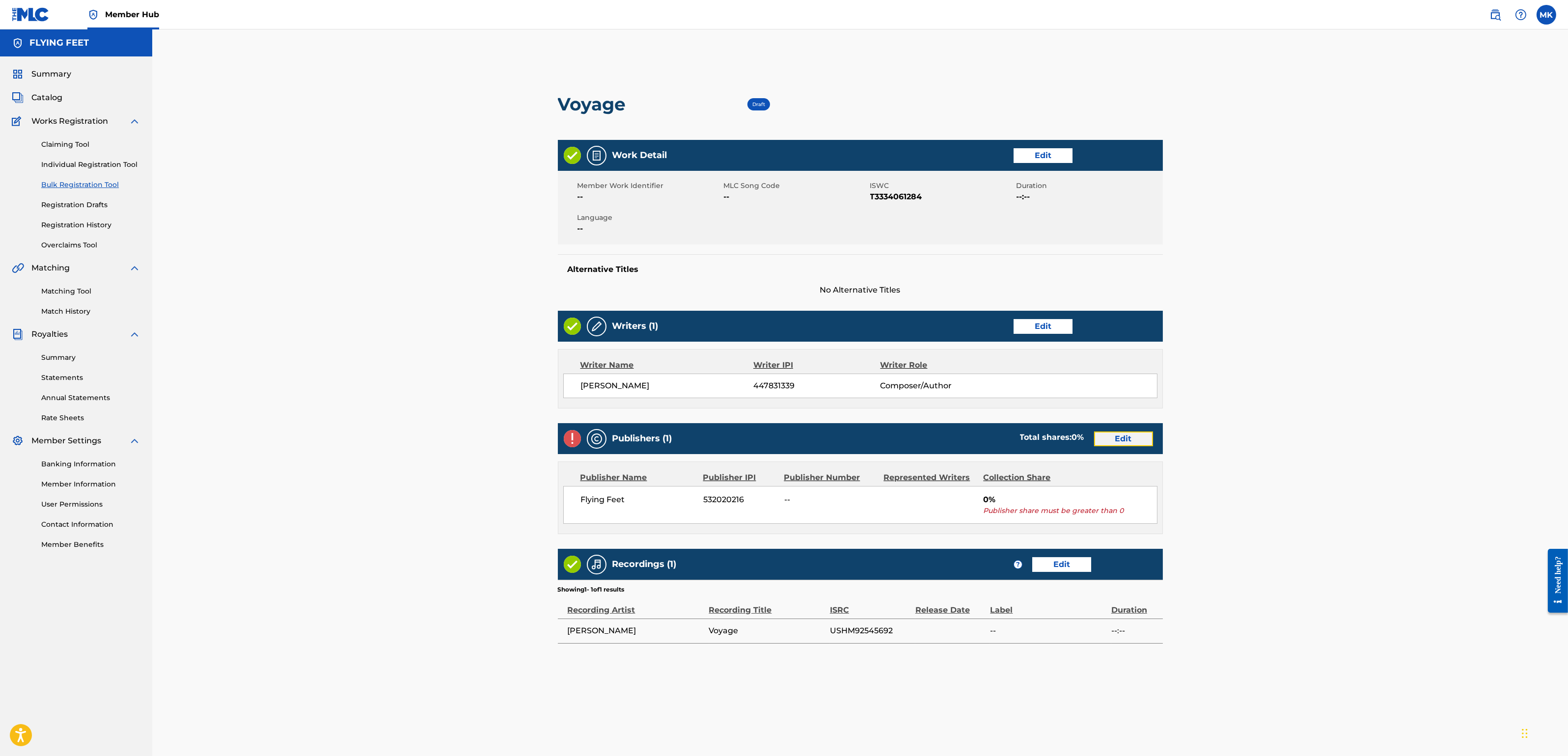
click at [1124, 444] on link "Edit" at bounding box center [1123, 439] width 59 height 15
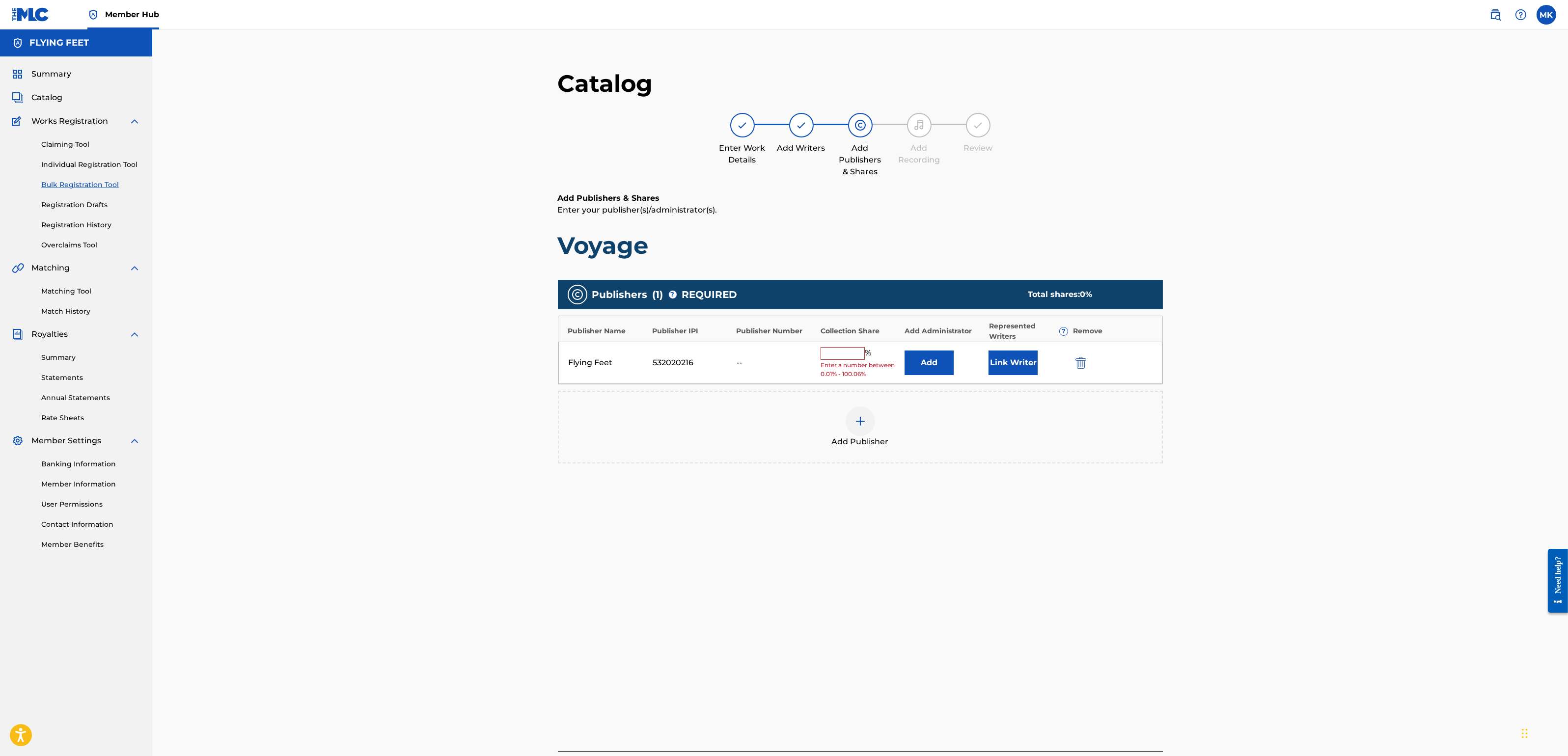
click at [852, 355] on input "text" at bounding box center [842, 353] width 44 height 13
type input "100"
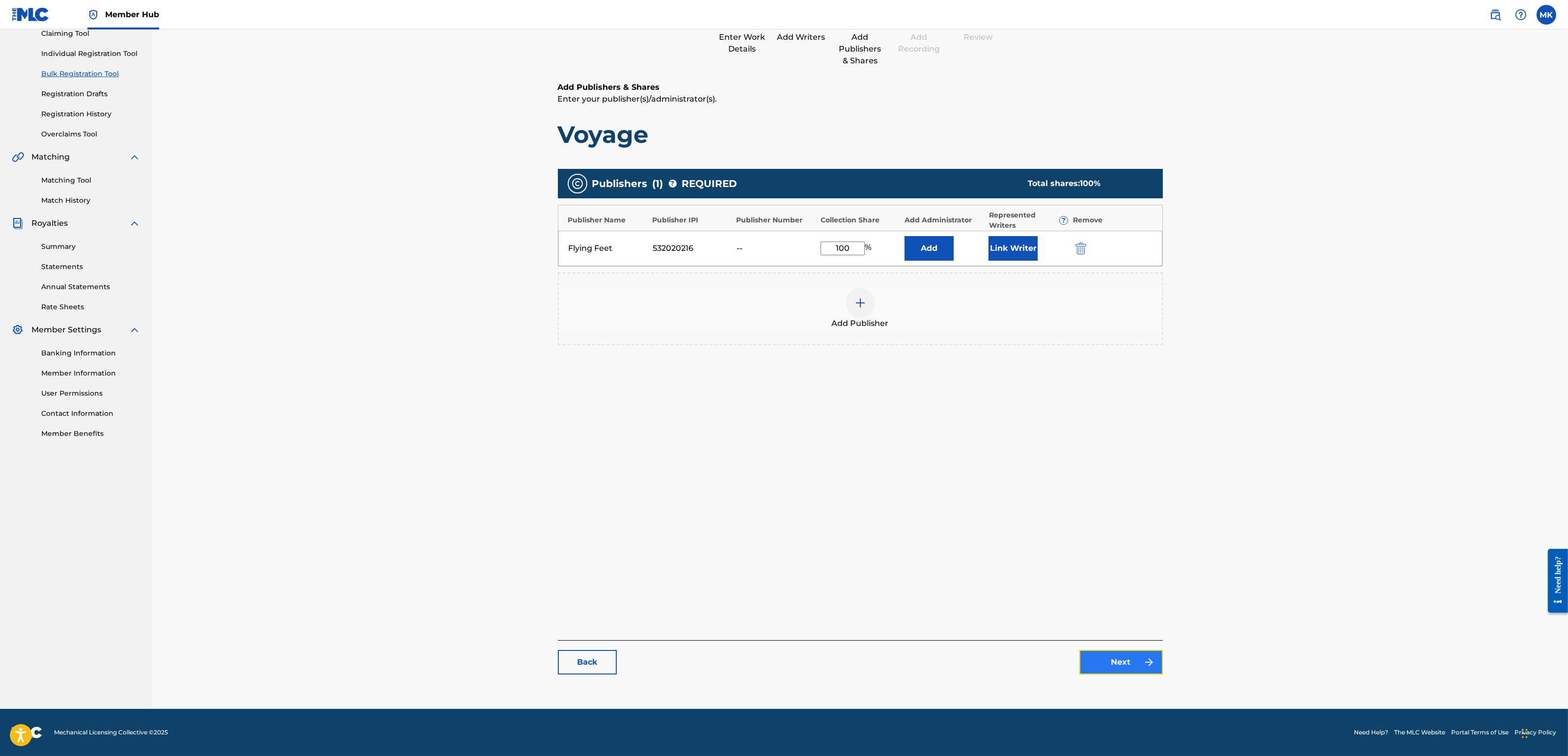
click at [1115, 665] on link "Next" at bounding box center [1121, 662] width 83 height 24
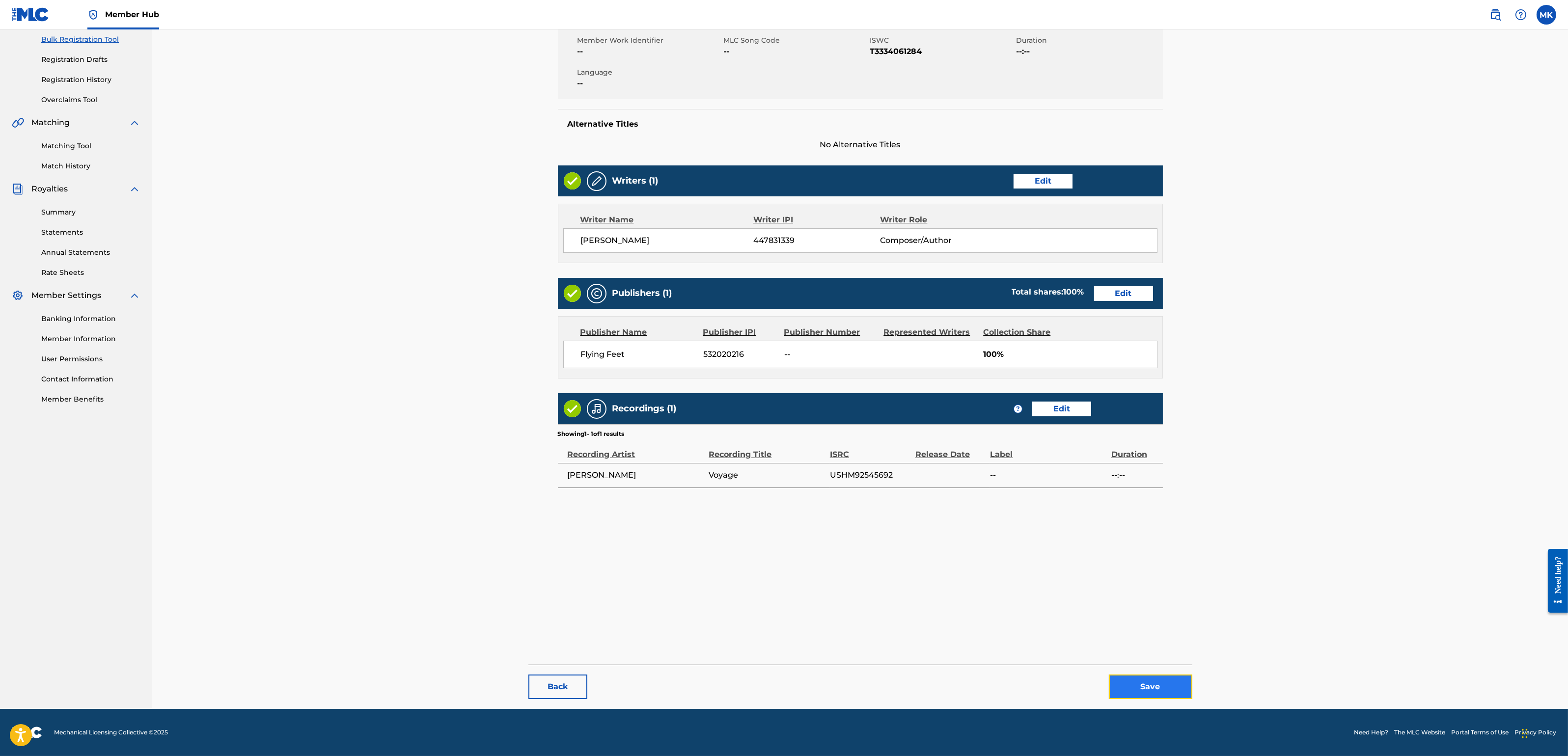
click at [1149, 672] on button "Save" at bounding box center [1150, 687] width 83 height 24
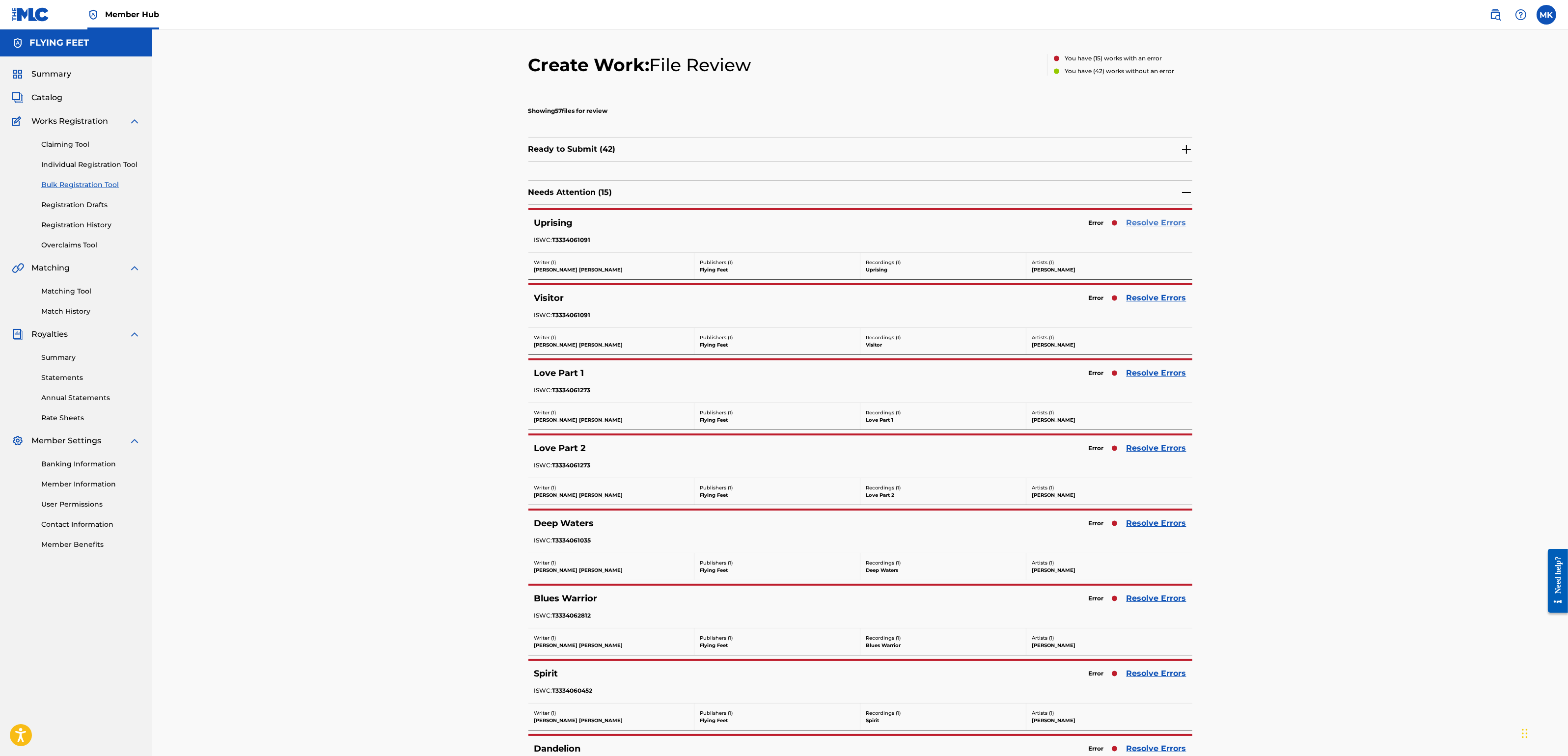
click at [1166, 225] on link "Resolve Errors" at bounding box center [1157, 223] width 60 height 12
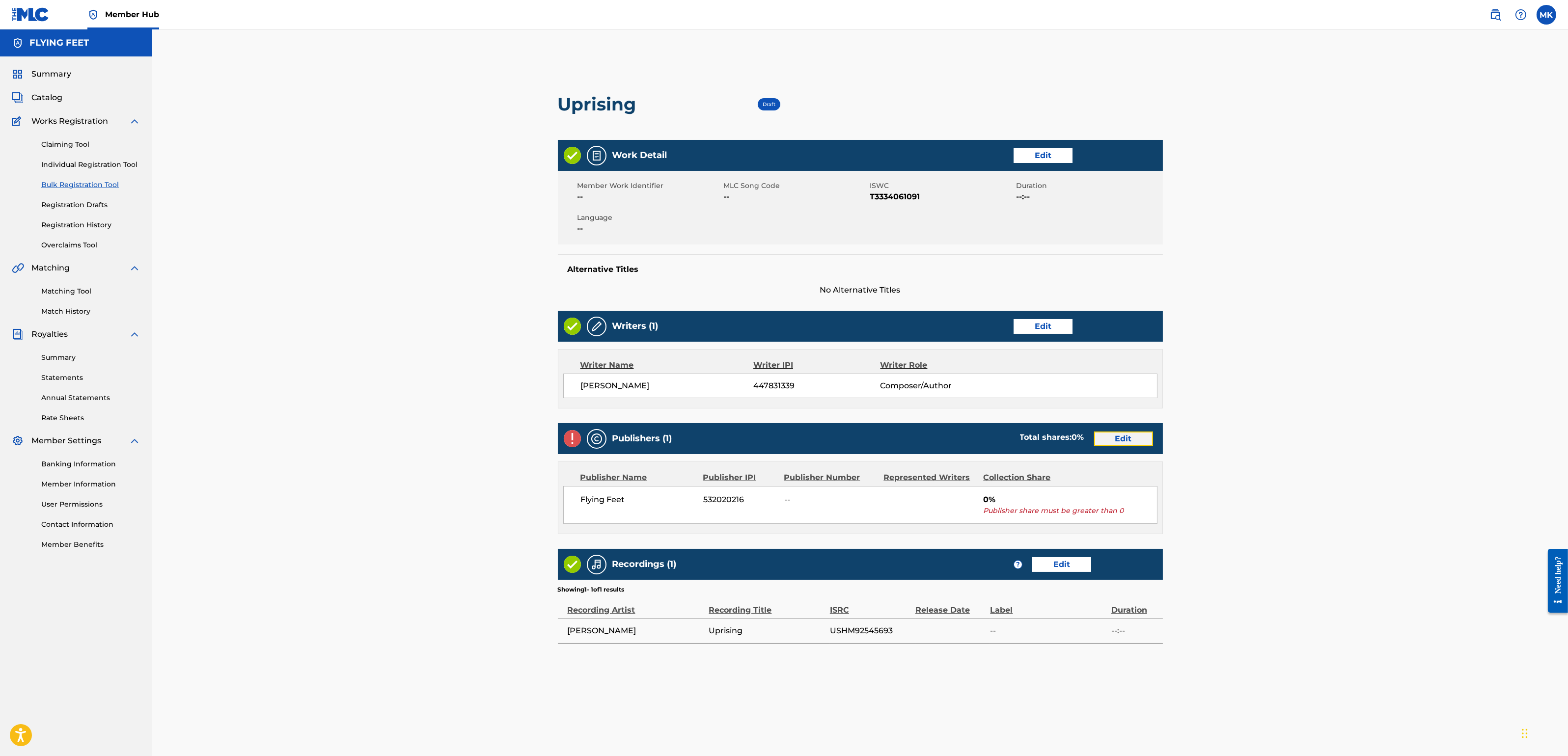
click at [1113, 441] on link "Edit" at bounding box center [1123, 439] width 59 height 15
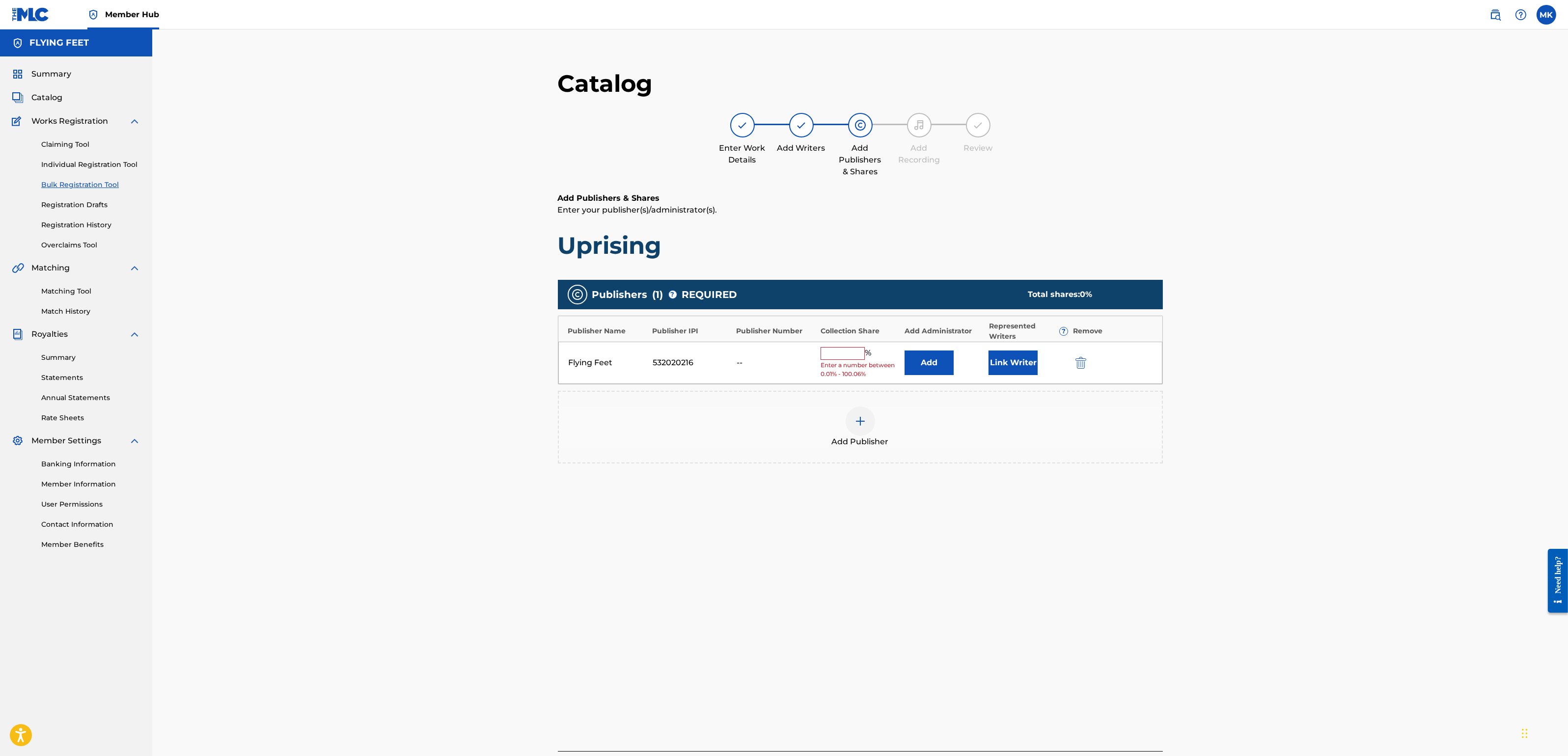
click at [865, 352] on span "%" at bounding box center [869, 353] width 9 height 13
click at [848, 354] on input "text" at bounding box center [842, 353] width 44 height 13
type input "100"
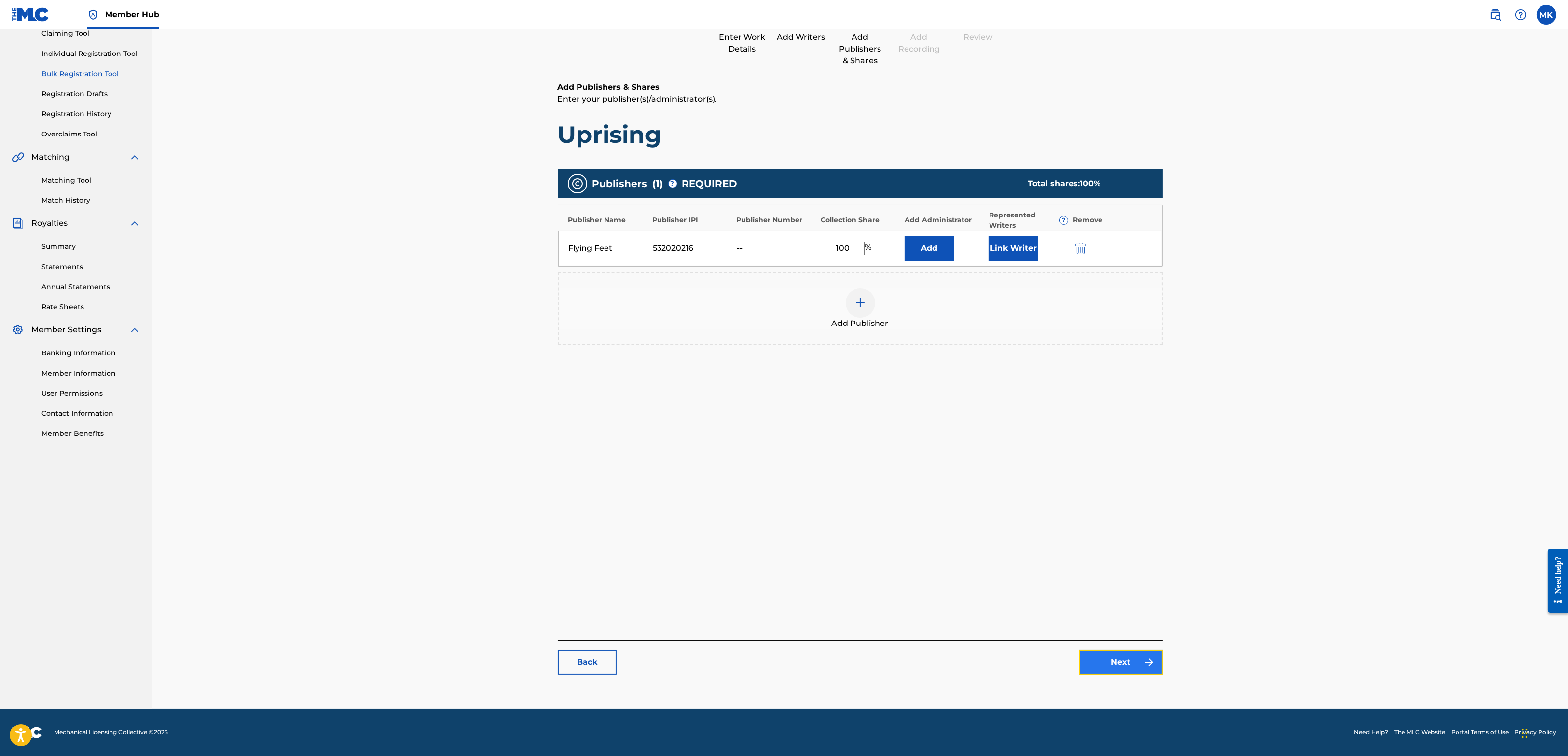
click at [1122, 659] on link "Next" at bounding box center [1121, 662] width 83 height 24
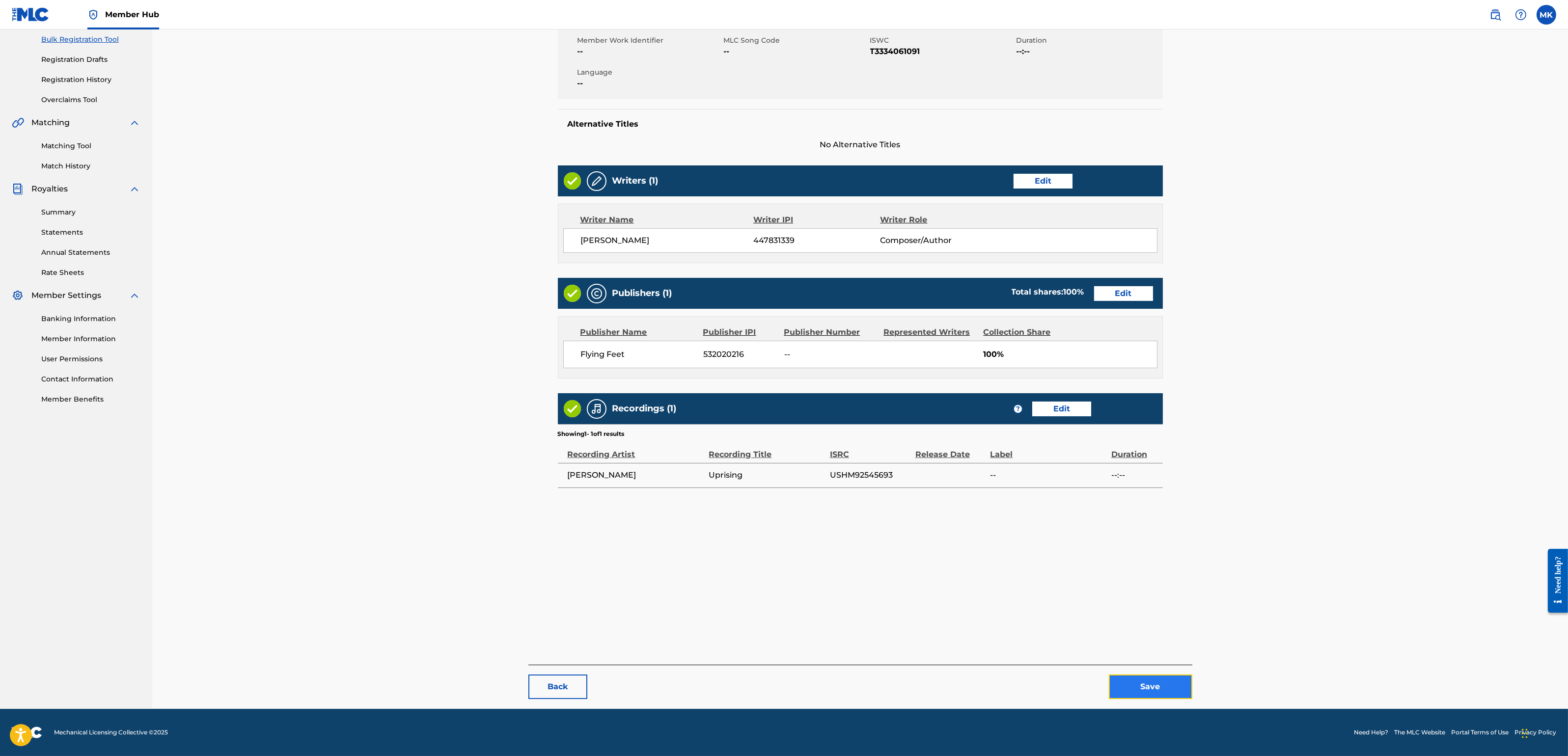
click at [1152, 672] on button "Save" at bounding box center [1150, 687] width 83 height 24
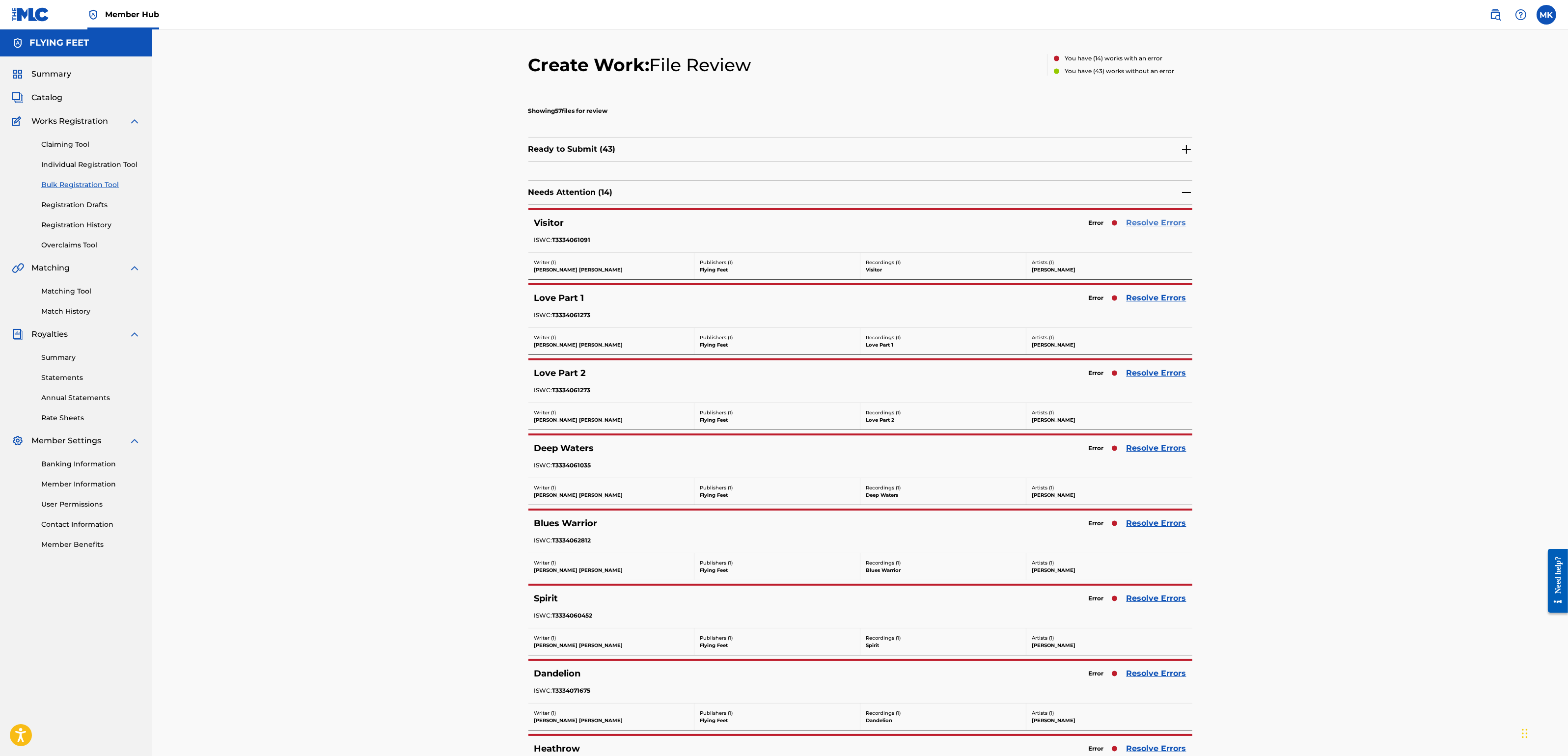
click at [1165, 222] on link "Resolve Errors" at bounding box center [1157, 223] width 60 height 12
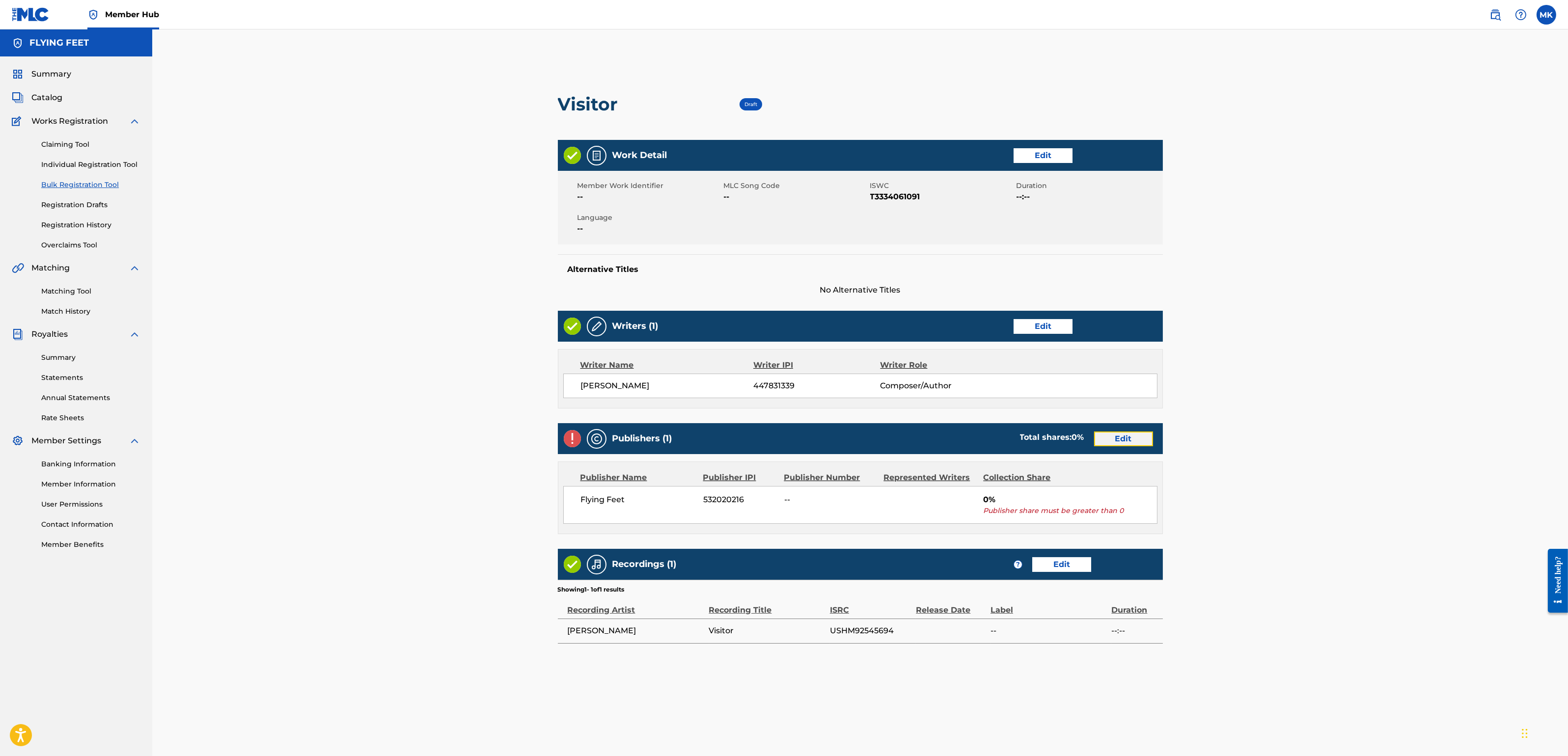
click at [1135, 441] on link "Edit" at bounding box center [1123, 439] width 59 height 15
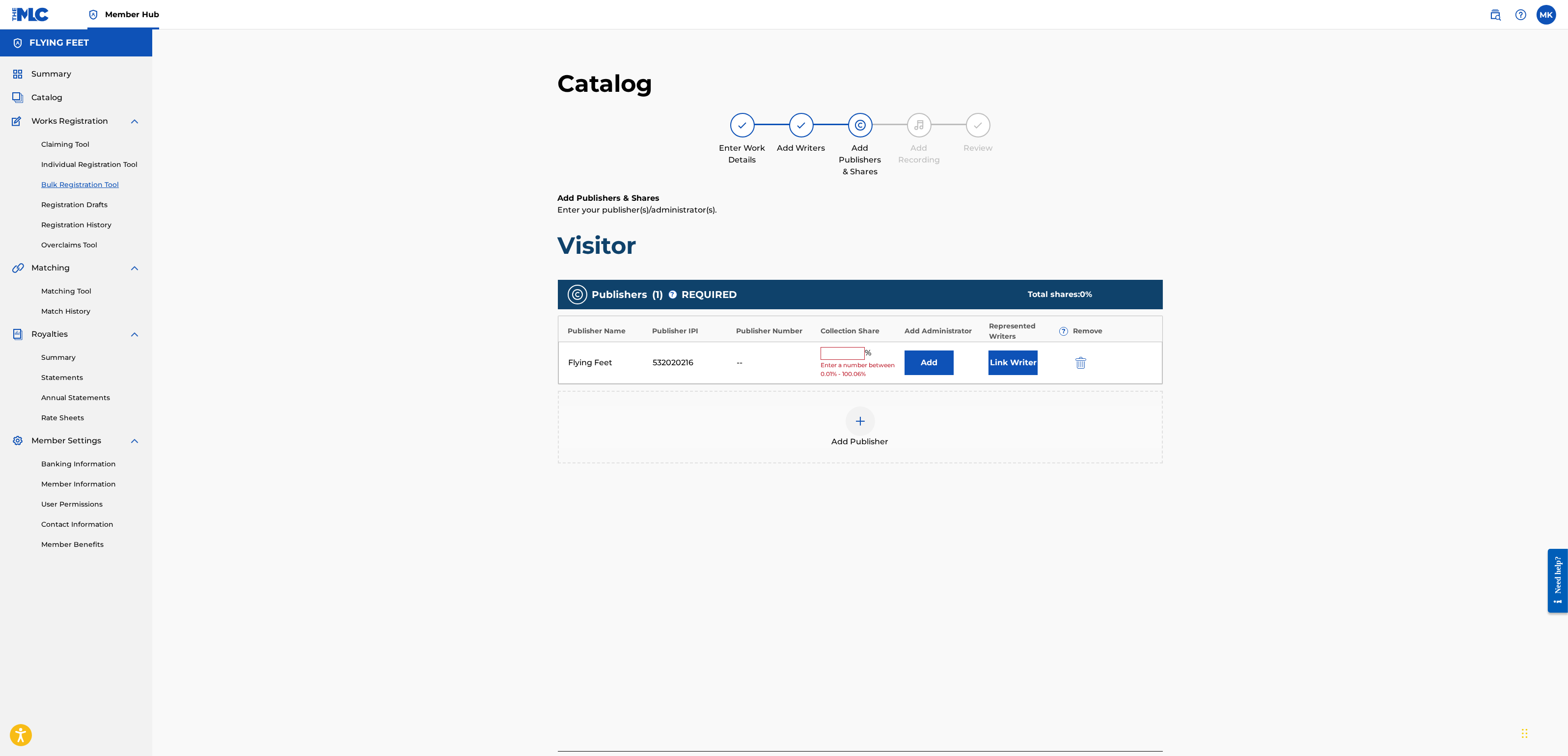
drag, startPoint x: 833, startPoint y: 352, endPoint x: 839, endPoint y: 357, distance: 7.8
click at [833, 352] on input "text" at bounding box center [842, 353] width 44 height 13
type input "100"
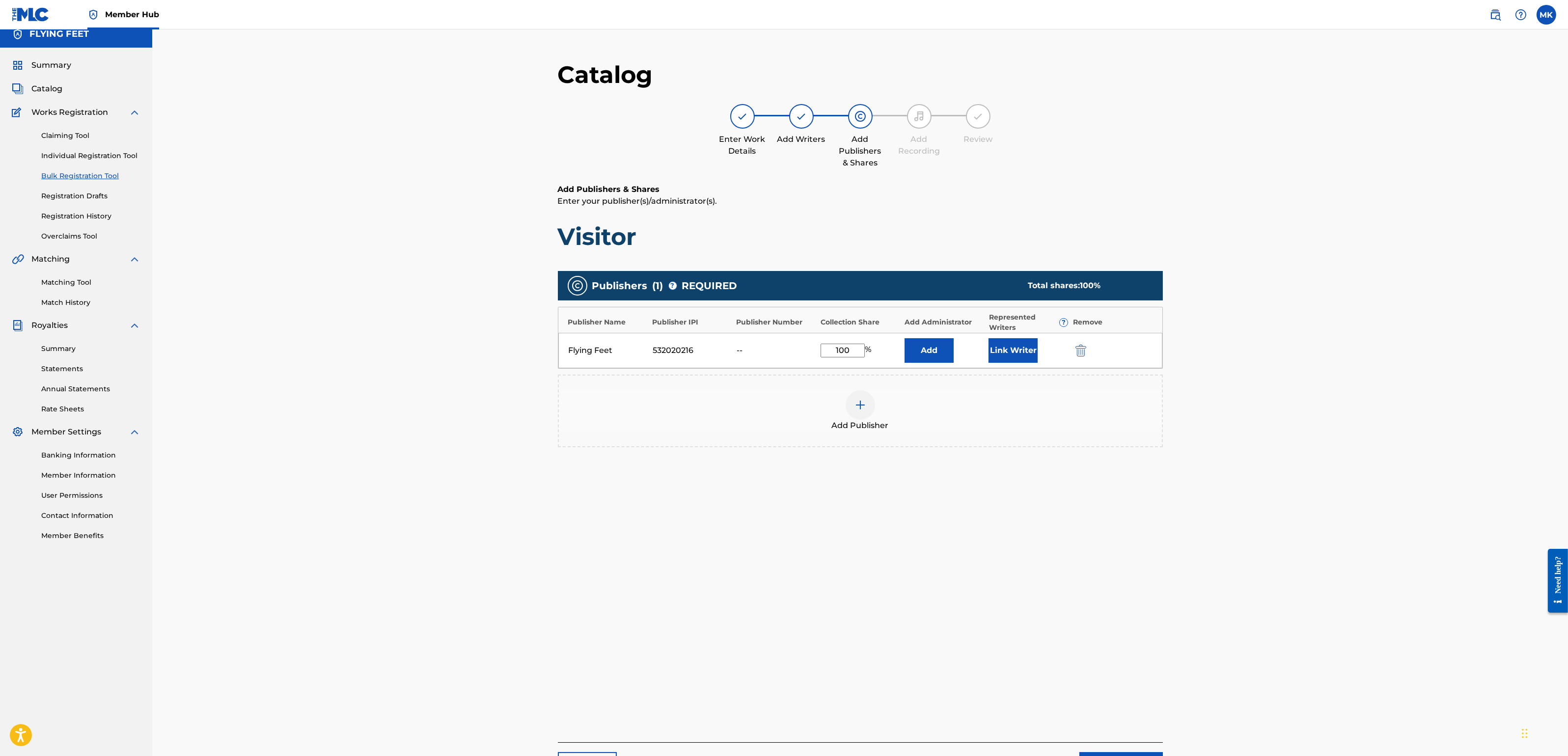
scroll to position [111, 0]
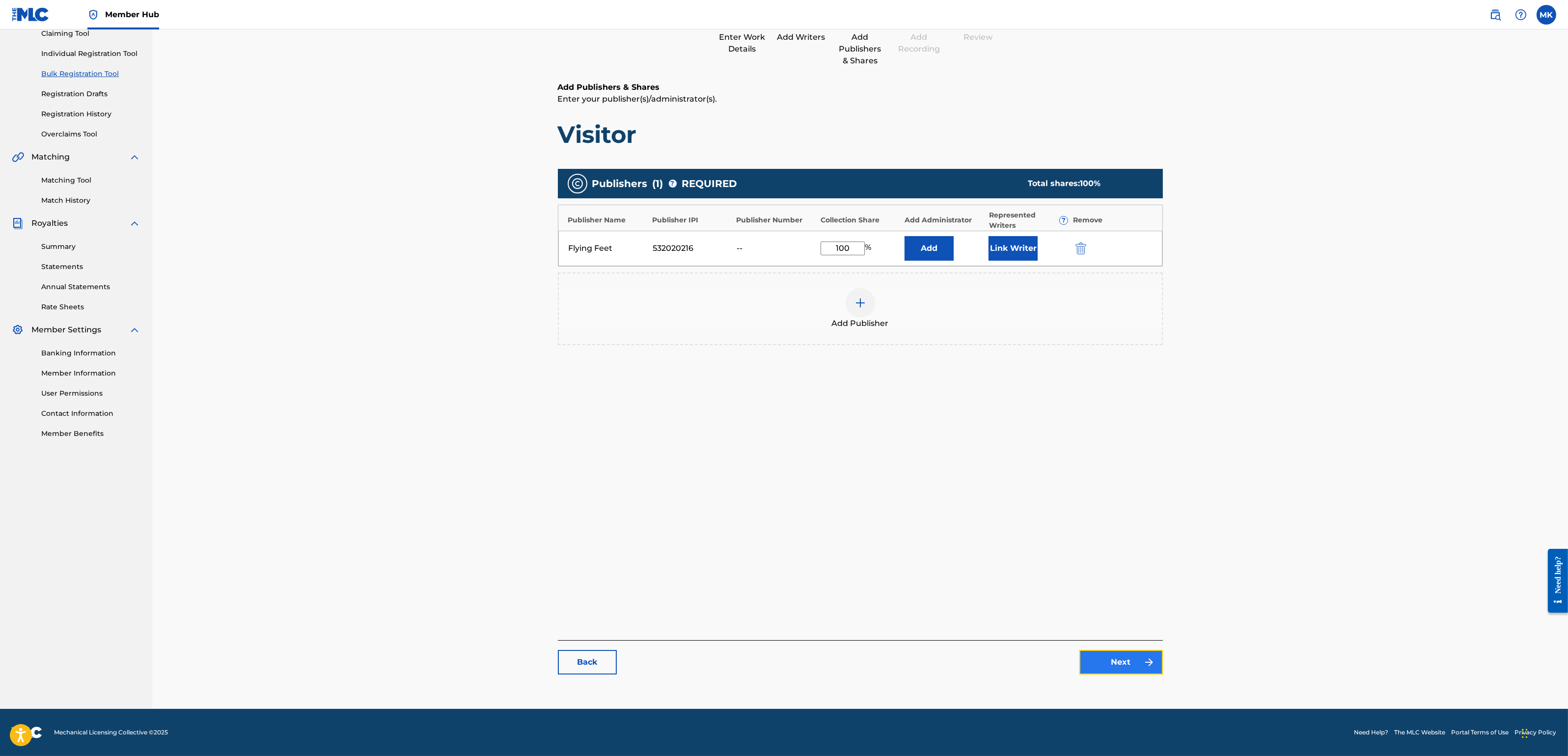
click at [1124, 663] on link "Next" at bounding box center [1121, 662] width 83 height 24
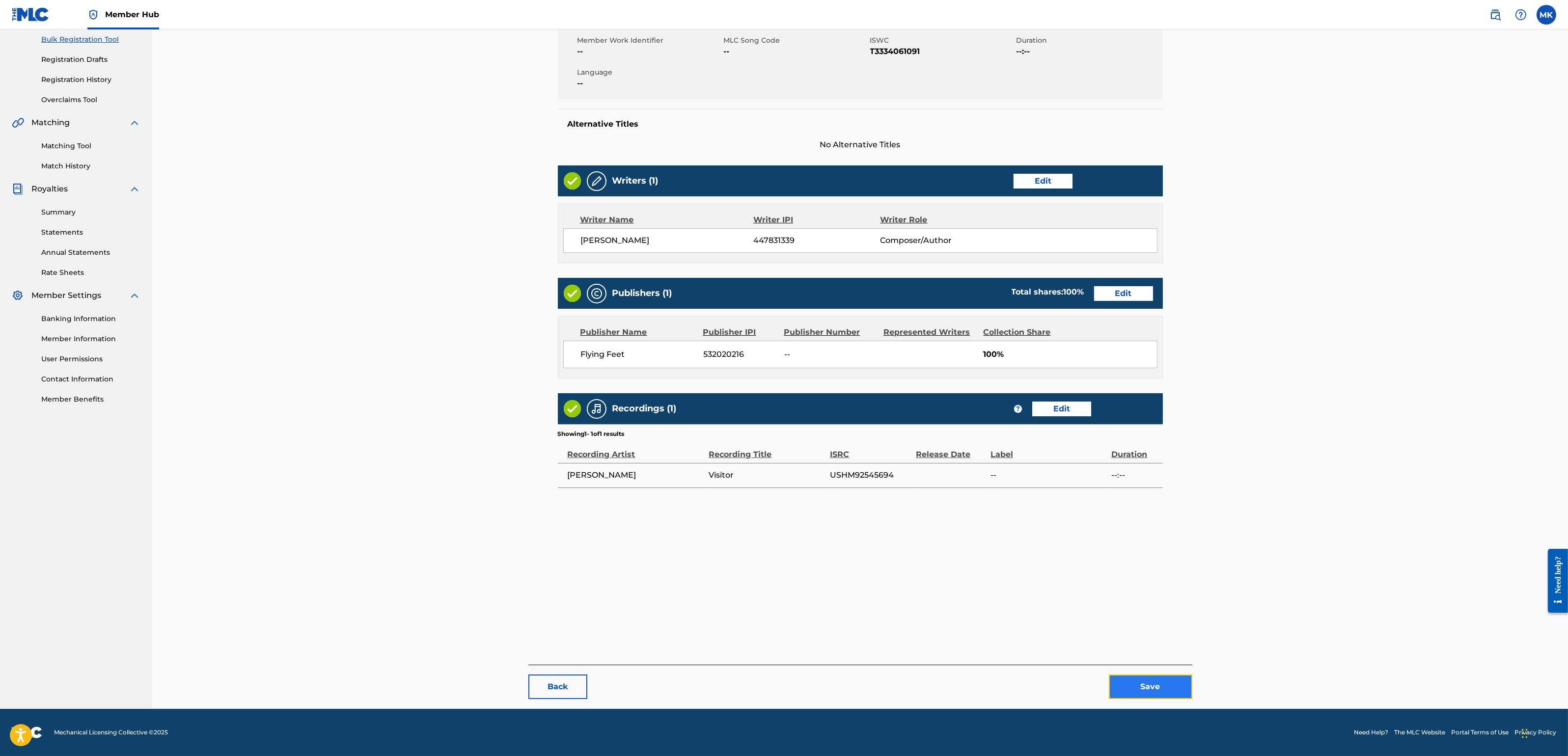
click at [1157, 672] on button "Save" at bounding box center [1150, 687] width 83 height 24
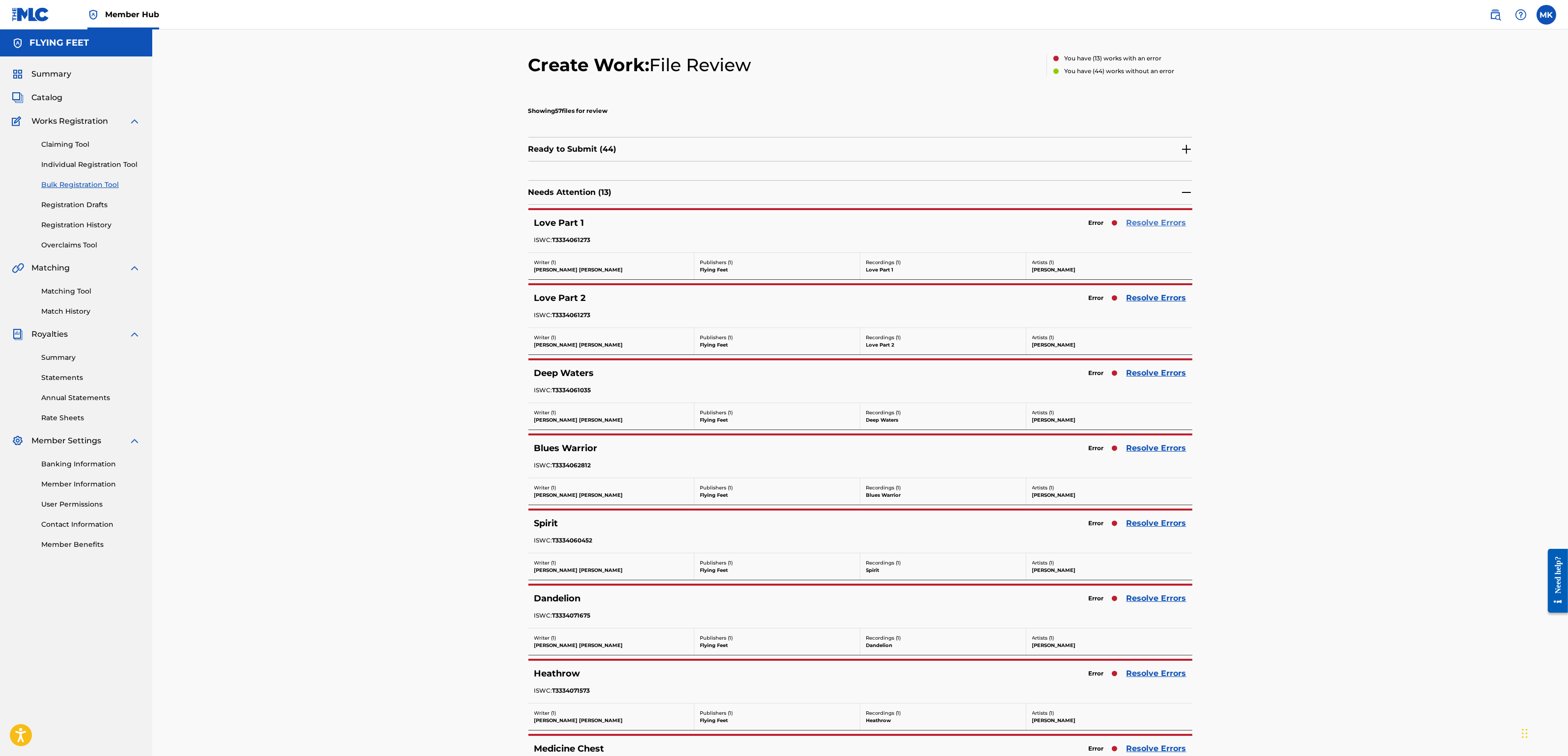
click at [1164, 221] on link "Resolve Errors" at bounding box center [1157, 223] width 60 height 12
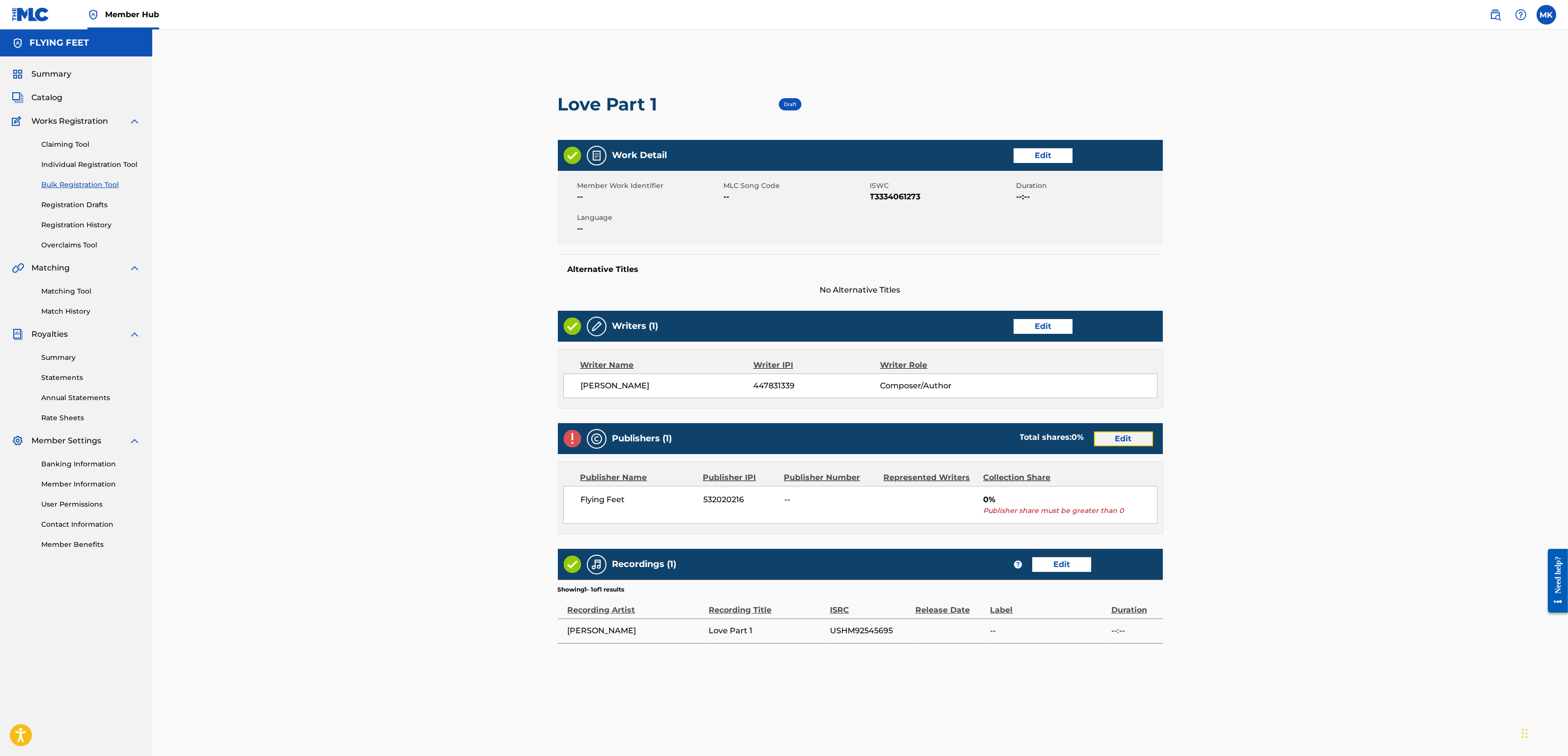
click at [1118, 436] on link "Edit" at bounding box center [1123, 439] width 59 height 15
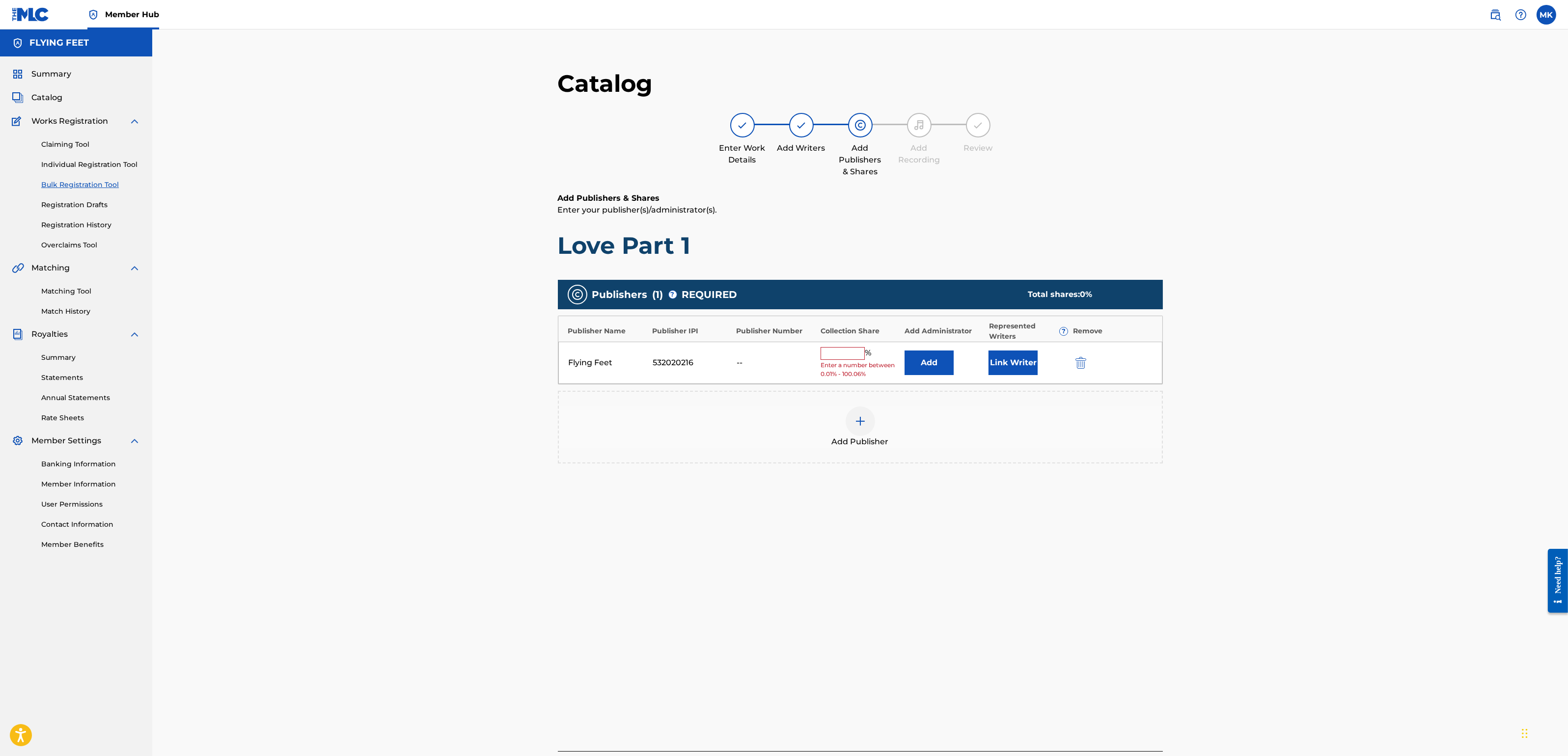
click at [855, 355] on input "text" at bounding box center [842, 353] width 44 height 13
type input "100"
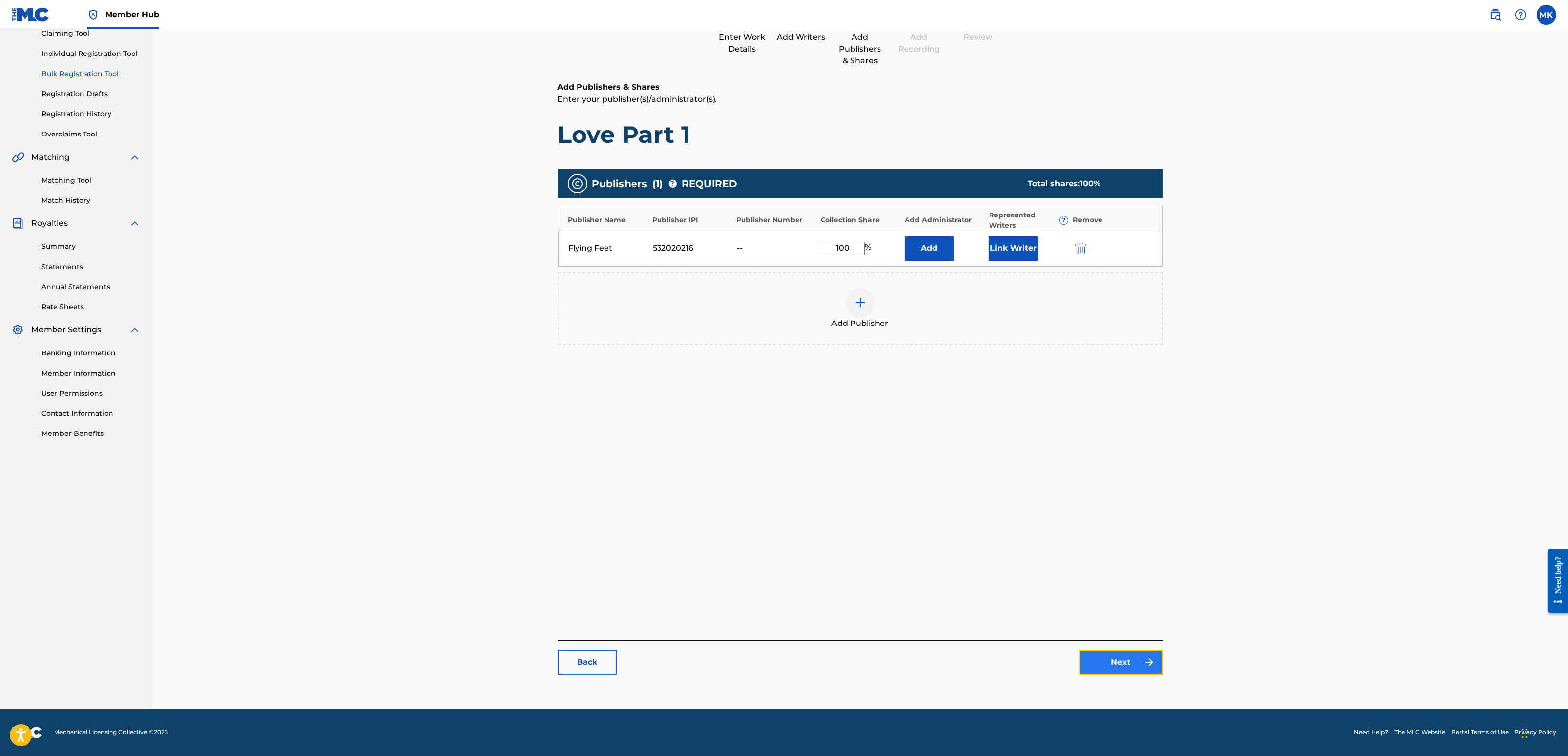
click at [1097, 669] on link "Next" at bounding box center [1121, 662] width 83 height 24
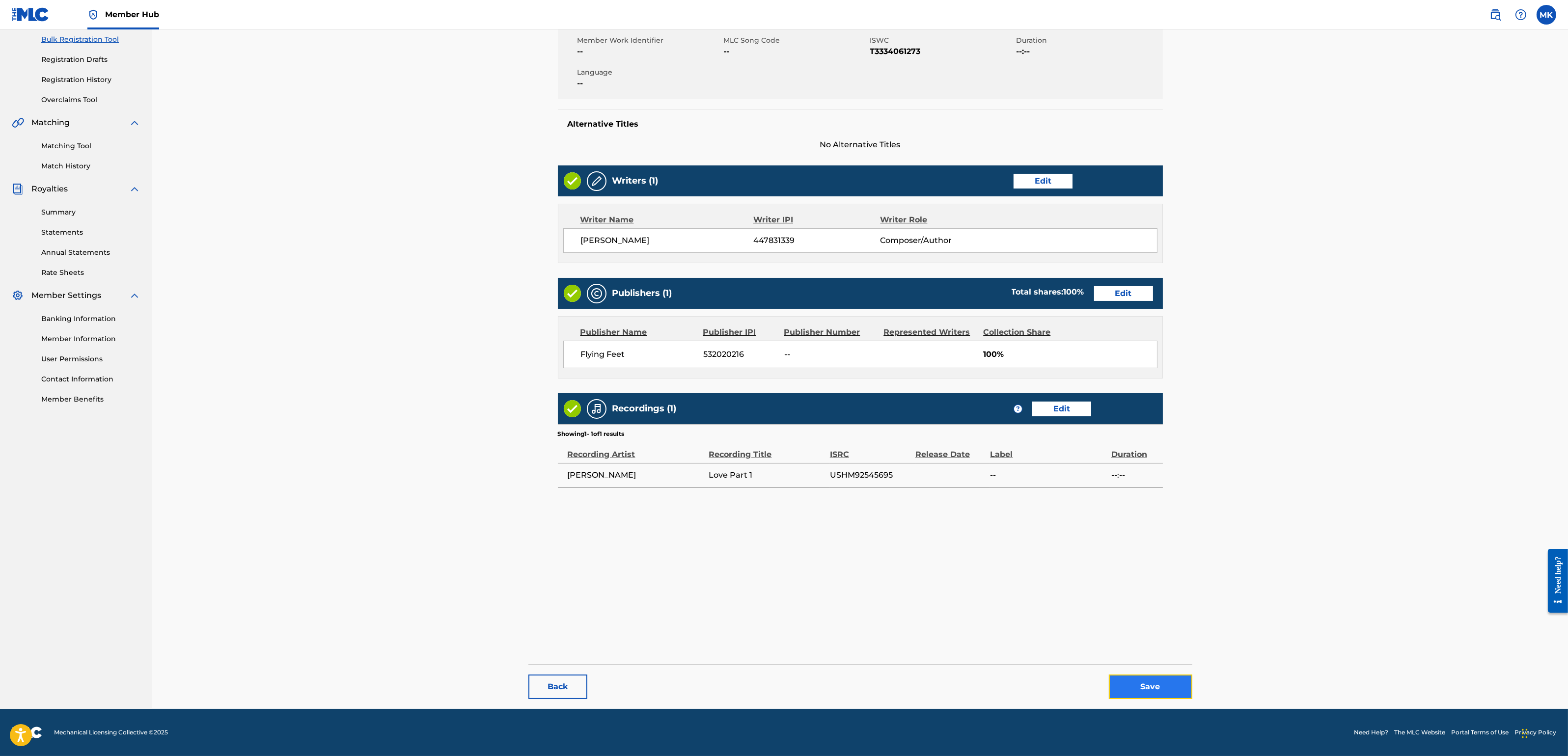
click at [1151, 672] on button "Save" at bounding box center [1150, 687] width 83 height 24
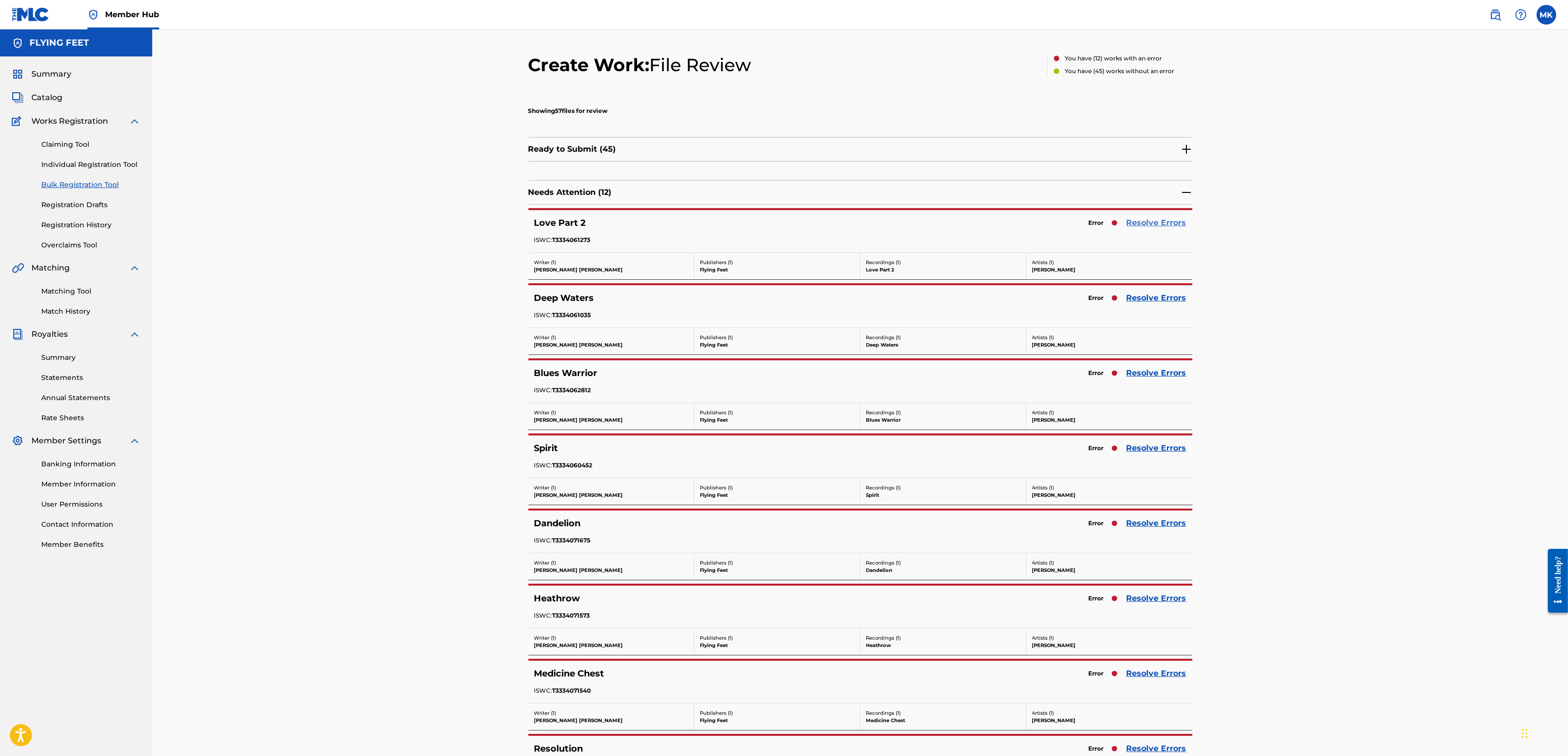
click at [1158, 222] on link "Resolve Errors" at bounding box center [1157, 223] width 60 height 12
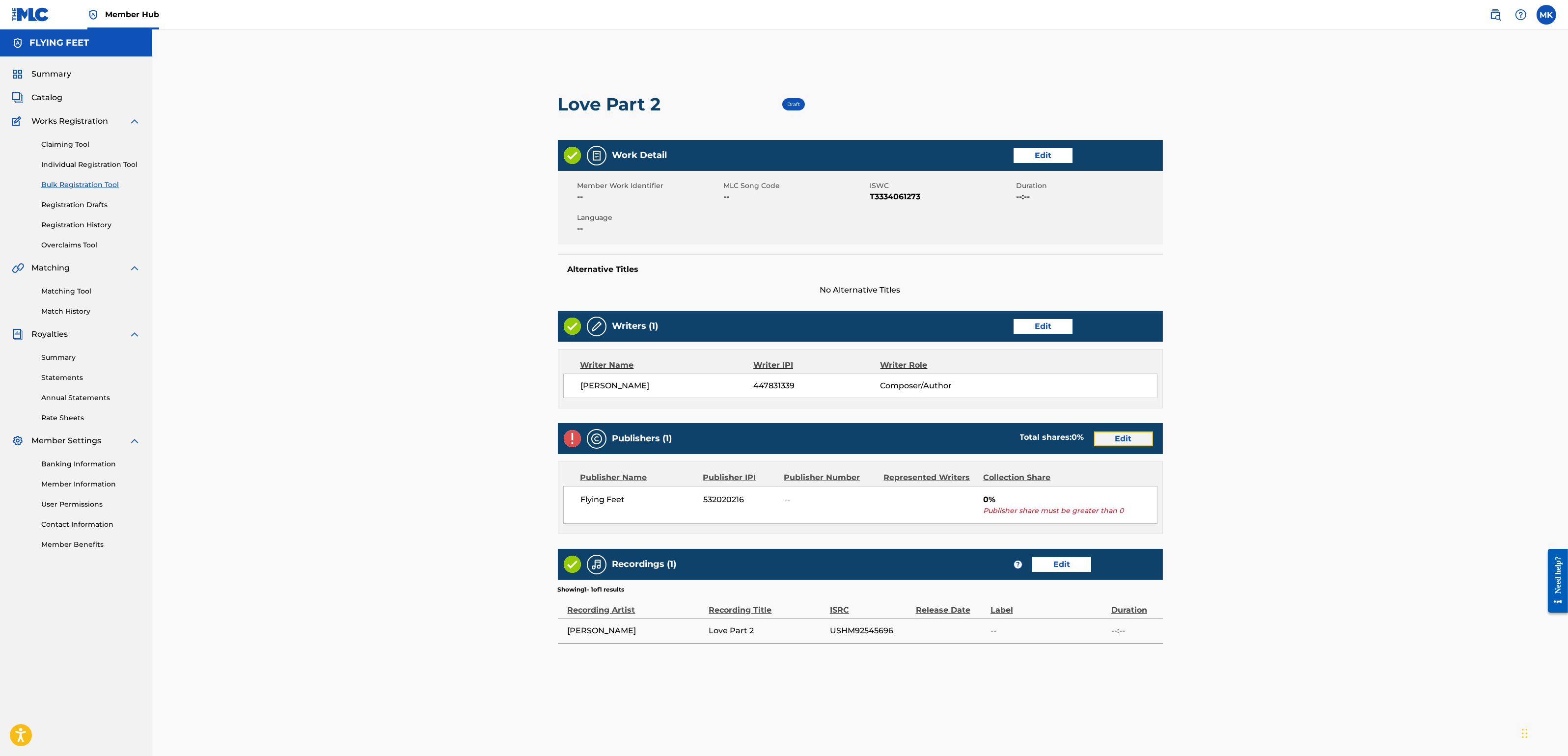
click at [1127, 435] on link "Edit" at bounding box center [1123, 439] width 59 height 15
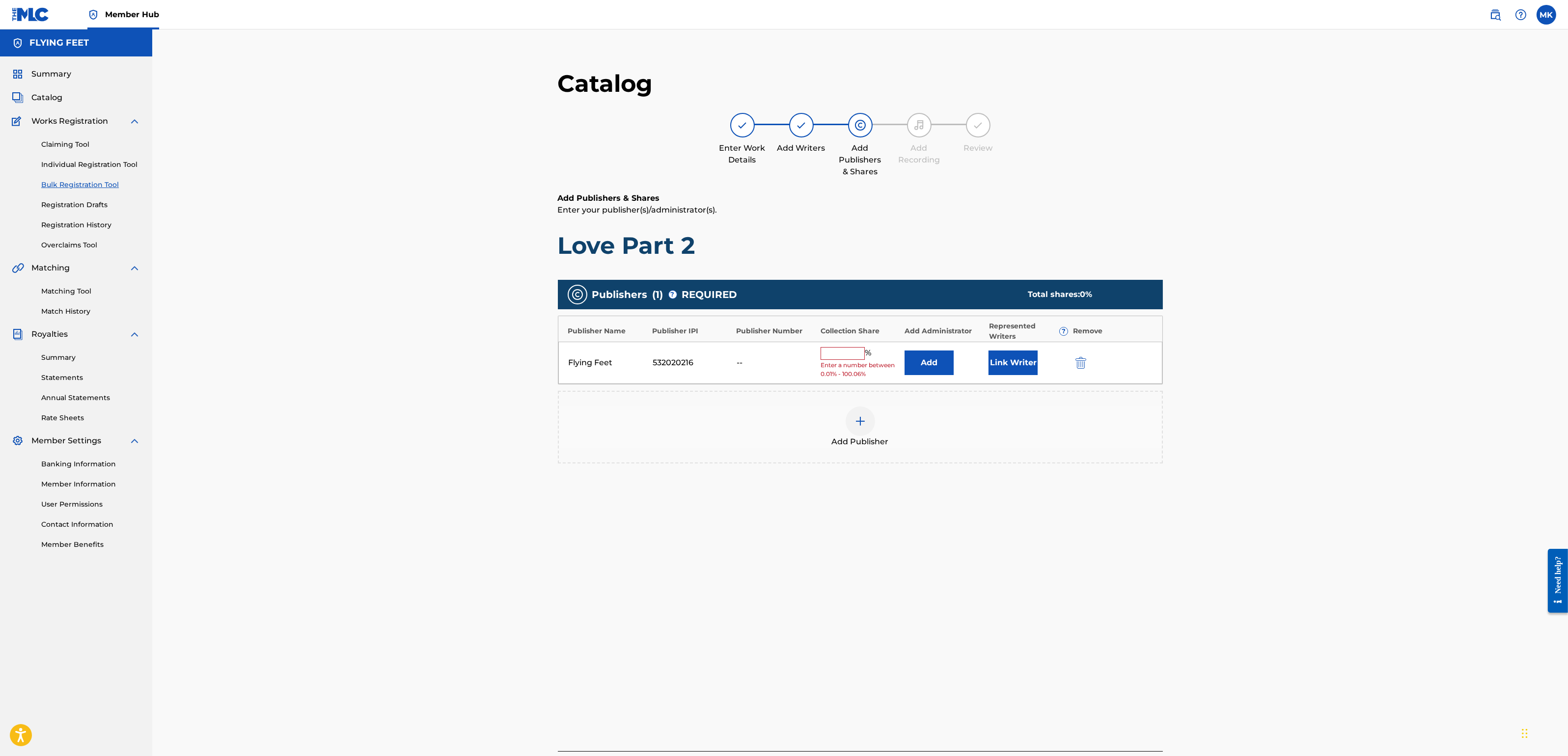
click at [849, 359] on div "% Enter a number between 0.01% - 100.06%" at bounding box center [860, 363] width 79 height 32
click at [847, 354] on input "text" at bounding box center [842, 353] width 44 height 13
type input "100"
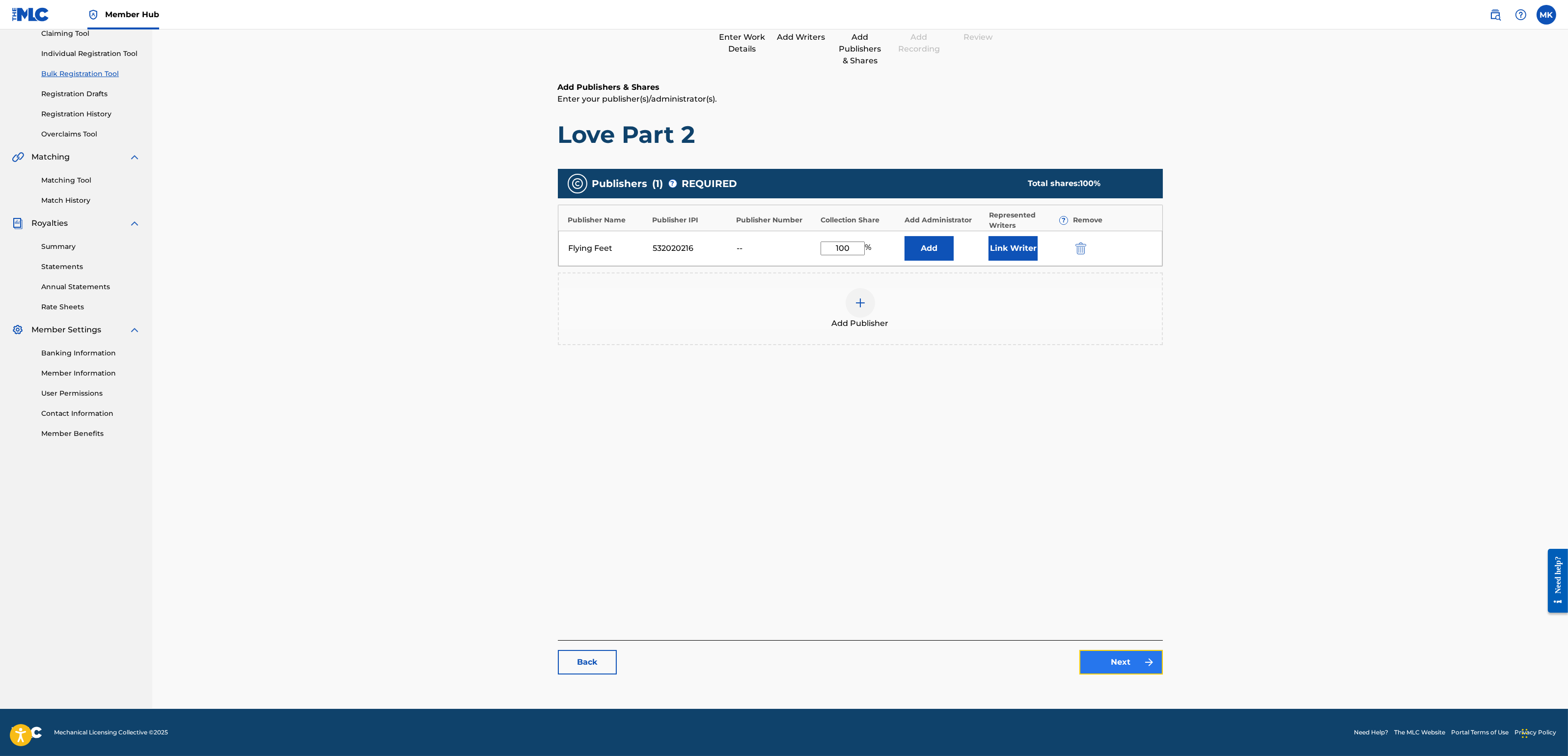
click at [1110, 672] on link "Next" at bounding box center [1121, 662] width 83 height 24
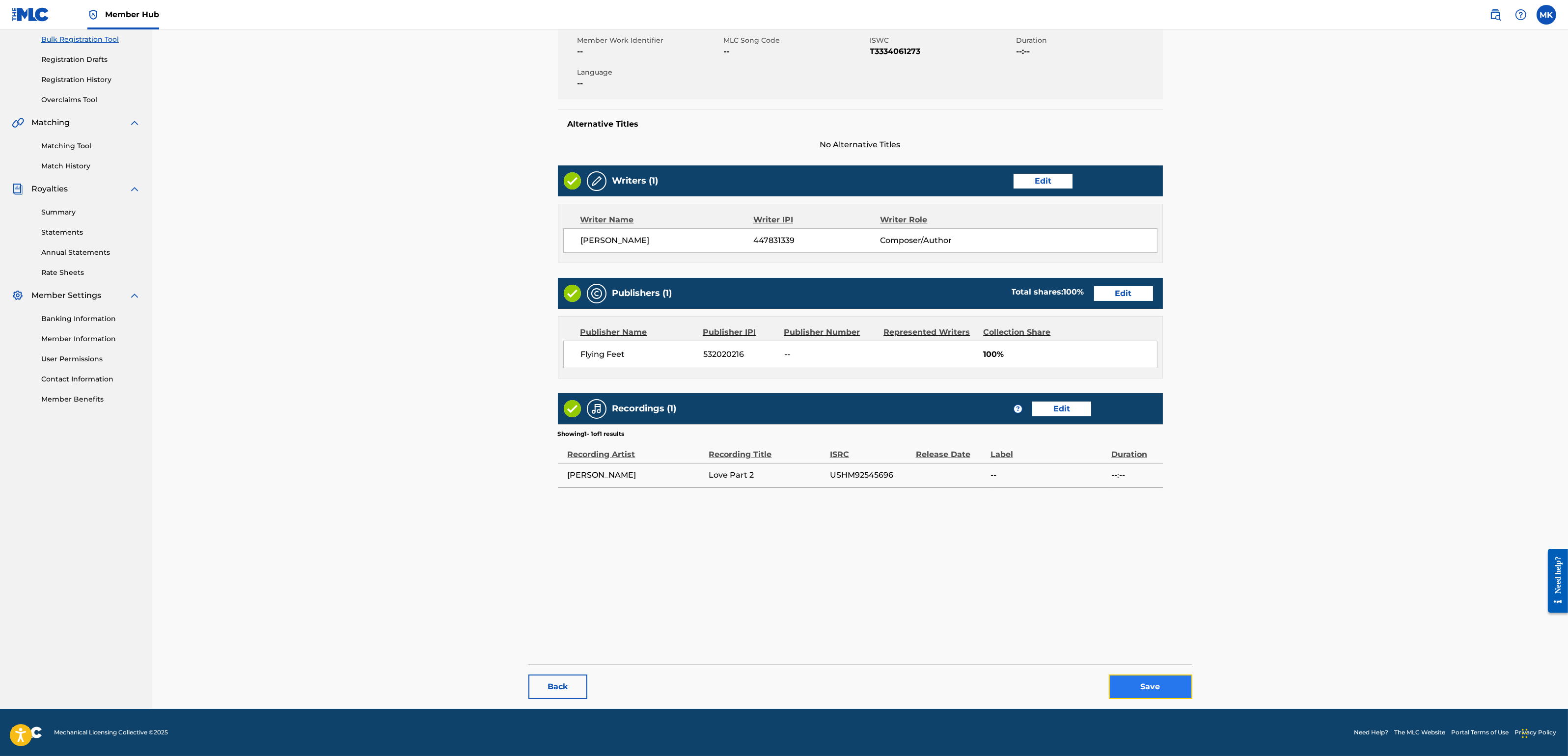
click at [1144, 672] on button "Save" at bounding box center [1150, 687] width 83 height 24
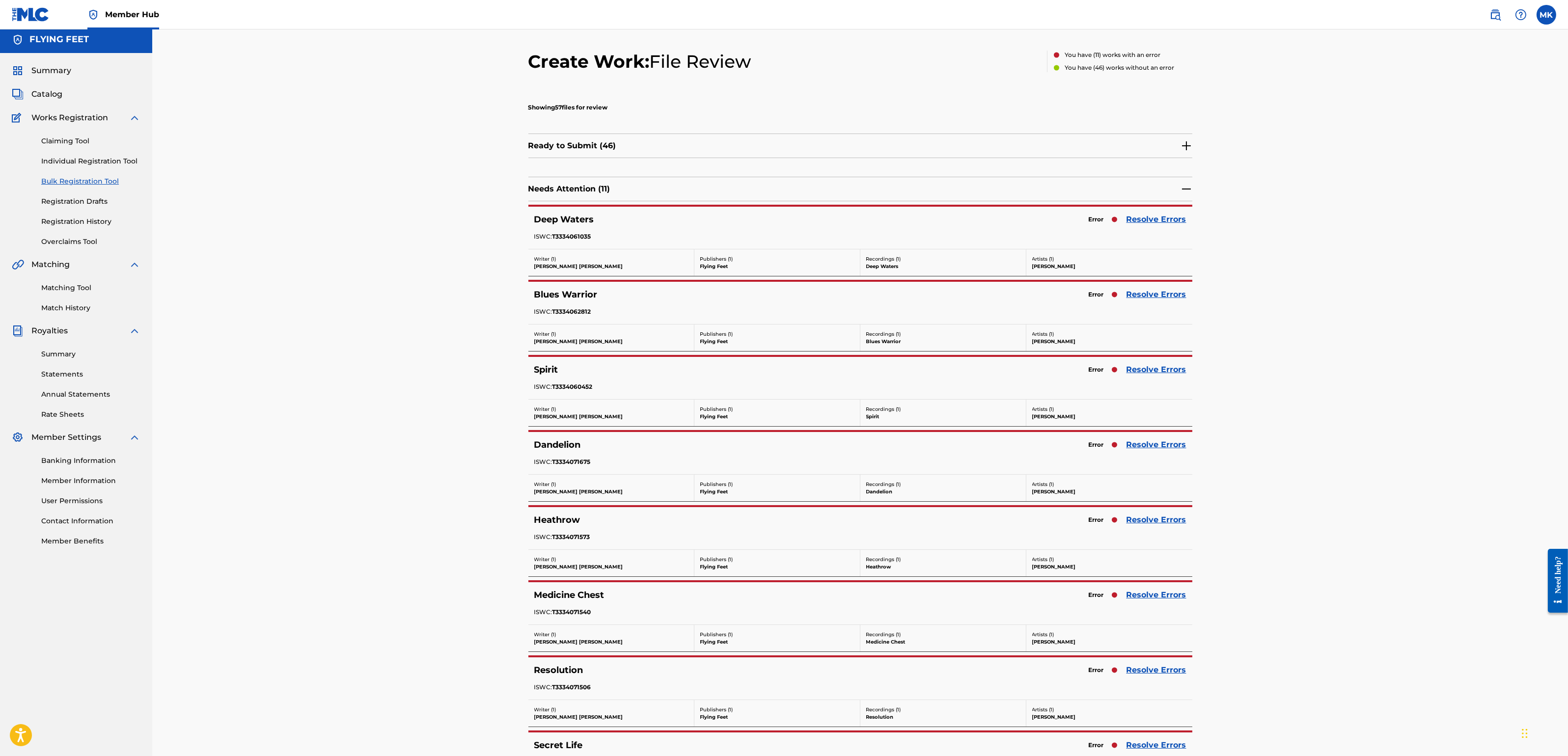
click at [1138, 209] on div "Deep Waters Error Resolve Errors ISWC: T3334061035" at bounding box center [860, 228] width 664 height 42
click at [1139, 213] on link "Resolve Errors" at bounding box center [1157, 217] width 60 height 12
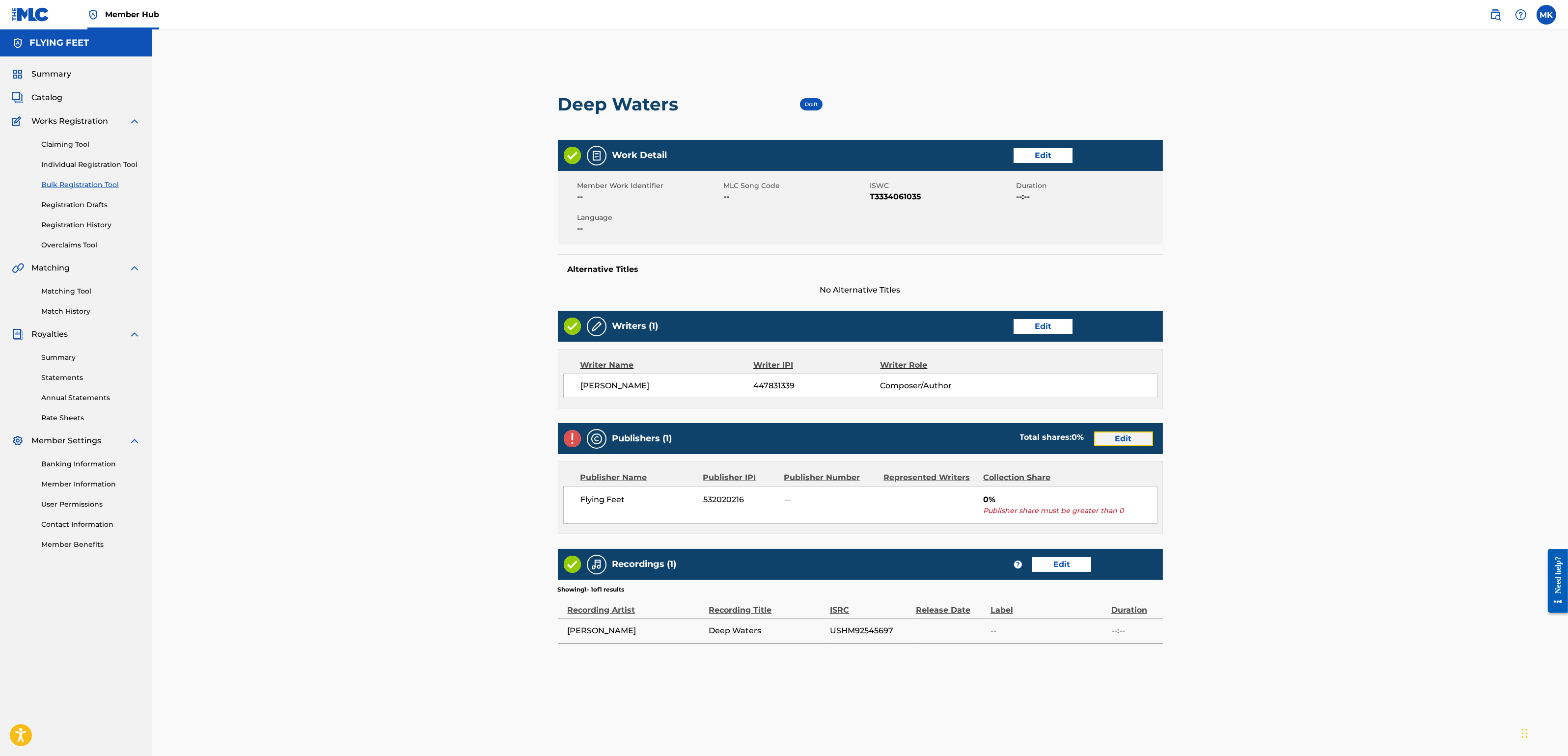
click at [1122, 438] on link "Edit" at bounding box center [1123, 439] width 59 height 15
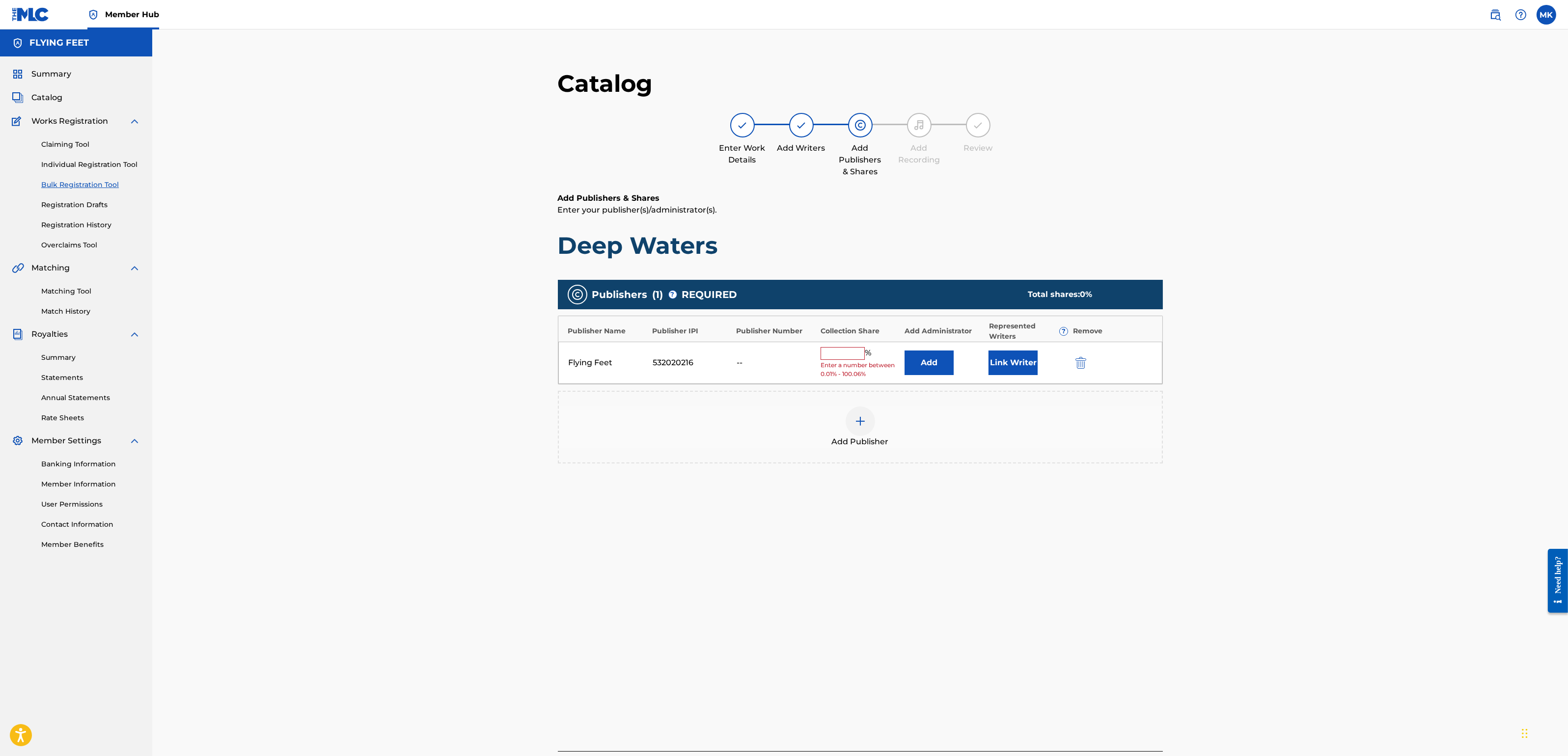
click at [836, 356] on input "text" at bounding box center [842, 353] width 44 height 13
type input "100"
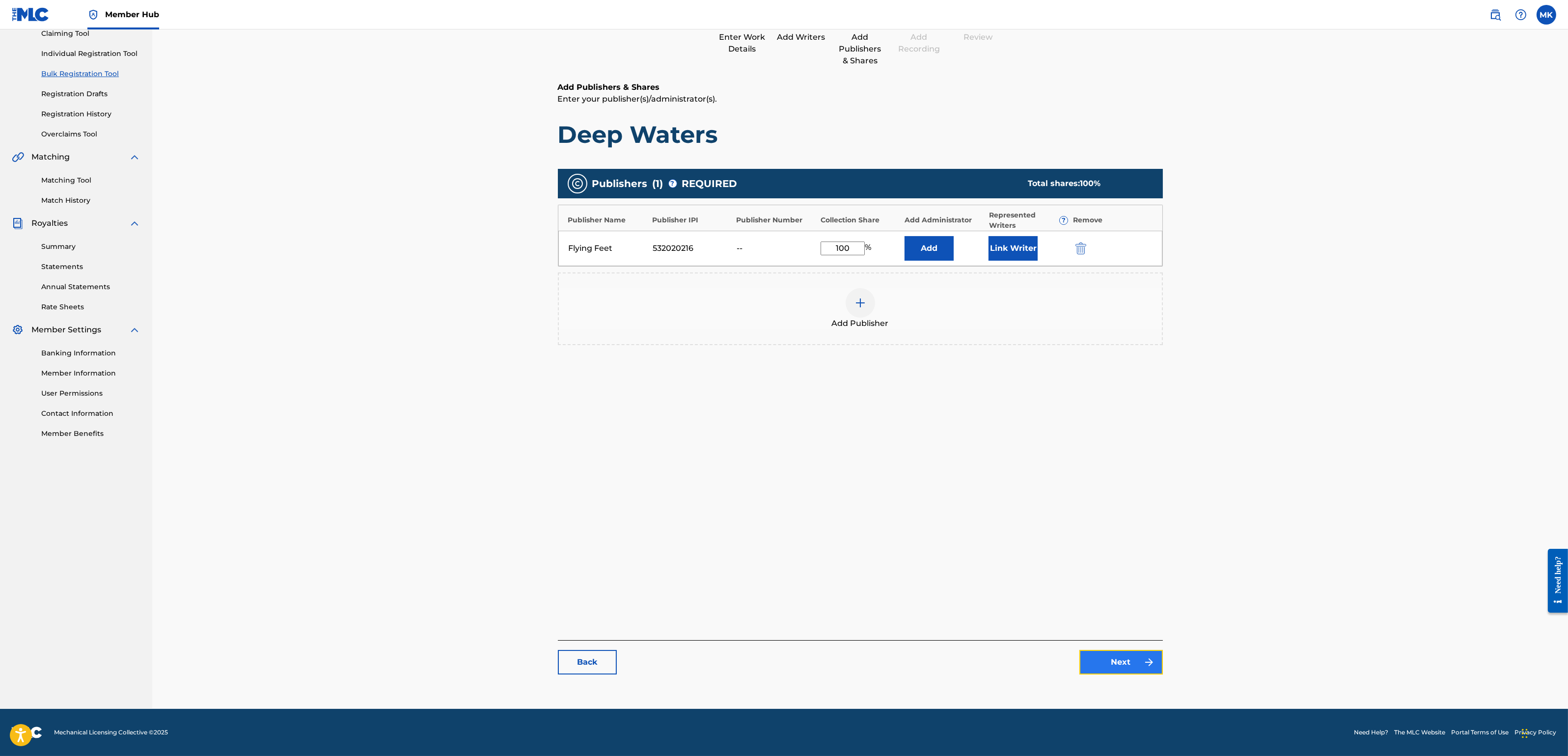
click at [1113, 666] on link "Next" at bounding box center [1121, 662] width 83 height 24
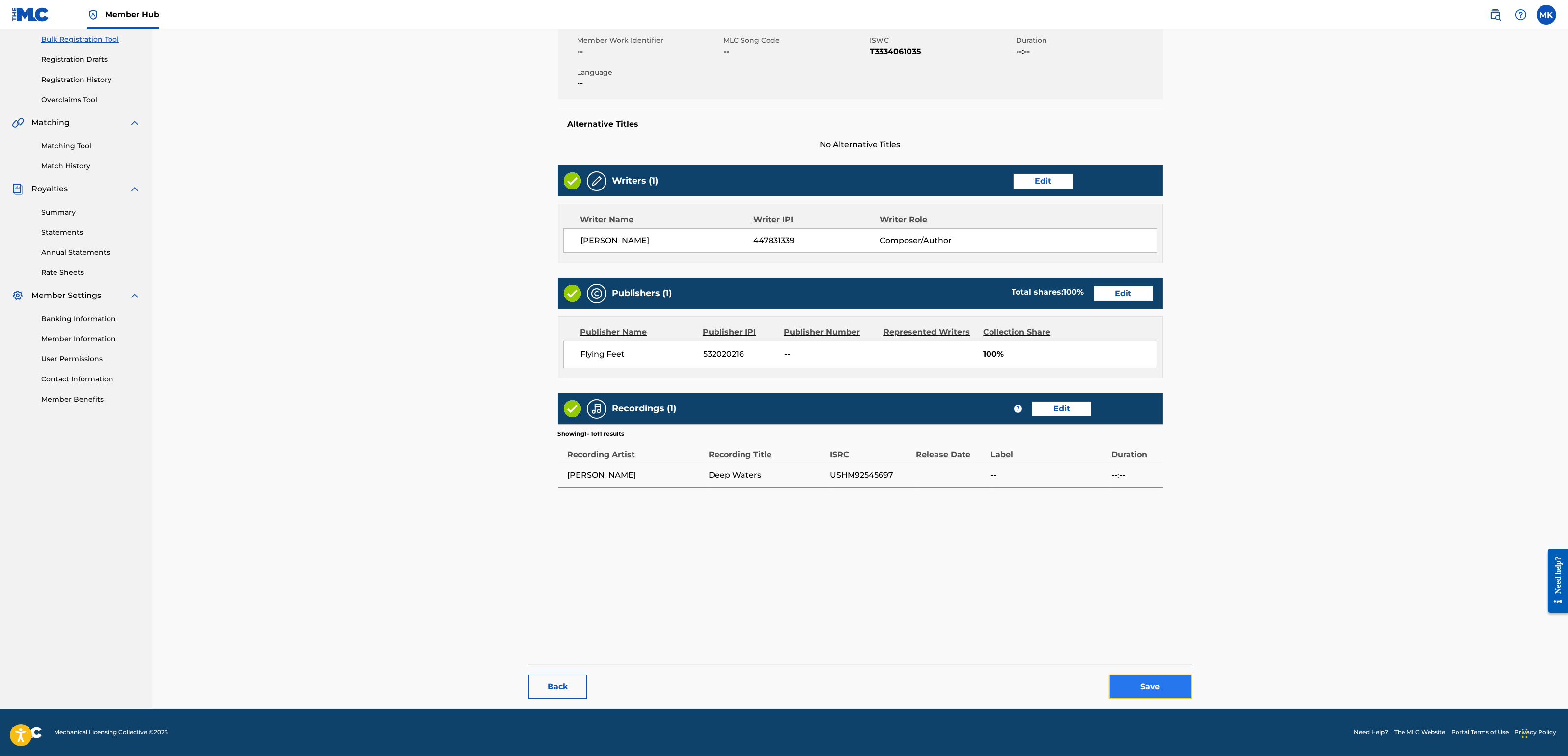
click at [1145, 672] on button "Save" at bounding box center [1150, 687] width 83 height 24
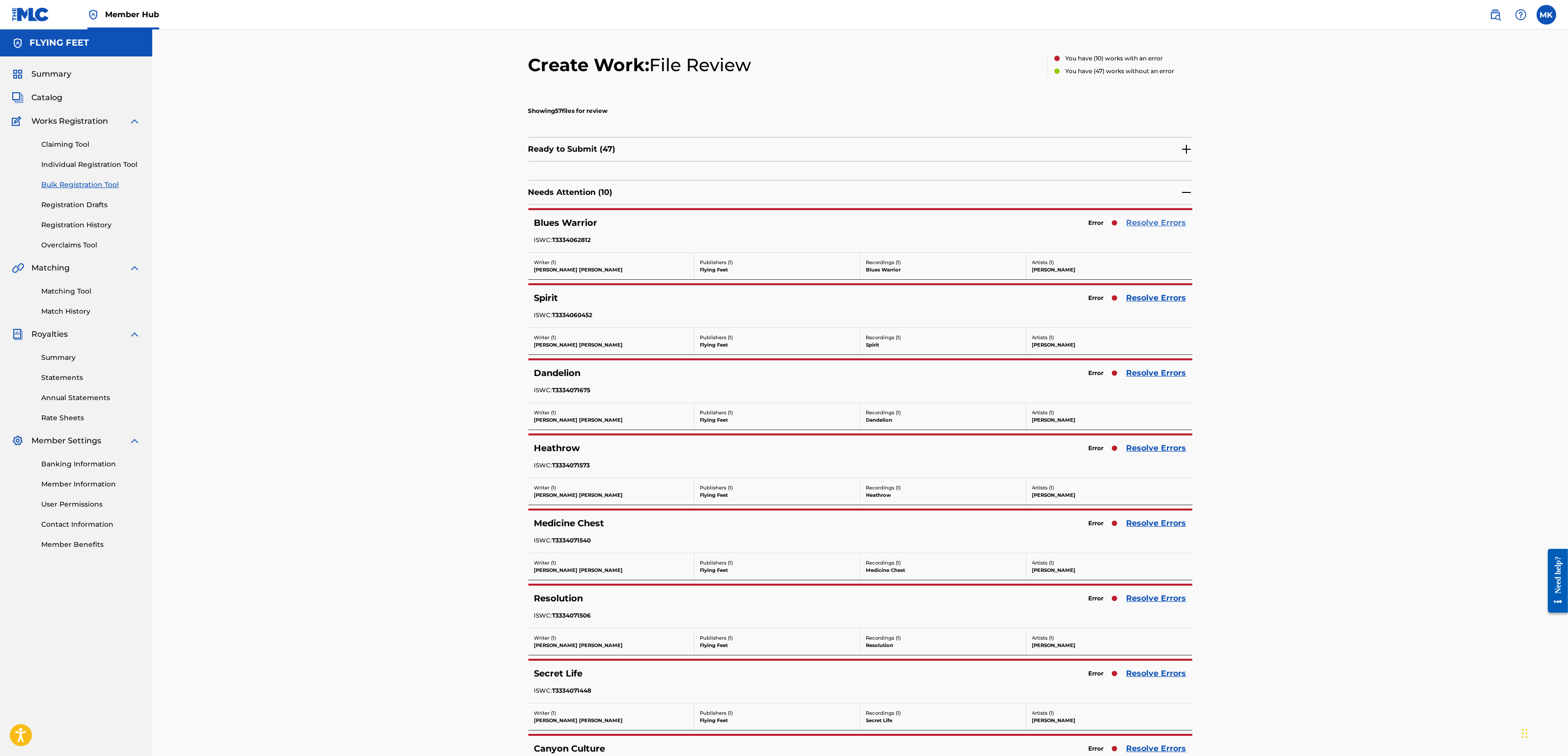
click at [1150, 221] on link "Resolve Errors" at bounding box center [1157, 223] width 60 height 12
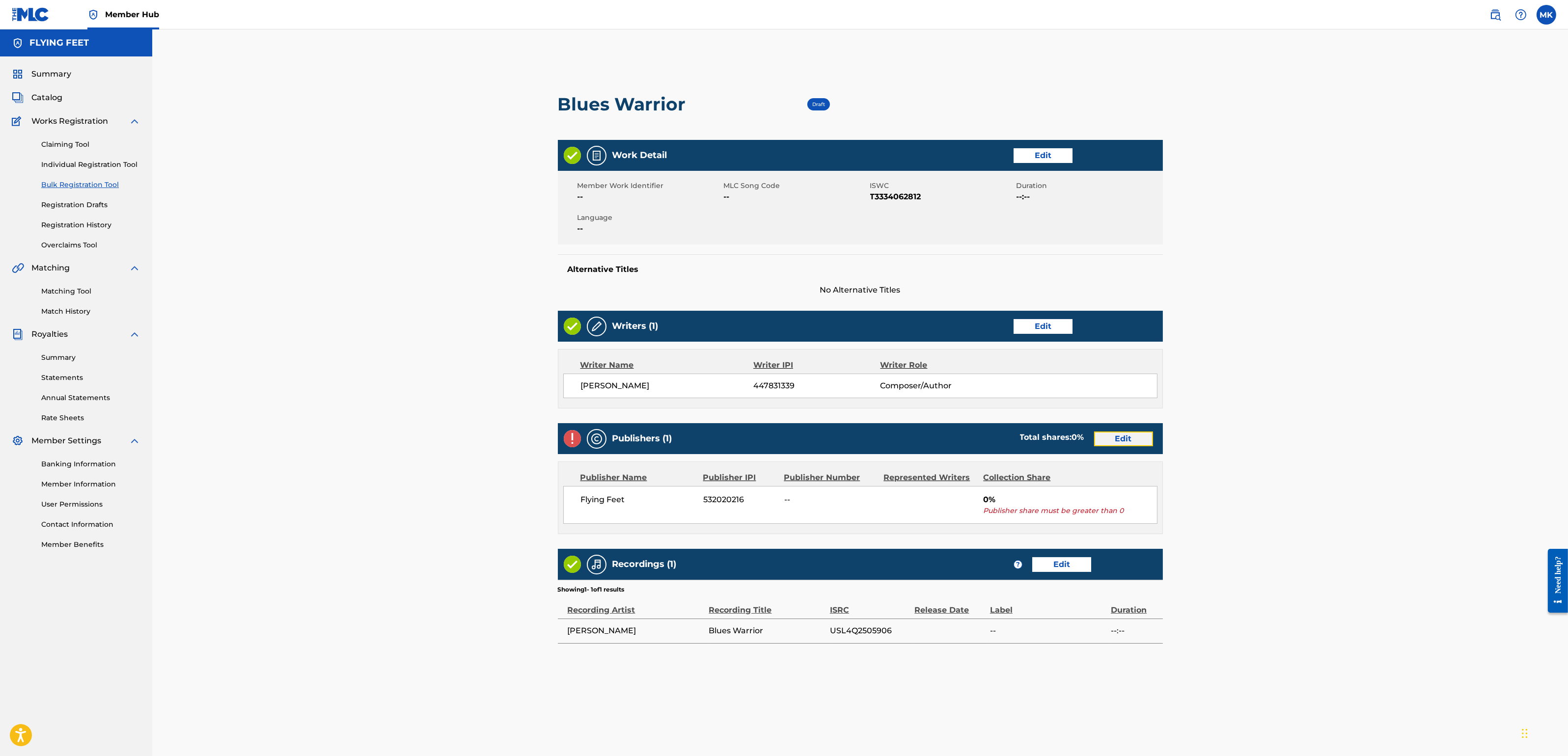
click at [1115, 444] on link "Edit" at bounding box center [1123, 439] width 59 height 15
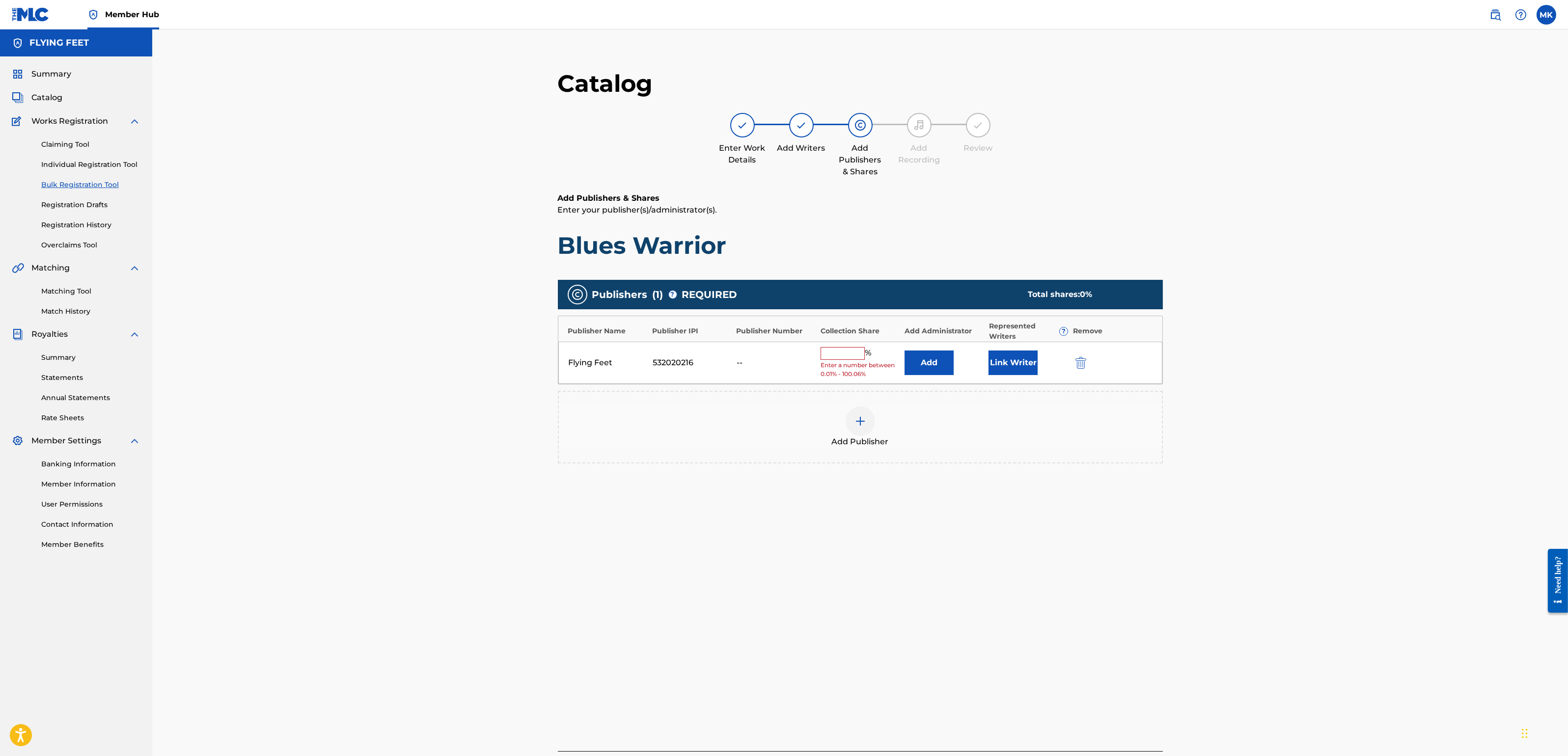
click at [847, 352] on input "text" at bounding box center [842, 353] width 44 height 13
type input "100"
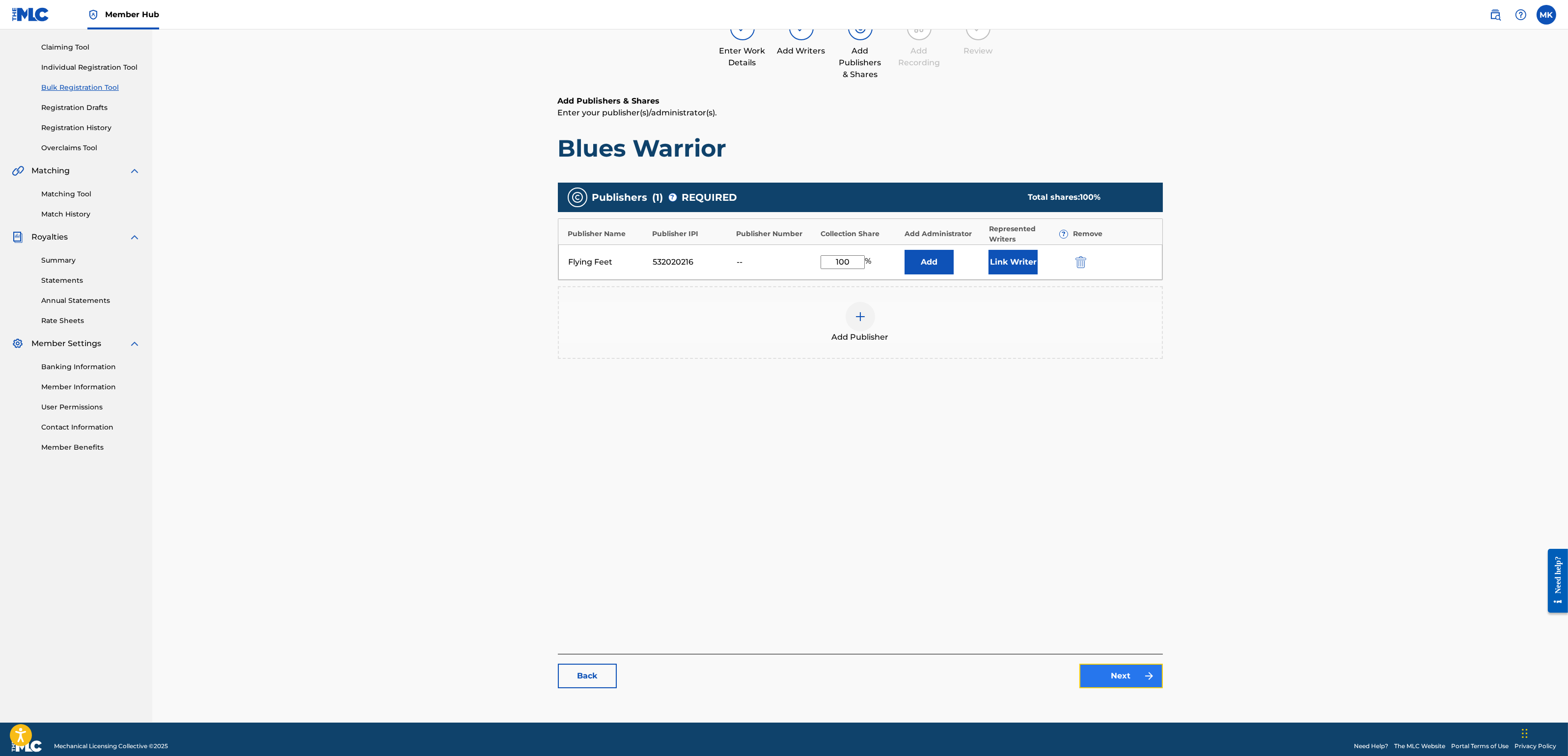
click at [1133, 664] on link "Next" at bounding box center [1121, 676] width 83 height 24
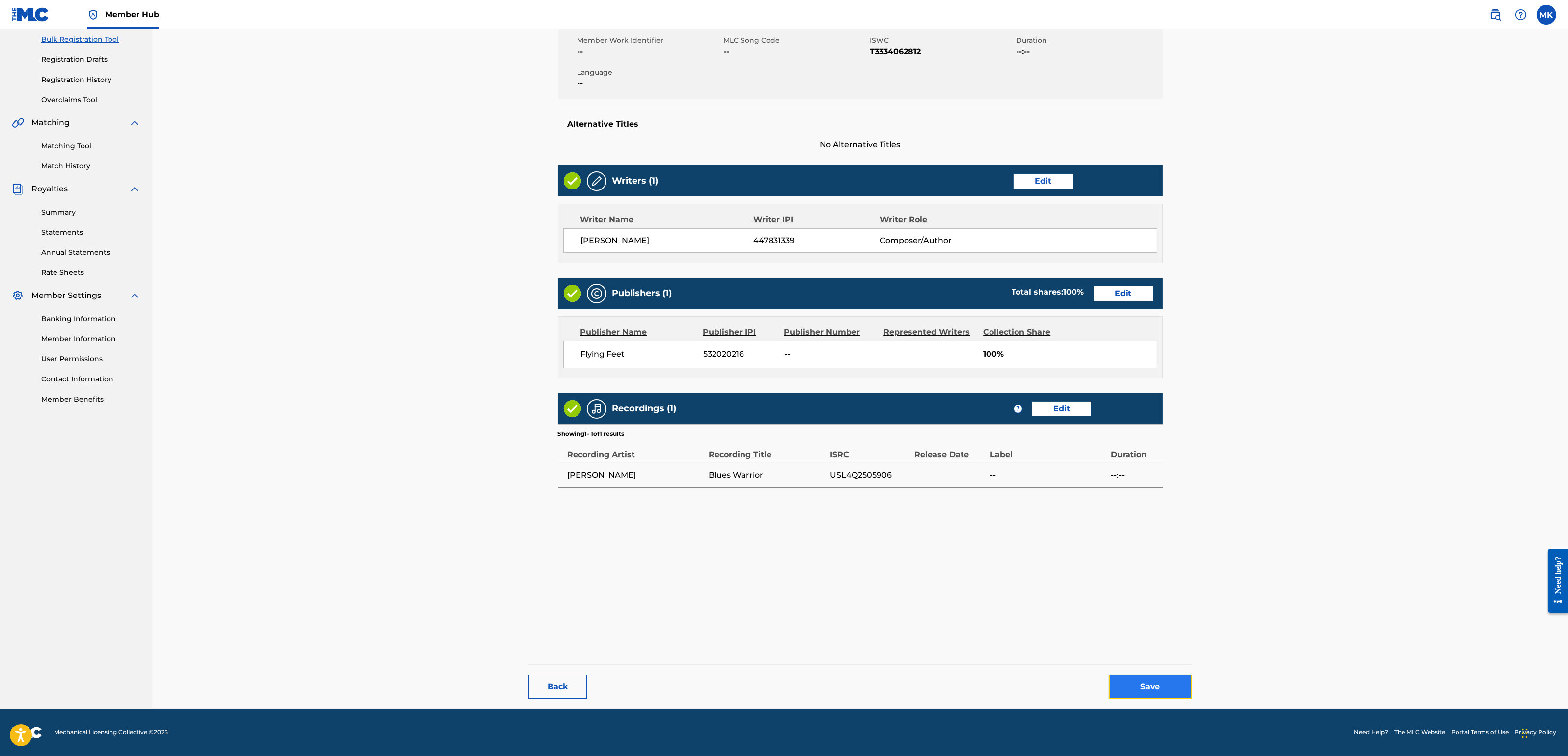
click at [1164, 672] on button "Save" at bounding box center [1150, 687] width 83 height 24
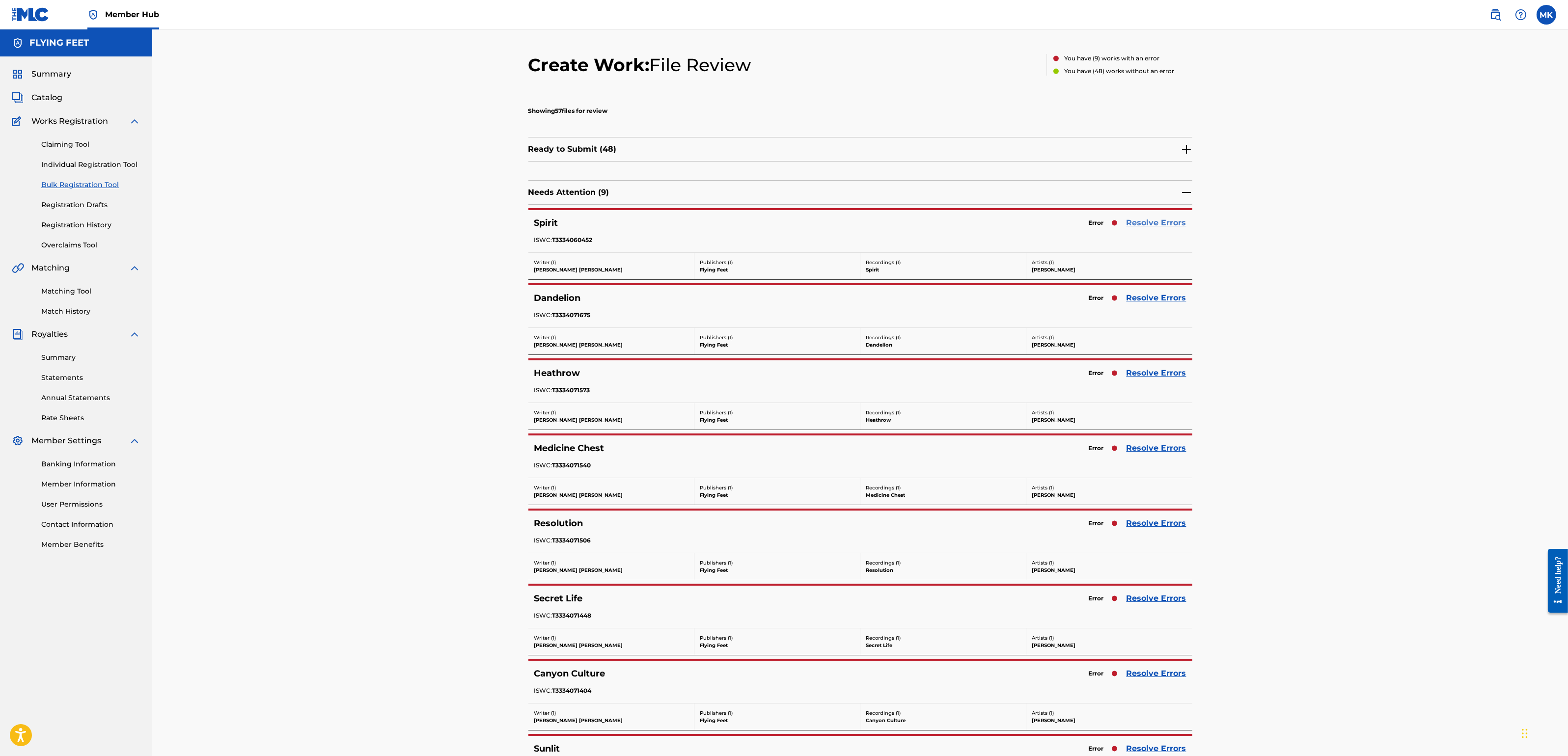
click at [1152, 222] on link "Resolve Errors" at bounding box center [1157, 223] width 60 height 12
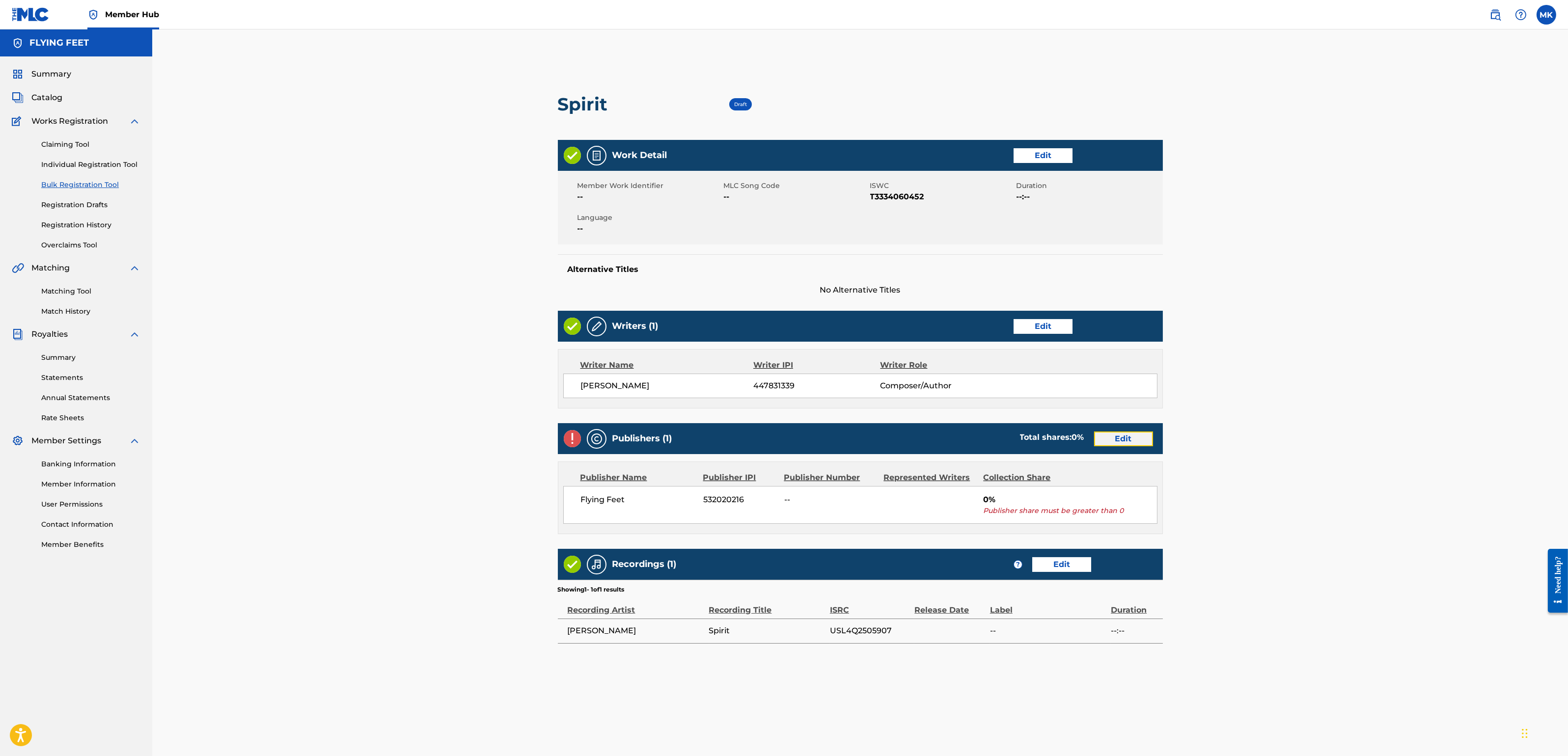
click at [1125, 440] on link "Edit" at bounding box center [1123, 439] width 59 height 15
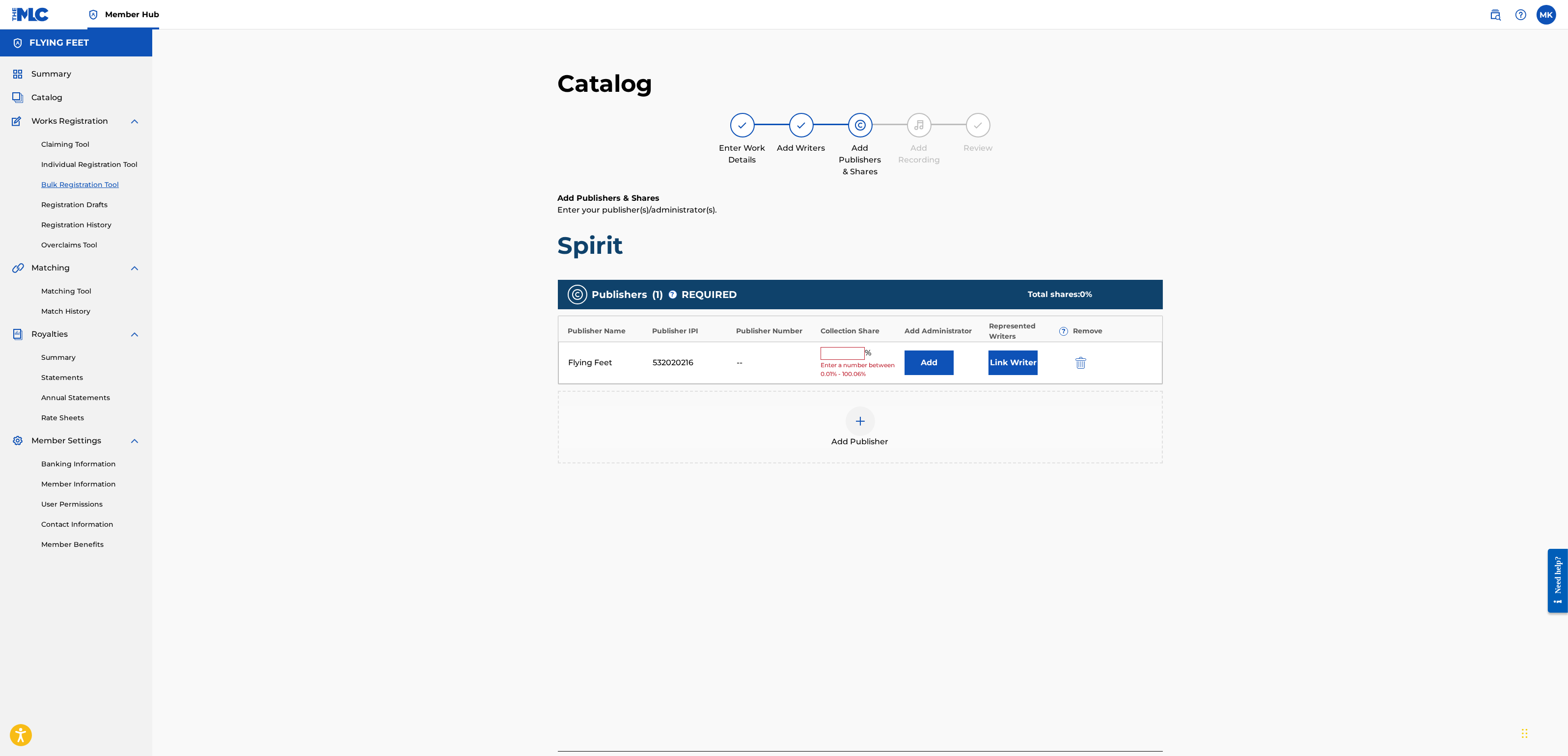
click at [859, 354] on input "text" at bounding box center [842, 353] width 44 height 13
type input "100"
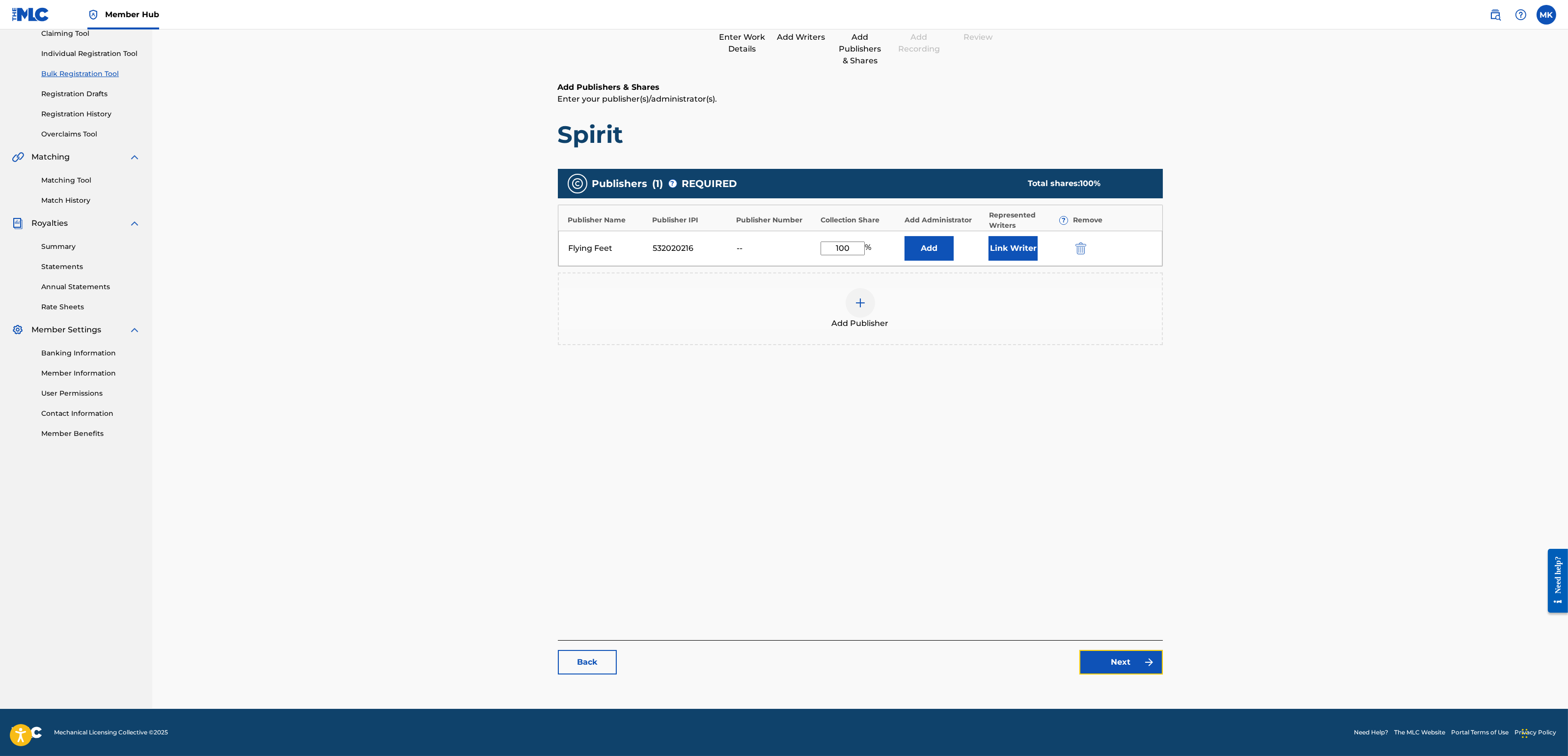
click at [1119, 670] on link "Next" at bounding box center [1121, 662] width 83 height 24
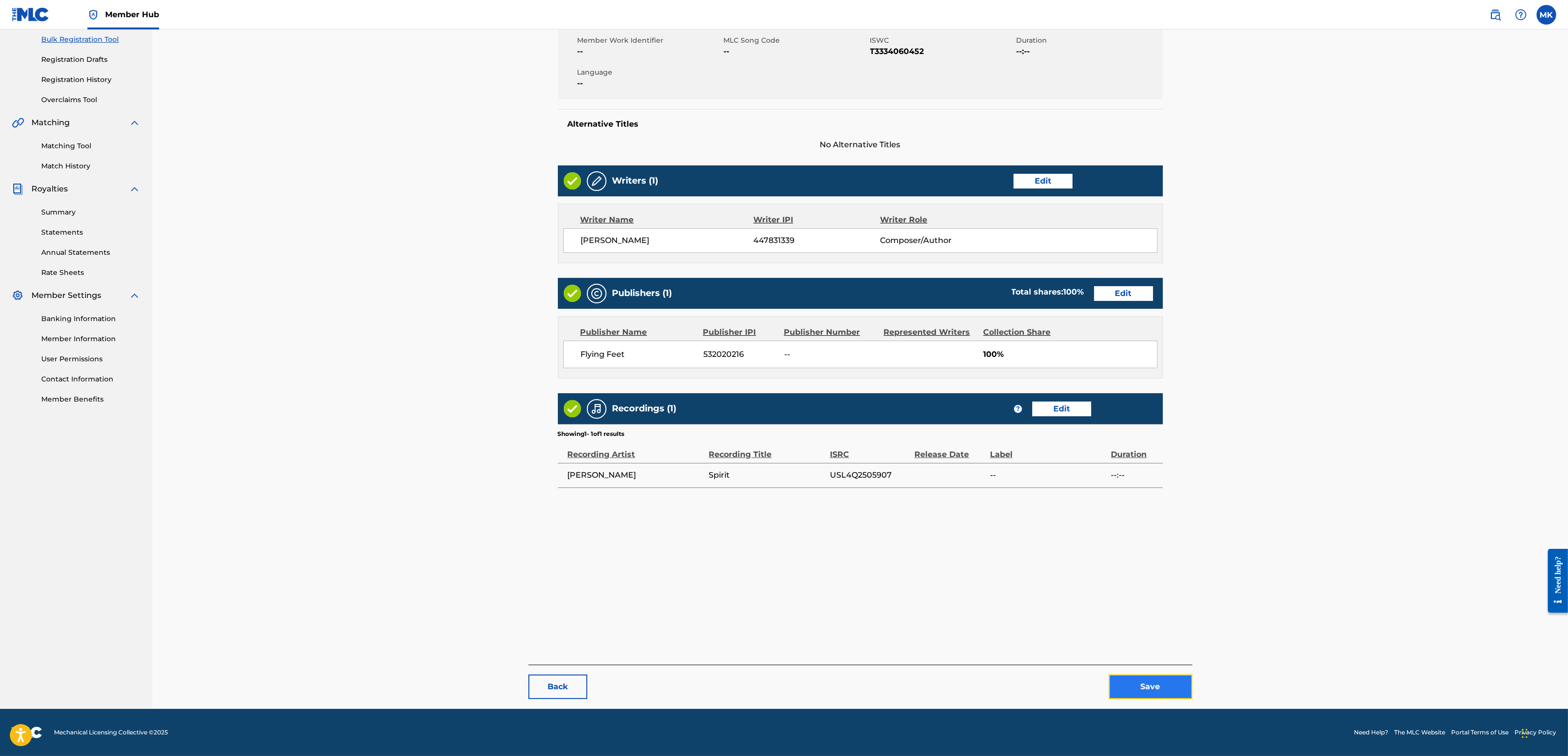
click at [1150, 672] on button "Save" at bounding box center [1150, 687] width 83 height 24
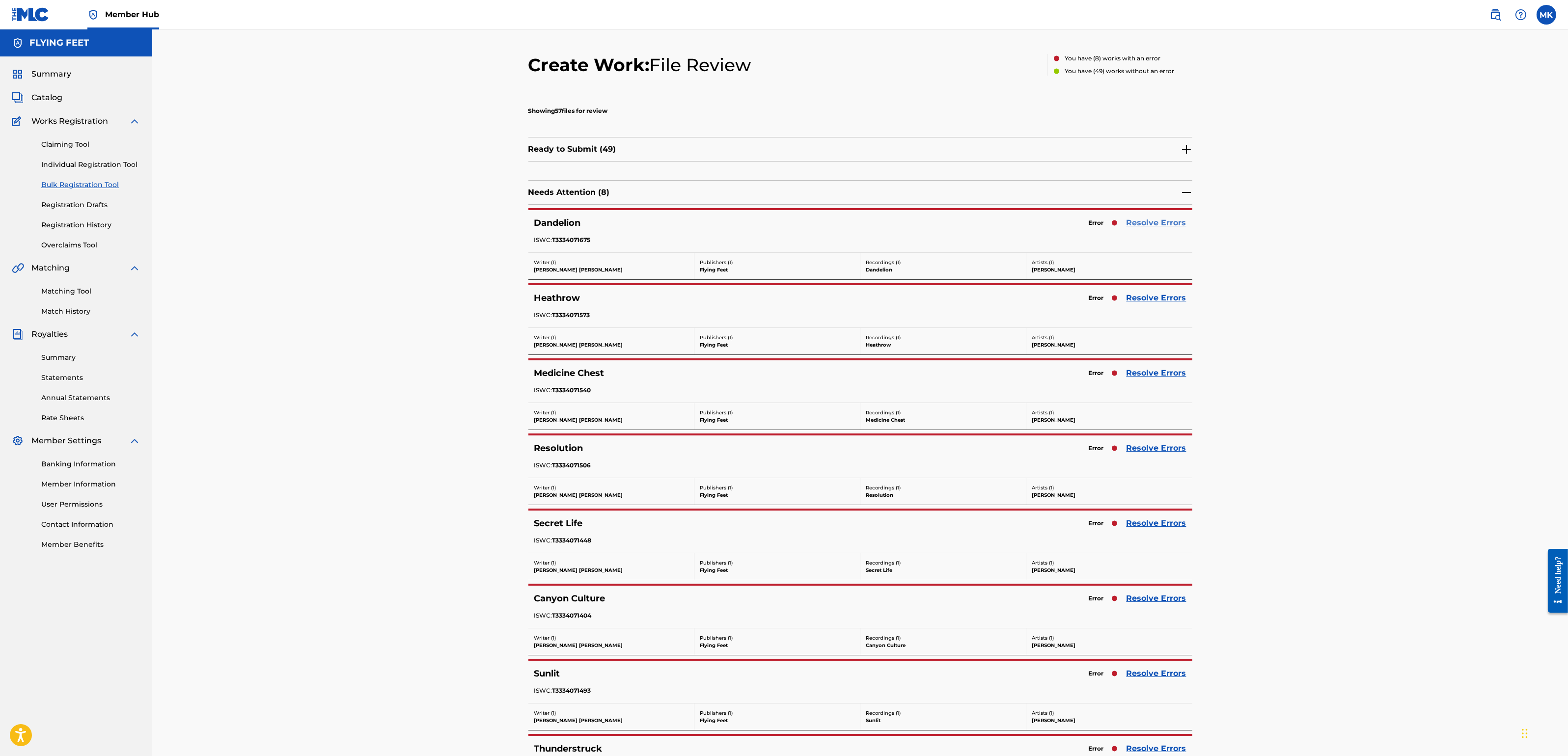
click at [1144, 222] on link "Resolve Errors" at bounding box center [1157, 223] width 60 height 12
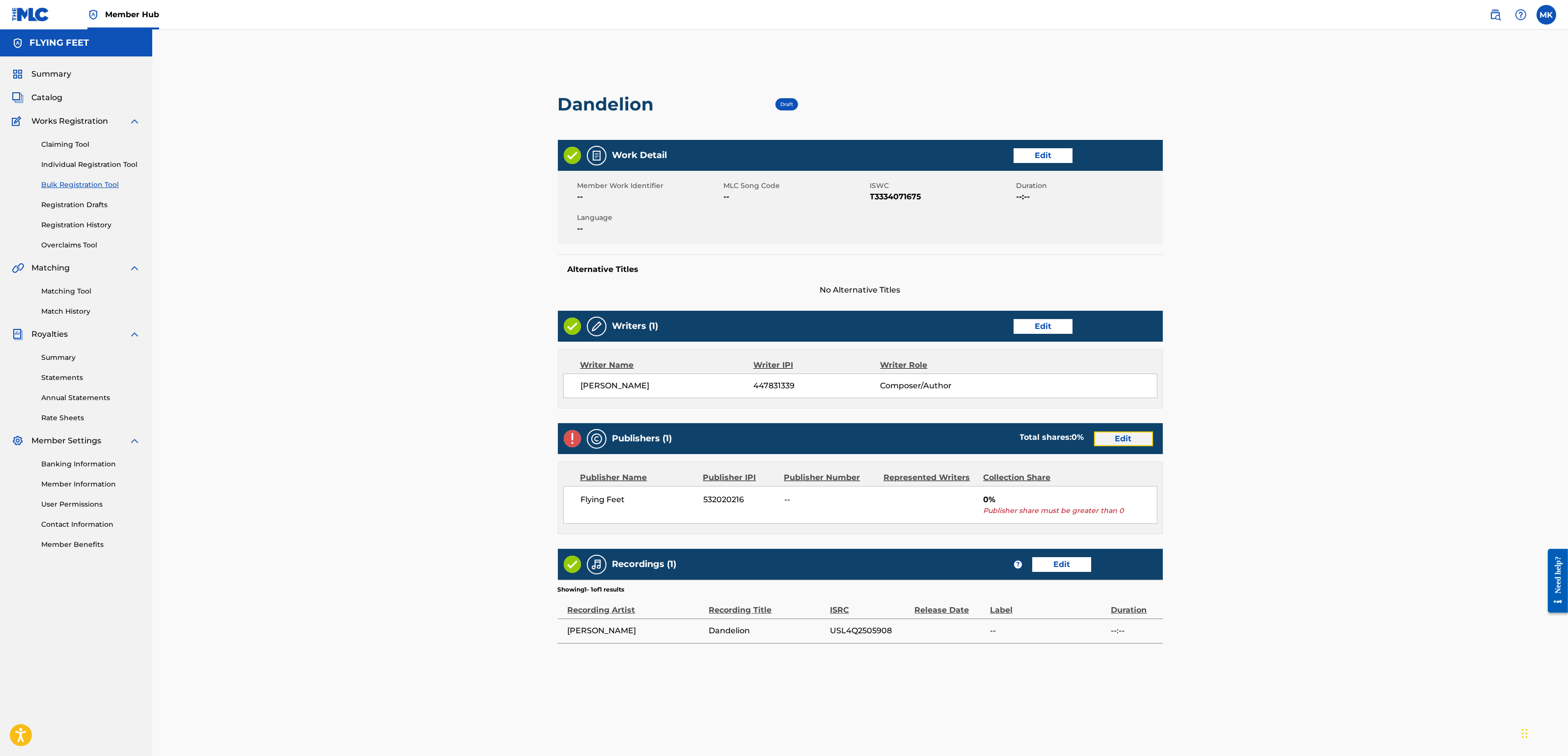
click at [1122, 436] on link "Edit" at bounding box center [1123, 439] width 59 height 15
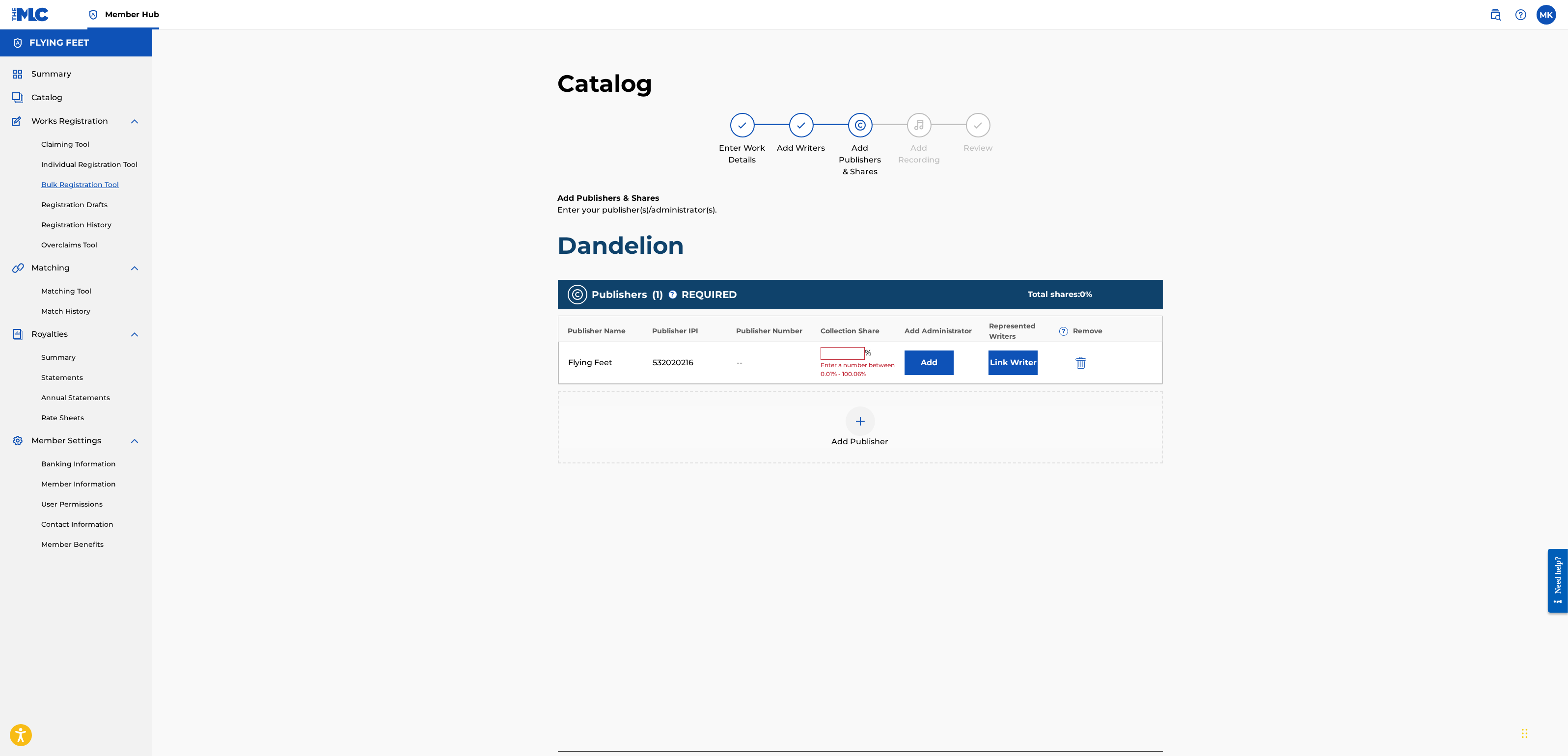
click at [849, 352] on input "text" at bounding box center [842, 353] width 44 height 13
type input "100"
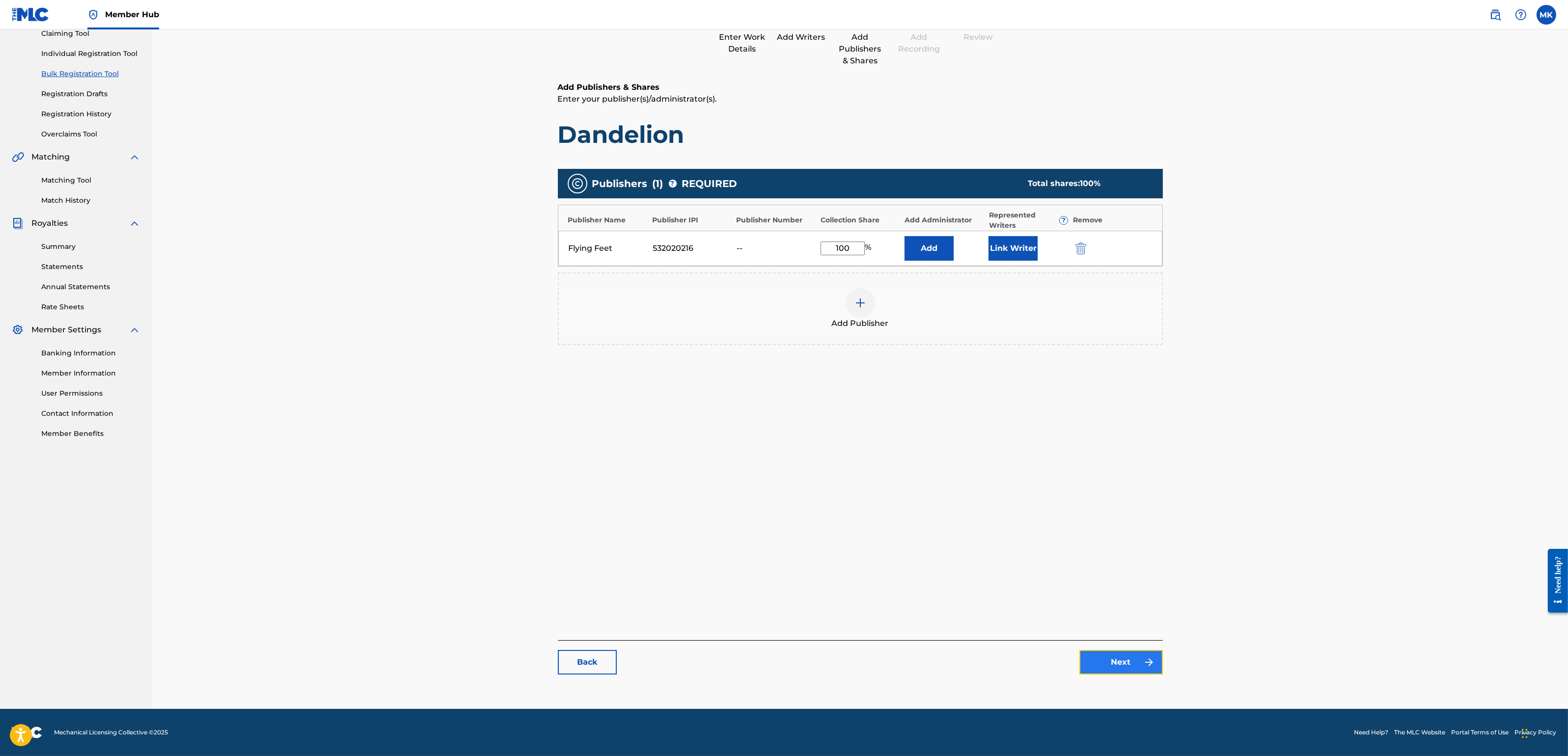
click at [1106, 664] on link "Next" at bounding box center [1121, 662] width 83 height 24
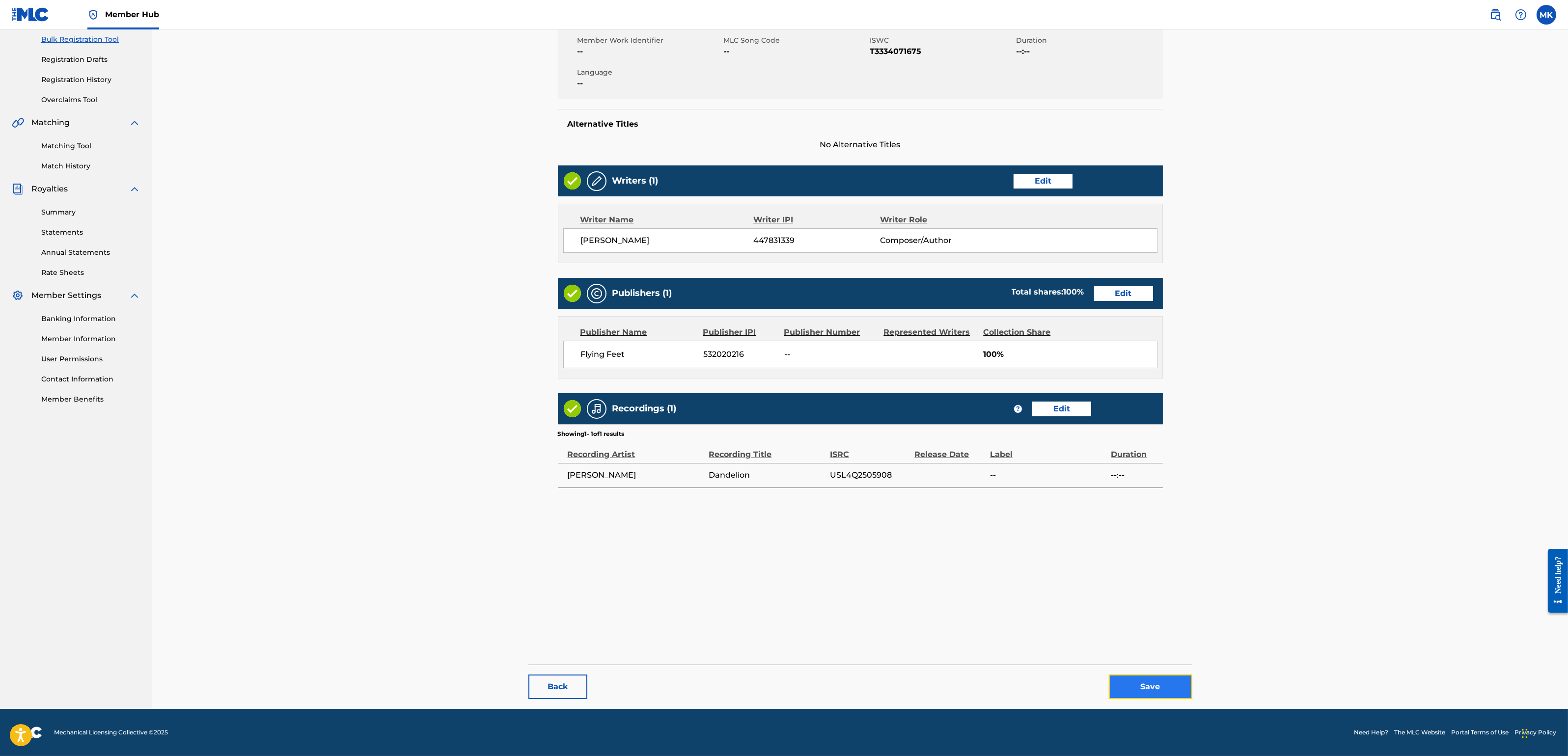
click at [1143, 672] on button "Save" at bounding box center [1150, 687] width 83 height 24
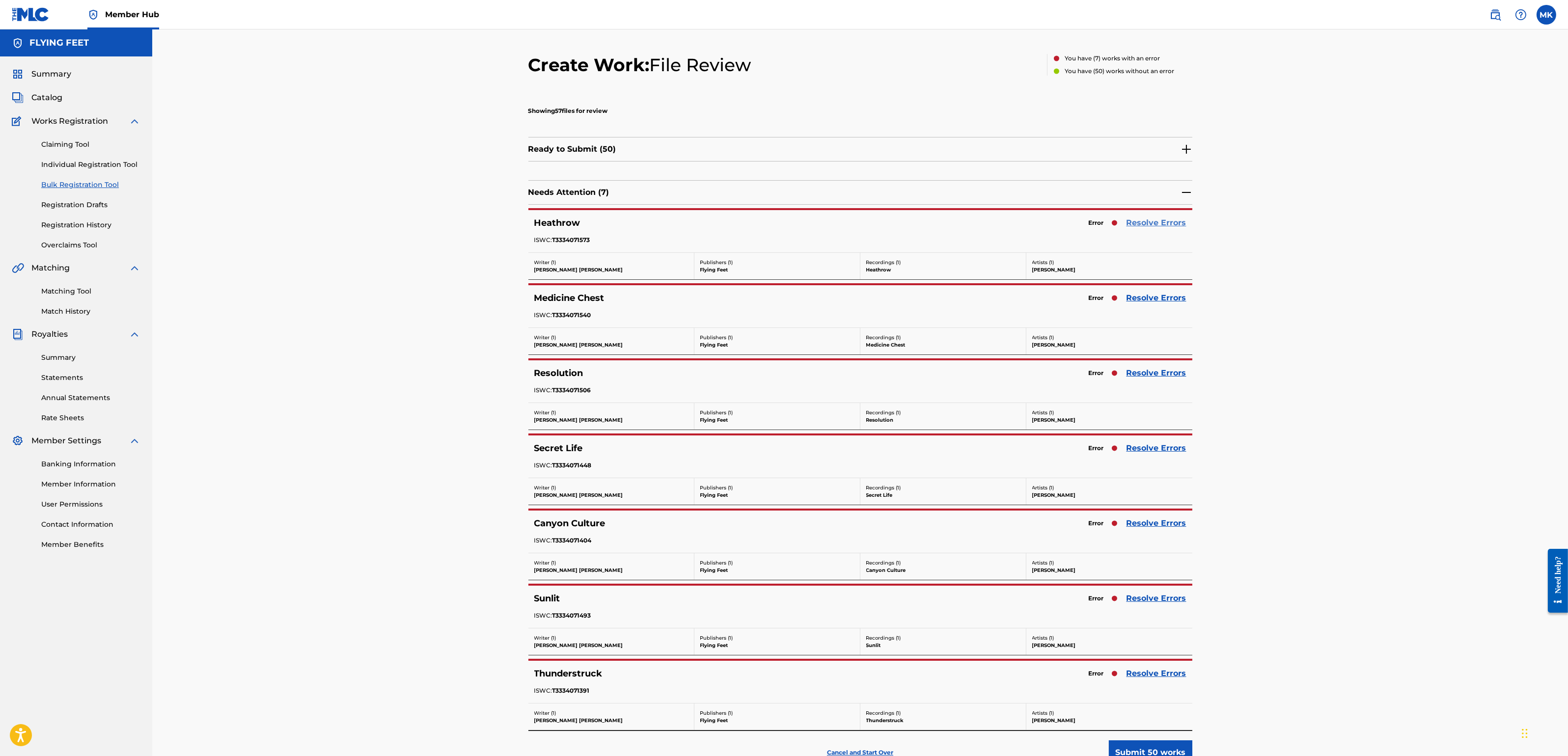
click at [1166, 217] on link "Resolve Errors" at bounding box center [1157, 223] width 60 height 12
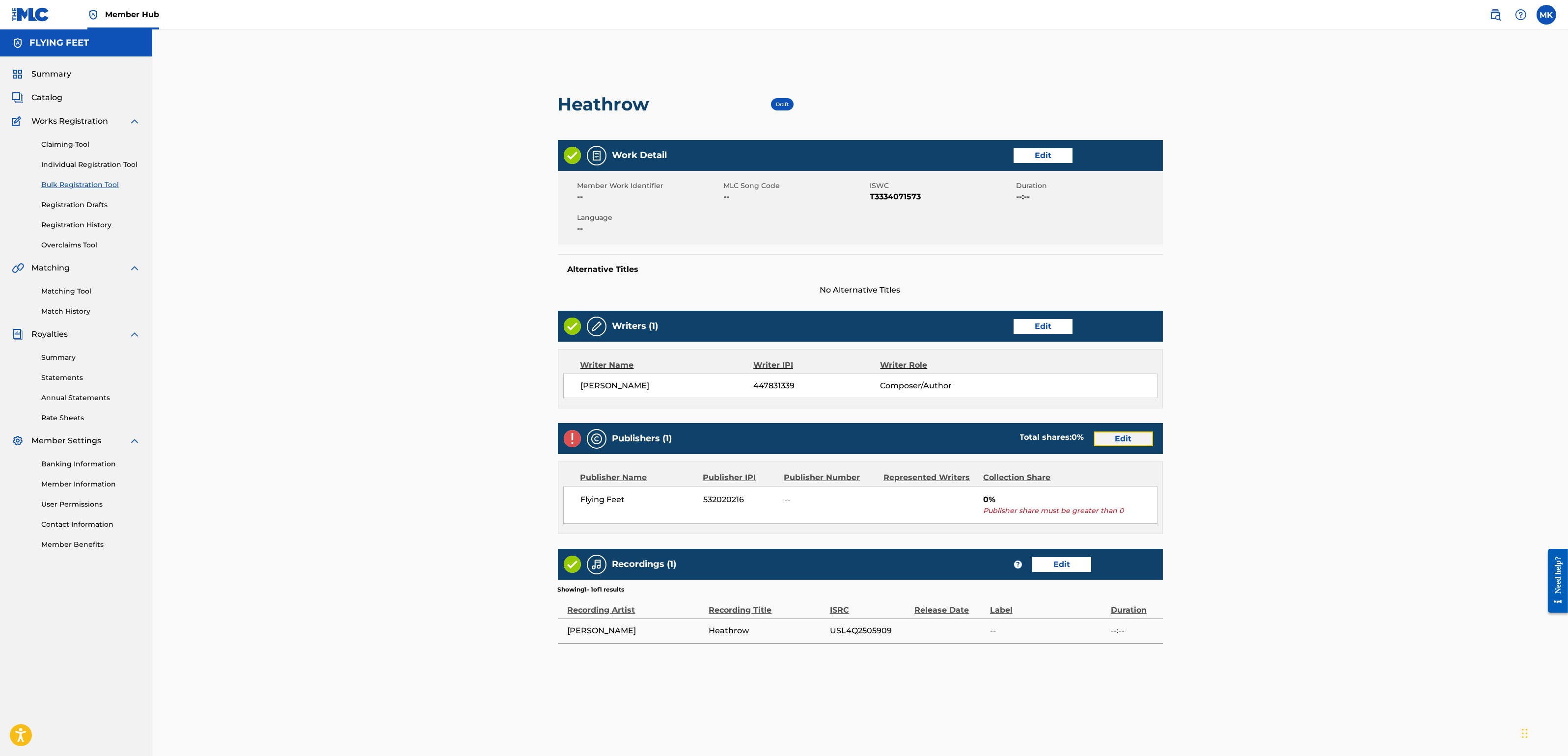
click at [1108, 438] on link "Edit" at bounding box center [1123, 439] width 59 height 15
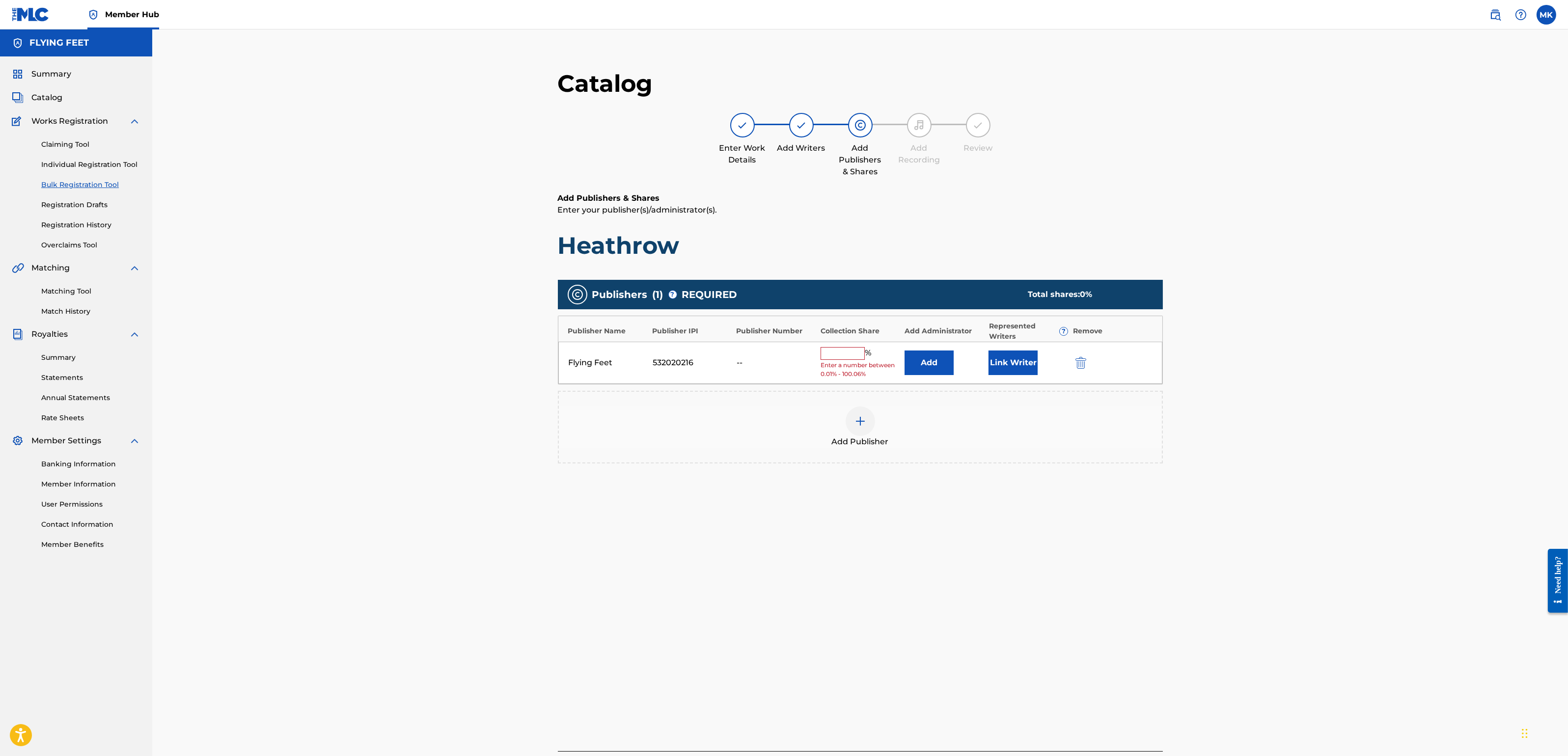
click at [842, 355] on input "text" at bounding box center [842, 353] width 44 height 13
type input "100"
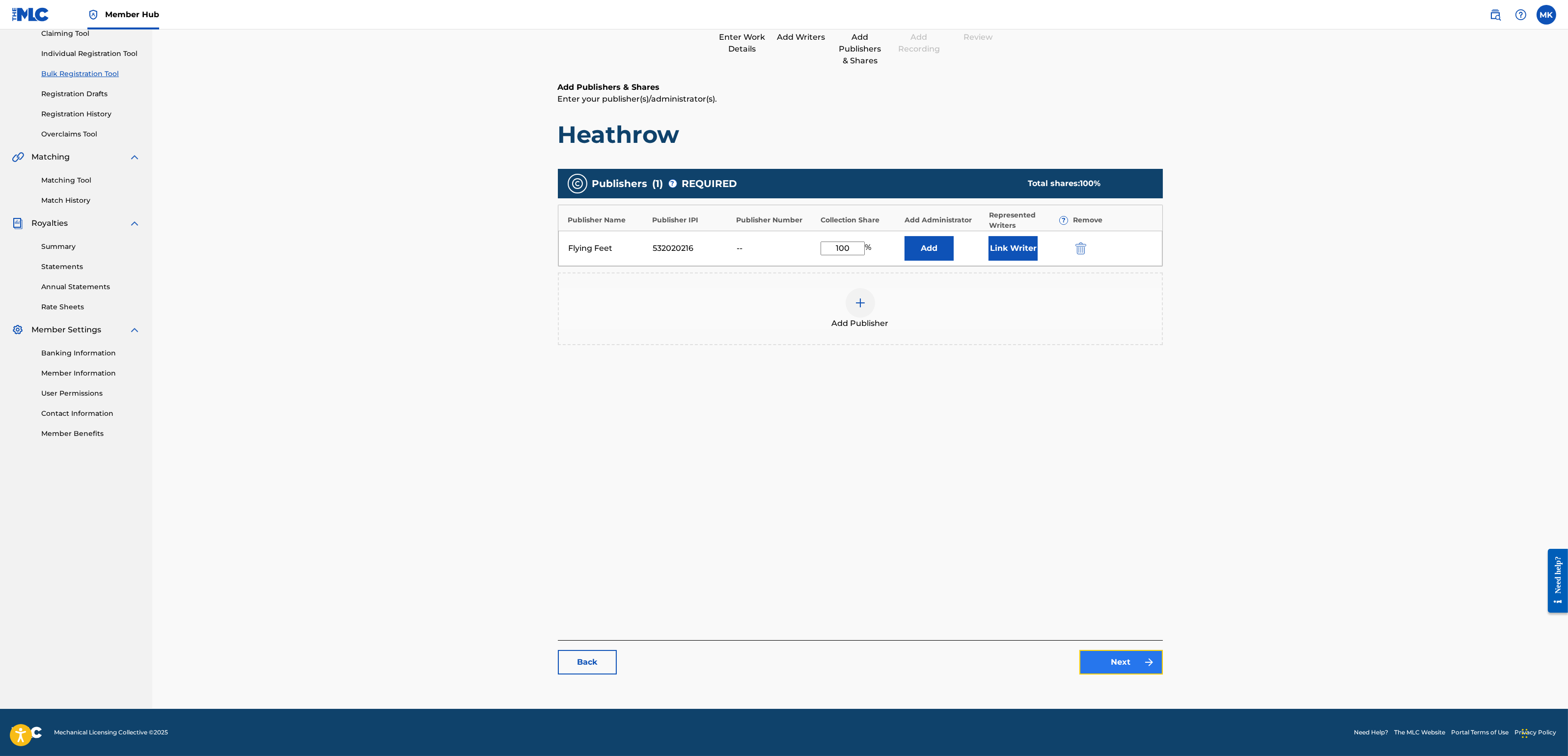
click at [1108, 661] on link "Next" at bounding box center [1121, 662] width 83 height 24
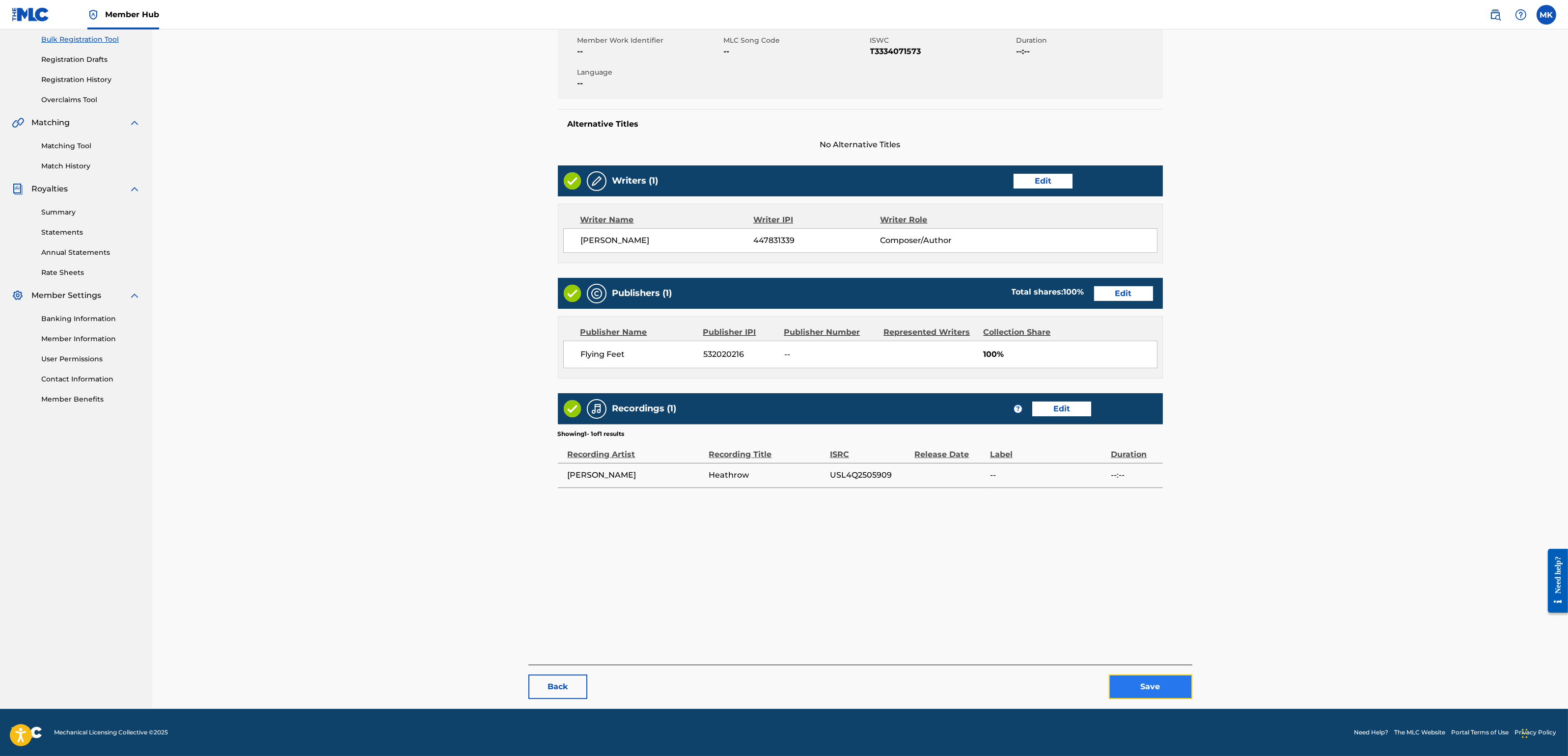
click at [1147, 672] on button "Save" at bounding box center [1150, 687] width 83 height 24
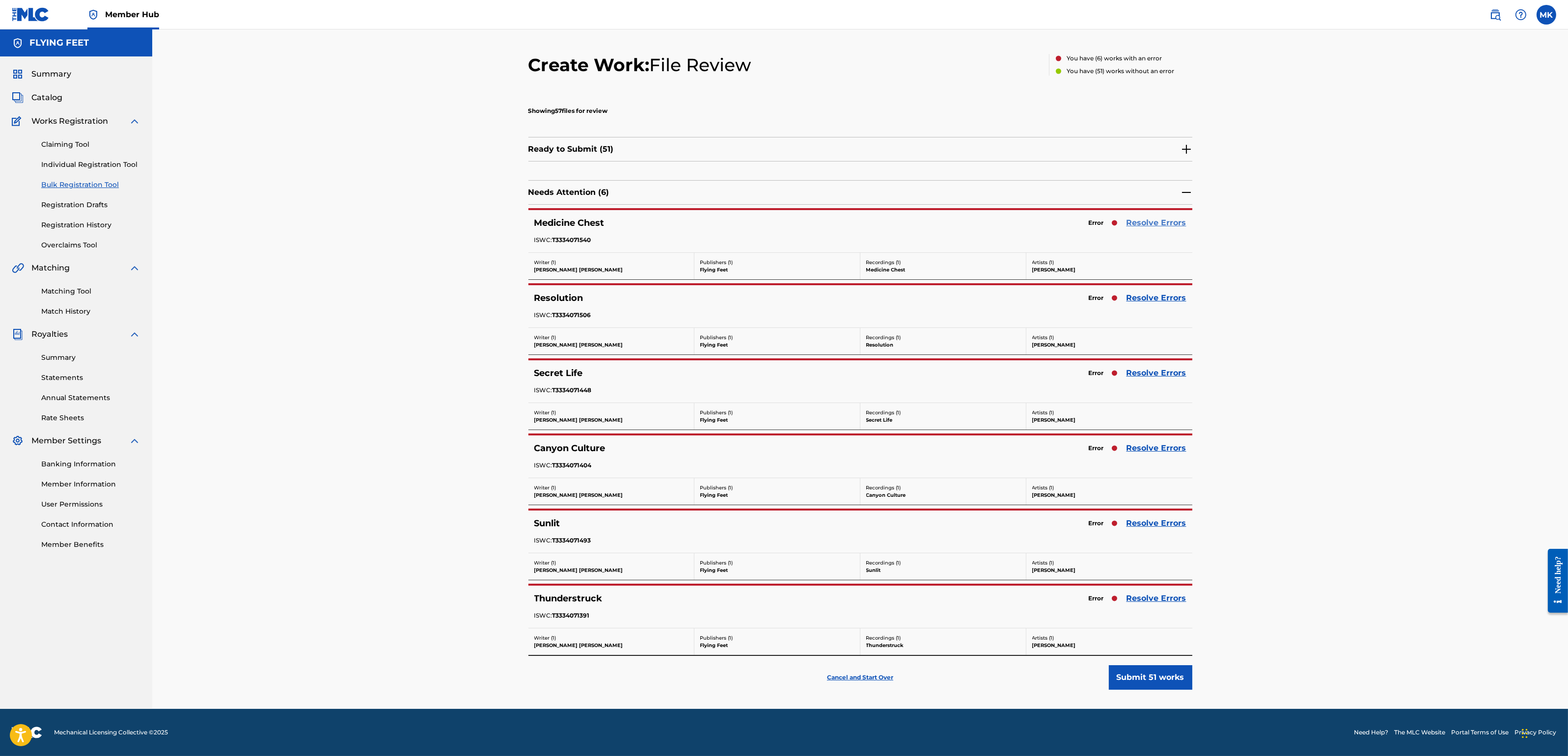
click at [1153, 222] on link "Resolve Errors" at bounding box center [1157, 223] width 60 height 12
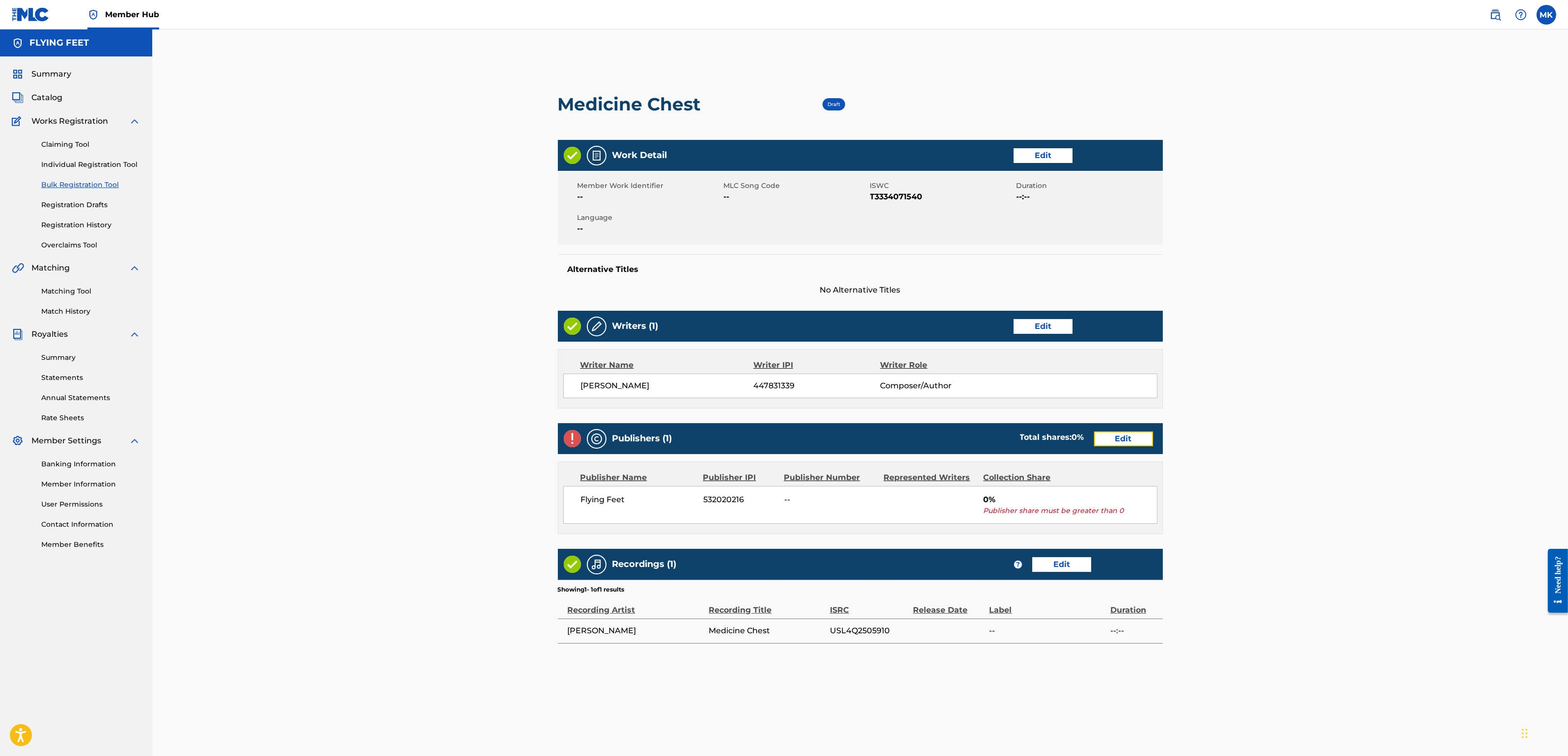
click at [1112, 433] on link "Edit" at bounding box center [1123, 439] width 59 height 15
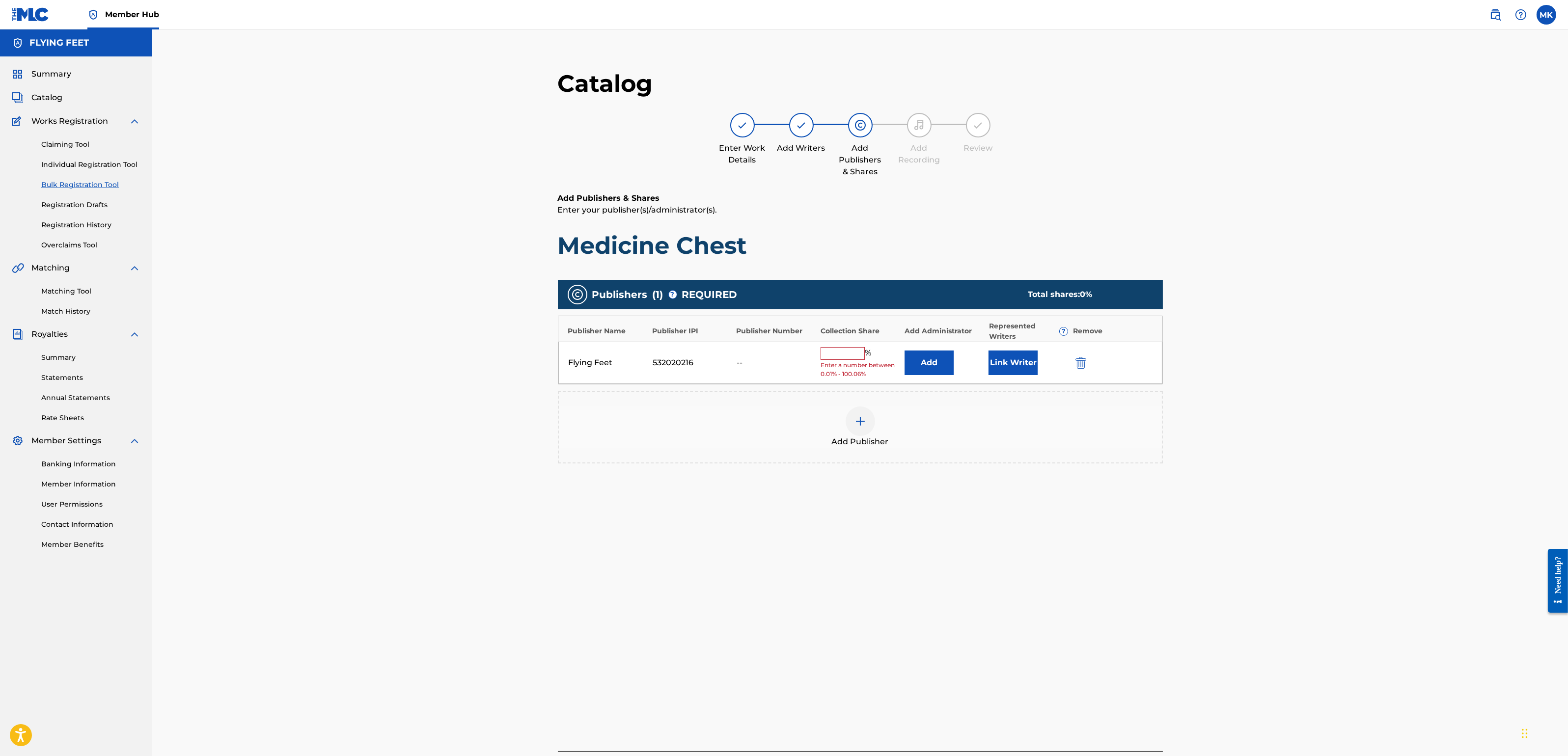
click at [856, 349] on input "text" at bounding box center [842, 353] width 44 height 13
type input "100"
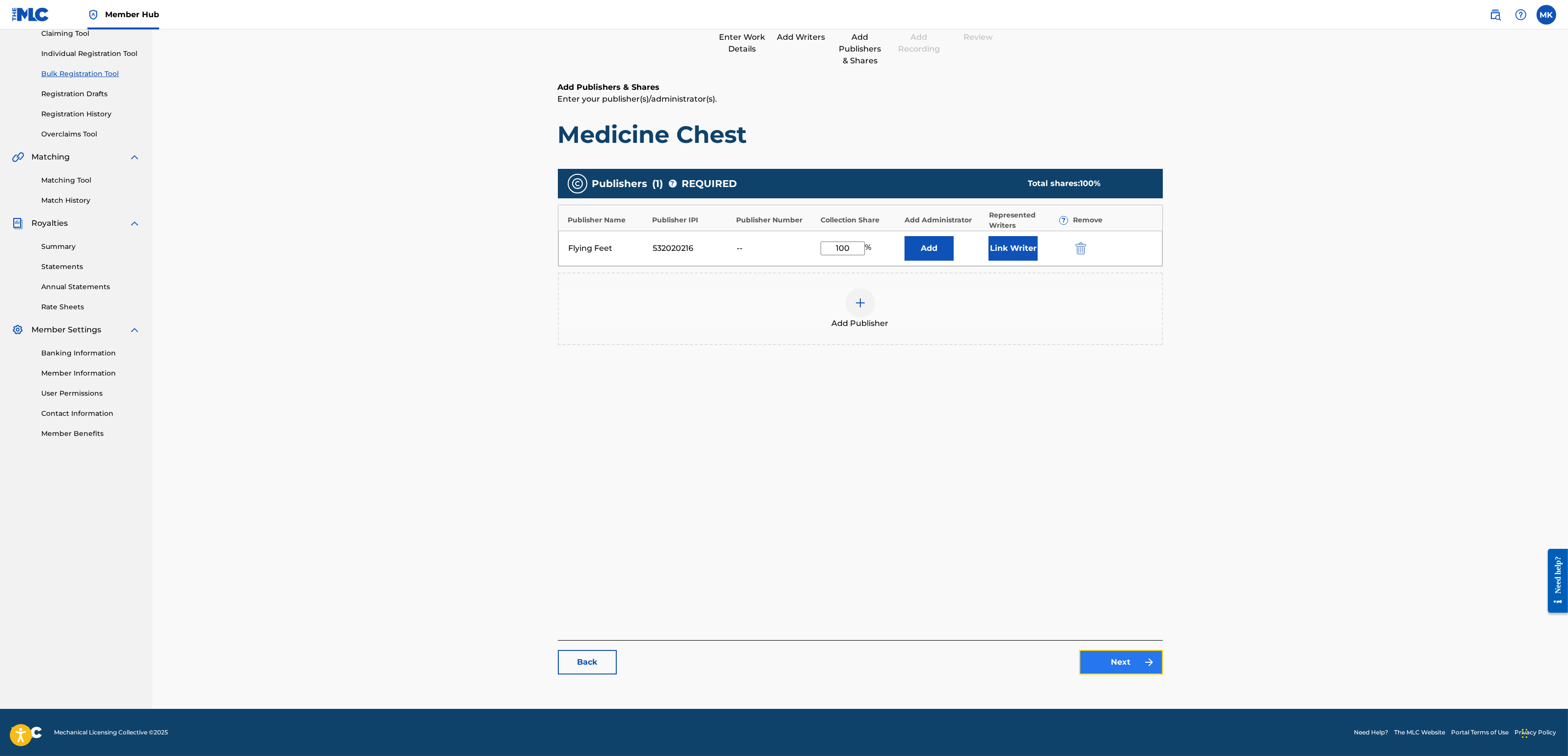
click at [1119, 668] on link "Next" at bounding box center [1121, 662] width 83 height 24
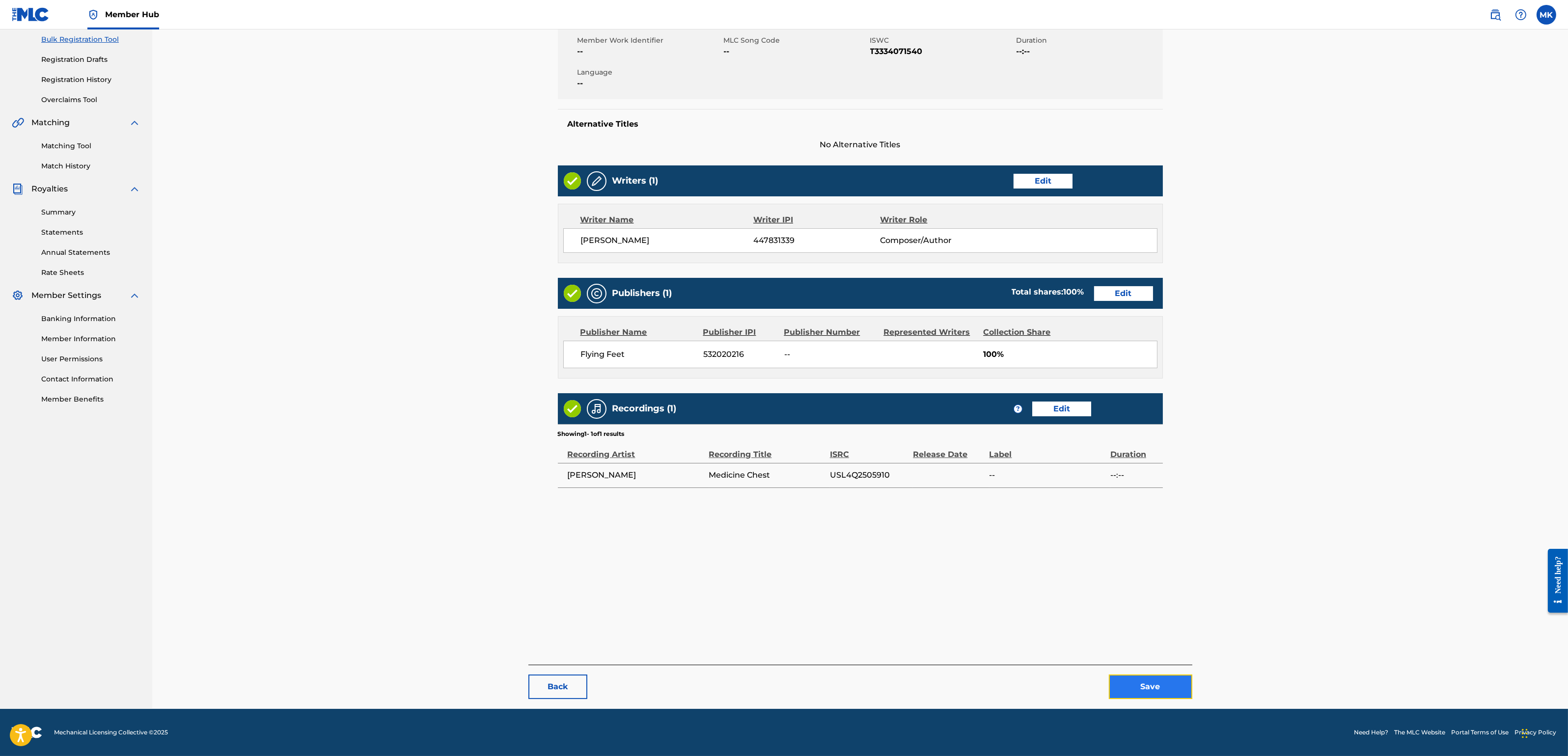
click at [1145, 672] on button "Save" at bounding box center [1150, 687] width 83 height 24
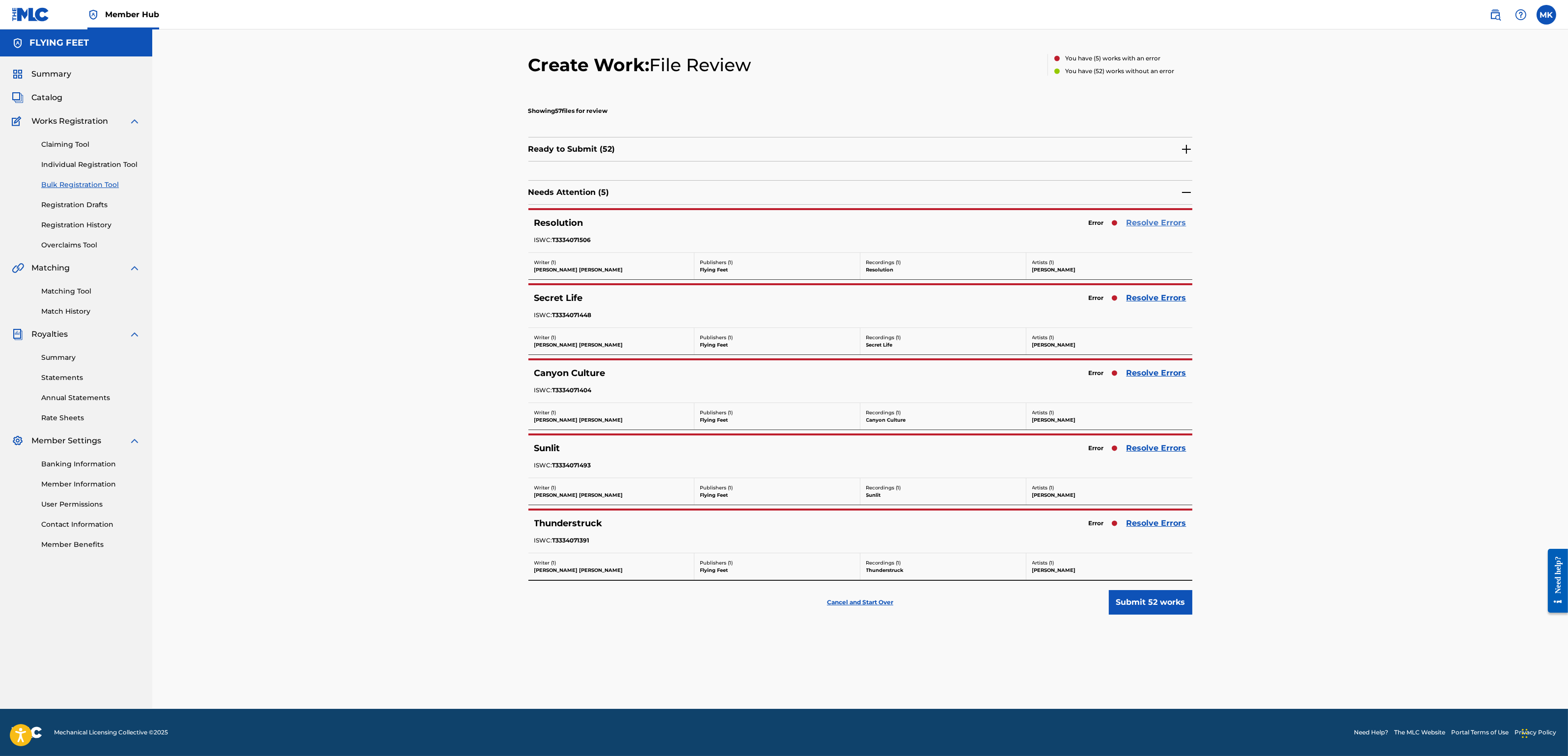
click at [1152, 219] on link "Resolve Errors" at bounding box center [1157, 223] width 60 height 12
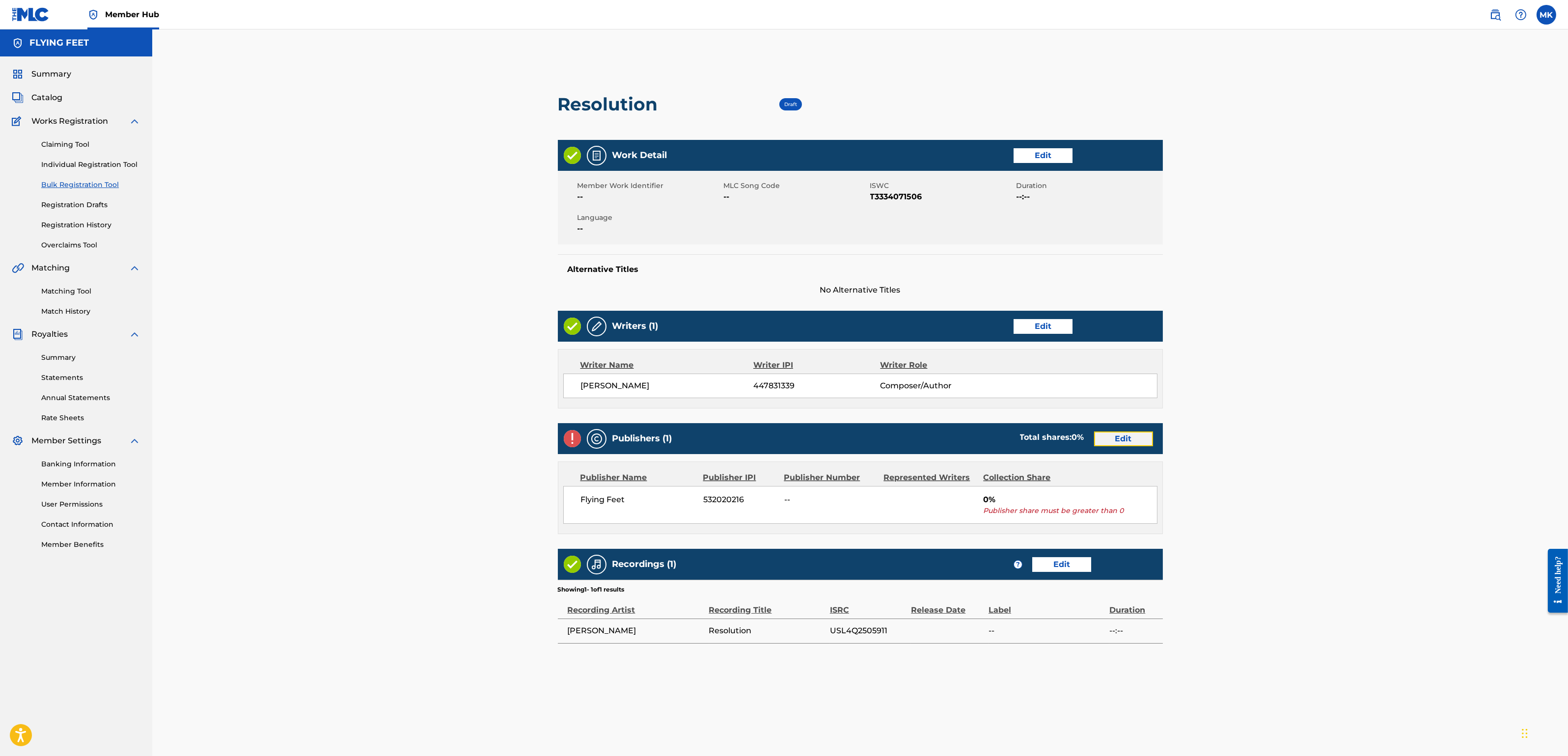
click at [1119, 434] on link "Edit" at bounding box center [1123, 439] width 59 height 15
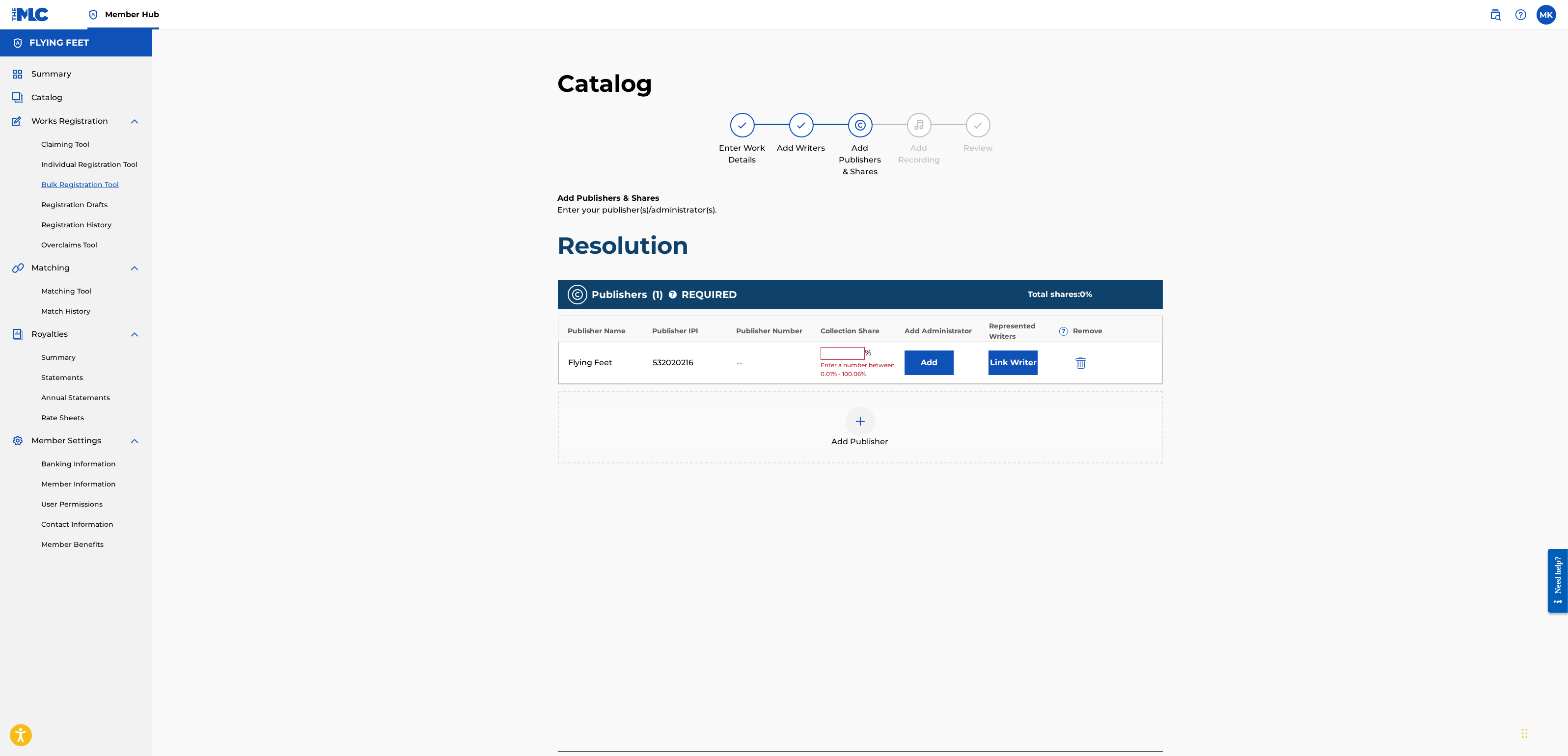
click at [835, 360] on div "% Enter a number between 0.01% - 100.06%" at bounding box center [860, 363] width 79 height 32
click at [835, 352] on input "text" at bounding box center [842, 353] width 44 height 13
type input "100"
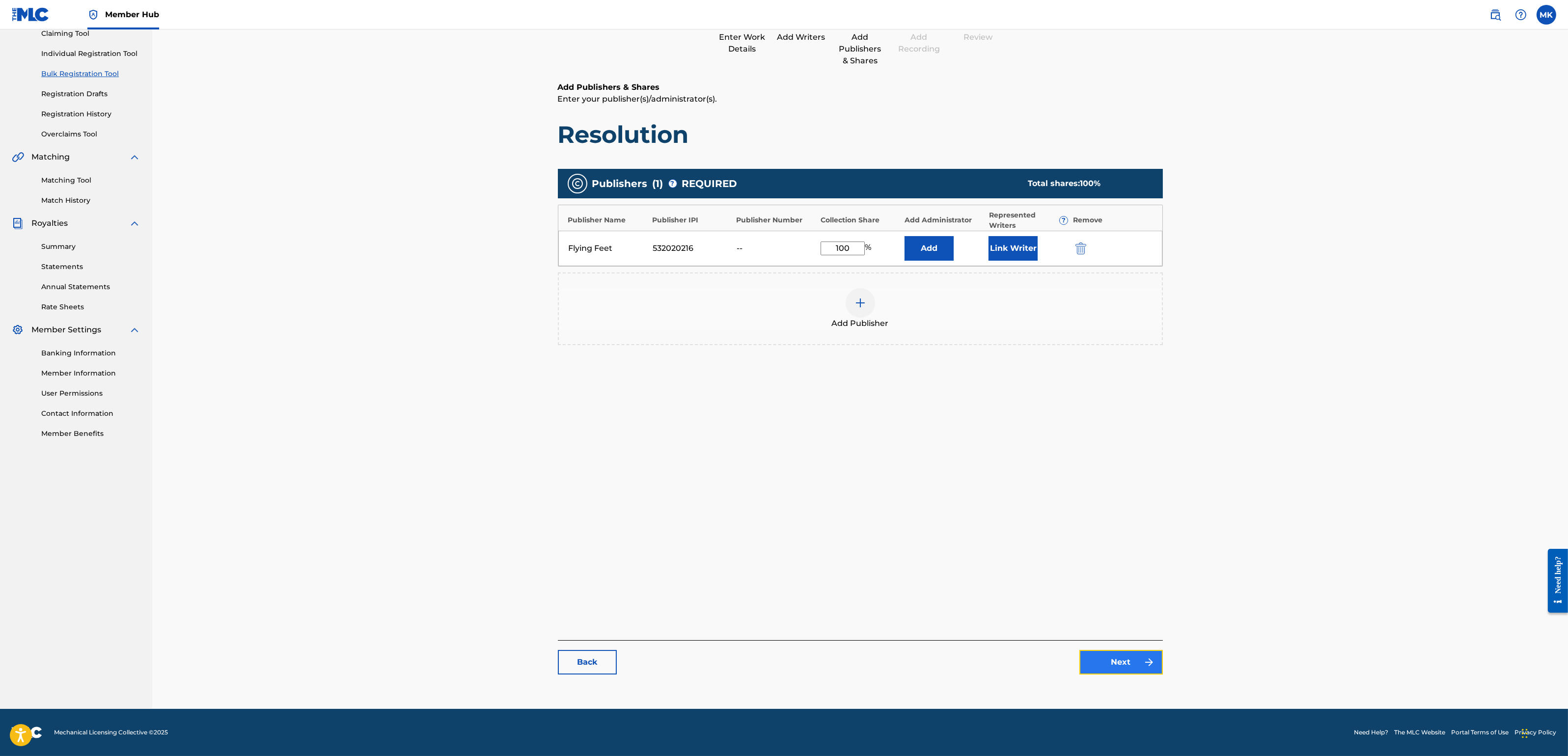
click at [1114, 658] on link "Next" at bounding box center [1121, 662] width 83 height 24
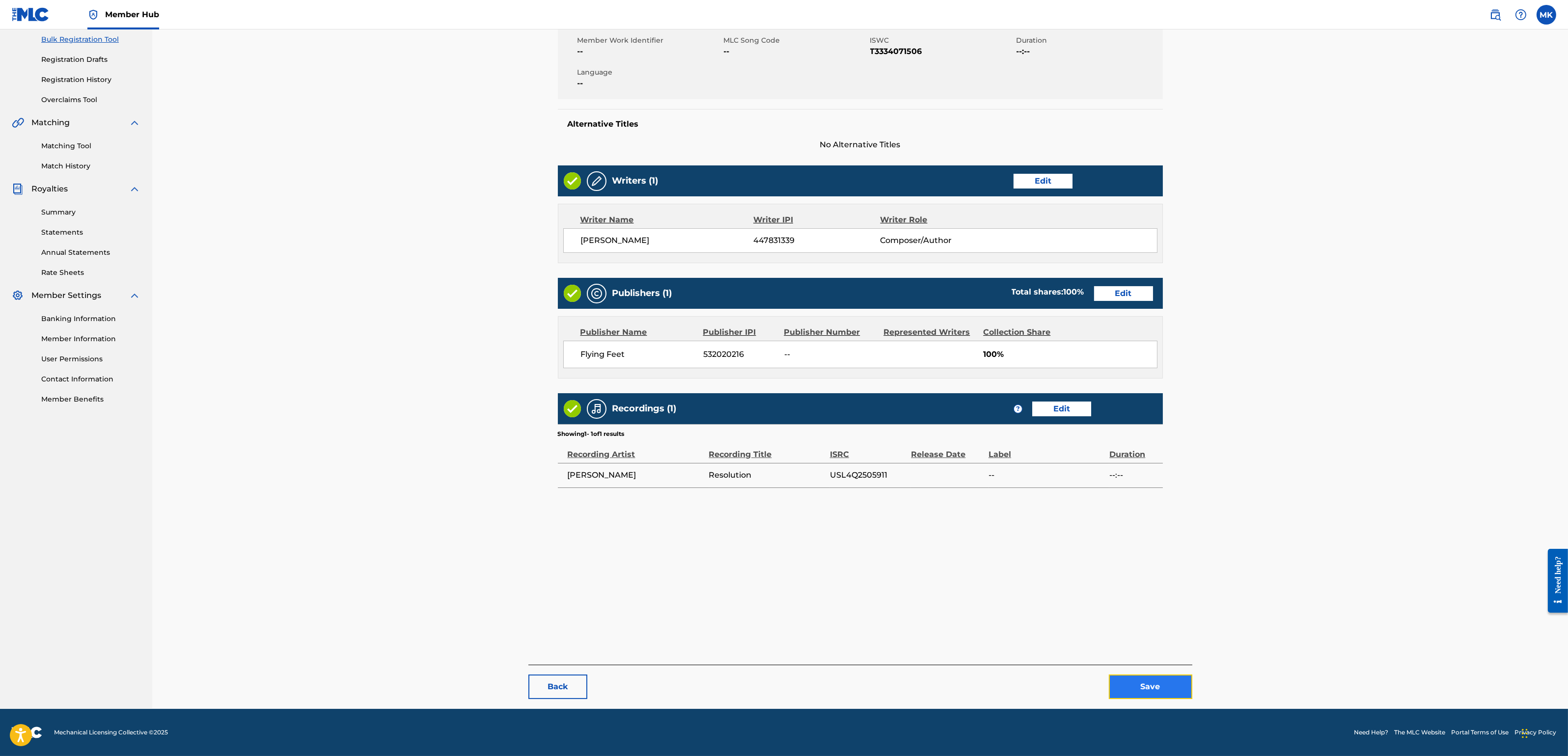
click at [1141, 672] on button "Save" at bounding box center [1150, 687] width 83 height 24
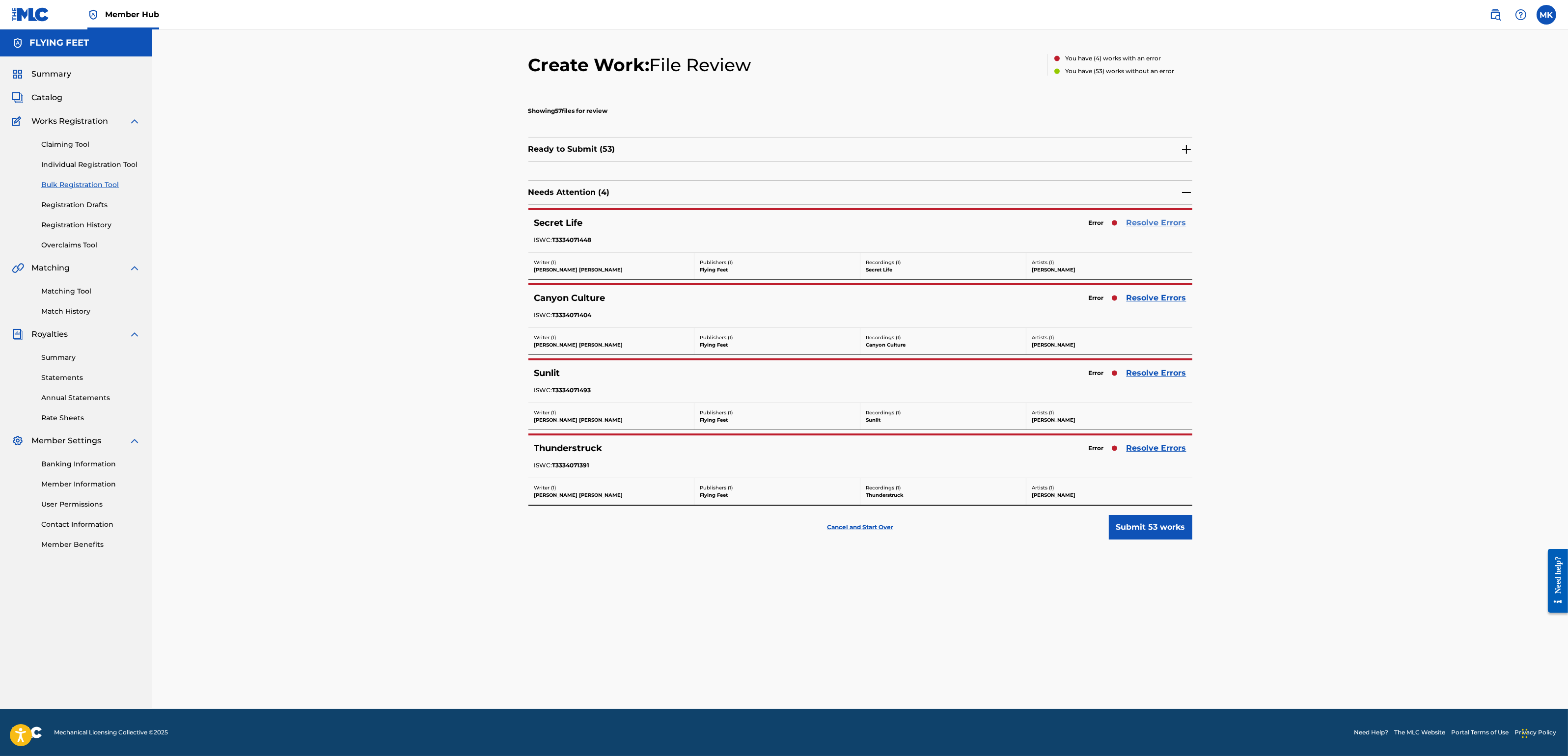
click at [1157, 217] on link "Resolve Errors" at bounding box center [1157, 223] width 60 height 12
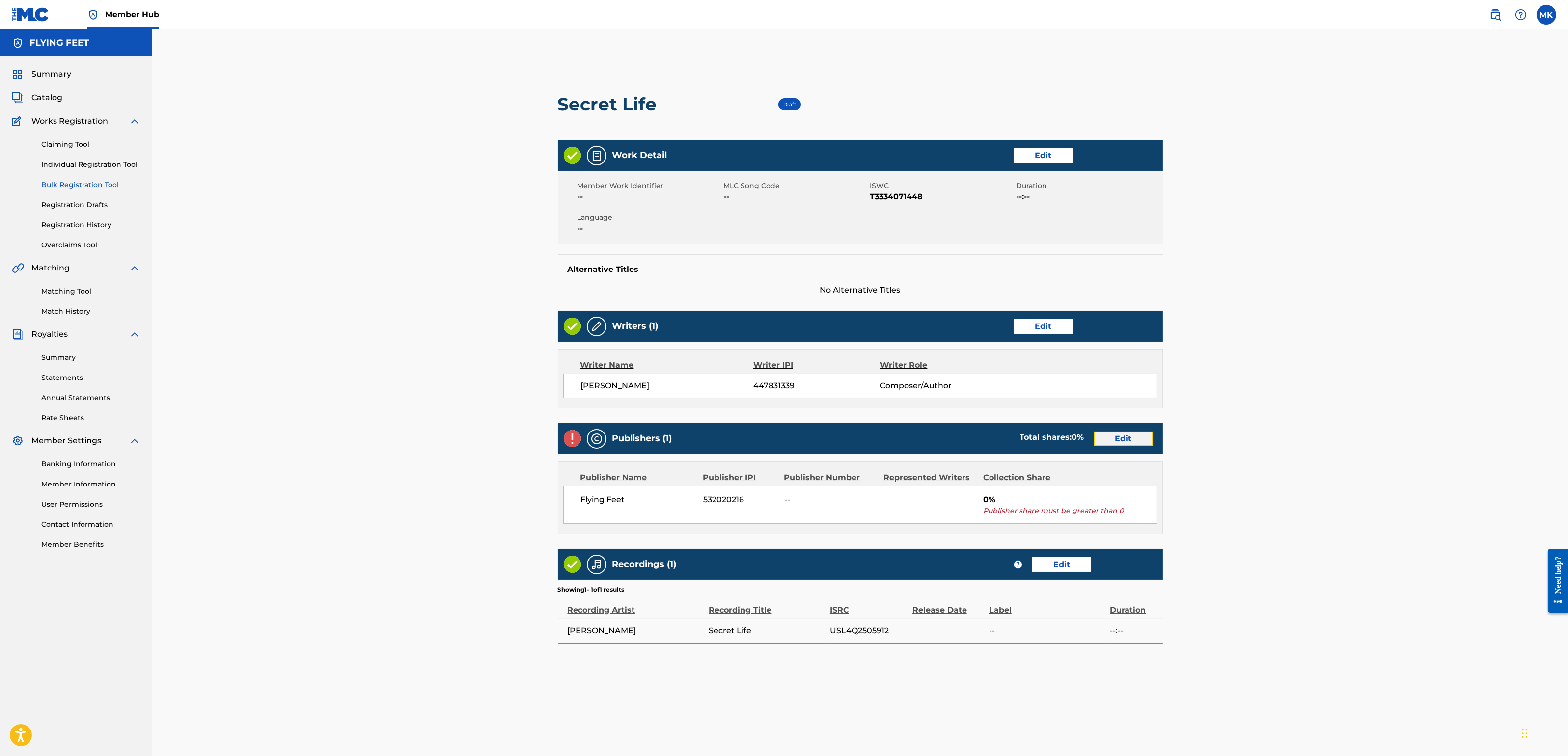
click at [1122, 436] on link "Edit" at bounding box center [1123, 439] width 59 height 15
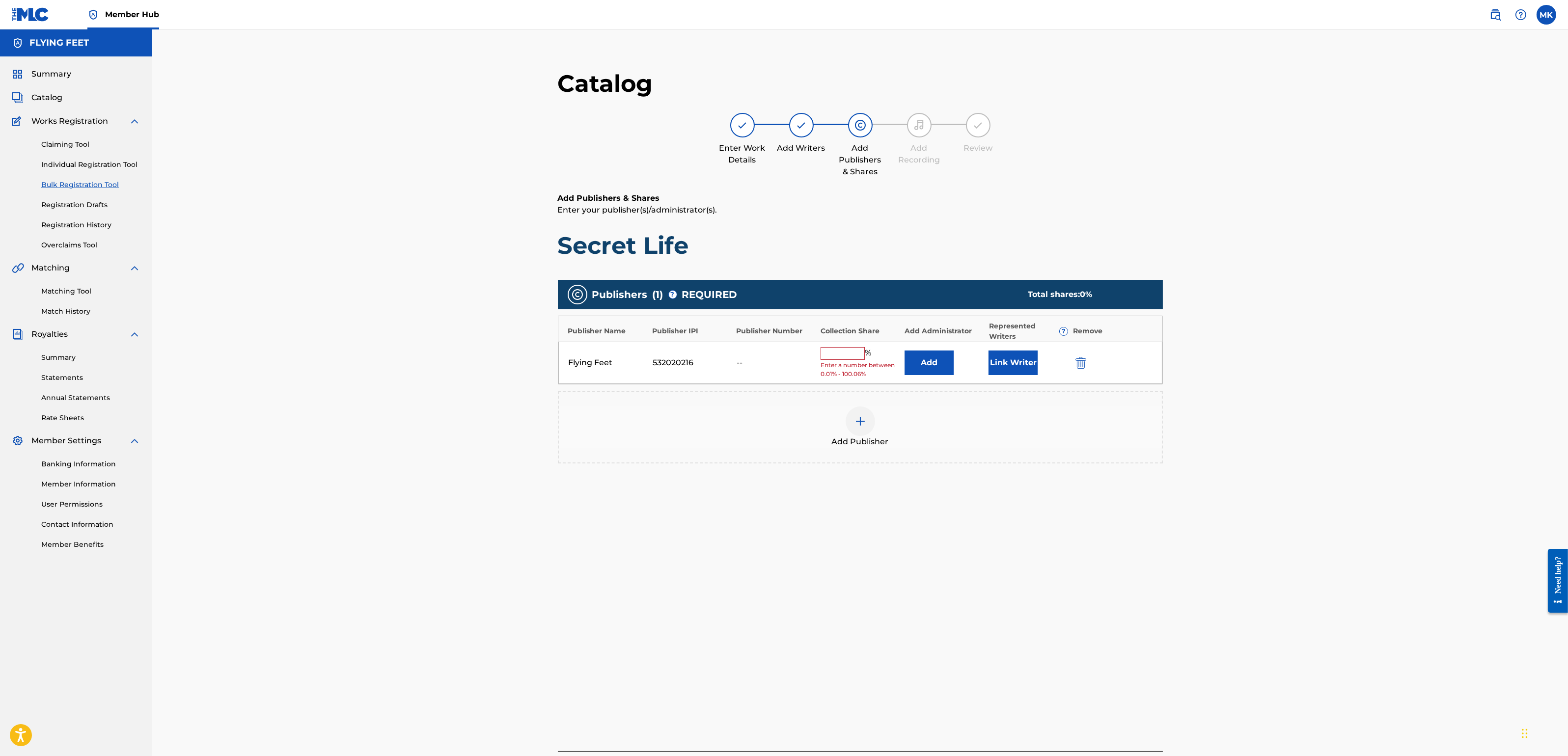
click at [845, 356] on input "text" at bounding box center [842, 353] width 44 height 13
type input "100"
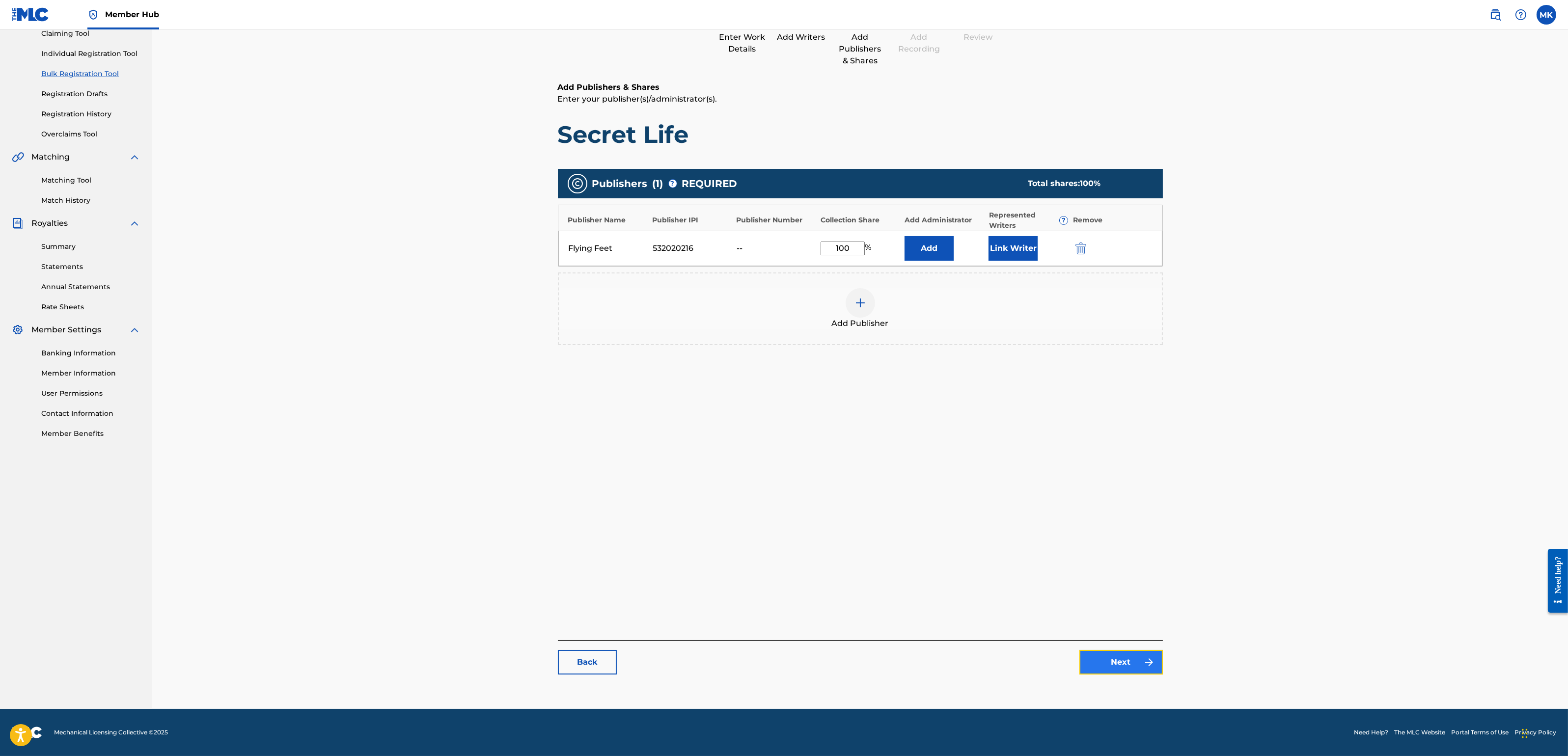
click at [1112, 659] on link "Next" at bounding box center [1121, 662] width 83 height 24
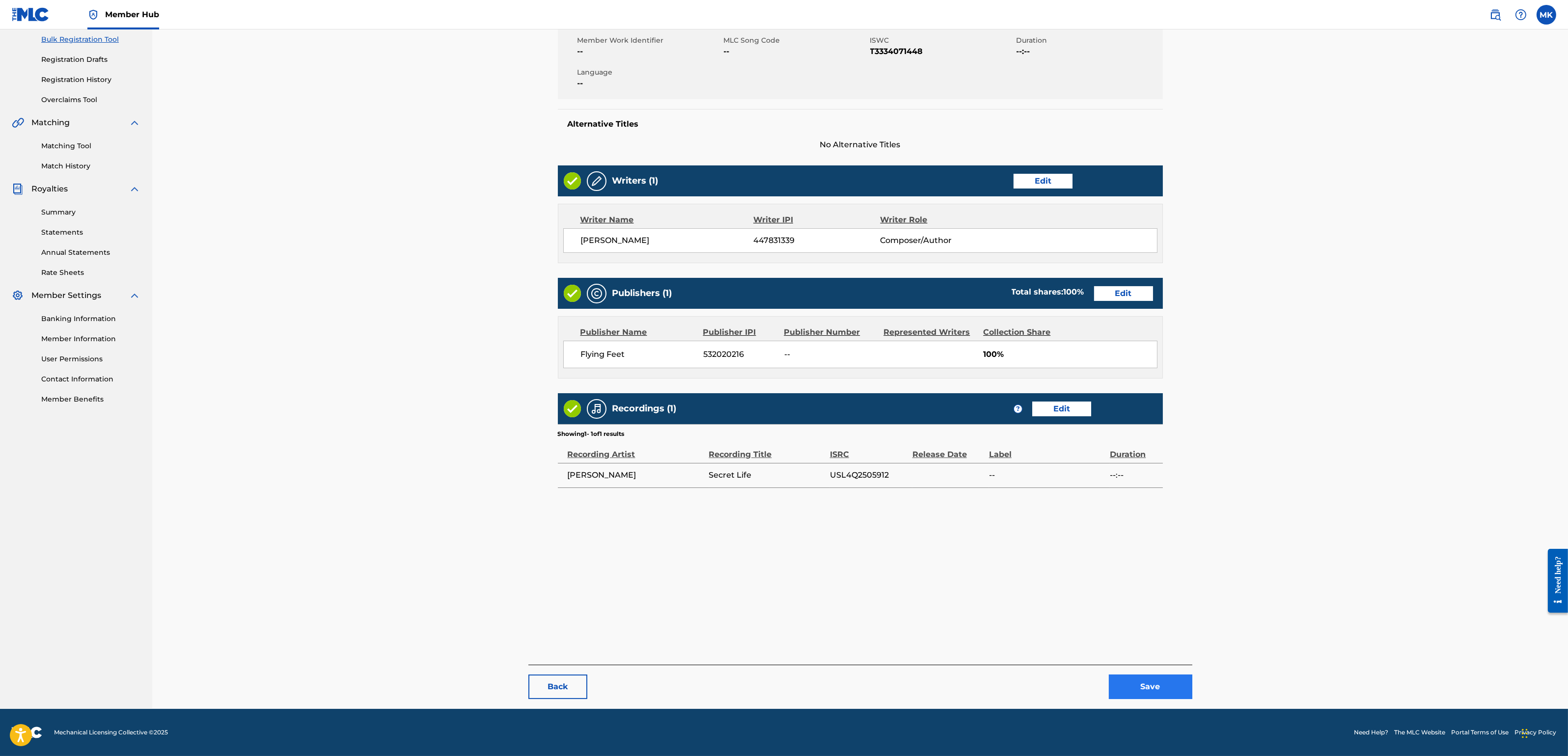
drag, startPoint x: 1163, startPoint y: 707, endPoint x: 1155, endPoint y: 696, distance: 13.6
click at [1163, 672] on div "< Back Secret Life Draft Work Detail Edit Member Work Identifier -- MLC Song Co…" at bounding box center [860, 309] width 664 height 800
click at [1153, 672] on button "Save" at bounding box center [1150, 687] width 83 height 24
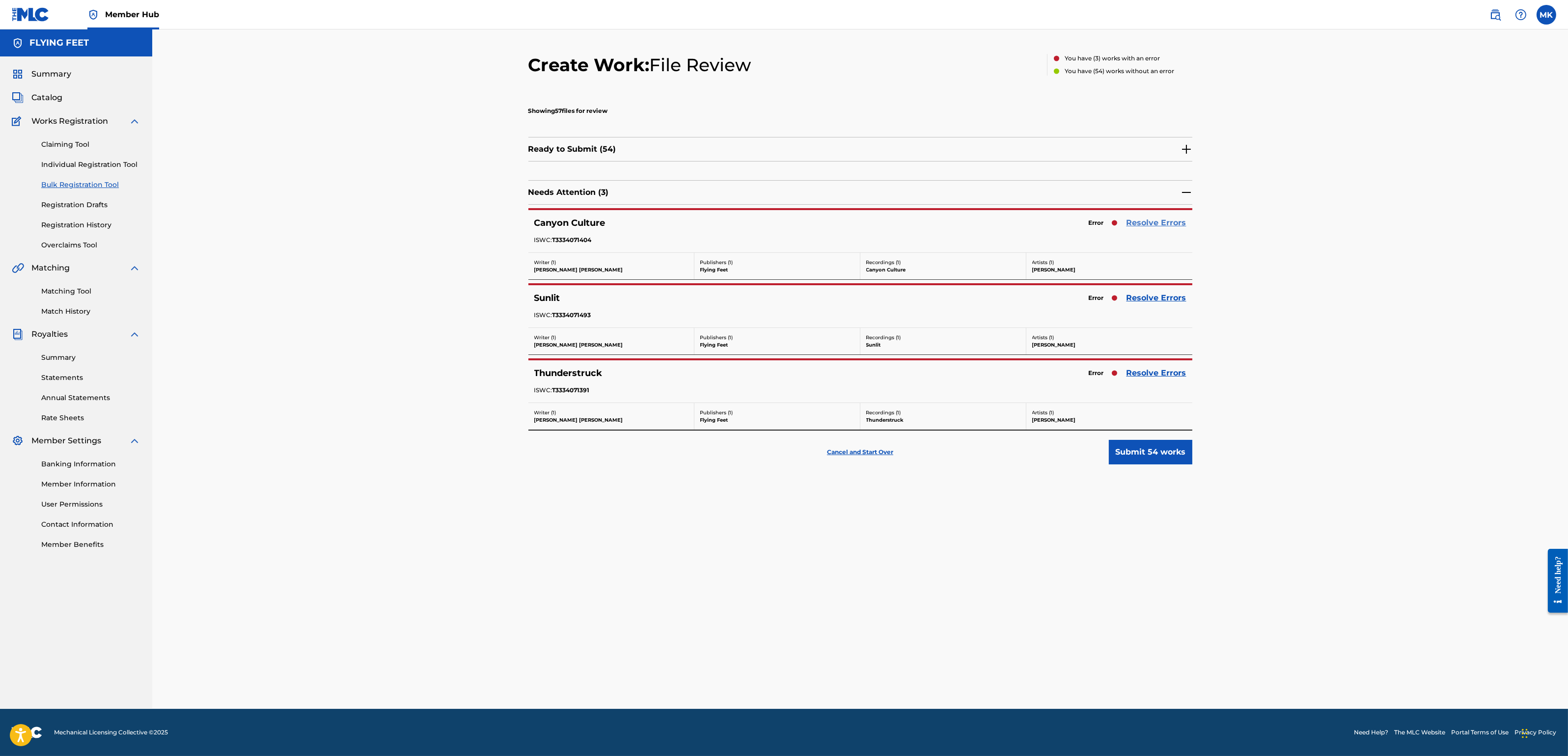
click at [1155, 225] on link "Resolve Errors" at bounding box center [1157, 223] width 60 height 12
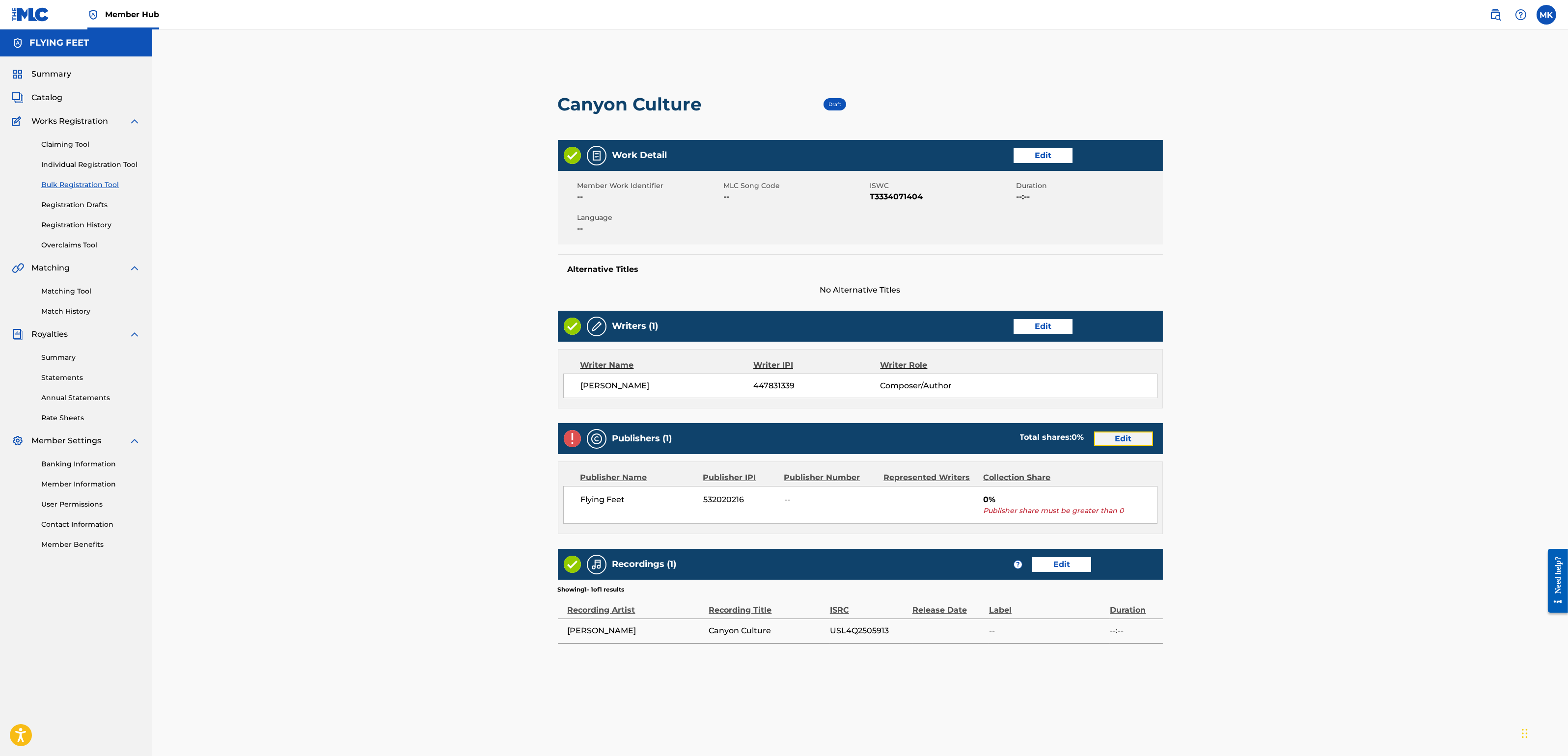
click at [1134, 435] on link "Edit" at bounding box center [1123, 439] width 59 height 15
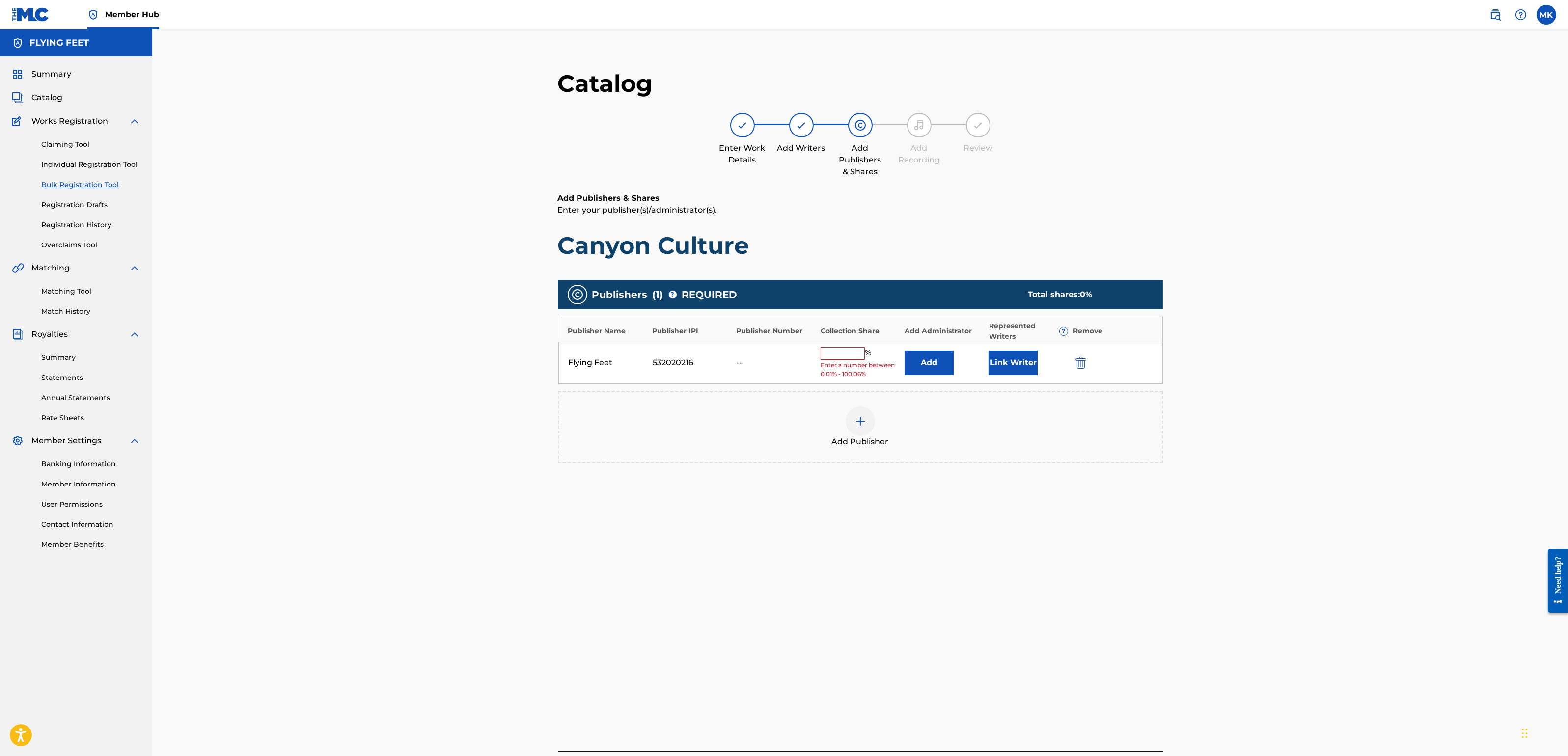
click at [848, 353] on input "text" at bounding box center [842, 353] width 44 height 13
type input "100"
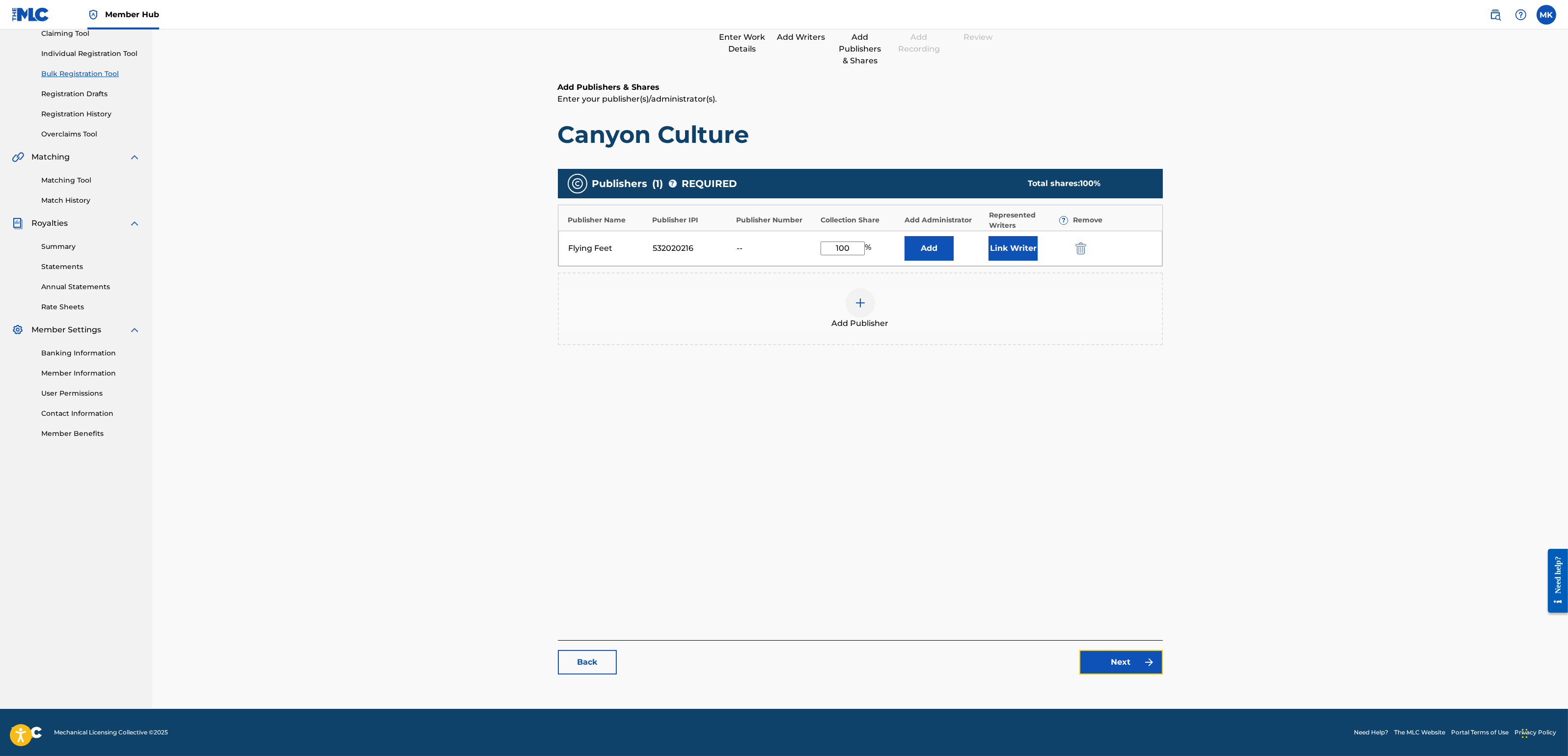
click at [1117, 660] on link "Next" at bounding box center [1121, 662] width 83 height 24
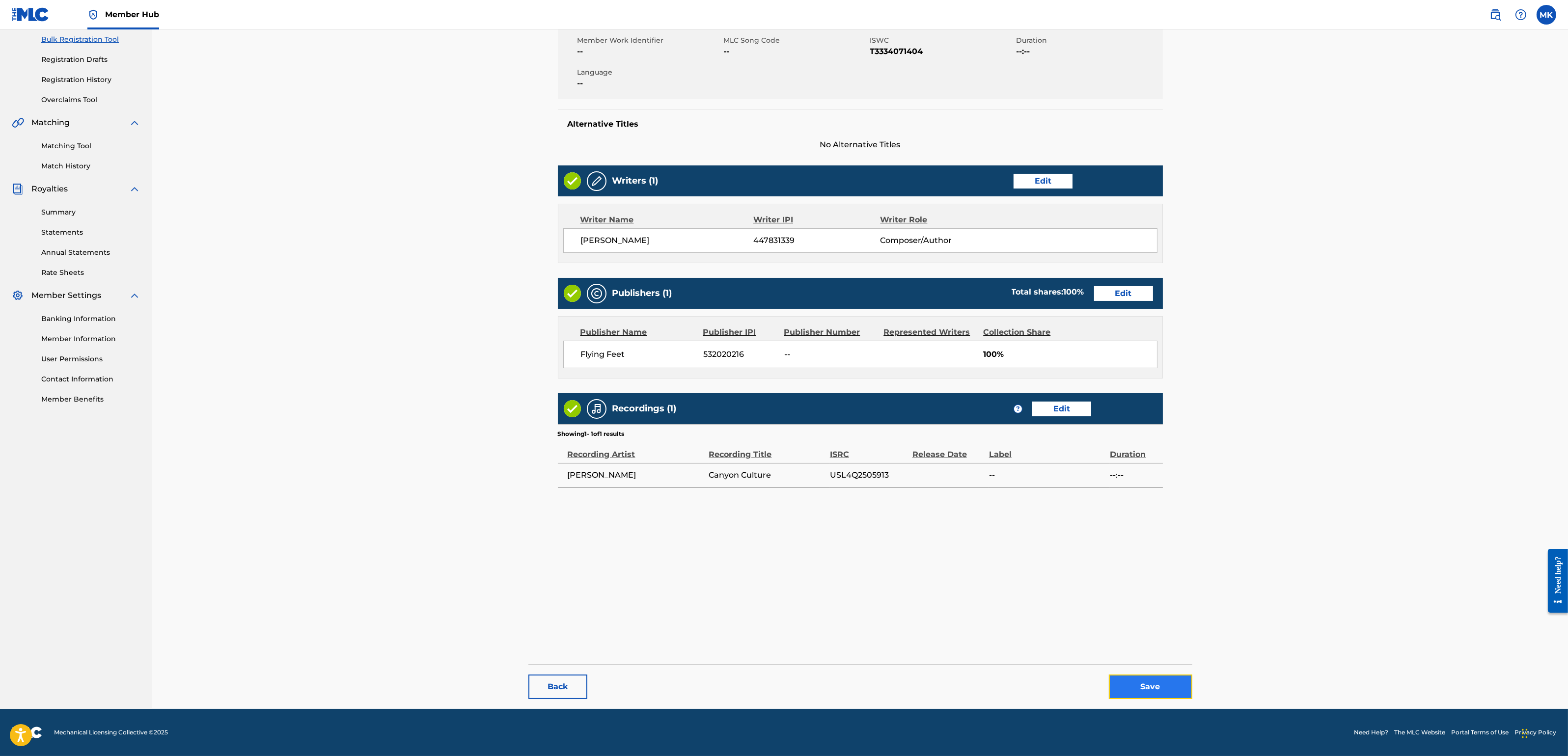
click at [1146, 672] on button "Save" at bounding box center [1150, 687] width 83 height 24
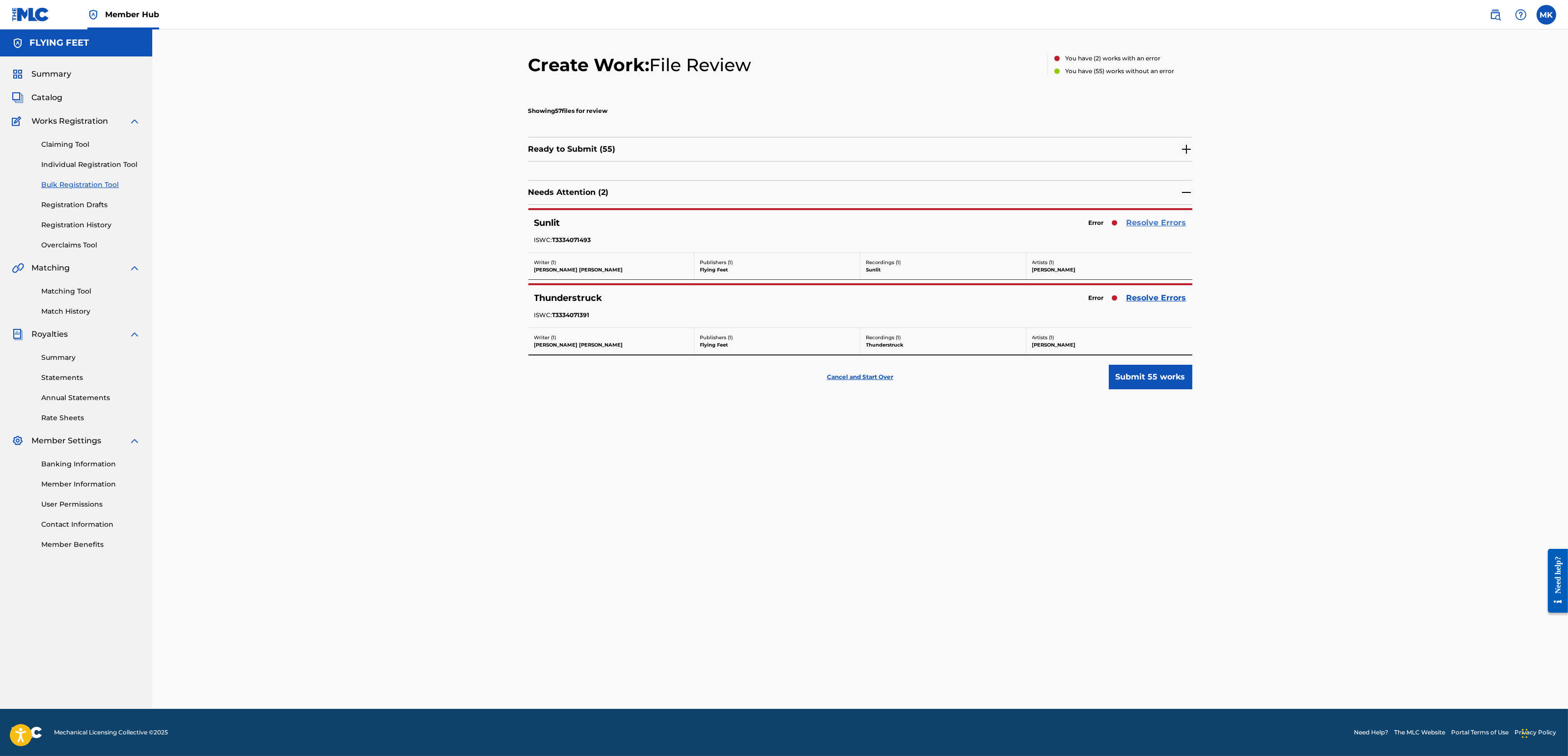
click at [1143, 226] on link "Resolve Errors" at bounding box center [1157, 223] width 60 height 12
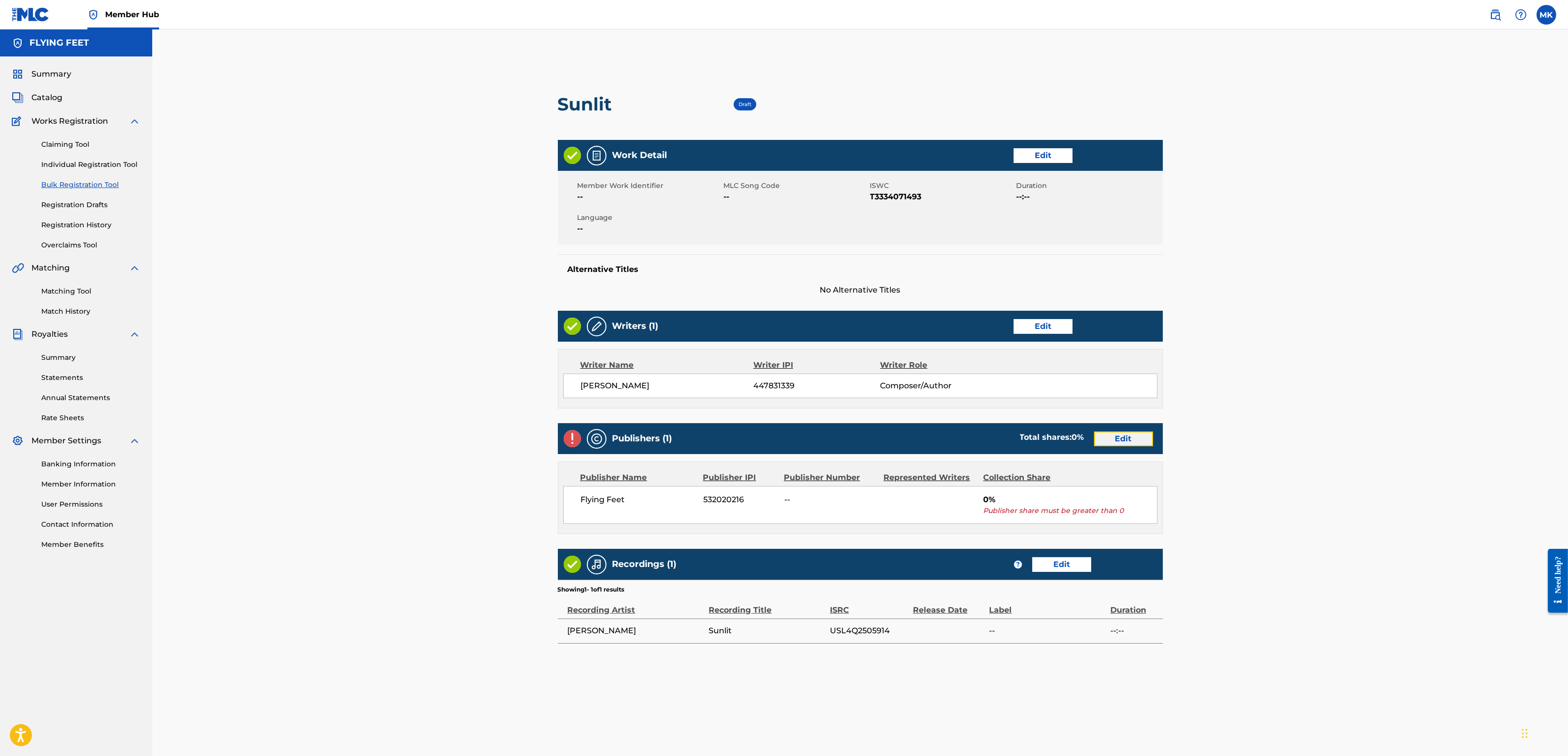
click at [1118, 441] on link "Edit" at bounding box center [1123, 439] width 59 height 15
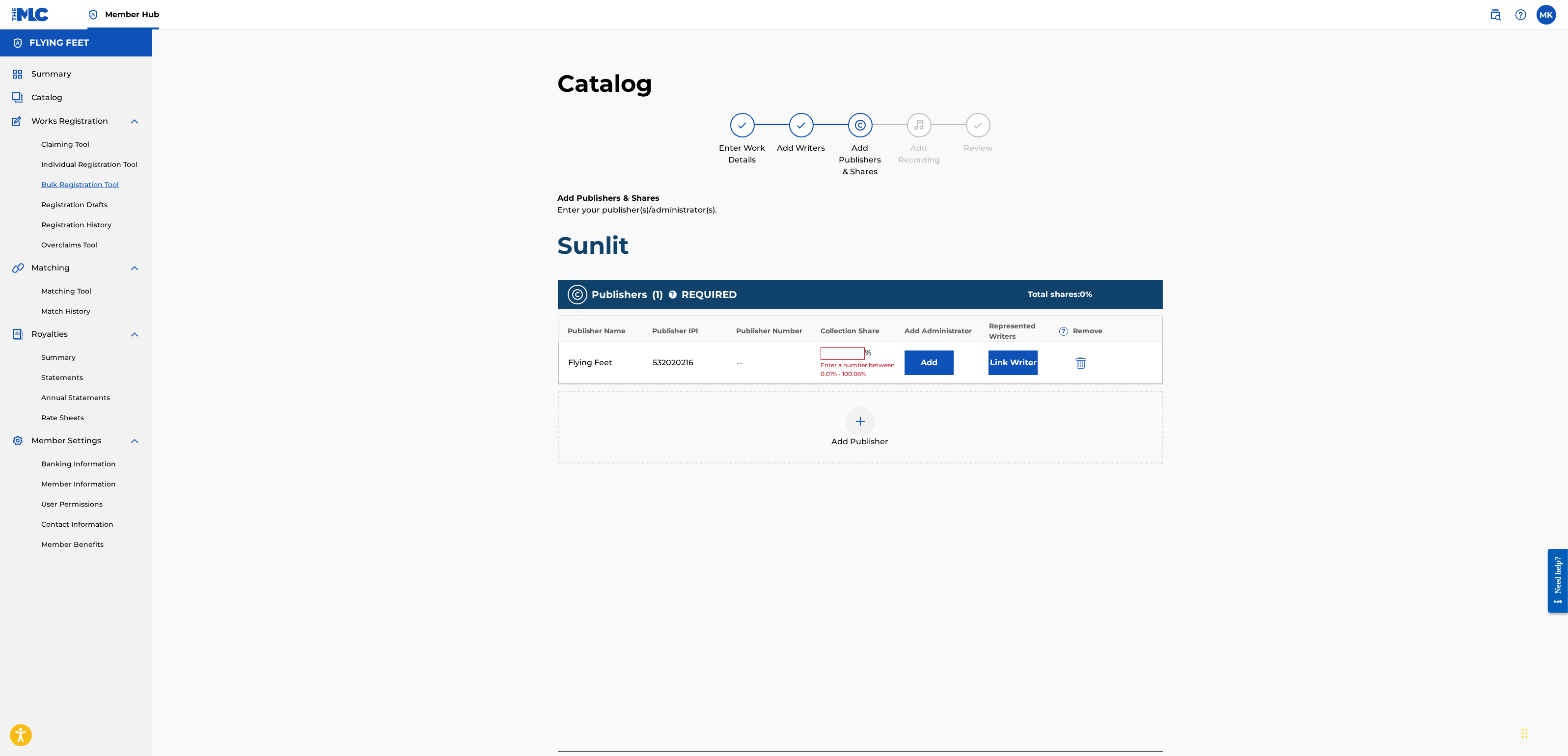
click at [833, 349] on input "text" at bounding box center [842, 353] width 44 height 13
type input "100"
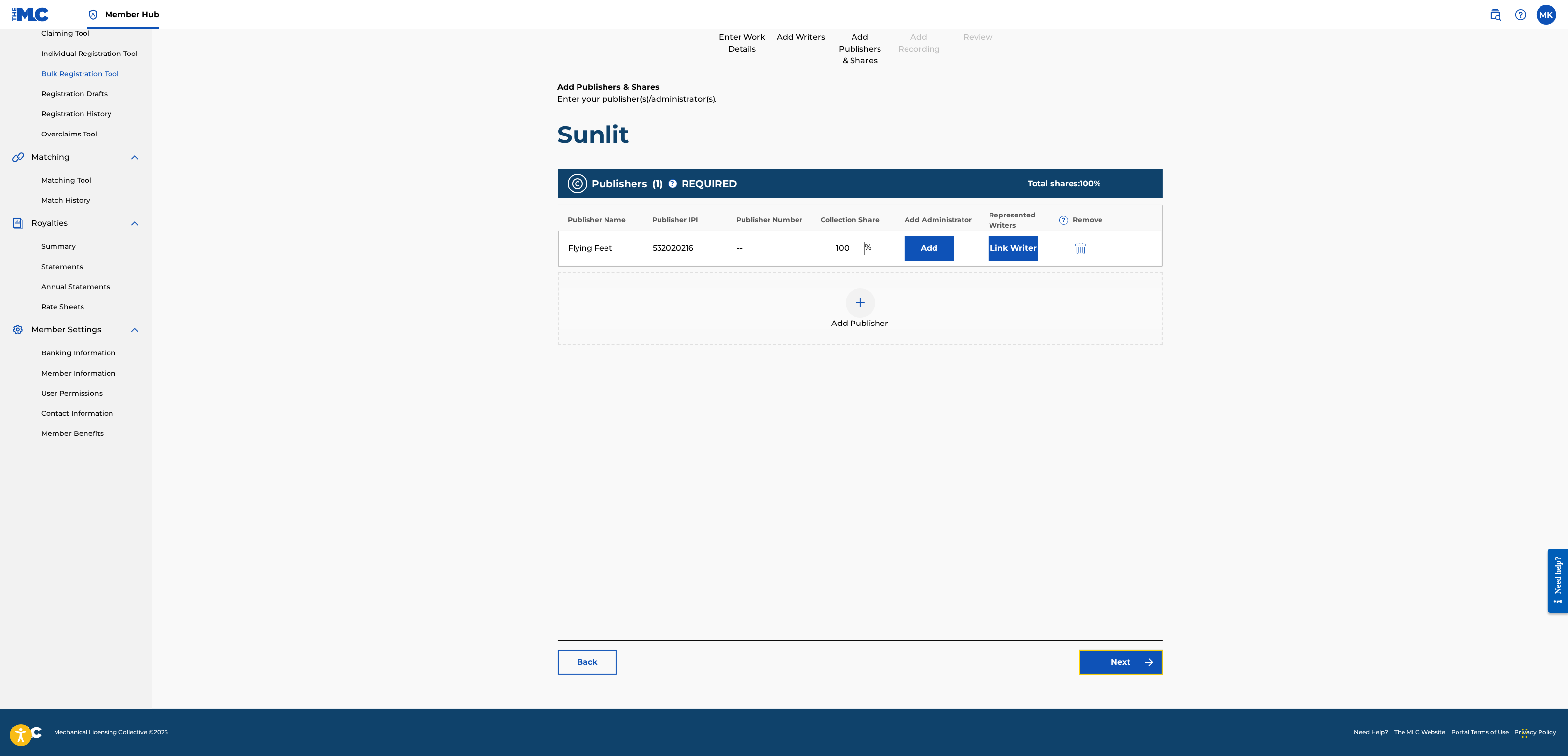
click at [1125, 665] on link "Next" at bounding box center [1121, 662] width 83 height 24
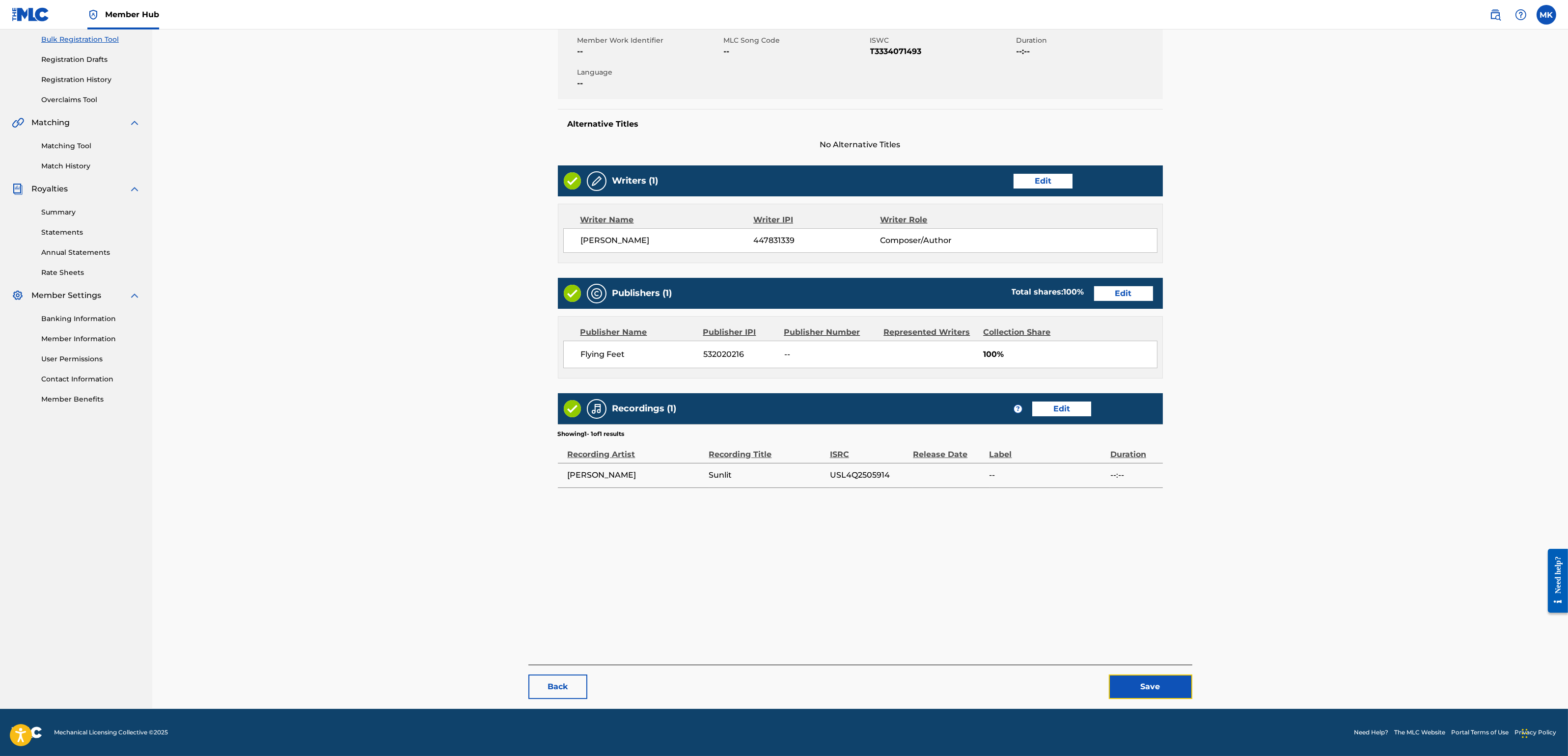
click at [1160, 672] on button "Save" at bounding box center [1150, 687] width 83 height 24
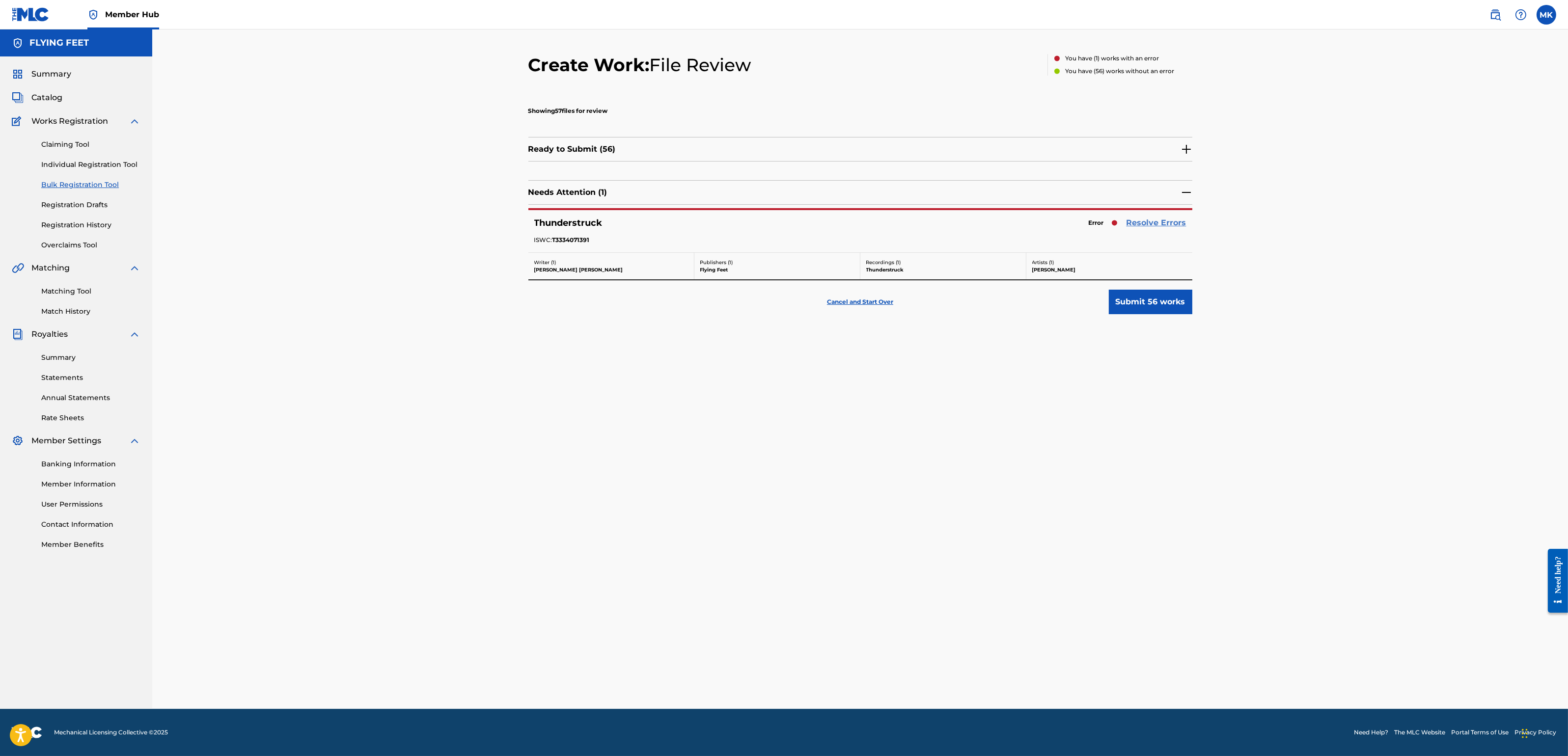
click at [1146, 220] on link "Resolve Errors" at bounding box center [1157, 223] width 60 height 12
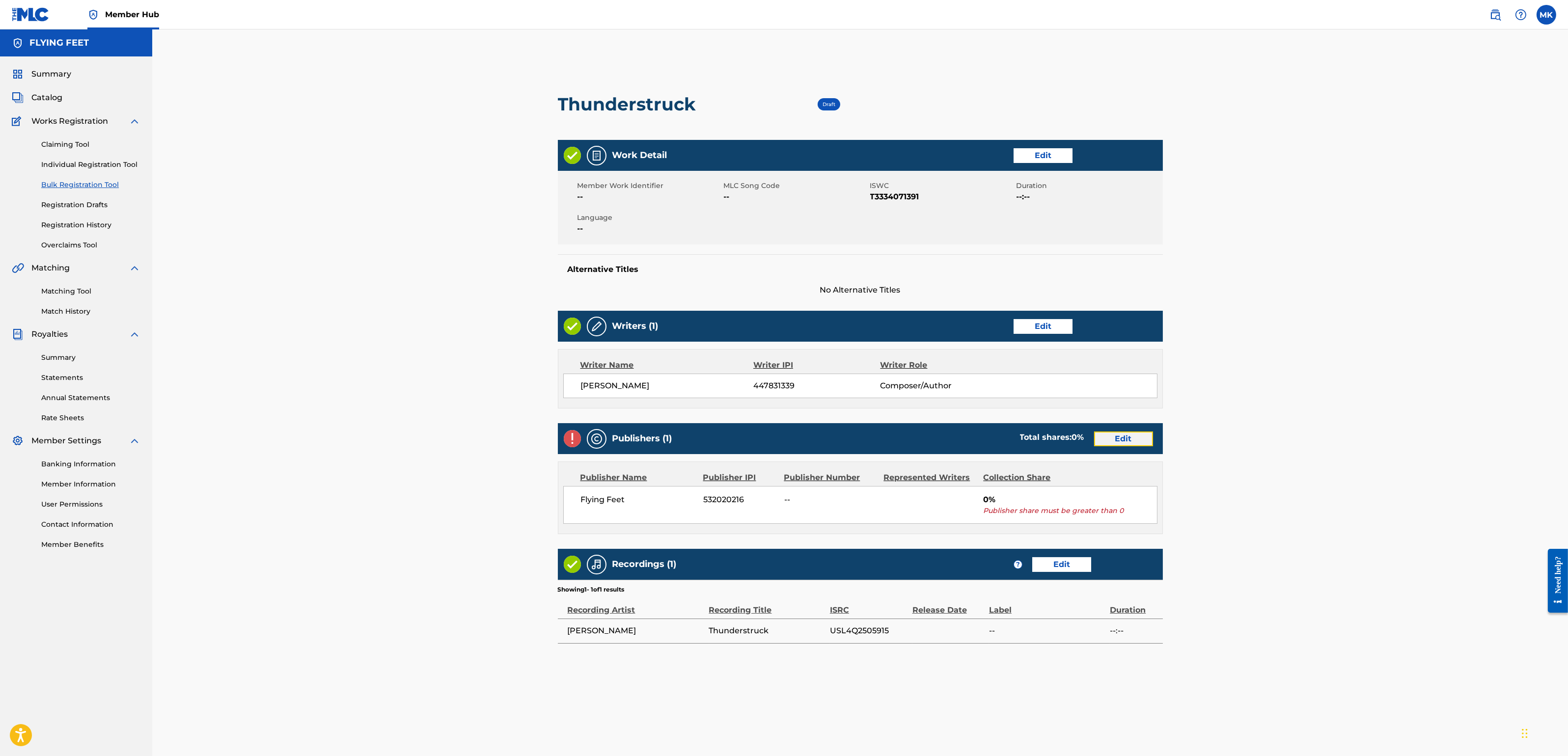
click at [1110, 432] on link "Edit" at bounding box center [1123, 439] width 59 height 15
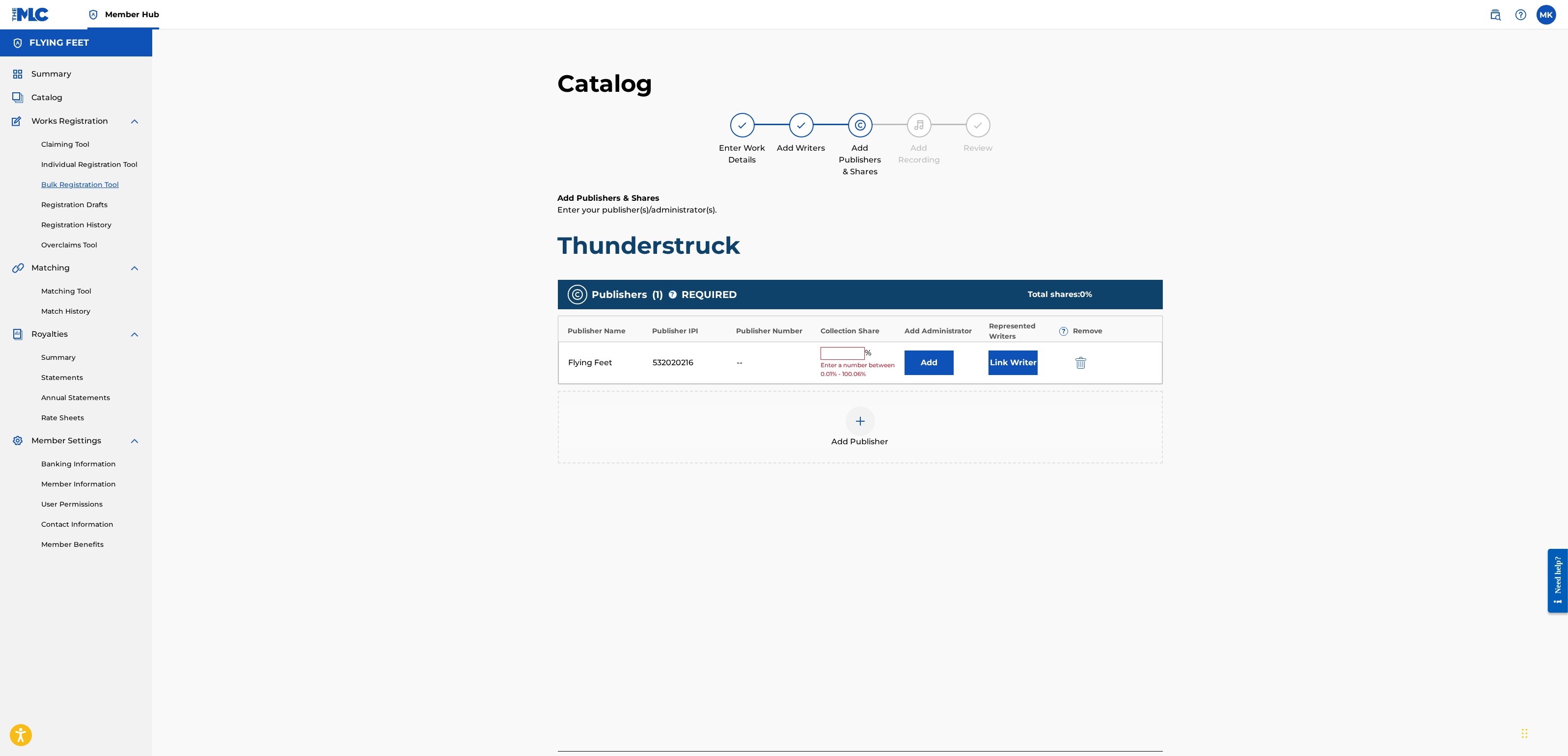
click at [849, 353] on input "text" at bounding box center [842, 353] width 44 height 13
type input "100"
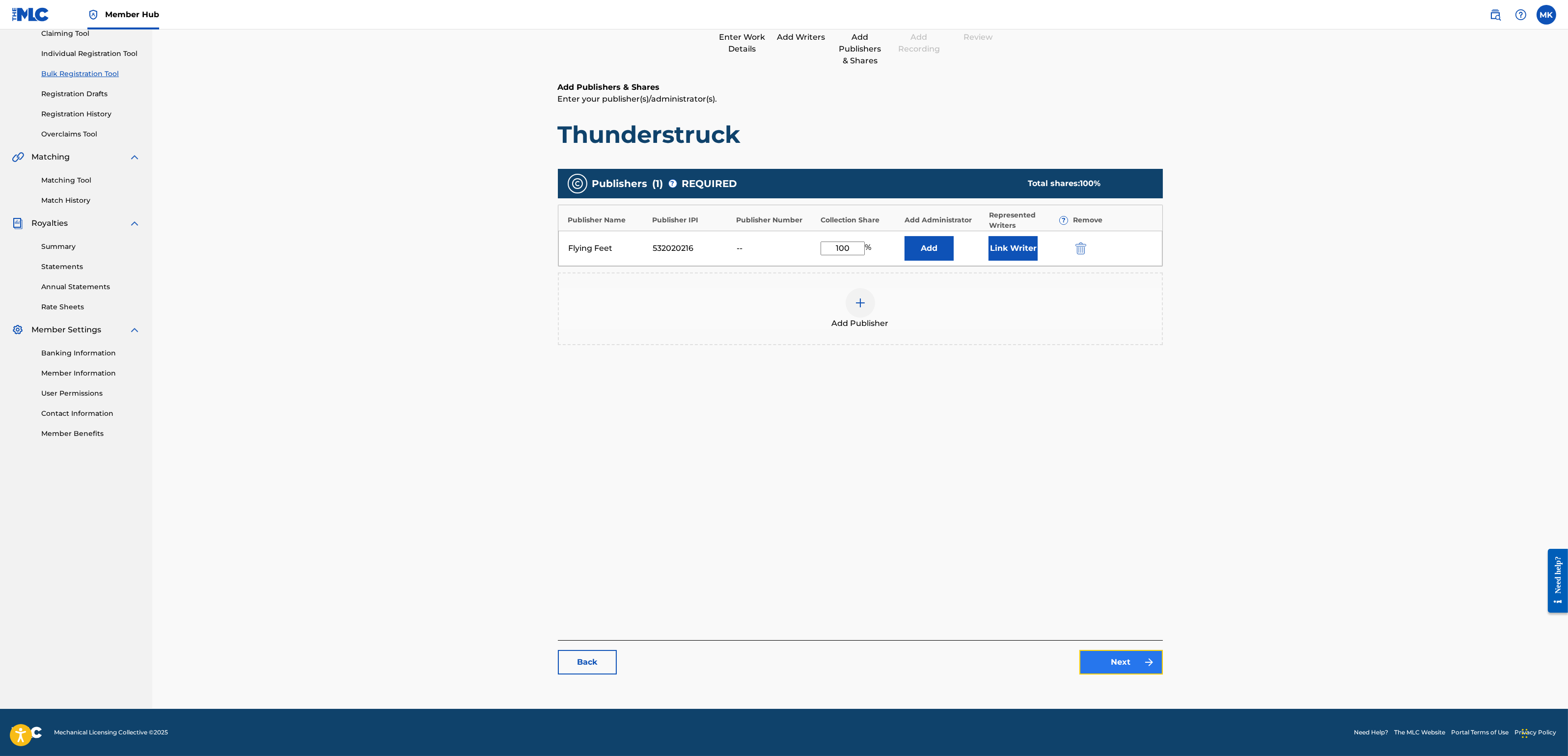
click at [1130, 665] on link "Next" at bounding box center [1121, 662] width 83 height 24
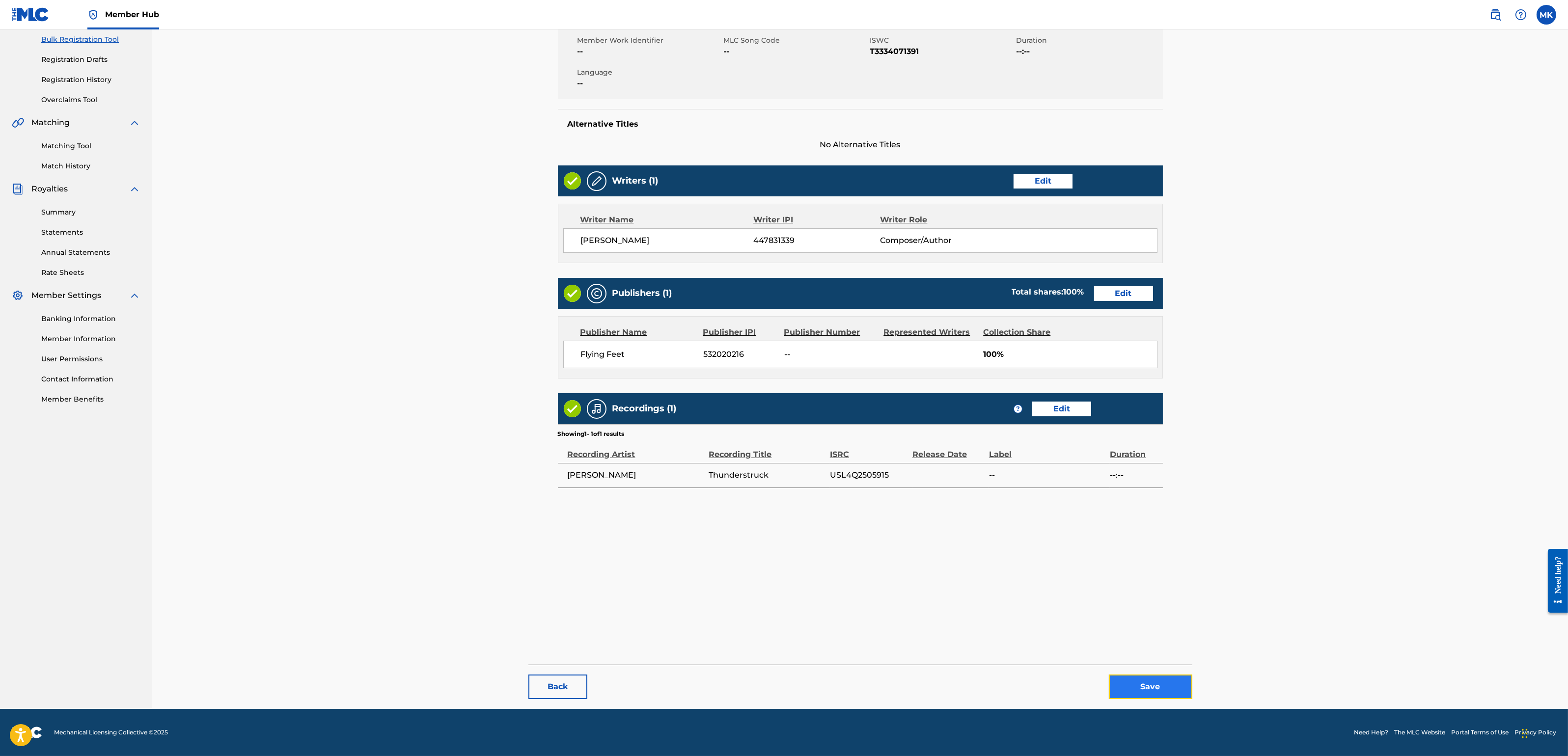
click at [1147, 672] on button "Save" at bounding box center [1150, 687] width 83 height 24
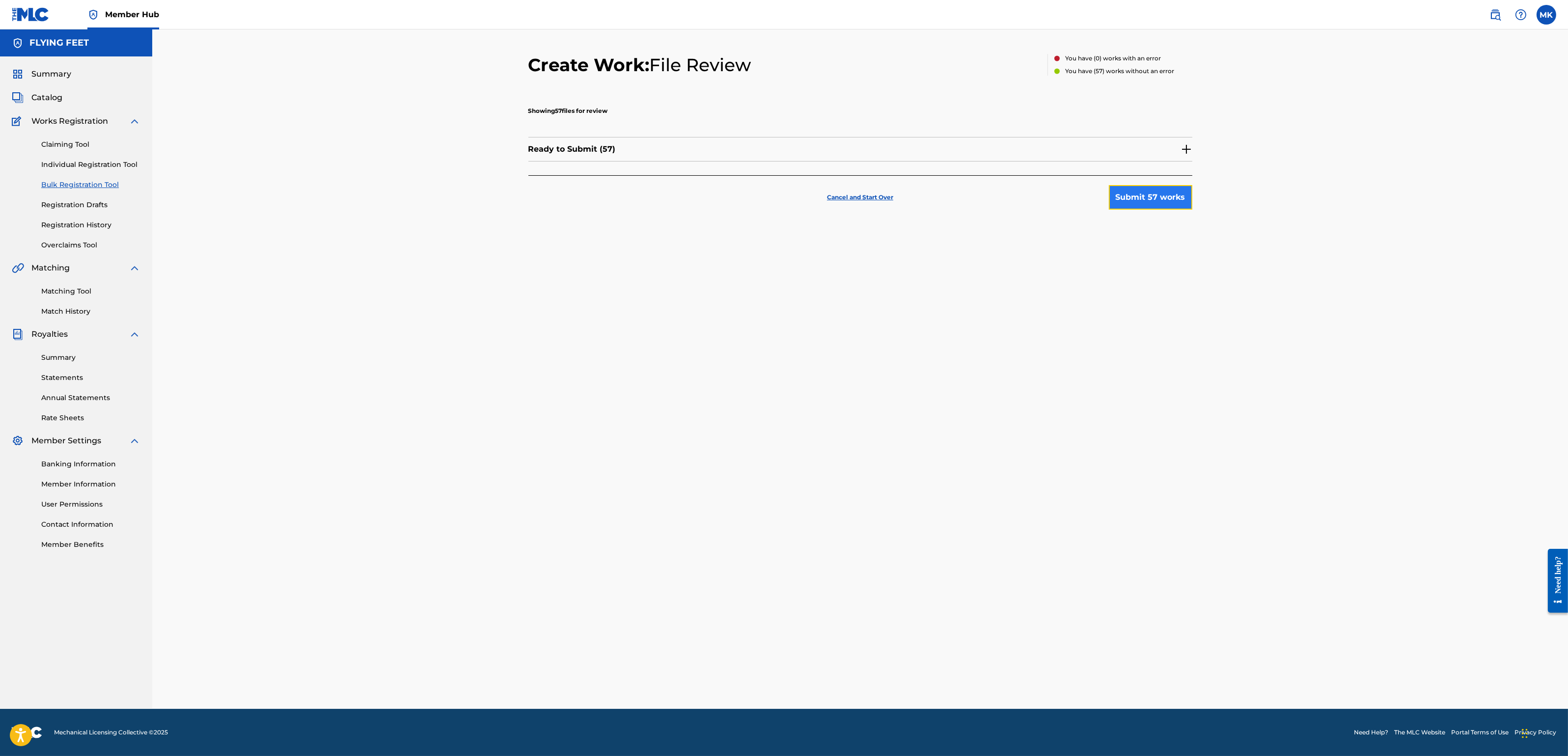
click at [1160, 201] on button "Submit 57 works" at bounding box center [1150, 197] width 83 height 24
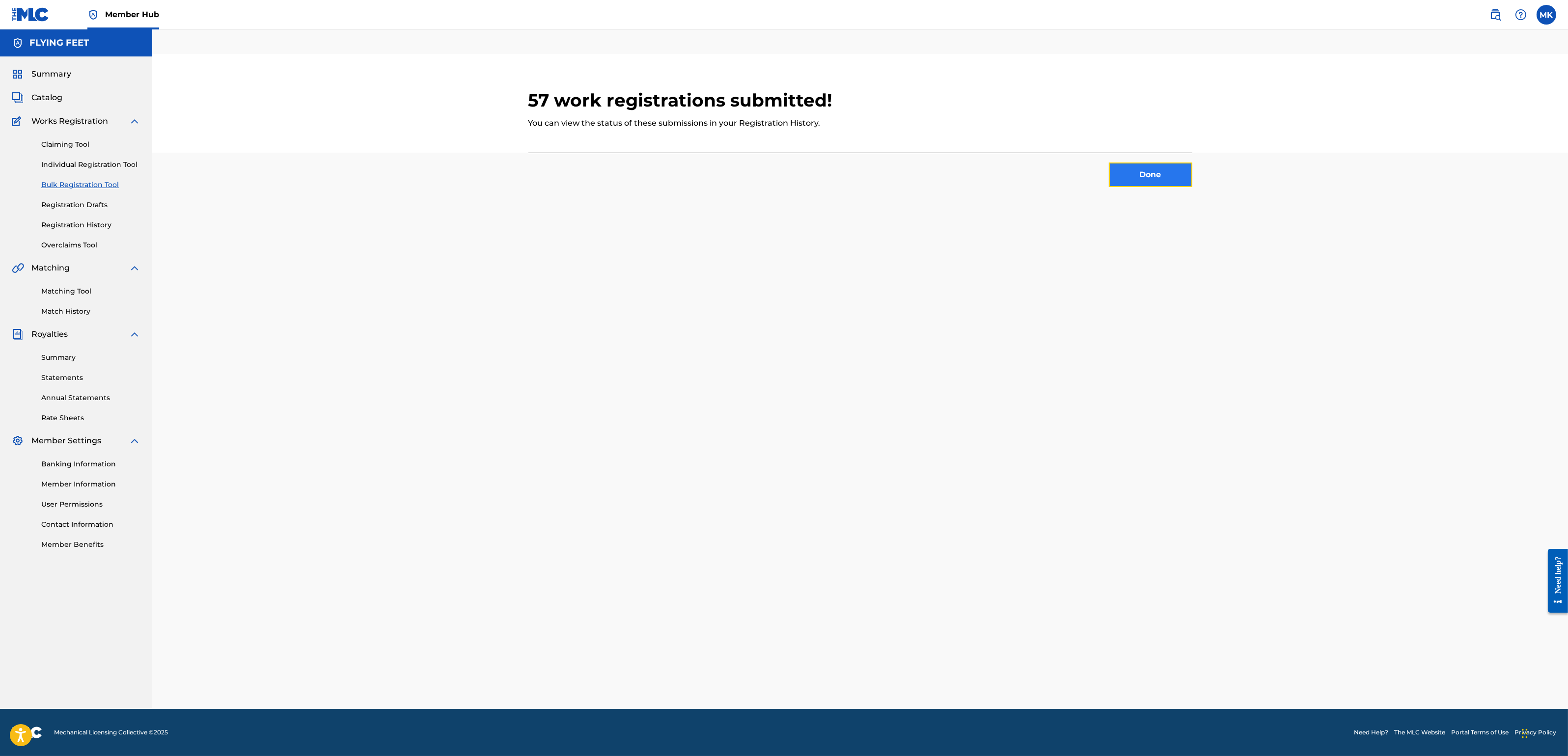
click at [1148, 182] on button "Done" at bounding box center [1150, 175] width 83 height 24
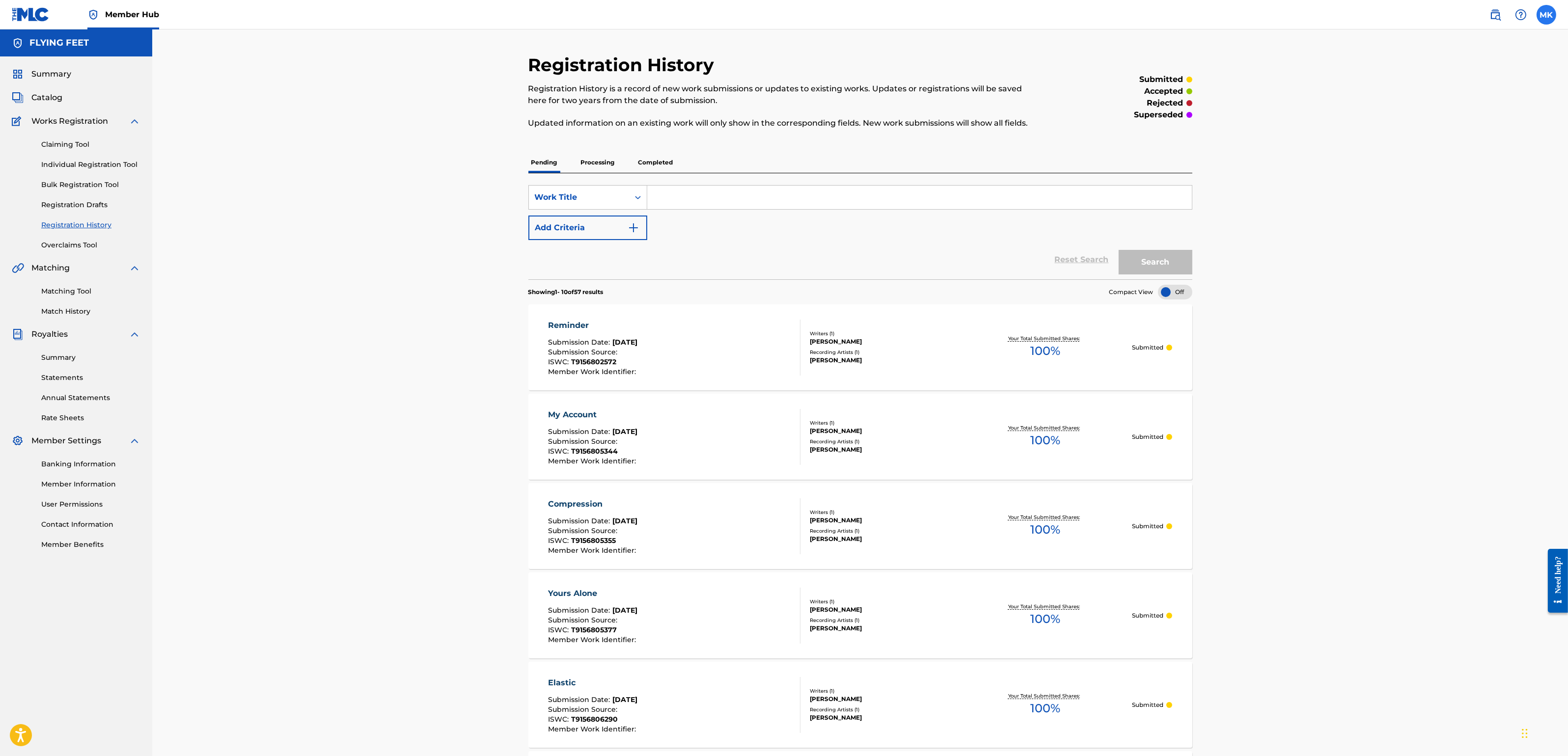
click at [1393, 18] on label at bounding box center [1546, 15] width 19 height 19
click at [1393, 15] on input "MK [PERSON_NAME] [PERSON_NAME][EMAIL_ADDRESS][DOMAIN_NAME] Notification Prefere…" at bounding box center [1547, 15] width 0 height 0
click at [442, 253] on div "Registration History Registration History is a record of new work submissions o…" at bounding box center [860, 643] width 1416 height 1231
click at [44, 72] on span "Summary" at bounding box center [51, 72] width 40 height 12
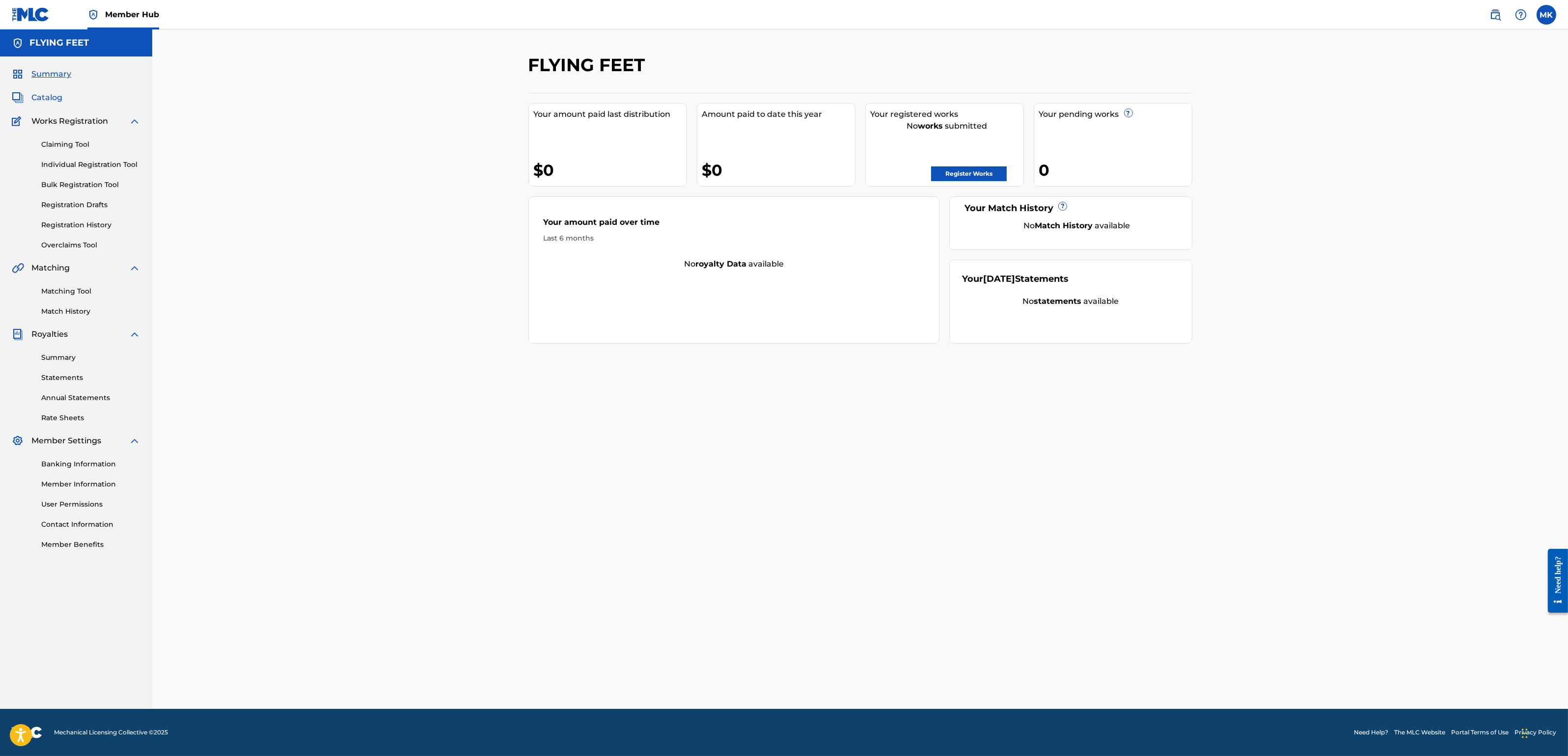
click at [44, 96] on span "Catalog" at bounding box center [47, 97] width 31 height 12
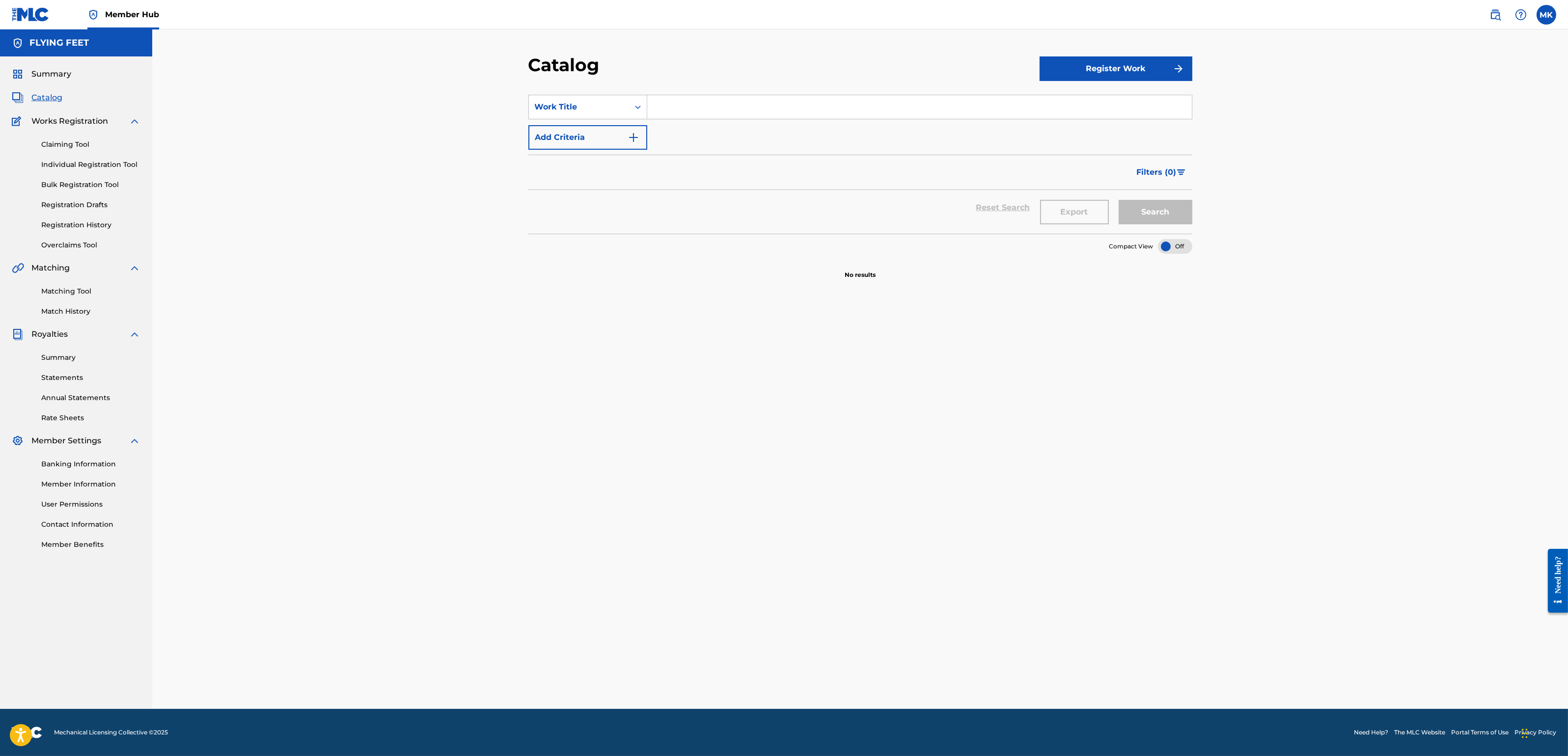
click at [121, 14] on span "Member Hub" at bounding box center [132, 15] width 54 height 12
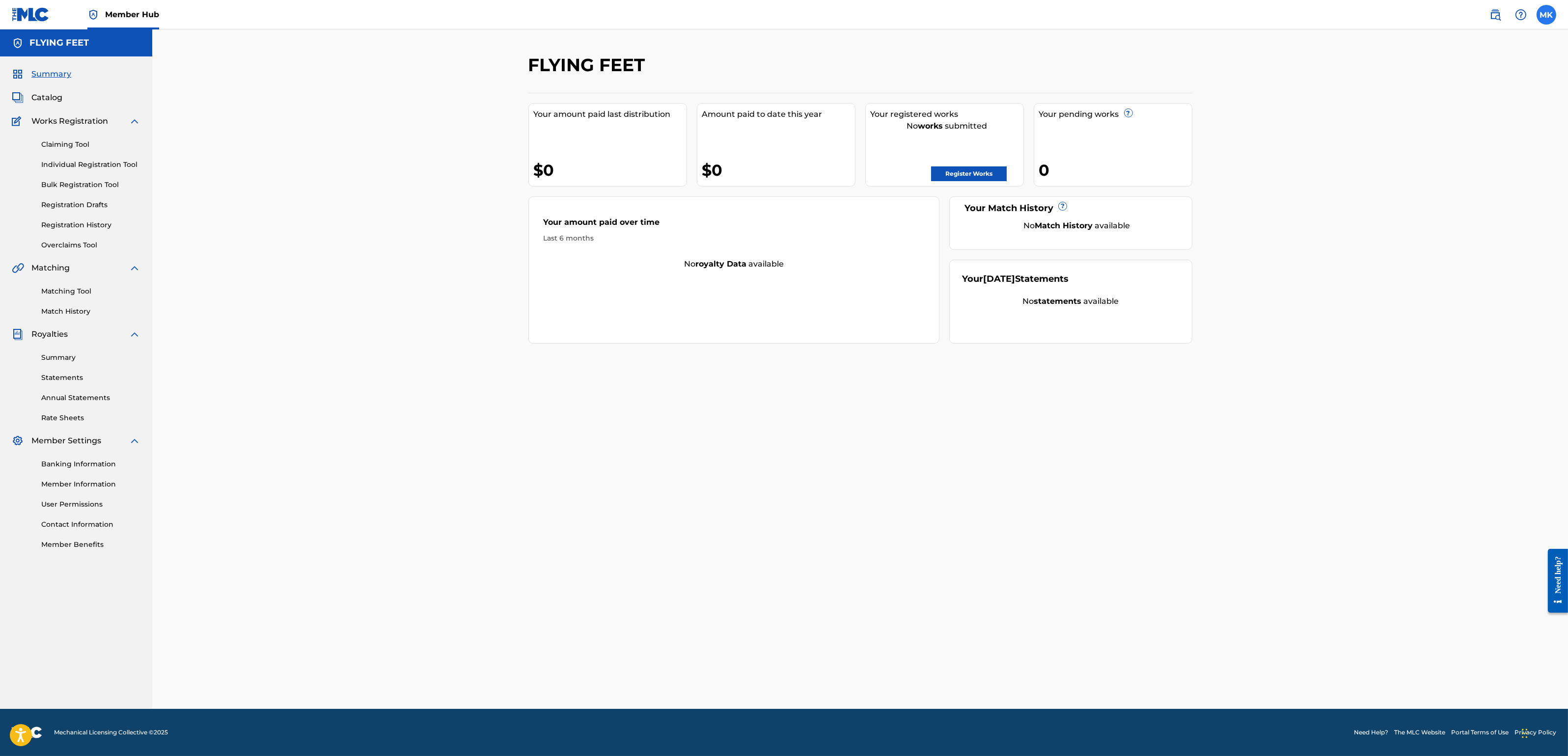
click at [1393, 15] on label at bounding box center [1546, 15] width 19 height 19
click at [1393, 15] on input "MK [PERSON_NAME] [PERSON_NAME][EMAIL_ADDRESS][DOMAIN_NAME] Notification Prefere…" at bounding box center [1547, 15] width 0 height 0
click at [1393, 122] on link "Profile" at bounding box center [1449, 122] width 19 height 9
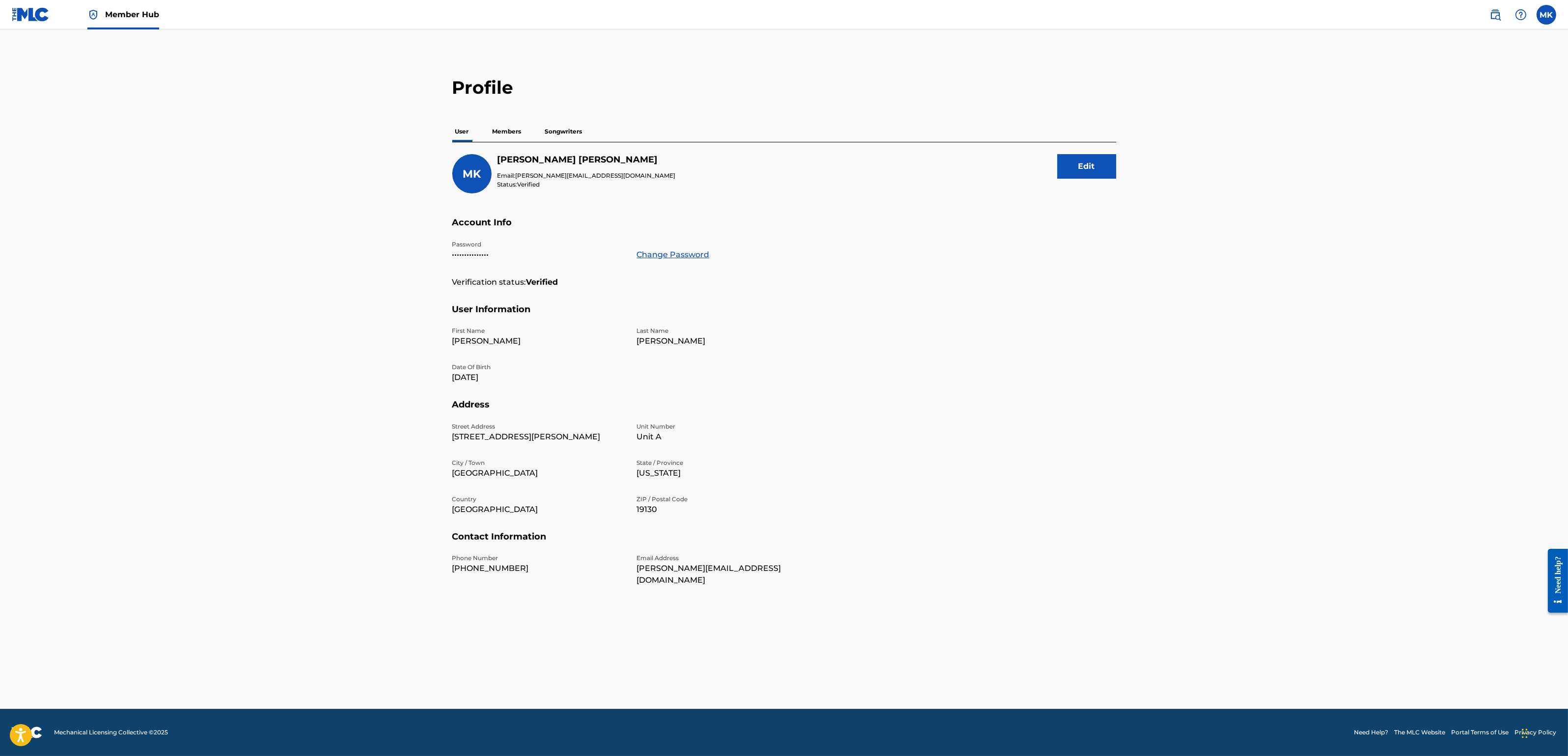
click at [508, 127] on p "Members" at bounding box center [506, 131] width 35 height 21
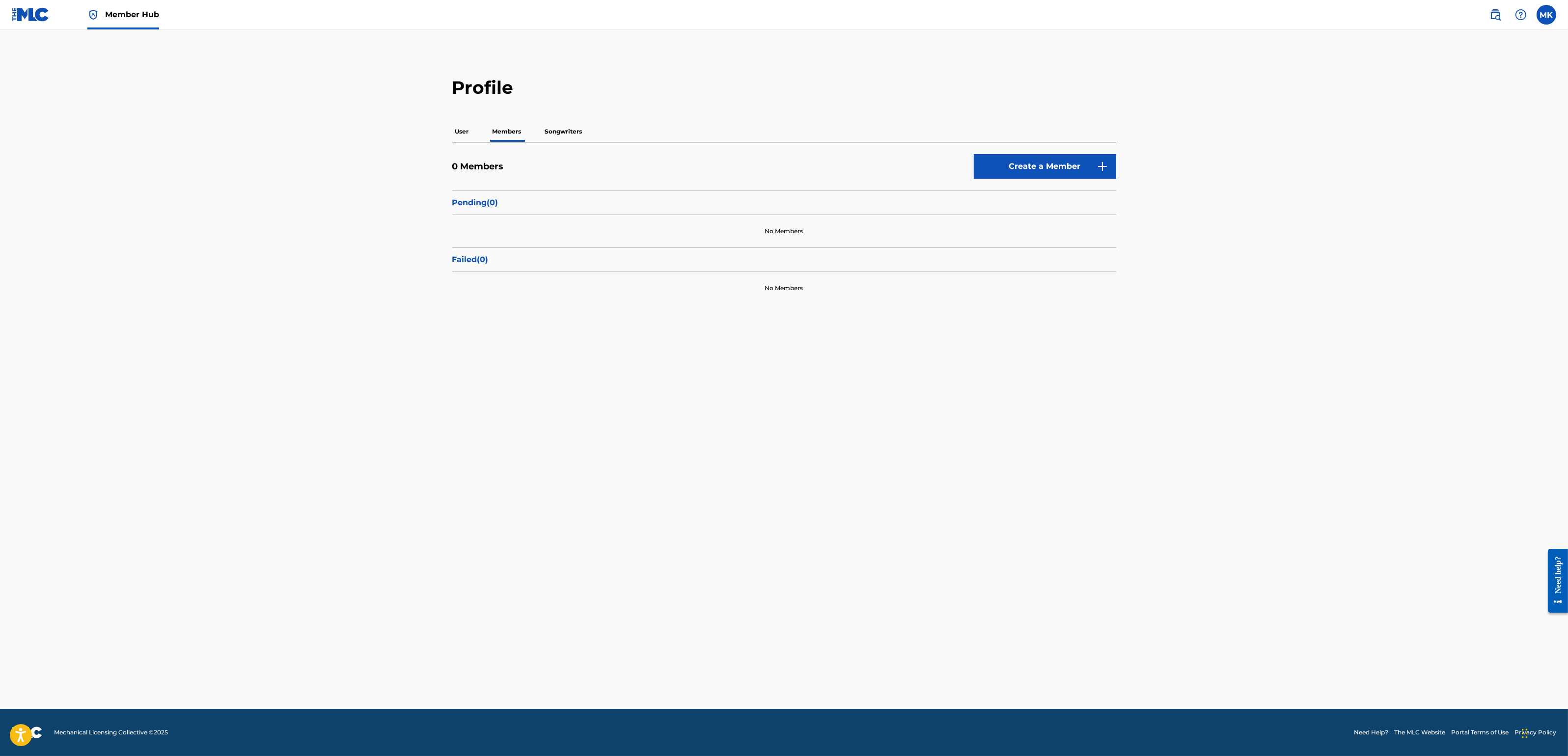
click at [553, 132] on p "Songwriters" at bounding box center [564, 131] width 43 height 21
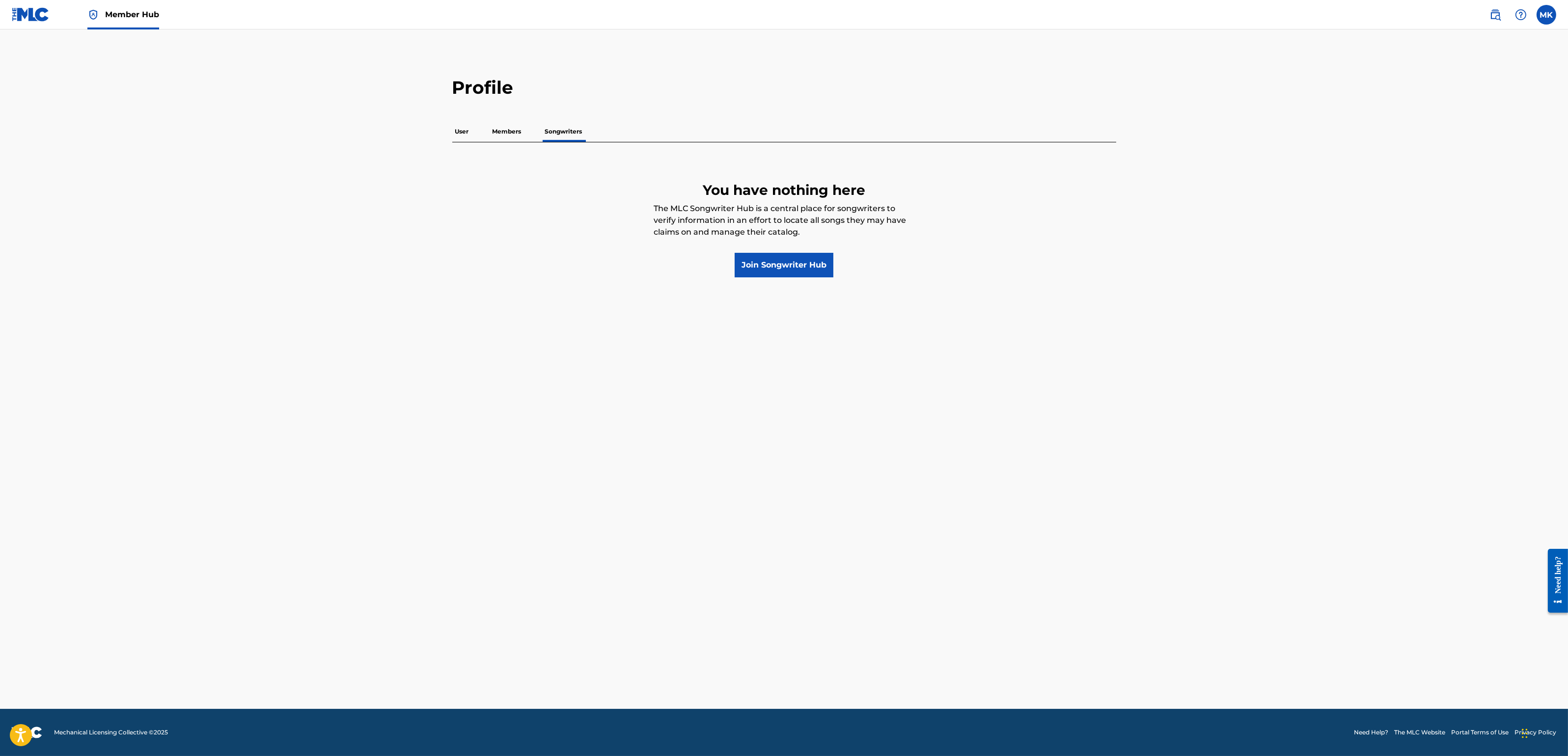
click at [453, 126] on p "User" at bounding box center [462, 131] width 19 height 21
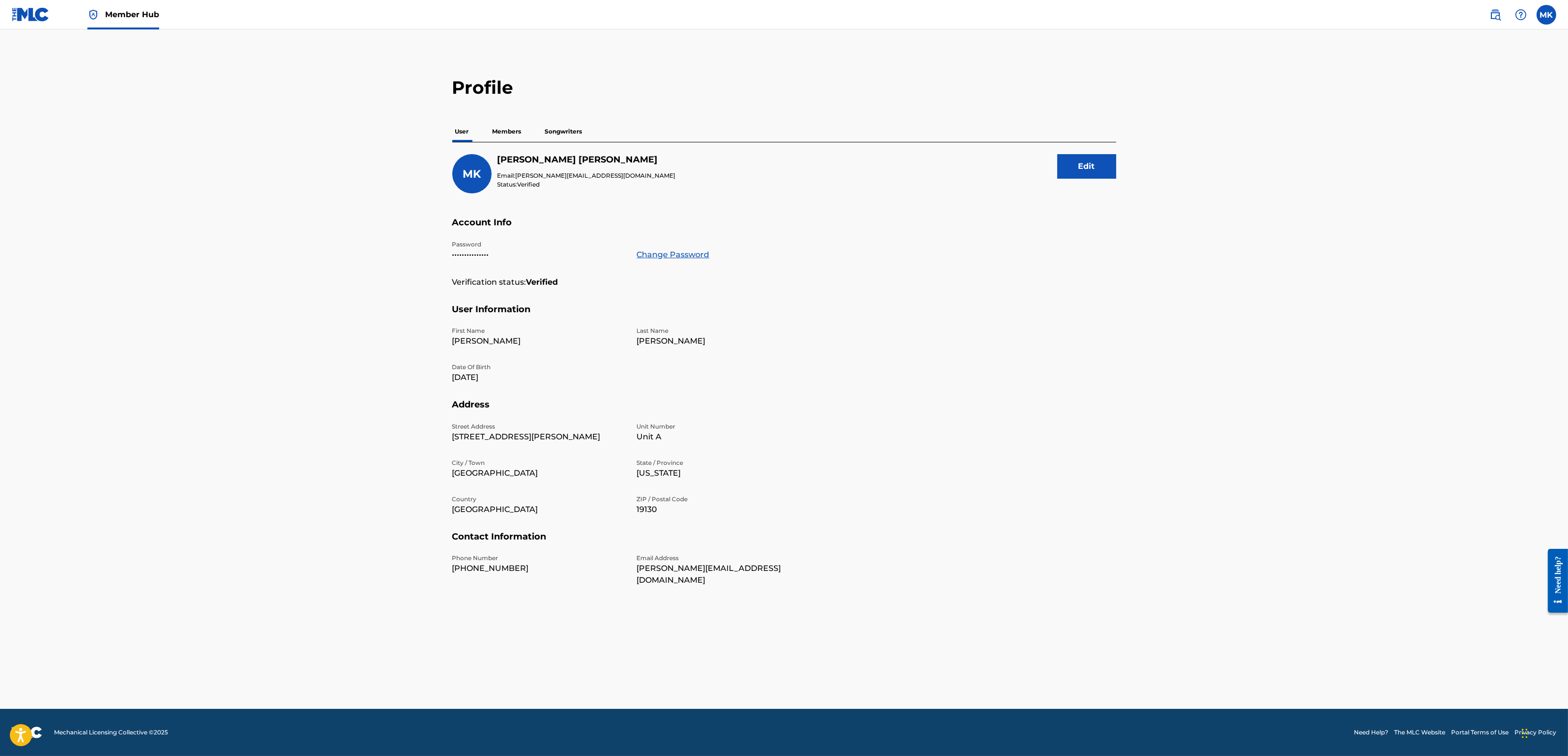
click at [513, 127] on p "Members" at bounding box center [506, 131] width 35 height 21
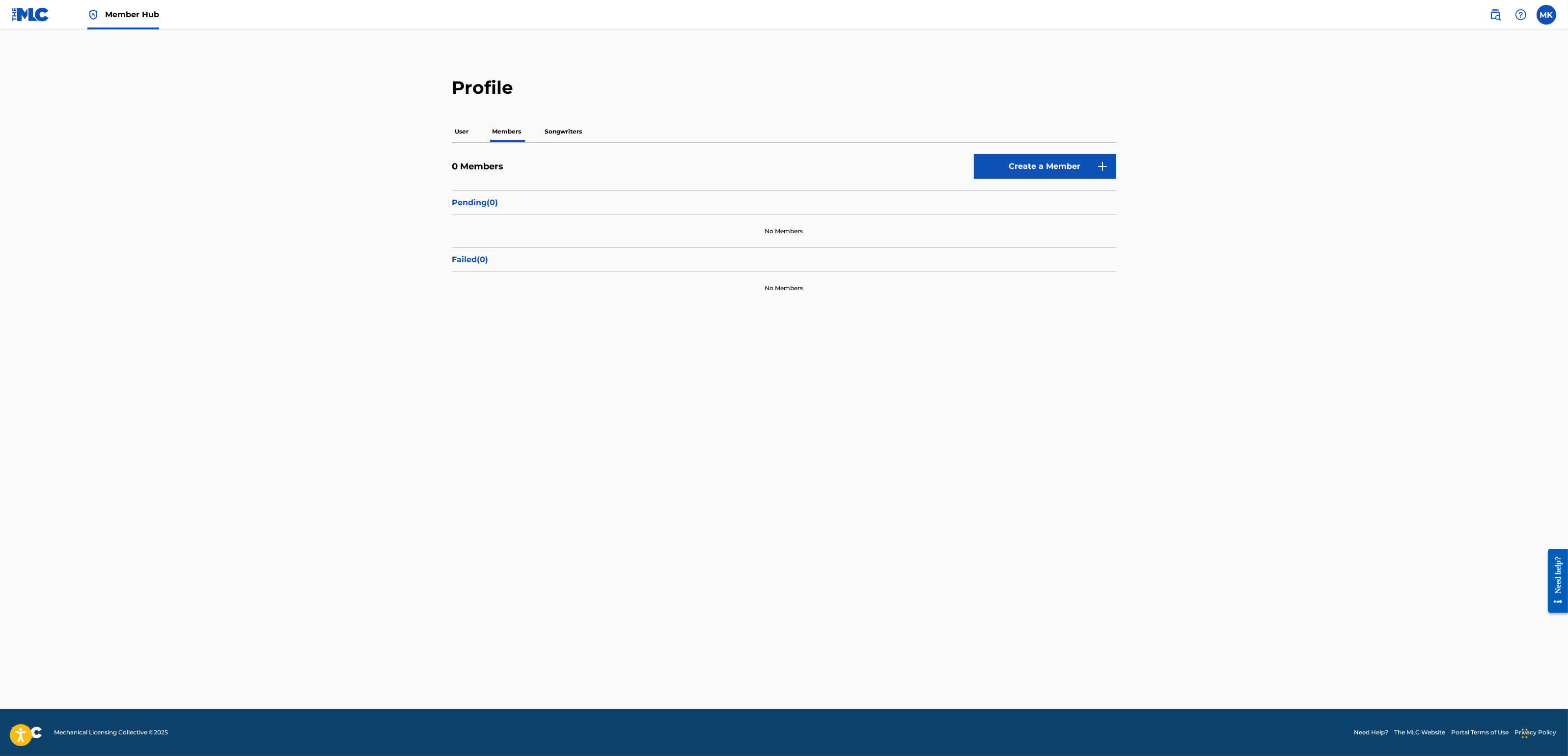
click at [467, 130] on p "User" at bounding box center [462, 131] width 19 height 21
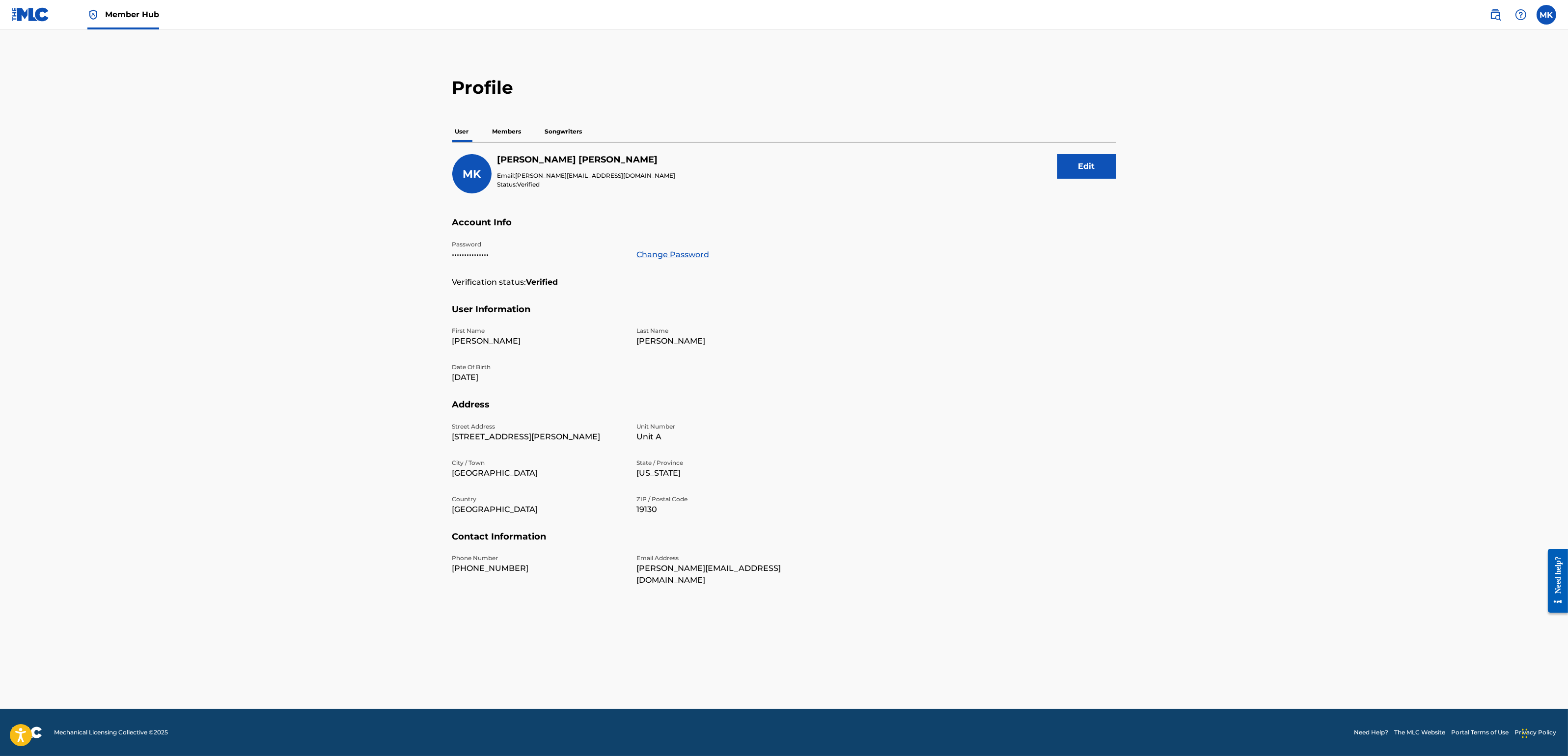
click at [125, 16] on span "Member Hub" at bounding box center [132, 15] width 54 height 12
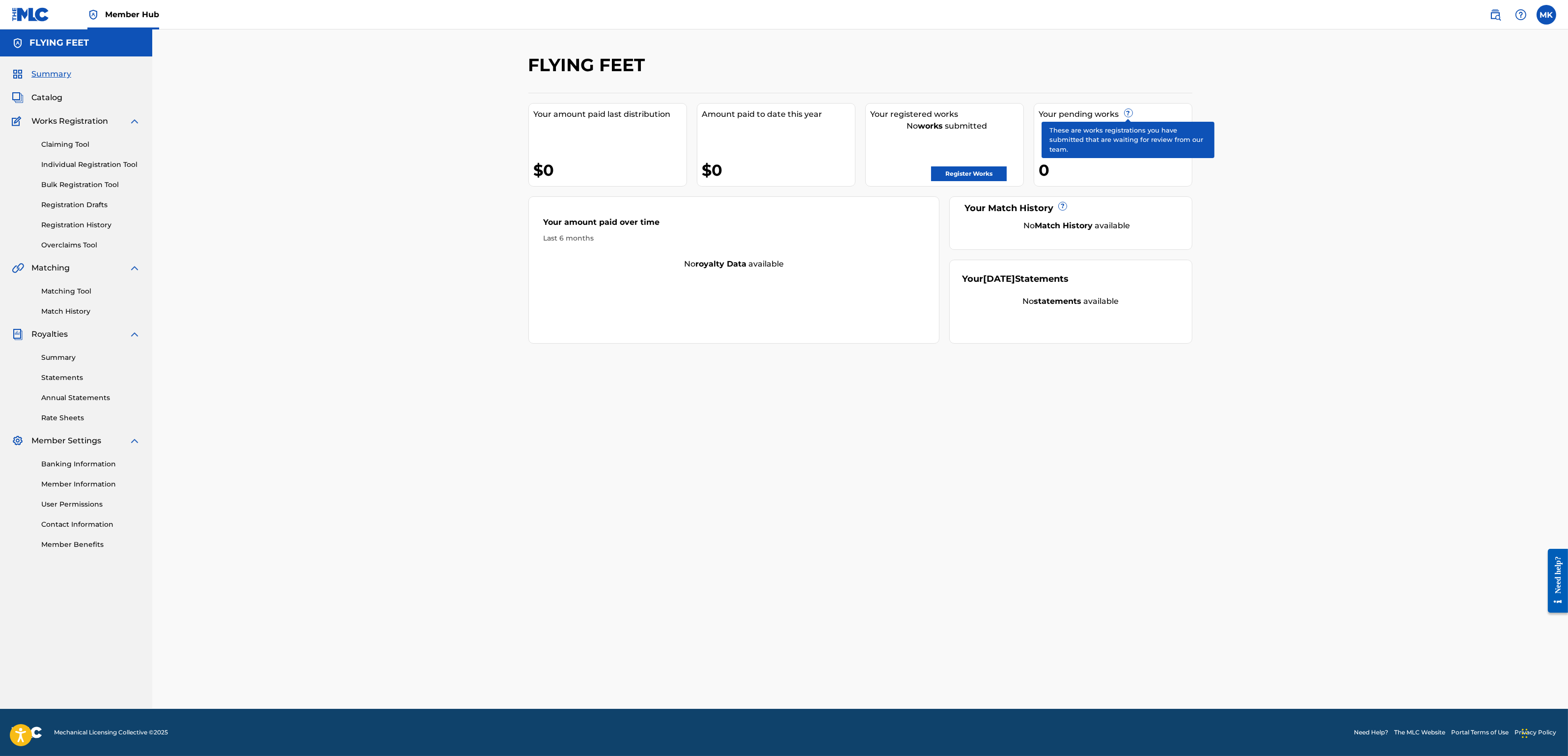
click at [1128, 115] on span "?" at bounding box center [1128, 113] width 8 height 8
click at [1063, 117] on div "Your pending works ?" at bounding box center [1115, 114] width 153 height 12
click at [52, 480] on link "Member Information" at bounding box center [91, 484] width 99 height 10
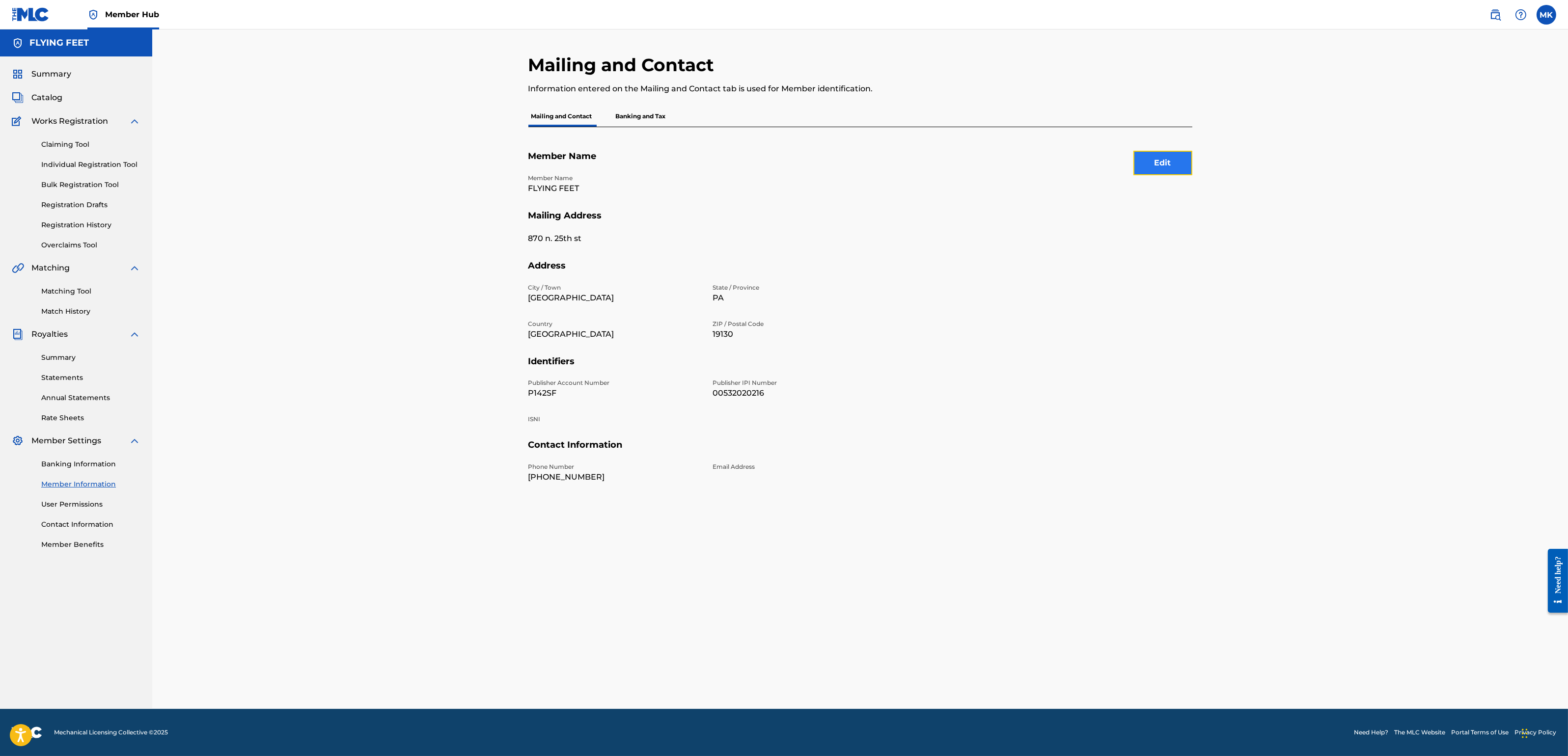
click at [1160, 164] on button "Edit" at bounding box center [1163, 163] width 59 height 24
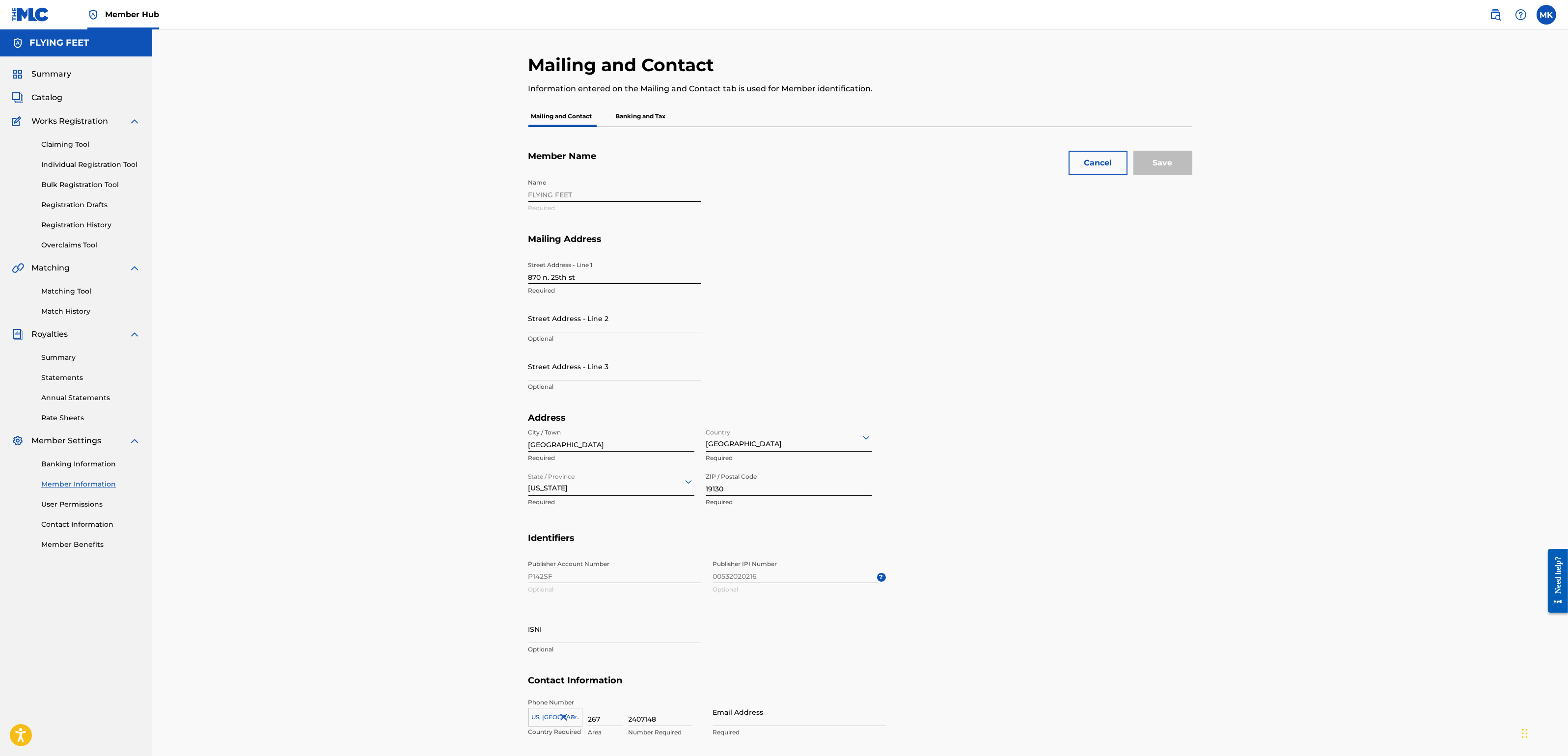
scroll to position [1, 0]
drag, startPoint x: 577, startPoint y: 279, endPoint x: 552, endPoint y: 284, distance: 25.5
click at [537, 278] on input "870 n. 25th st" at bounding box center [615, 270] width 173 height 28
type input "[STREET_ADDRESS][PERSON_NAME]"
type input "Unit A"
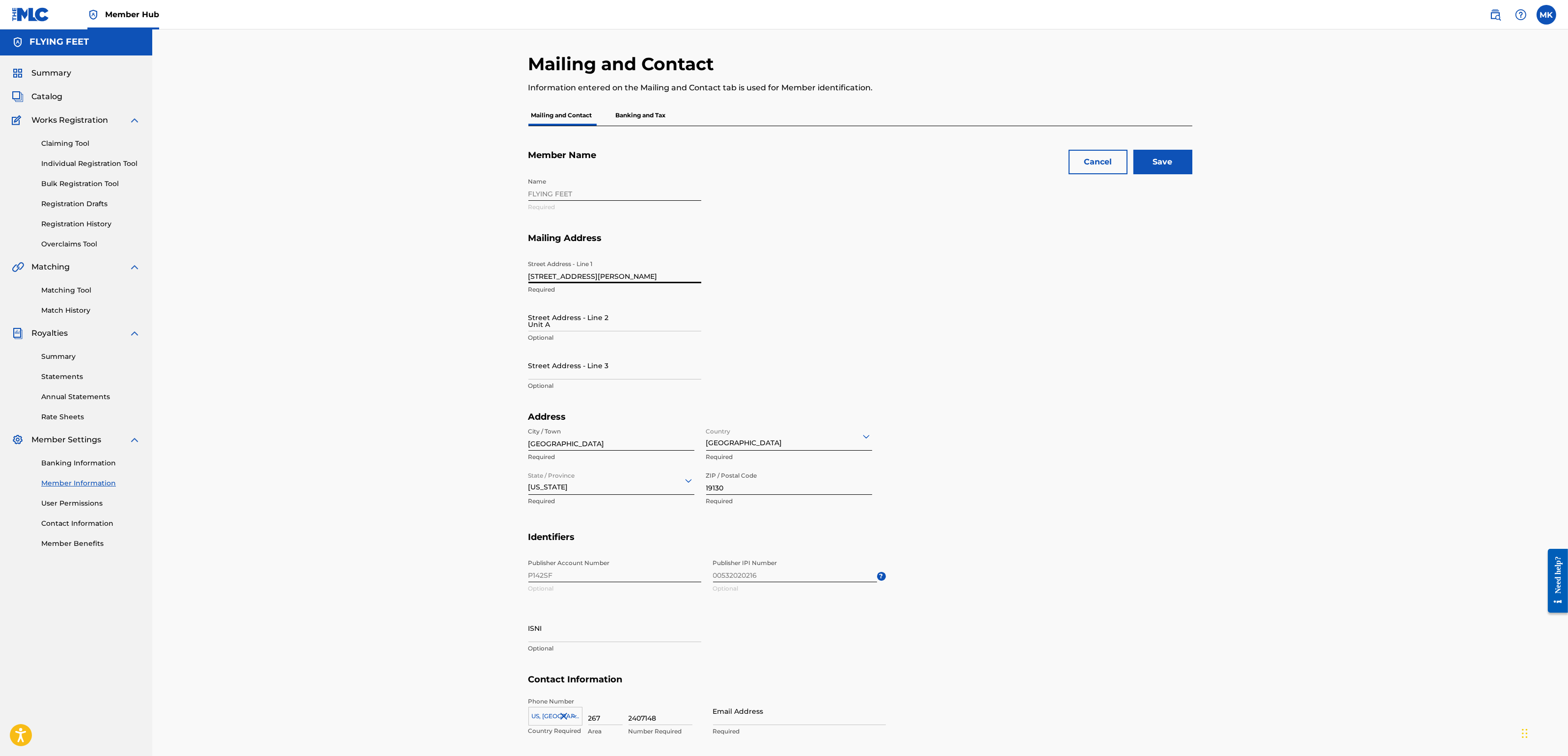
type input "[PERSON_NAME]"
type input "[GEOGRAPHIC_DATA]"
type input "PA"
type input "[PERSON_NAME][EMAIL_ADDRESS][DOMAIN_NAME]"
click at [740, 460] on div "[GEOGRAPHIC_DATA]" at bounding box center [789, 462] width 165 height 22
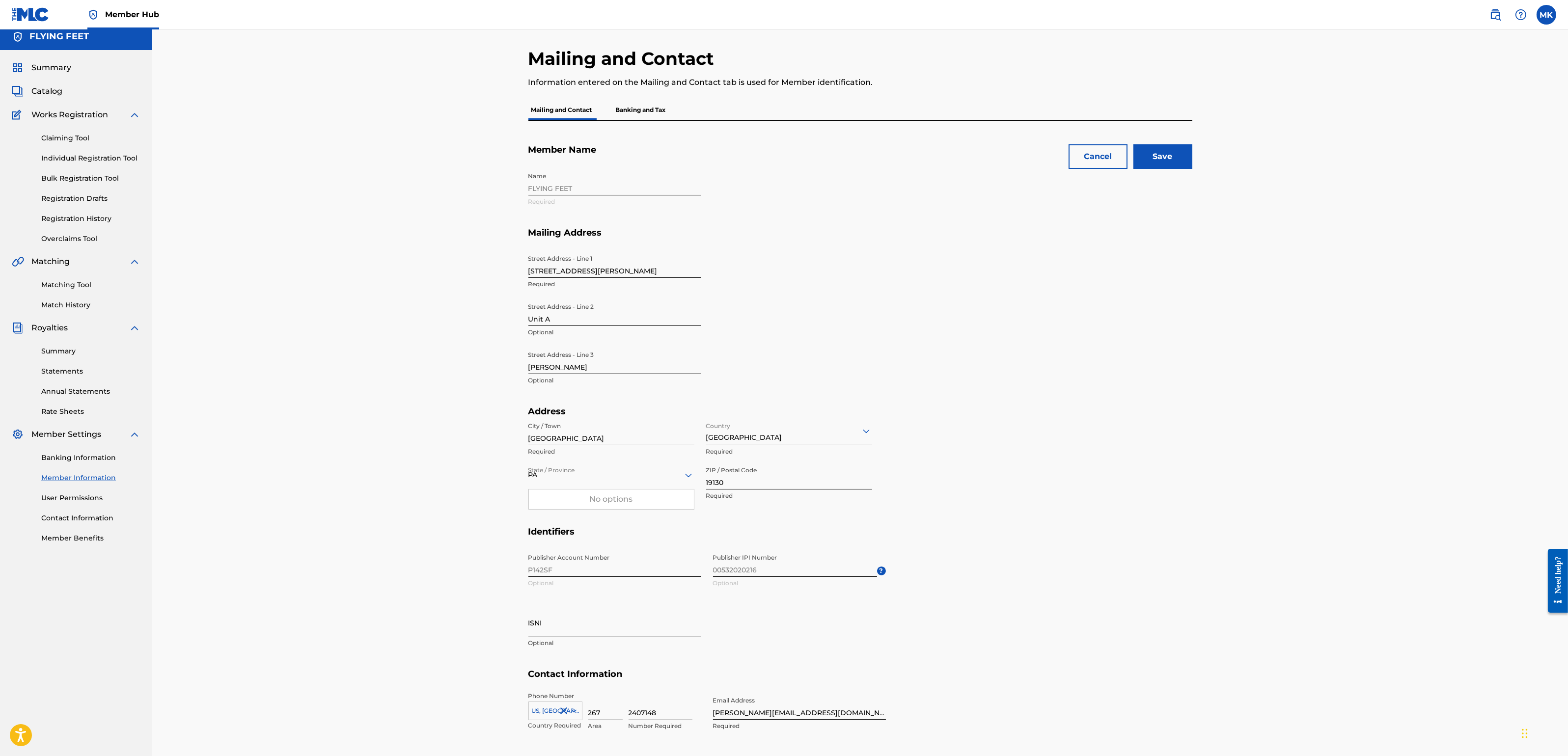
scroll to position [0, 0]
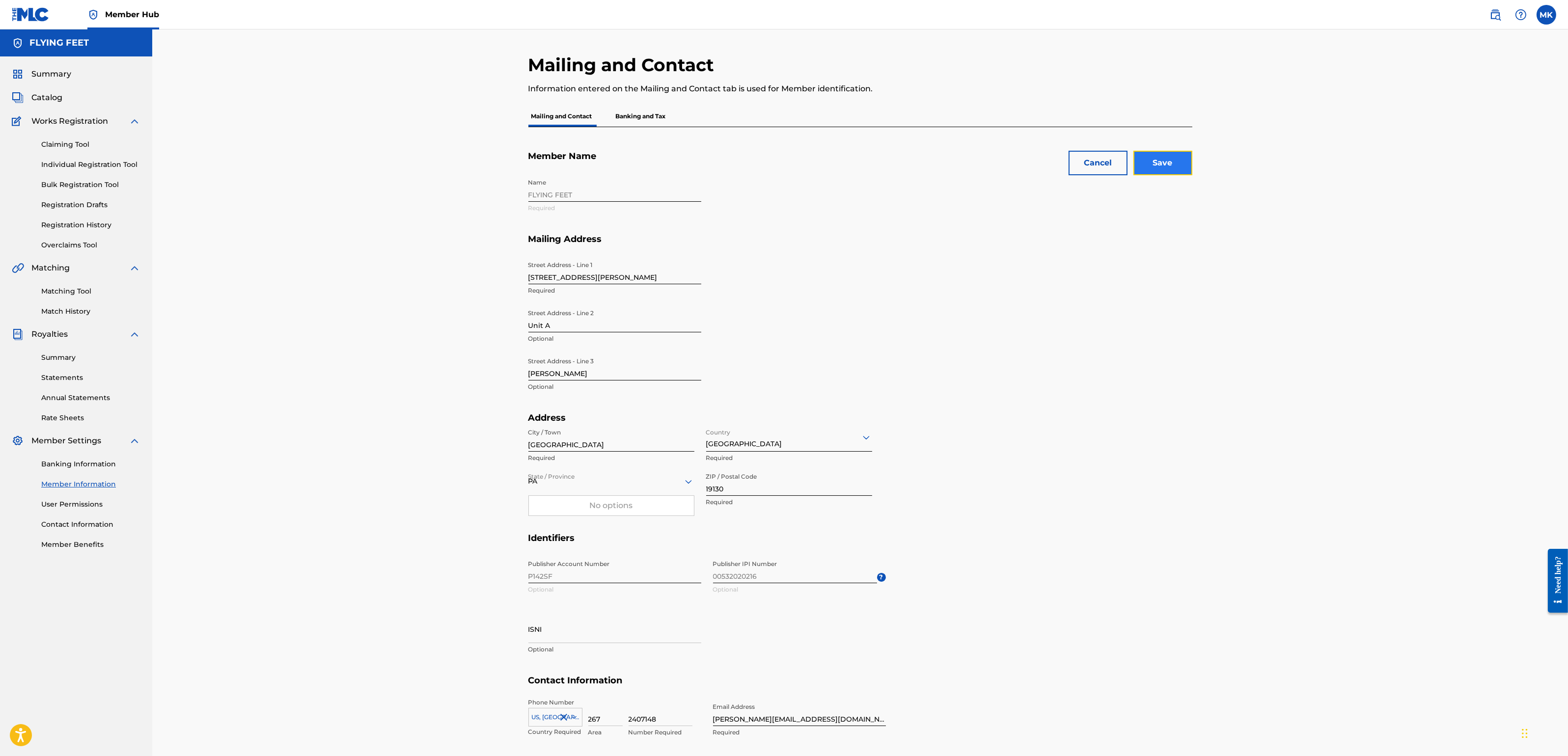
click at [1173, 156] on input "Save" at bounding box center [1163, 163] width 59 height 24
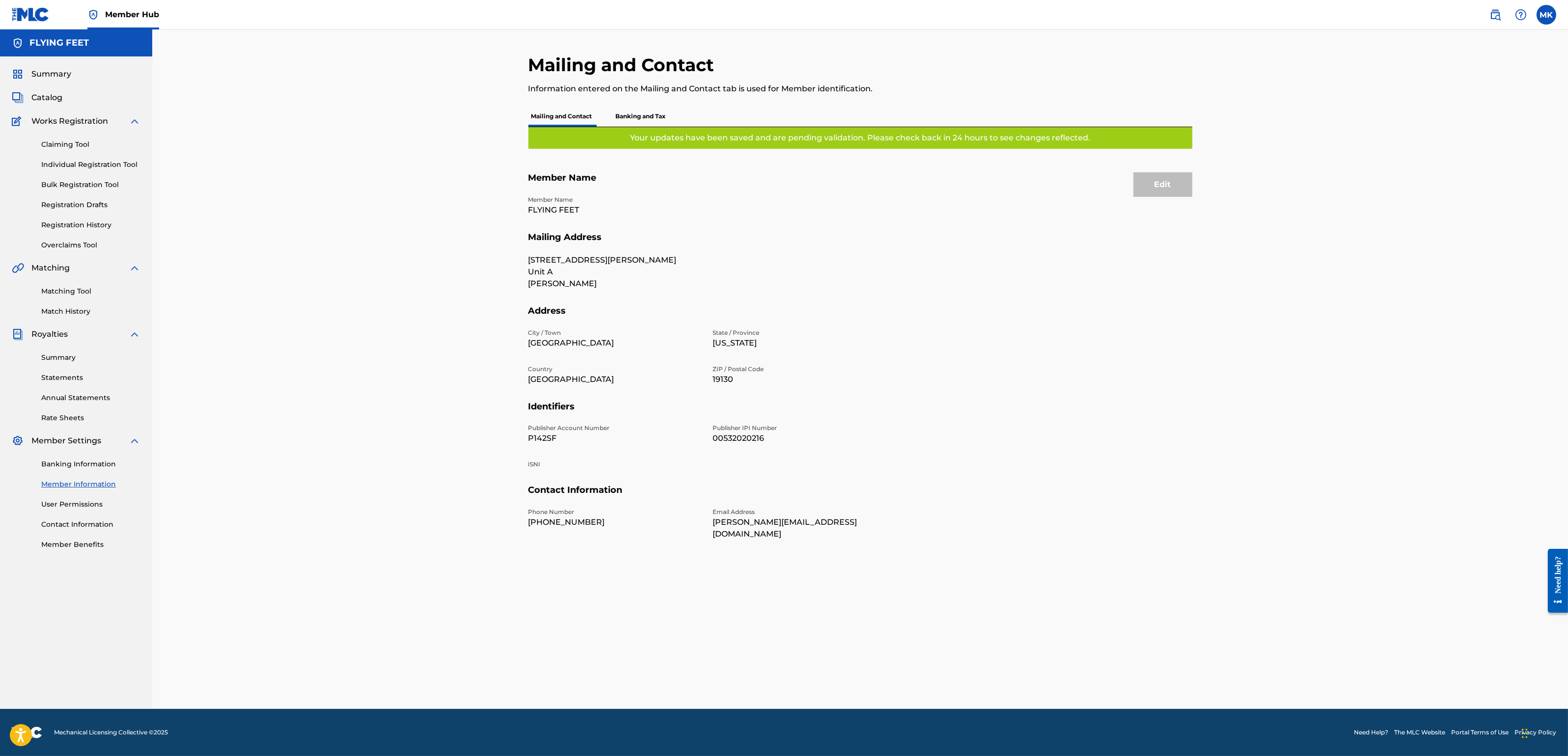
click at [640, 111] on p "Banking and Tax" at bounding box center [641, 116] width 56 height 21
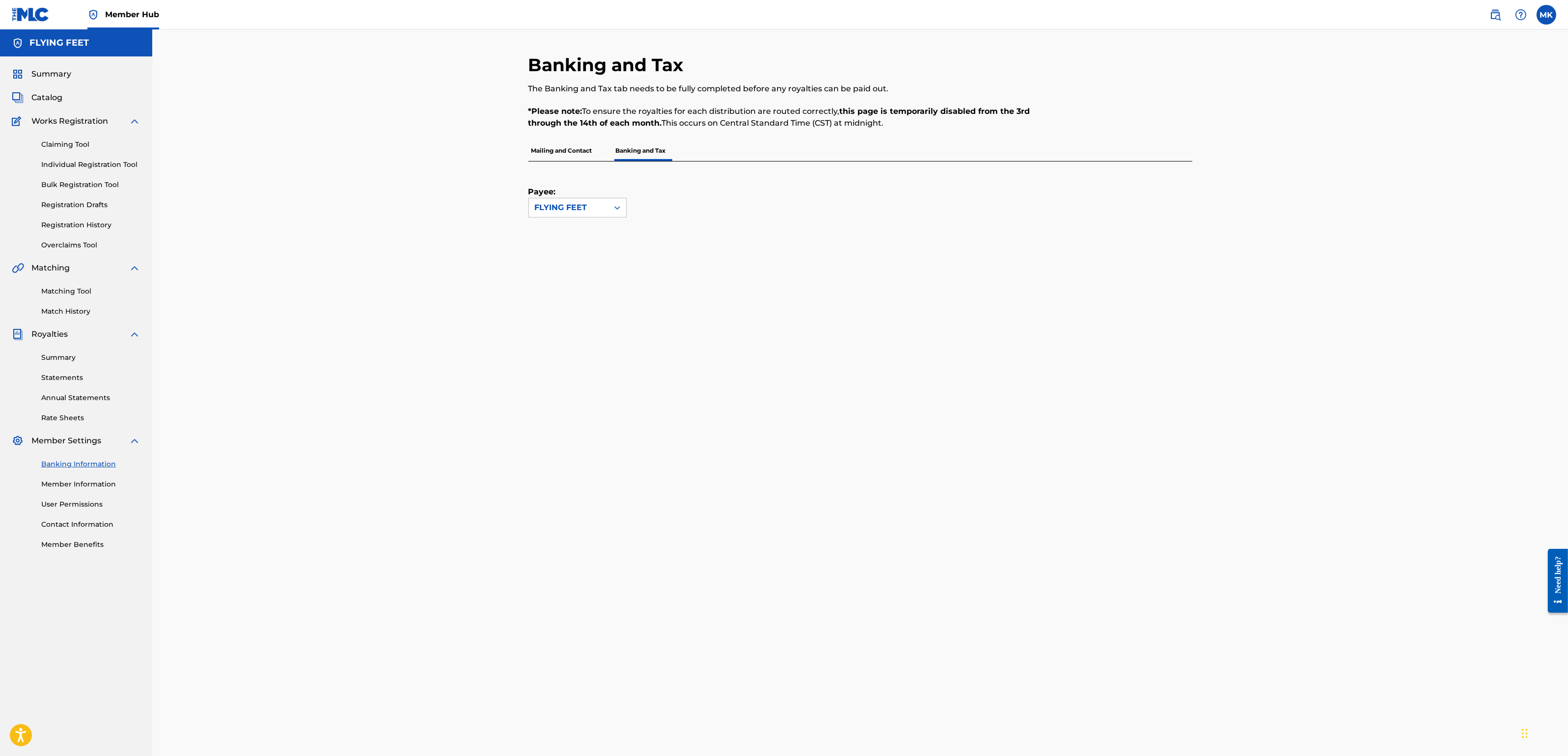
click at [557, 151] on p "Mailing and Contact" at bounding box center [562, 151] width 67 height 21
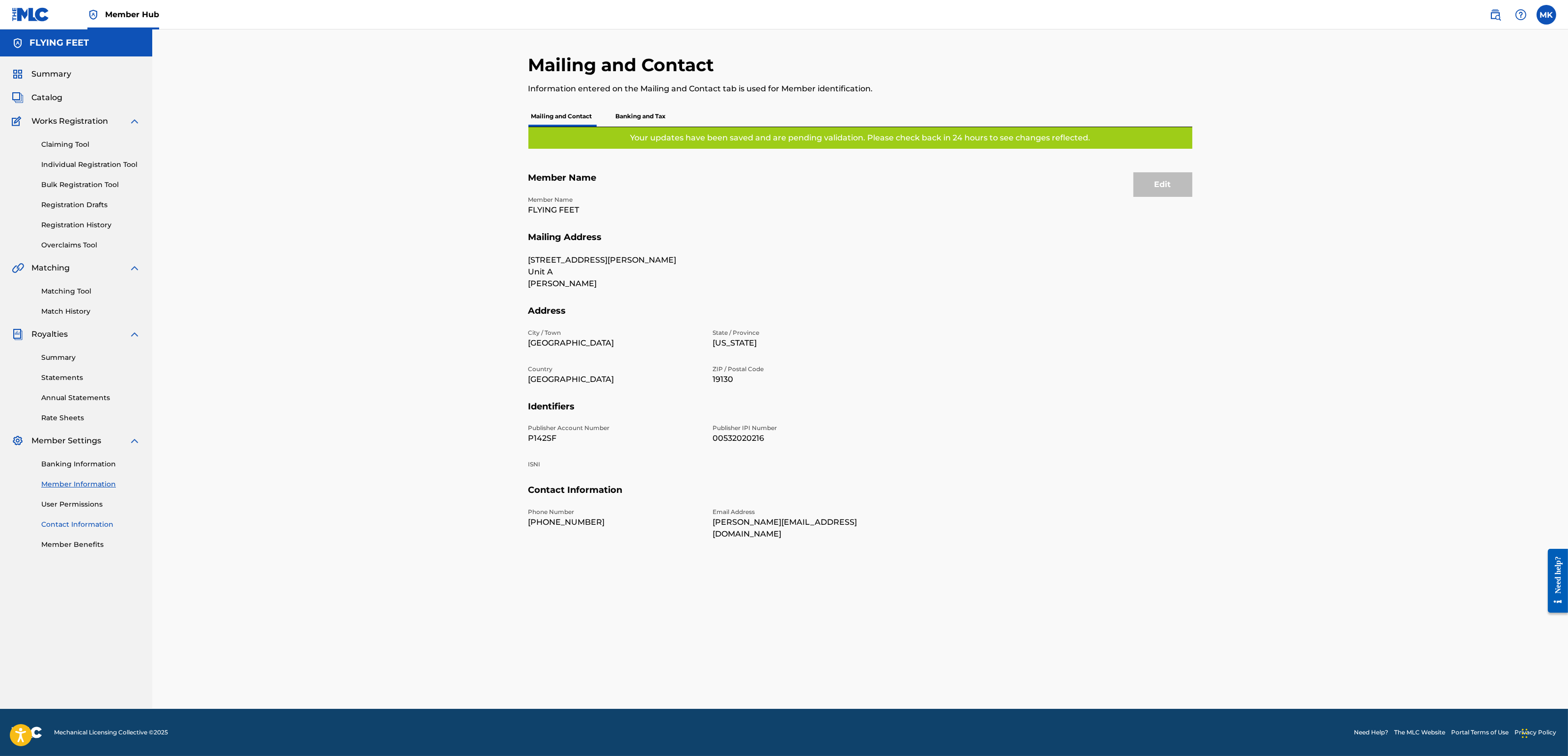
click at [75, 520] on link "Contact Information" at bounding box center [91, 525] width 99 height 10
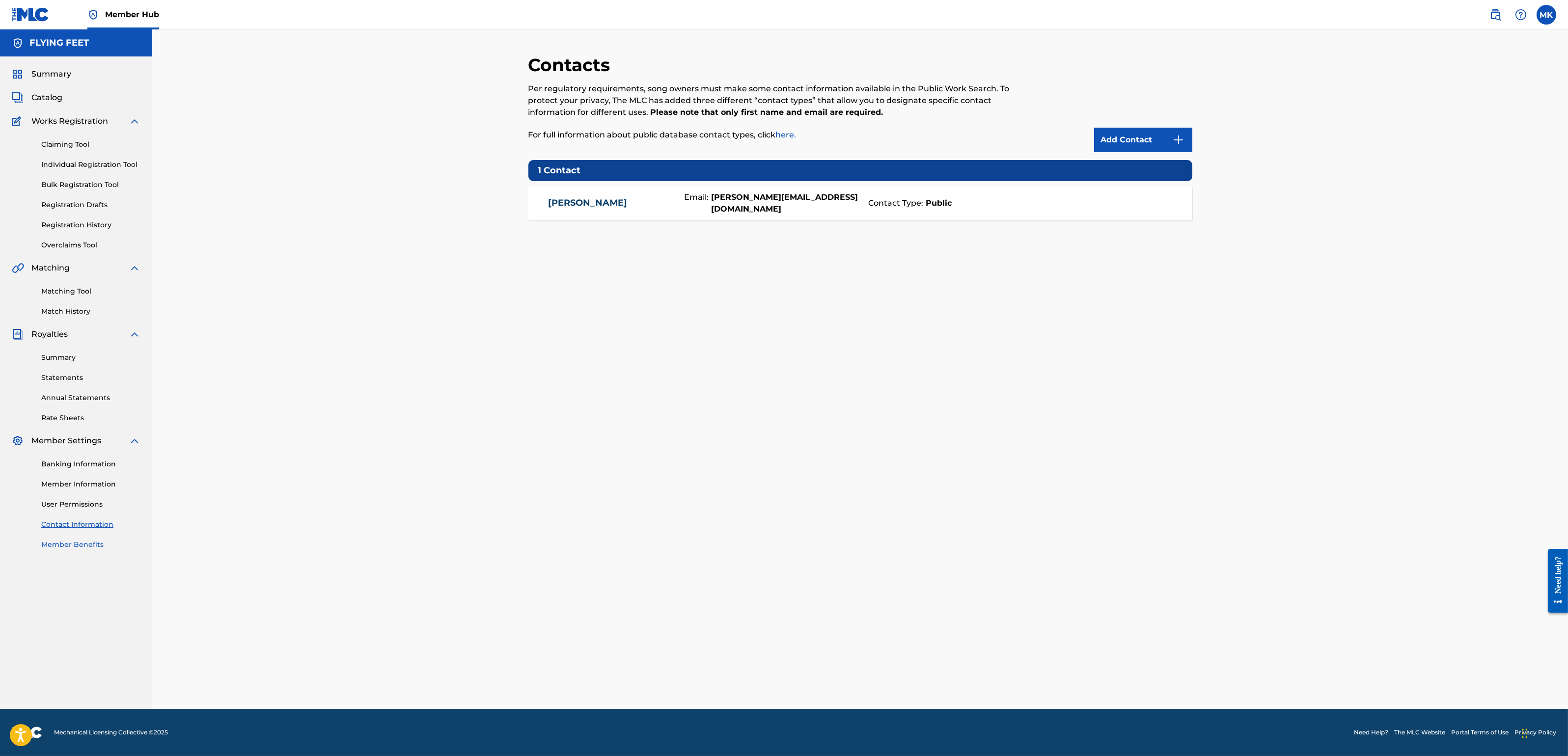
click at [60, 547] on link "Member Benefits" at bounding box center [91, 545] width 99 height 10
